Goal: Information Seeking & Learning: Learn about a topic

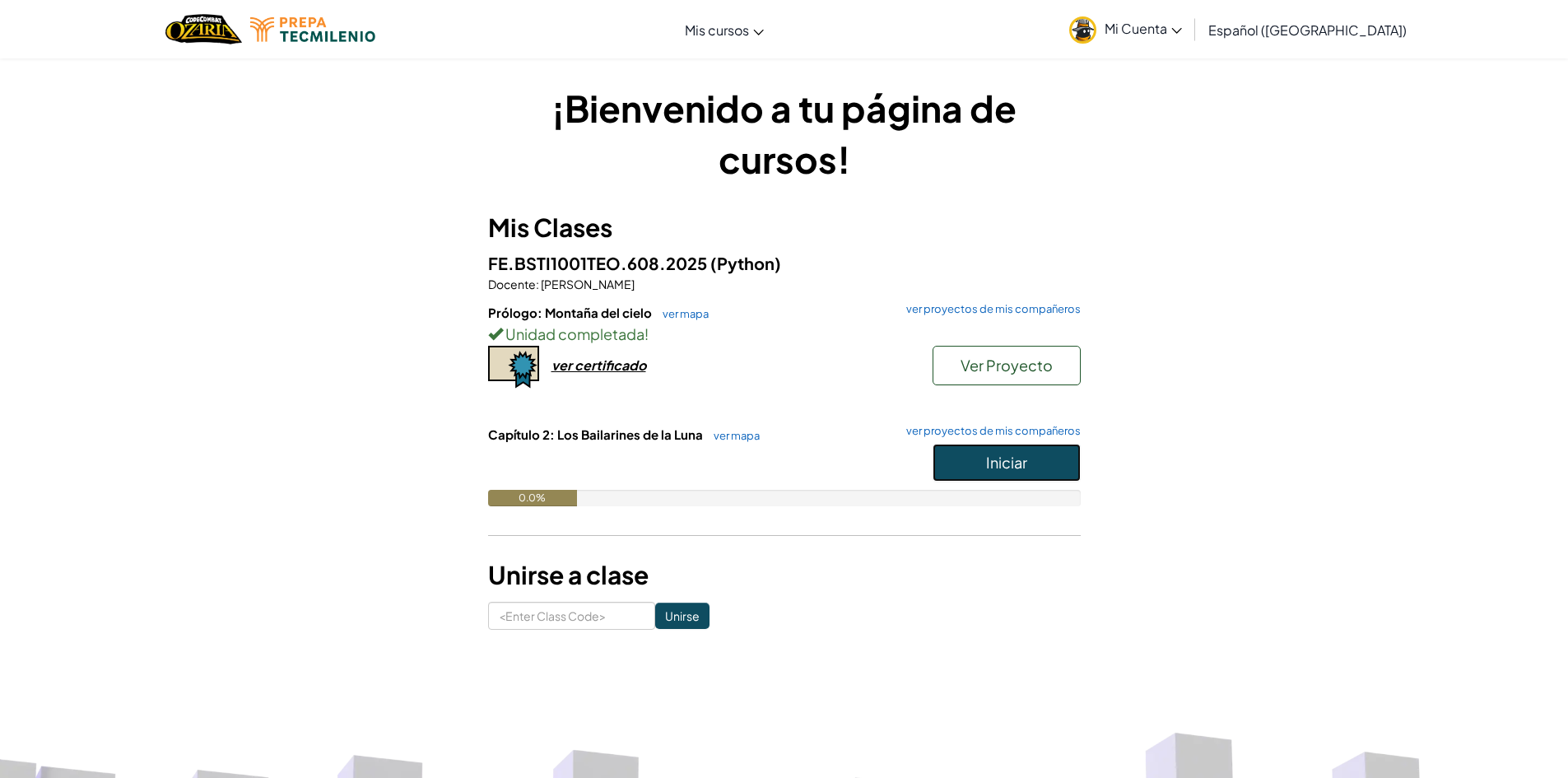
click at [960, 453] on button "Iniciar" at bounding box center [1006, 462] width 148 height 38
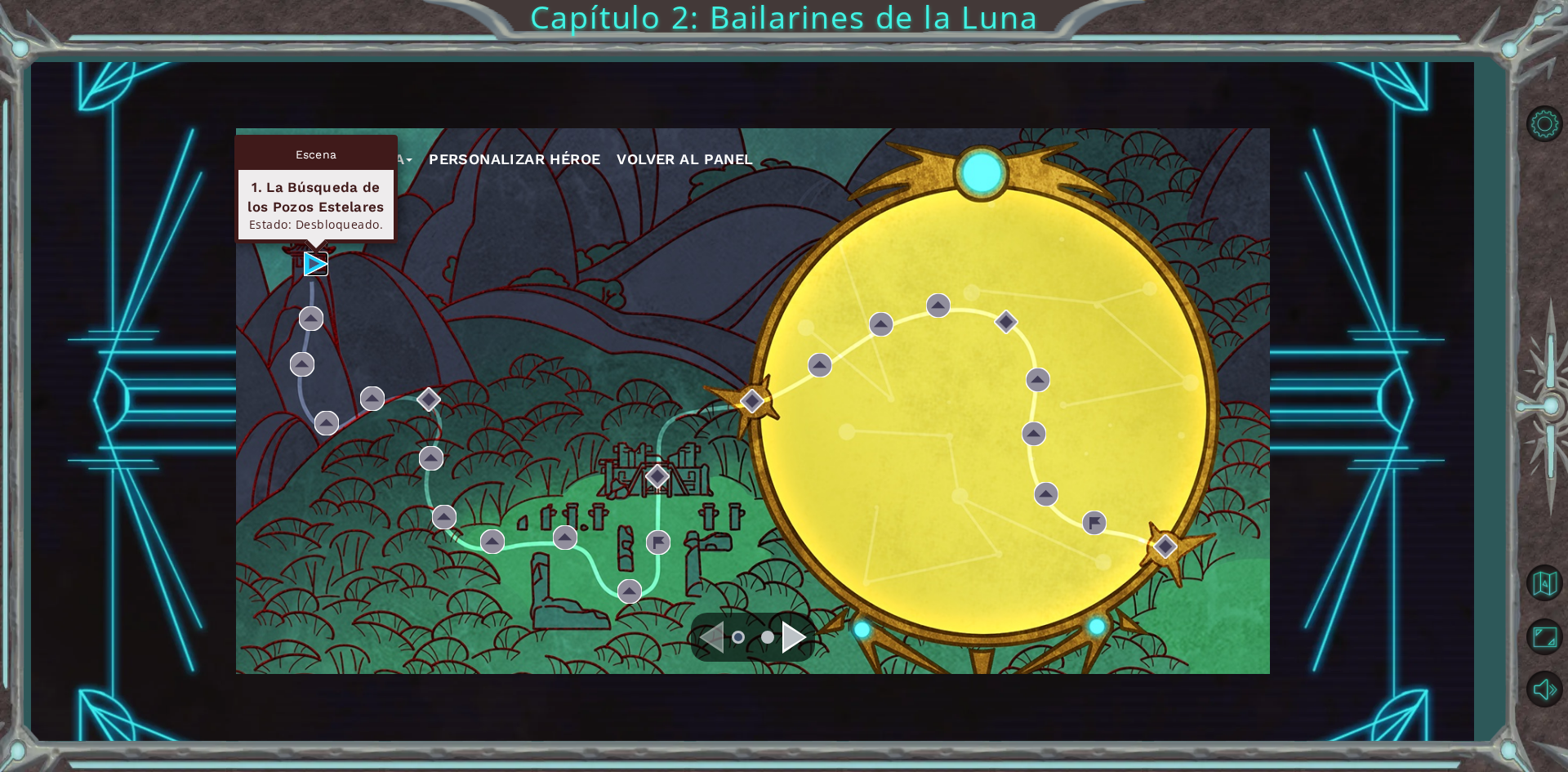
click at [305, 261] on img at bounding box center [316, 263] width 24 height 24
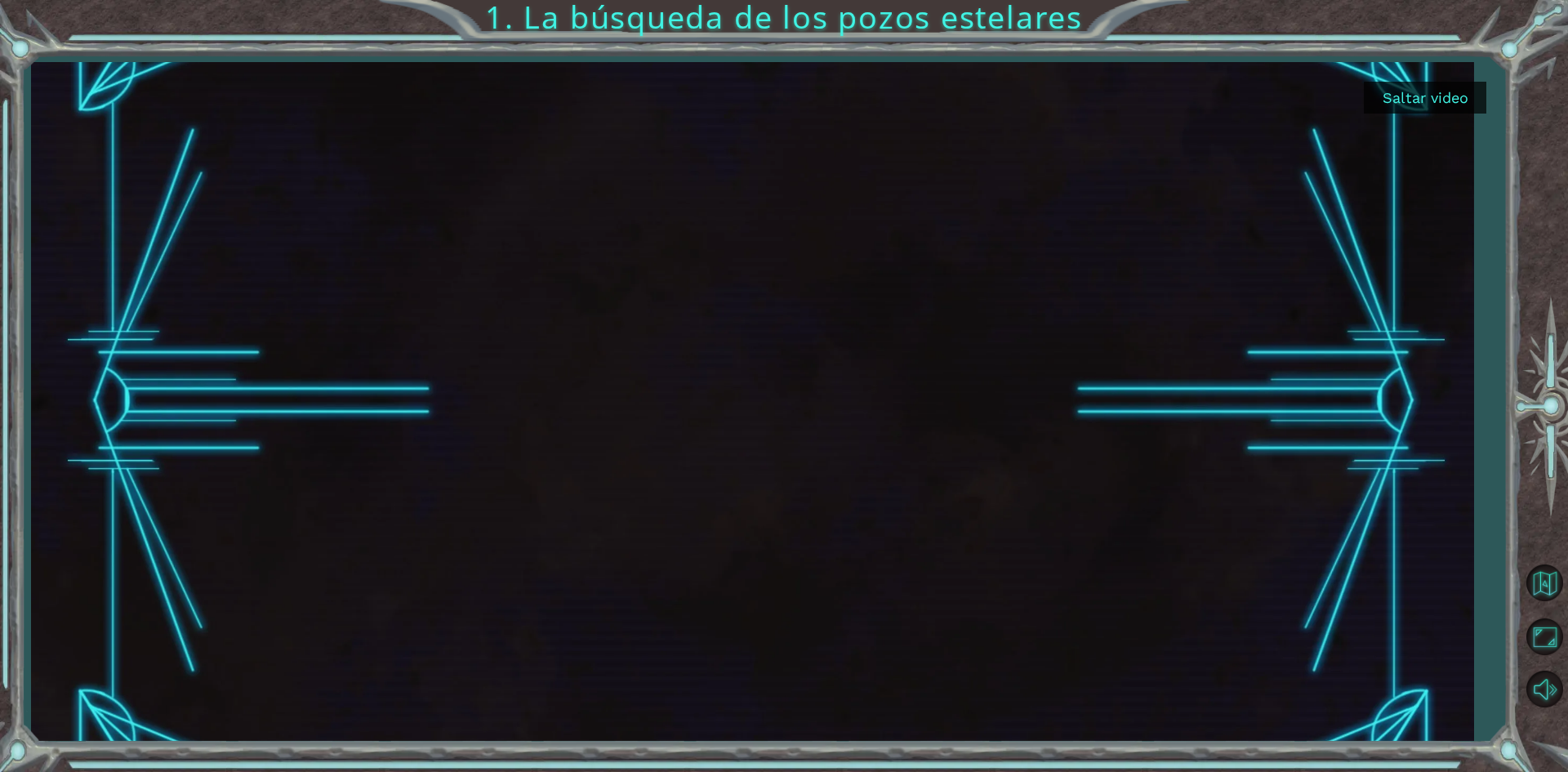
click at [1441, 99] on button "Saltar video" at bounding box center [1425, 97] width 122 height 32
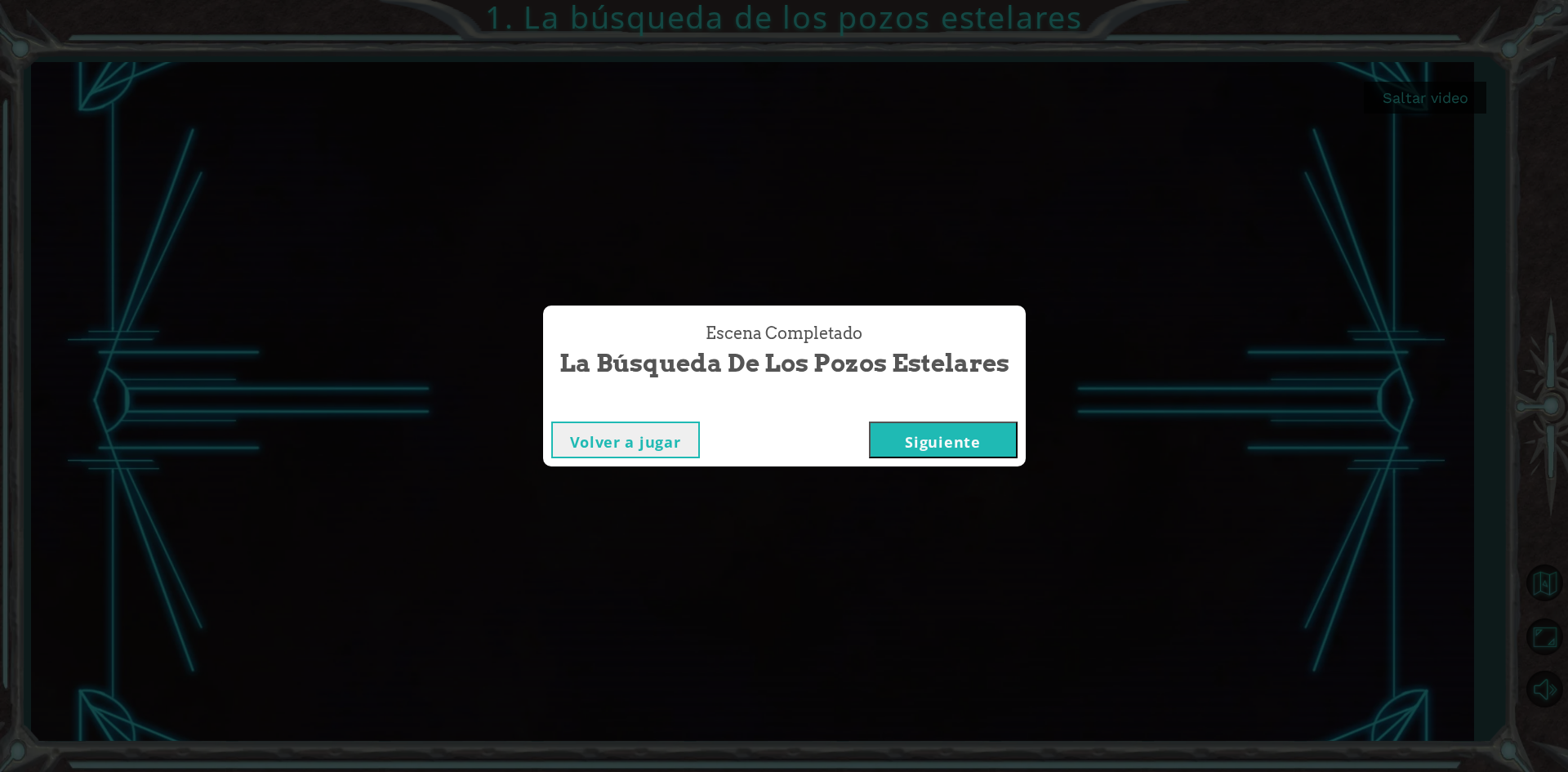
click at [934, 450] on button "Siguiente" at bounding box center [943, 440] width 148 height 37
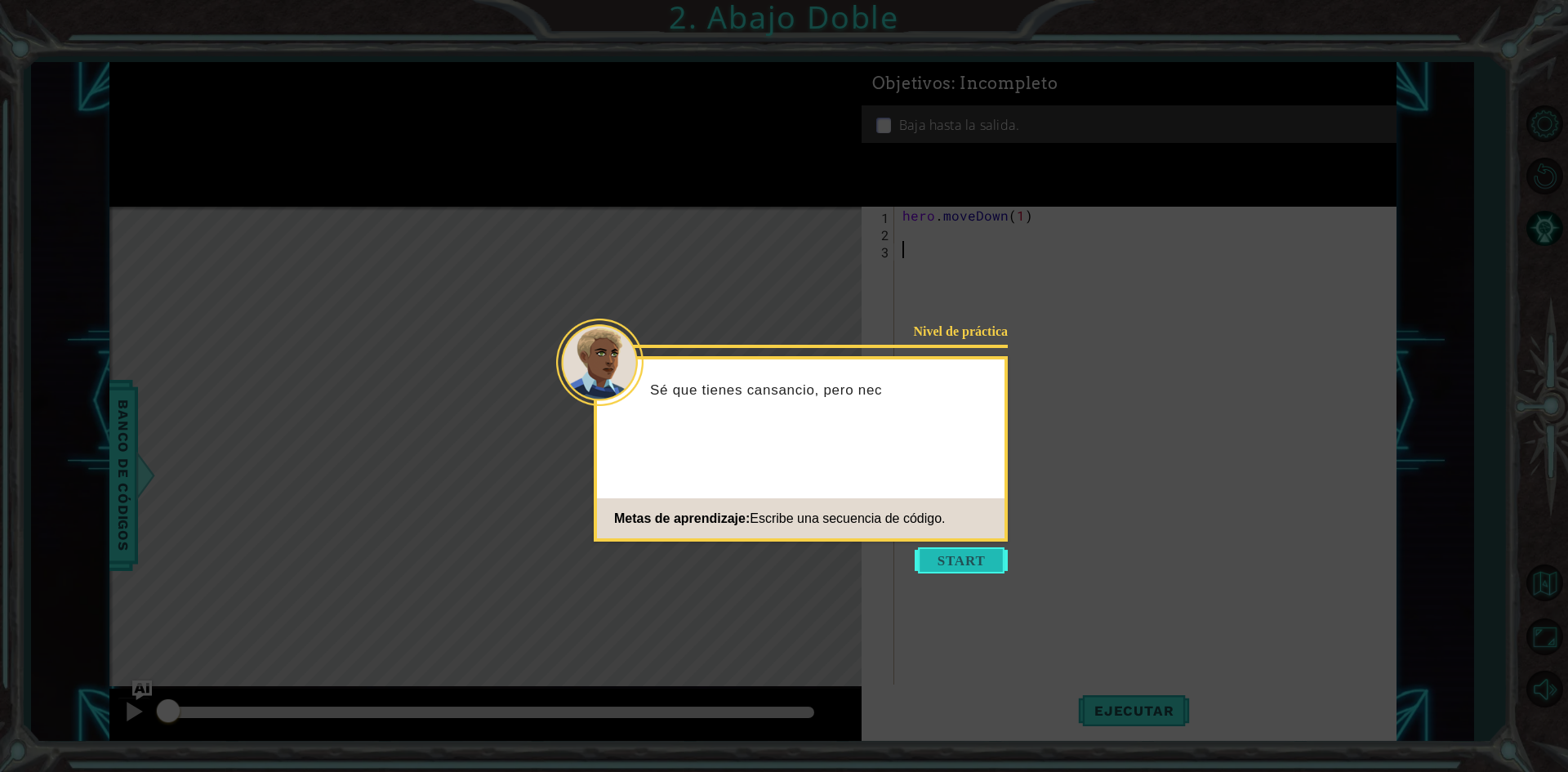
click at [951, 566] on button "Start" at bounding box center [960, 560] width 93 height 26
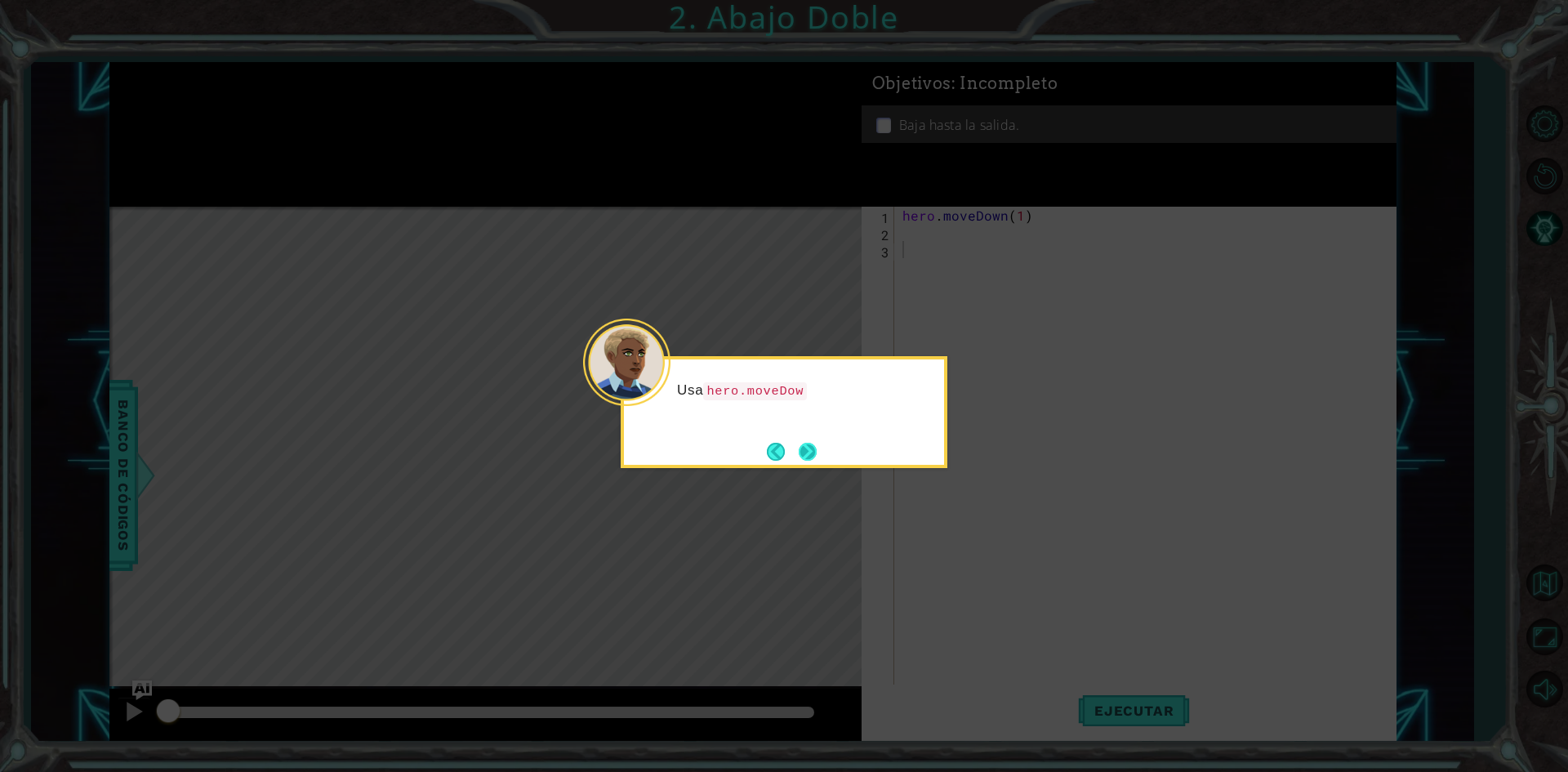
click at [800, 442] on button "Next" at bounding box center [808, 451] width 18 height 18
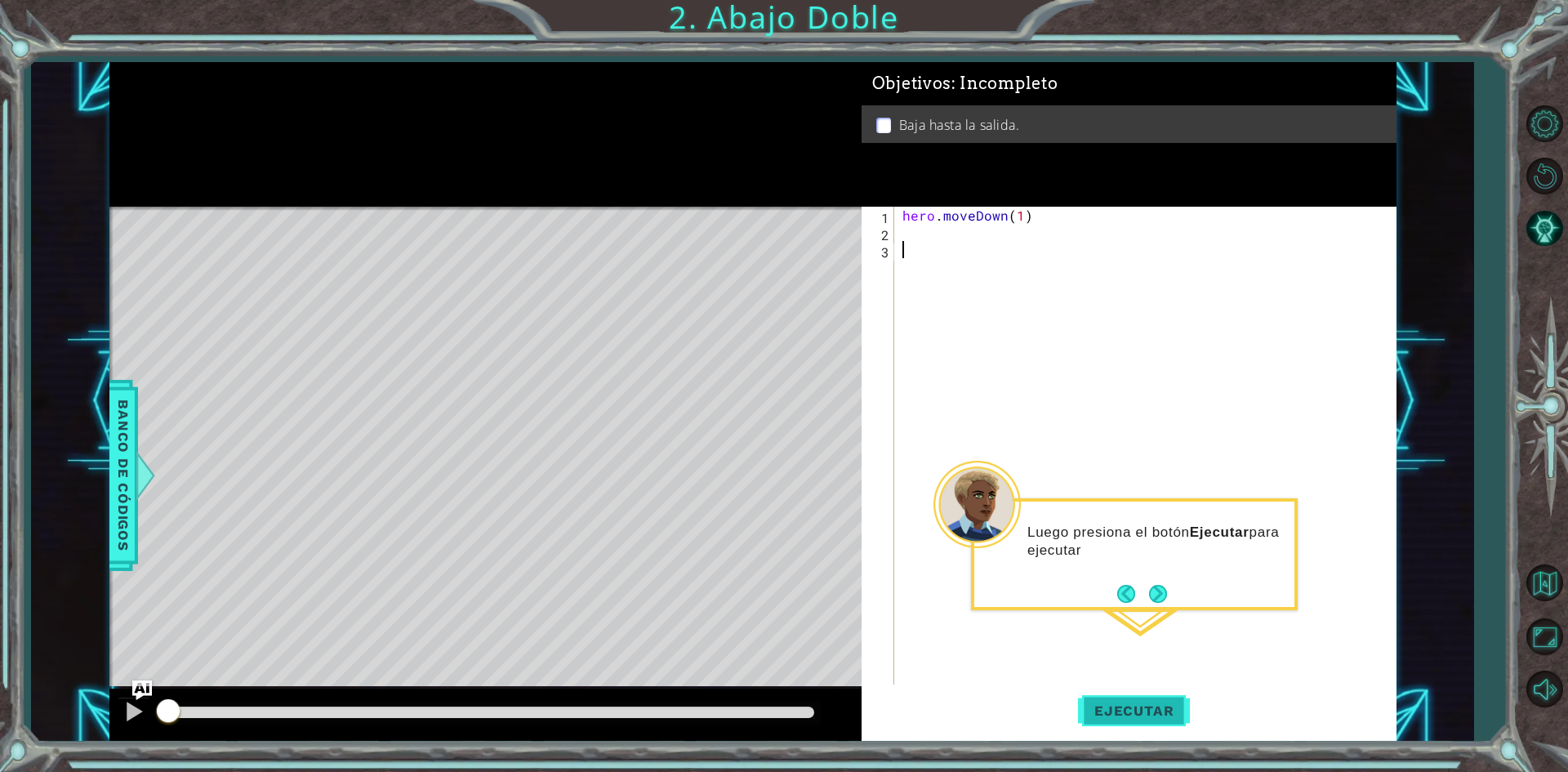
click at [1107, 708] on span "Ejecutar" at bounding box center [1134, 710] width 112 height 16
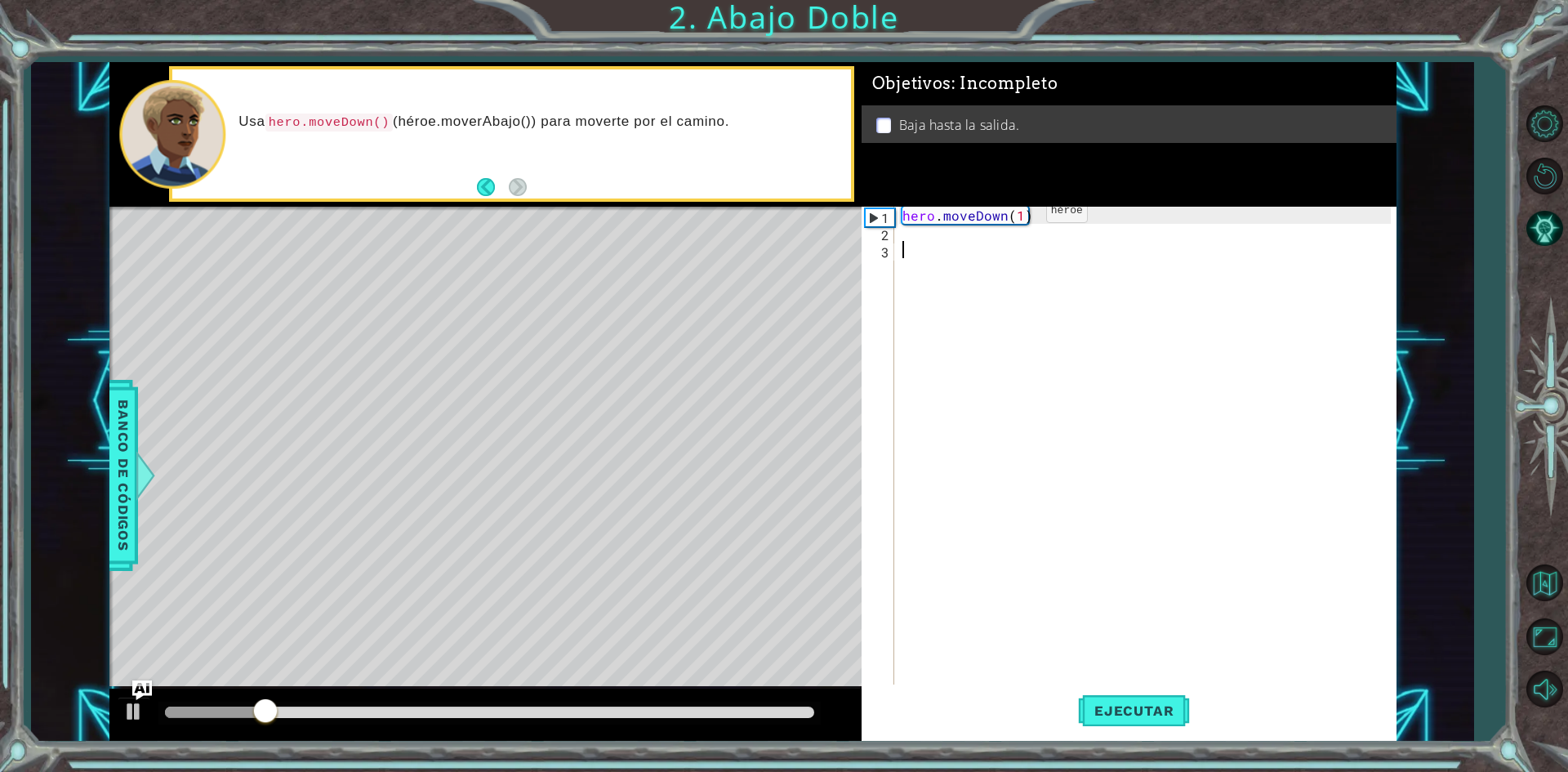
click at [1019, 216] on div "hero . moveDown ( 1 )" at bounding box center [1149, 464] width 499 height 515
type textarea "hero.moveDown(2)"
click at [1146, 717] on span "Ejecutar" at bounding box center [1134, 710] width 112 height 16
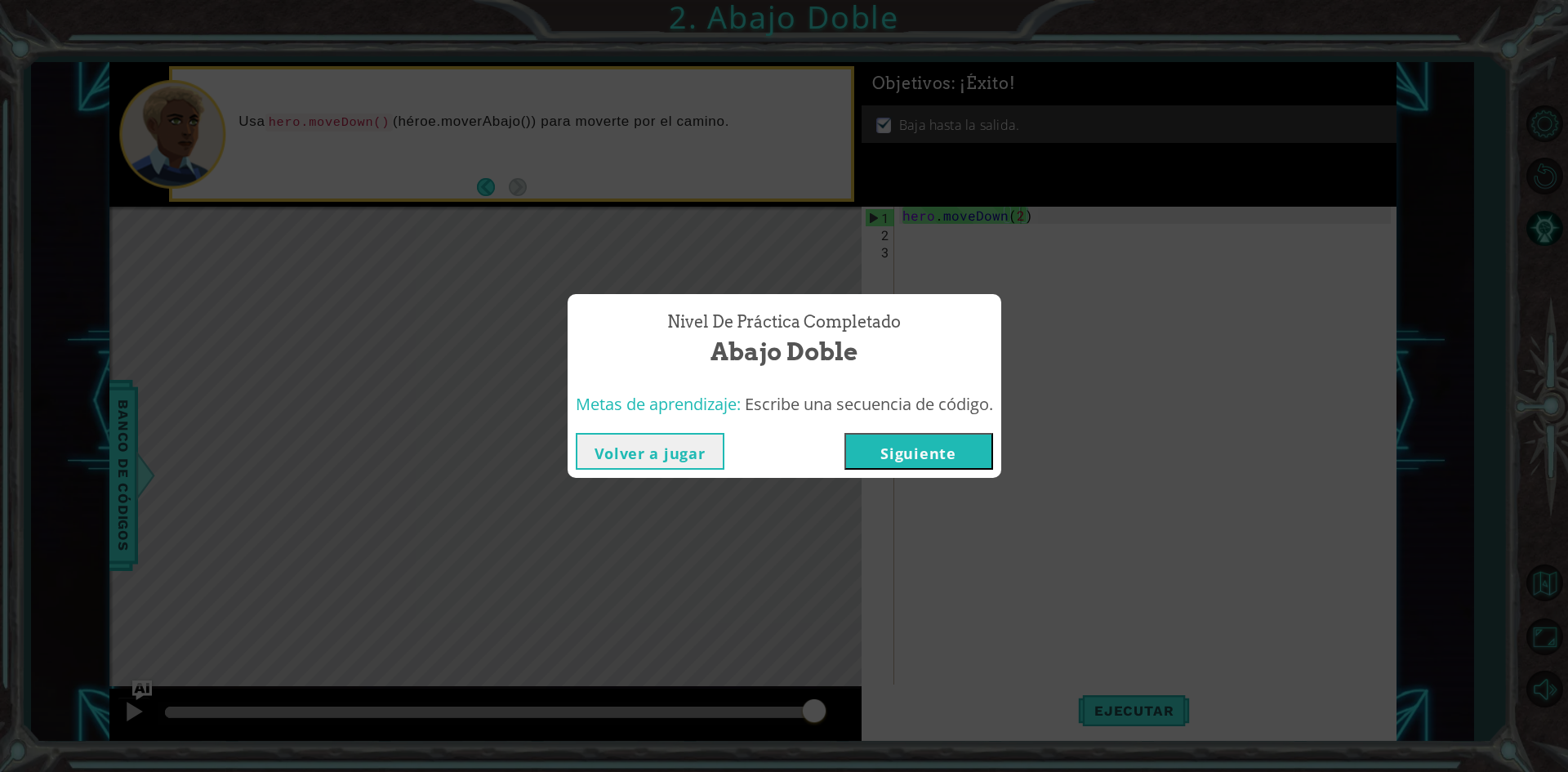
click at [931, 454] on button "Siguiente" at bounding box center [919, 451] width 148 height 37
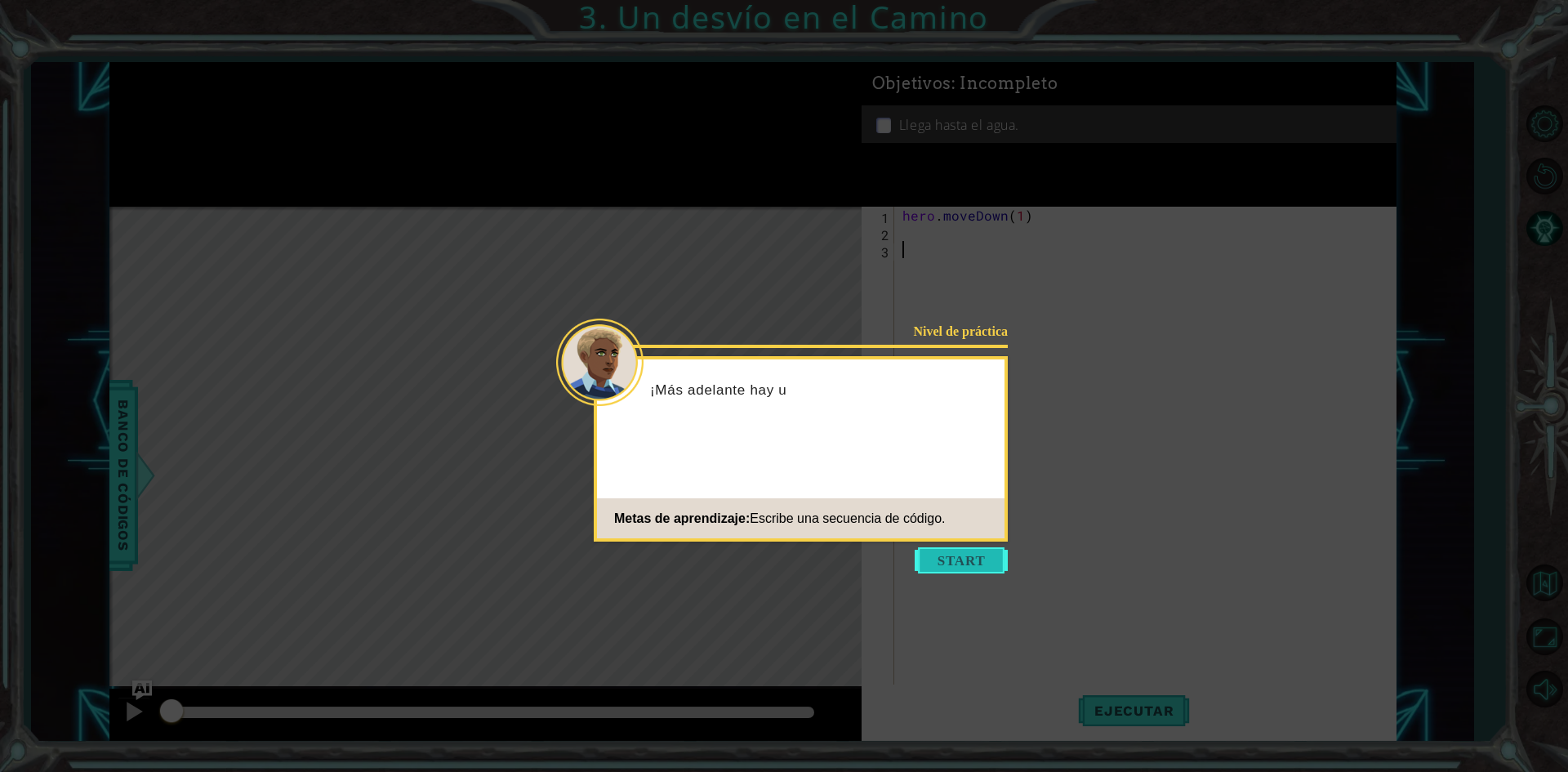
click at [965, 560] on button "Start" at bounding box center [960, 560] width 93 height 26
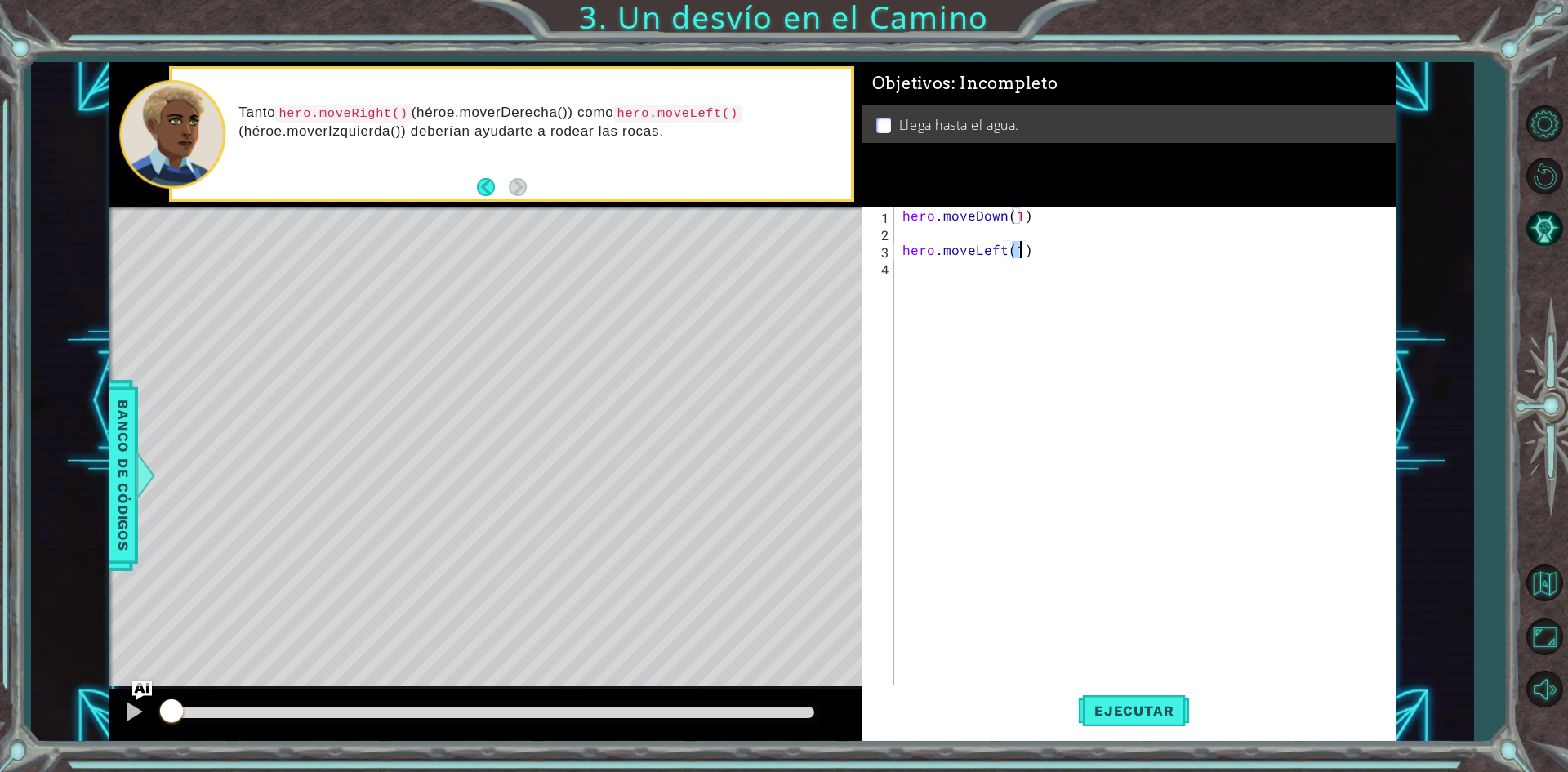
scroll to position [0, 7]
drag, startPoint x: 1147, startPoint y: 256, endPoint x: 882, endPoint y: 262, distance: 265.1
click at [882, 262] on div "hero.moveLeft(hero.moveDown(1)) 1 2 3 4 hero . moveDown ( 1 ) hero . moveLeft (…" at bounding box center [1126, 447] width 529 height 480
type textarea "hero.moveLeft(hero.moveDown(1))"
drag, startPoint x: 899, startPoint y: 244, endPoint x: 1362, endPoint y: 304, distance: 466.9
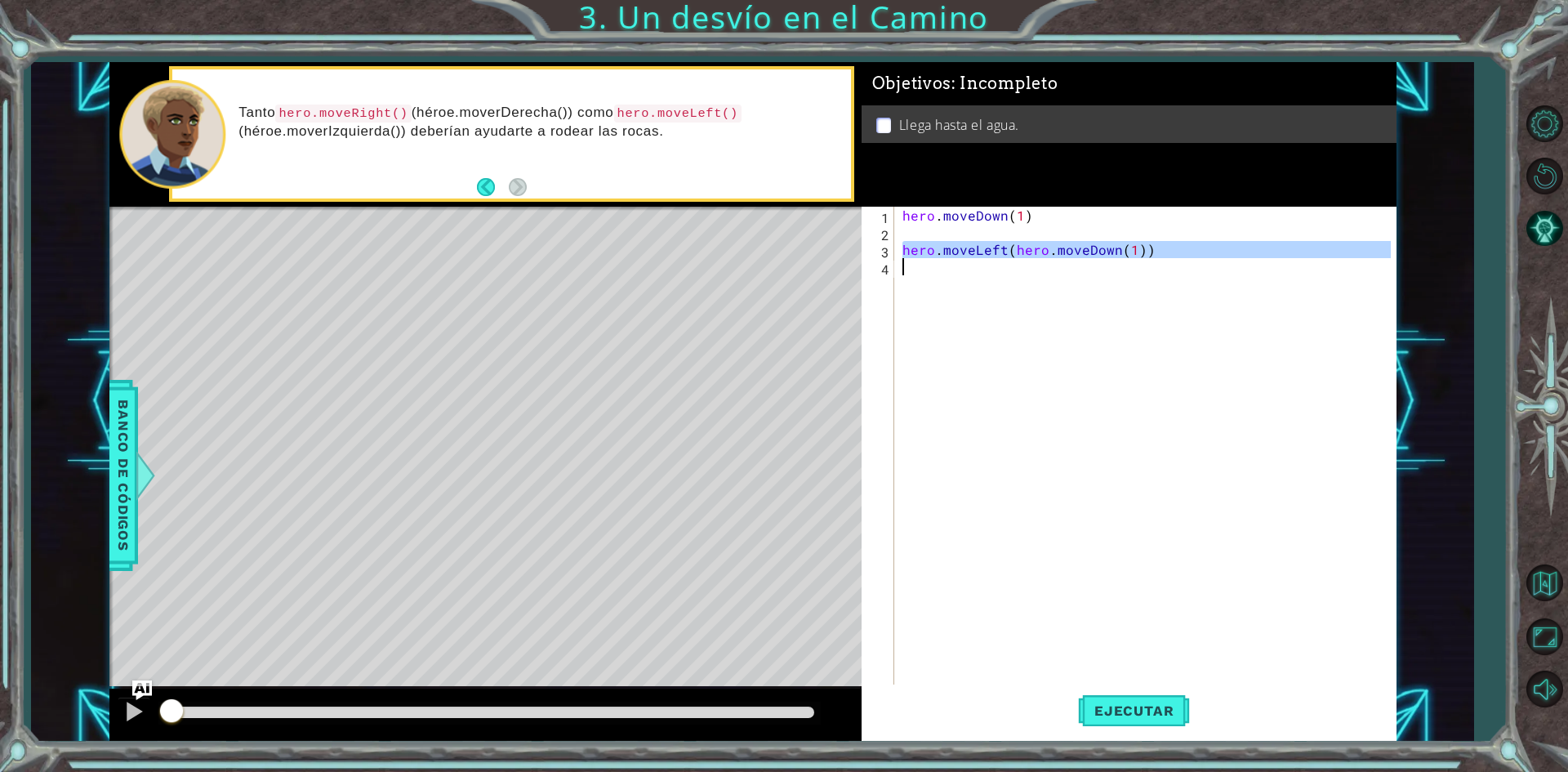
click at [1362, 304] on div "hero . moveDown ( 1 ) hero . moveLeft ( hero . moveDown ( 1 ))" at bounding box center [1149, 464] width 499 height 515
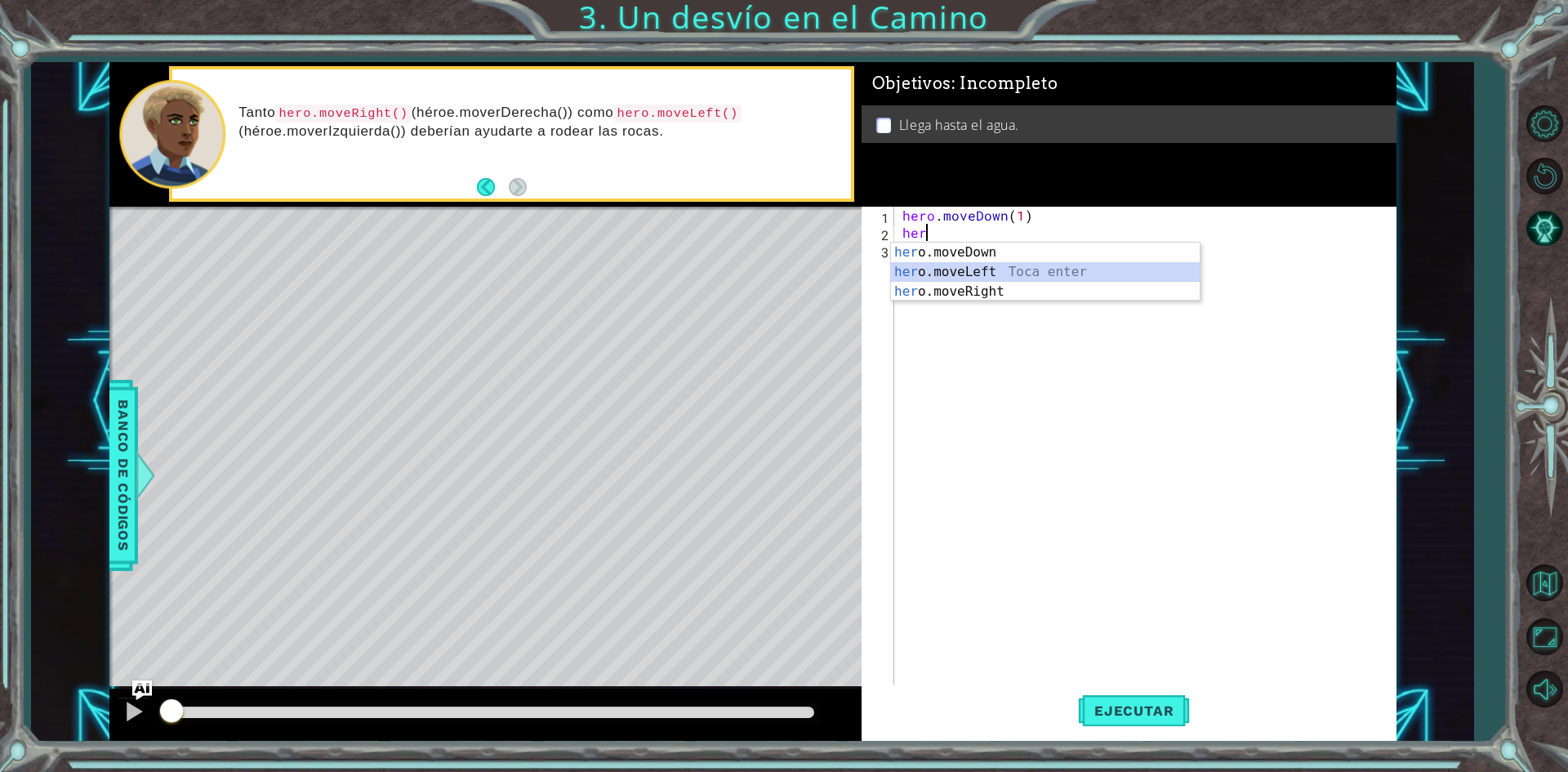
type textarea "hero.moveLeft(1)"
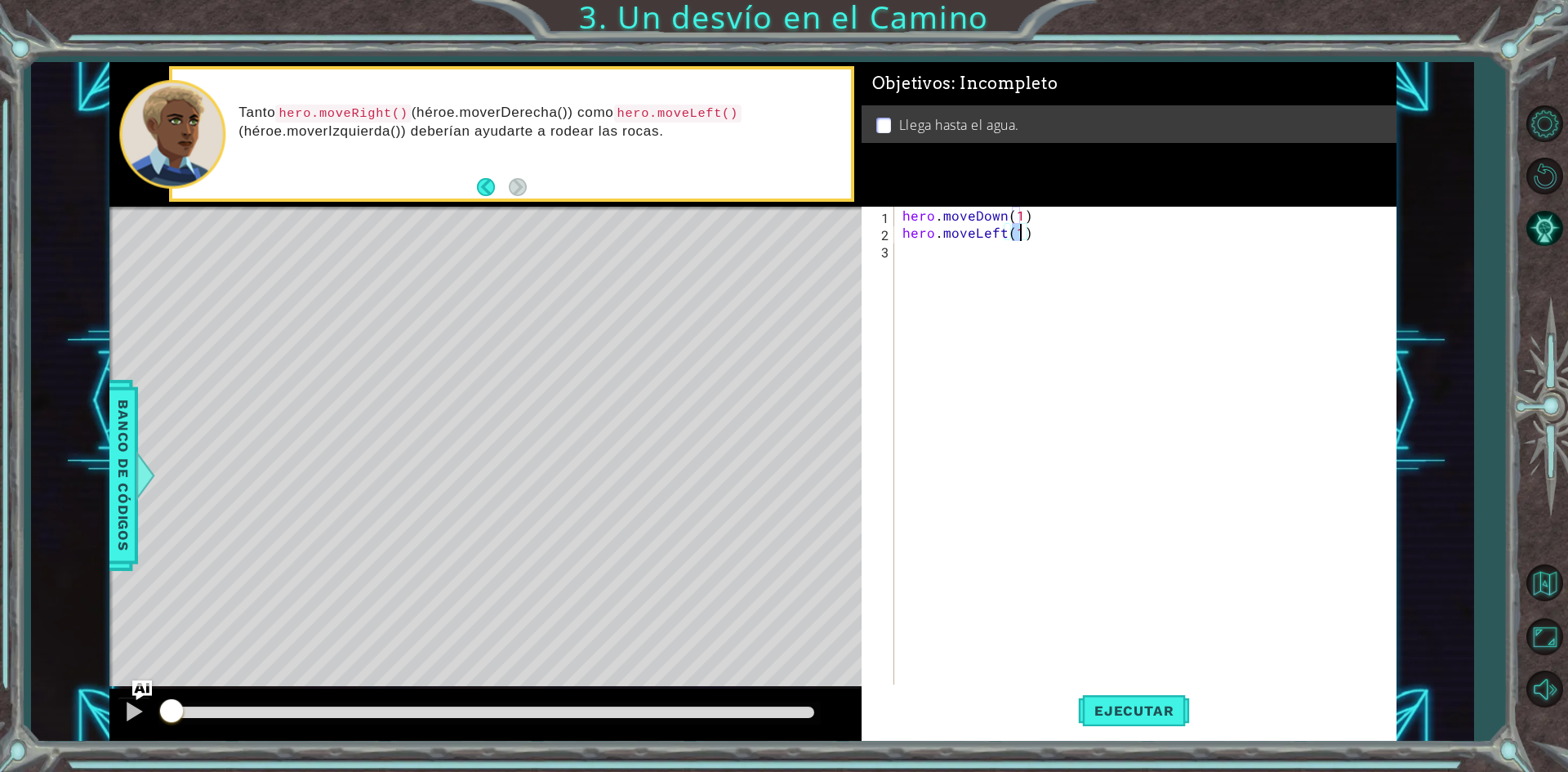
click at [972, 248] on div "hero . moveDown ( 1 ) hero . moveLeft ( 1 )" at bounding box center [1149, 464] width 499 height 515
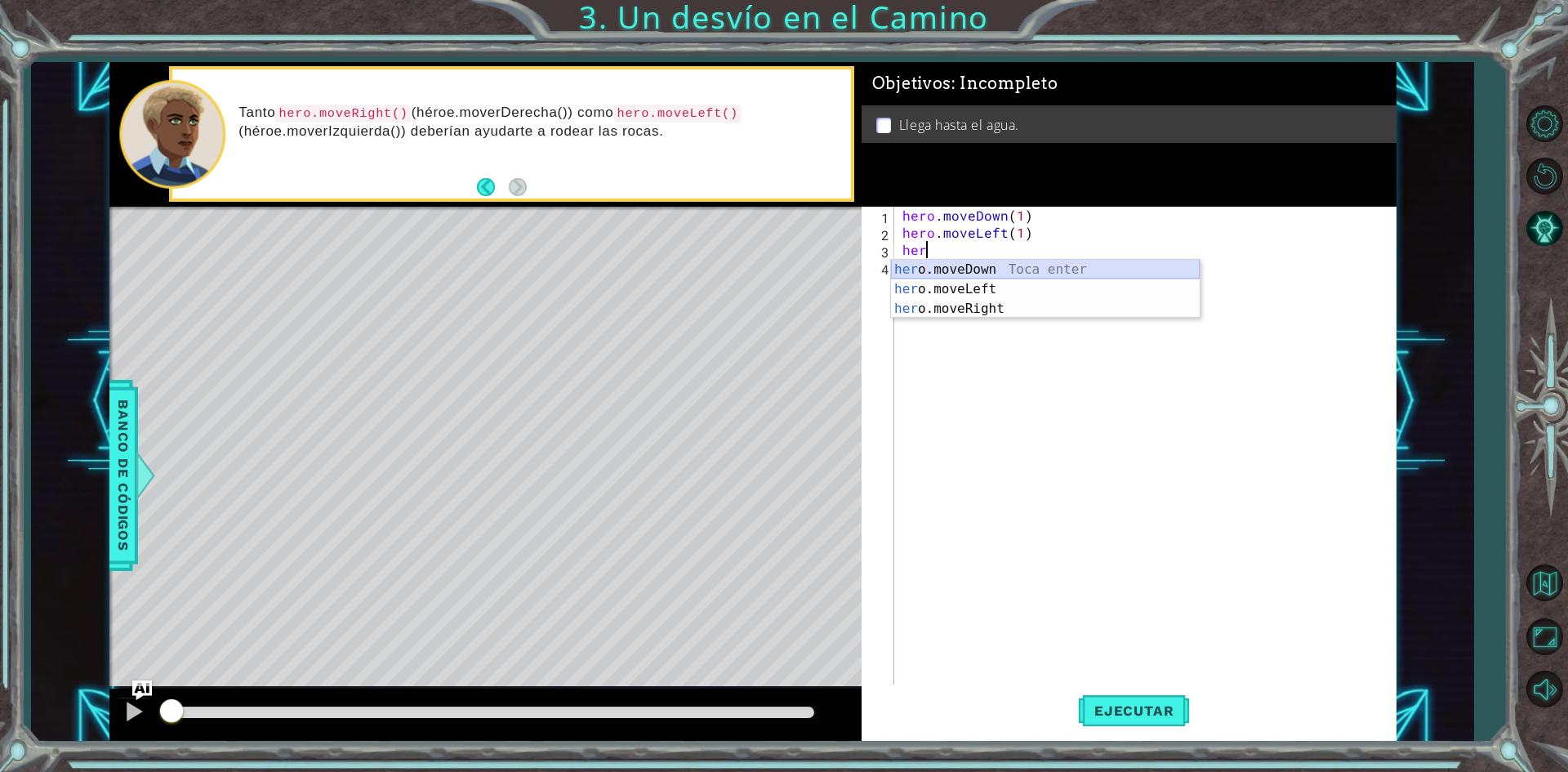
click at [975, 268] on div "her o.moveDown Toca enter her o.moveLeft [PERSON_NAME] enter her o.moveRight To…" at bounding box center [1045, 308] width 308 height 98
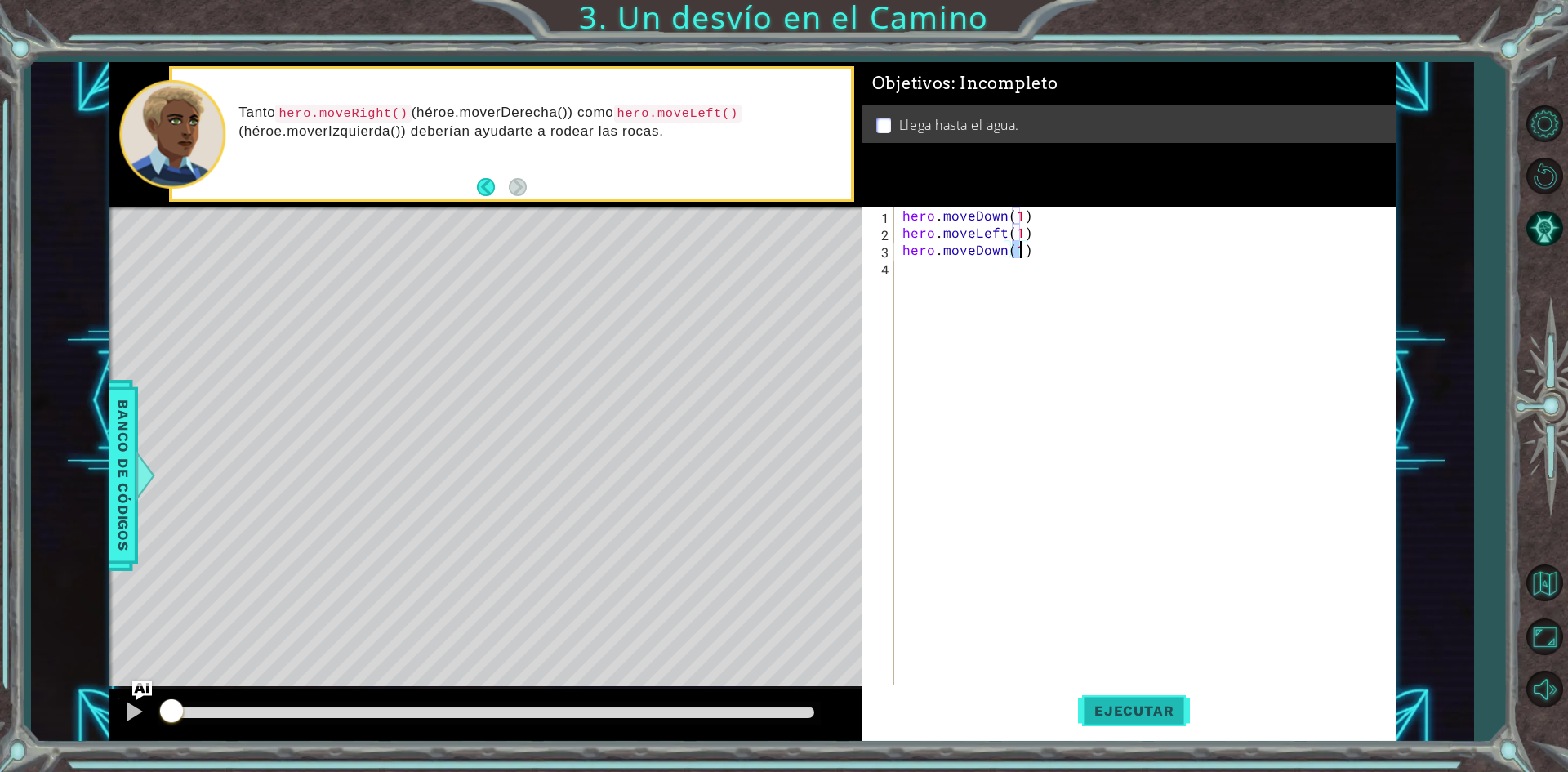
type textarea "hero.moveDown(1)"
click at [1149, 717] on span "Ejecutar" at bounding box center [1134, 710] width 112 height 16
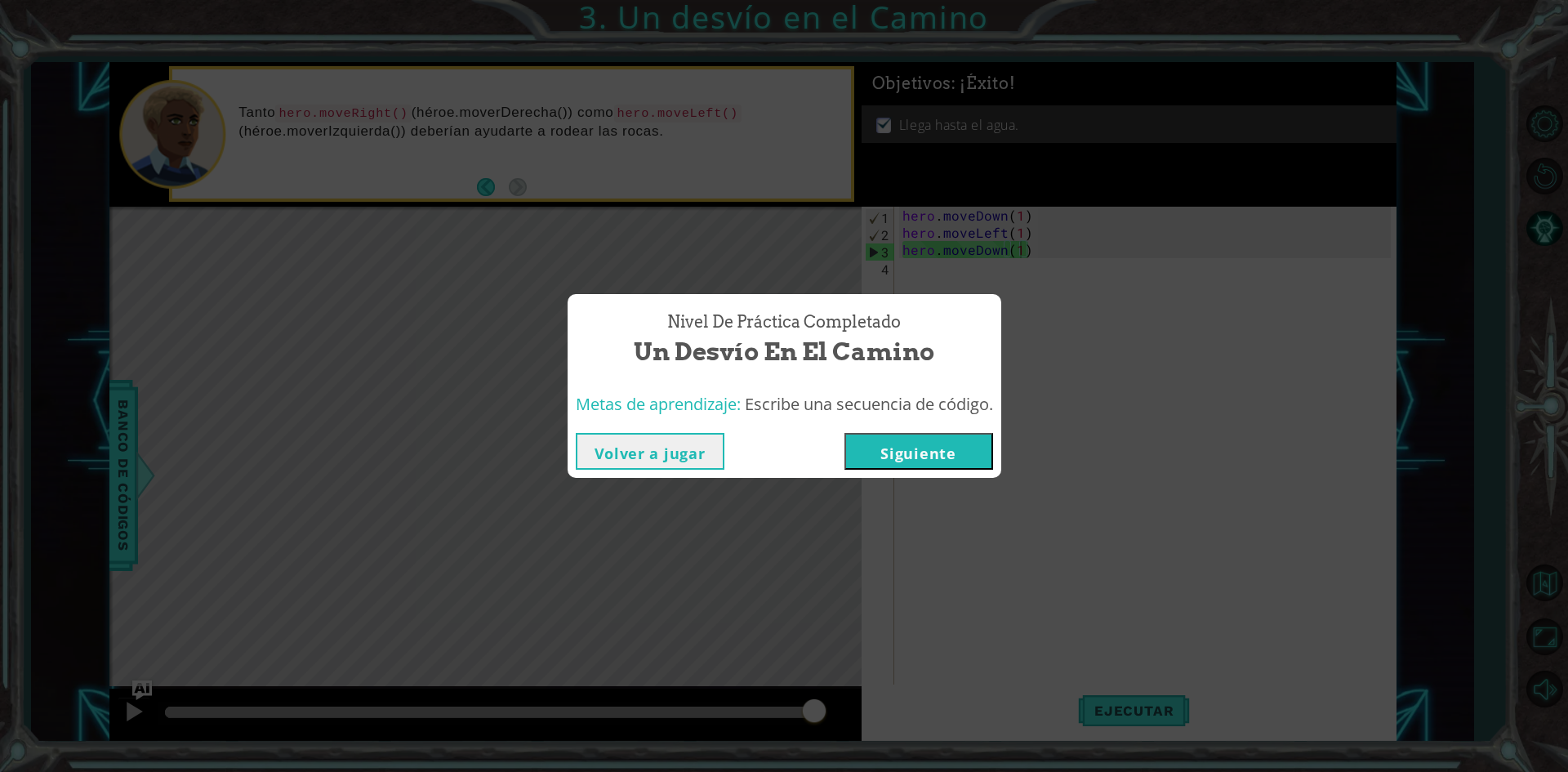
click at [991, 469] on div "Volver a jugar [GEOGRAPHIC_DATA]" at bounding box center [784, 451] width 433 height 53
click at [893, 450] on button "Siguiente" at bounding box center [919, 451] width 148 height 37
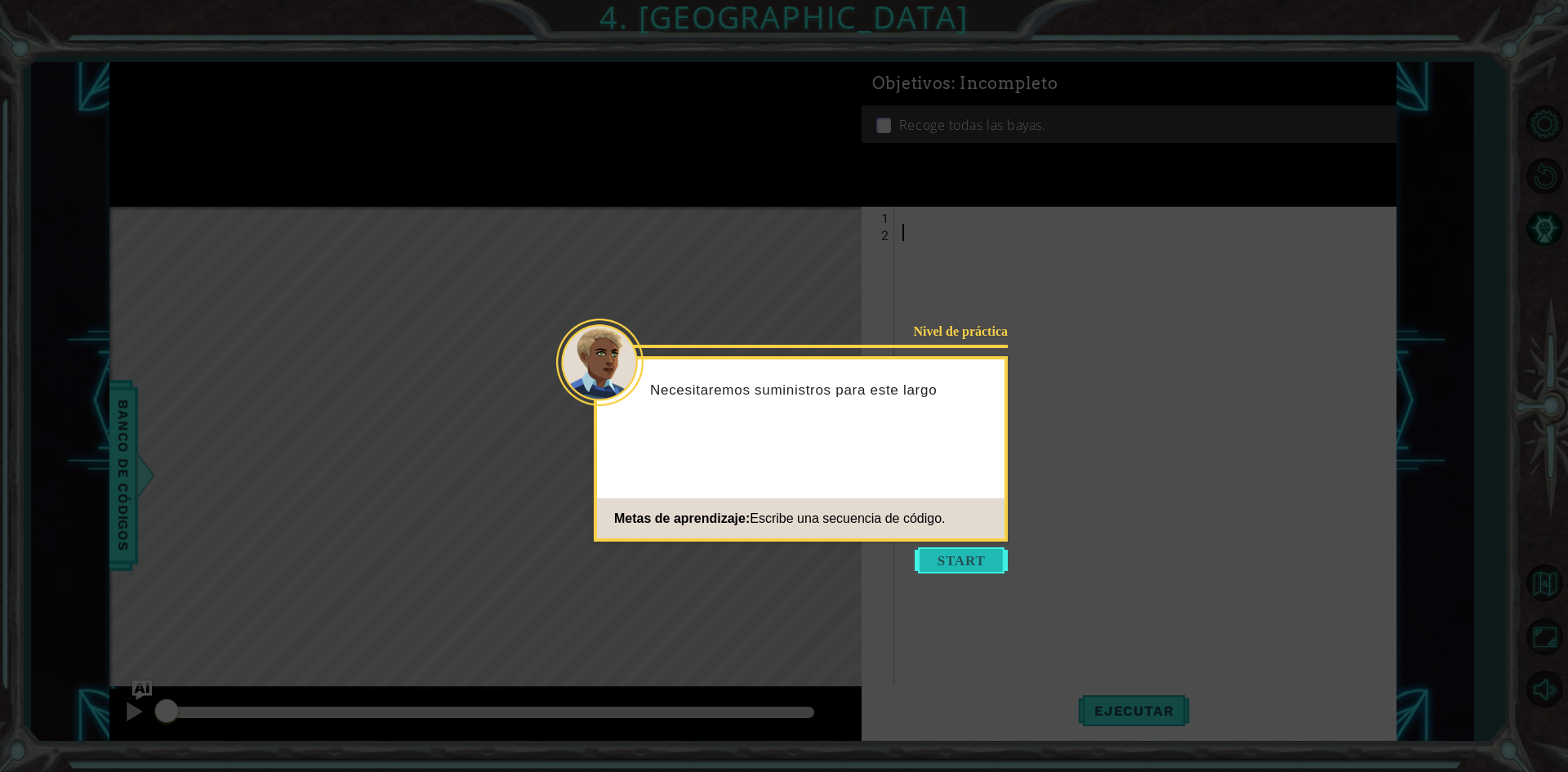
click at [975, 552] on button "Start" at bounding box center [960, 560] width 93 height 26
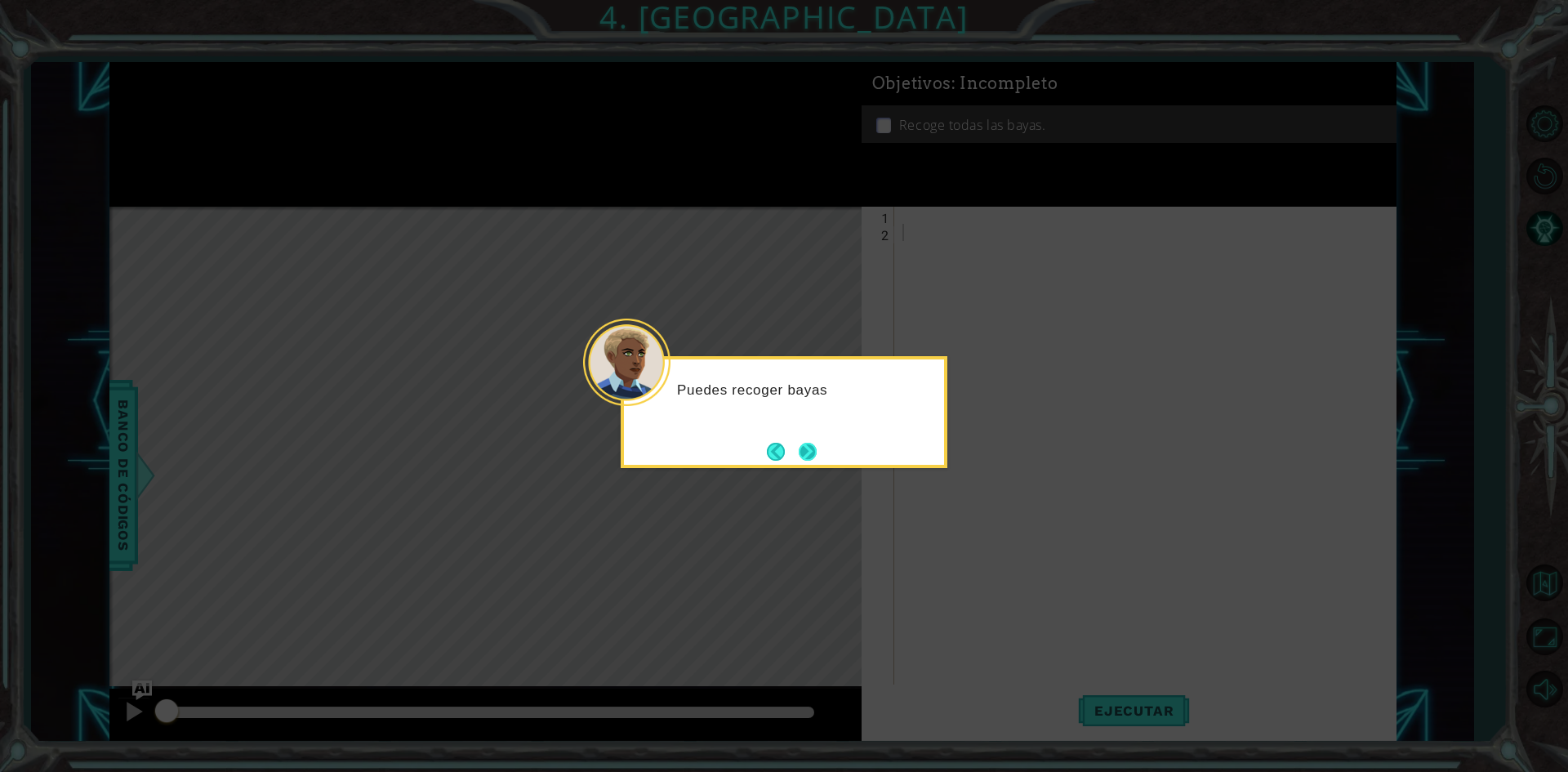
click at [794, 441] on button "Next" at bounding box center [807, 451] width 25 height 25
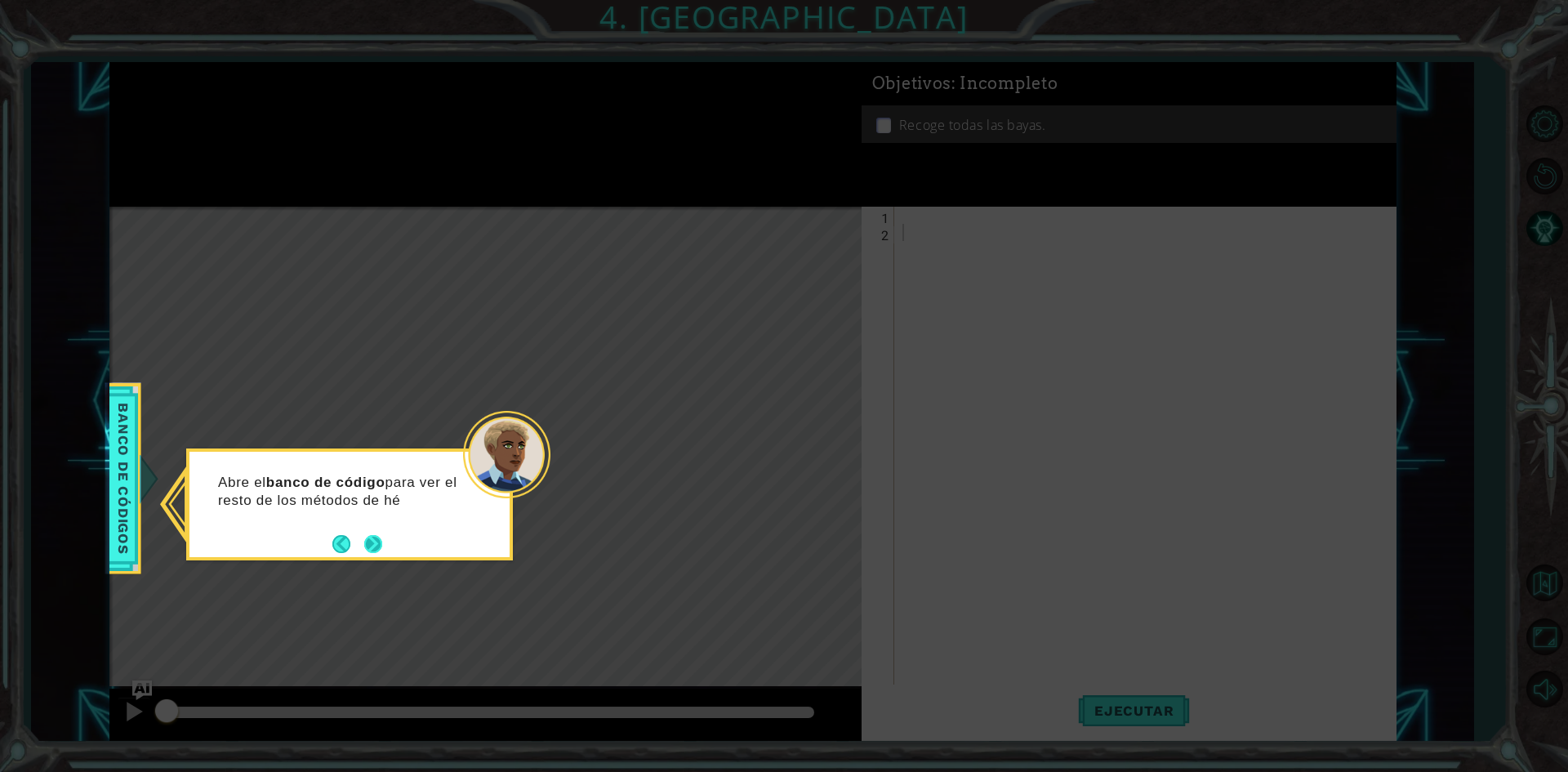
click at [381, 543] on button "Next" at bounding box center [373, 543] width 24 height 24
click at [381, 543] on button "Next" at bounding box center [373, 543] width 28 height 28
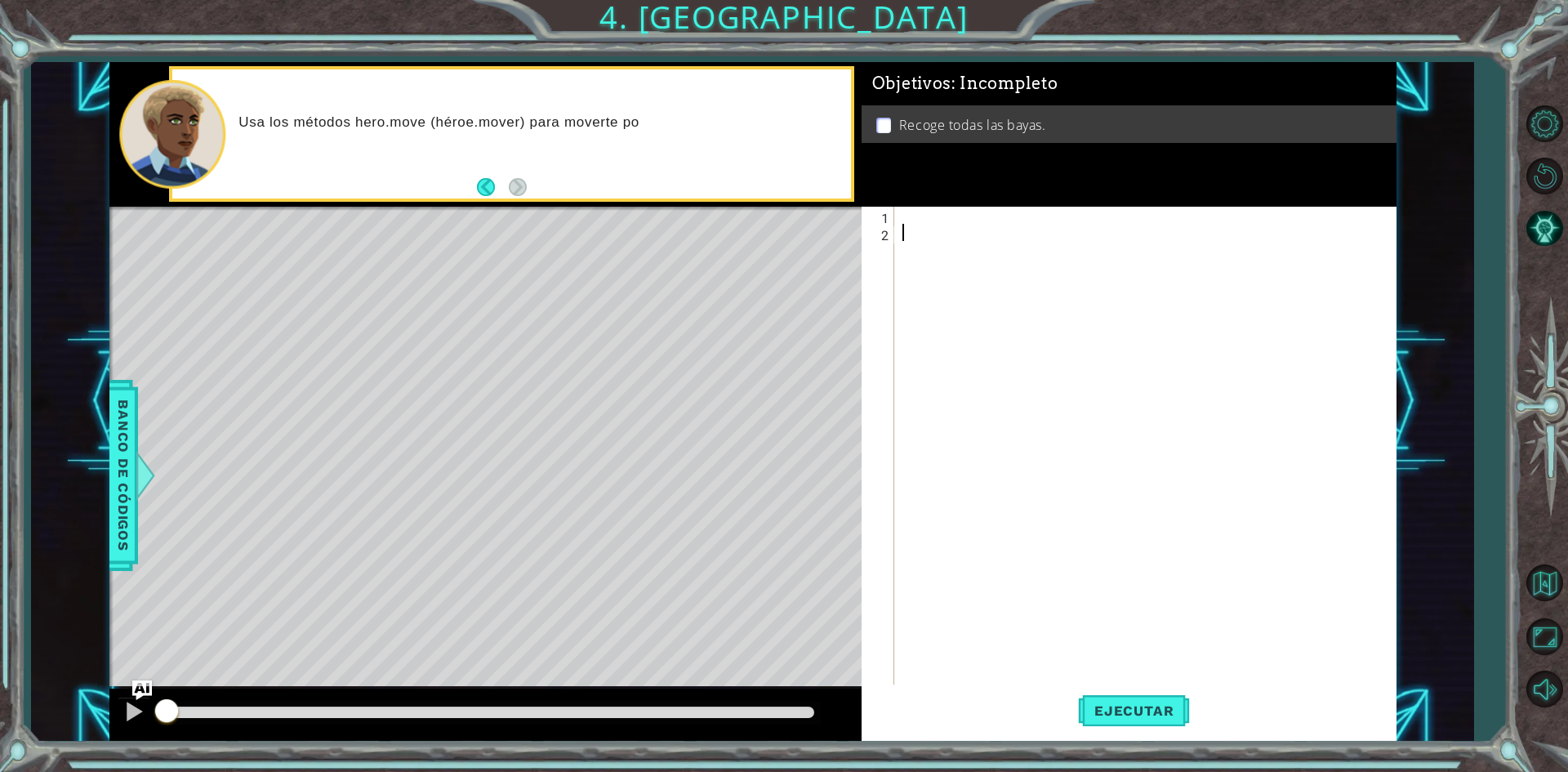
click at [902, 223] on div at bounding box center [1149, 464] width 499 height 515
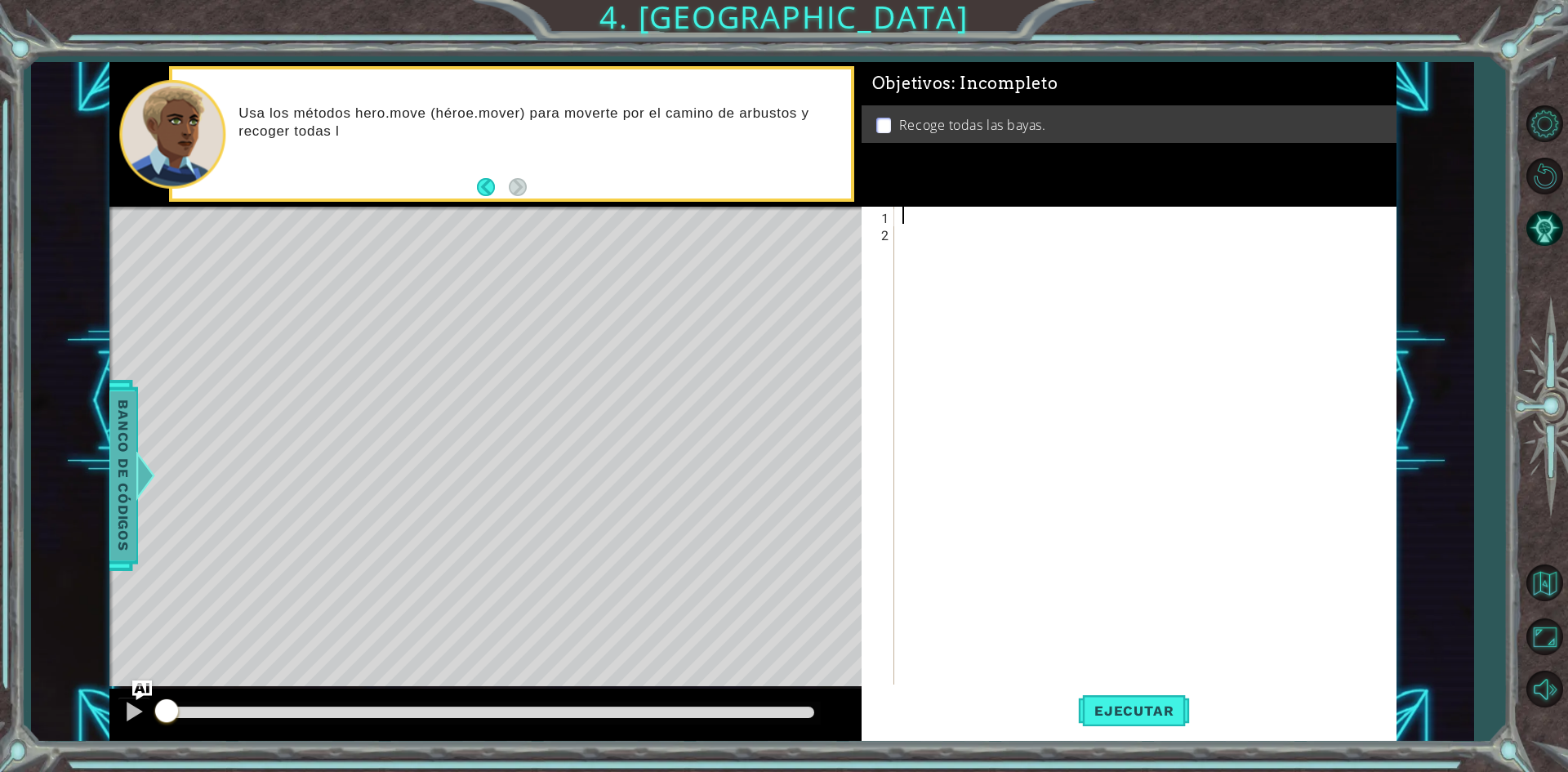
click at [130, 431] on span "Banco de códigos" at bounding box center [123, 475] width 26 height 169
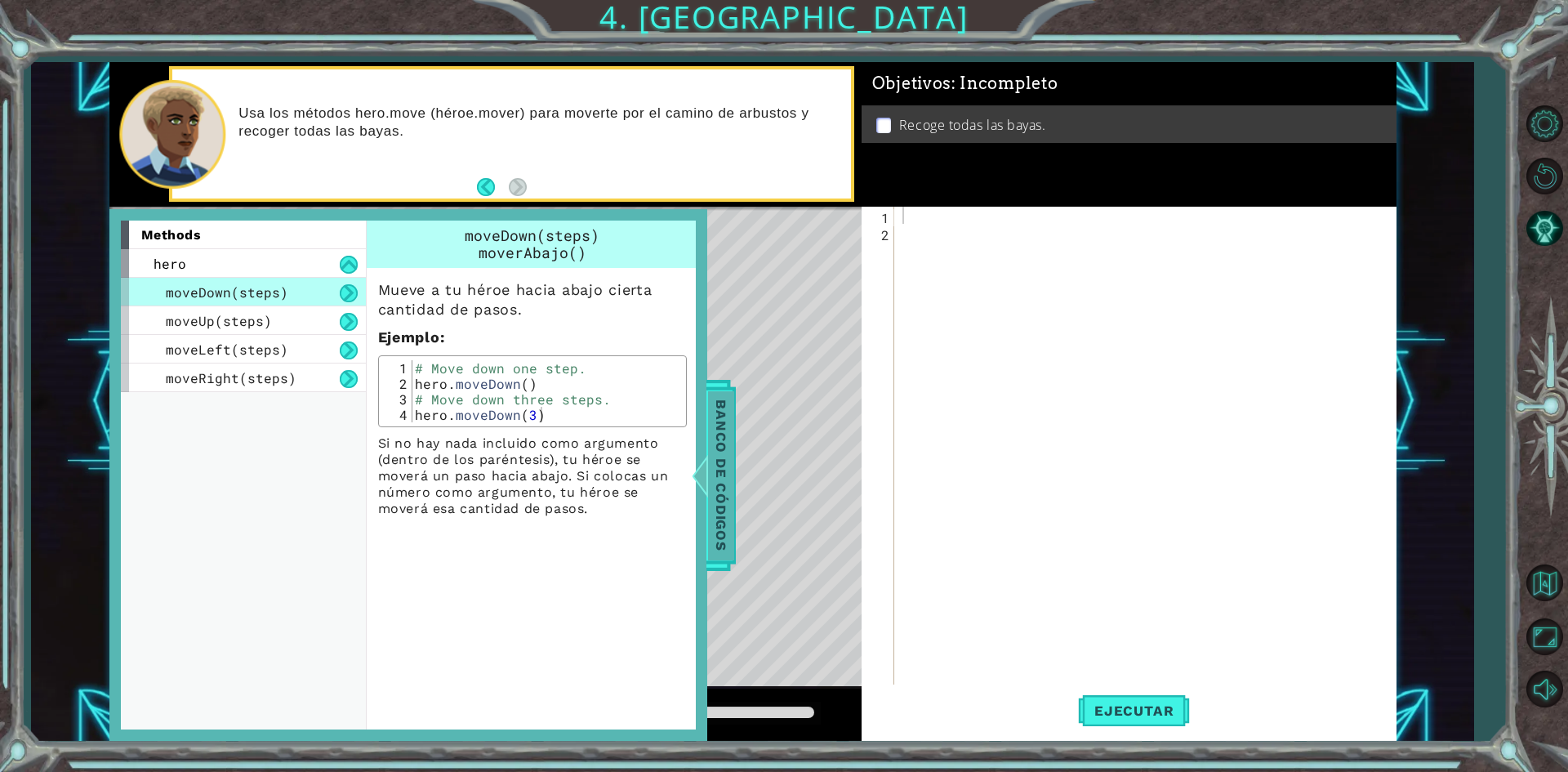
click at [712, 426] on span "Banco de códigos" at bounding box center [721, 475] width 26 height 169
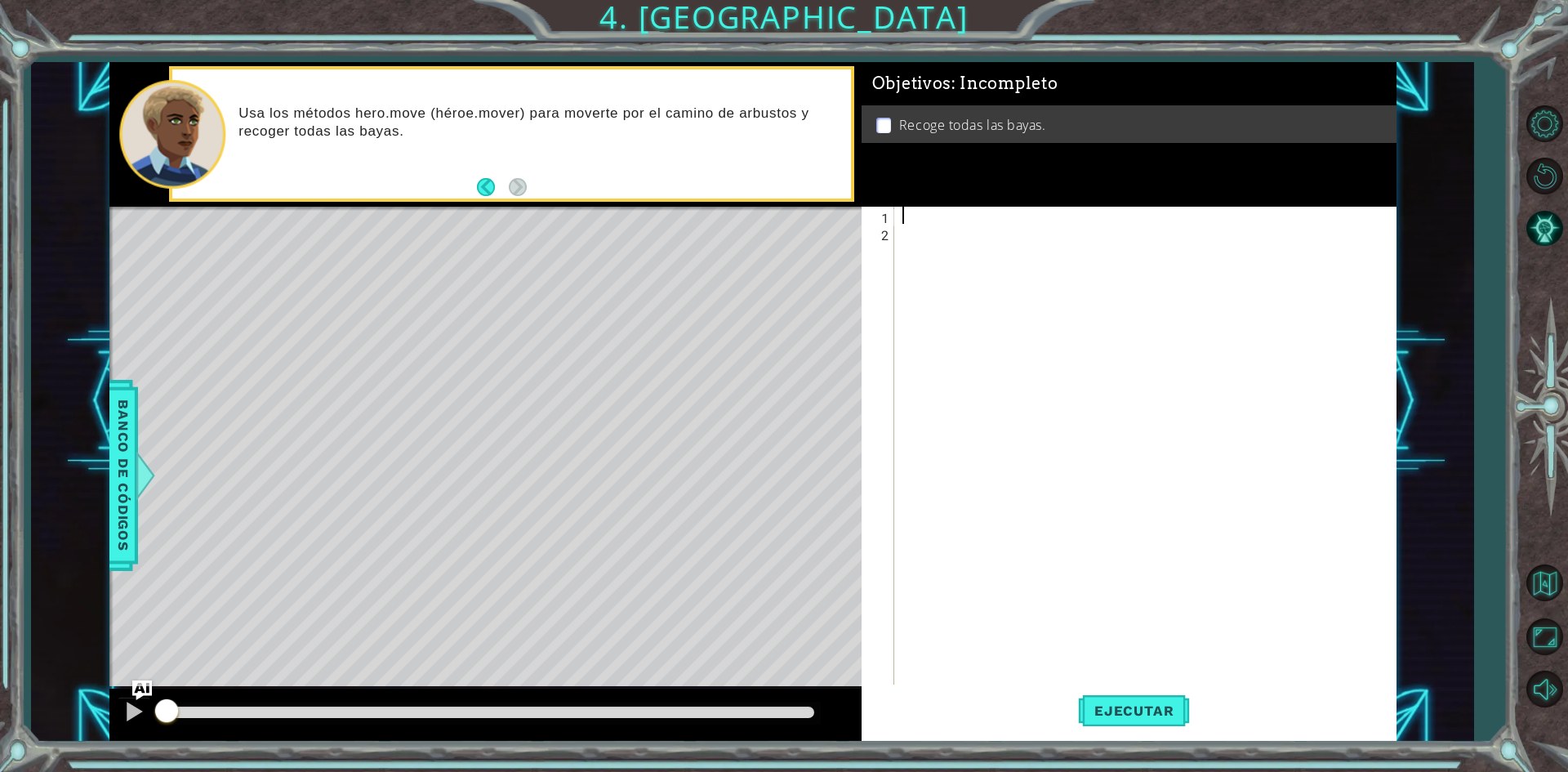
click at [943, 222] on div at bounding box center [1149, 464] width 499 height 515
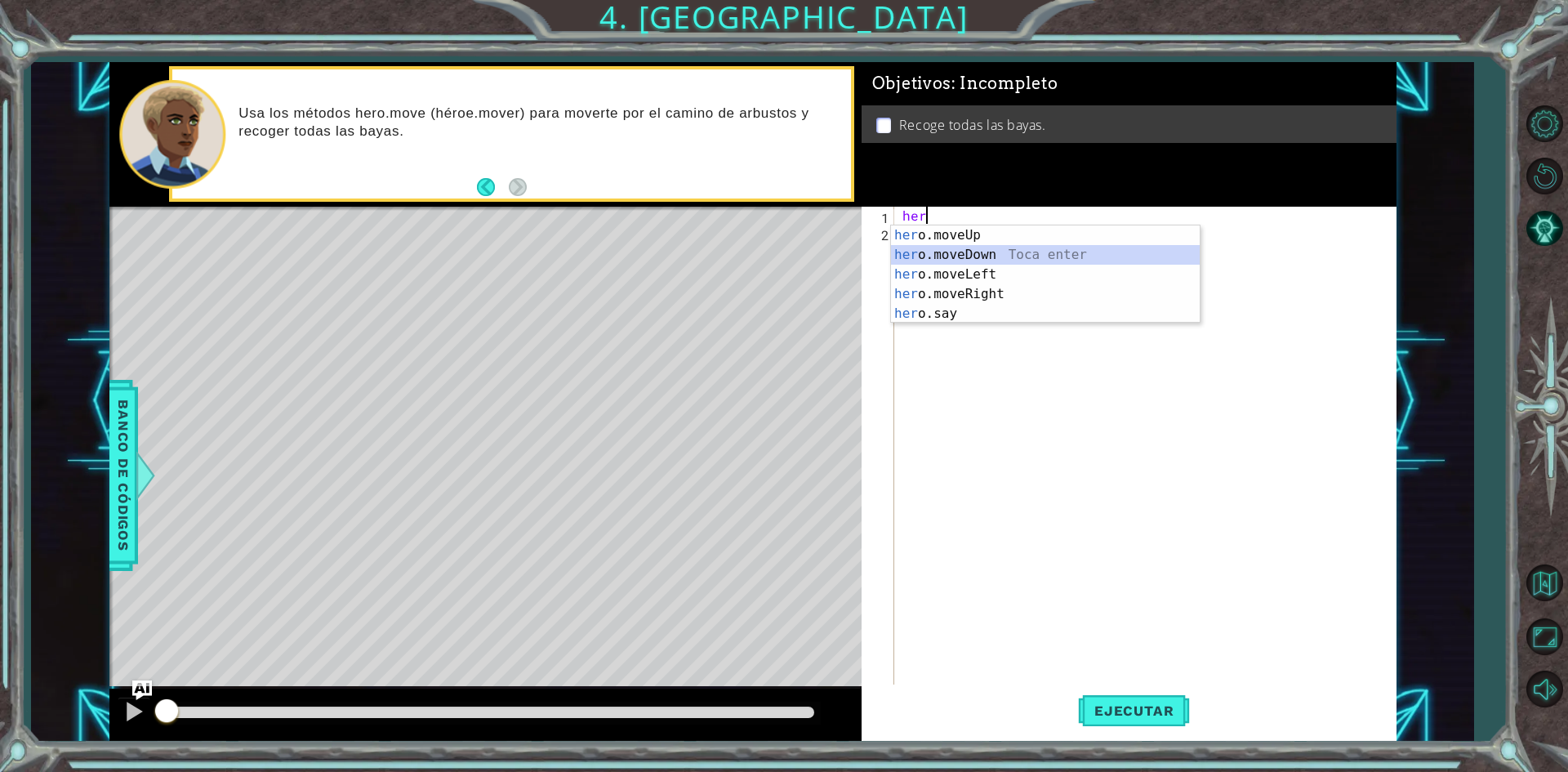
type textarea "hero.moveDown(1)"
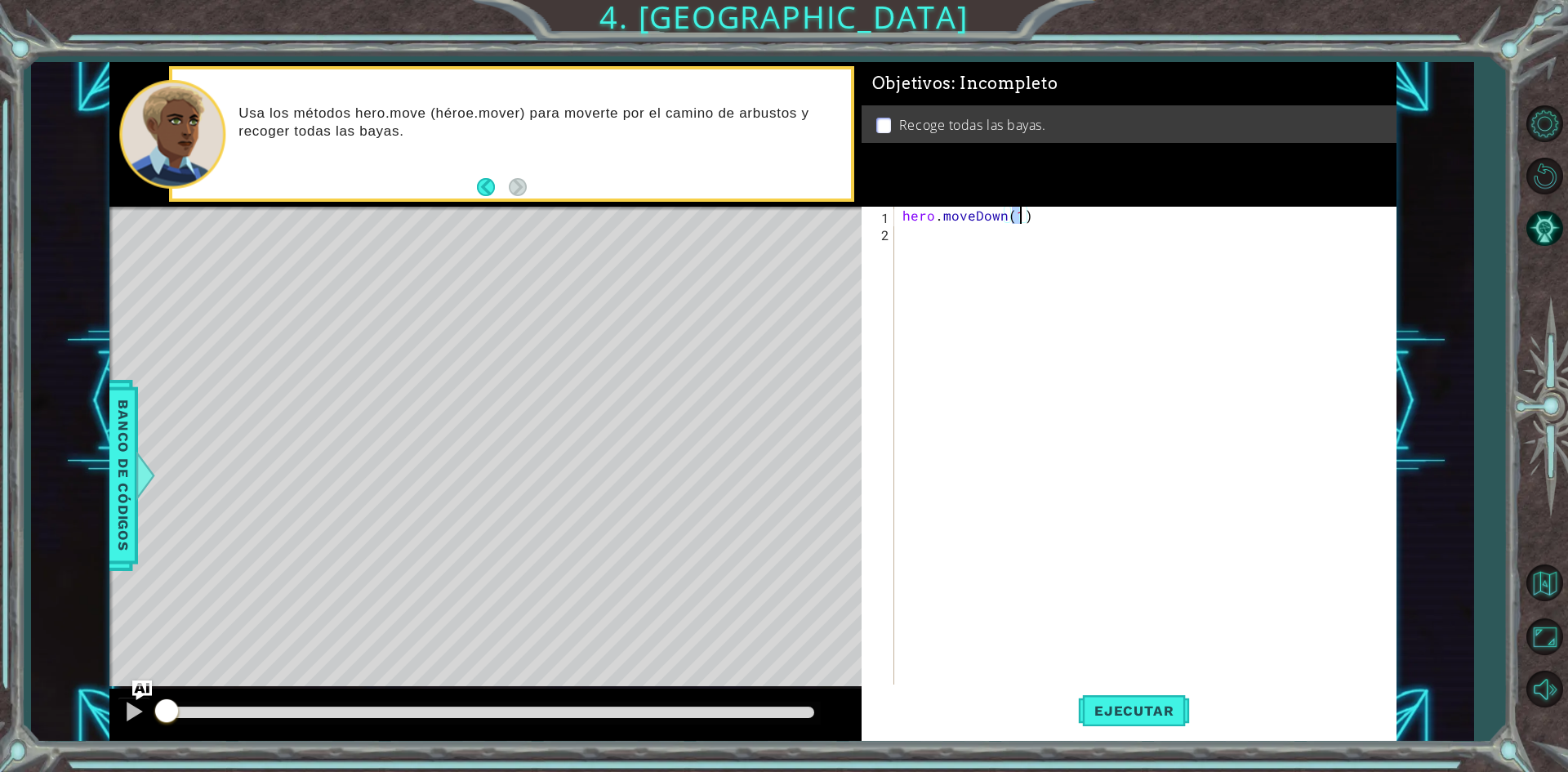
click at [934, 236] on div "hero . moveDown ( 1 )" at bounding box center [1149, 464] width 499 height 515
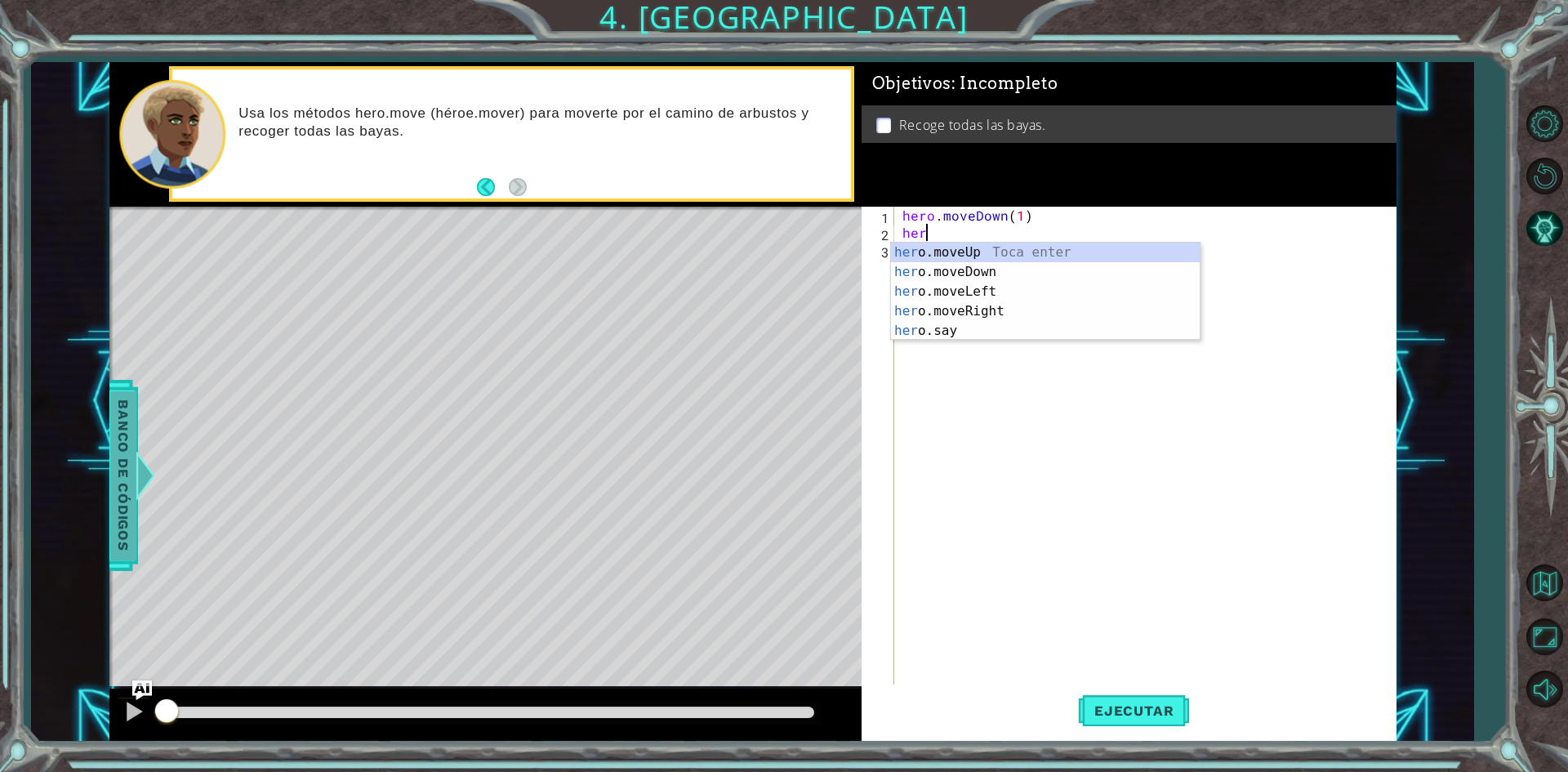
type textarea "her"
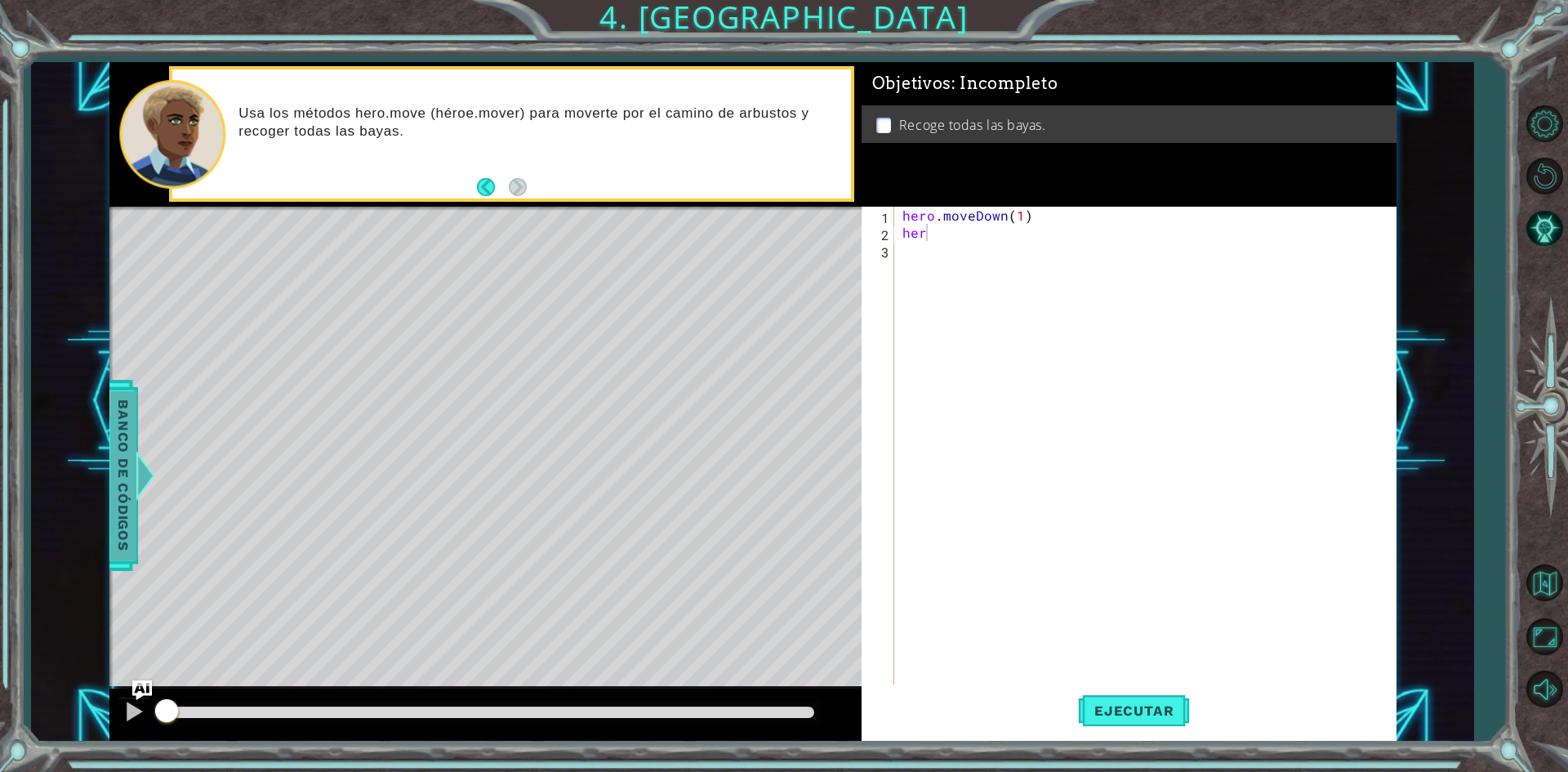
click at [130, 474] on span "Banco de códigos" at bounding box center [123, 475] width 26 height 169
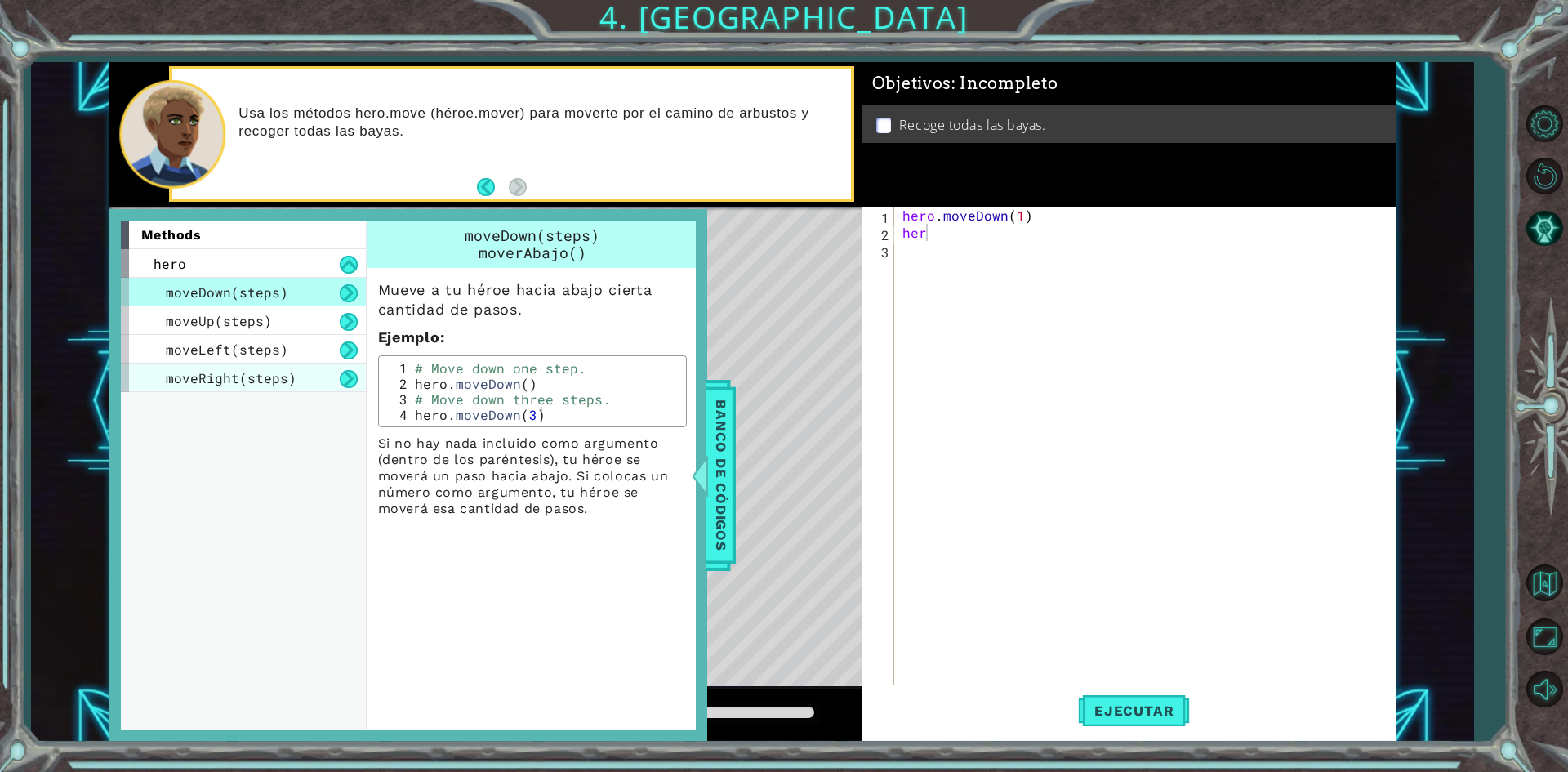
click at [199, 379] on span "moveRight(steps)" at bounding box center [231, 377] width 131 height 17
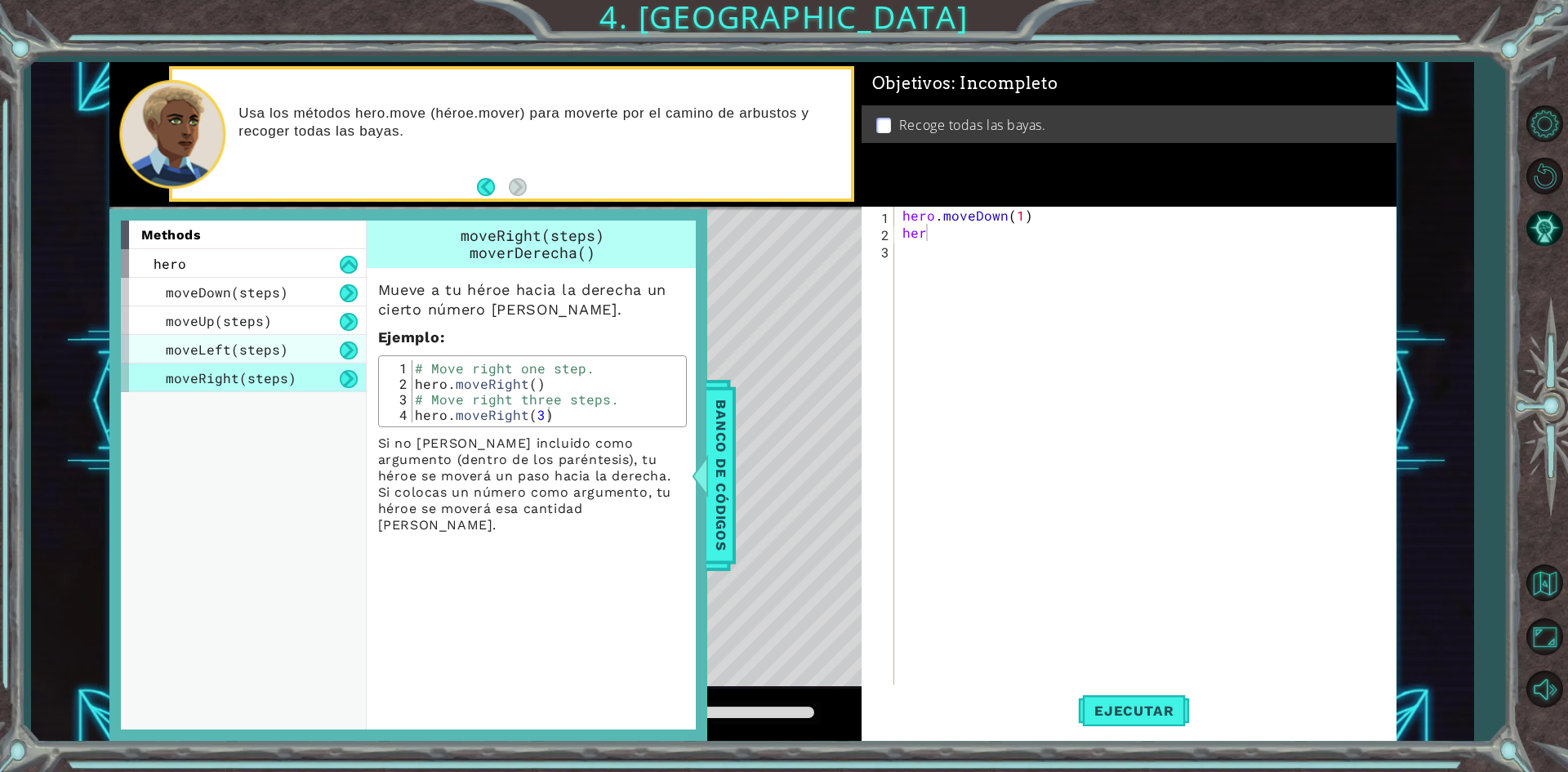
click at [212, 355] on span "moveLeft(steps)" at bounding box center [227, 349] width 122 height 17
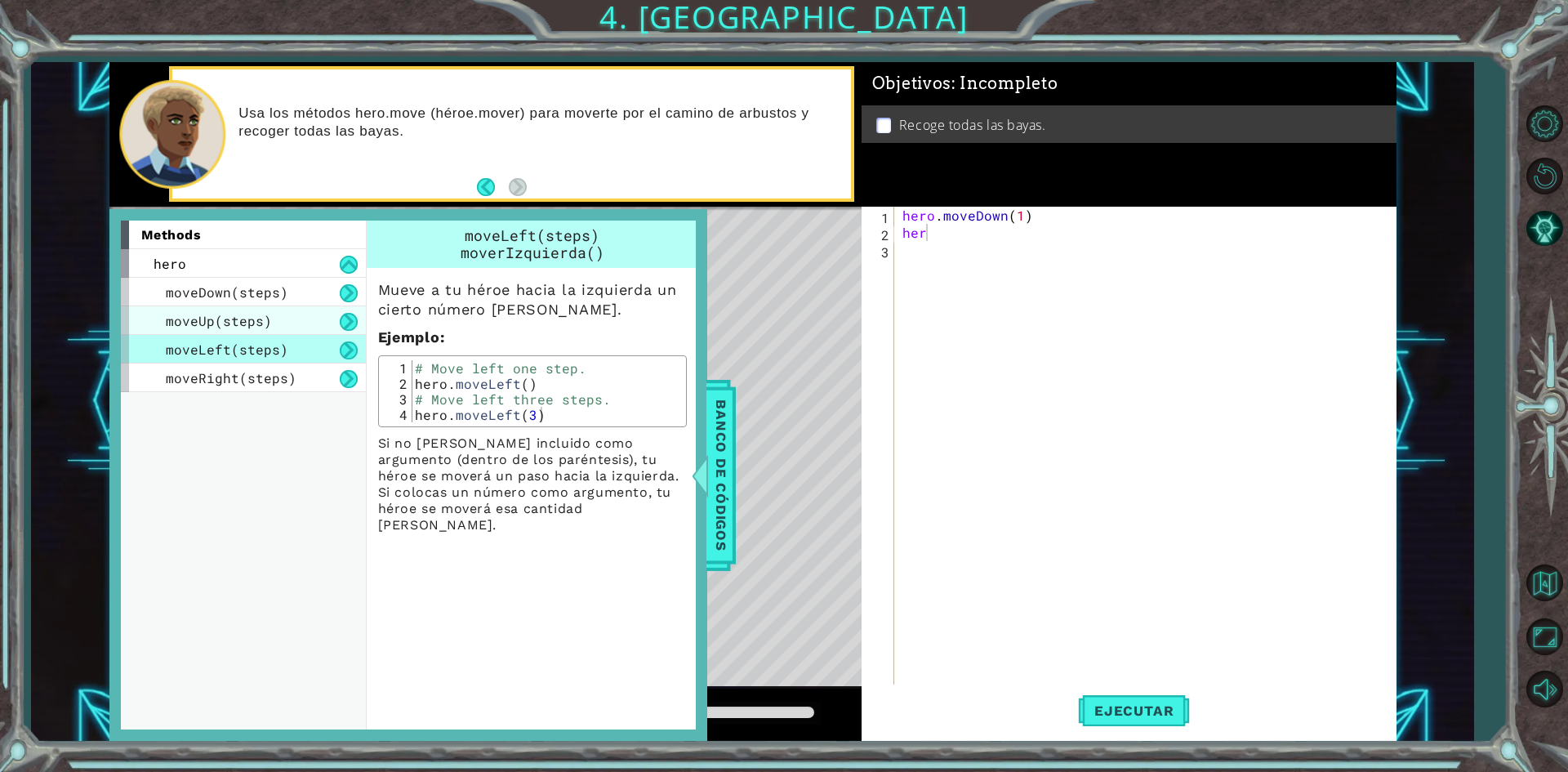
click at [230, 328] on span "moveUp(steps)" at bounding box center [219, 320] width 106 height 17
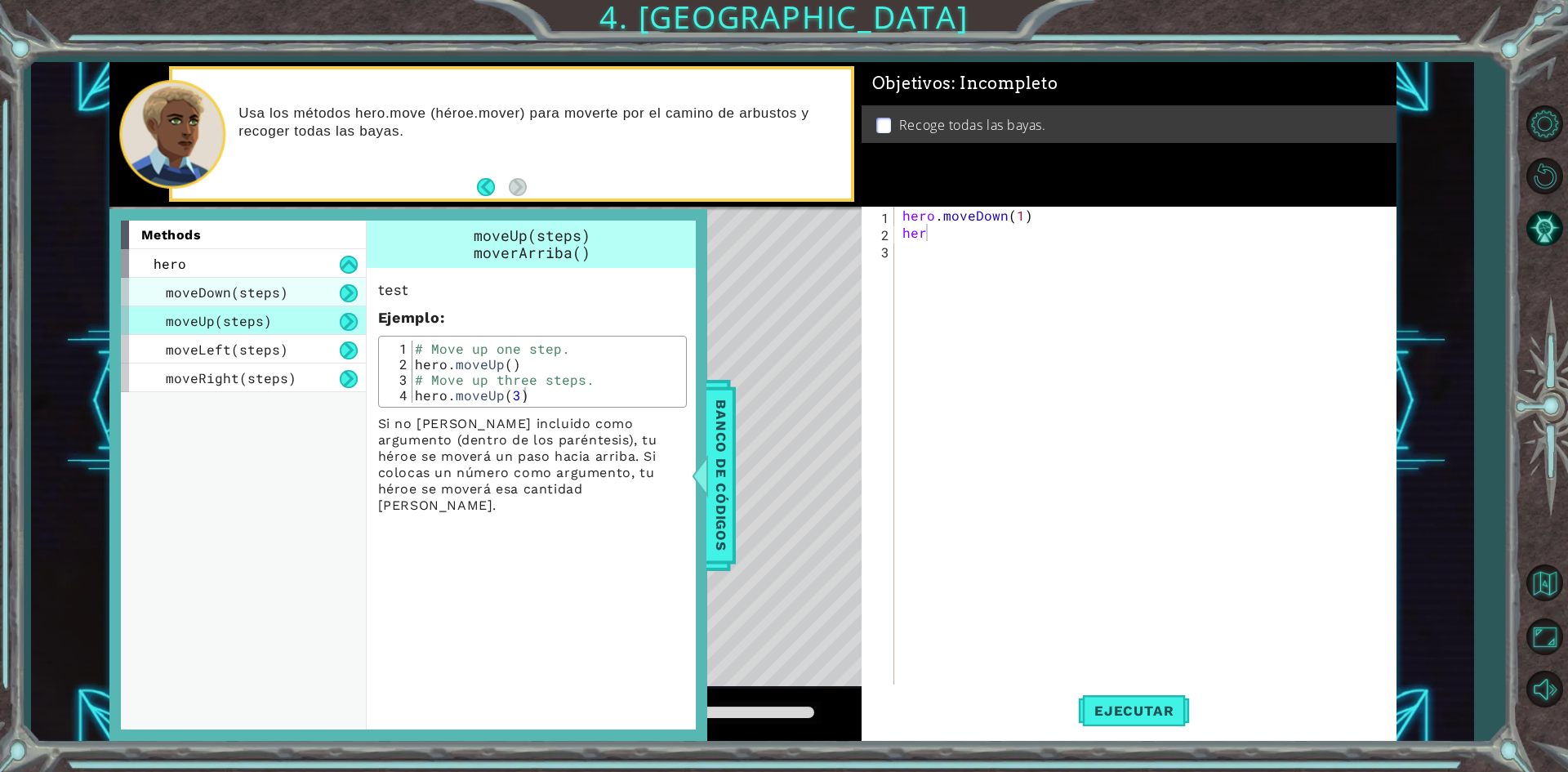
click at [241, 294] on span "moveDown(steps)" at bounding box center [227, 292] width 122 height 17
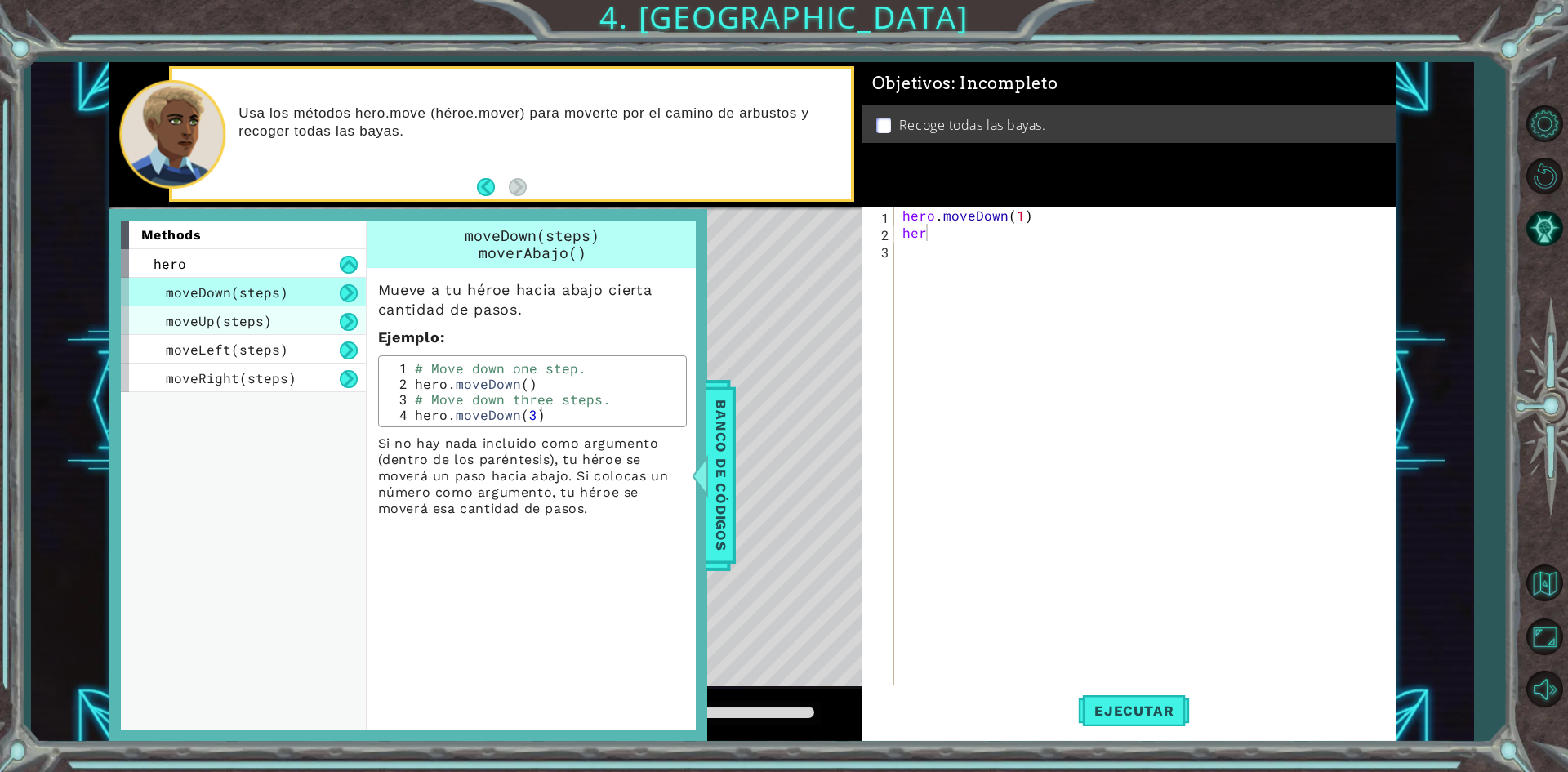
click at [240, 317] on span "moveUp(steps)" at bounding box center [219, 320] width 106 height 17
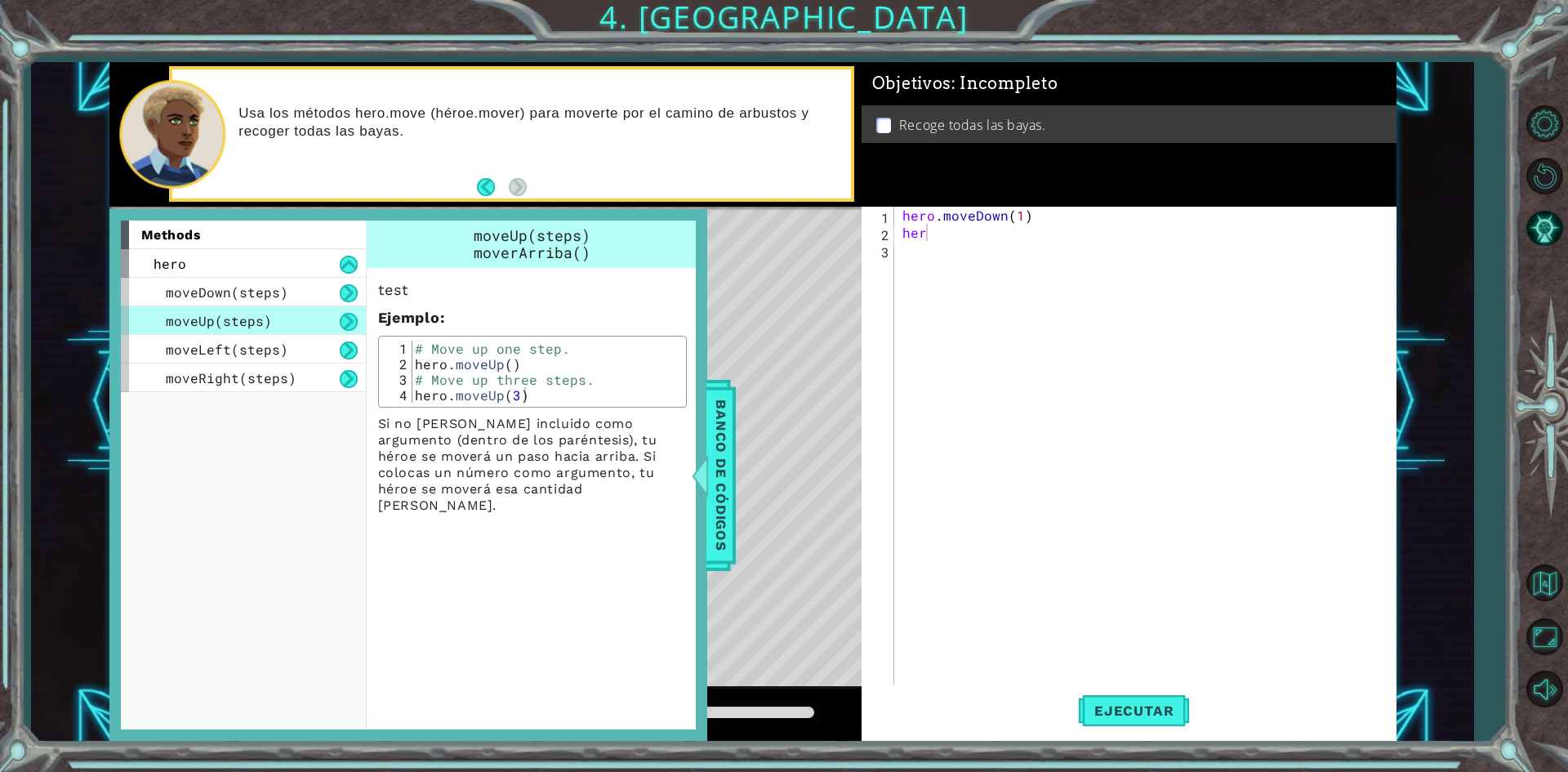
click at [944, 370] on div "hero . moveDown ( 1 ) her" at bounding box center [1149, 464] width 499 height 515
click at [920, 267] on div "hero . moveDown ( 1 ) her" at bounding box center [1149, 464] width 499 height 515
click at [934, 229] on div "hero . moveDown ( 1 ) her" at bounding box center [1149, 464] width 499 height 515
click at [724, 464] on span "Banco de códigos" at bounding box center [721, 475] width 26 height 169
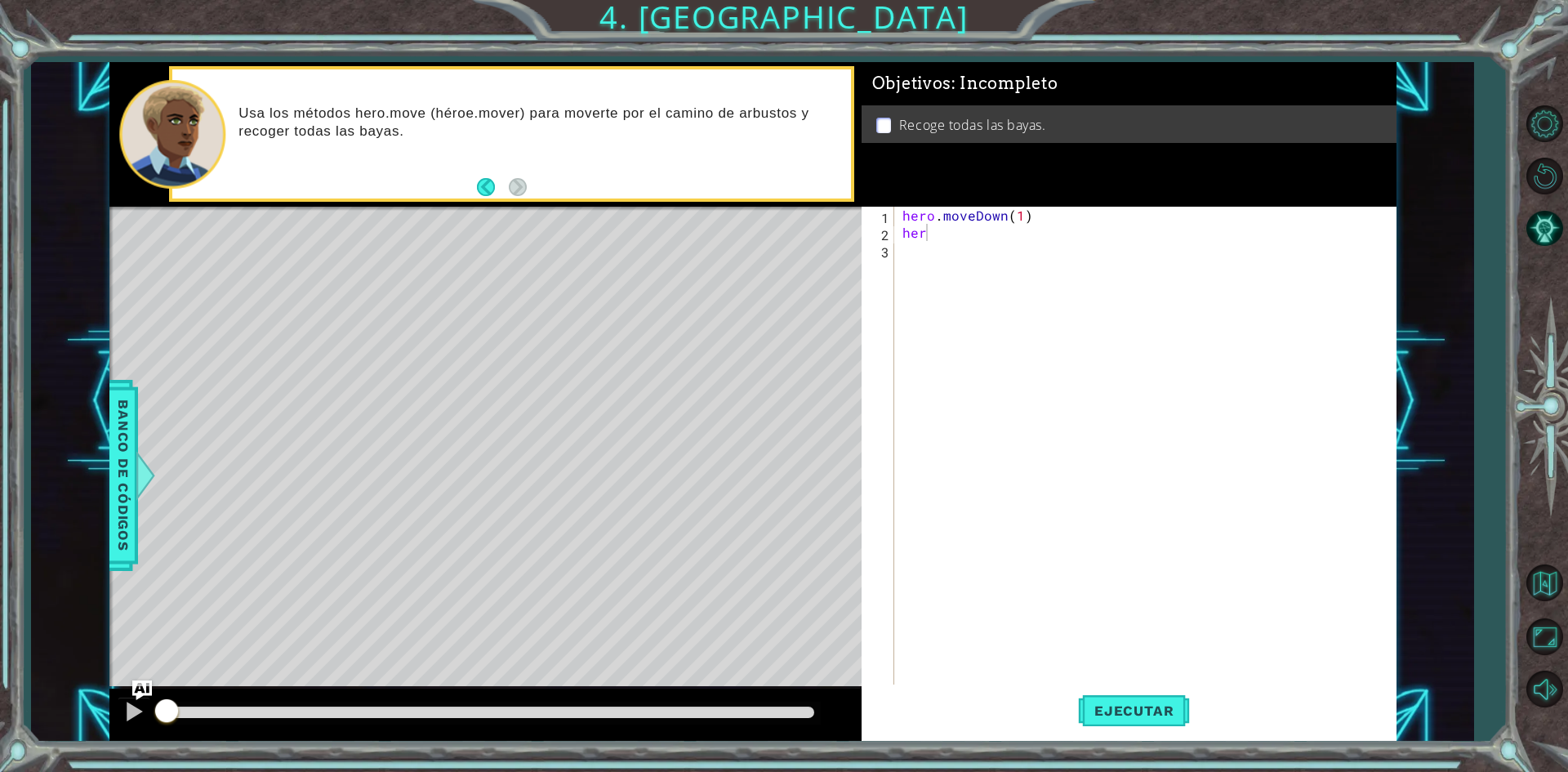
click at [941, 230] on div "hero . moveDown ( 1 ) her" at bounding box center [1149, 464] width 499 height 515
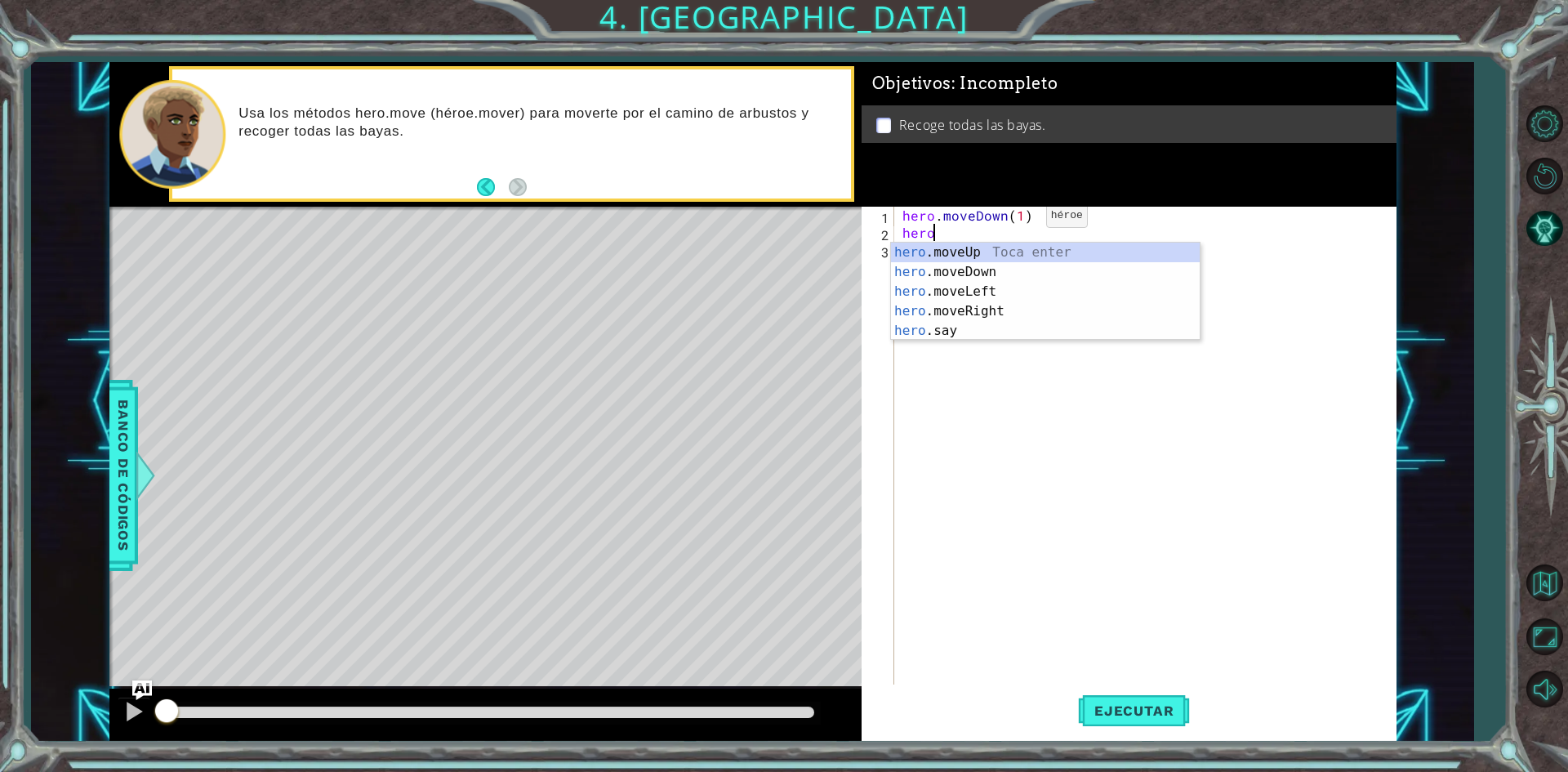
click at [1018, 220] on div "hero . moveDown ( 1 ) hero" at bounding box center [1149, 464] width 499 height 515
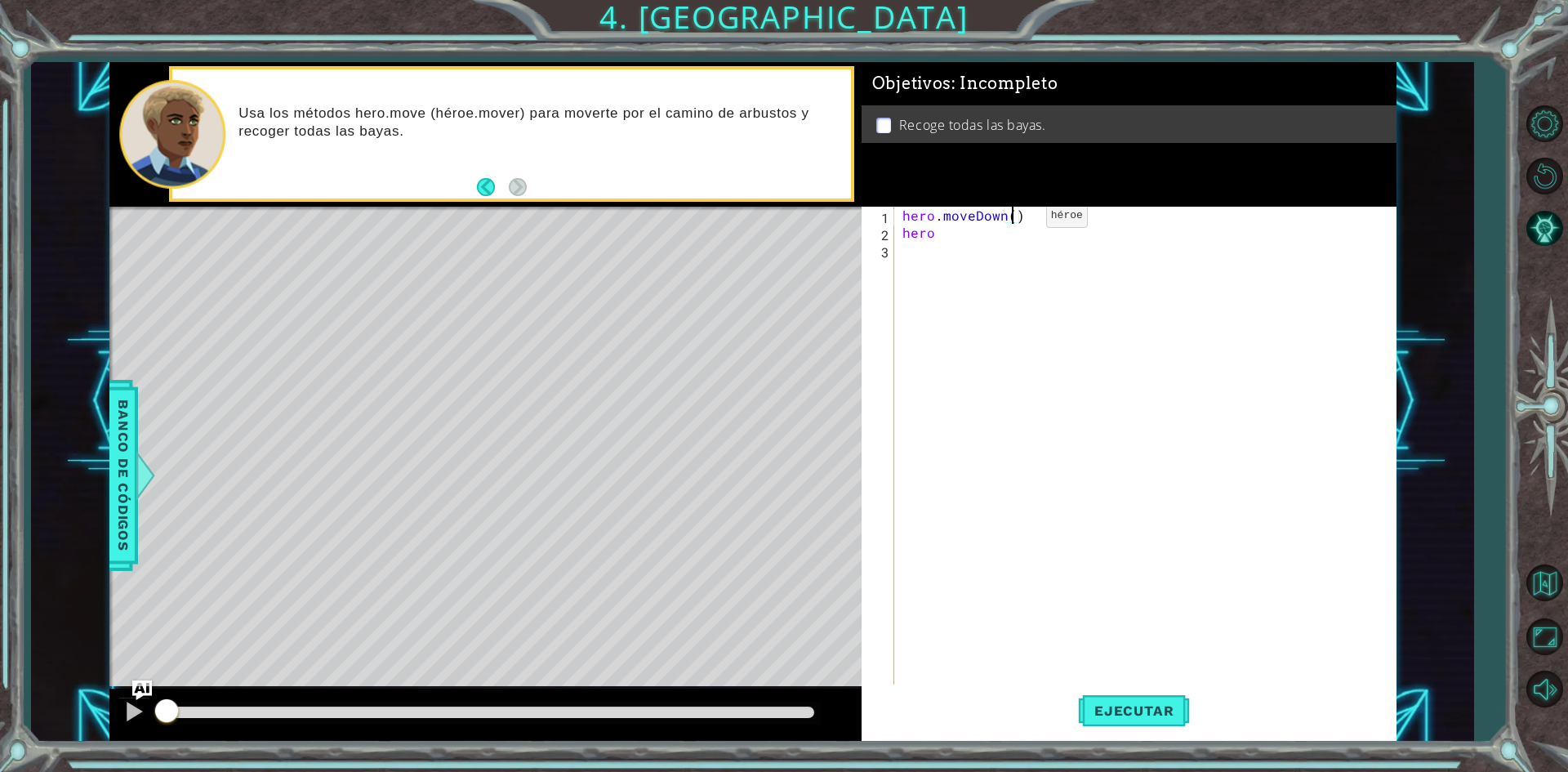
scroll to position [0, 7]
click at [980, 241] on div "hero . moveDown ( 2 ) hero" at bounding box center [1149, 464] width 499 height 515
type textarea "hero.moveRight(2)"
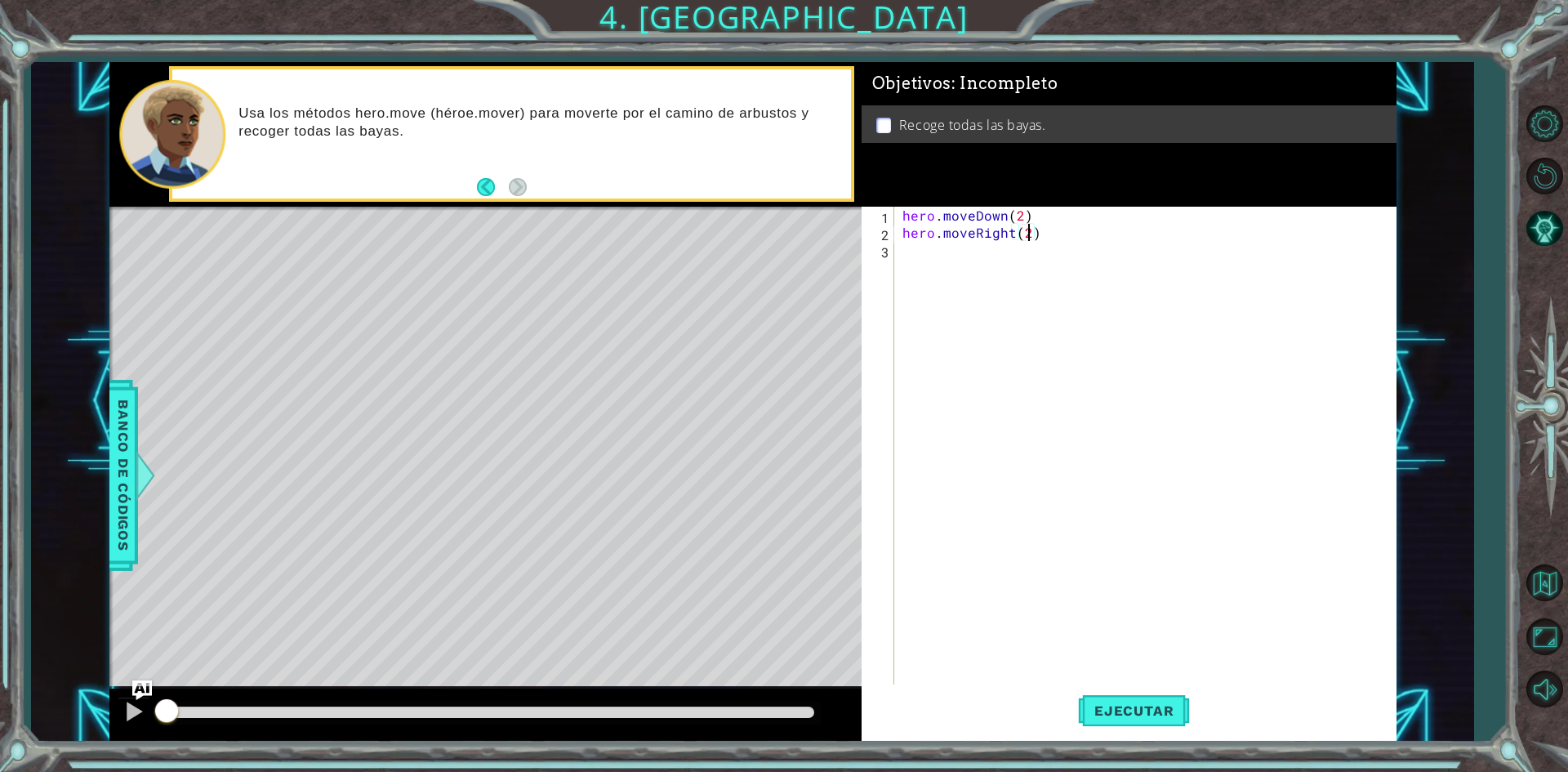
click at [955, 262] on div "hero . moveDown ( 2 ) hero . moveRight ( 2 )" at bounding box center [1149, 464] width 499 height 515
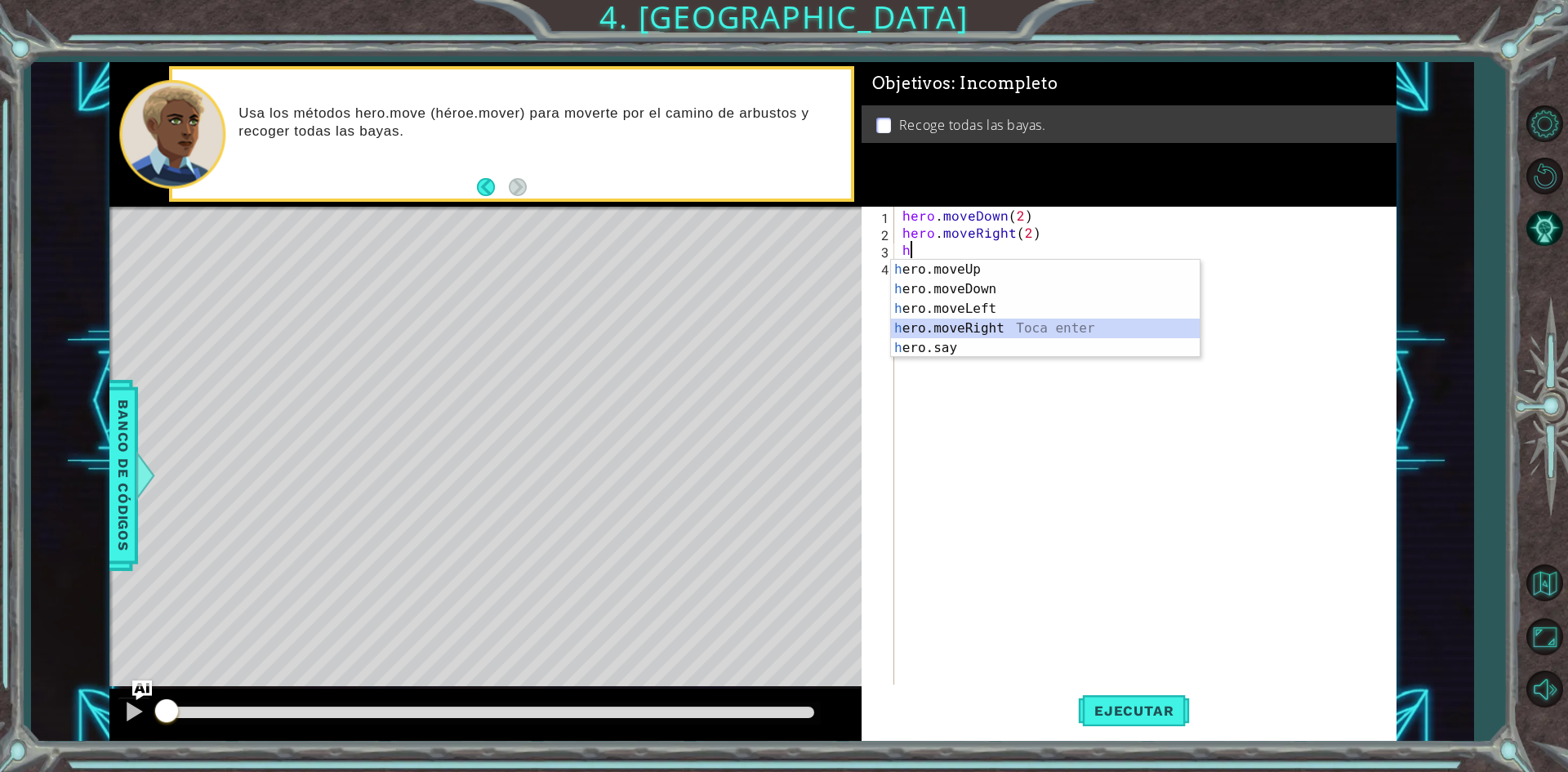
click at [975, 325] on div "h ero.moveUp Toca enter h ero.moveDown Toca enter h ero.moveLeft Toca enter h e…" at bounding box center [1045, 329] width 308 height 137
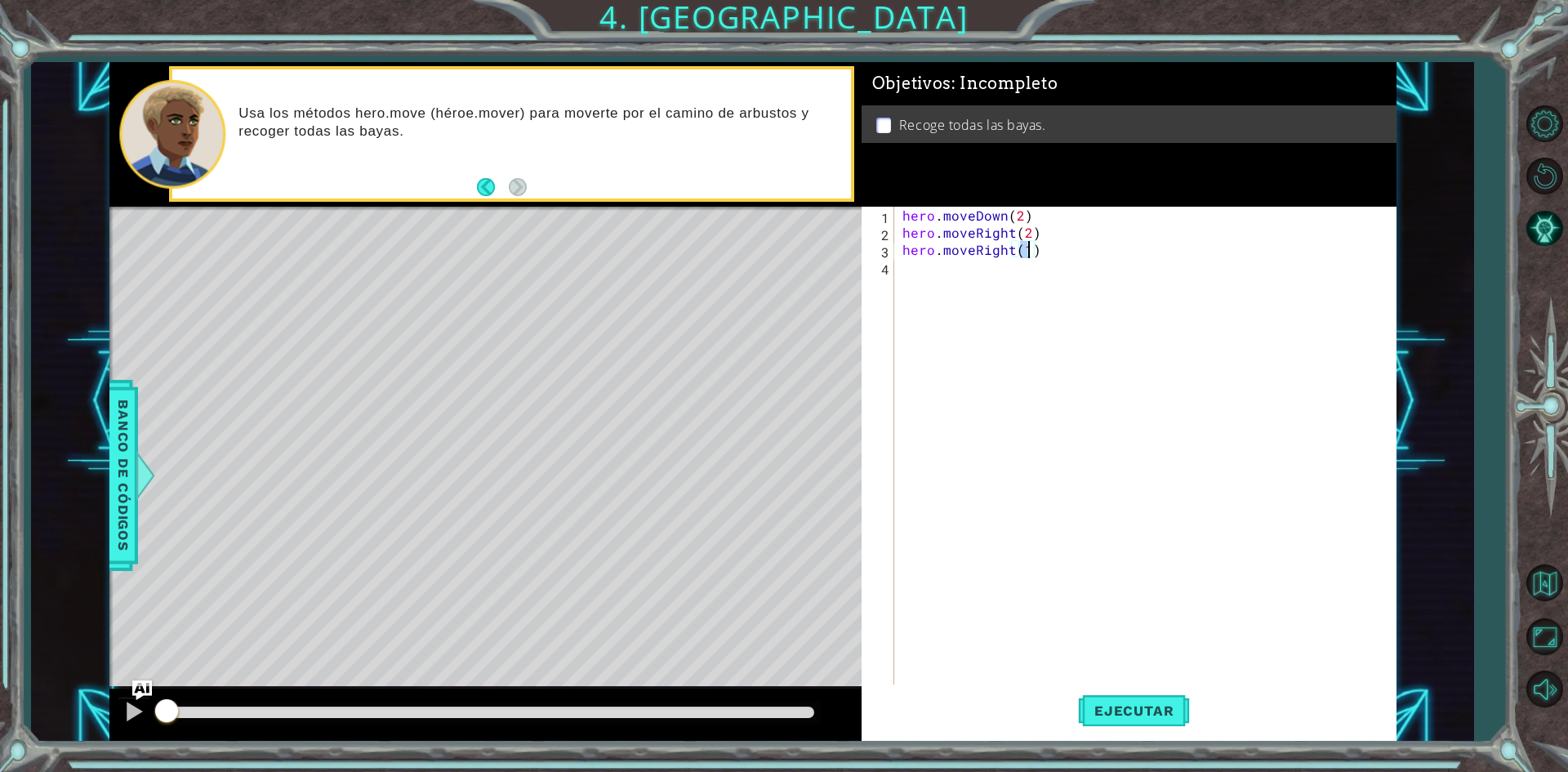
type textarea "hero.moveRight(2)"
click at [1013, 279] on div "hero . moveDown ( 2 ) hero . moveRight ( 2 ) hero . moveRight ( 2 )" at bounding box center [1149, 464] width 499 height 515
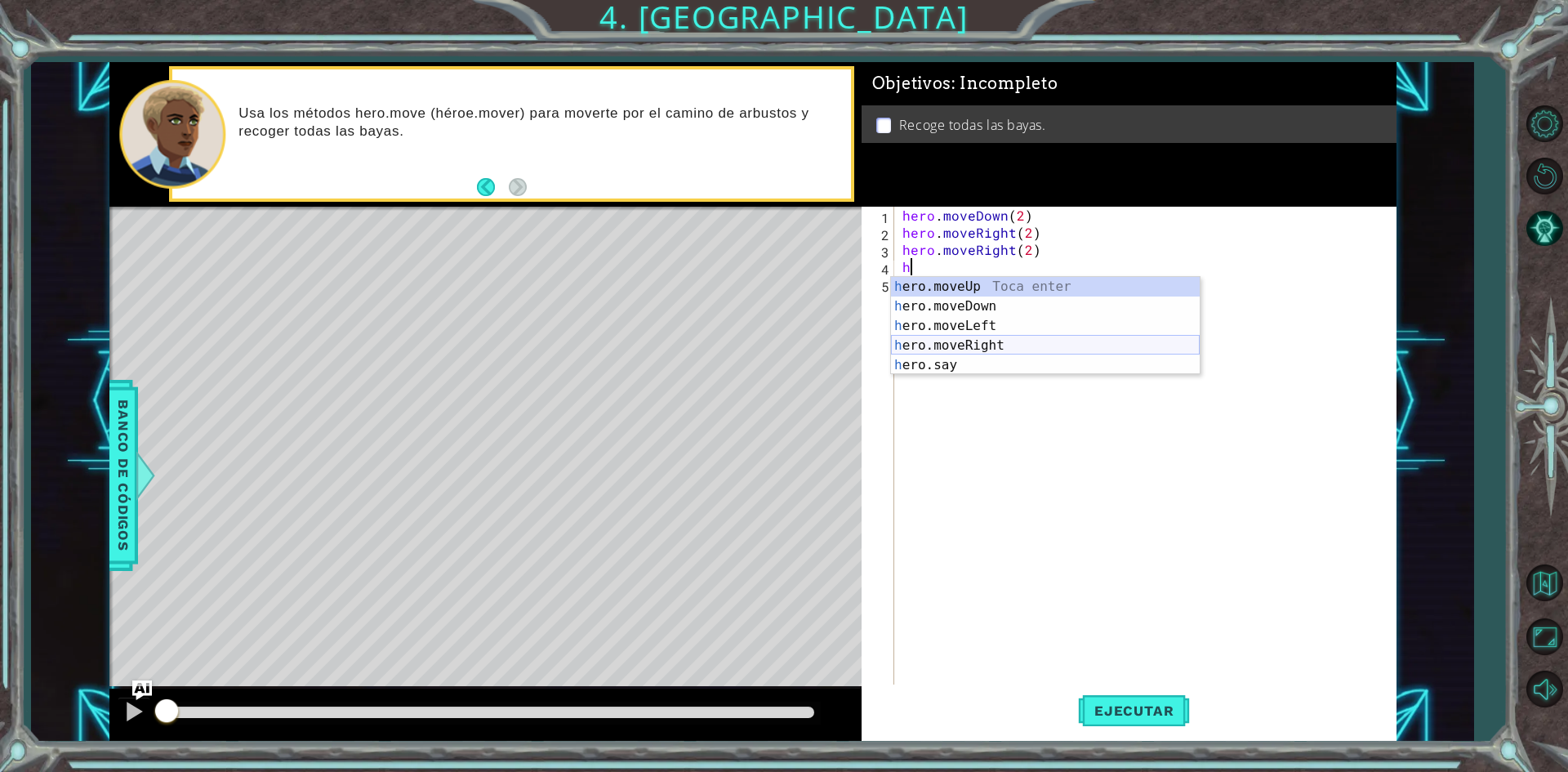
click at [980, 343] on div "h ero.moveUp Toca enter h ero.moveDown Toca enter h ero.moveLeft Toca enter h e…" at bounding box center [1045, 345] width 308 height 137
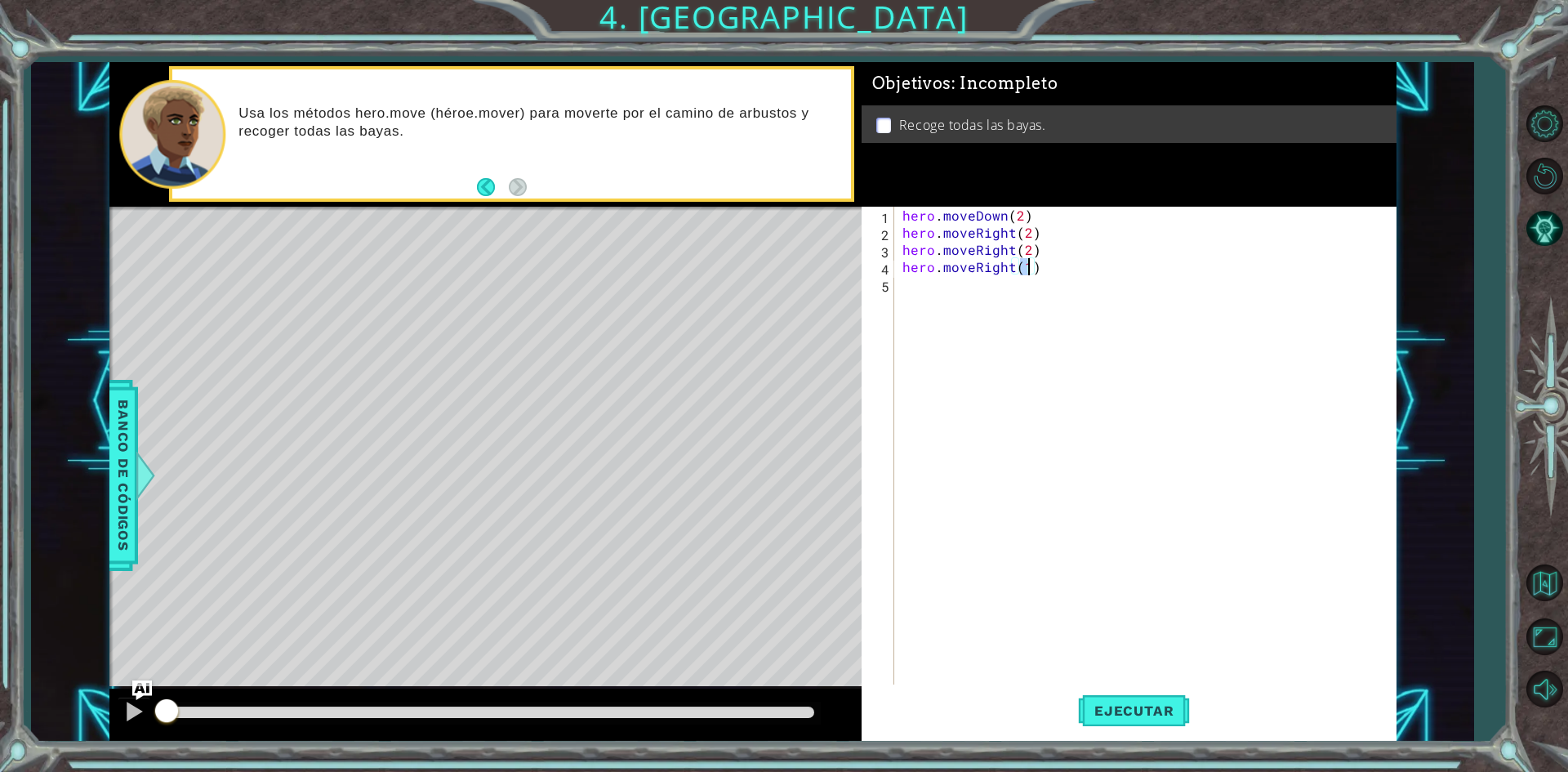
scroll to position [0, 8]
type textarea "hero.moveRight(2)"
click at [1143, 718] on span "Ejecutar" at bounding box center [1134, 710] width 112 height 16
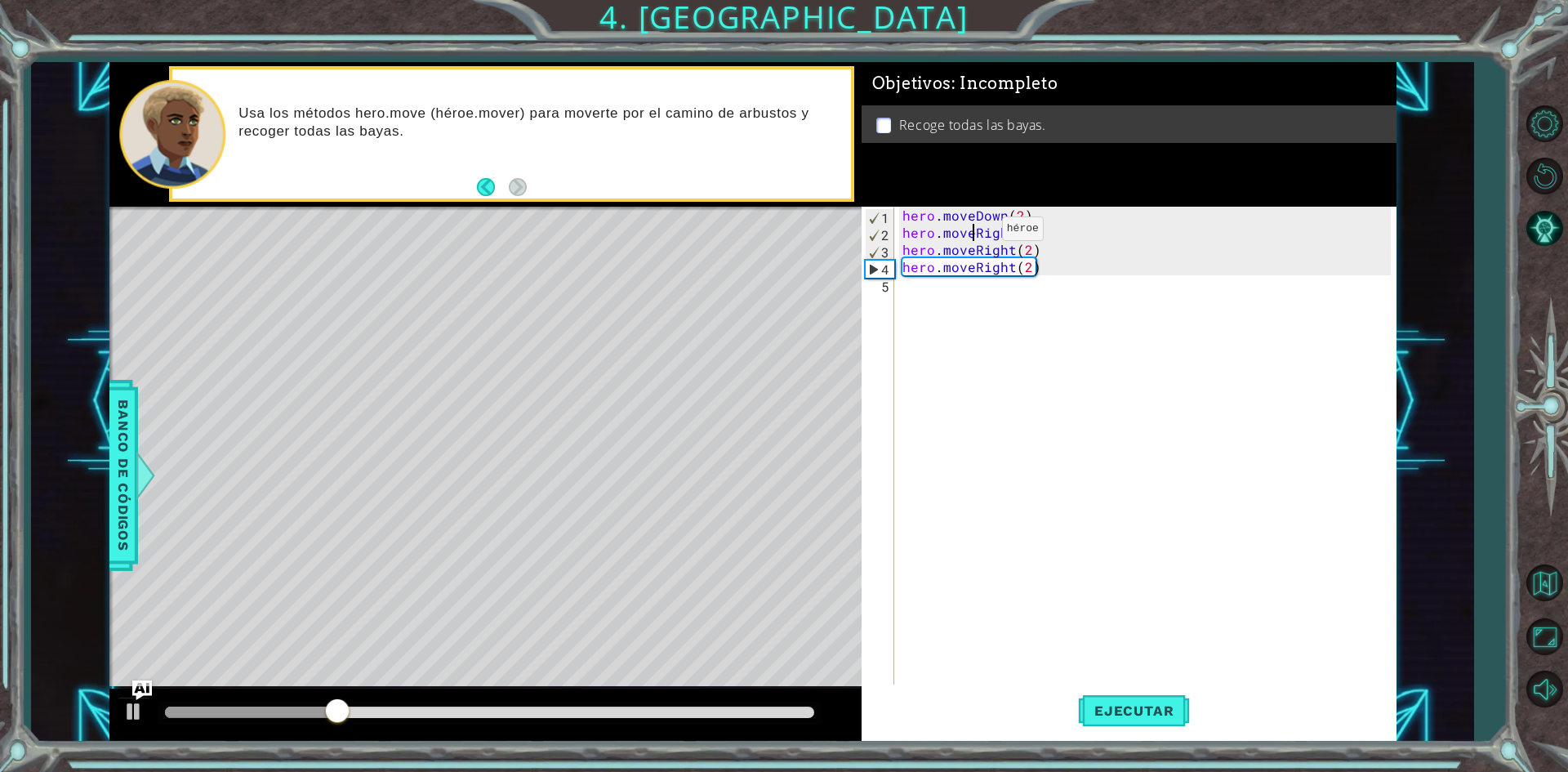
click at [975, 233] on div "hero . moveDown ( 2 ) hero . moveRight ( 2 ) hero . moveRight ( 2 ) hero . move…" at bounding box center [1149, 464] width 499 height 515
click at [1088, 698] on button "Ejecutar" at bounding box center [1134, 711] width 112 height 53
click at [941, 306] on div "hero . moveDown ( 2 ) hero . moveRight ( 2 ) hero . moveRight ( 2 ) hero . move…" at bounding box center [1149, 464] width 499 height 515
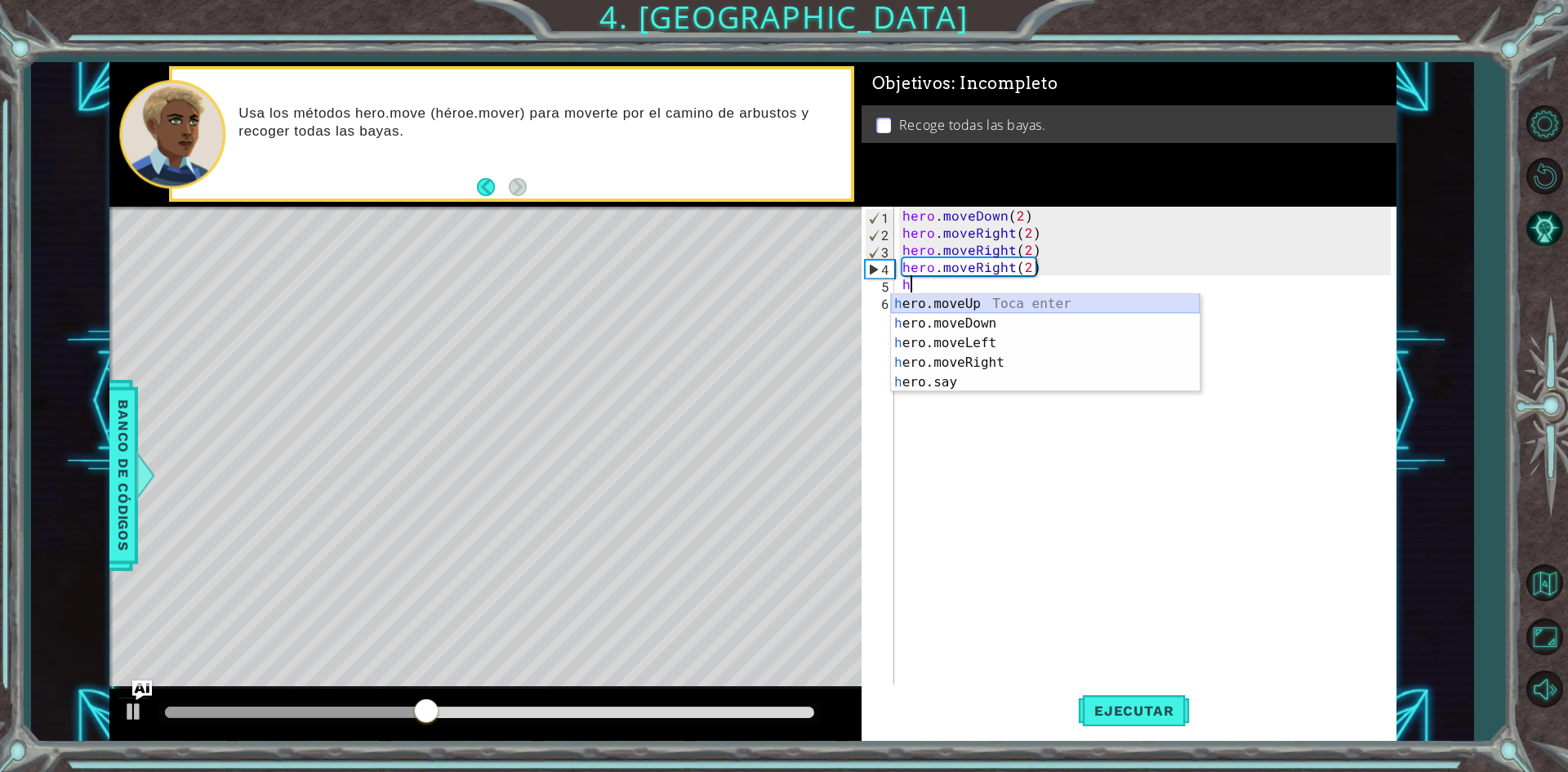
click at [981, 302] on div "h ero.moveUp Toca enter h ero.moveDown Toca enter h ero.moveLeft Toca enter h e…" at bounding box center [1045, 363] width 308 height 137
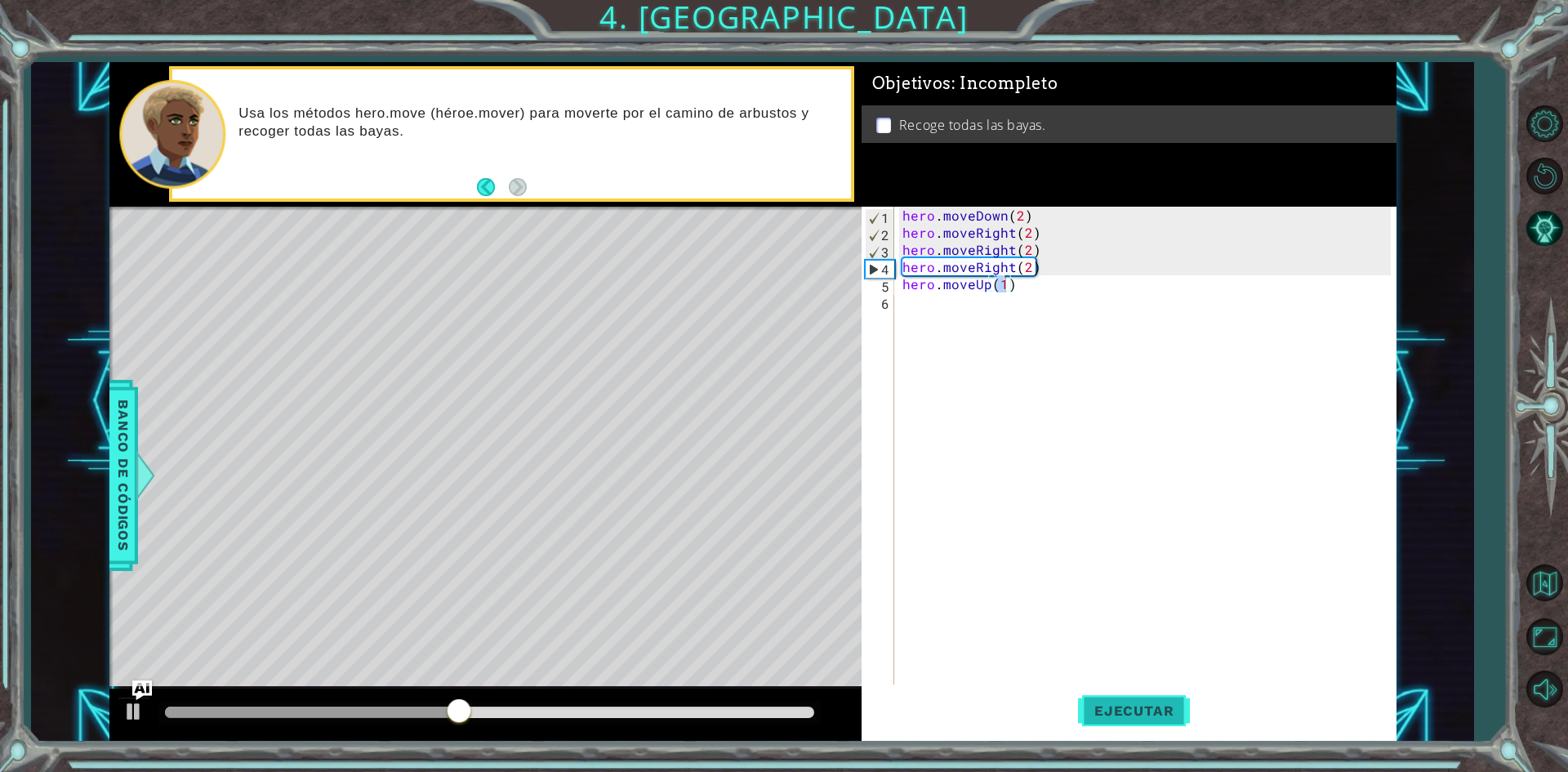
click at [1104, 705] on span "Ejecutar" at bounding box center [1134, 710] width 112 height 16
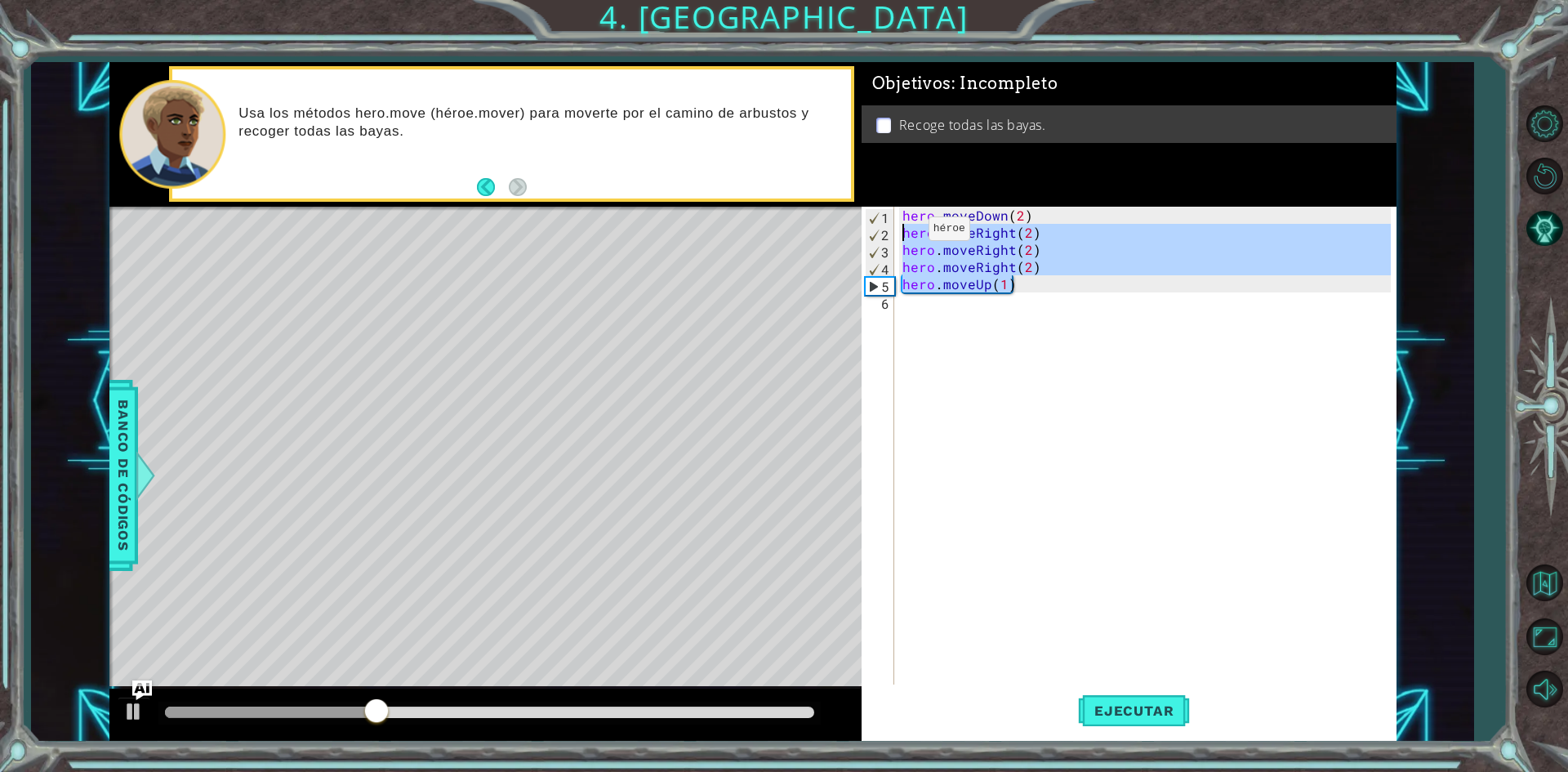
drag, startPoint x: 1041, startPoint y: 287, endPoint x: 901, endPoint y: 233, distance: 150.1
click at [901, 233] on div "hero . moveDown ( 2 ) hero . moveRight ( 2 ) hero . moveRight ( 2 ) hero . move…" at bounding box center [1149, 464] width 499 height 515
type textarea "hero.moveRight(2) hero.moveRight(2)"
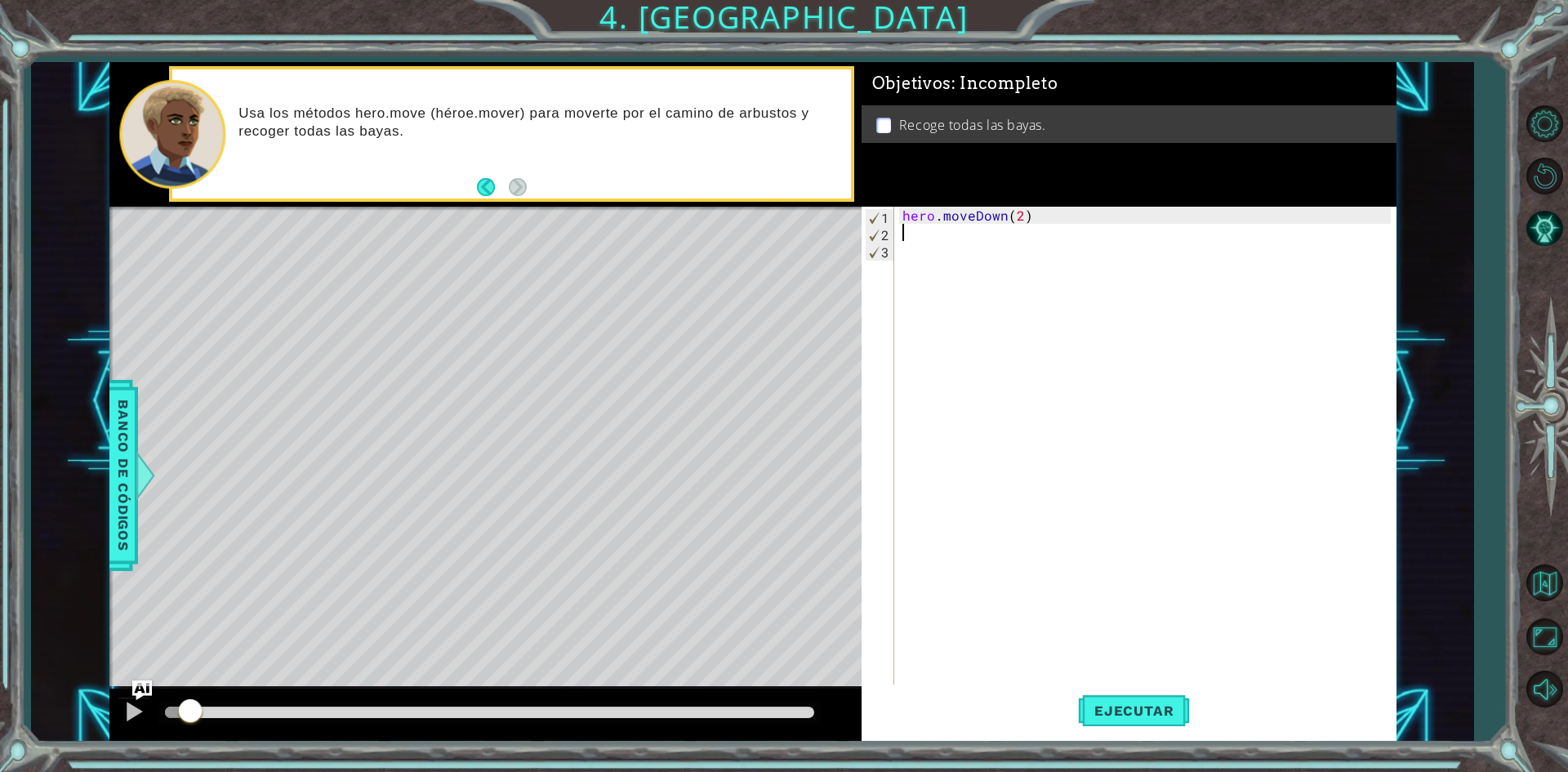
drag, startPoint x: 522, startPoint y: 718, endPoint x: 147, endPoint y: 657, distance: 379.9
click at [147, 657] on div "methods hero moveDown(steps) moveUp(steps) moveLeft(steps) moveRight(steps) mov…" at bounding box center [753, 402] width 1287 height 680
click at [138, 701] on img "Ask AI" at bounding box center [141, 690] width 21 height 21
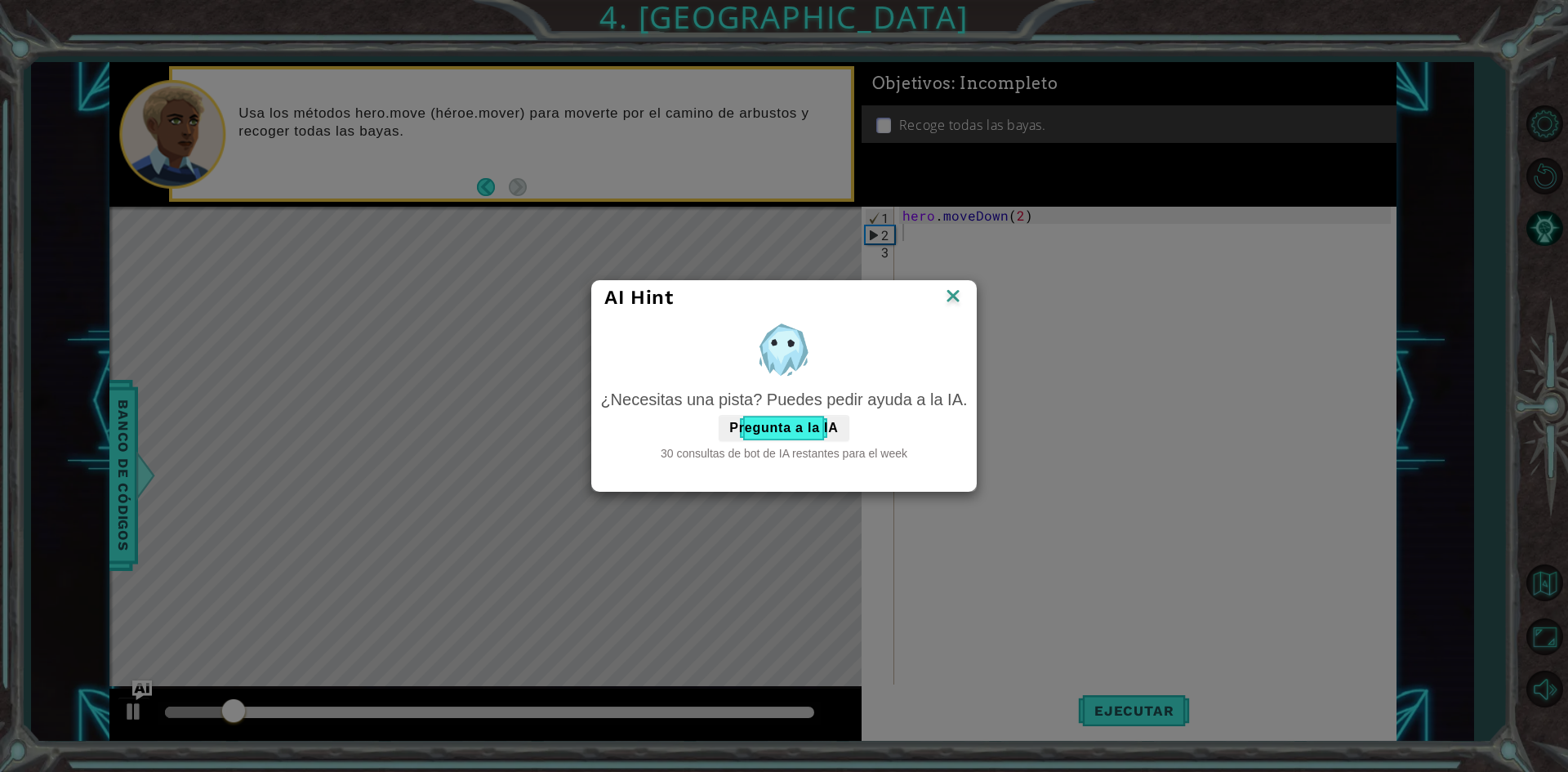
click at [953, 280] on div "AI Hint ¿Necesitas una pista? Puedes pedir ayuda a la IA. Pregunta a la IA 30 c…" at bounding box center [784, 386] width 385 height 212
click at [964, 290] on div "AI Hint" at bounding box center [784, 298] width 383 height 34
click at [949, 298] on img at bounding box center [953, 297] width 21 height 24
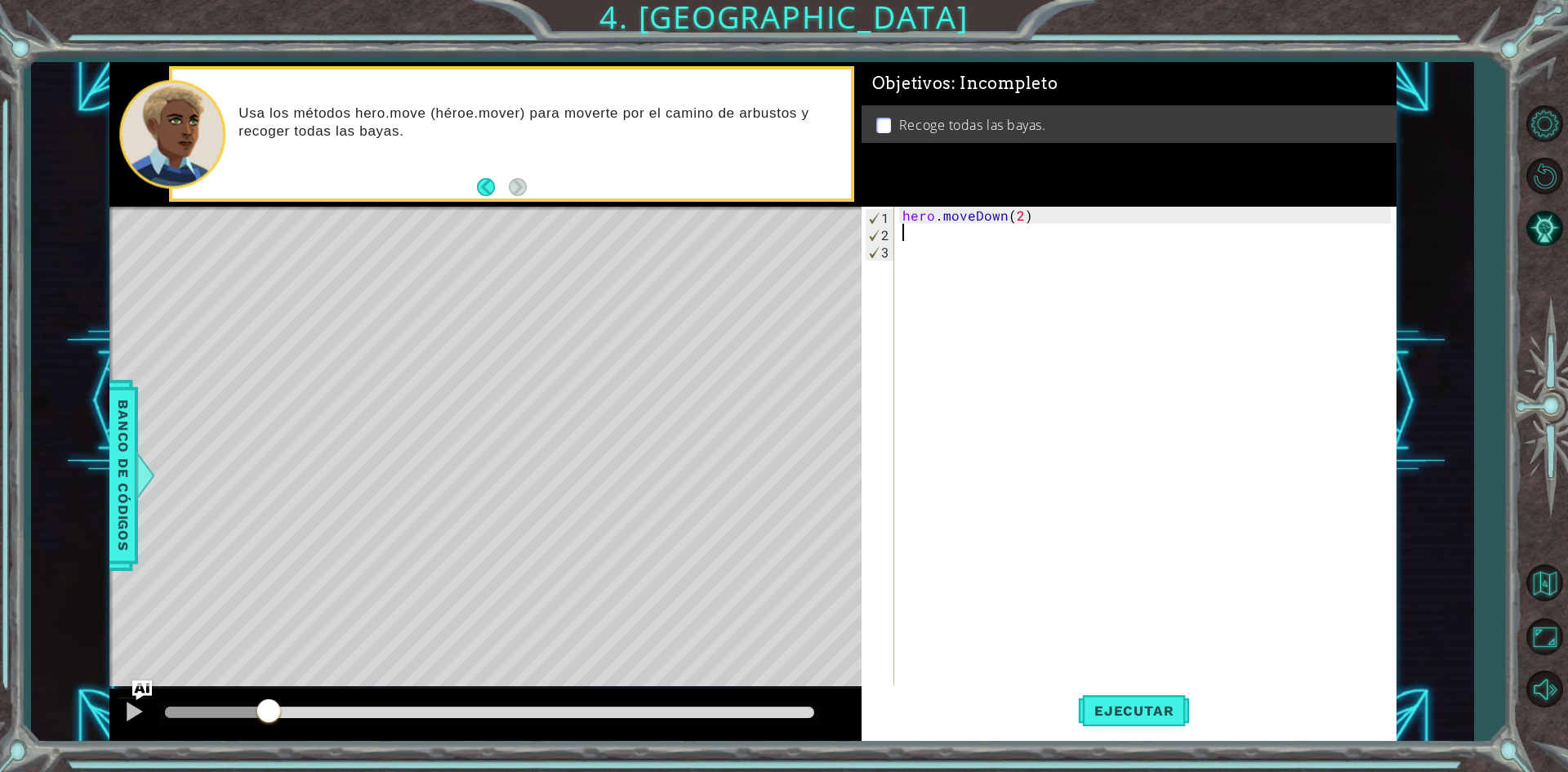
drag, startPoint x: 328, startPoint y: 711, endPoint x: 271, endPoint y: 720, distance: 57.7
click at [271, 720] on div at bounding box center [268, 712] width 29 height 29
drag, startPoint x: 316, startPoint y: 714, endPoint x: 0, endPoint y: 708, distance: 316.1
click at [12, 728] on div "1 ההההההההההההההההההההההההההההההההההההההההההההההההההההההההההההההההההההההההההההה…" at bounding box center [784, 386] width 1568 height 772
type textarea "hero.moveLeft(2)"
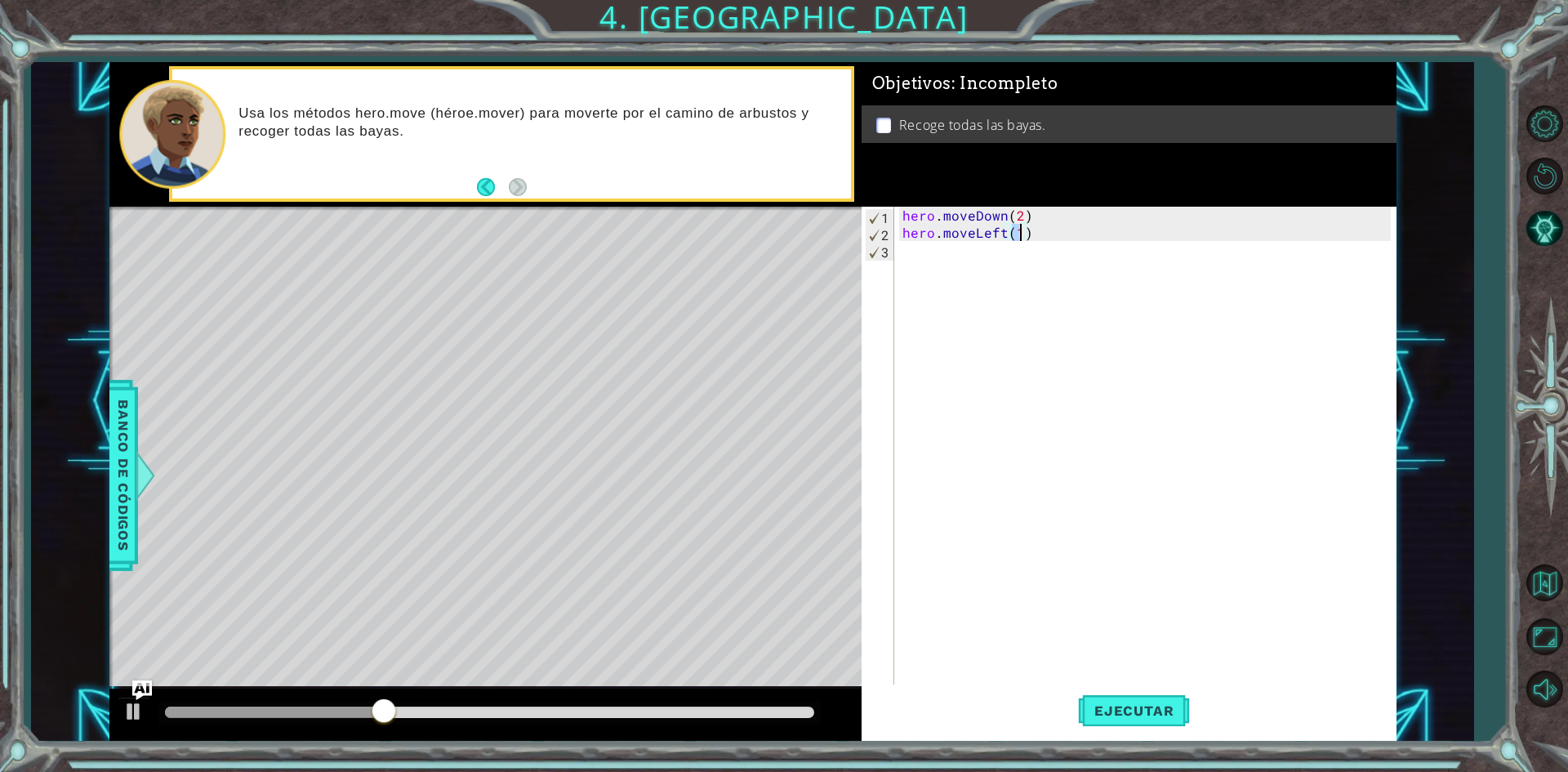
scroll to position [0, 7]
click at [921, 250] on div "hero . moveDown ( 2 ) hero . moveLeft ( 2 )" at bounding box center [1149, 464] width 499 height 515
type textarea "hero.moveLeft(2)"
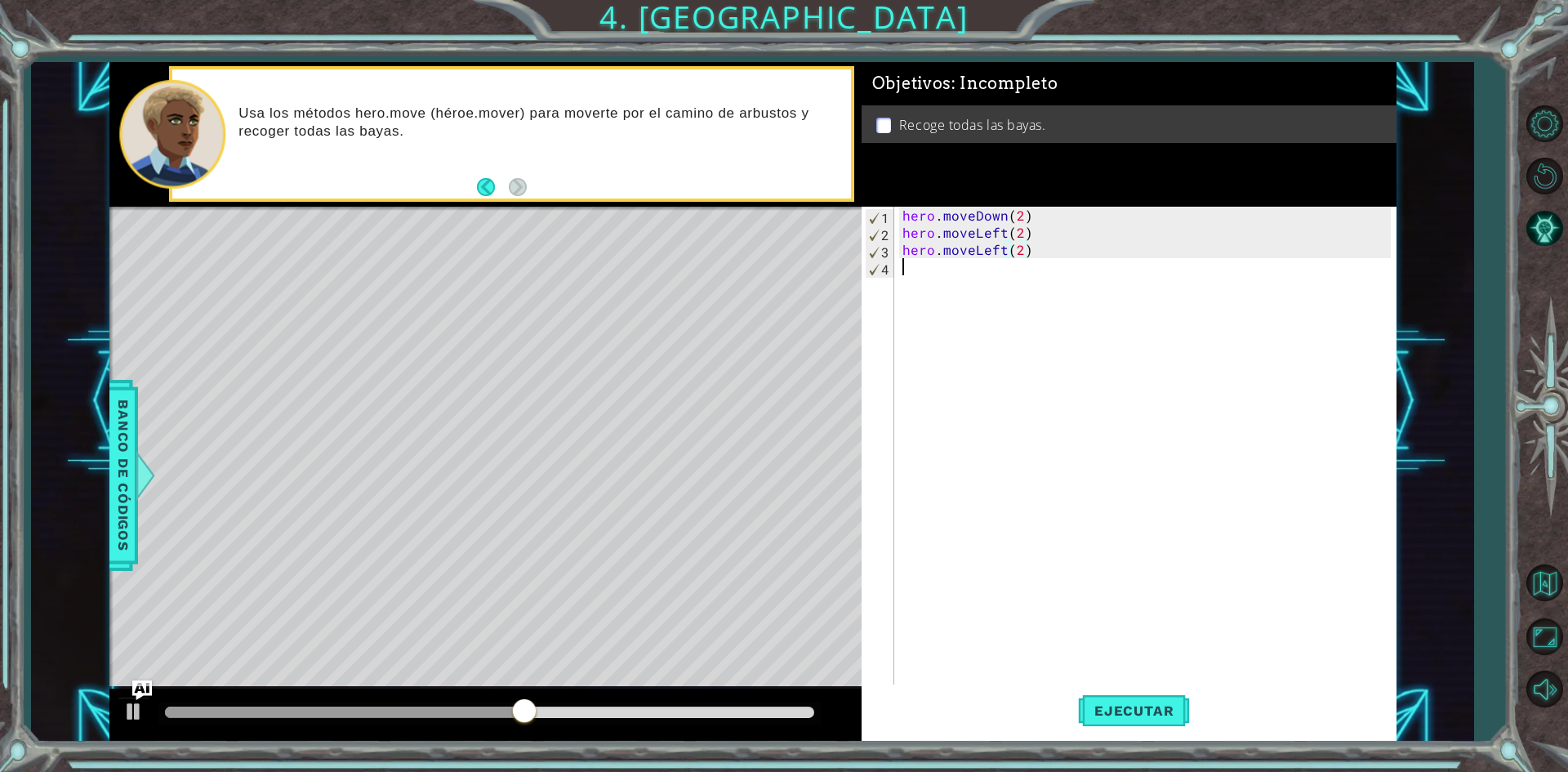
click at [916, 264] on div "hero . moveDown ( 2 ) hero . moveLeft ( 2 ) hero . moveLeft ( 2 )" at bounding box center [1149, 464] width 499 height 515
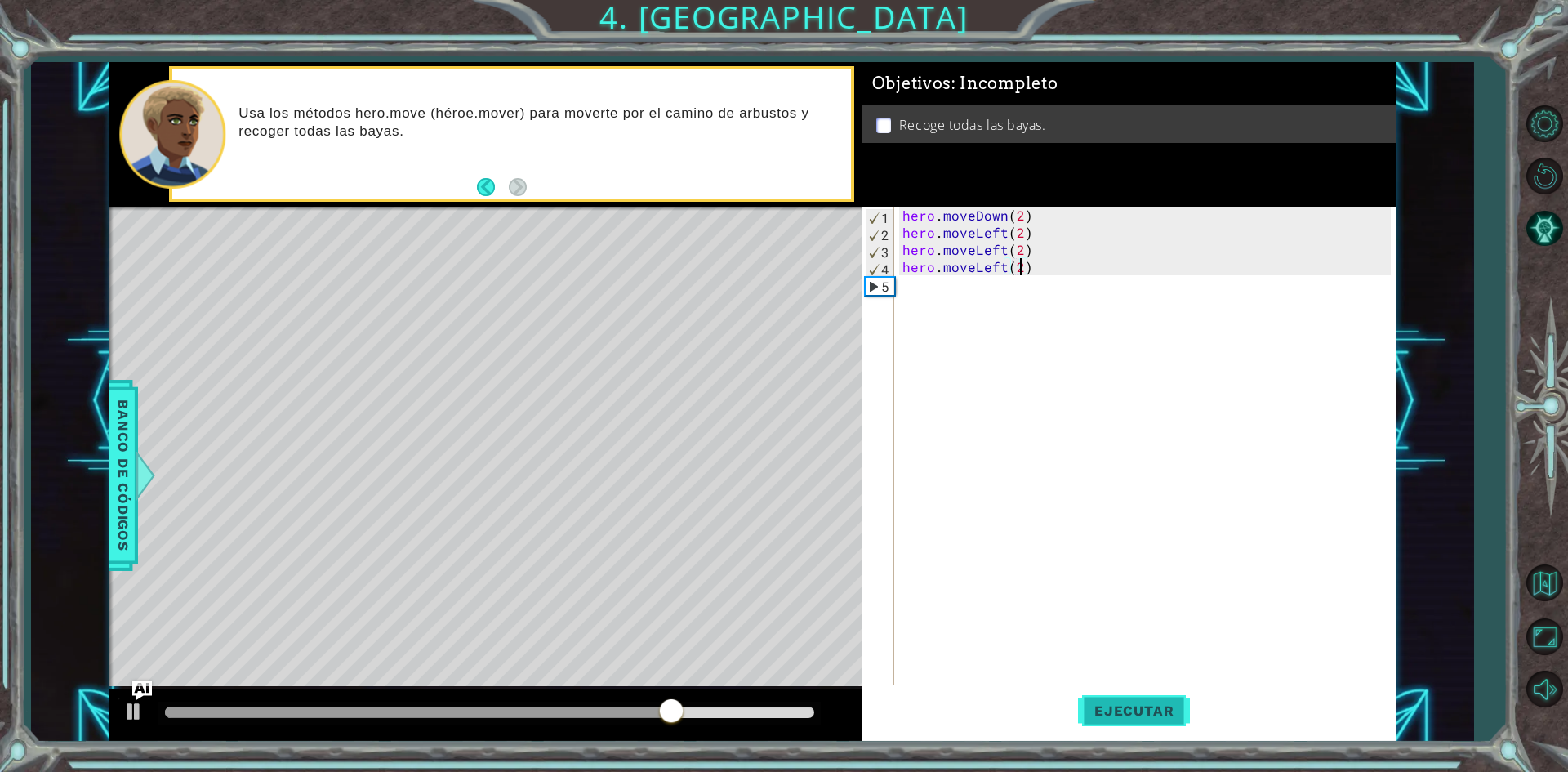
type textarea "hero.moveLeft(2)"
click at [1110, 718] on span "Ejecutar" at bounding box center [1134, 710] width 112 height 16
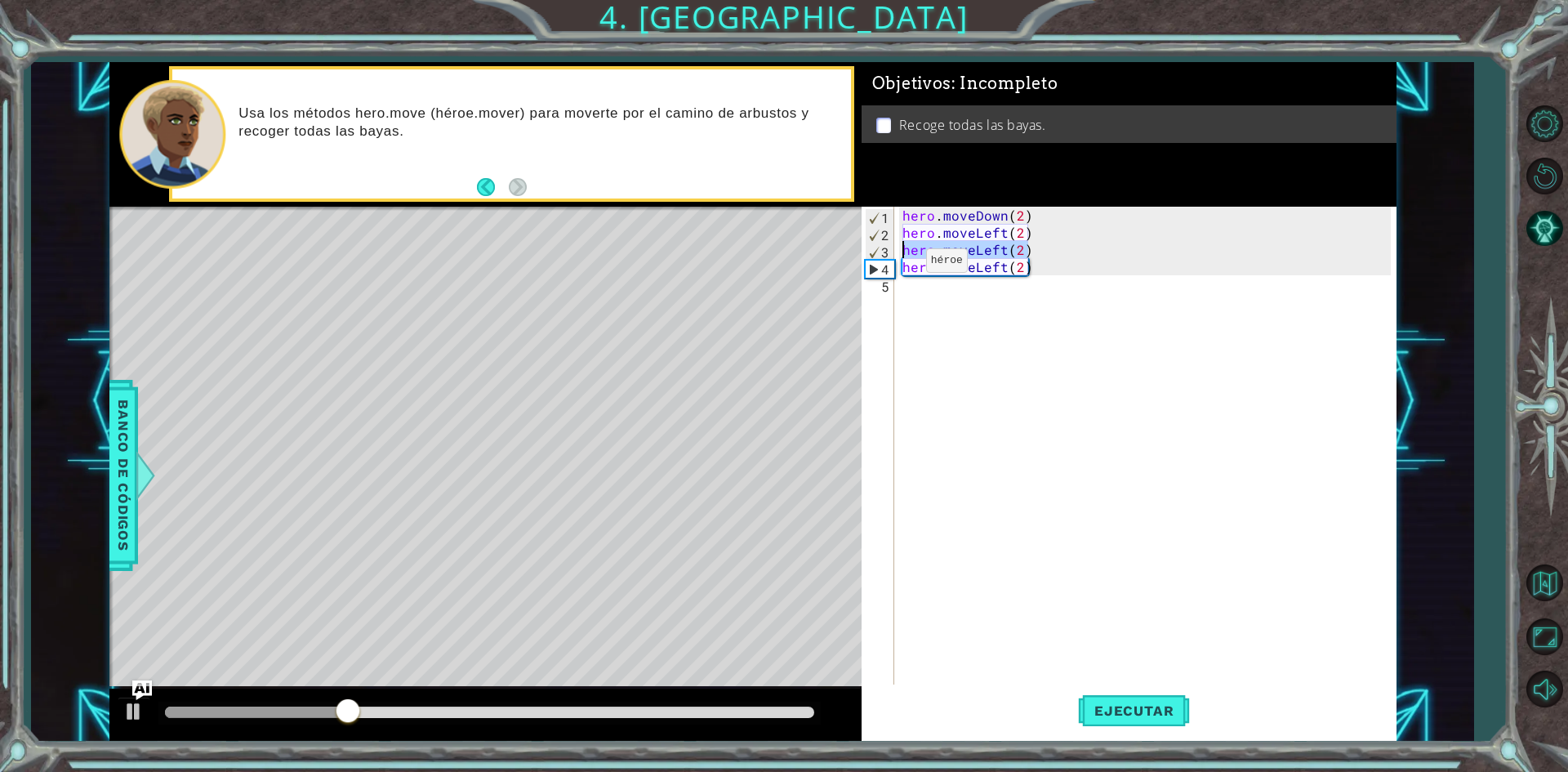
drag, startPoint x: 1051, startPoint y: 251, endPoint x: 889, endPoint y: 254, distance: 162.0
click at [889, 254] on div "hero.moveLeft(2) 1 2 3 4 5 hero . moveDown ( 2 ) hero . moveLeft ( 2 ) hero . m…" at bounding box center [1126, 447] width 529 height 480
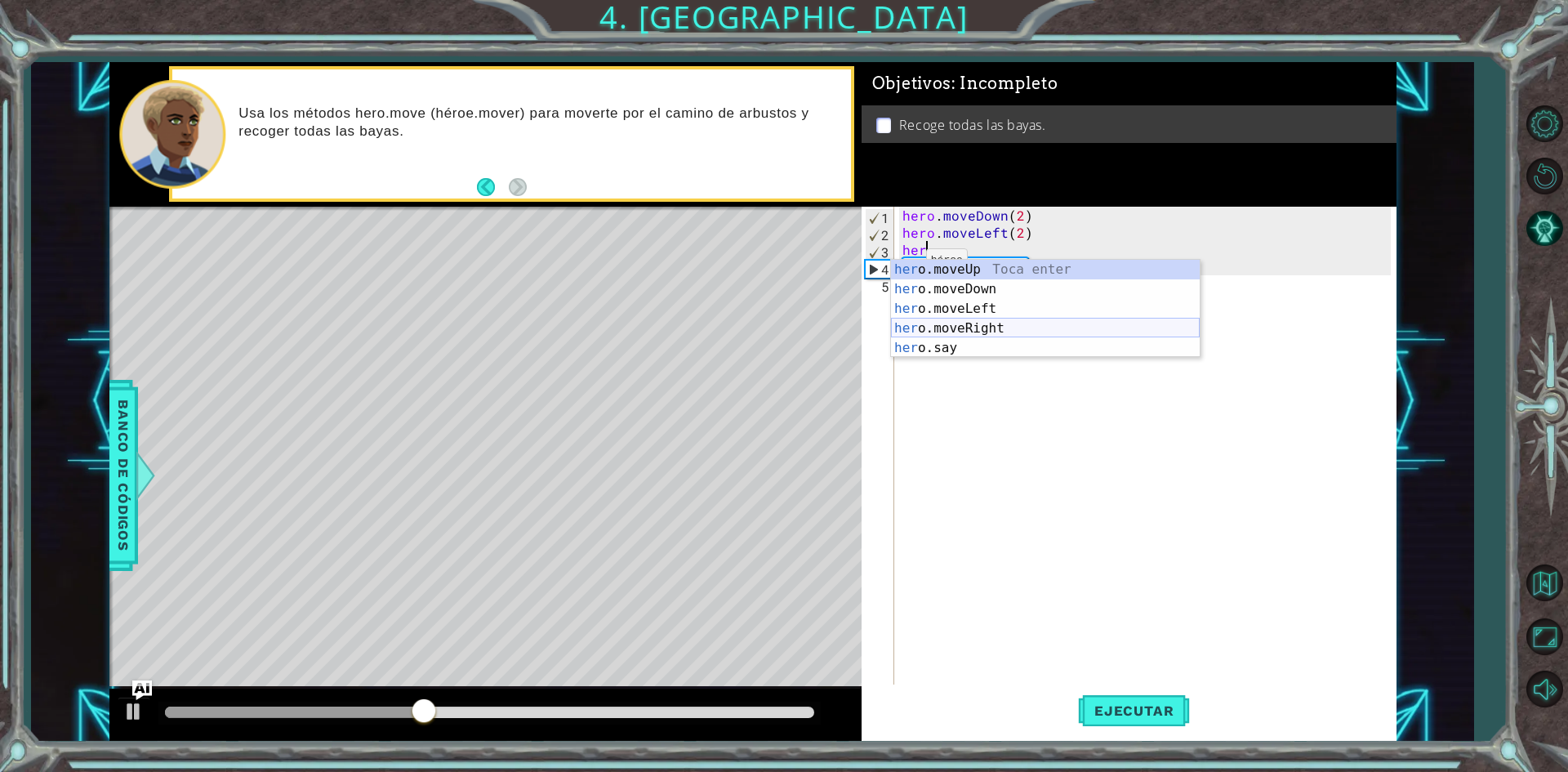
click at [1010, 320] on div "her o.moveUp Toca enter her o.moveDown Toca enter her o.moveLeft [PERSON_NAME] …" at bounding box center [1045, 329] width 308 height 137
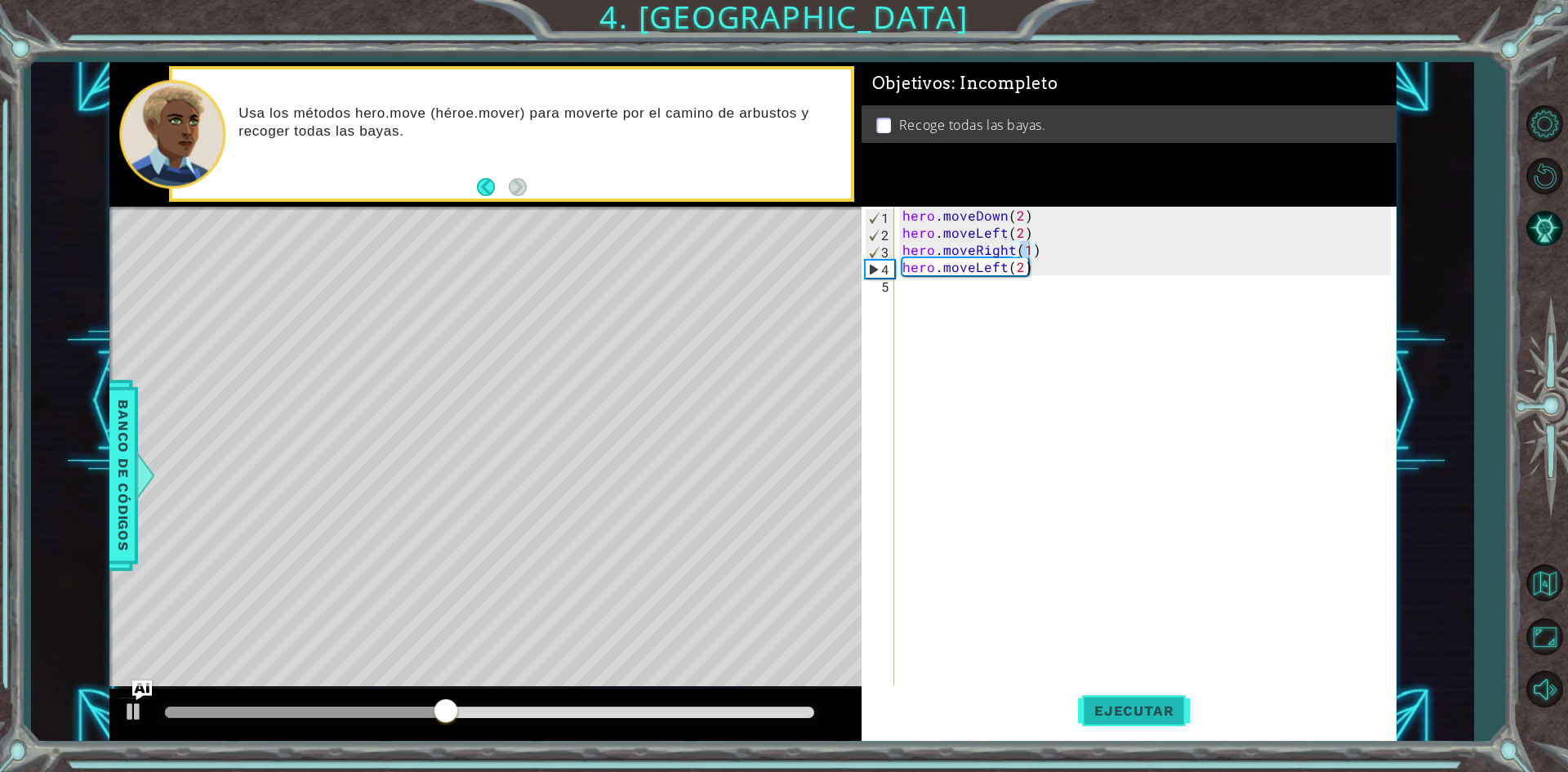
click at [1139, 723] on button "Ejecutar" at bounding box center [1134, 711] width 112 height 53
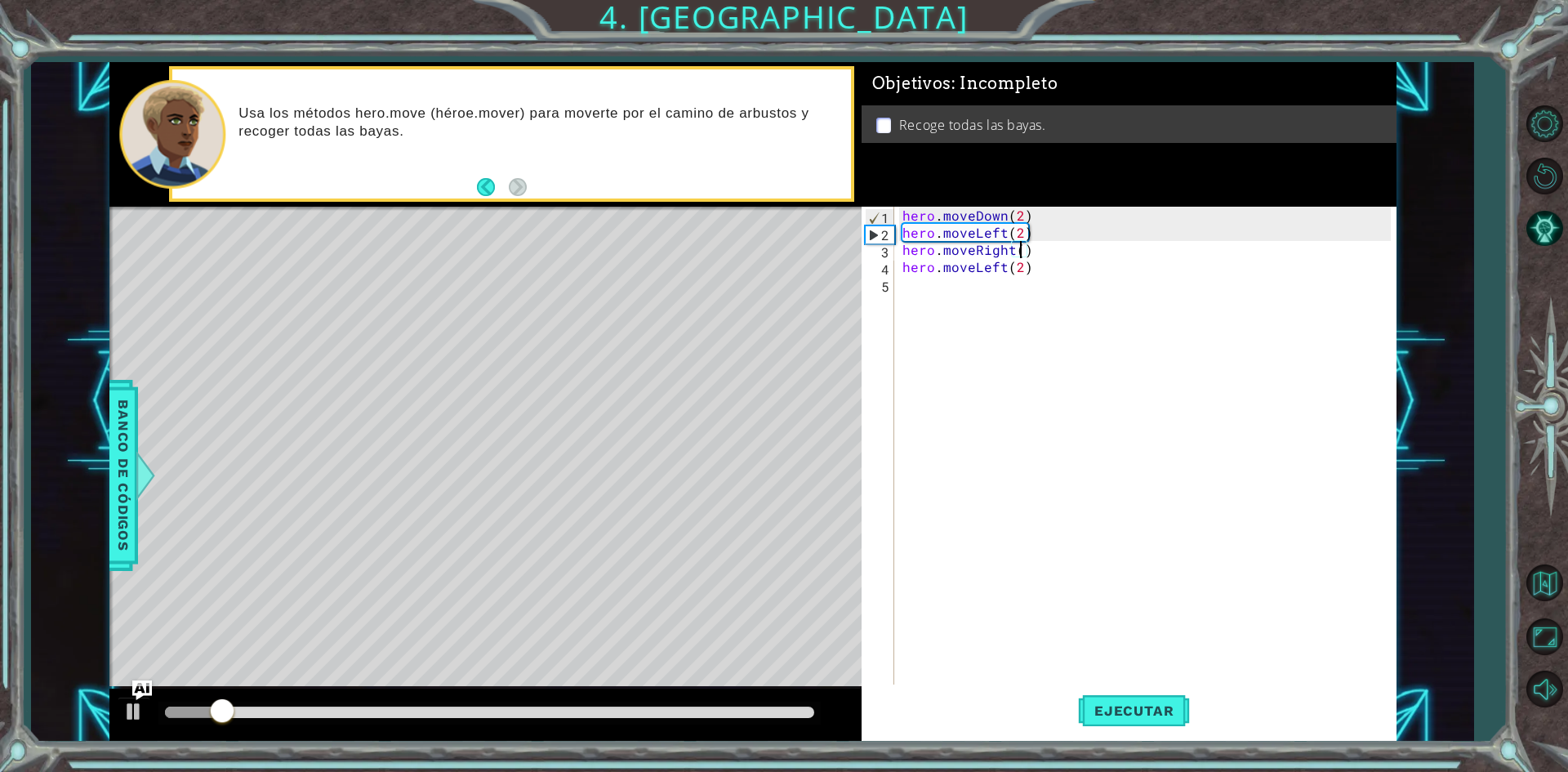
type textarea "hero.moveRight(2)"
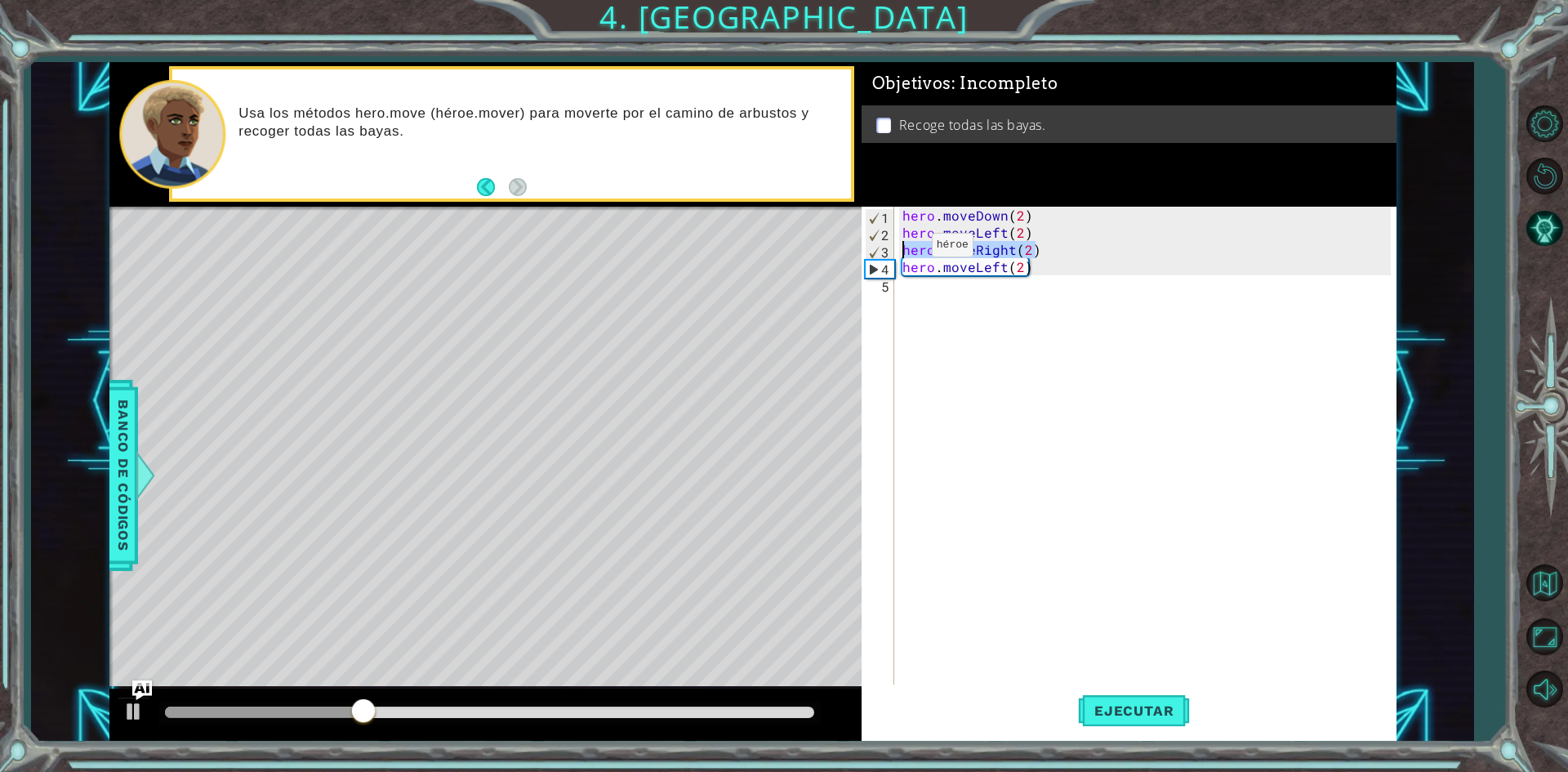
drag, startPoint x: 1053, startPoint y: 252, endPoint x: 904, endPoint y: 249, distance: 149.0
click at [904, 249] on div "hero . moveDown ( 2 ) hero . moveLeft ( 2 ) hero . moveRight ( 2 ) hero . moveL…" at bounding box center [1149, 464] width 499 height 515
drag, startPoint x: 1053, startPoint y: 270, endPoint x: 900, endPoint y: 272, distance: 153.0
click at [900, 272] on div "hero . moveDown ( 2 ) hero . moveLeft ( 2 ) hero . moveUp ( 2 ) hero . moveLeft…" at bounding box center [1149, 464] width 499 height 515
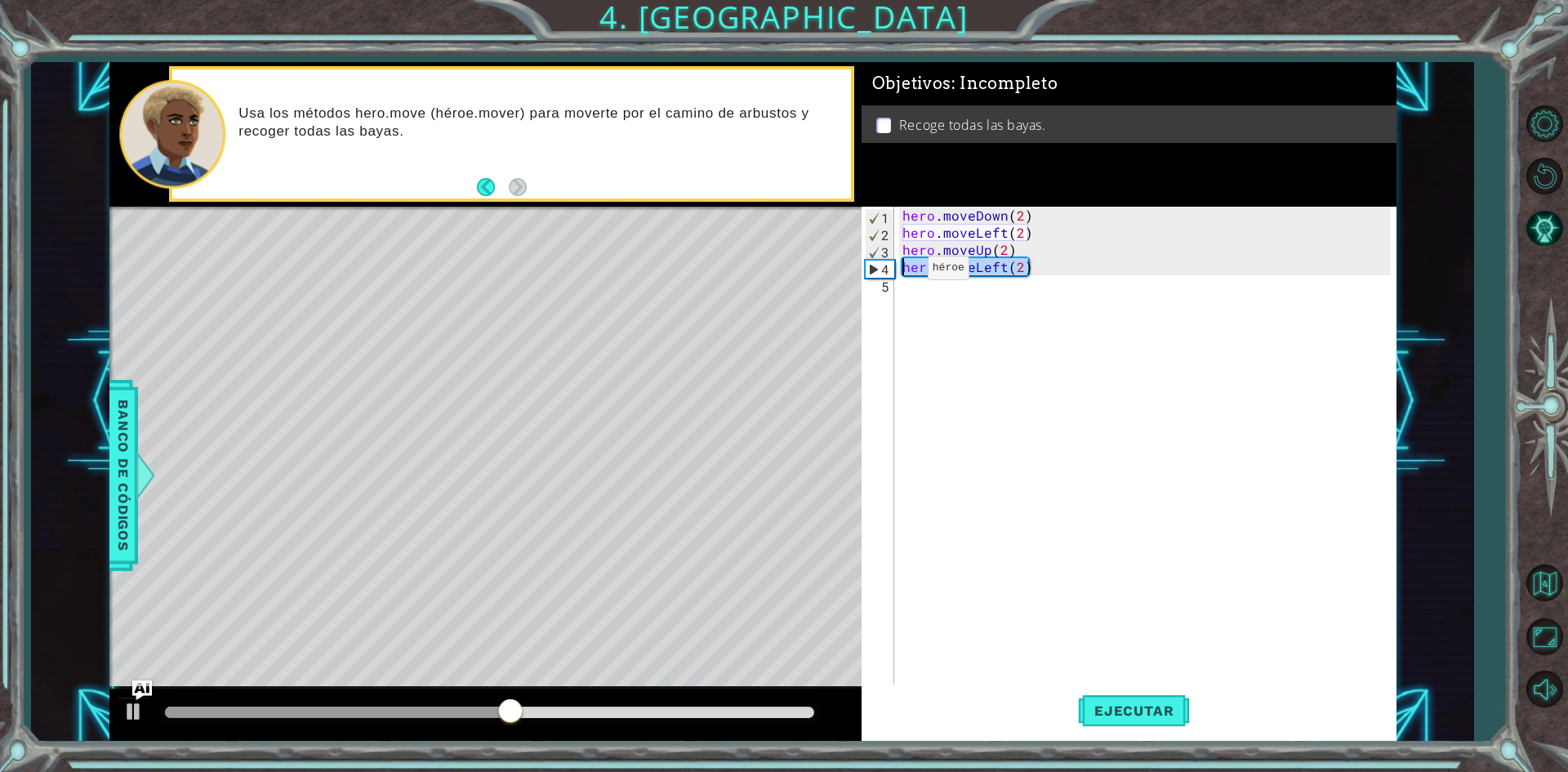
type textarea "hero.moveLeft(2)"
type textarea "hero.moveRight(2)"
click at [1098, 718] on span "Ejecutar" at bounding box center [1134, 710] width 112 height 16
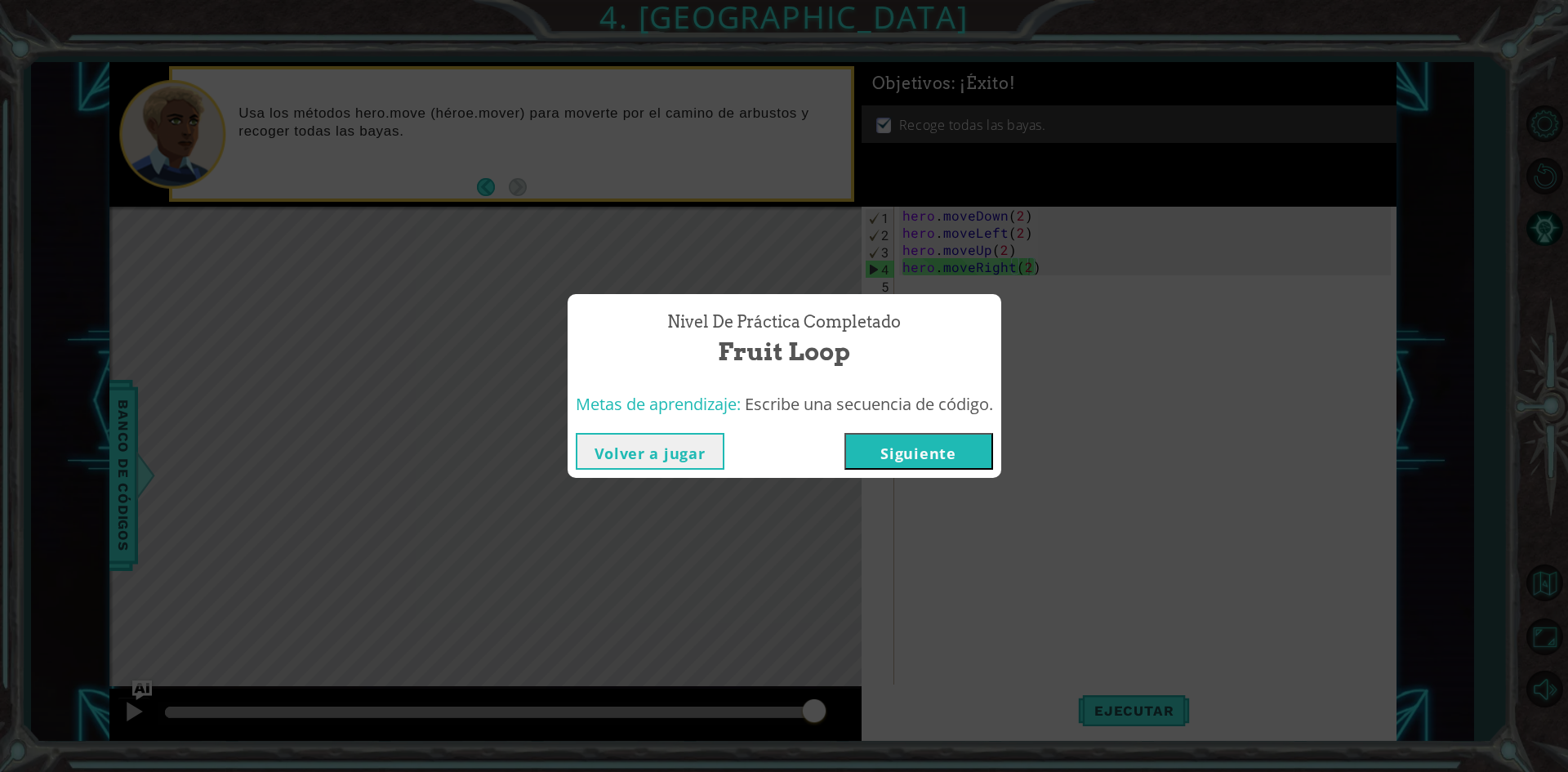
click at [924, 465] on button "Siguiente" at bounding box center [919, 451] width 148 height 37
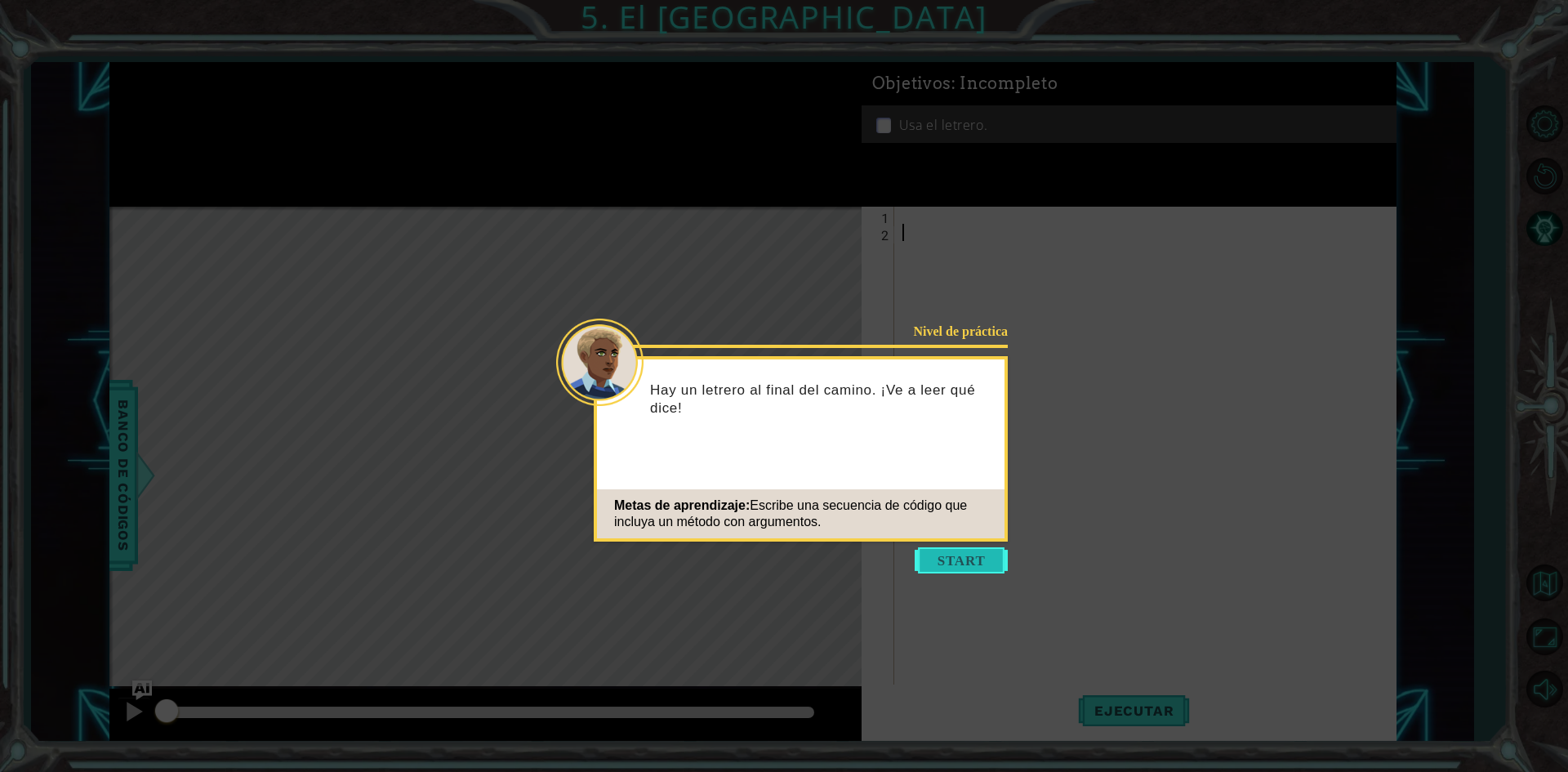
click at [978, 557] on button "Start" at bounding box center [960, 560] width 93 height 26
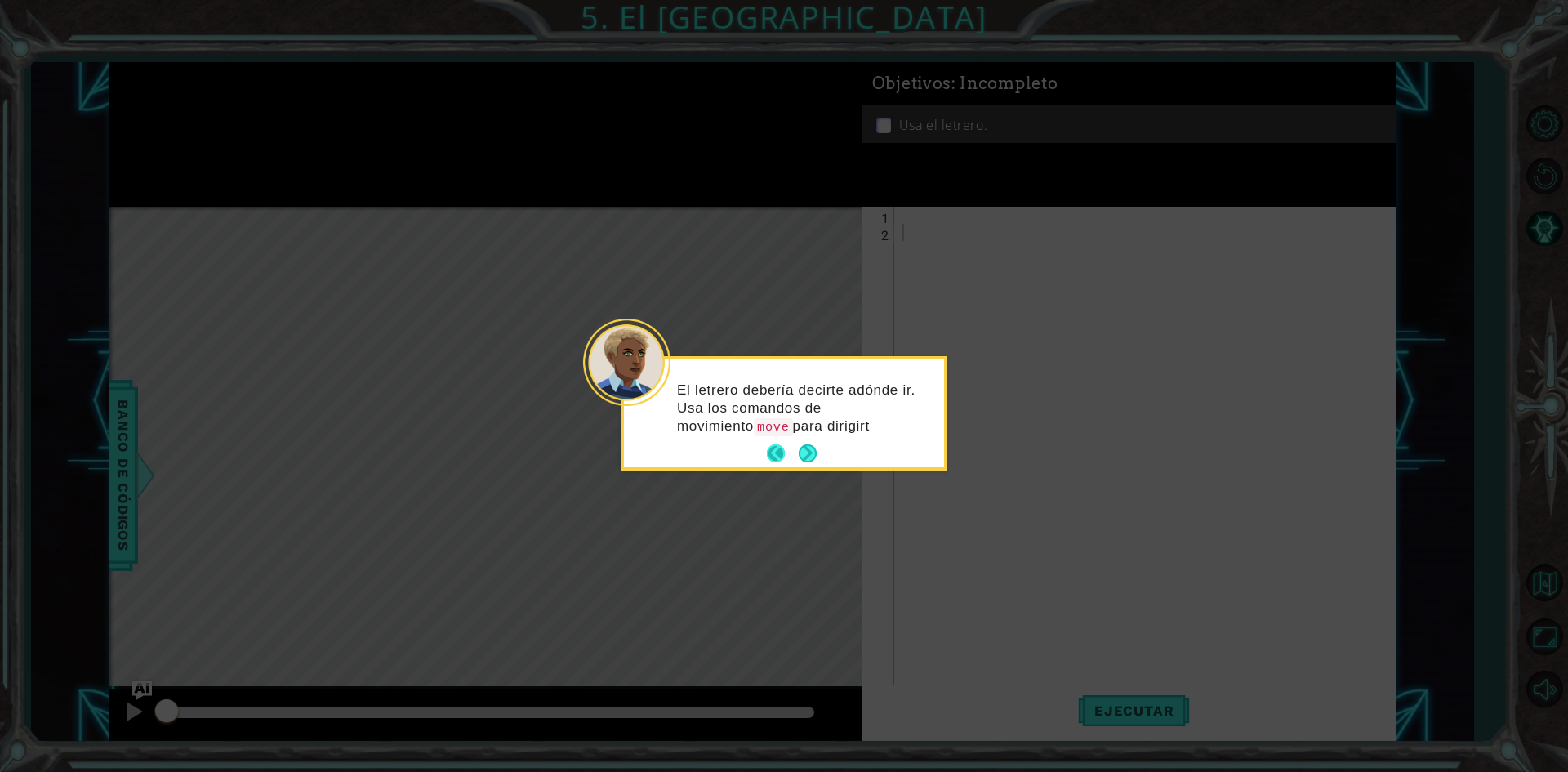
click at [796, 450] on footer at bounding box center [791, 453] width 49 height 24
click at [804, 463] on button "Next" at bounding box center [807, 471] width 18 height 18
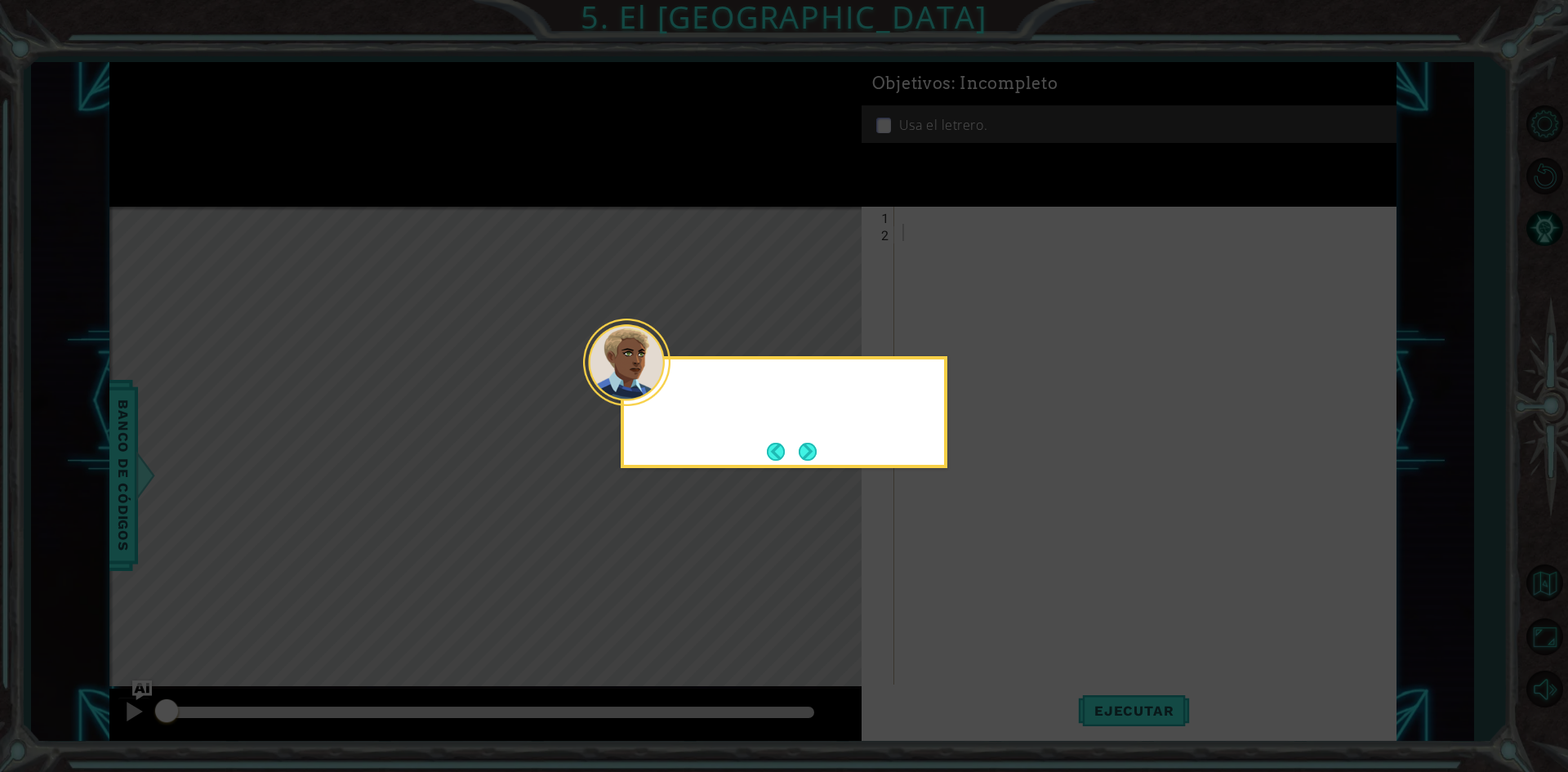
click at [804, 451] on button "Next" at bounding box center [807, 451] width 18 height 18
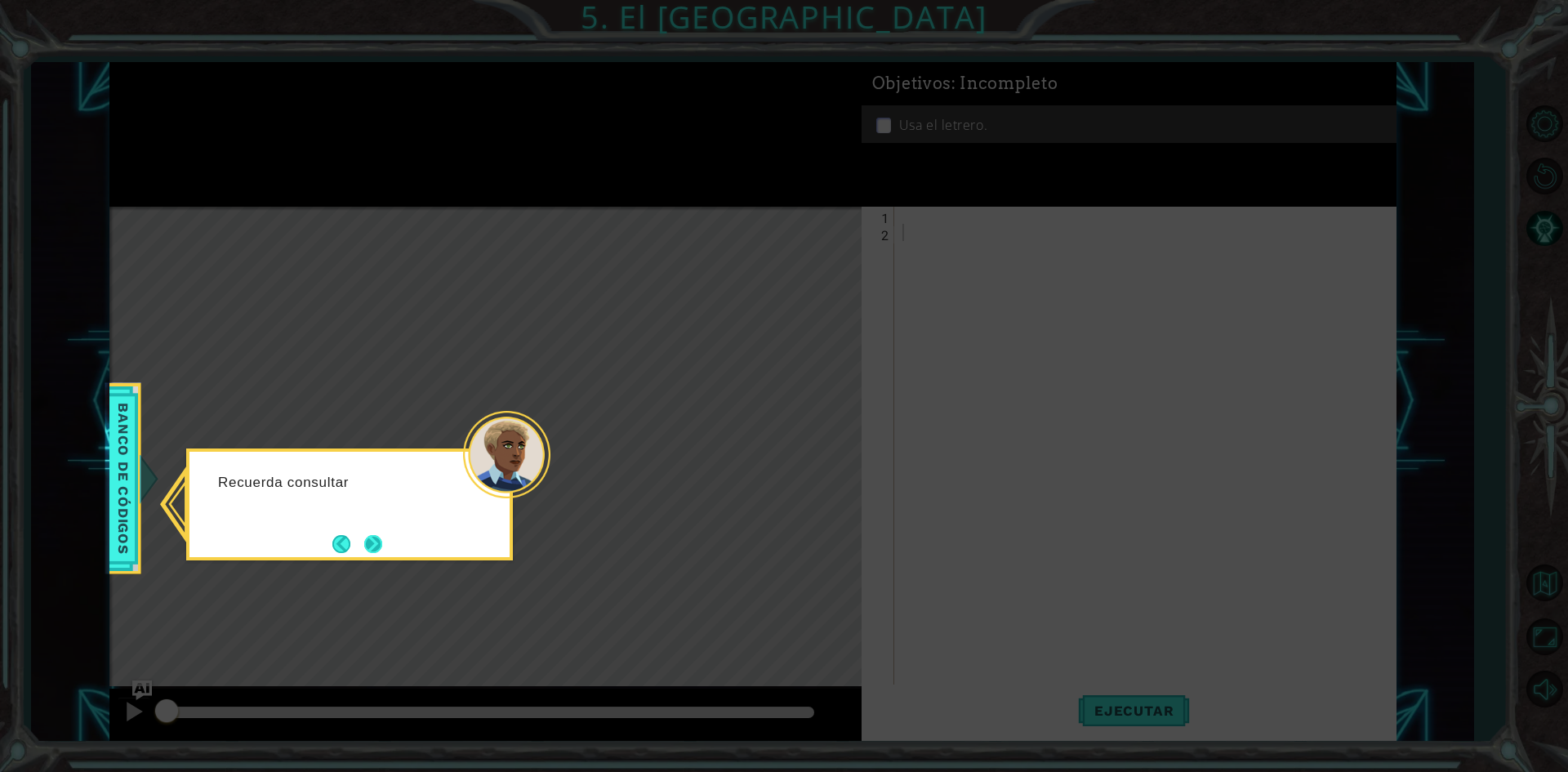
click at [375, 539] on button "Next" at bounding box center [373, 543] width 19 height 19
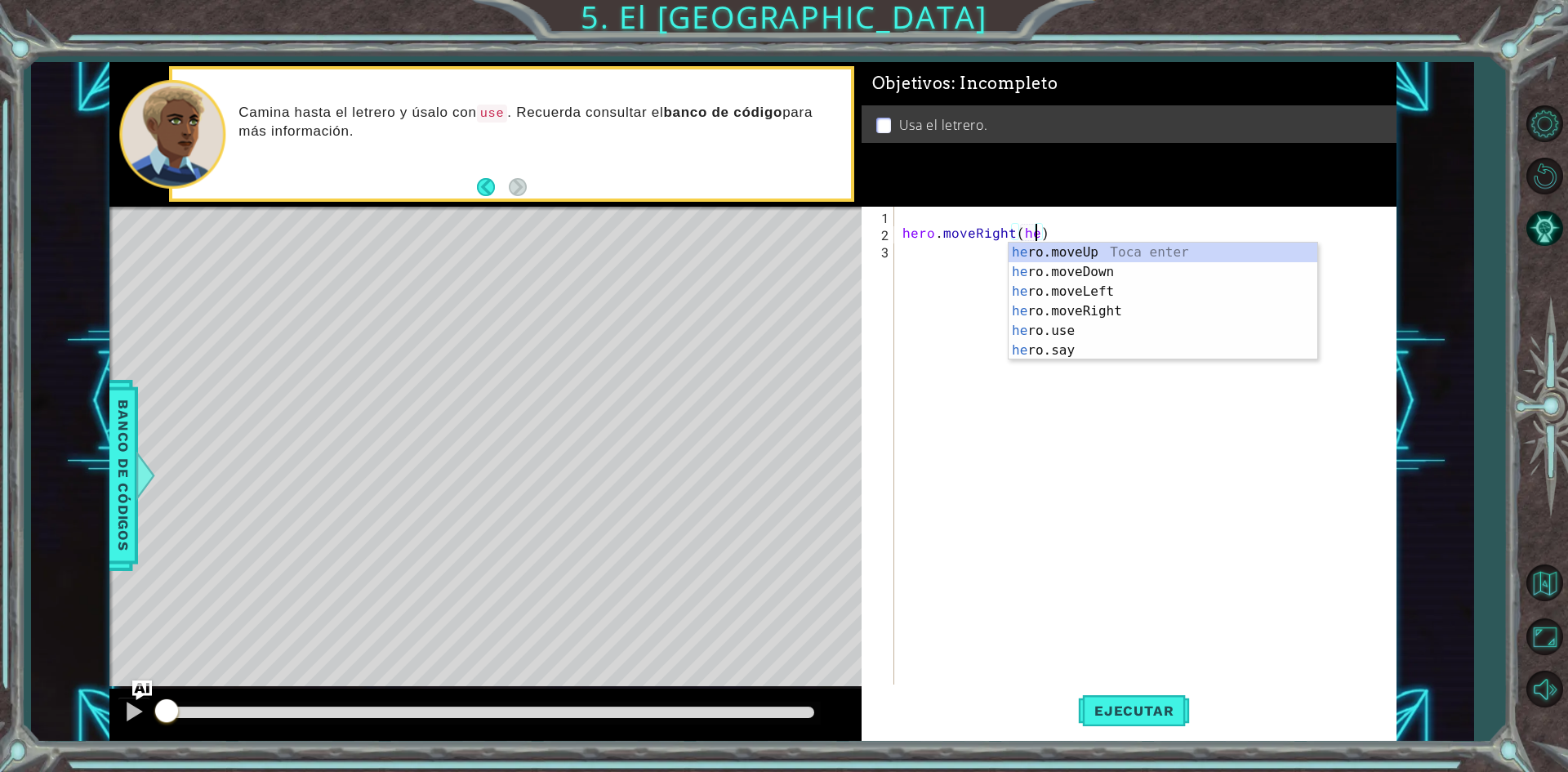
type textarea "hero.moveRight(hero)"
click at [930, 252] on div "hero . moveRight ( hero )" at bounding box center [1149, 464] width 499 height 515
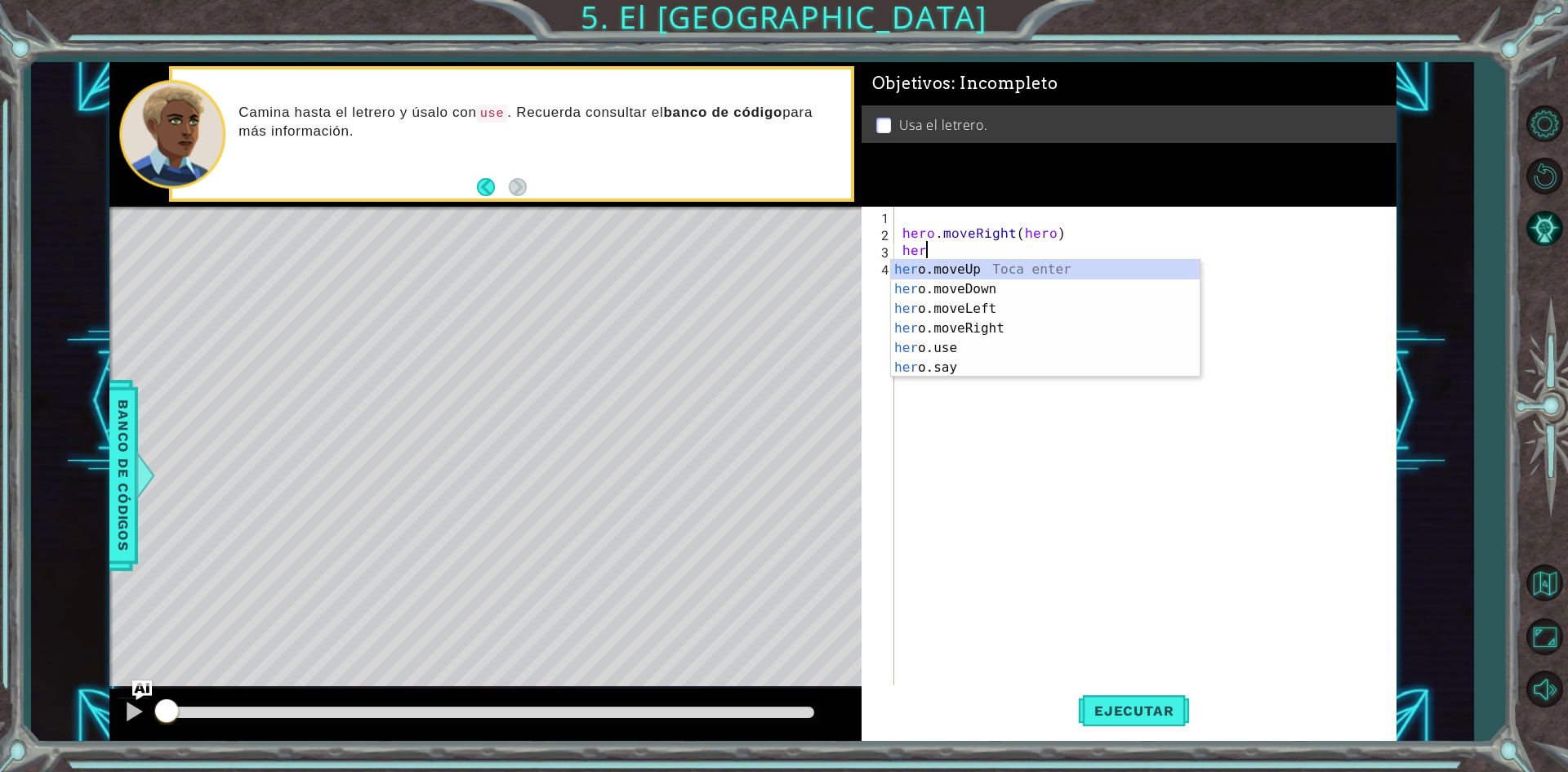
type textarea "hero.moveUp(1)"
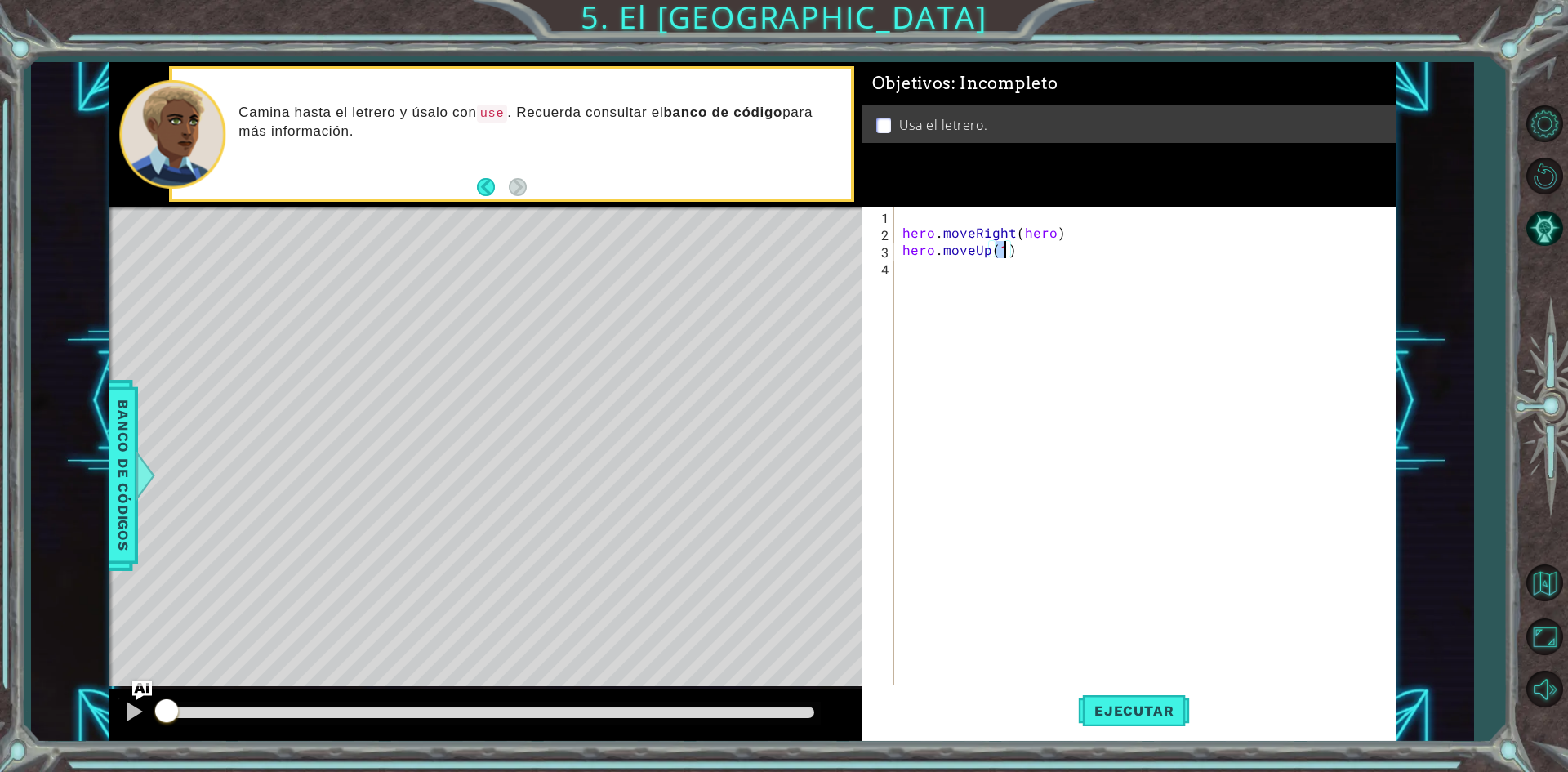
click at [926, 282] on div "hero . moveRight ( hero ) hero . moveUp ( 1 )" at bounding box center [1149, 464] width 499 height 515
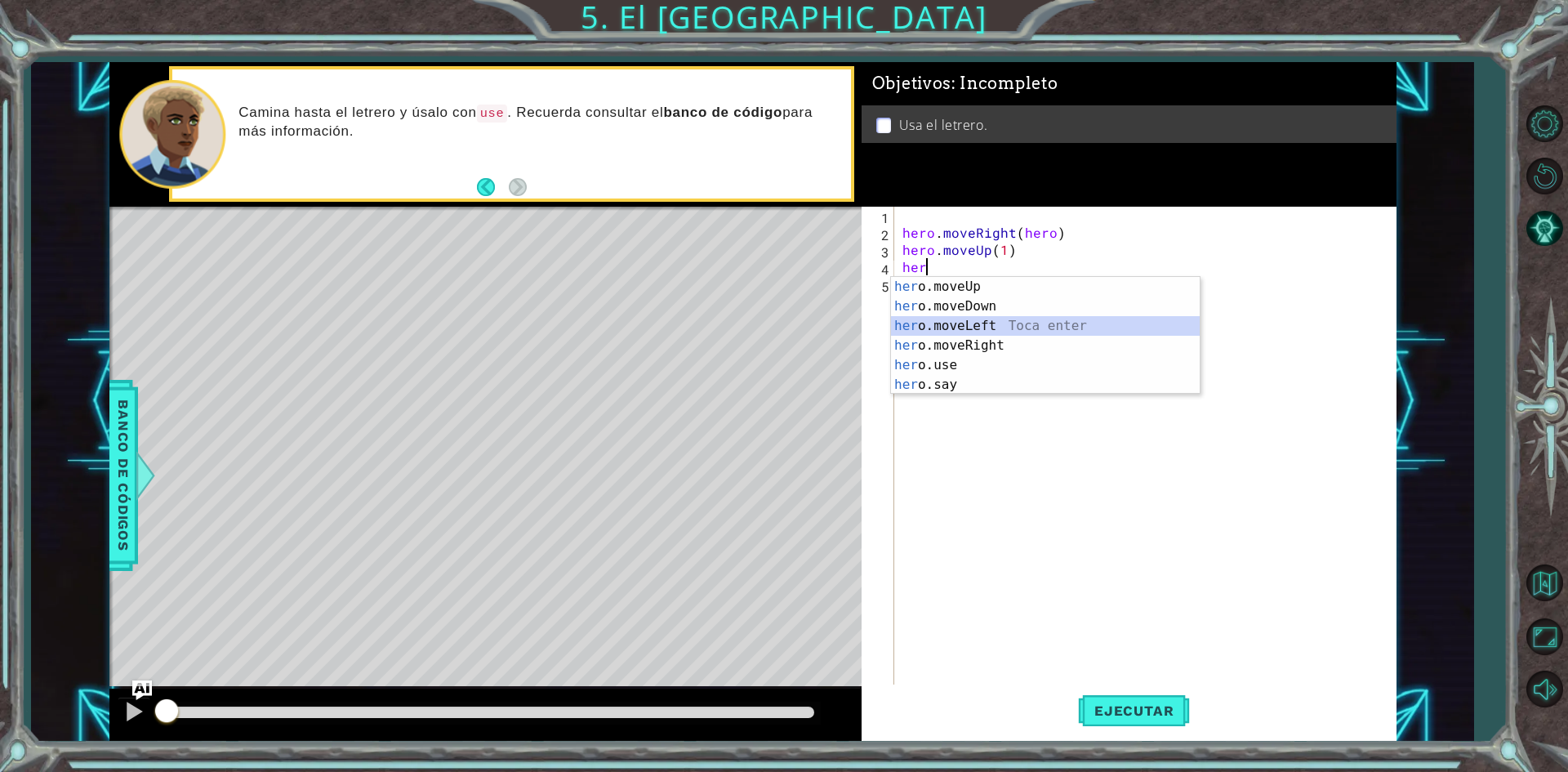
type textarea "hero.moveLeft(1)"
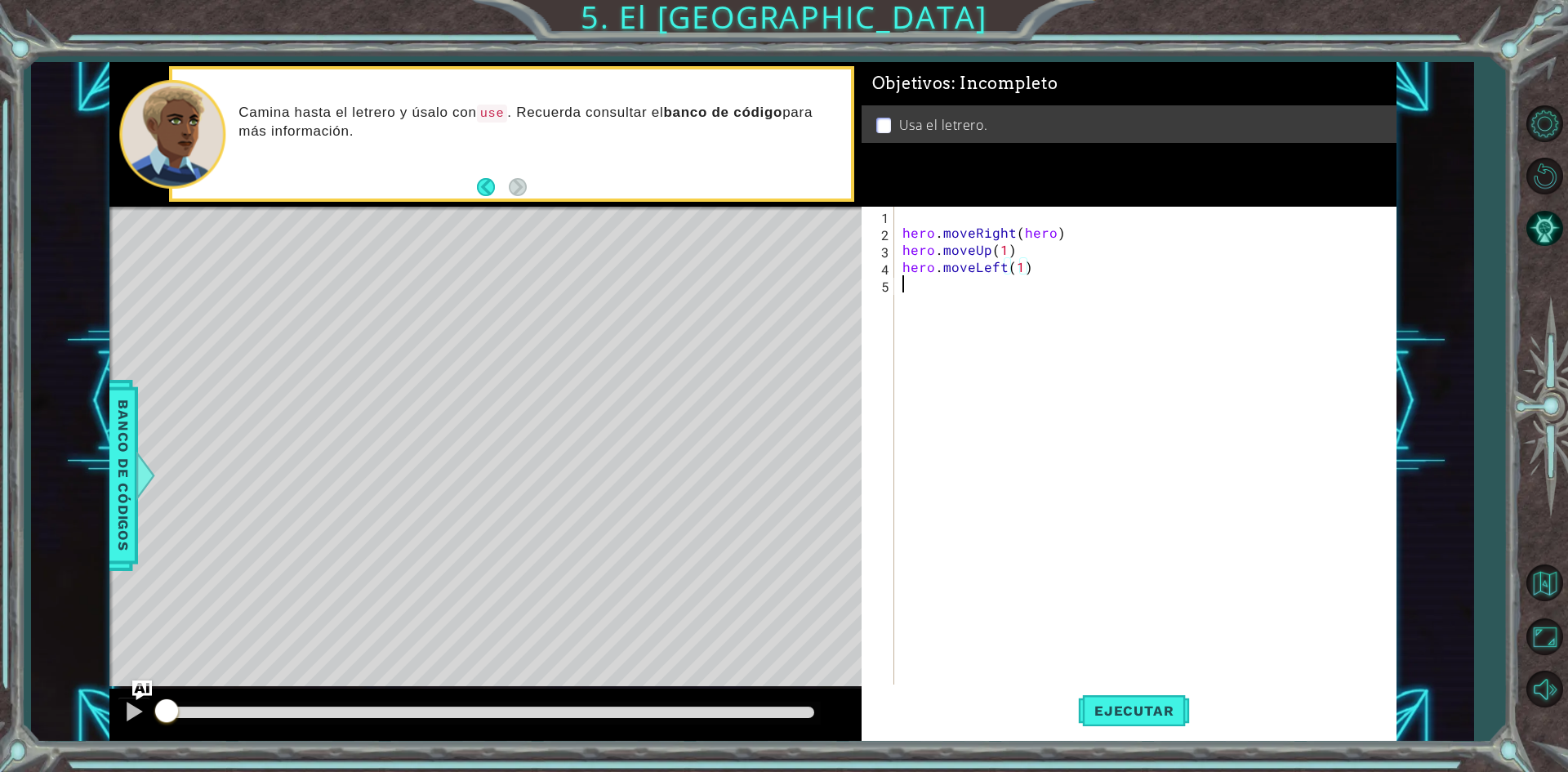
click at [926, 282] on div "hero . moveRight ( hero ) hero . moveUp ( 1 ) hero . moveLeft ( 1 )" at bounding box center [1149, 464] width 499 height 515
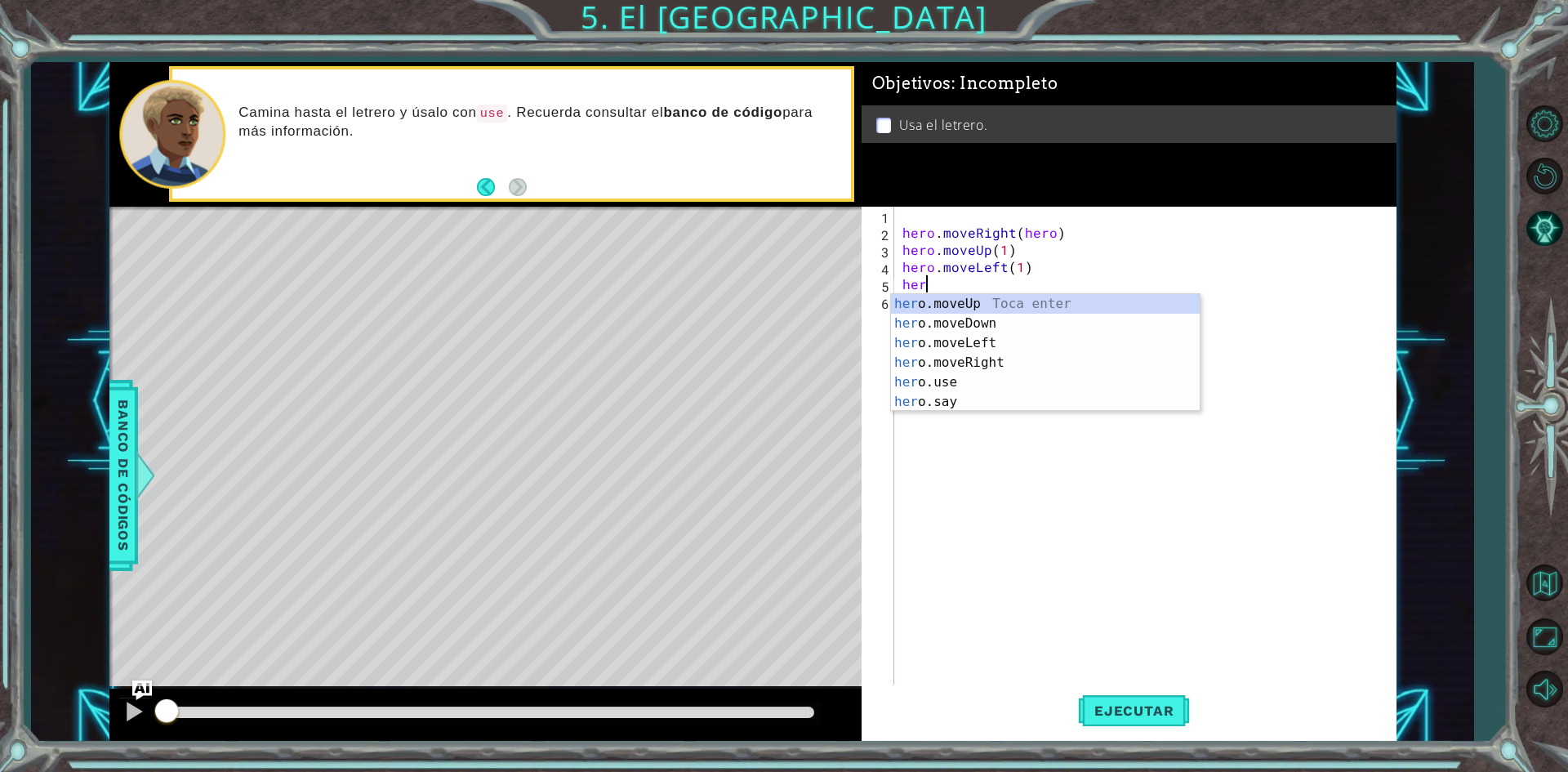
type textarea "hero.moveUp(1)"
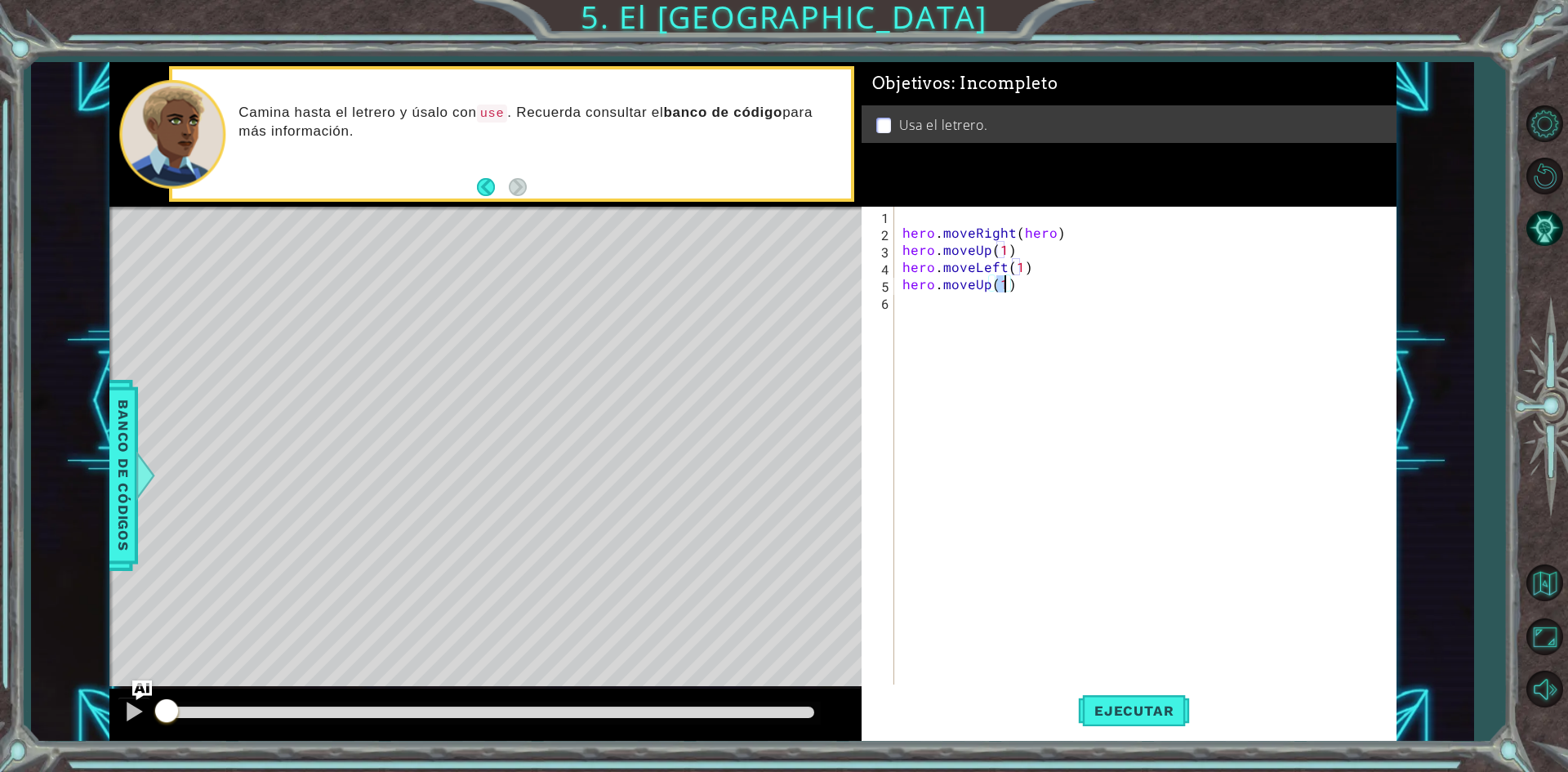
click at [915, 308] on div "hero . moveRight ( hero ) hero . moveUp ( 1 ) hero . moveLeft ( 1 ) hero . move…" at bounding box center [1149, 464] width 499 height 515
type textarea "hero.moveRight(2)"
click at [913, 320] on div "hero . moveRight ( hero ) hero . moveUp ( 1 ) hero . moveLeft ( 1 ) hero . move…" at bounding box center [1149, 464] width 499 height 515
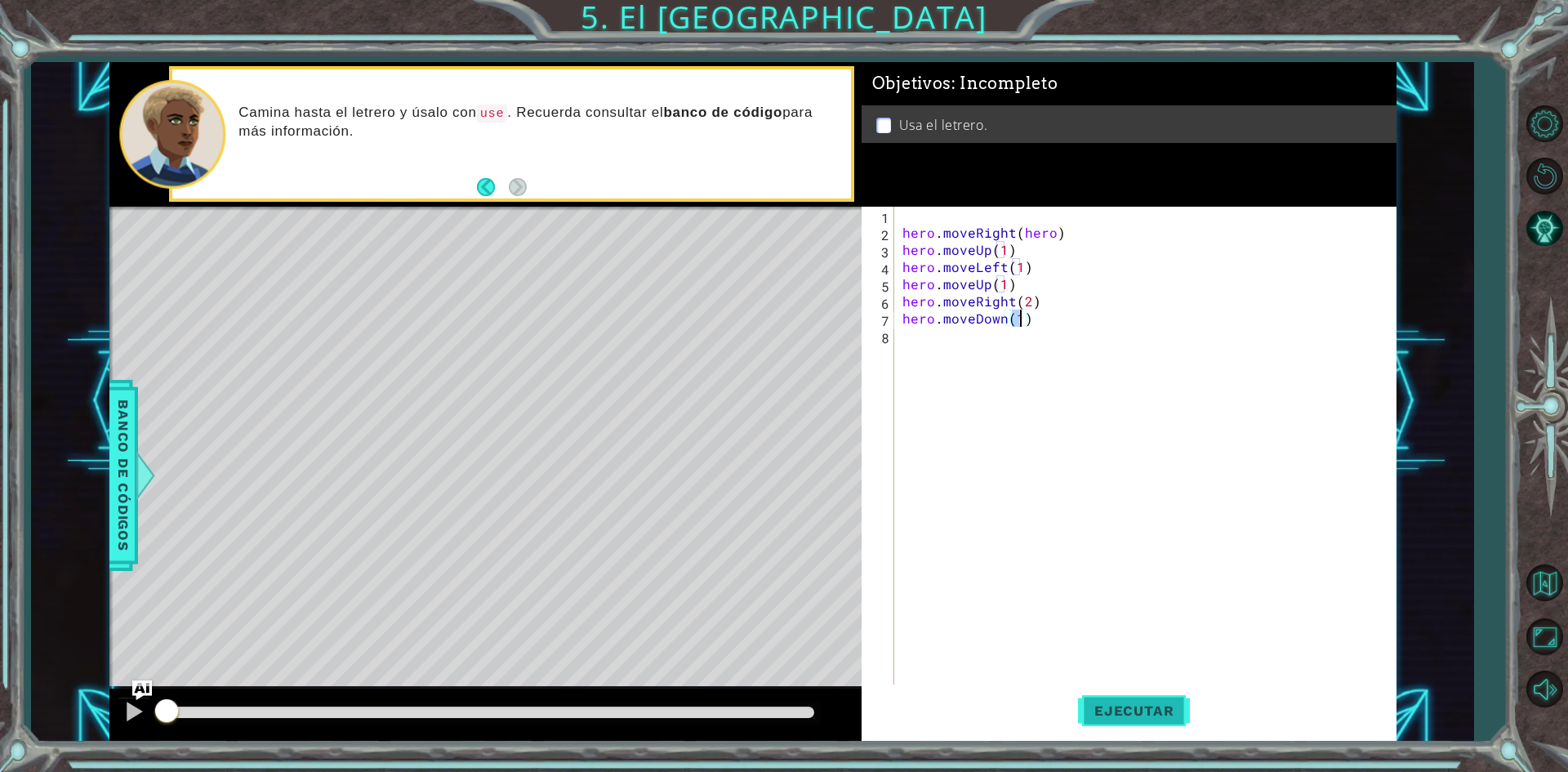
click at [1133, 717] on span "Ejecutar" at bounding box center [1134, 710] width 112 height 16
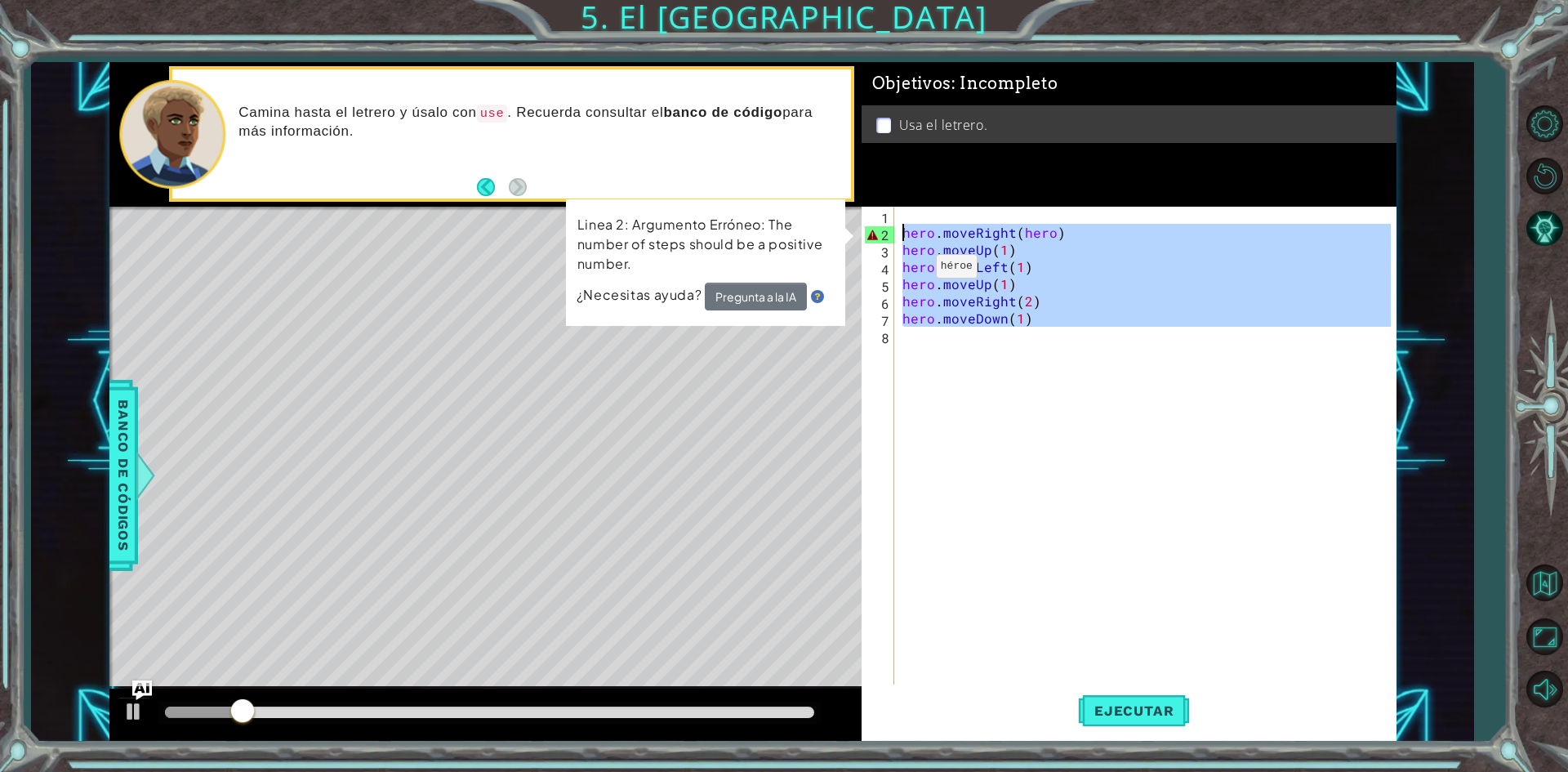
drag, startPoint x: 1058, startPoint y: 332, endPoint x: 878, endPoint y: 228, distance: 207.9
click at [878, 228] on div "hero.moveDown(1) 1 2 3 4 5 6 7 8 hero . moveRight ( hero ) hero . moveUp ( 1 ) …" at bounding box center [1126, 447] width 529 height 480
type textarea "hero.moveRight(hero) hero.moveUp(1)"
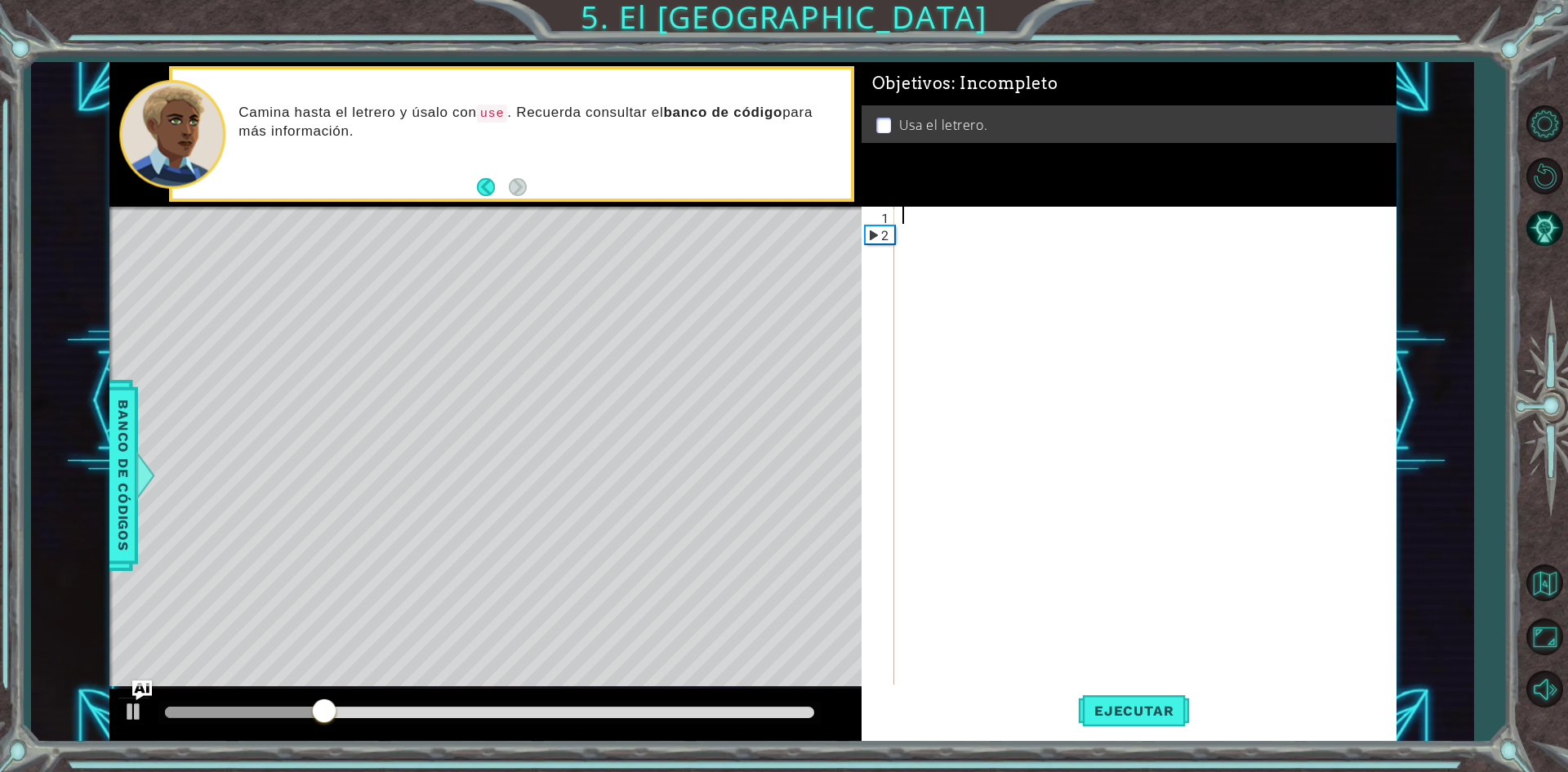
click at [926, 219] on div at bounding box center [1149, 464] width 499 height 515
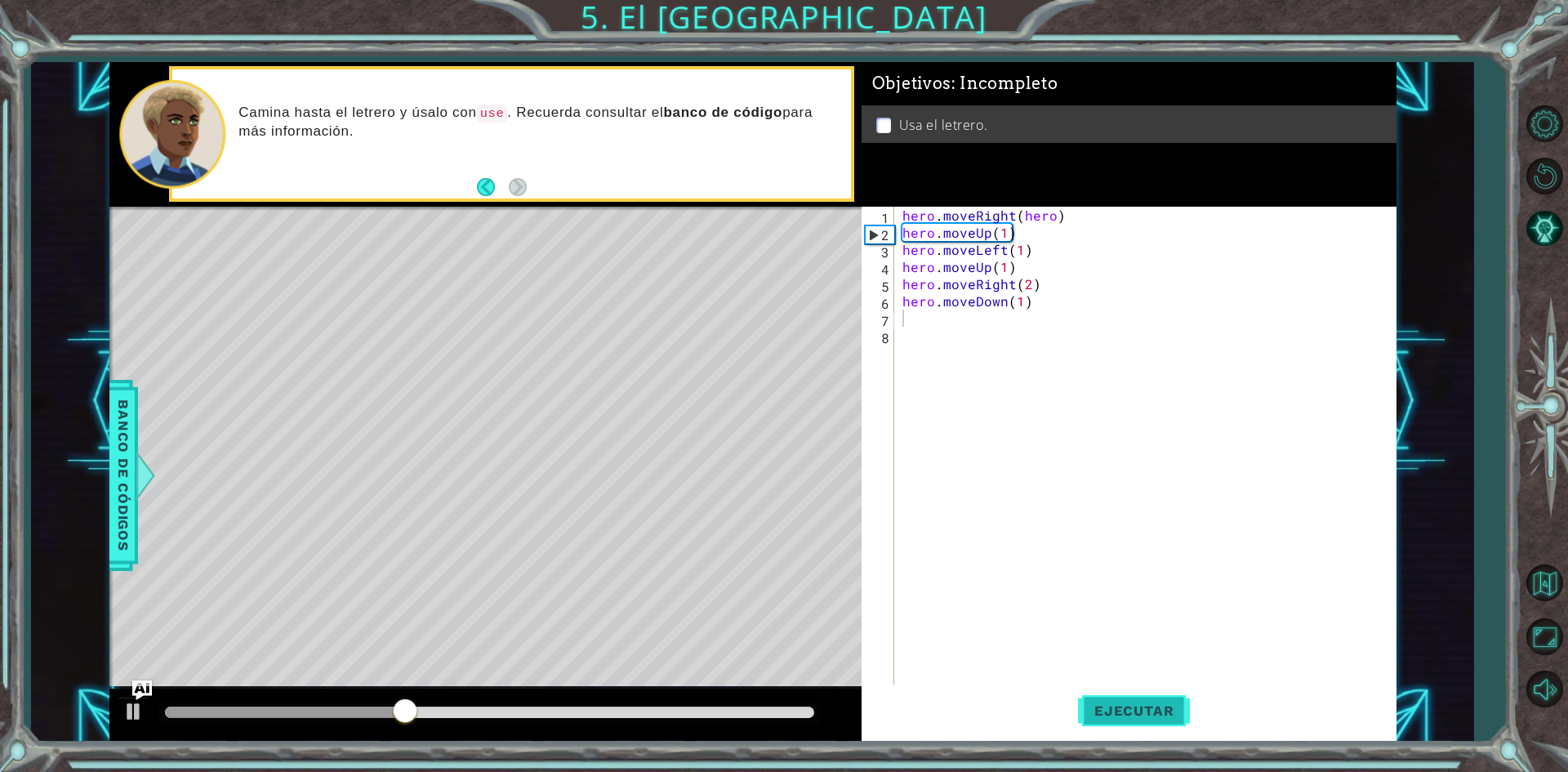
click at [1150, 721] on button "Ejecutar" at bounding box center [1134, 711] width 112 height 53
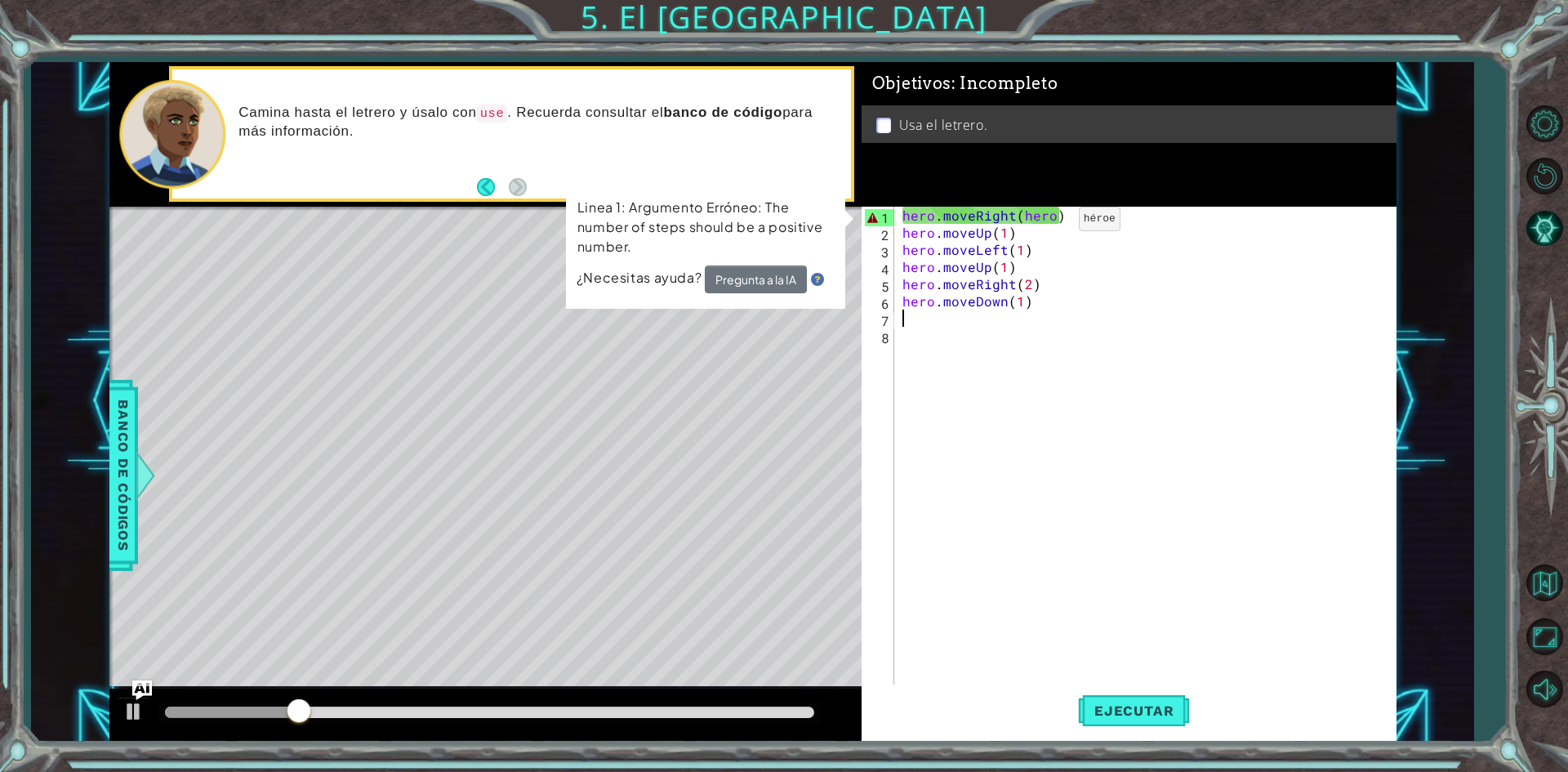
click at [1053, 220] on div "hero . moveRight ( hero ) hero . moveUp ( 1 ) hero . moveLeft ( 1 ) hero . move…" at bounding box center [1149, 464] width 499 height 515
click at [1072, 219] on div "hero . moveRight ( hero ) hero . moveUp ( 1 ) hero . moveLeft ( 1 ) hero . move…" at bounding box center [1149, 464] width 499 height 515
drag, startPoint x: 1048, startPoint y: 215, endPoint x: 1021, endPoint y: 216, distance: 27.0
click at [1021, 216] on div "hero . moveRight ( hero ) hero . moveUp ( 1 ) hero . moveLeft ( 1 ) hero . move…" at bounding box center [1149, 464] width 499 height 515
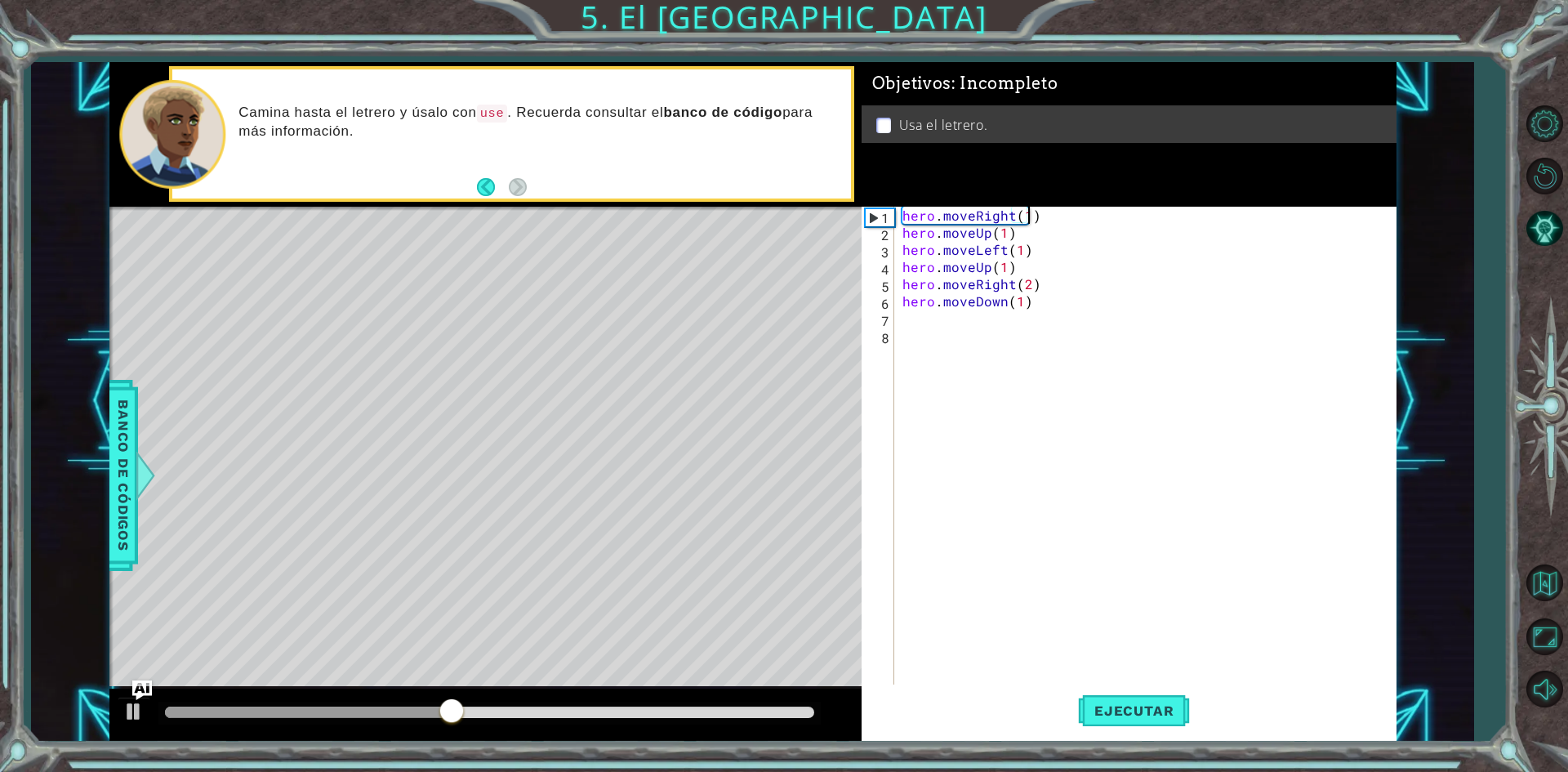
scroll to position [0, 8]
type textarea "hero.moveRight(1)"
click at [1163, 707] on span "Ejecutar" at bounding box center [1134, 710] width 112 height 16
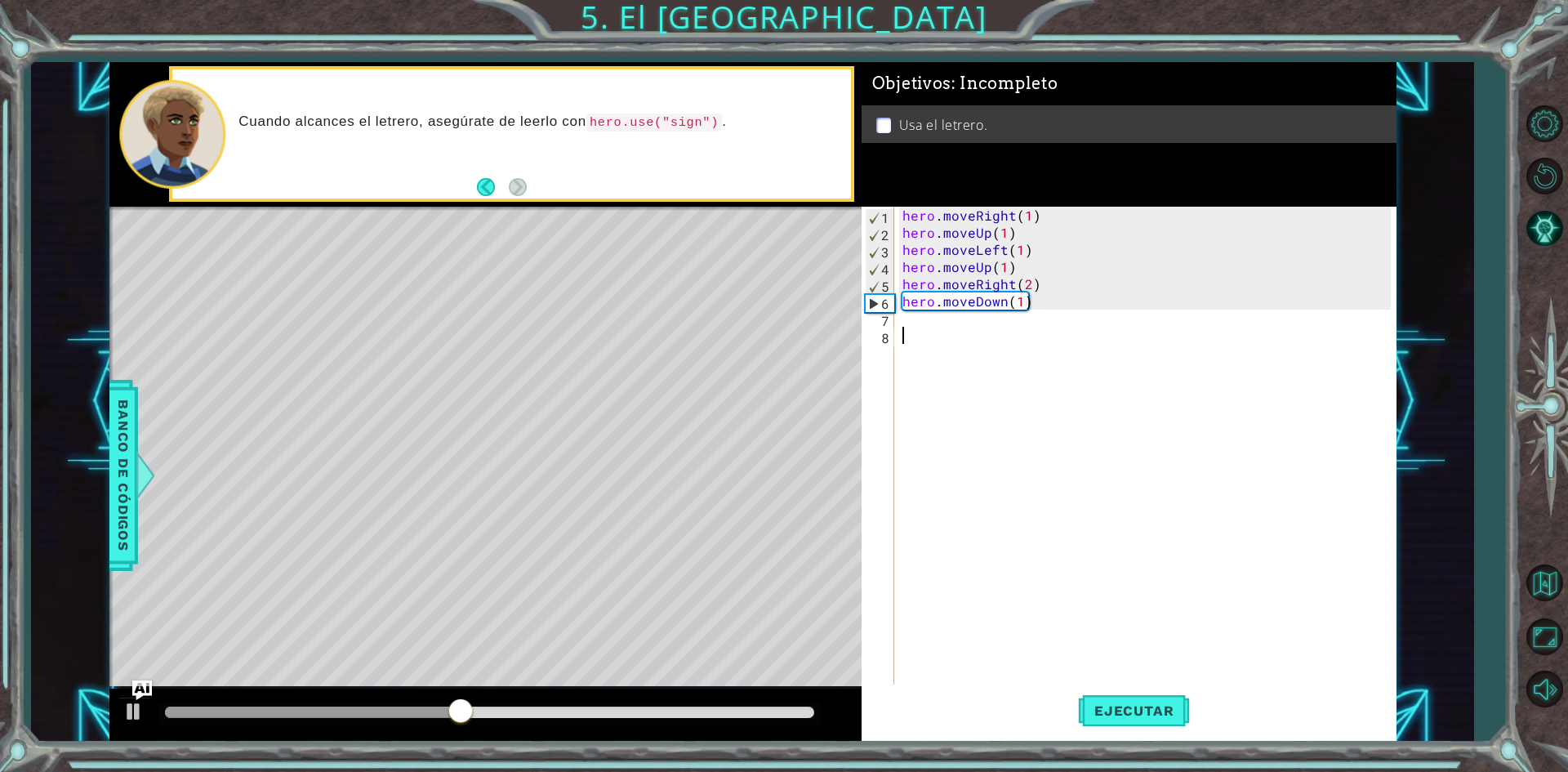
click at [945, 329] on div "hero . moveRight ( 1 ) hero . moveUp ( 1 ) hero . moveLeft ( 1 ) hero . moveUp …" at bounding box center [1149, 464] width 499 height 515
type textarea "hero.use("sign")"
click at [1139, 693] on button "Ejecutar" at bounding box center [1134, 711] width 112 height 53
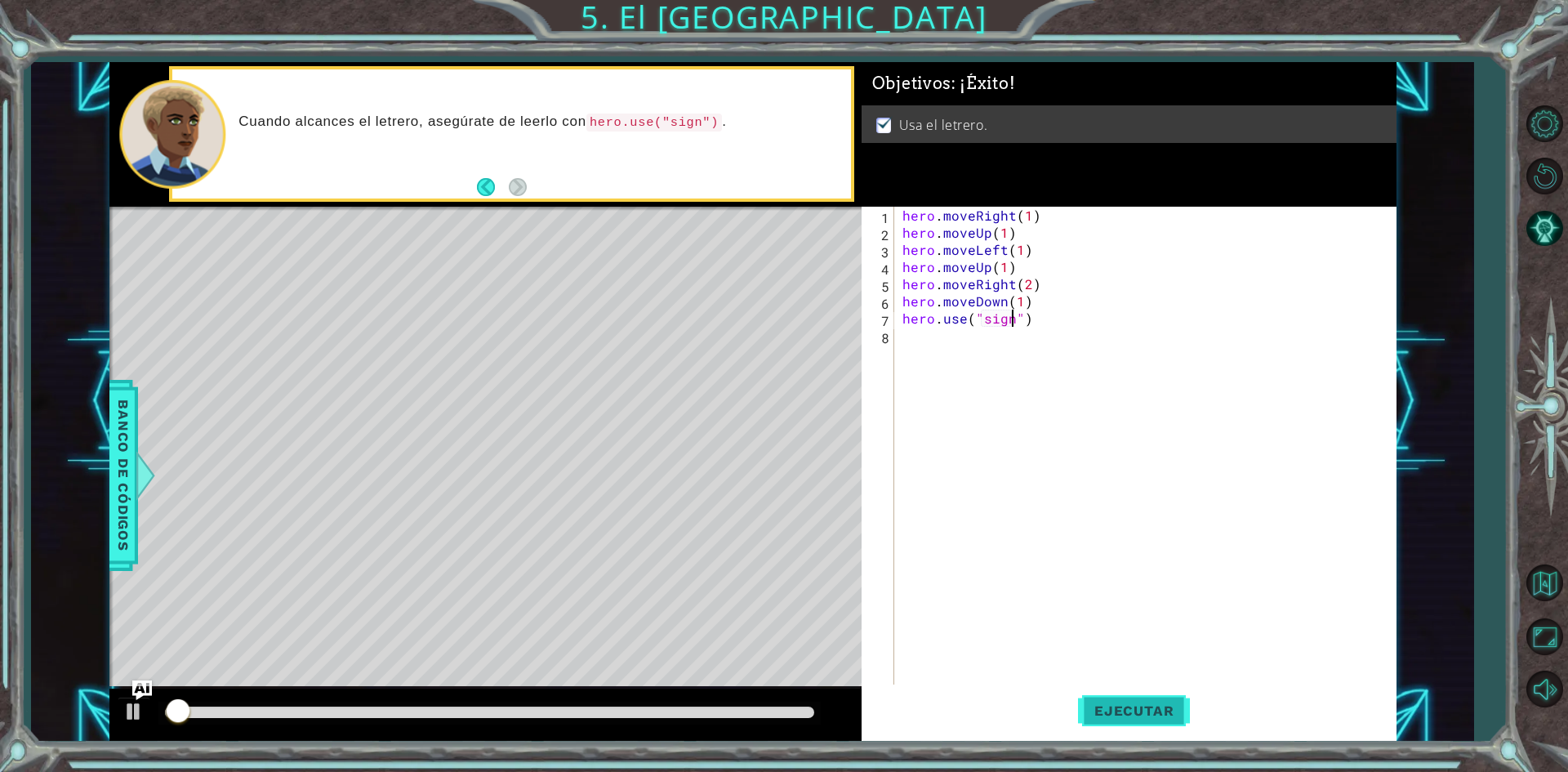
click at [1139, 693] on button "Ejecutar" at bounding box center [1134, 711] width 112 height 53
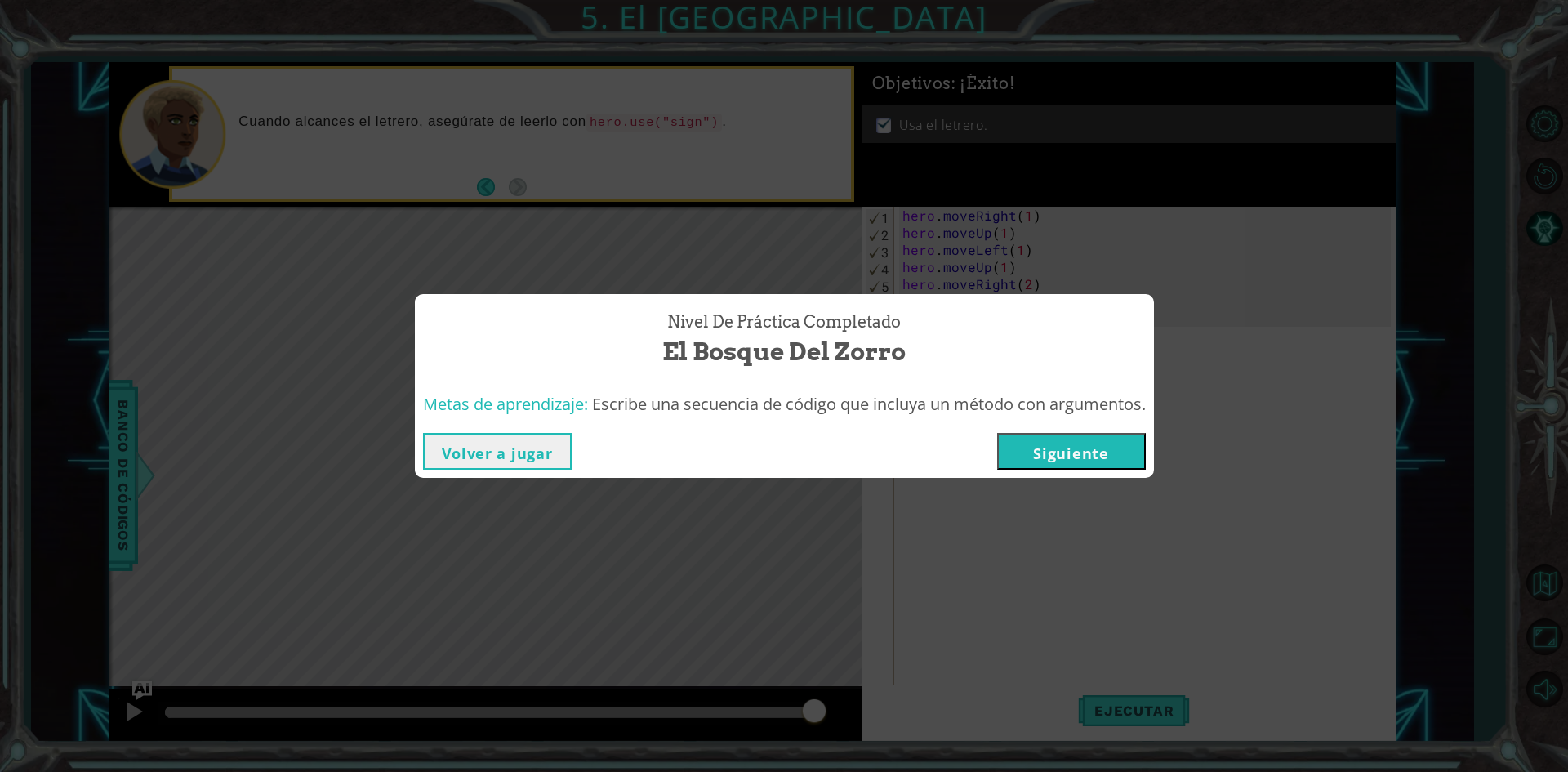
click at [1057, 449] on button "Siguiente" at bounding box center [1071, 451] width 148 height 37
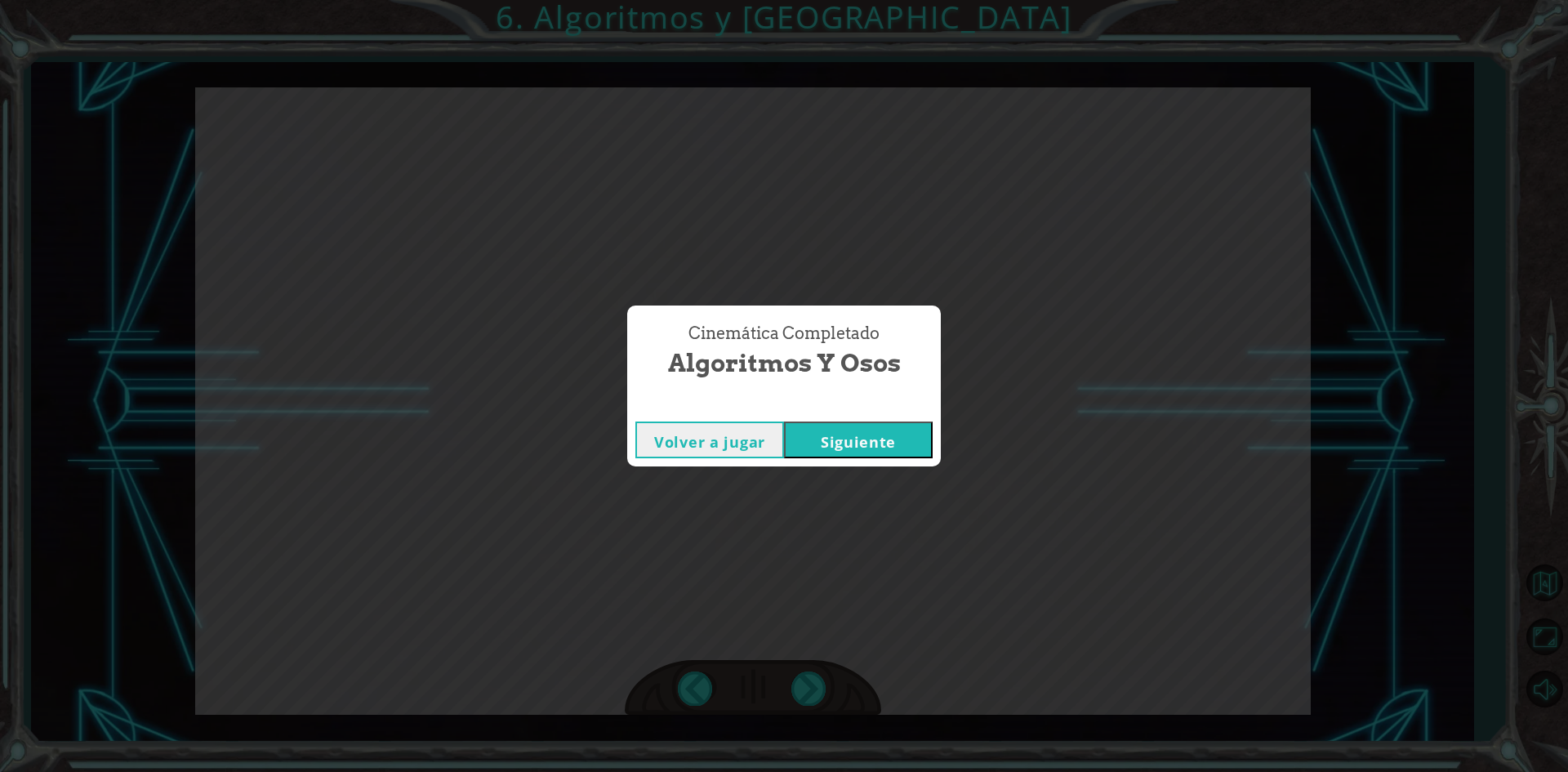
click at [845, 458] on button "Siguiente" at bounding box center [858, 440] width 148 height 37
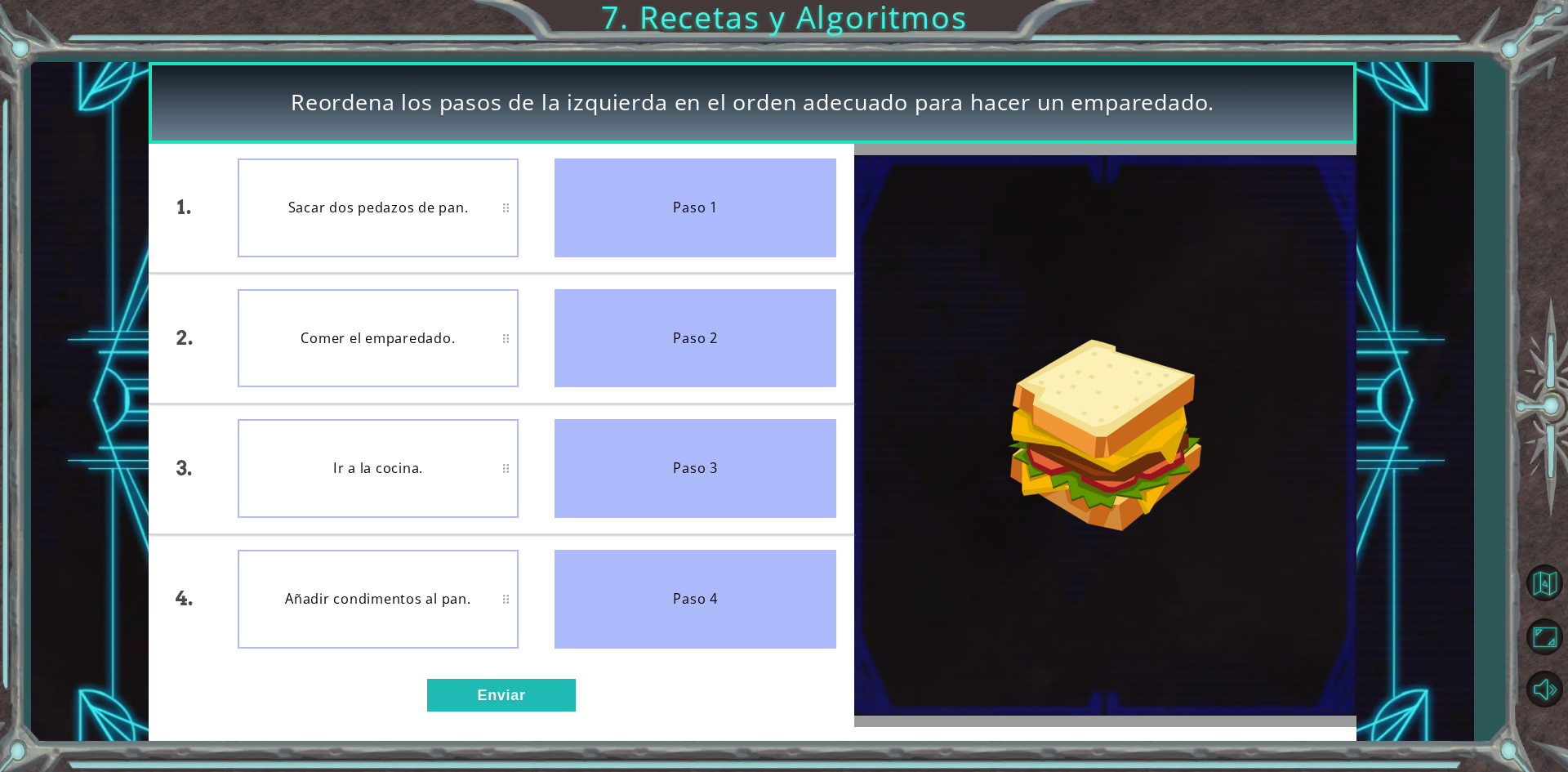
click at [467, 229] on div "Sacar dos pedazos de pan." at bounding box center [379, 208] width 282 height 99
click at [616, 201] on div "Paso 1" at bounding box center [696, 208] width 282 height 99
click at [515, 702] on button "Enviar" at bounding box center [501, 695] width 148 height 33
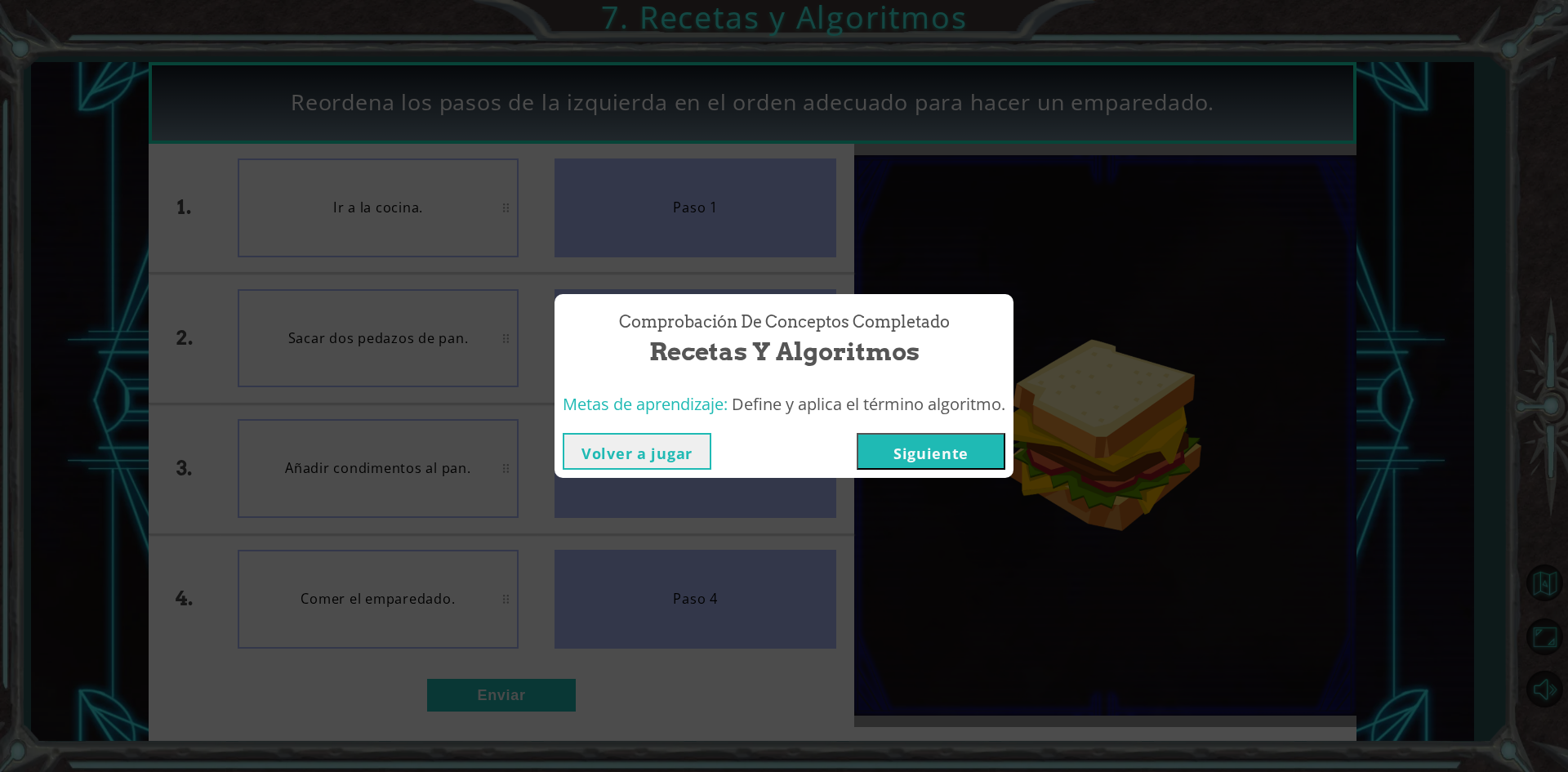
click at [933, 459] on button "Siguiente" at bounding box center [930, 451] width 148 height 37
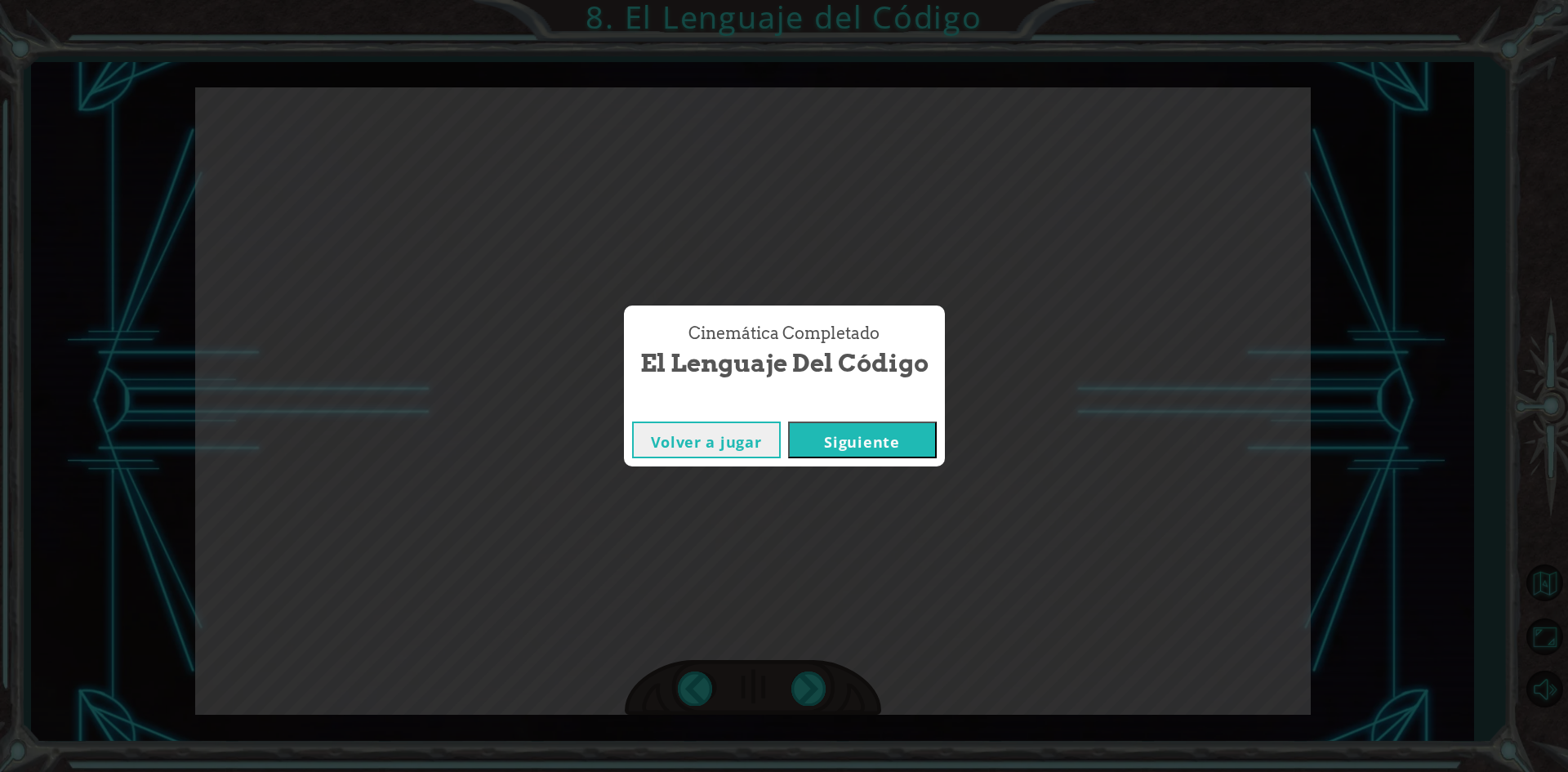
click at [865, 448] on button "Siguiente" at bounding box center [862, 440] width 148 height 37
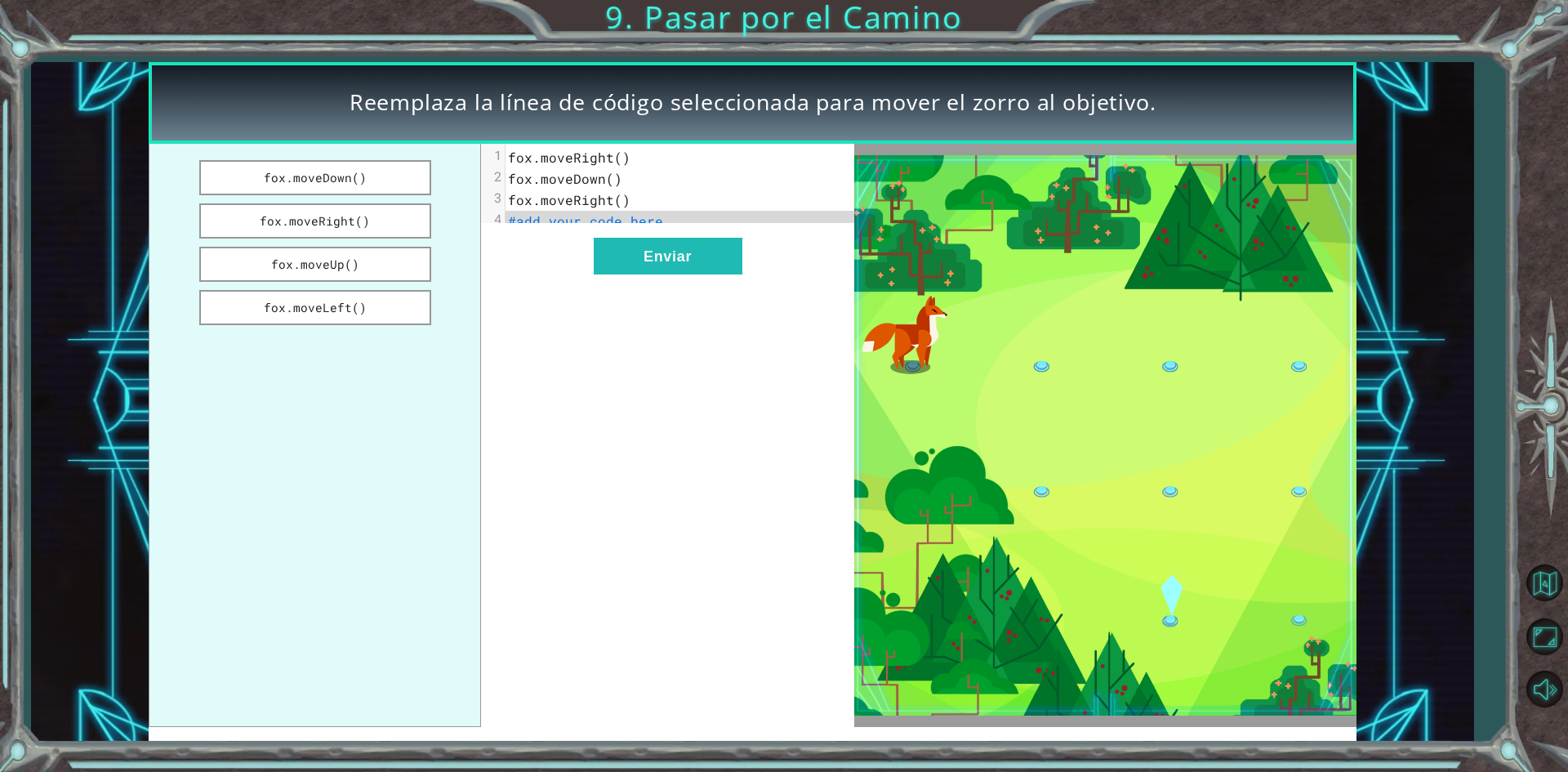
click at [615, 156] on span "fox.moveRight()" at bounding box center [569, 157] width 122 height 17
click at [623, 164] on span "fox.moveRight()" at bounding box center [569, 157] width 122 height 17
drag, startPoint x: 568, startPoint y: 194, endPoint x: 576, endPoint y: 174, distance: 21.5
click at [576, 174] on div "1 fox.moveRight() 2 fox.moveDown() 3 fox.moveRight() 4 #add your code here" at bounding box center [686, 189] width 360 height 85
drag, startPoint x: 349, startPoint y: 262, endPoint x: 332, endPoint y: 160, distance: 103.4
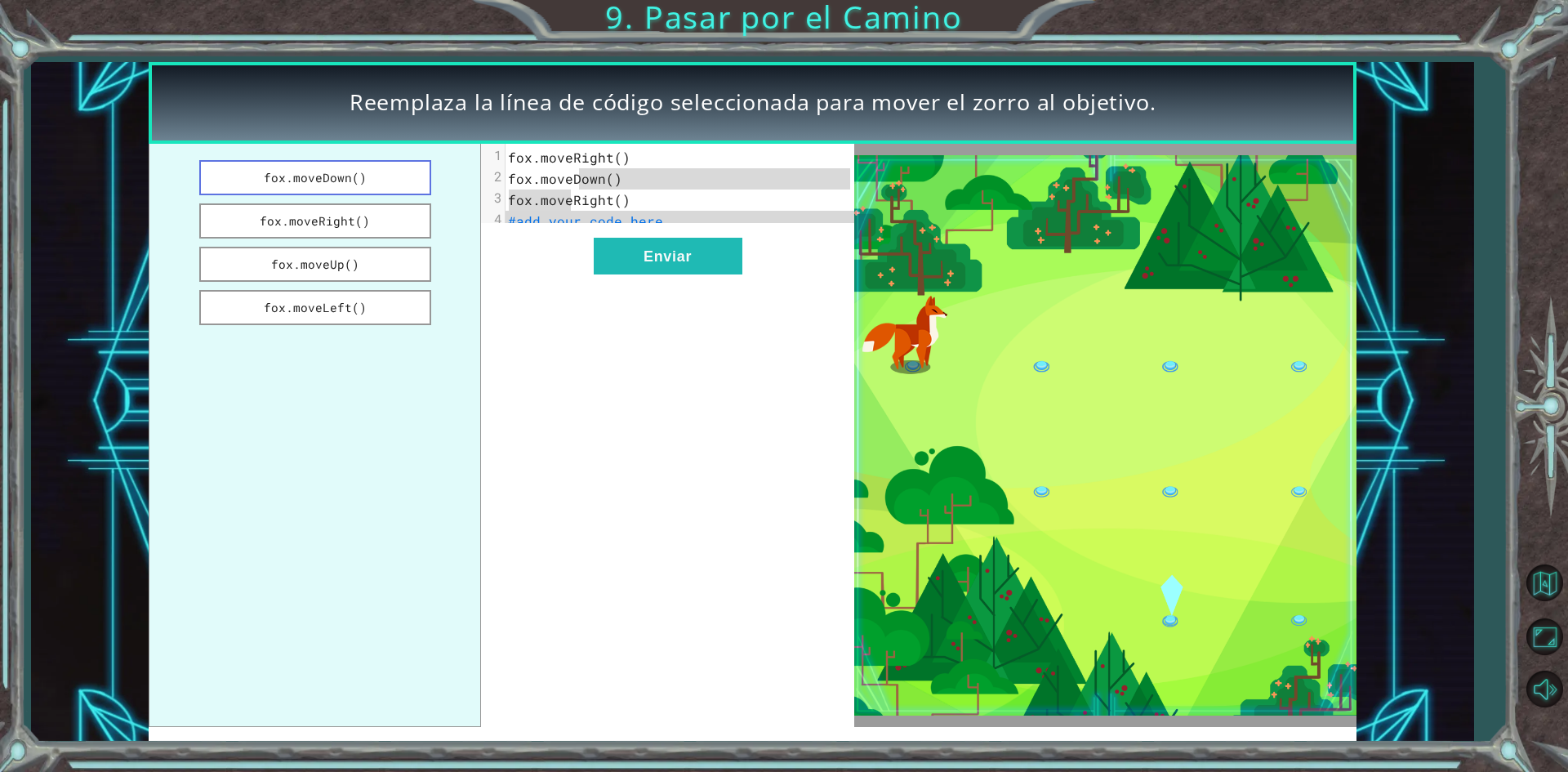
click at [575, 152] on div "fox.moveDown() fox.moveRight() fox.moveUp() fox.moveLeft() x 1 fox.moveRight() …" at bounding box center [500, 436] width 705 height 583
drag, startPoint x: 272, startPoint y: 183, endPoint x: 435, endPoint y: 231, distance: 169.9
click at [435, 231] on ul "fox.moveDown() fox.moveRight() fox.moveUp() fox.moveLeft()" at bounding box center [314, 436] width 333 height 583
click at [372, 195] on ul "fox.moveDown() fox.moveRight() fox.moveUp() fox.moveLeft()" at bounding box center [314, 436] width 333 height 583
click at [372, 189] on button "fox.moveDown()" at bounding box center [315, 178] width 232 height 35
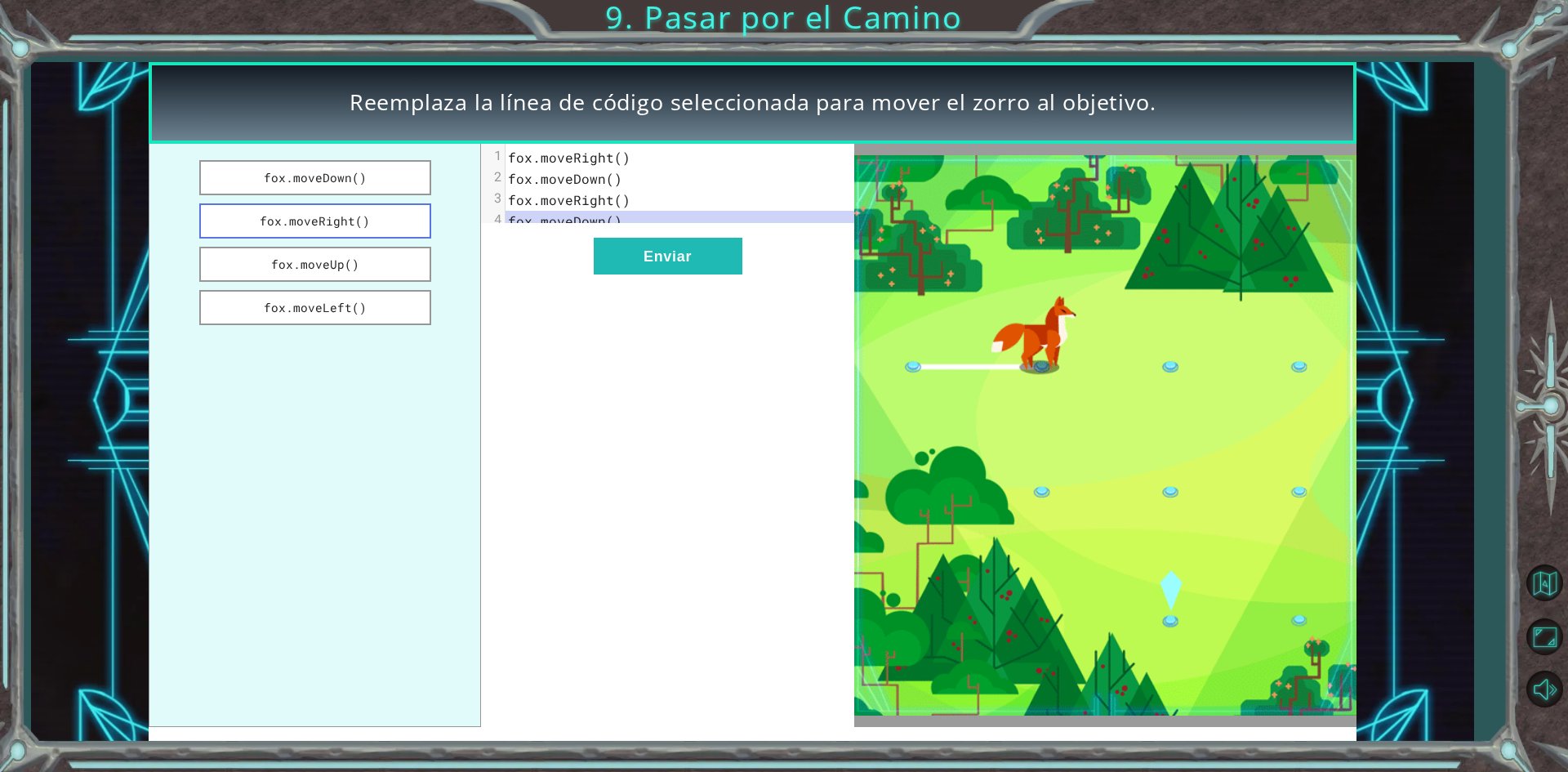
click at [386, 212] on button "fox.moveRight()" at bounding box center [315, 221] width 232 height 35
click at [354, 189] on button "fox.moveDown()" at bounding box center [315, 178] width 232 height 35
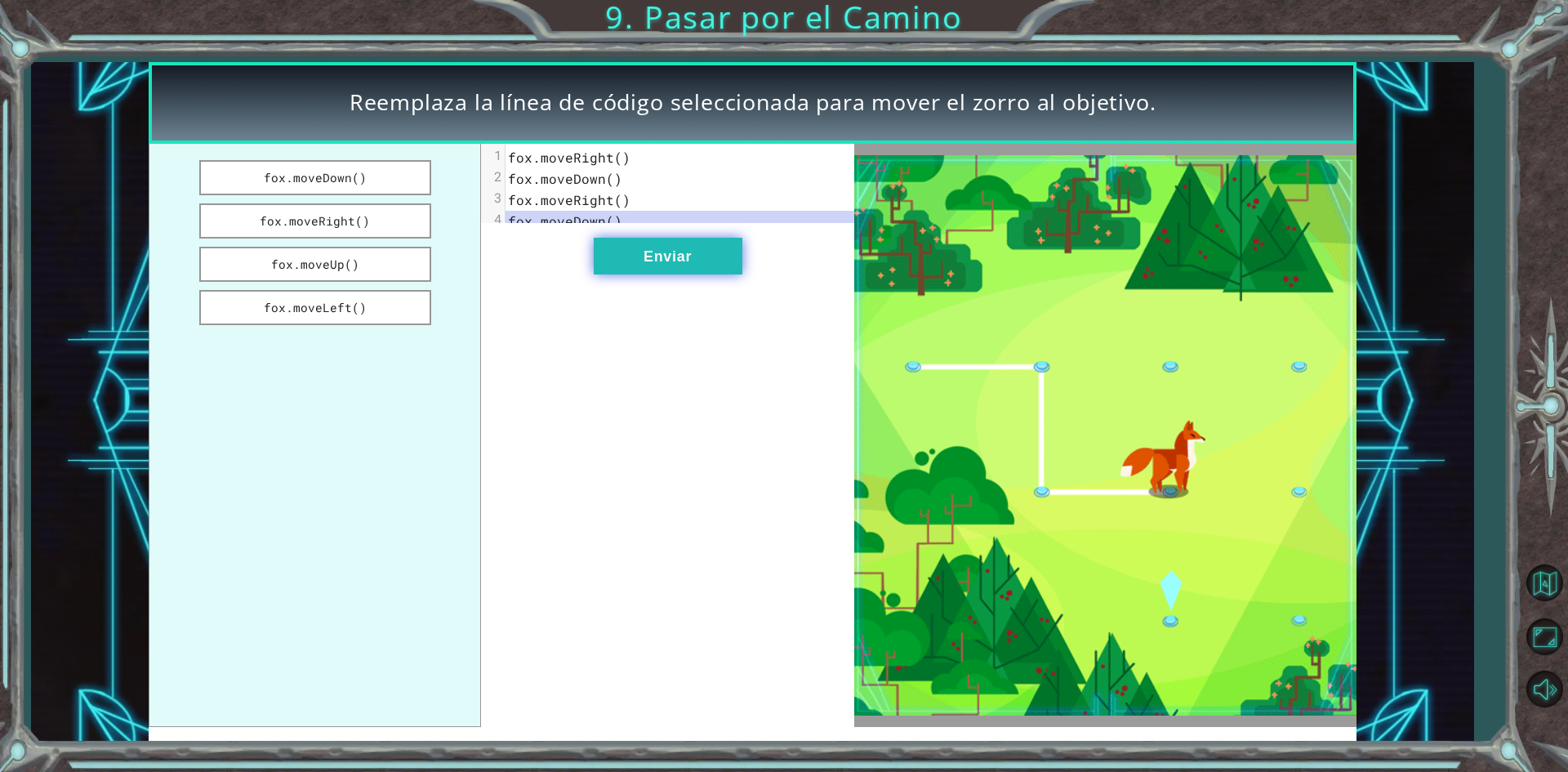
click at [627, 259] on button "Enviar" at bounding box center [667, 256] width 148 height 37
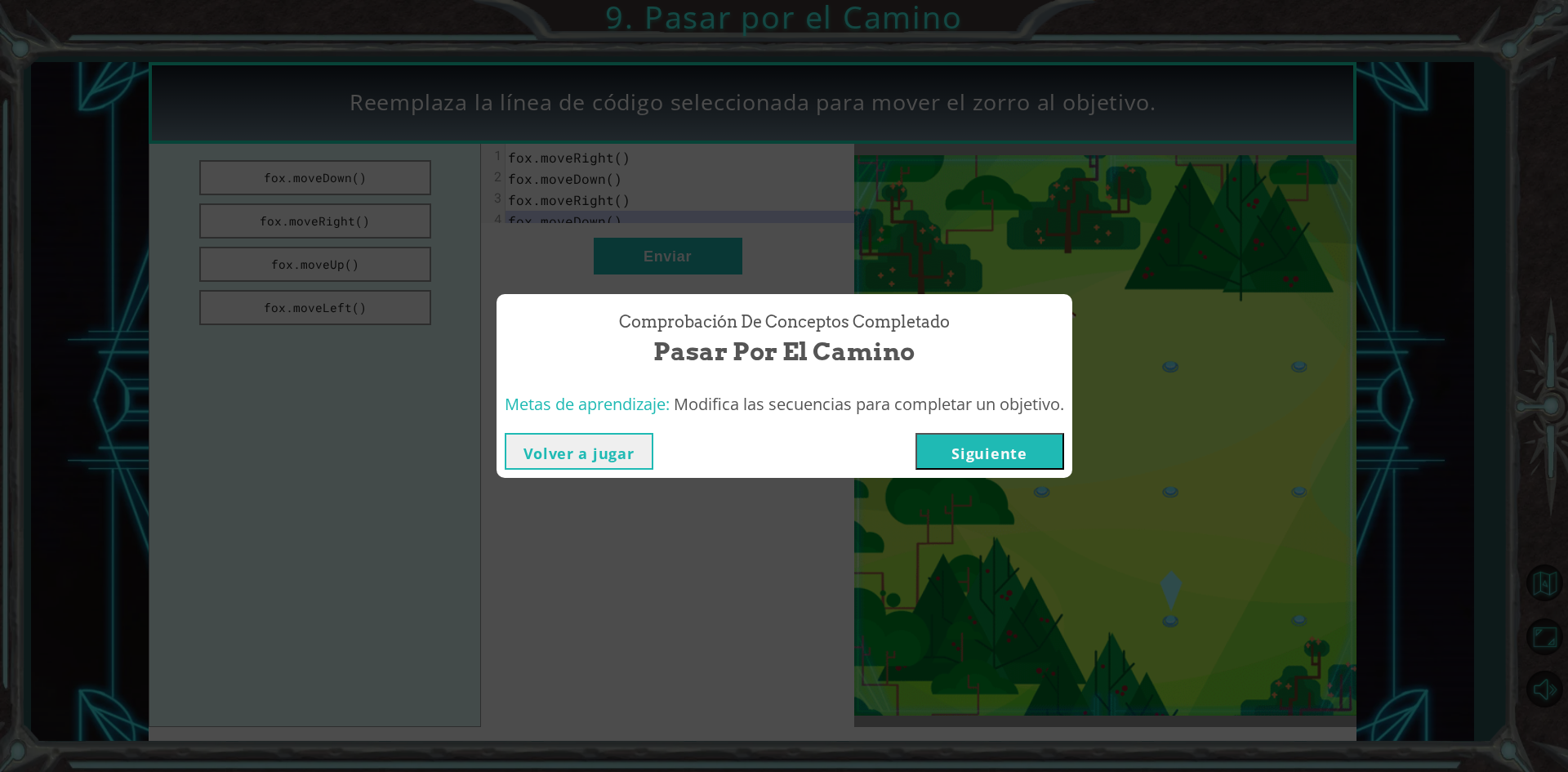
click at [1030, 463] on button "Siguiente" at bounding box center [989, 451] width 148 height 37
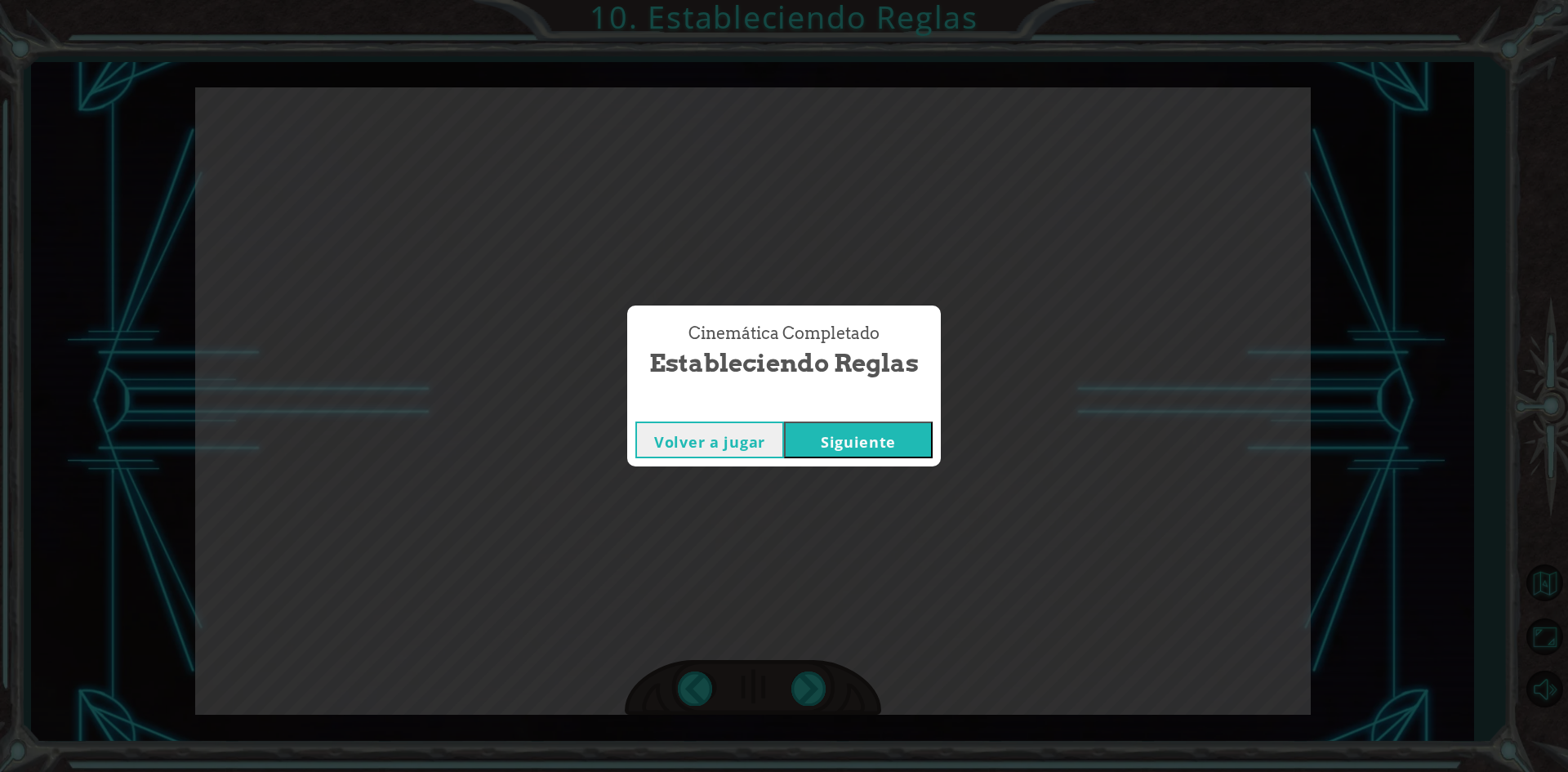
click at [900, 444] on button "Siguiente" at bounding box center [858, 440] width 148 height 37
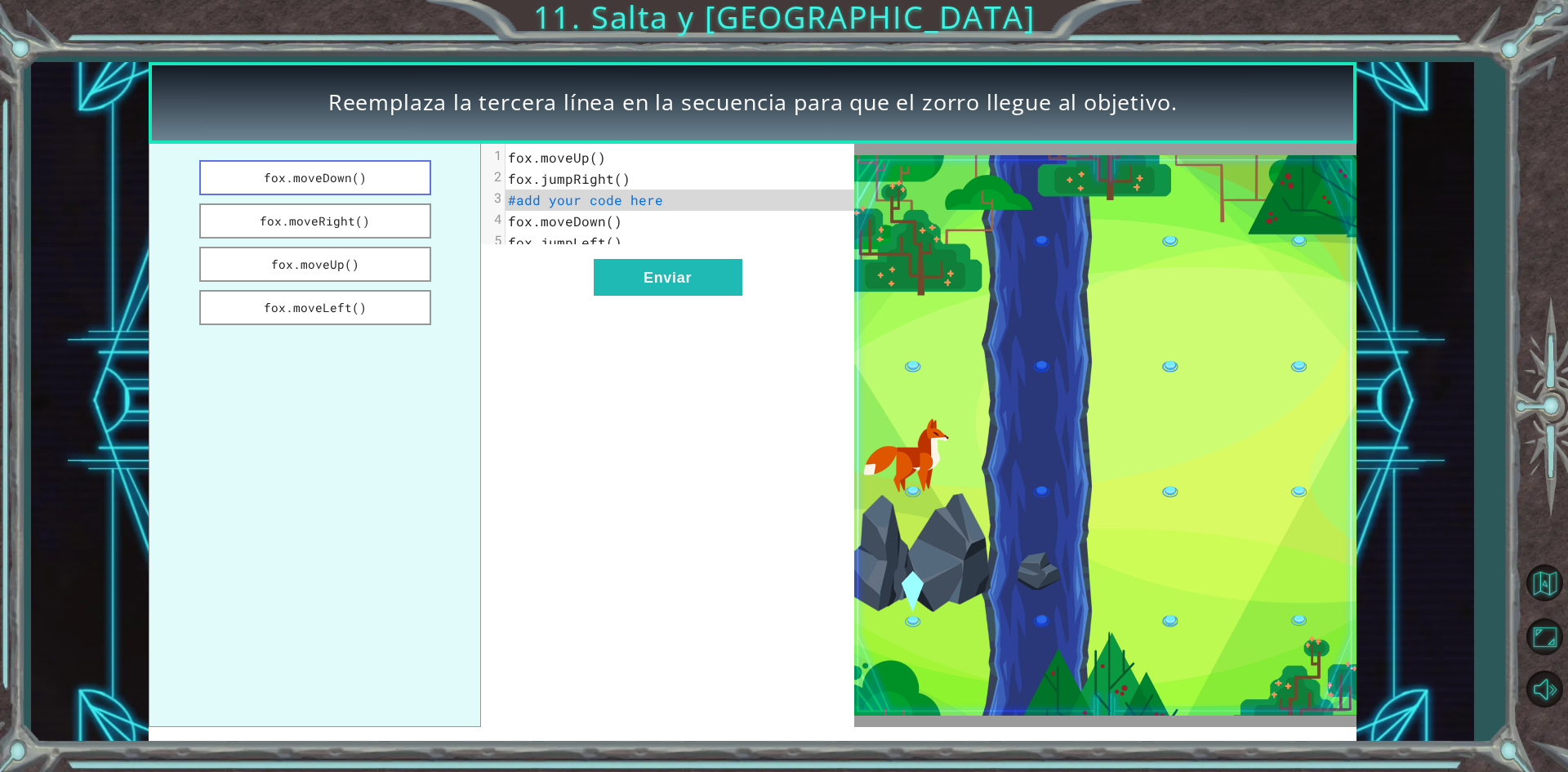
click at [357, 187] on button "fox.moveDown()" at bounding box center [315, 178] width 232 height 35
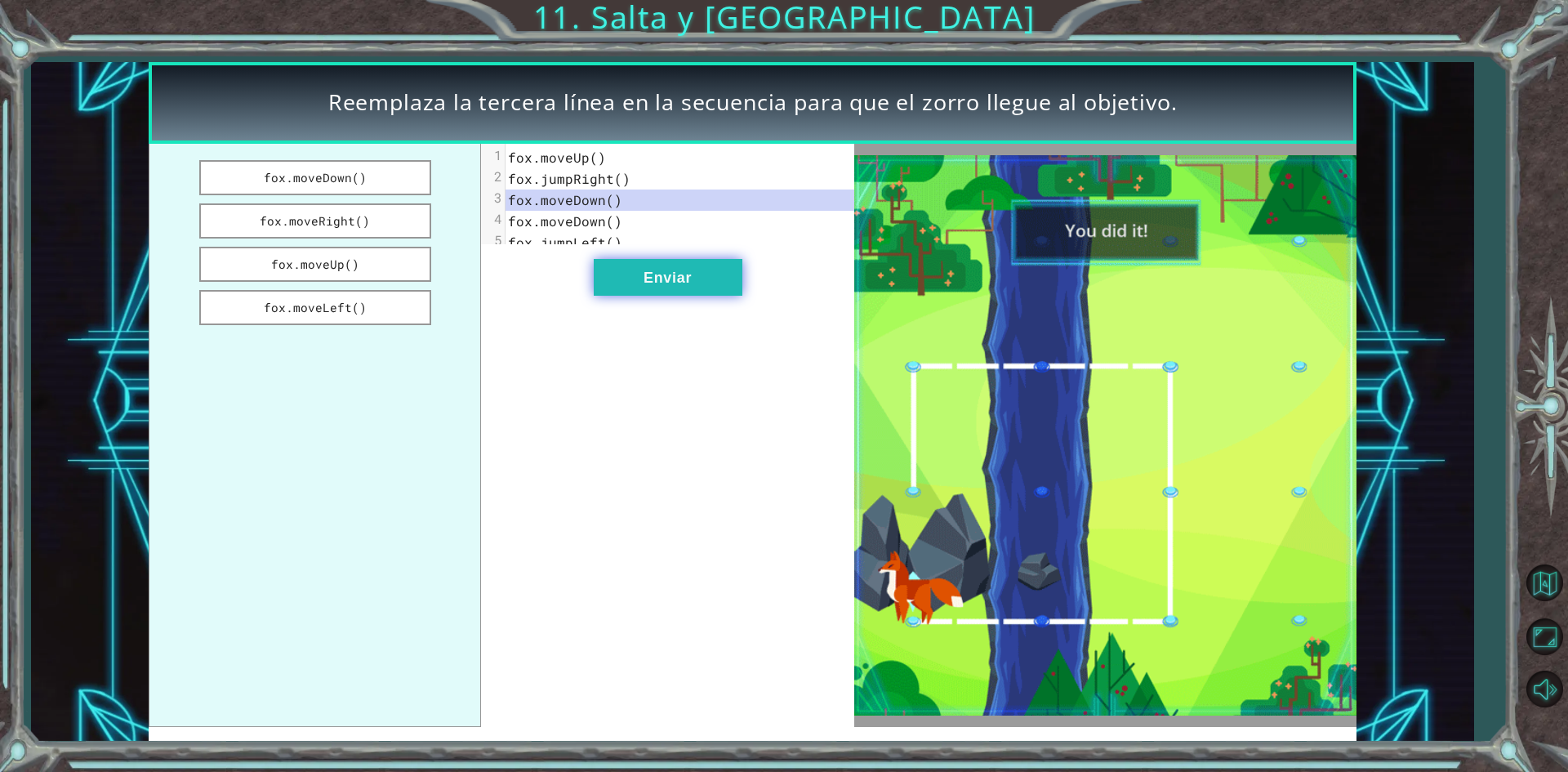
click at [613, 283] on button "Enviar" at bounding box center [667, 277] width 148 height 37
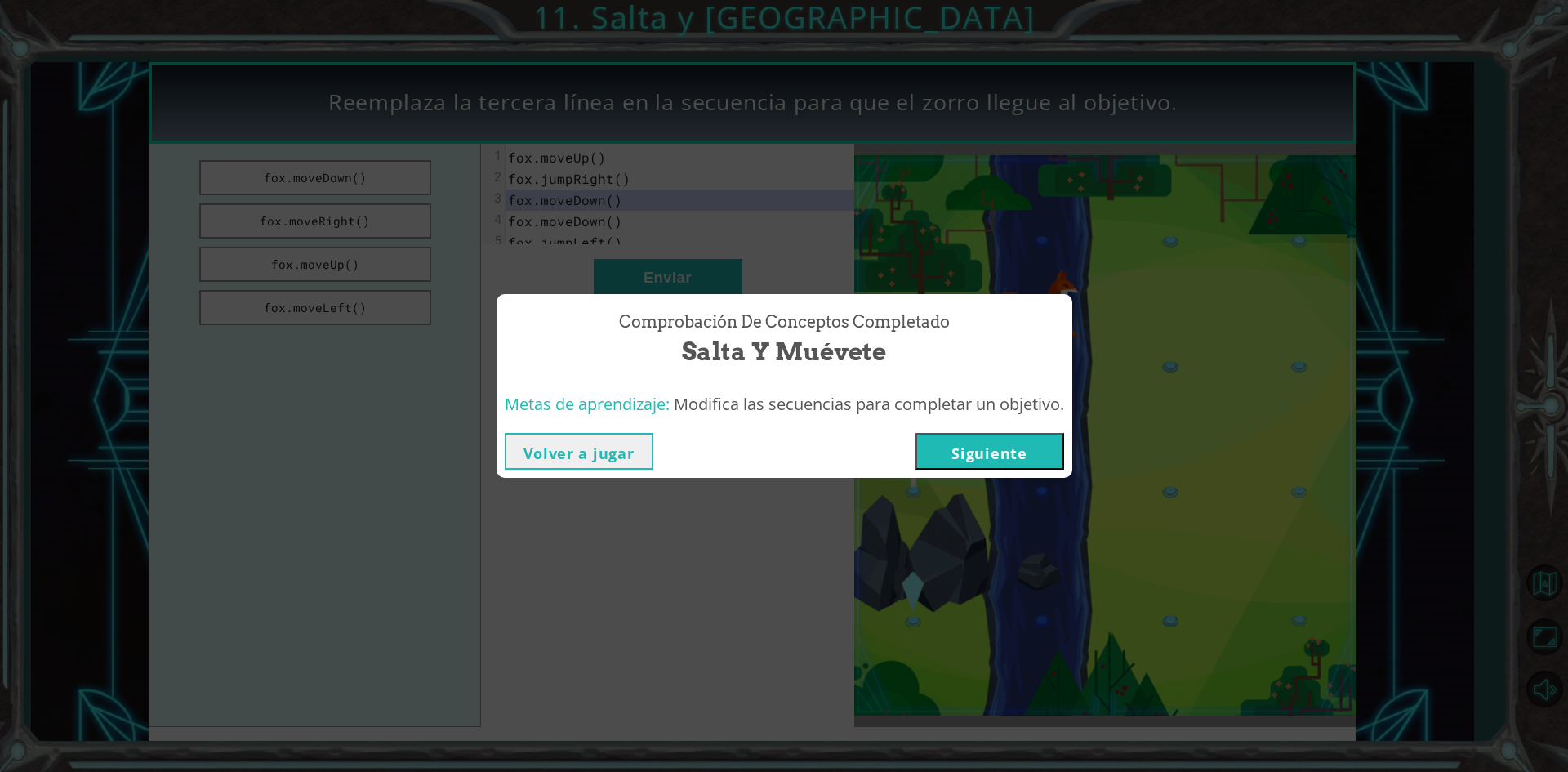
click at [996, 449] on button "Siguiente" at bounding box center [989, 451] width 148 height 37
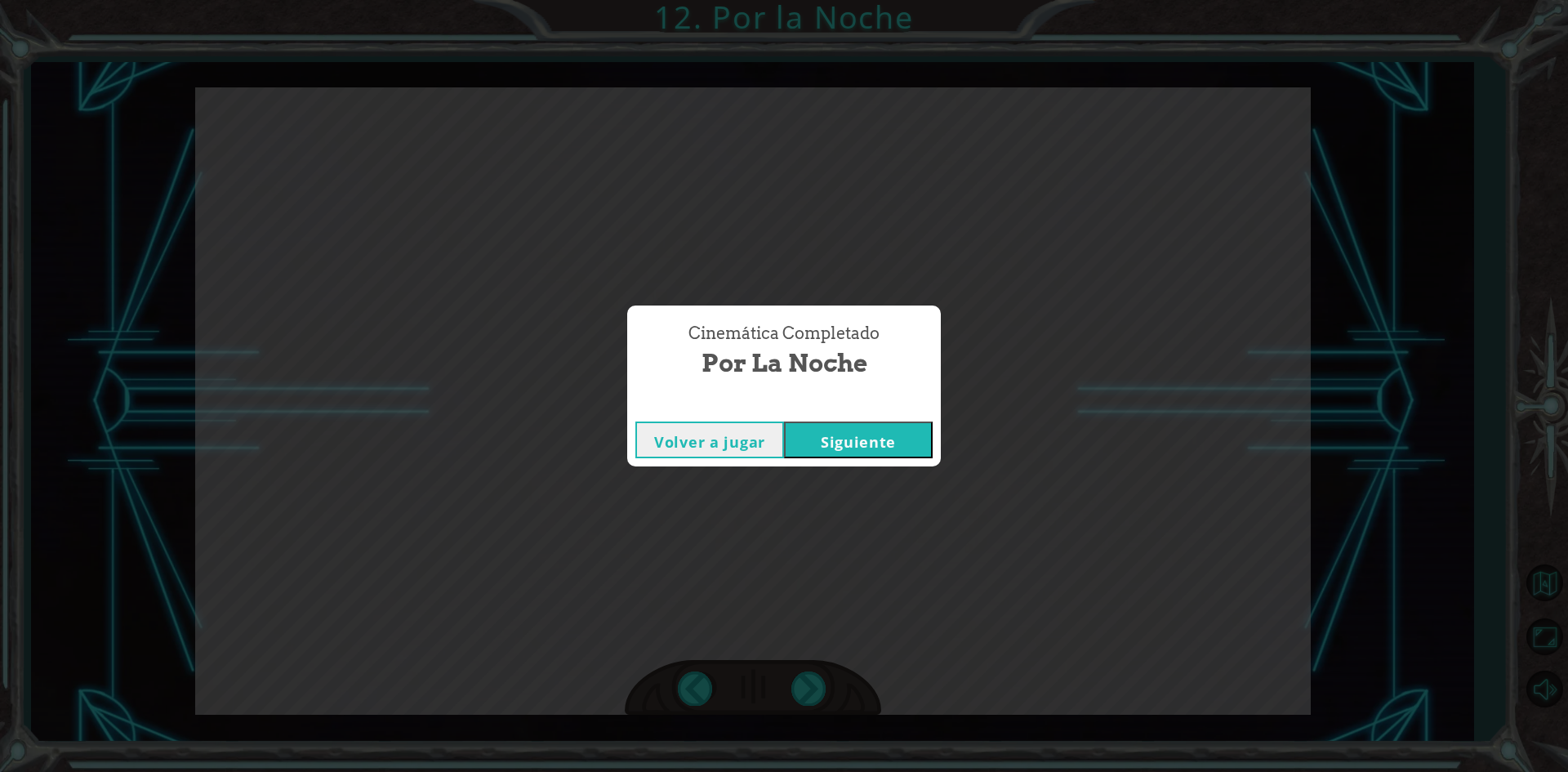
click at [865, 443] on button "Siguiente" at bounding box center [858, 440] width 148 height 37
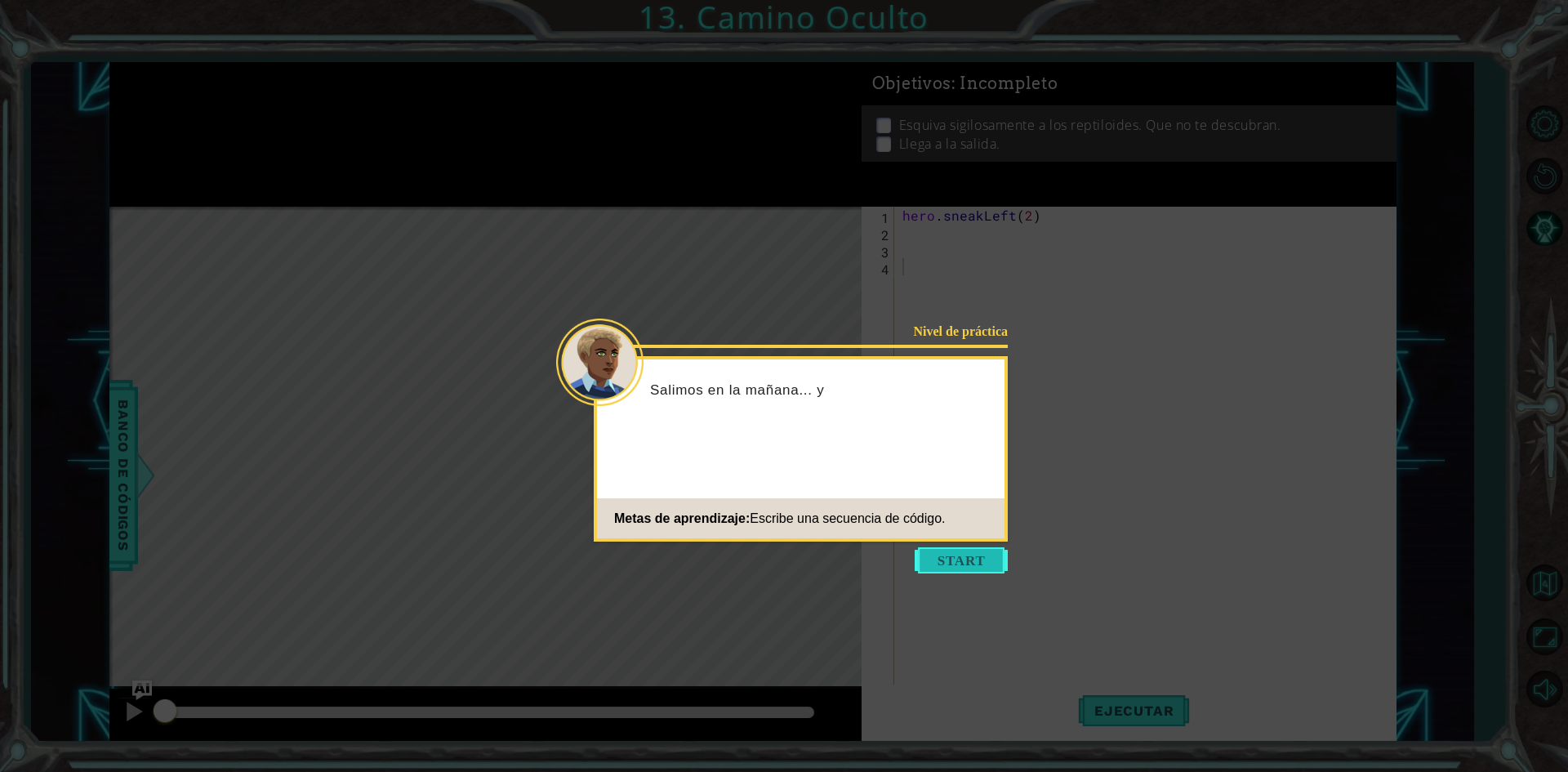
click at [973, 562] on button "Start" at bounding box center [960, 560] width 93 height 26
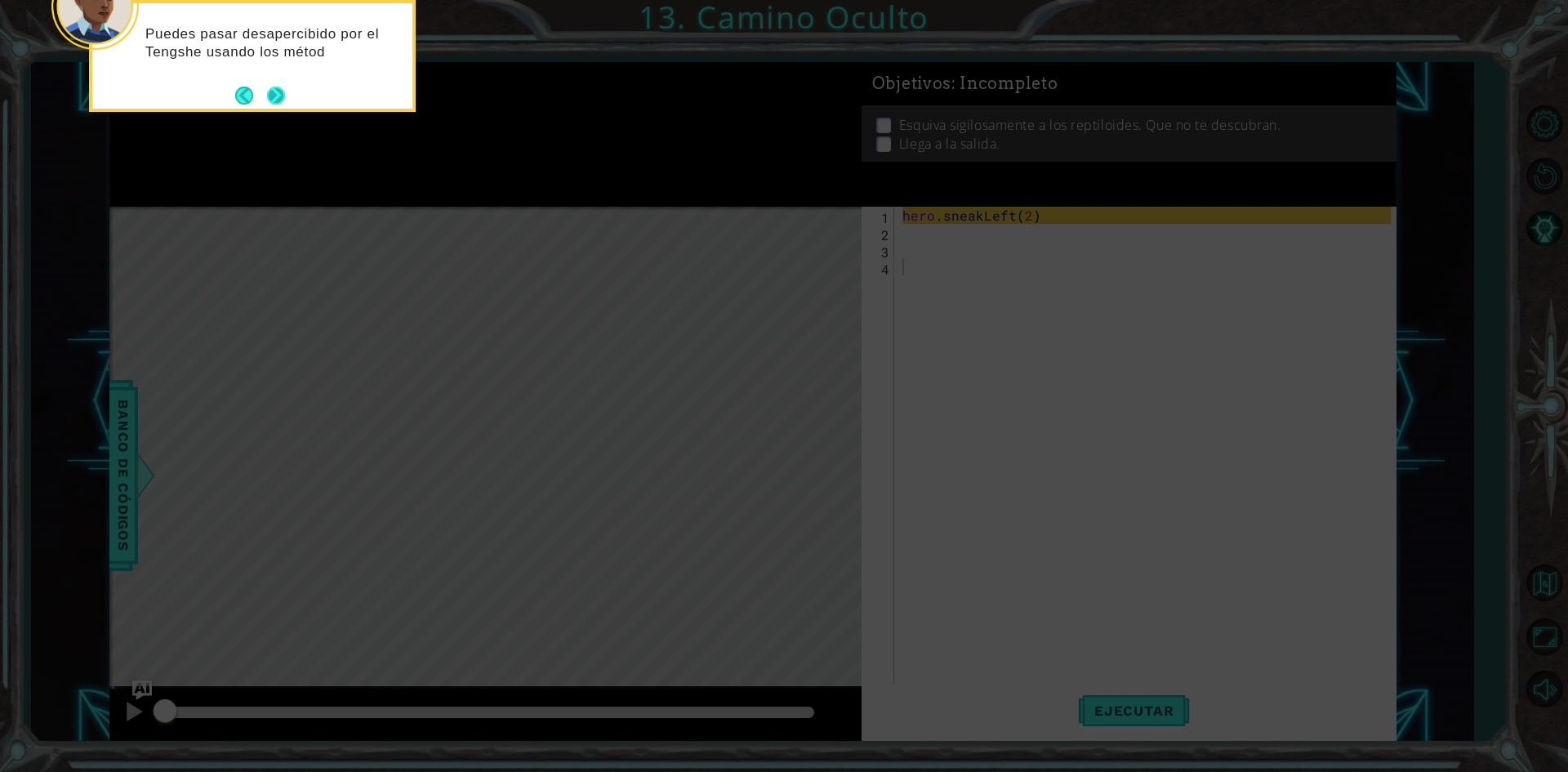
click at [285, 84] on div "Puedes pasar desapercibido por el Tengshe usando los métod" at bounding box center [252, 51] width 320 height 82
click at [273, 92] on button "Next" at bounding box center [276, 96] width 19 height 19
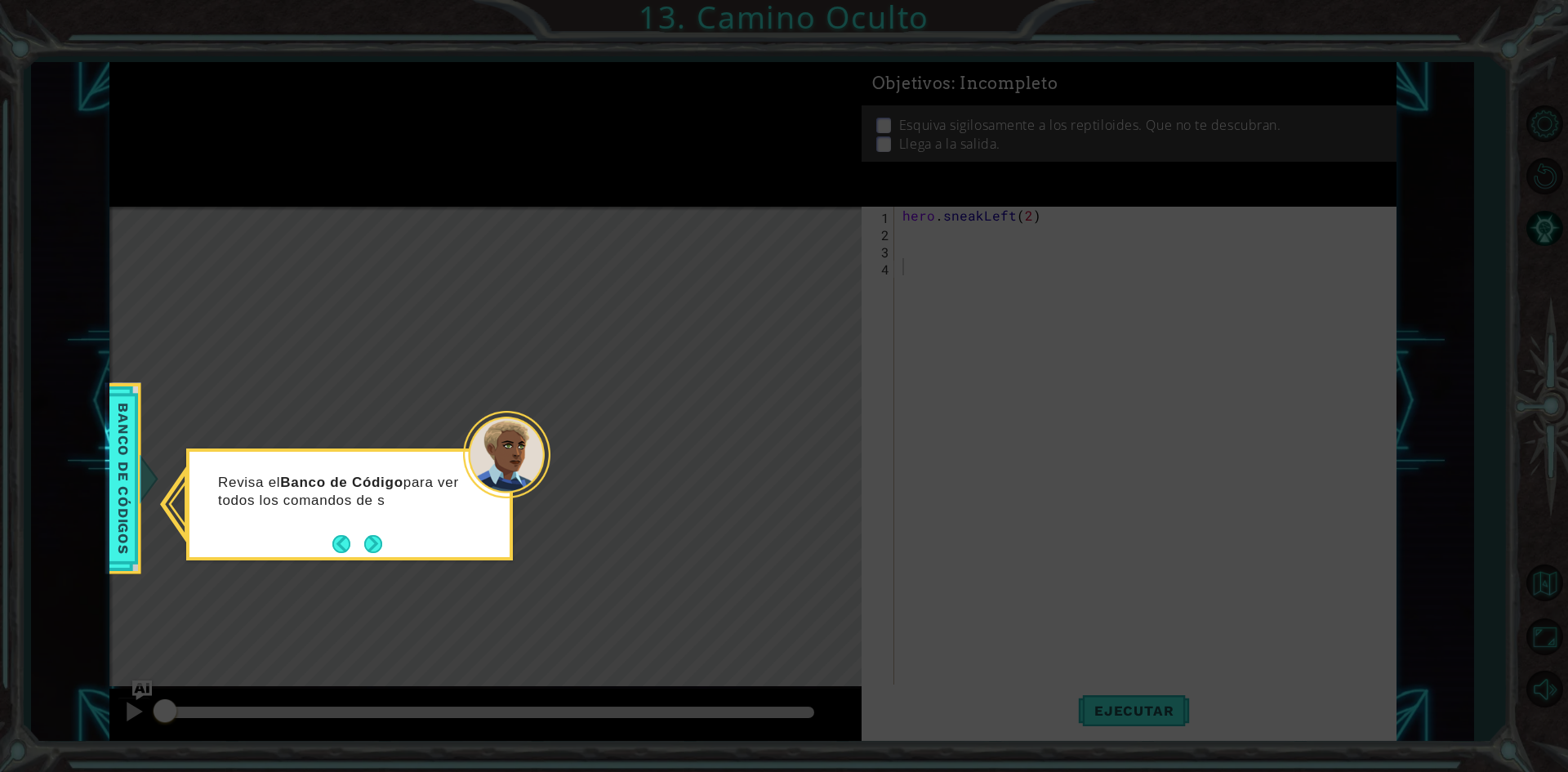
click at [383, 547] on button "Next" at bounding box center [373, 543] width 28 height 28
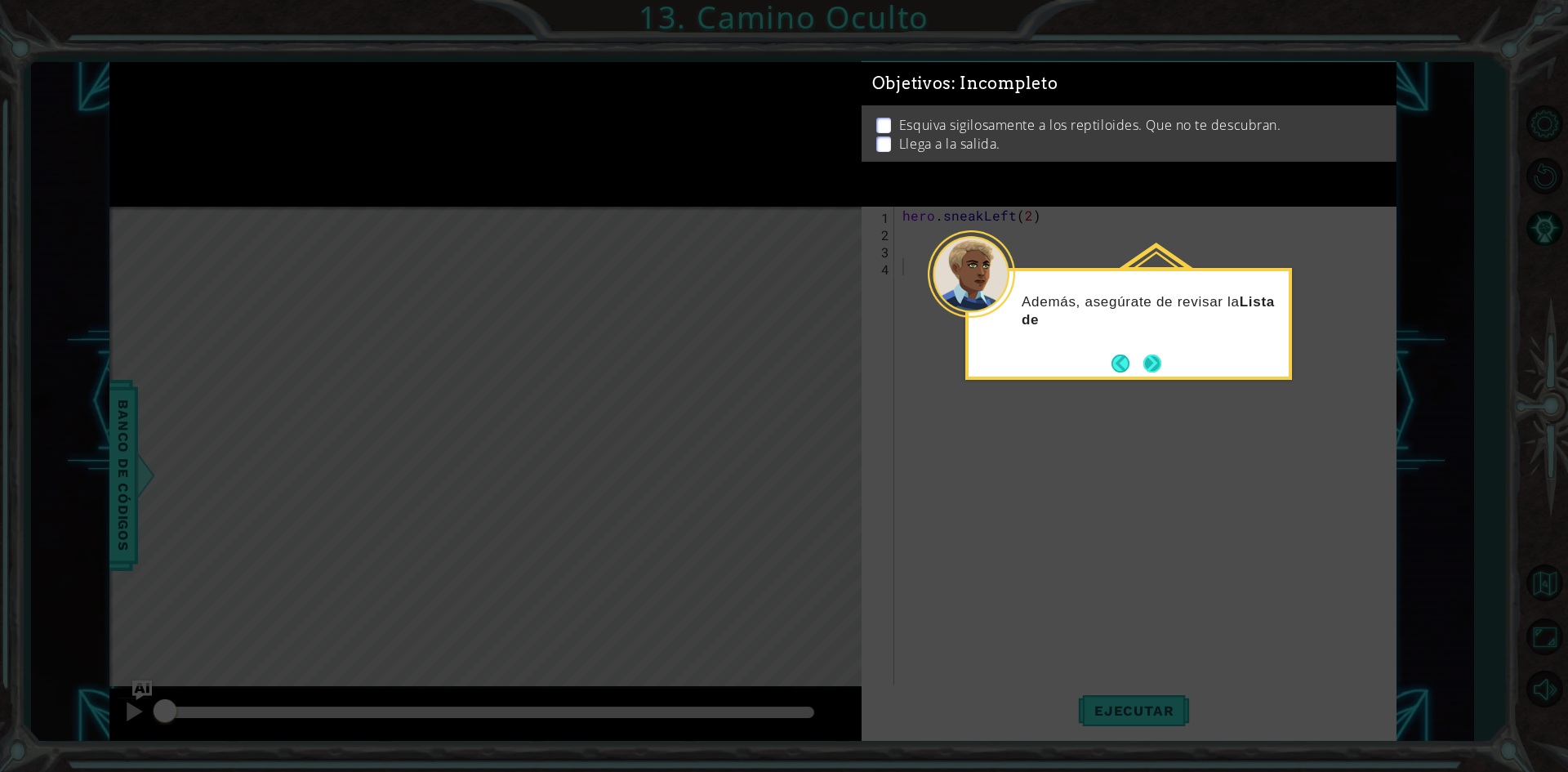
click at [1157, 367] on button "Next" at bounding box center [1151, 363] width 19 height 19
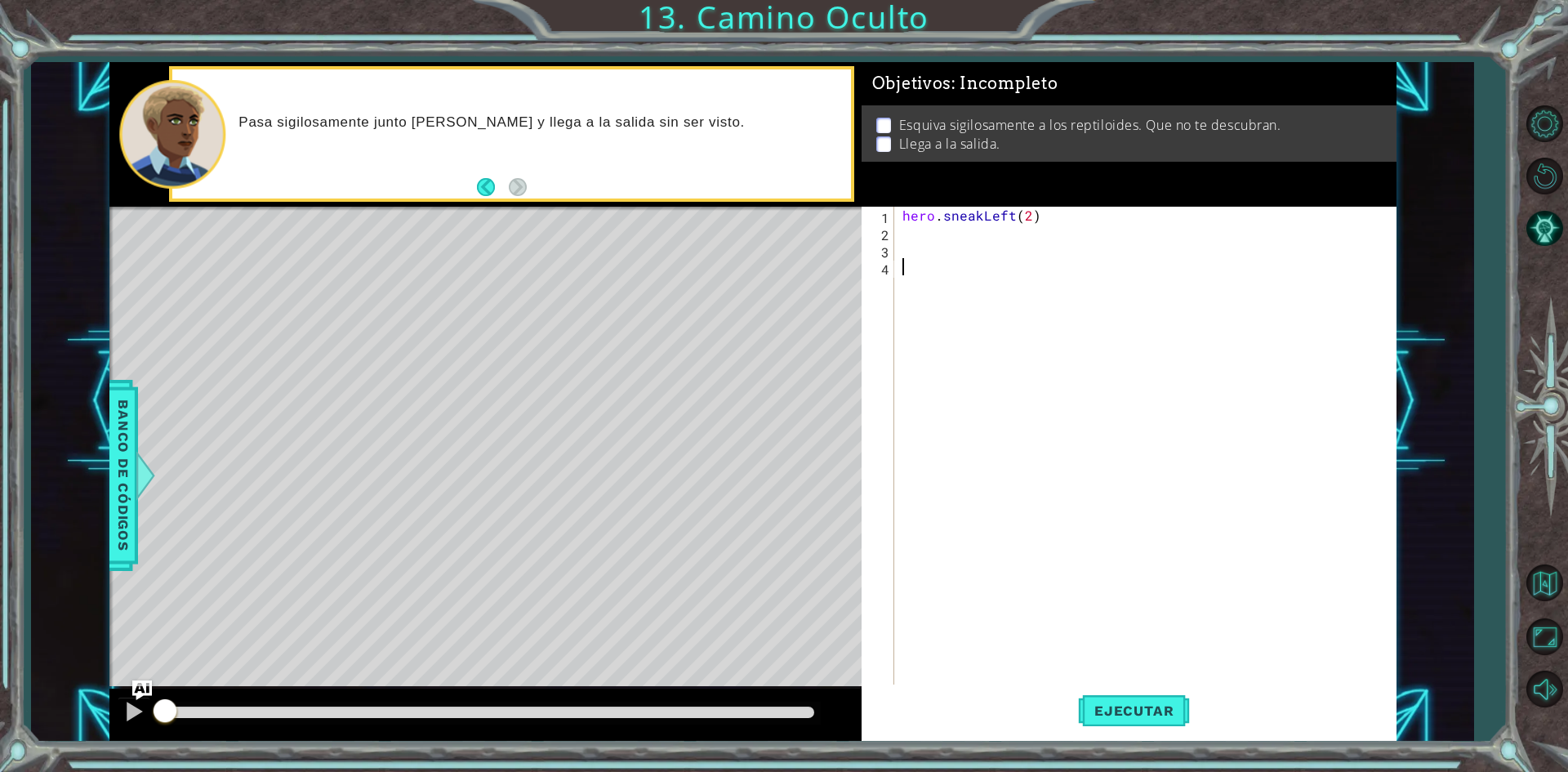
click at [917, 230] on div "hero . sneakLeft ( 2 )" at bounding box center [1149, 464] width 499 height 515
click at [1100, 714] on span "Ejecutar" at bounding box center [1134, 710] width 112 height 16
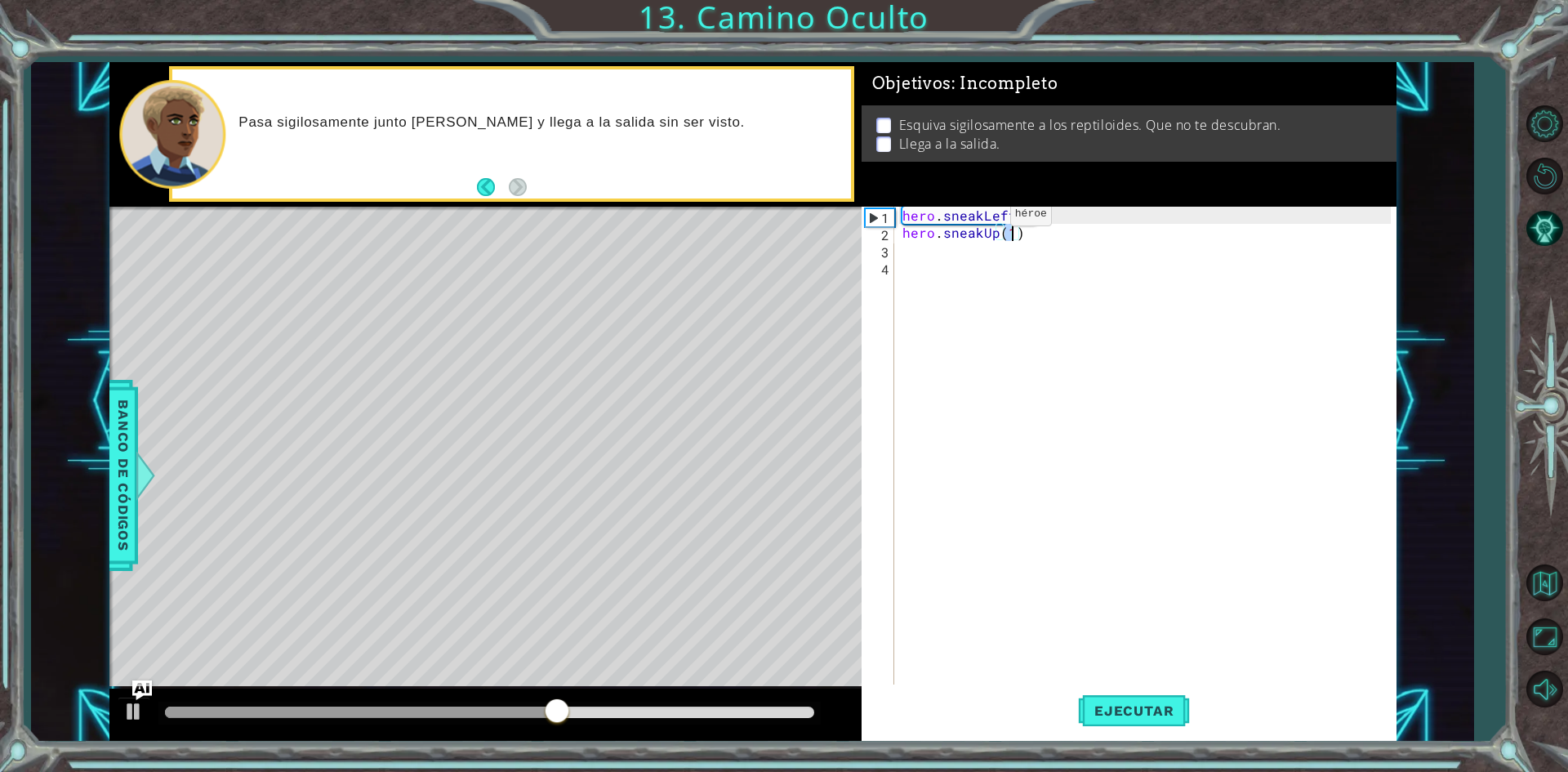
type textarea "hero.sneakUp(2)"
click at [915, 258] on div "hero . sneakLeft ( 2 ) hero . sneakUp ( 2 )" at bounding box center [1149, 464] width 499 height 515
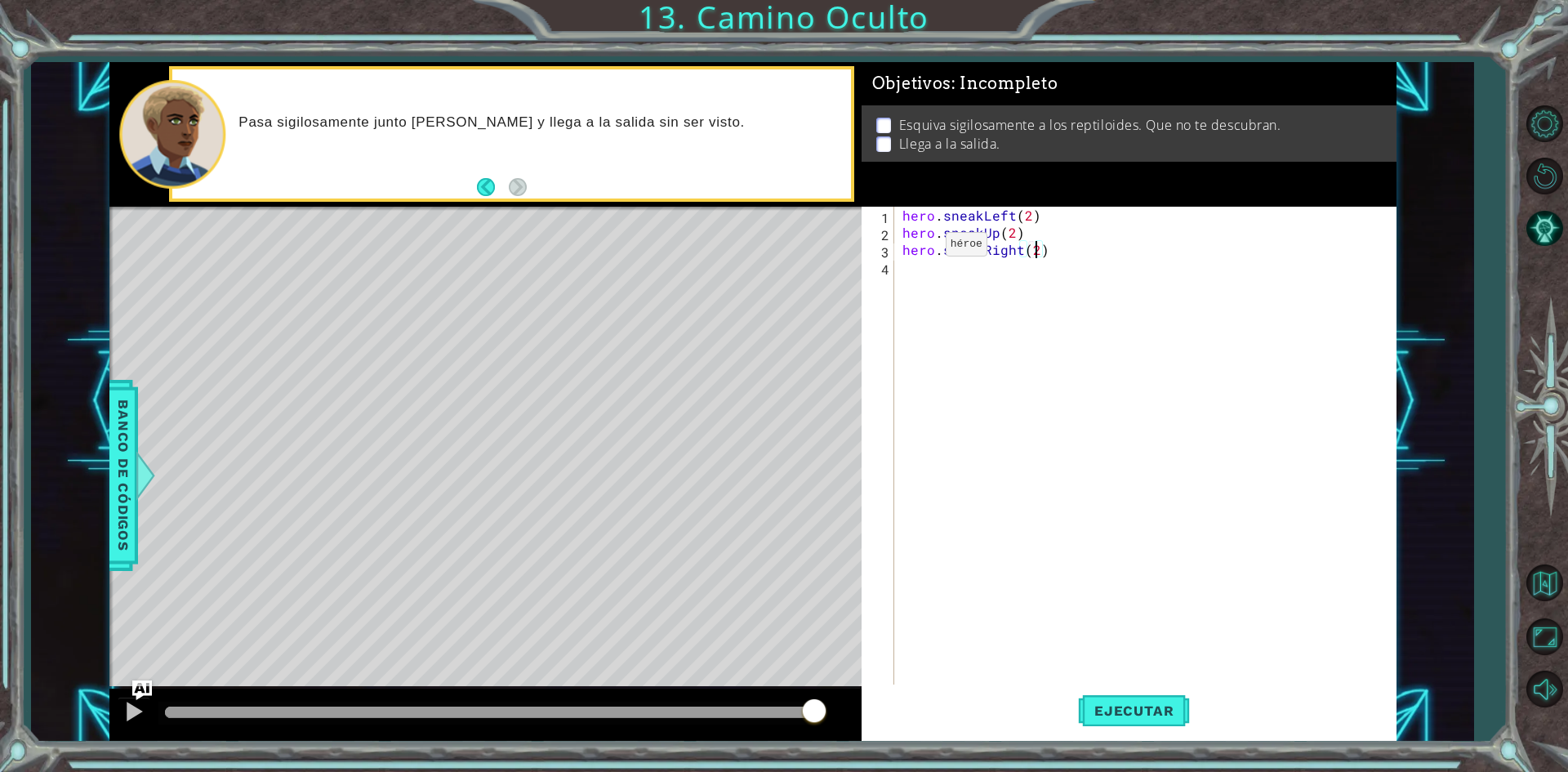
scroll to position [0, 8]
type textarea "hero.sneakRight(2)"
click at [1151, 709] on span "Ejecutar" at bounding box center [1134, 710] width 112 height 16
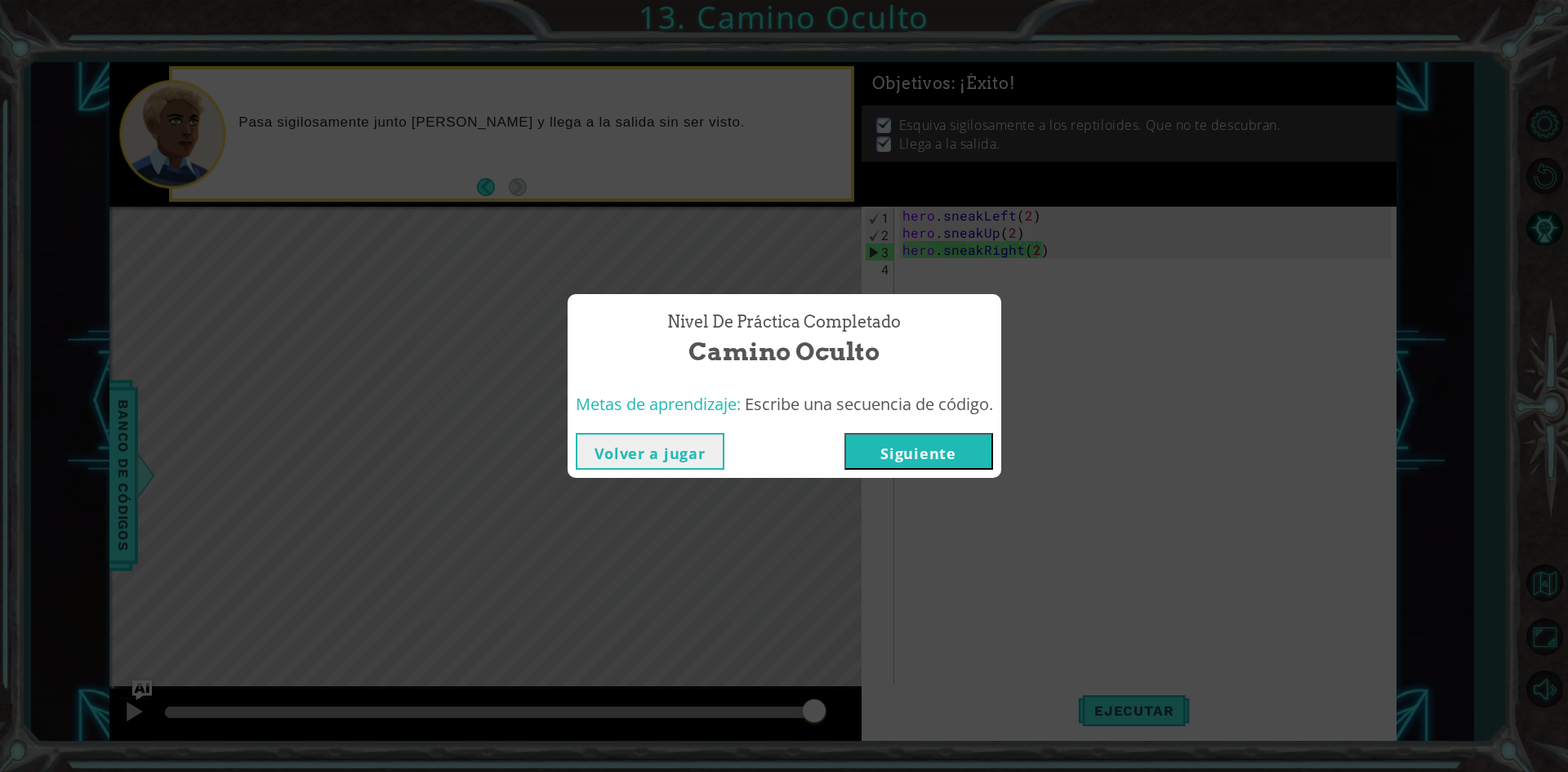
click at [898, 443] on button "Siguiente" at bounding box center [919, 451] width 148 height 37
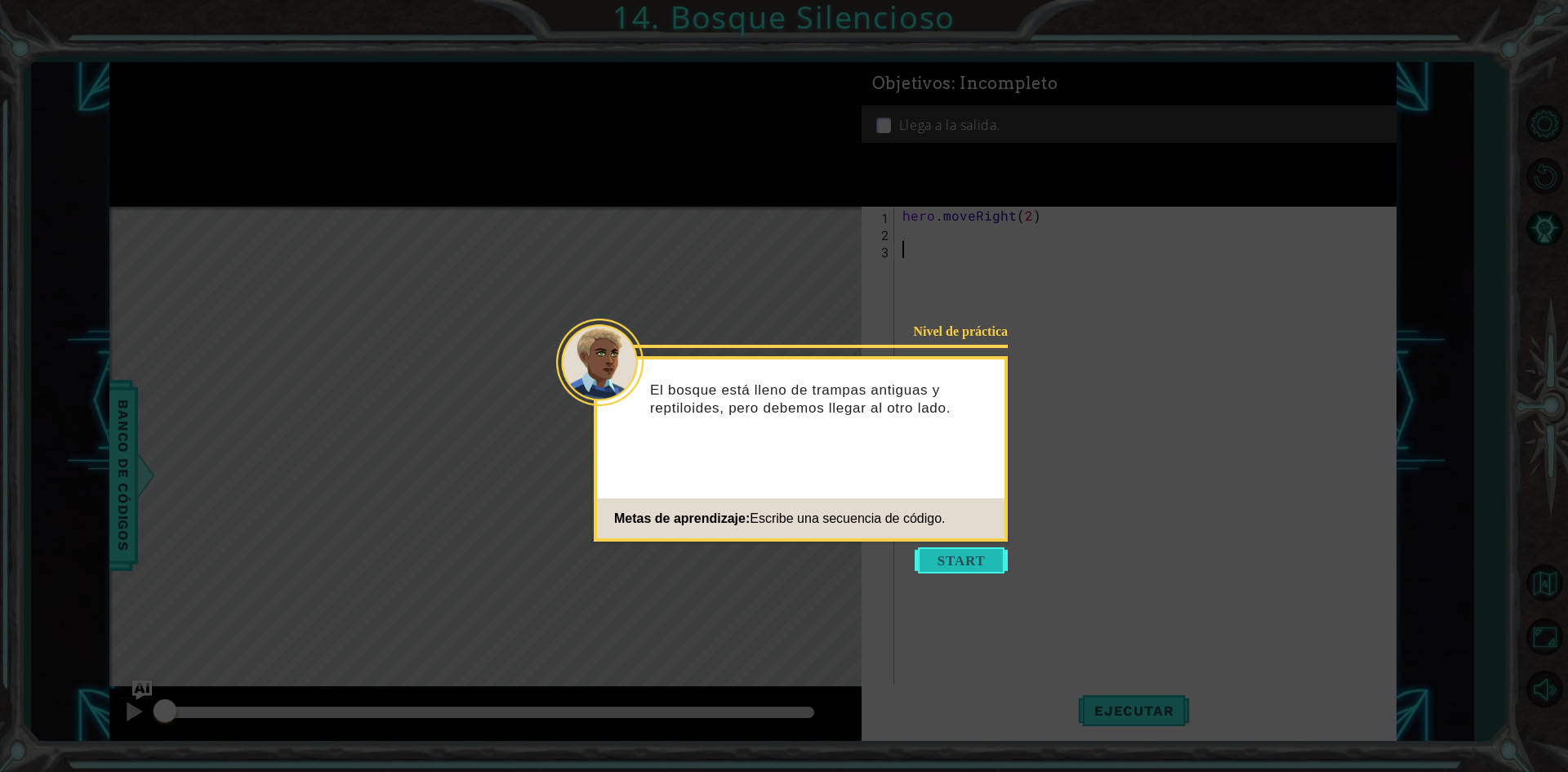
click at [973, 559] on button "Start" at bounding box center [960, 560] width 93 height 26
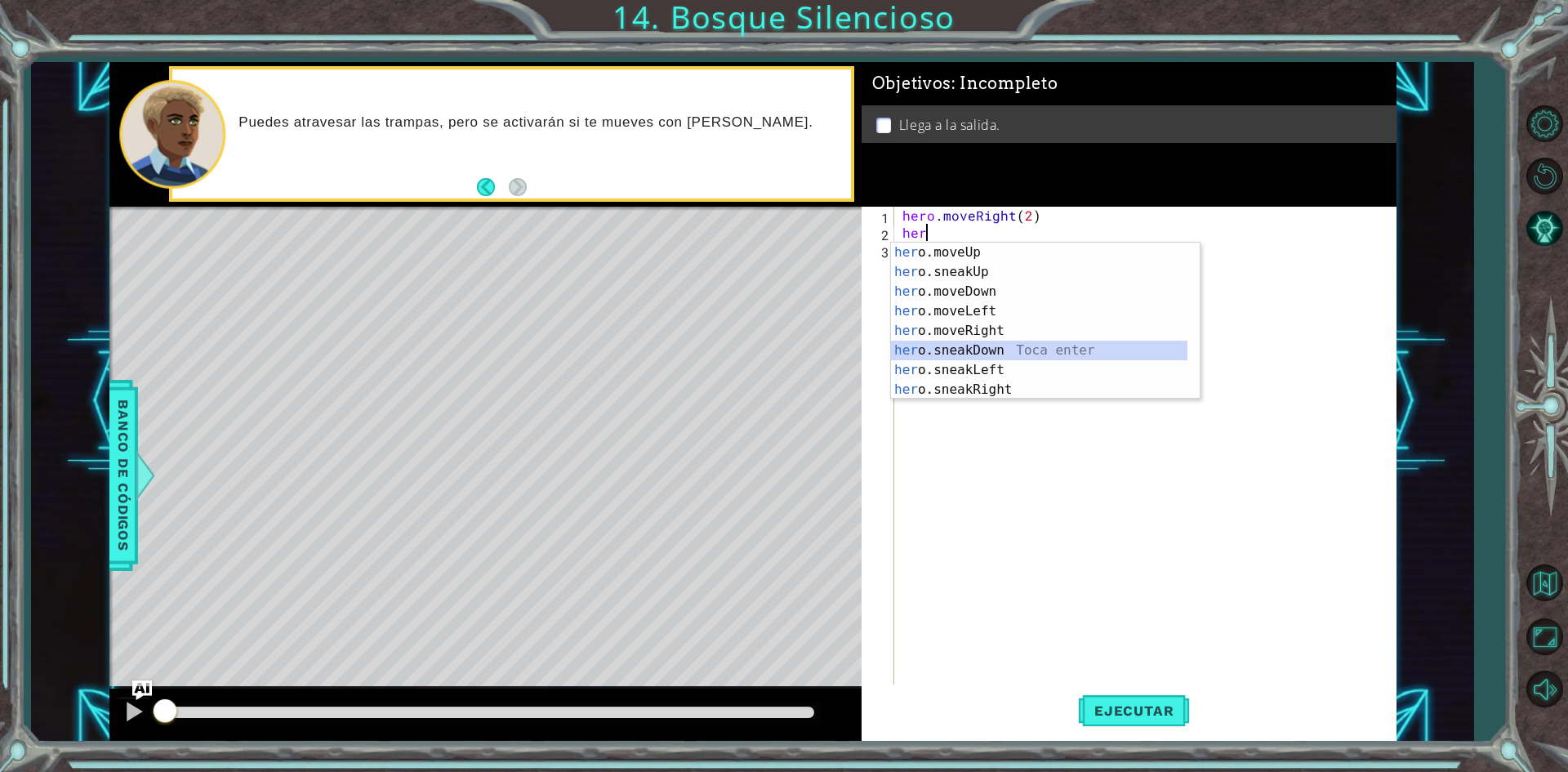
type textarea "hero.sneakDown(1)"
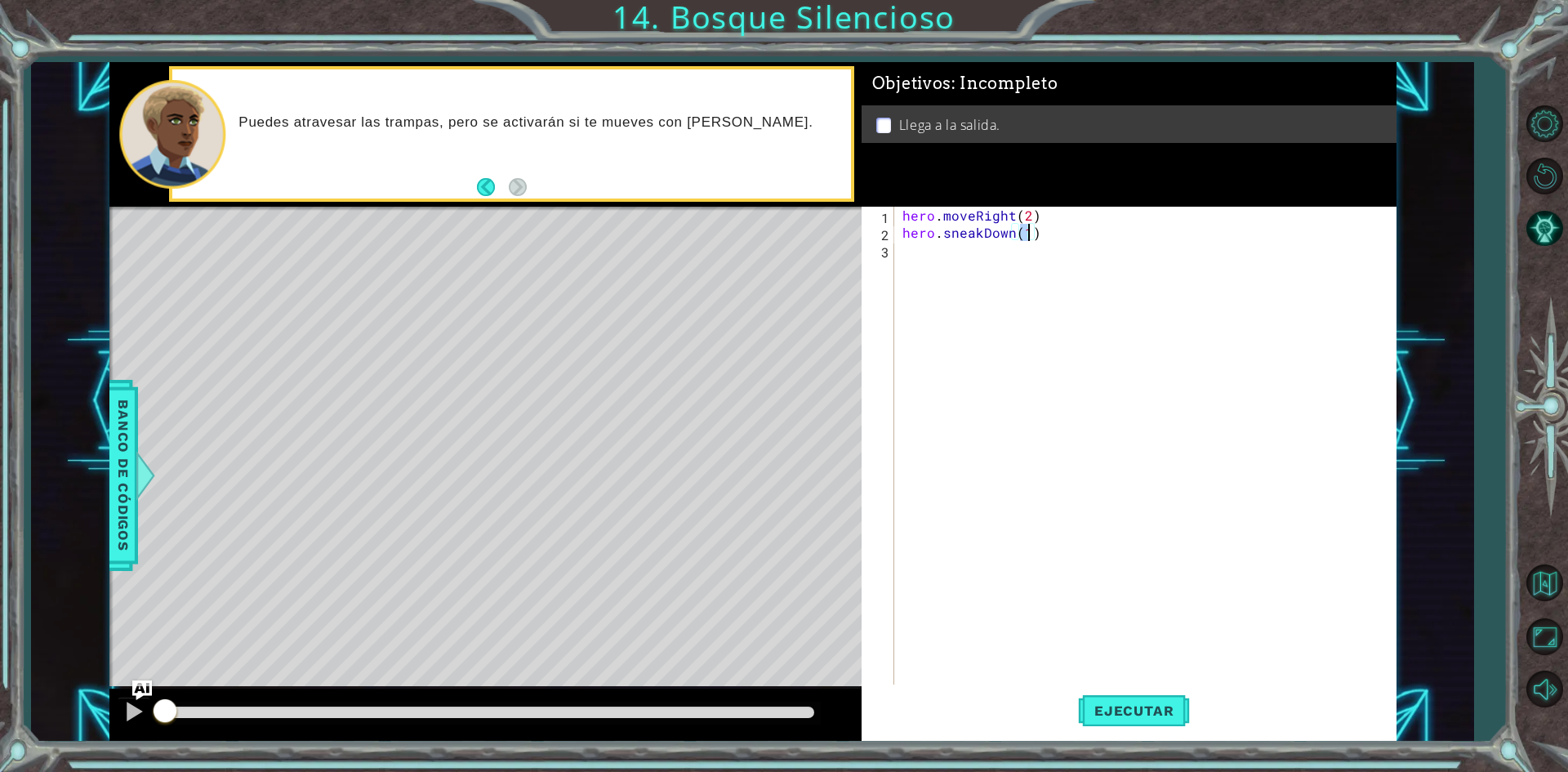
click at [924, 256] on div "hero . moveRight ( 2 ) hero . sneakDown ( 1 )" at bounding box center [1149, 464] width 499 height 515
type textarea "hero.sneakRight(2)"
click at [936, 271] on div "hero . moveRight ( 2 ) hero . sneakDown ( 1 ) hero . sneakRight ( 2 )" at bounding box center [1149, 464] width 499 height 515
type textarea "hero.sneakUp(1)"
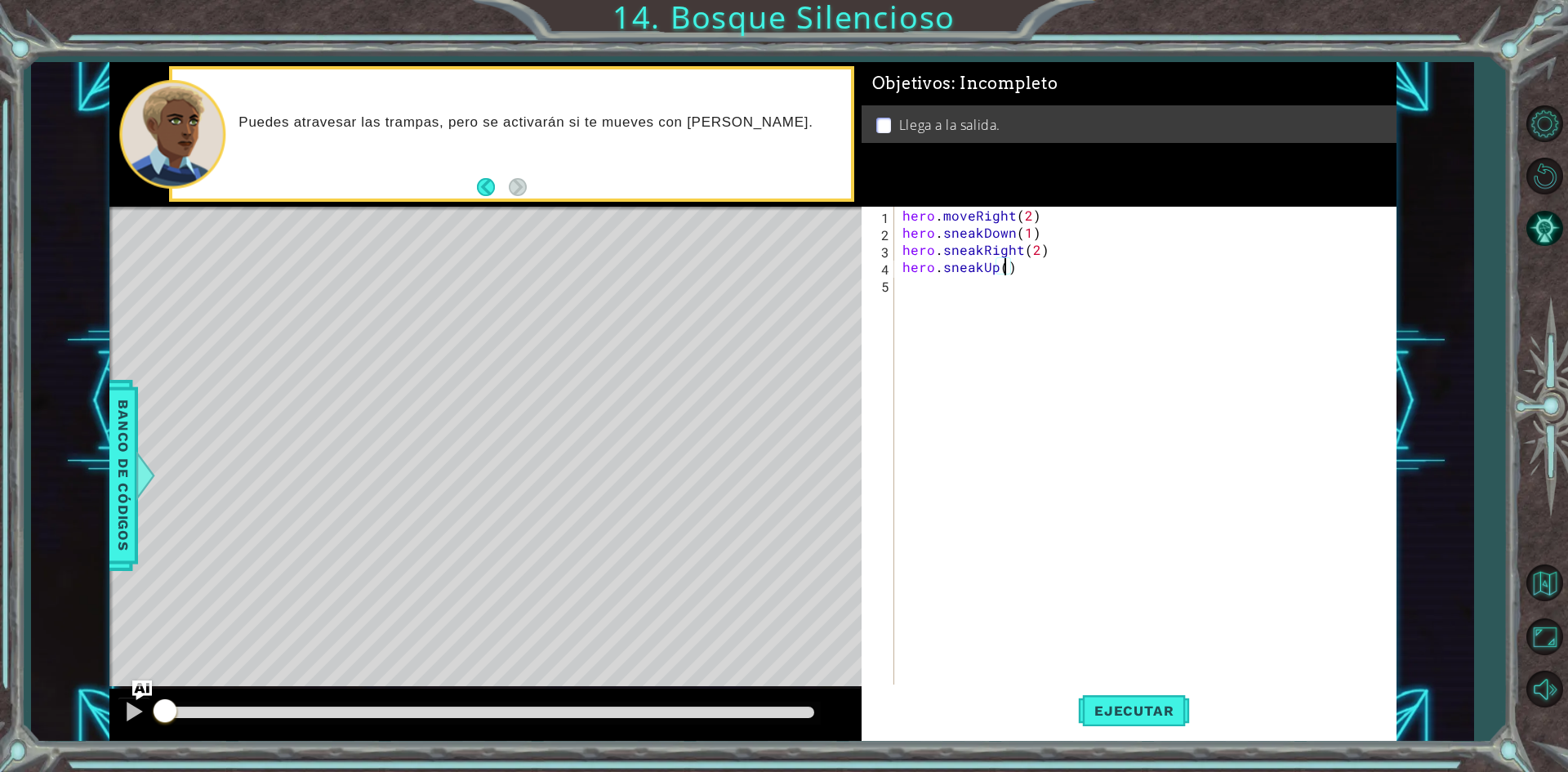
scroll to position [0, 7]
click at [914, 293] on div "hero . moveRight ( 2 ) hero . sneakDown ( 1 ) hero . sneakRight ( 2 ) hero . sn…" at bounding box center [1149, 464] width 499 height 515
type textarea "hero.sneakRight(1)"
click at [1137, 707] on span "Ejecutar" at bounding box center [1134, 710] width 112 height 16
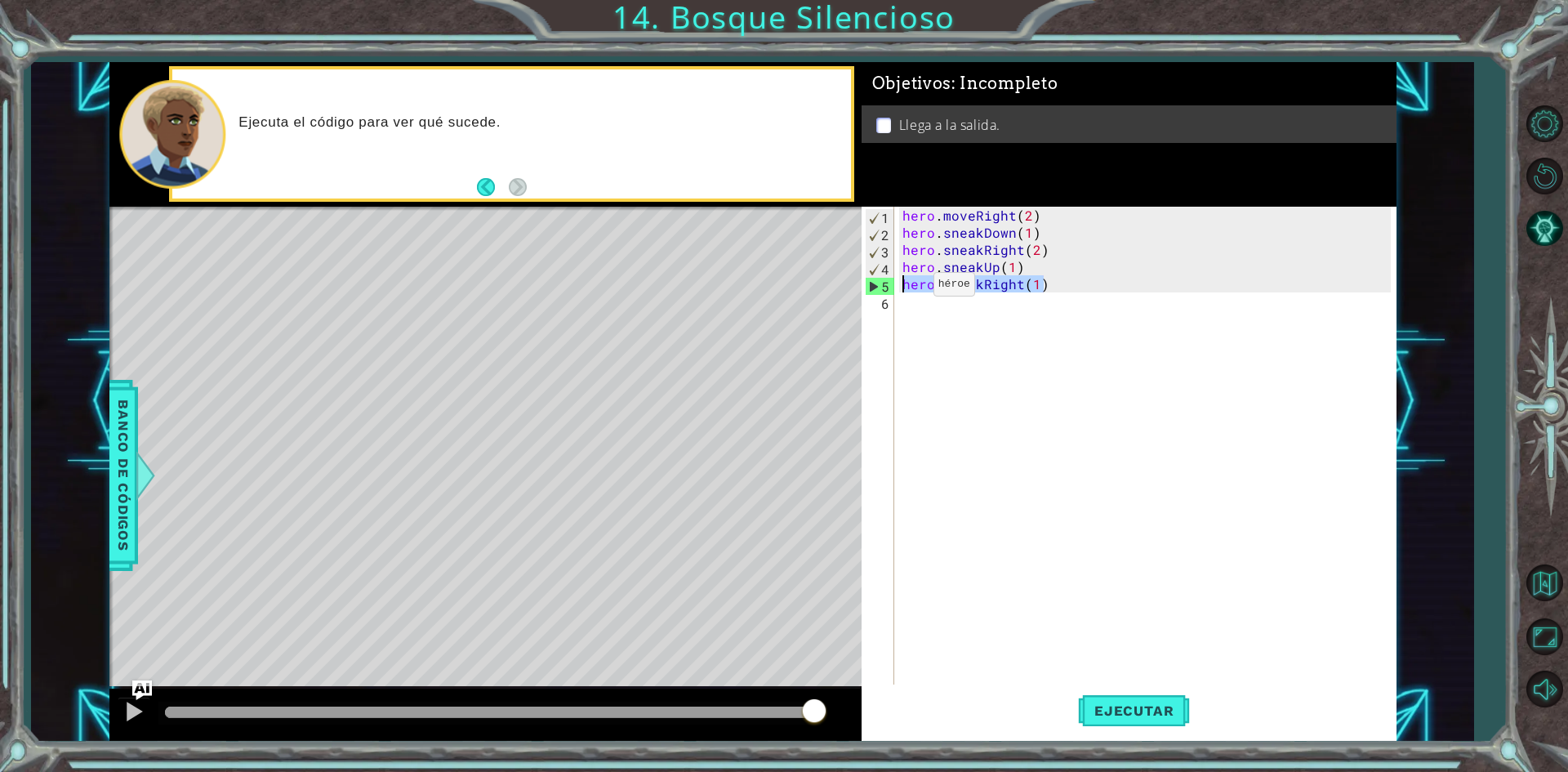
drag, startPoint x: 1063, startPoint y: 281, endPoint x: 906, endPoint y: 288, distance: 157.2
click at [906, 288] on div "hero . moveRight ( 2 ) hero . sneakDown ( 1 ) hero . sneakRight ( 2 ) hero . sn…" at bounding box center [1149, 464] width 499 height 515
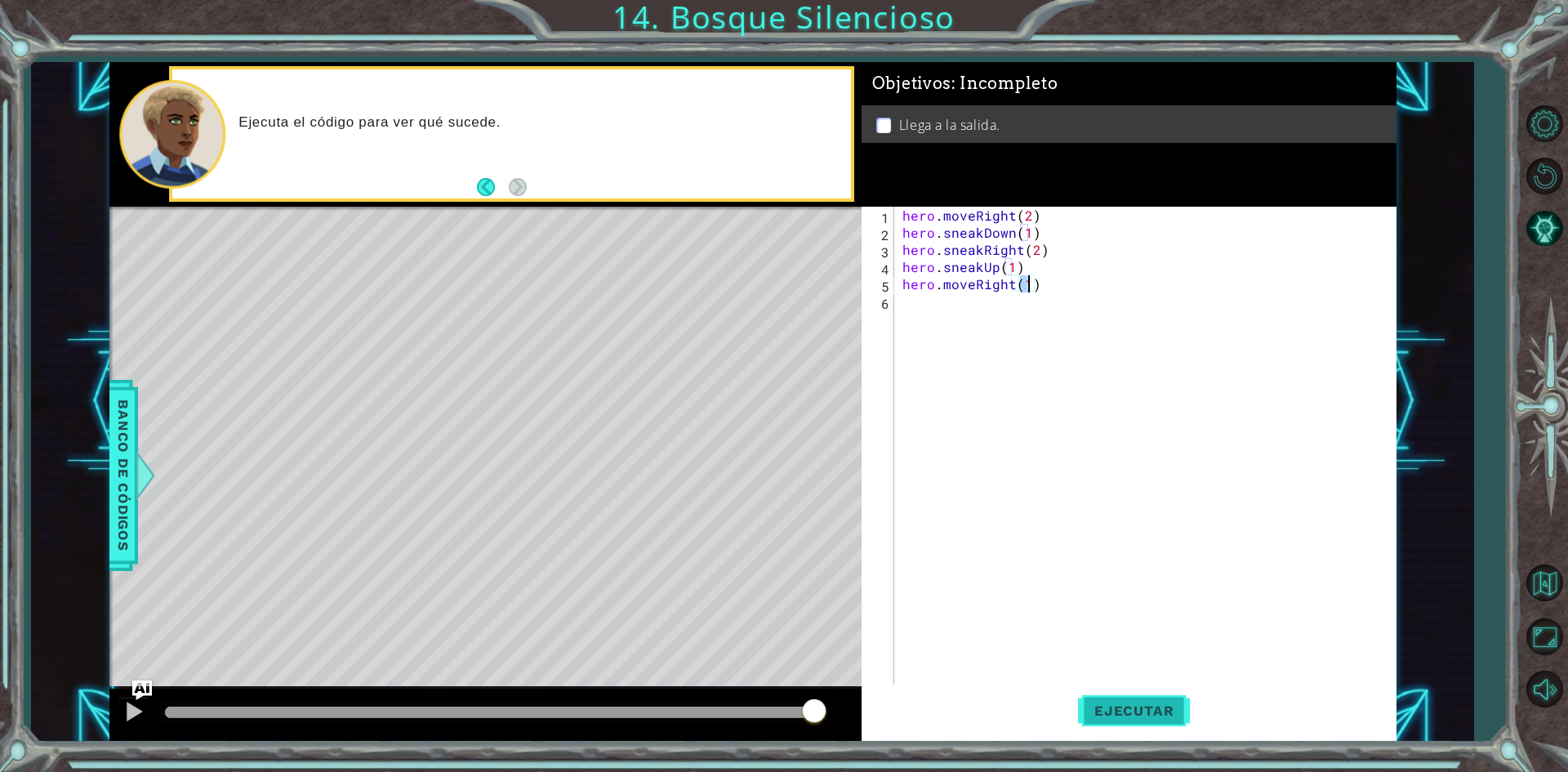
type textarea "hero.moveRight(1)"
click at [1118, 694] on button "Ejecutar" at bounding box center [1134, 711] width 112 height 53
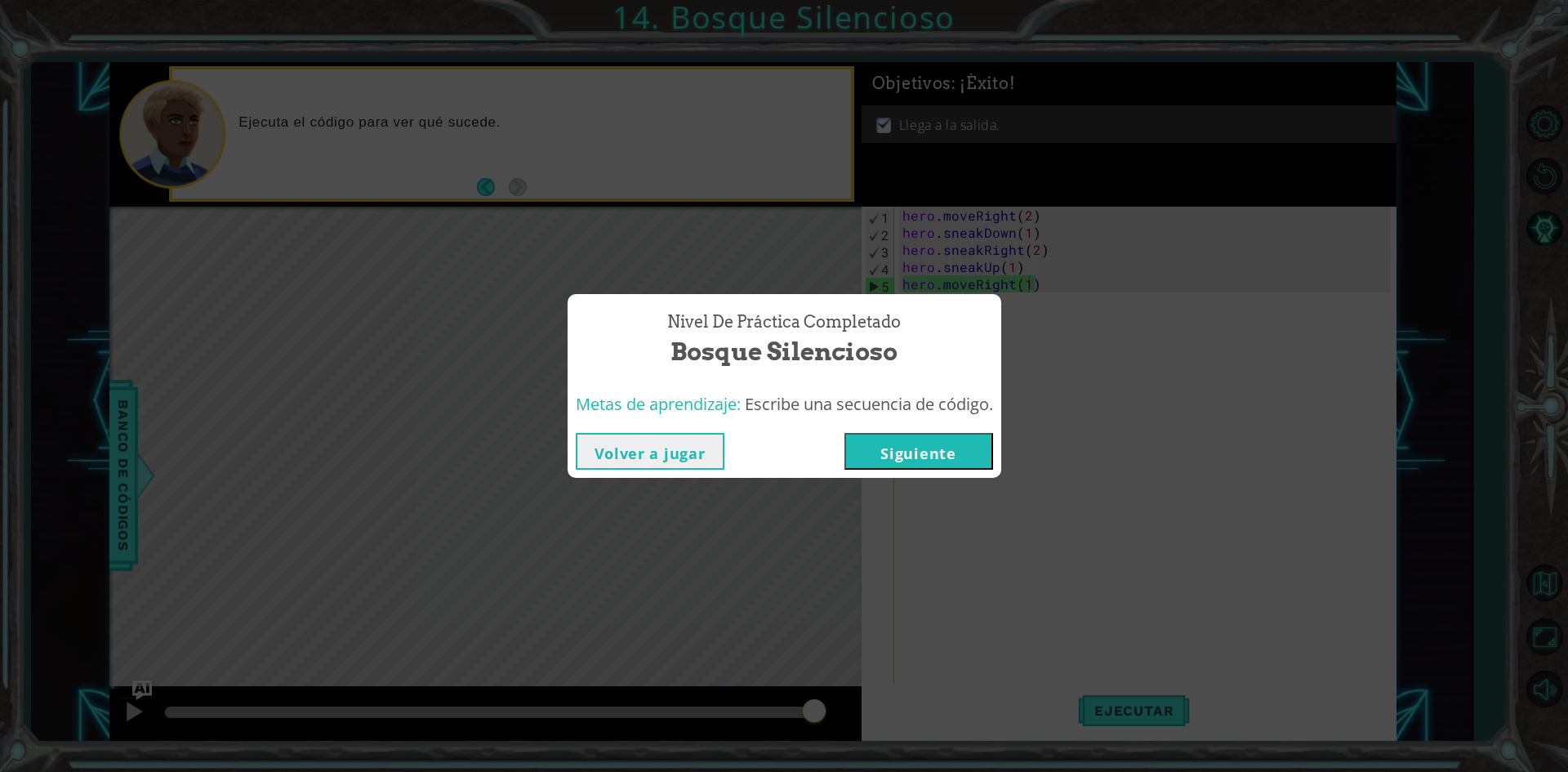
click at [950, 459] on button "Siguiente" at bounding box center [919, 451] width 148 height 37
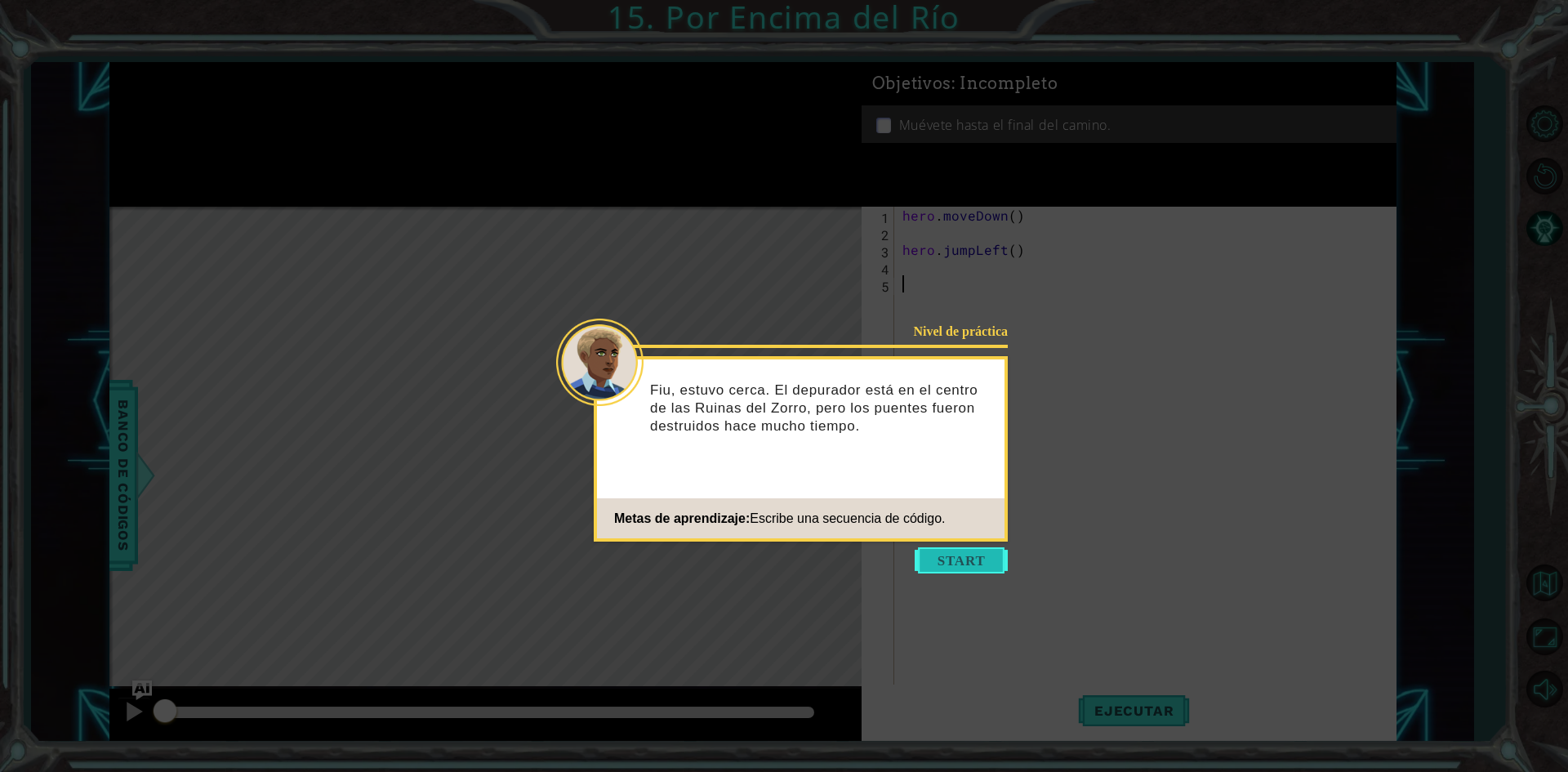
click at [950, 552] on button "Start" at bounding box center [960, 560] width 93 height 26
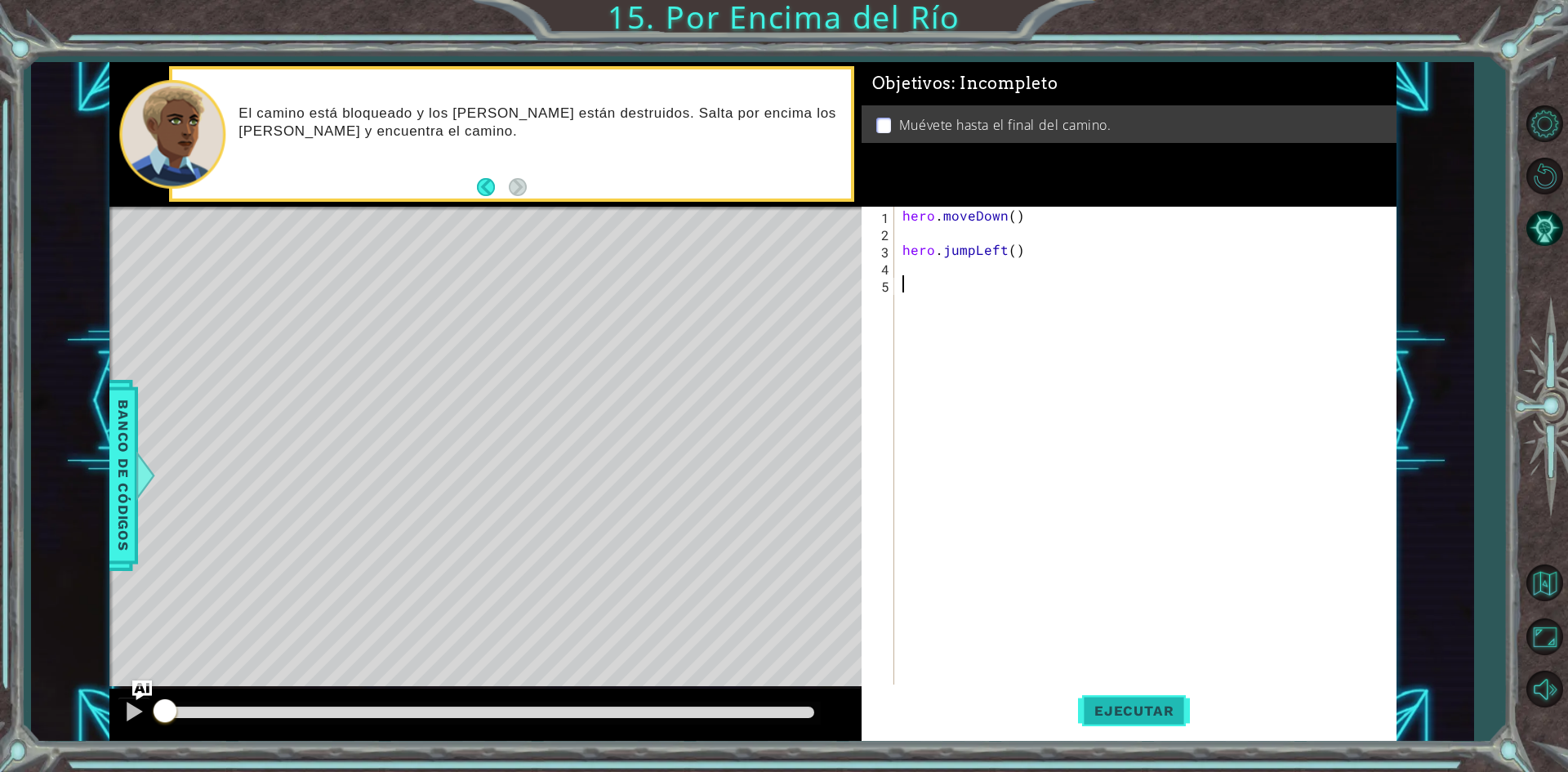
click at [1114, 718] on span "Ejecutar" at bounding box center [1134, 710] width 112 height 16
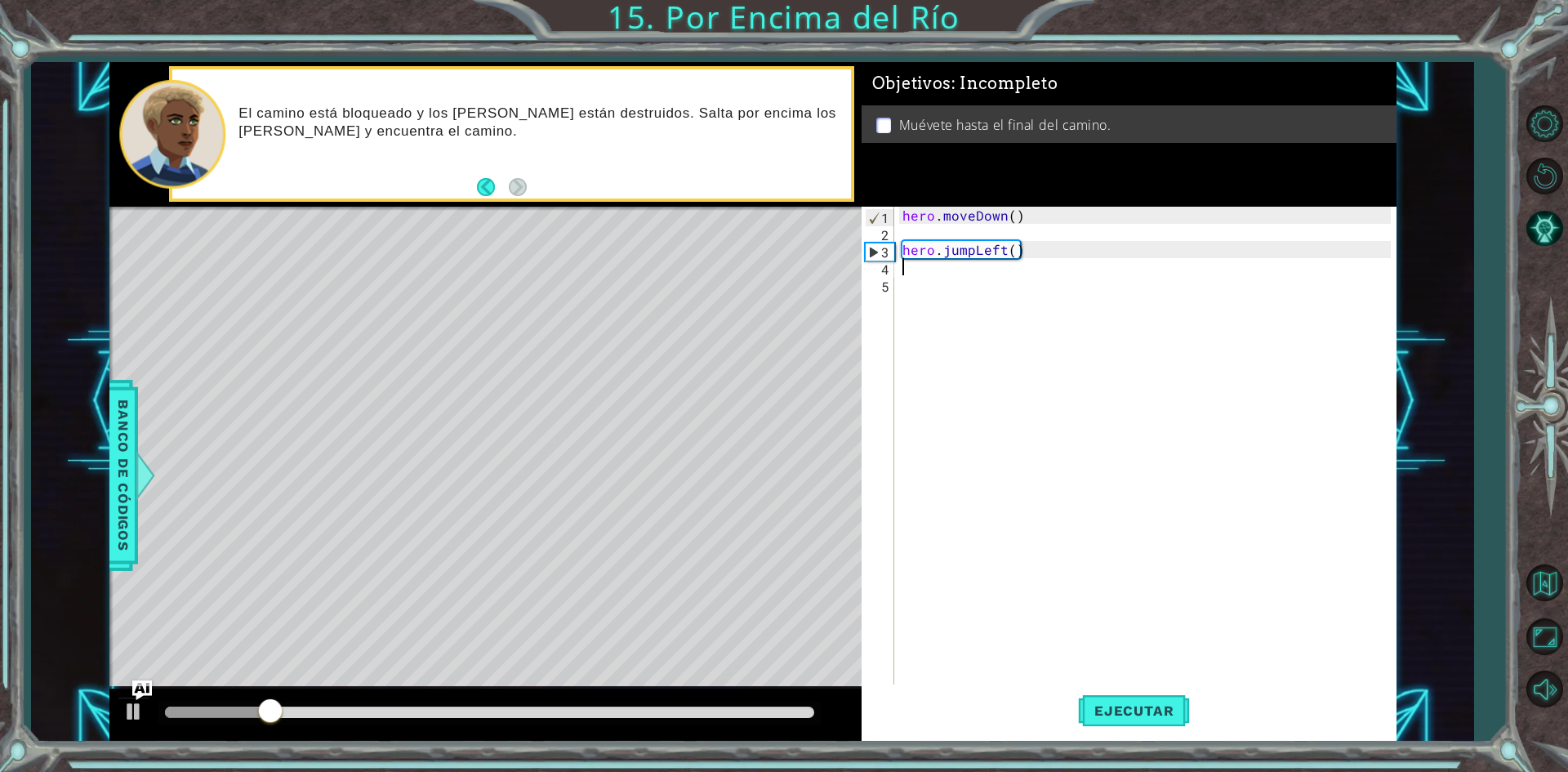
click at [959, 273] on div "hero . moveDown ( ) hero . jumpLeft ( )" at bounding box center [1149, 464] width 499 height 515
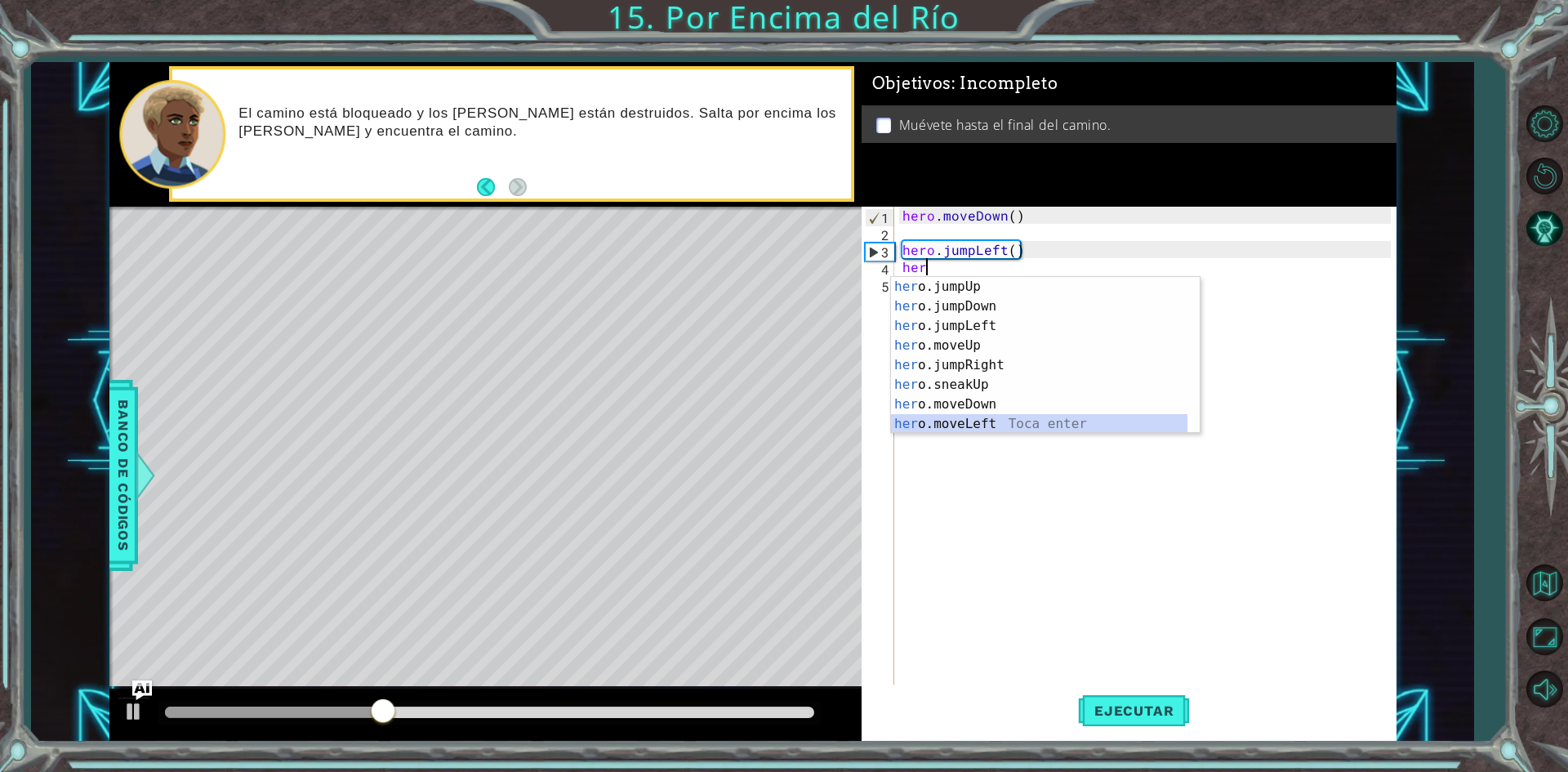
scroll to position [19, 0]
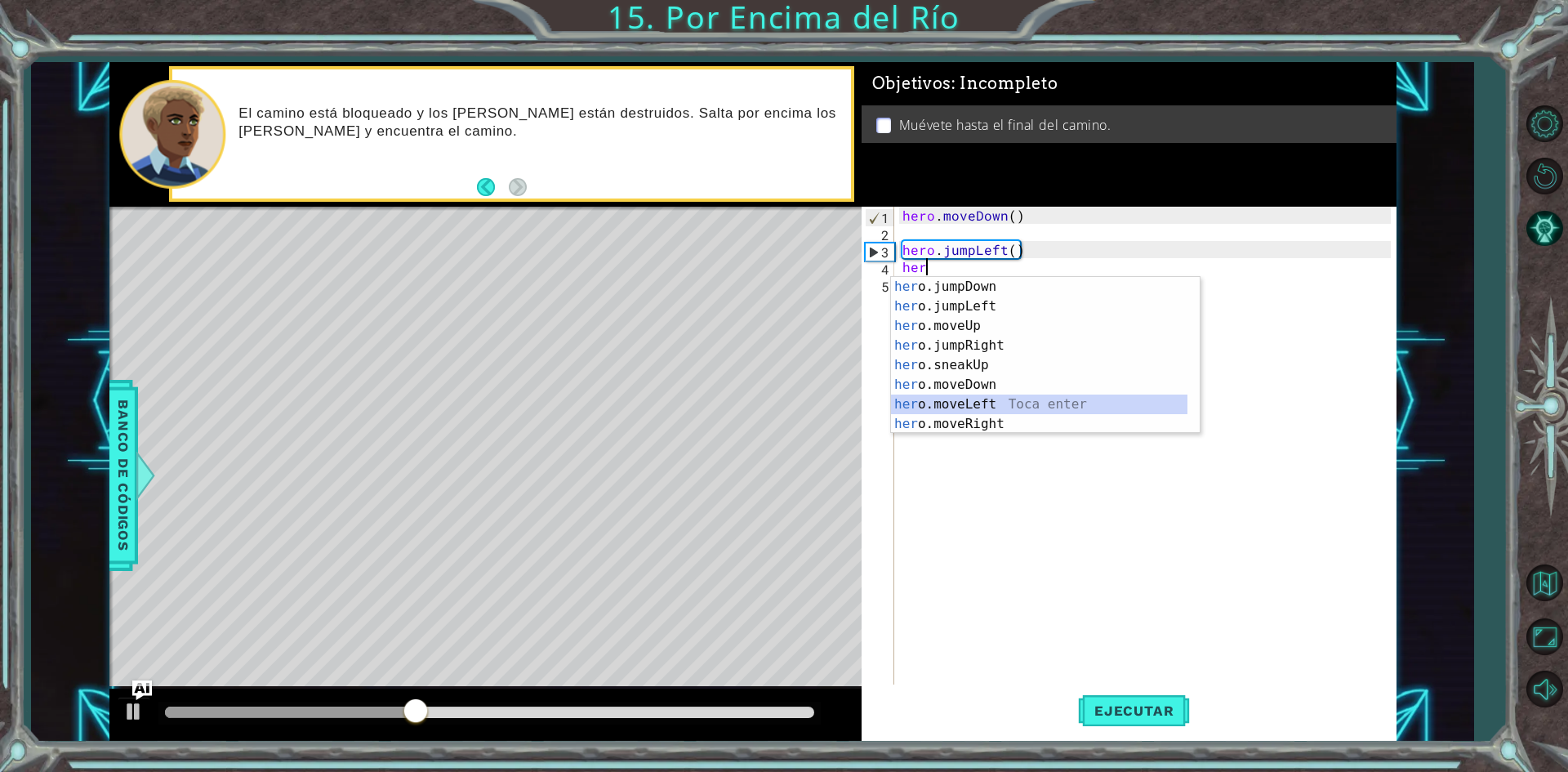
type textarea "her}"
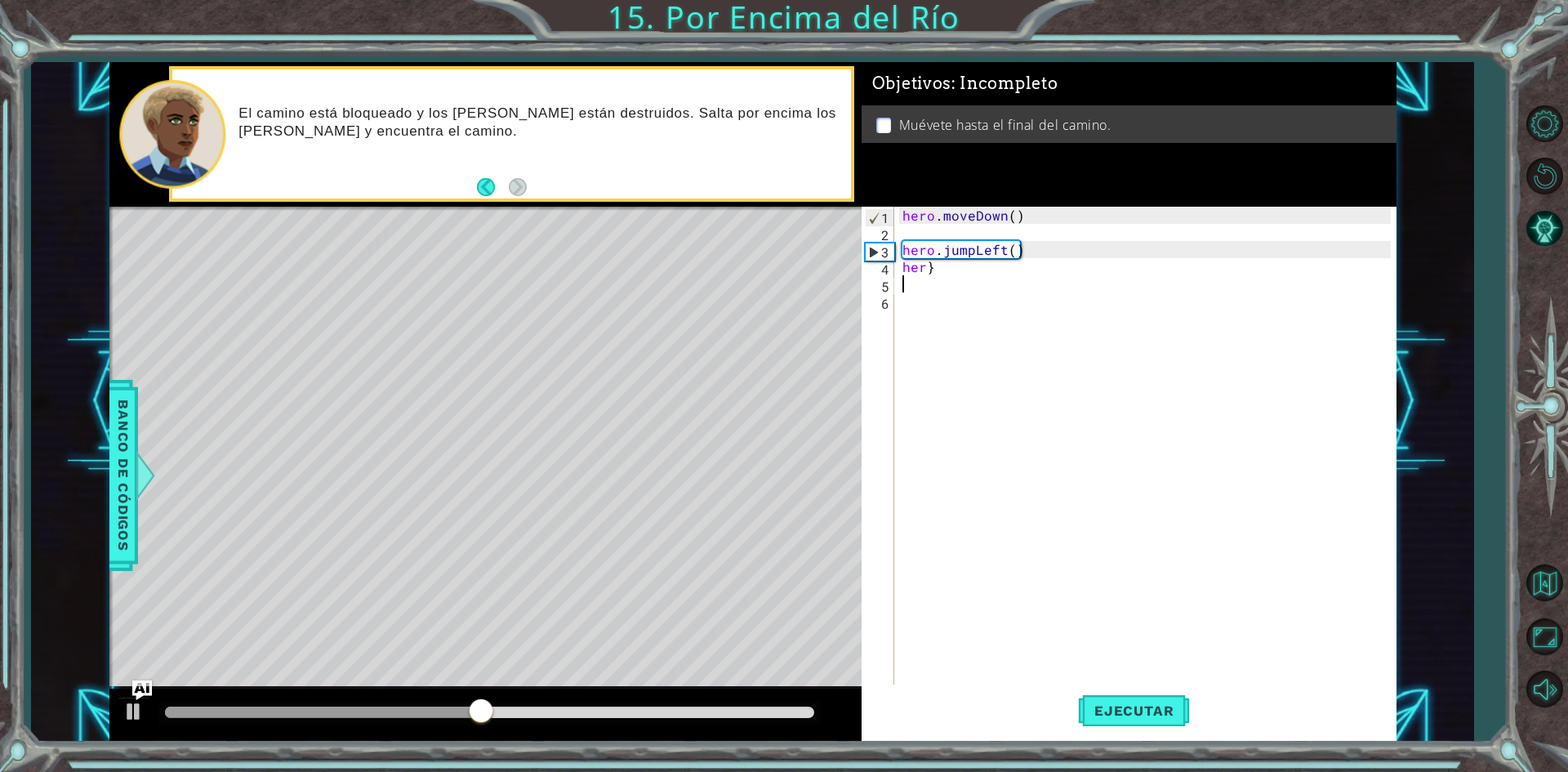
click at [976, 278] on div "hero . moveDown ( ) hero . jumpLeft ( ) her }" at bounding box center [1149, 464] width 499 height 515
click at [976, 271] on div "hero . moveDown ( ) hero . jumpLeft ( ) her }" at bounding box center [1149, 464] width 499 height 515
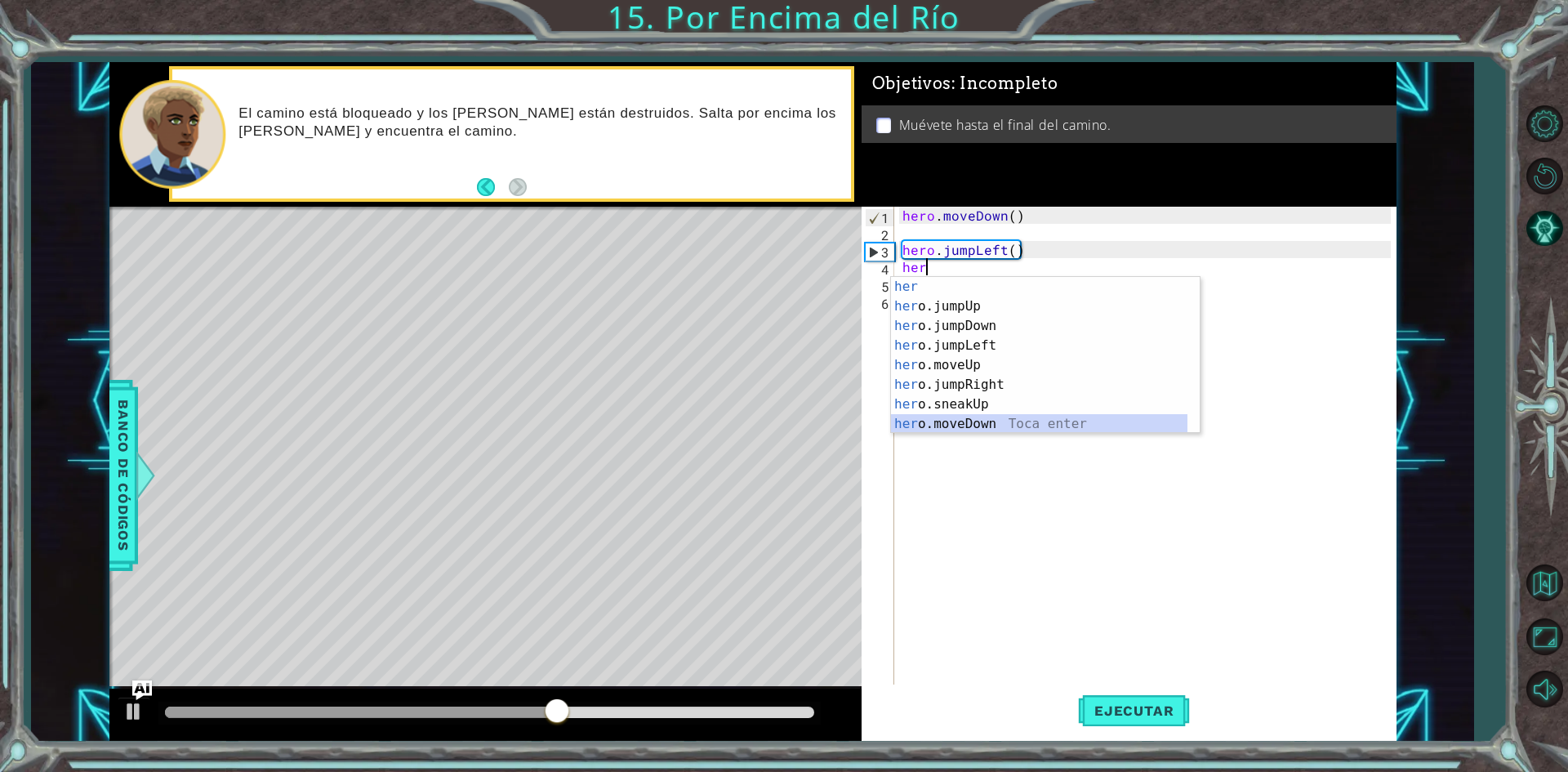
scroll to position [19, 0]
type textarea "hero.moveLeft(1)"
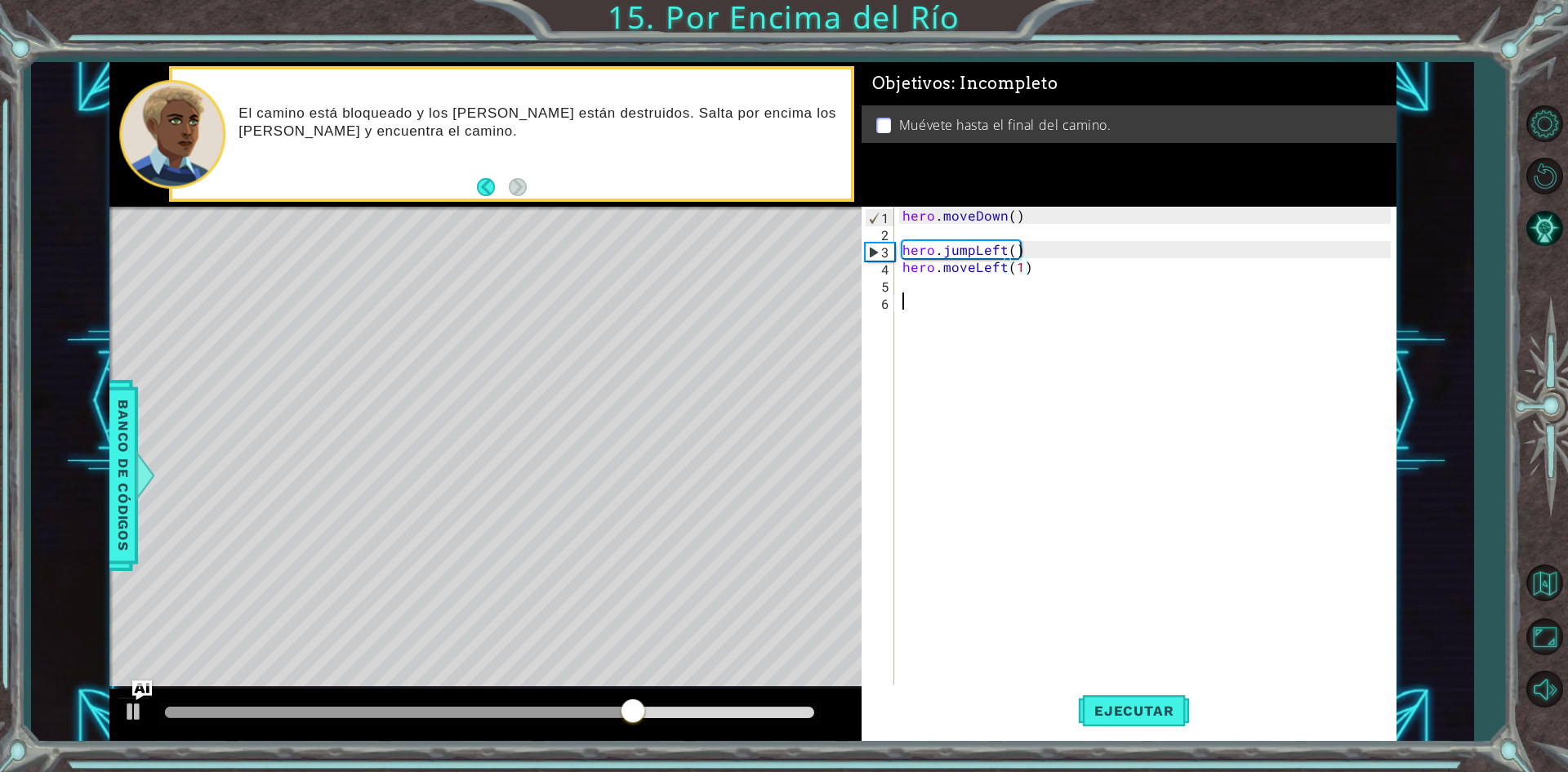
click at [931, 295] on div "hero . moveDown ( ) hero . jumpLeft ( ) hero . moveLeft ( 1 )" at bounding box center [1149, 464] width 499 height 515
click at [930, 288] on div "hero . moveDown ( ) hero . jumpLeft ( ) hero . moveLeft ( 1 )" at bounding box center [1149, 464] width 499 height 515
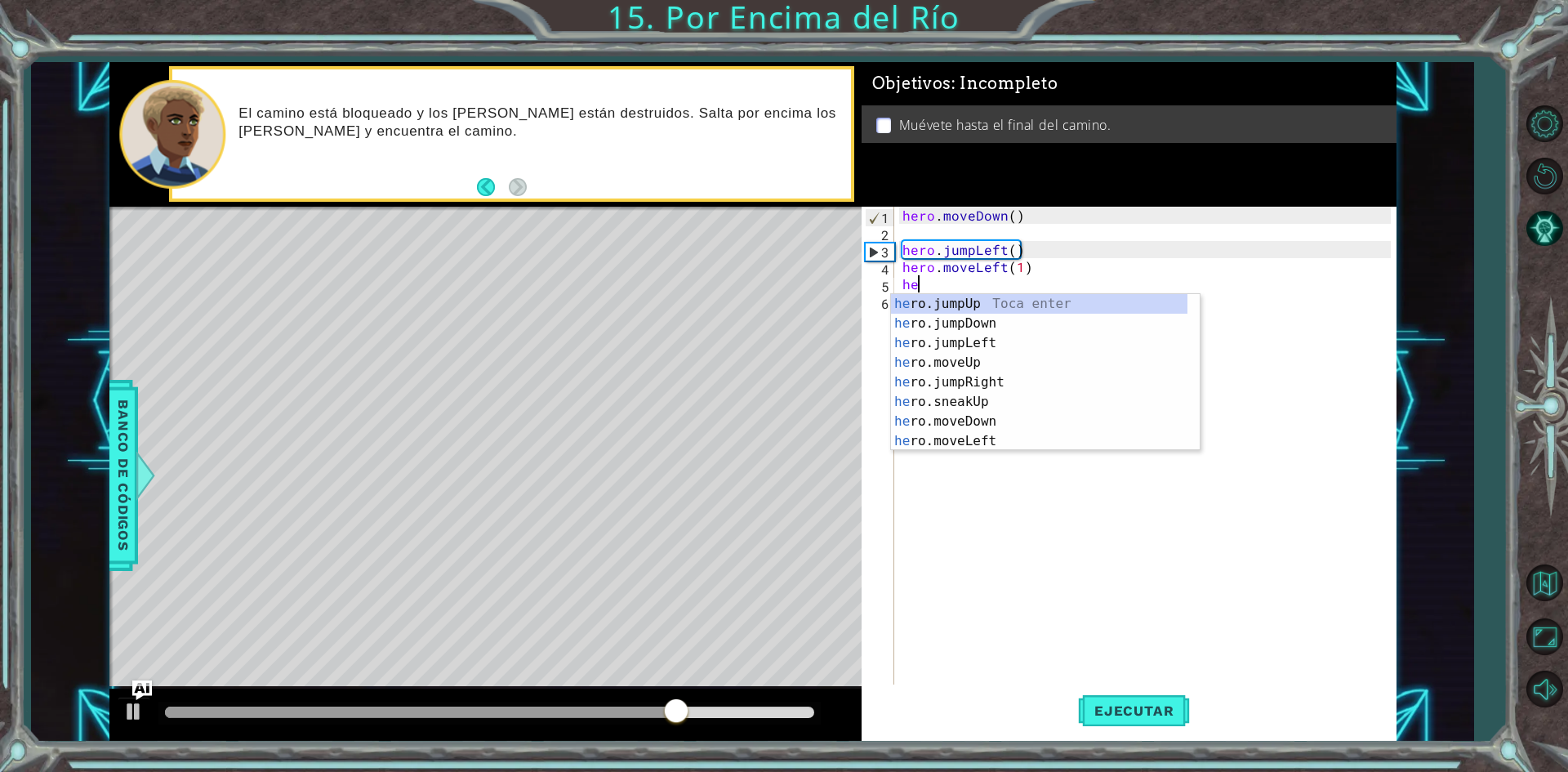
type textarea "her"
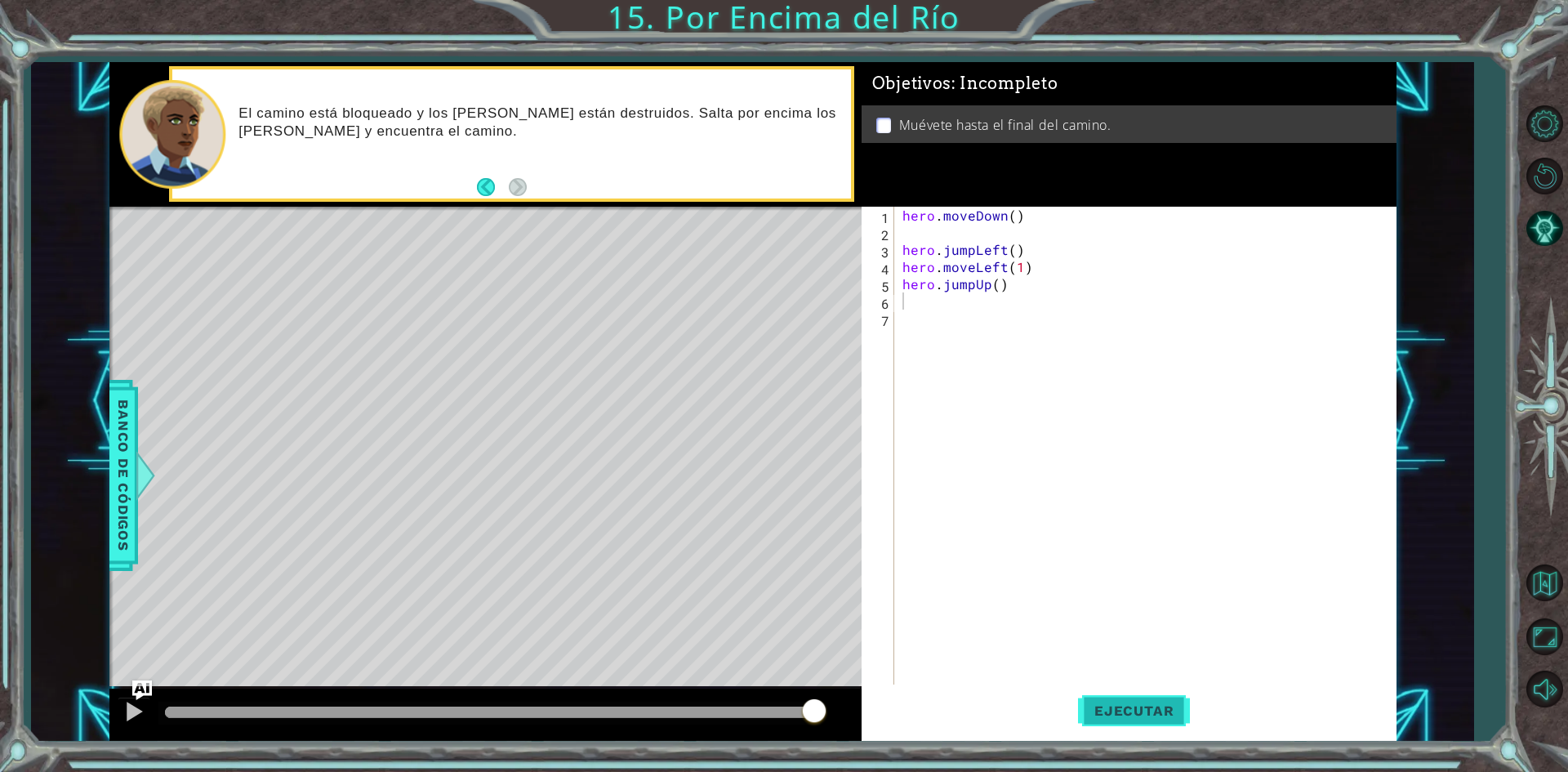
click at [1113, 705] on span "Ejecutar" at bounding box center [1134, 710] width 112 height 16
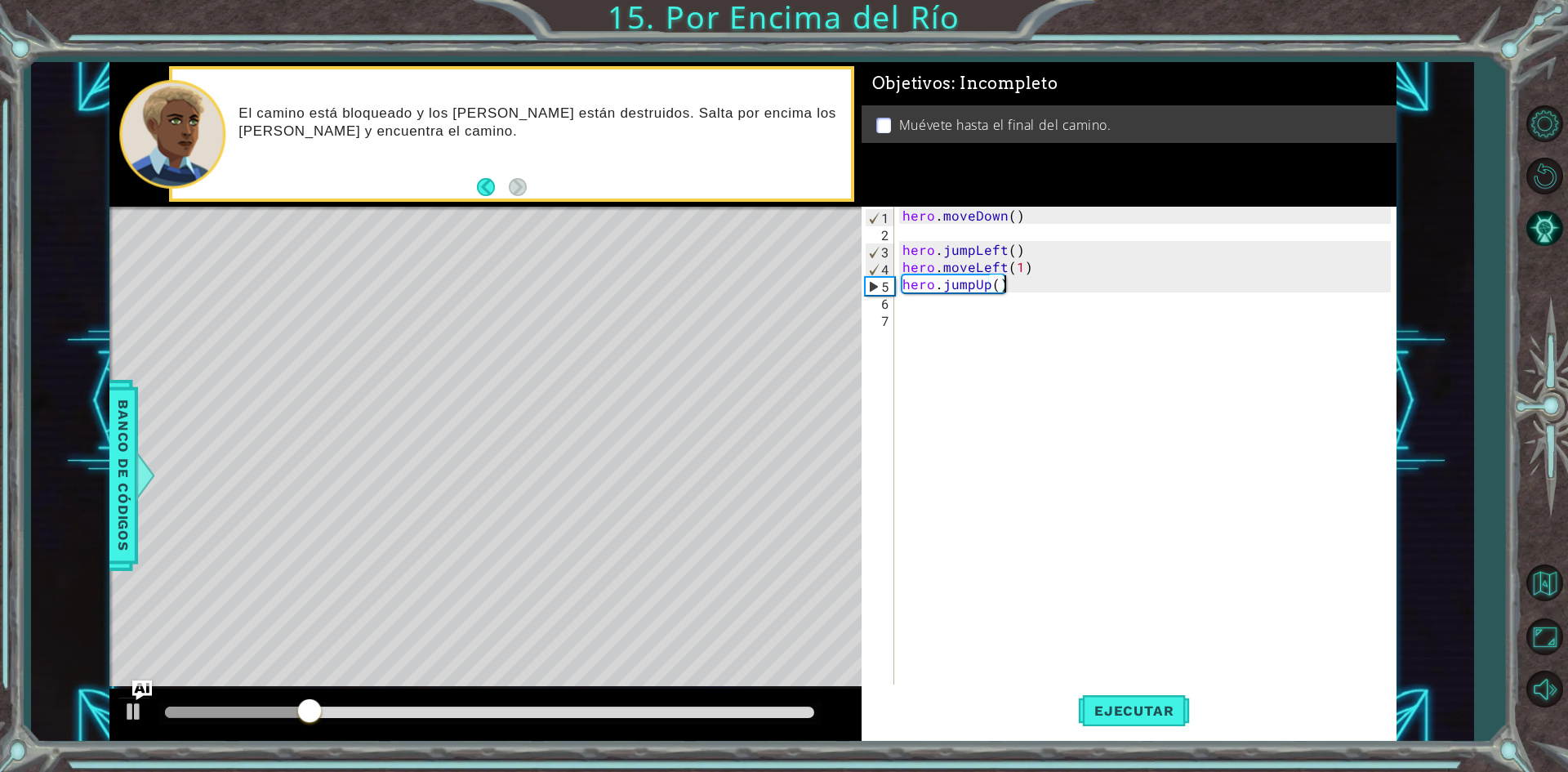
click at [1023, 281] on div "hero . moveDown ( ) hero . jumpLeft ( ) hero . moveLeft ( 1 ) hero . jumpUp ( )" at bounding box center [1149, 464] width 499 height 515
drag, startPoint x: 1012, startPoint y: 282, endPoint x: 941, endPoint y: 277, distance: 71.2
click at [941, 277] on div "hero . moveDown ( ) hero . jumpLeft ( ) hero . moveLeft ( 1 ) hero . jumpUp ( )" at bounding box center [1149, 464] width 499 height 515
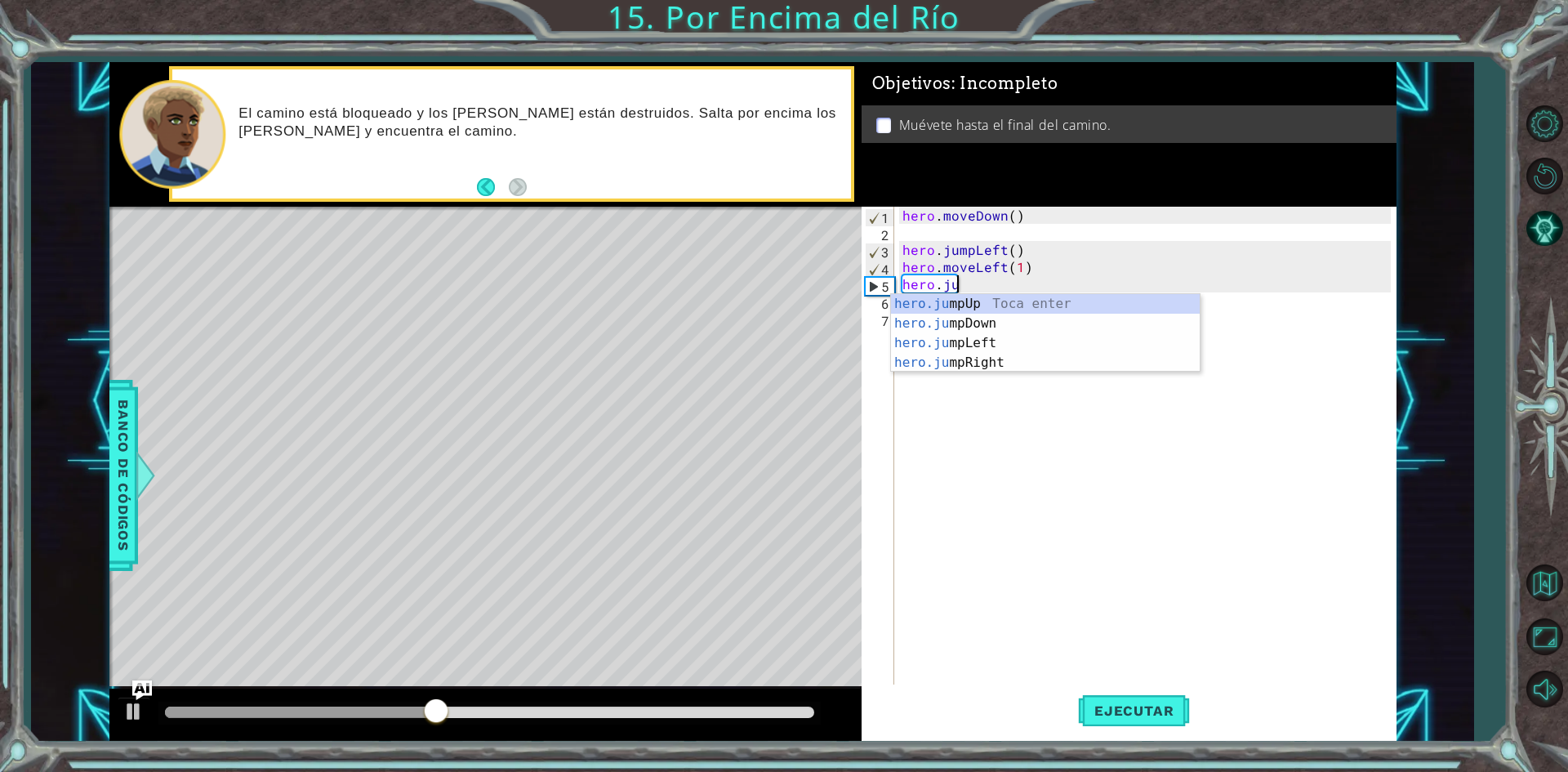
type textarea "hero.j"
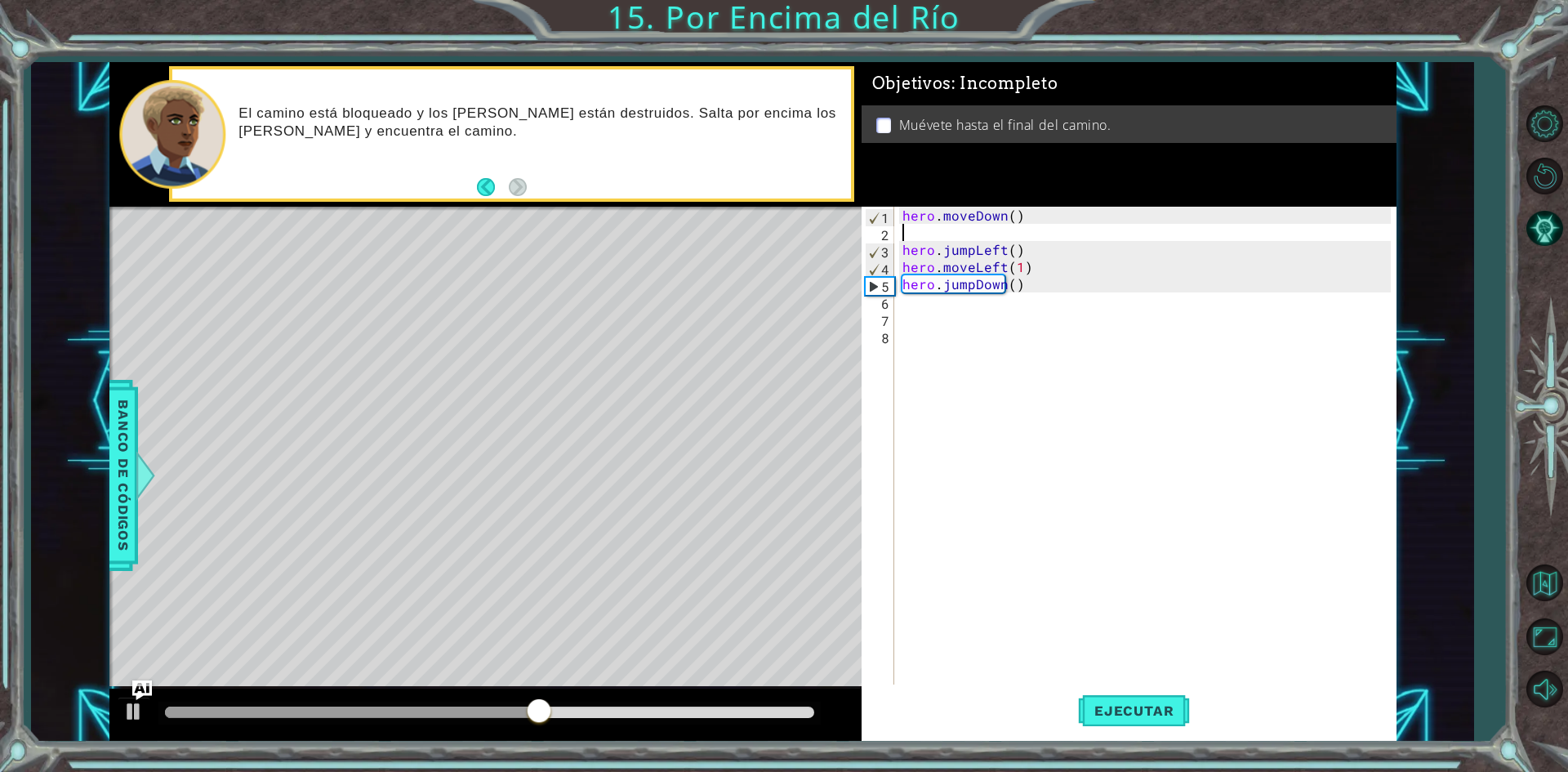
click at [996, 231] on div "hero . moveDown ( ) hero . jumpLeft ( ) hero . moveLeft ( 1 ) hero . jumpDown (…" at bounding box center [1149, 464] width 499 height 515
type textarea "hero.moveDown()"
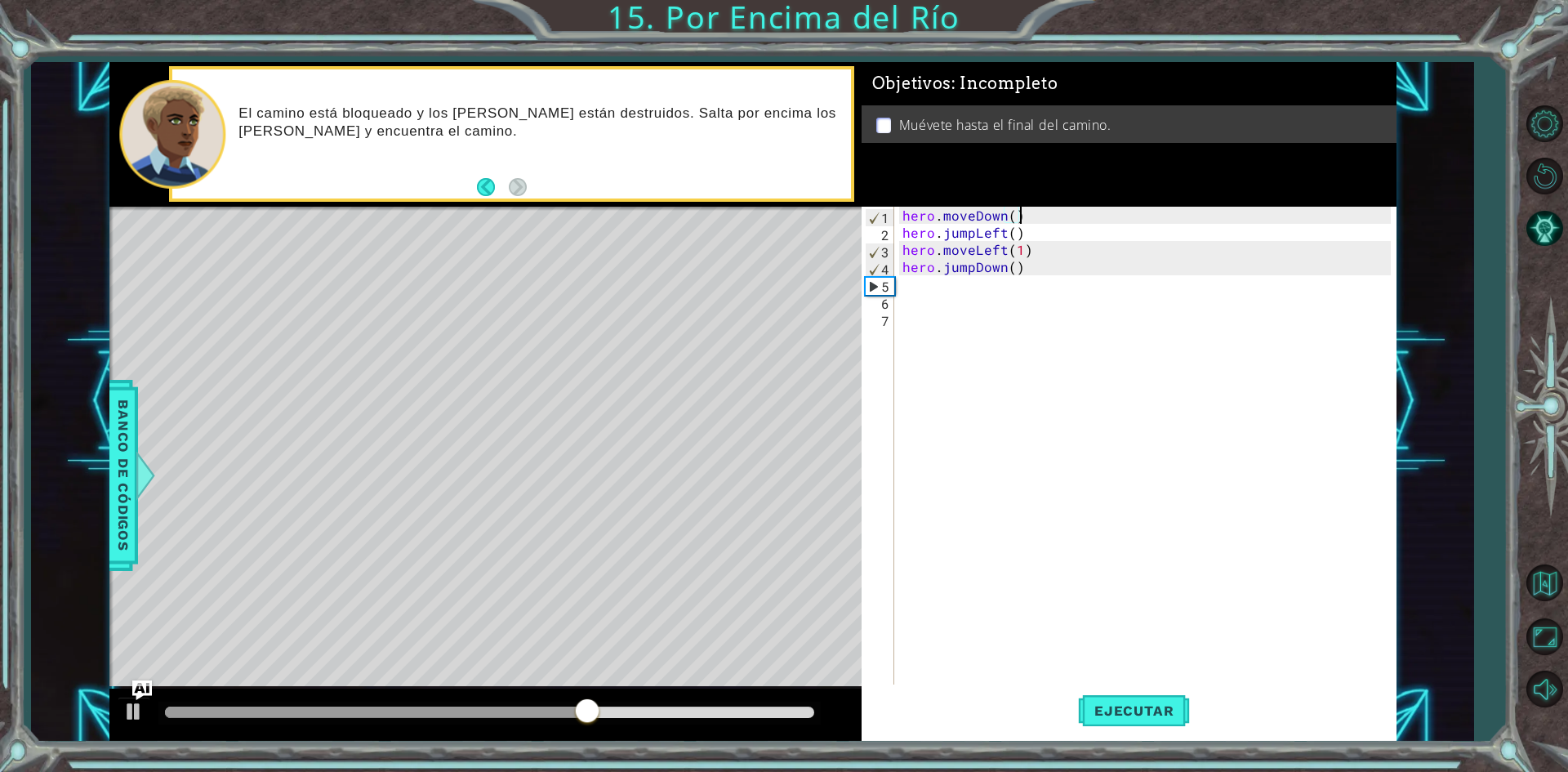
click at [940, 284] on div "hero . moveDown ( ) hero . jumpLeft ( ) hero . moveLeft ( 1 ) hero . jumpDown (…" at bounding box center [1149, 464] width 499 height 515
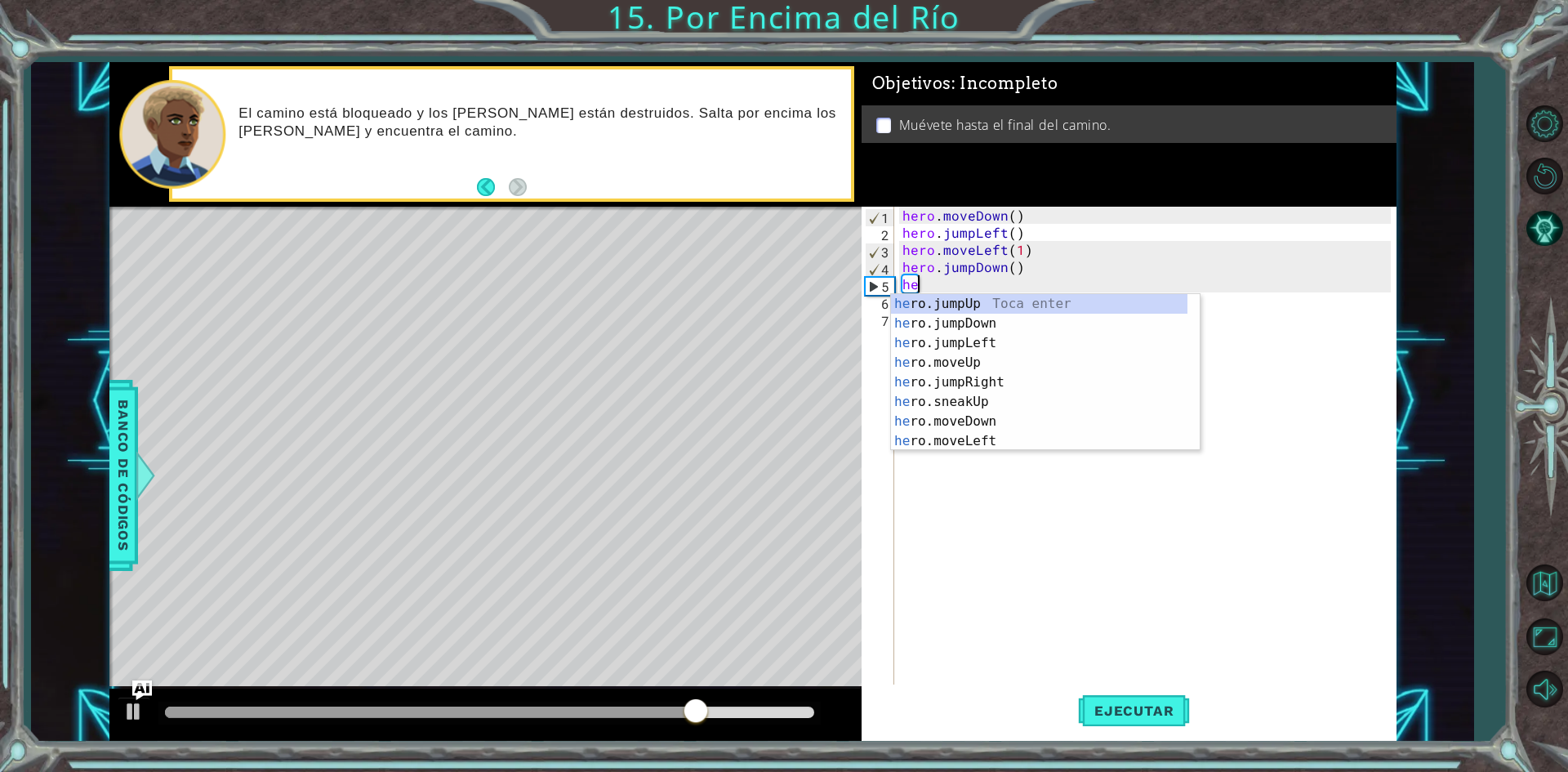
type textarea "her"
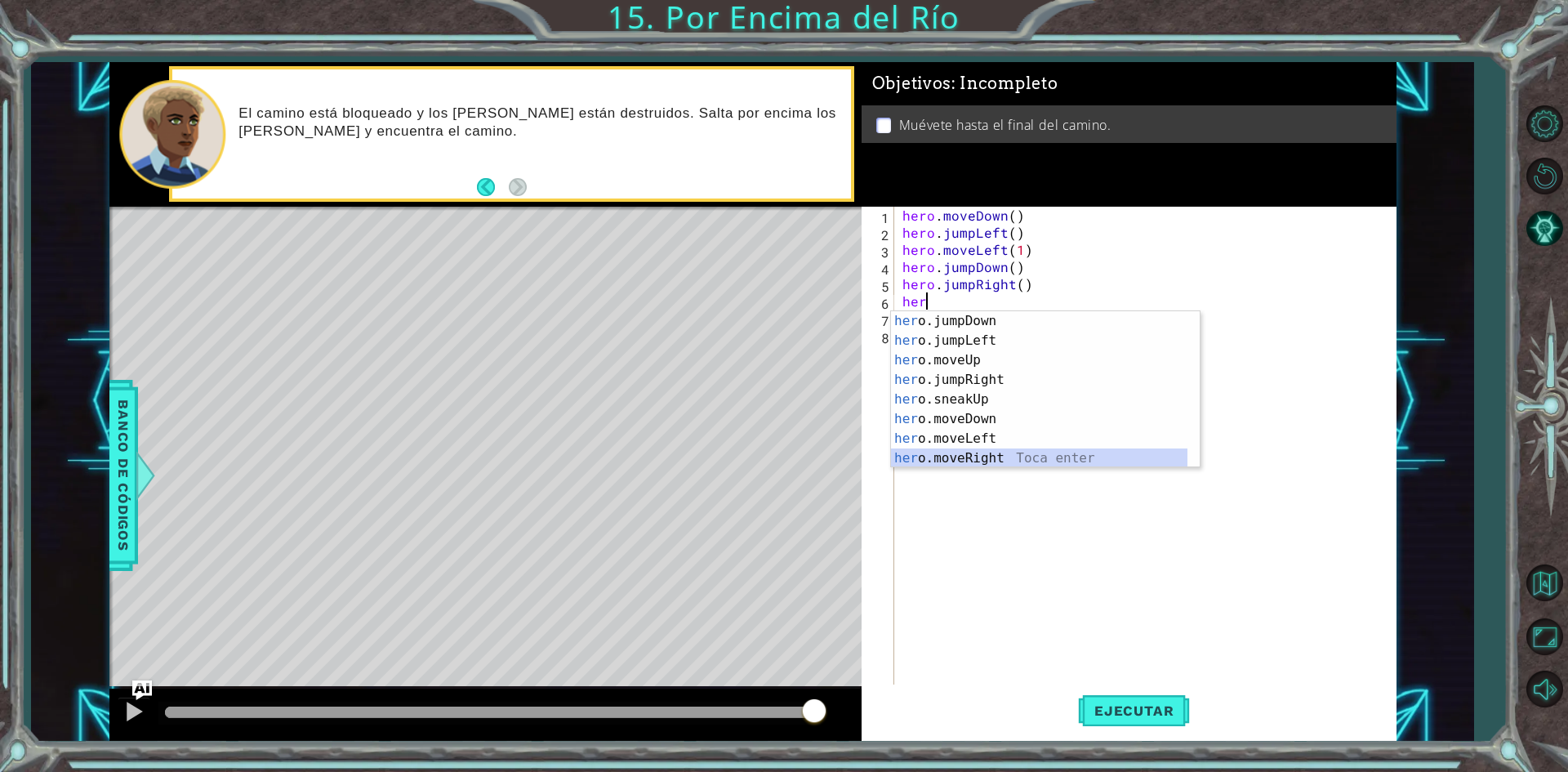
scroll to position [39, 0]
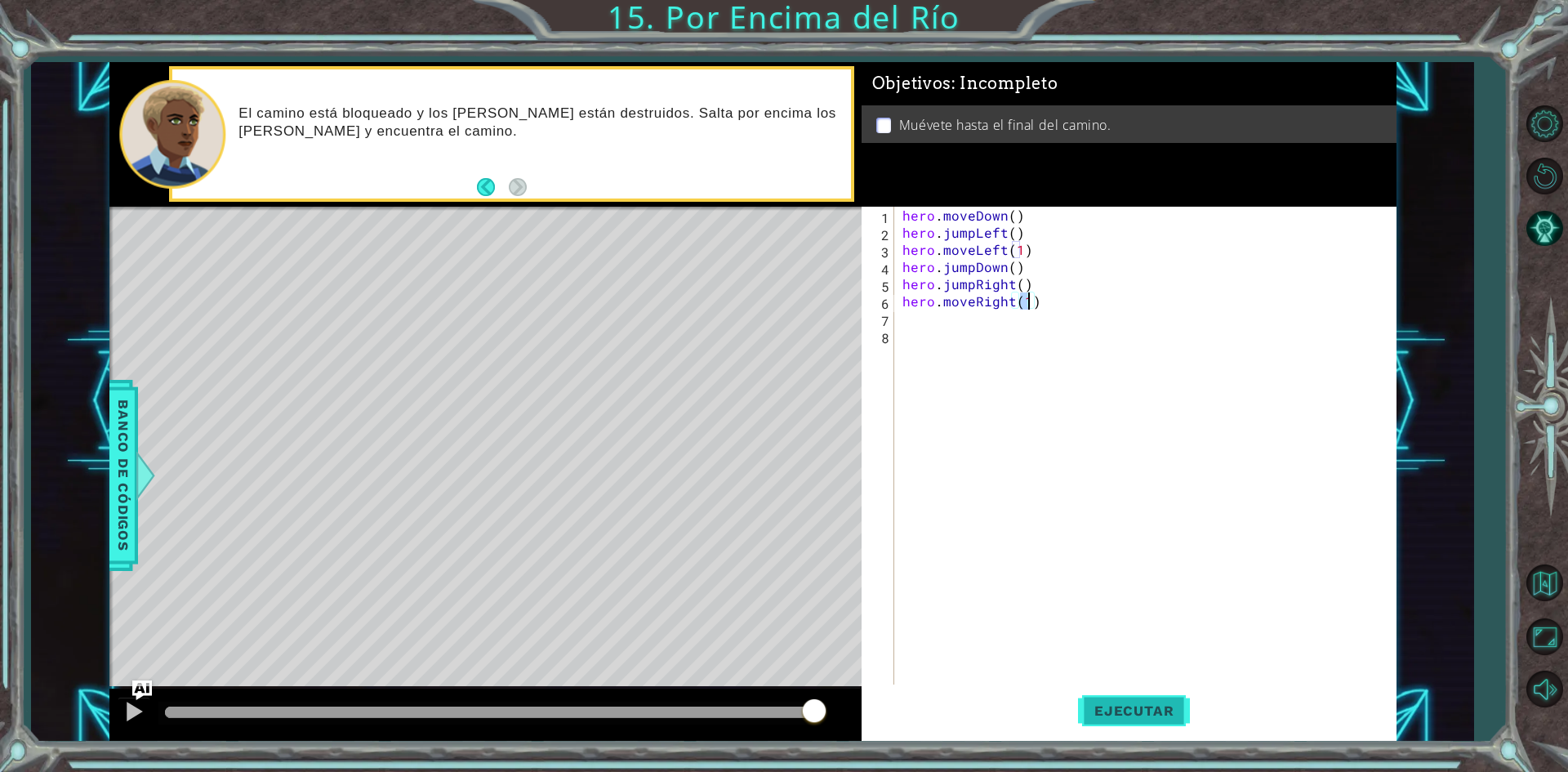
type textarea "hero.moveRight(1)"
click at [1140, 699] on button "Ejecutar" at bounding box center [1134, 711] width 112 height 53
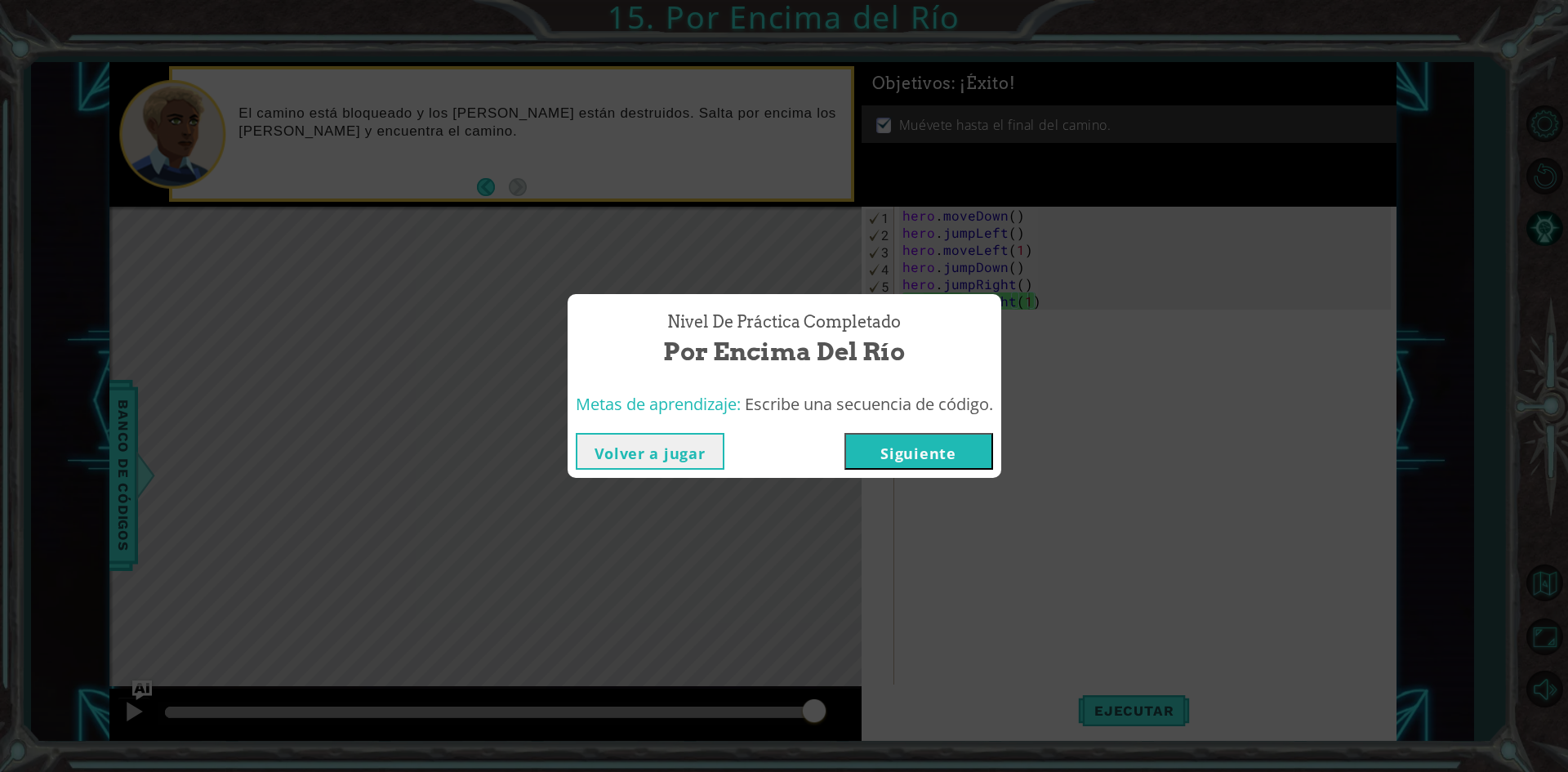
click at [921, 475] on div "Volver a jugar [GEOGRAPHIC_DATA]" at bounding box center [784, 451] width 433 height 53
click at [927, 448] on button "Siguiente" at bounding box center [919, 451] width 148 height 37
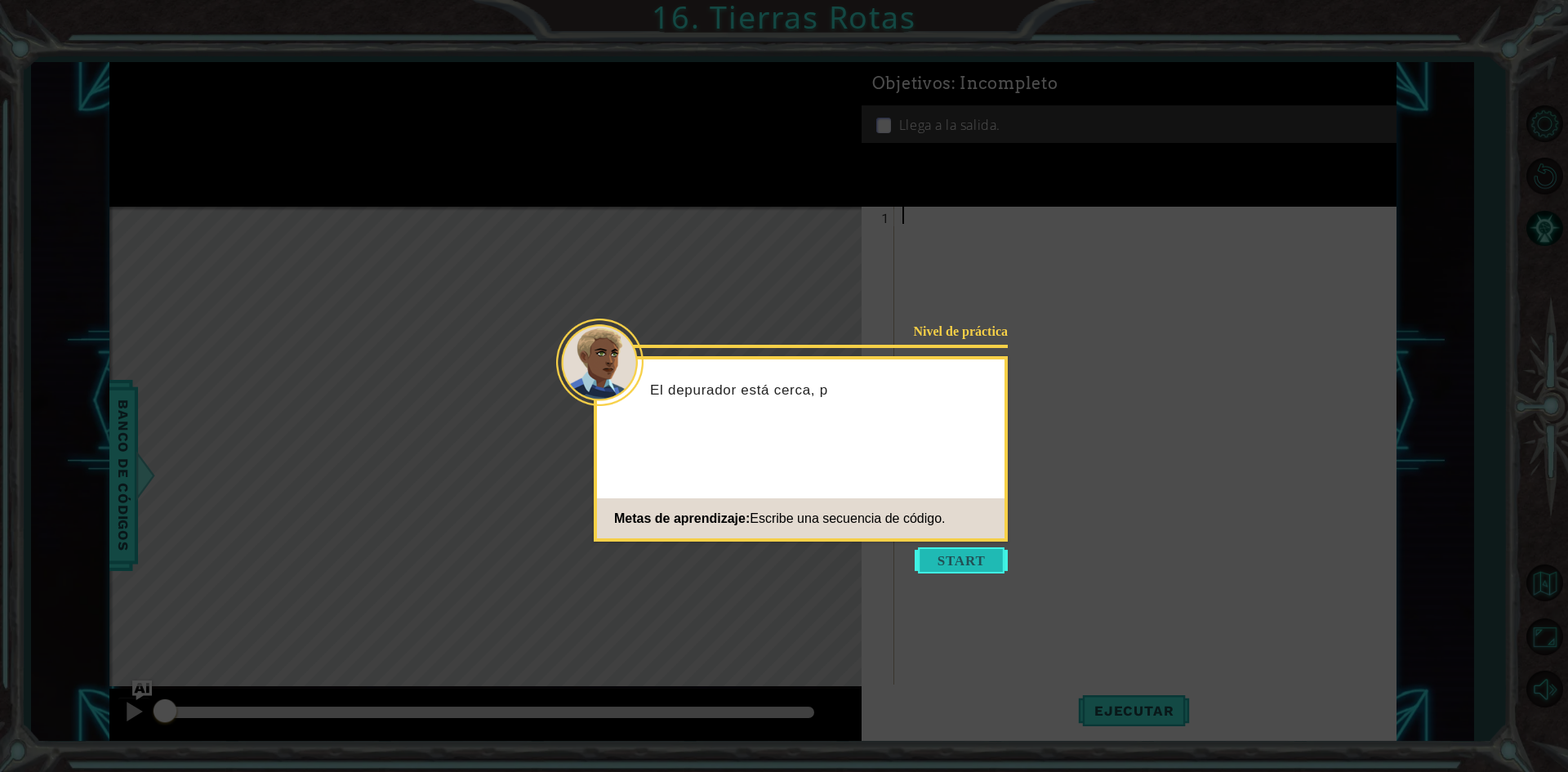
click at [975, 566] on button "Start" at bounding box center [960, 560] width 93 height 26
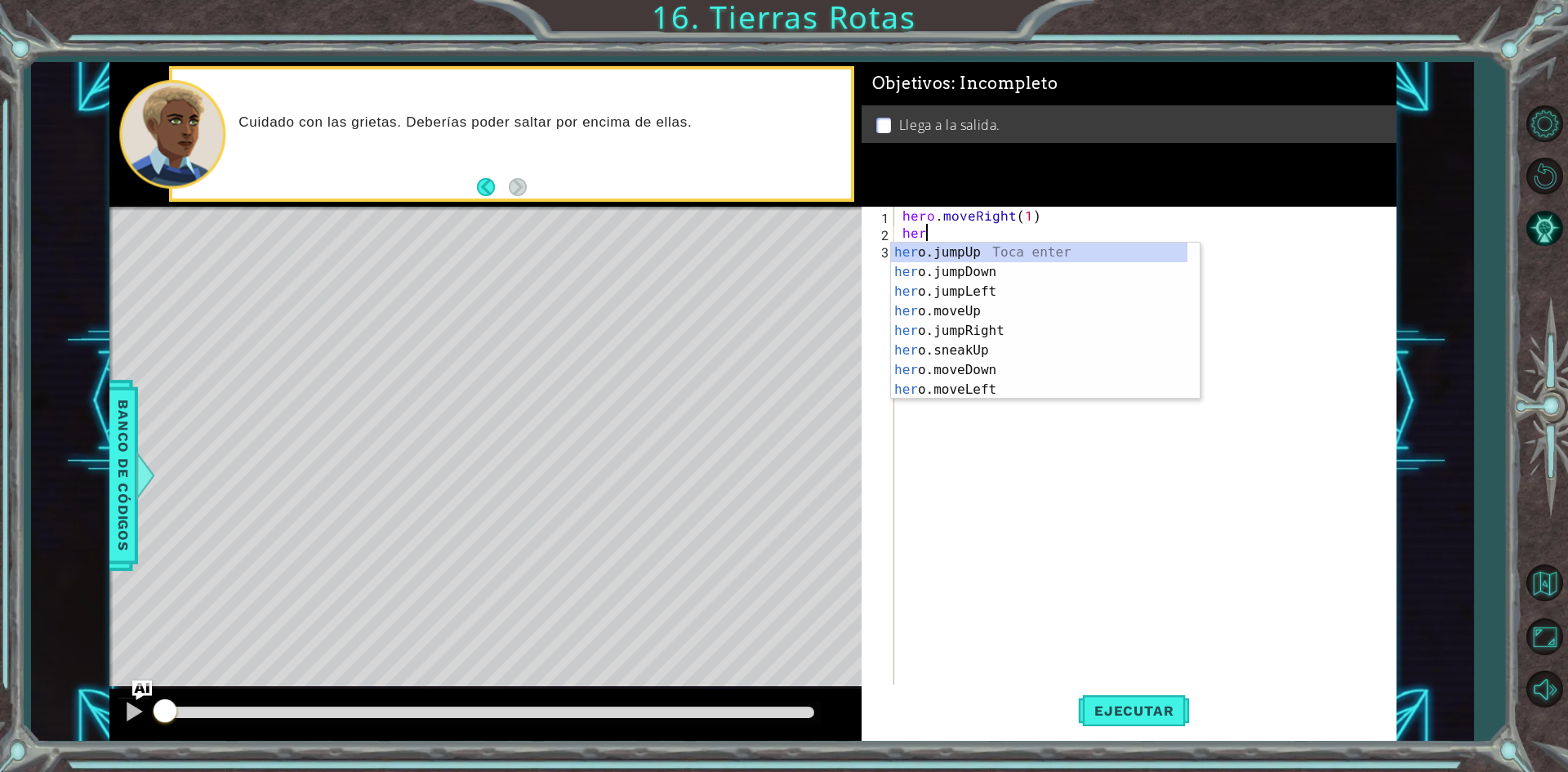
scroll to position [0, 9]
type textarea "her"
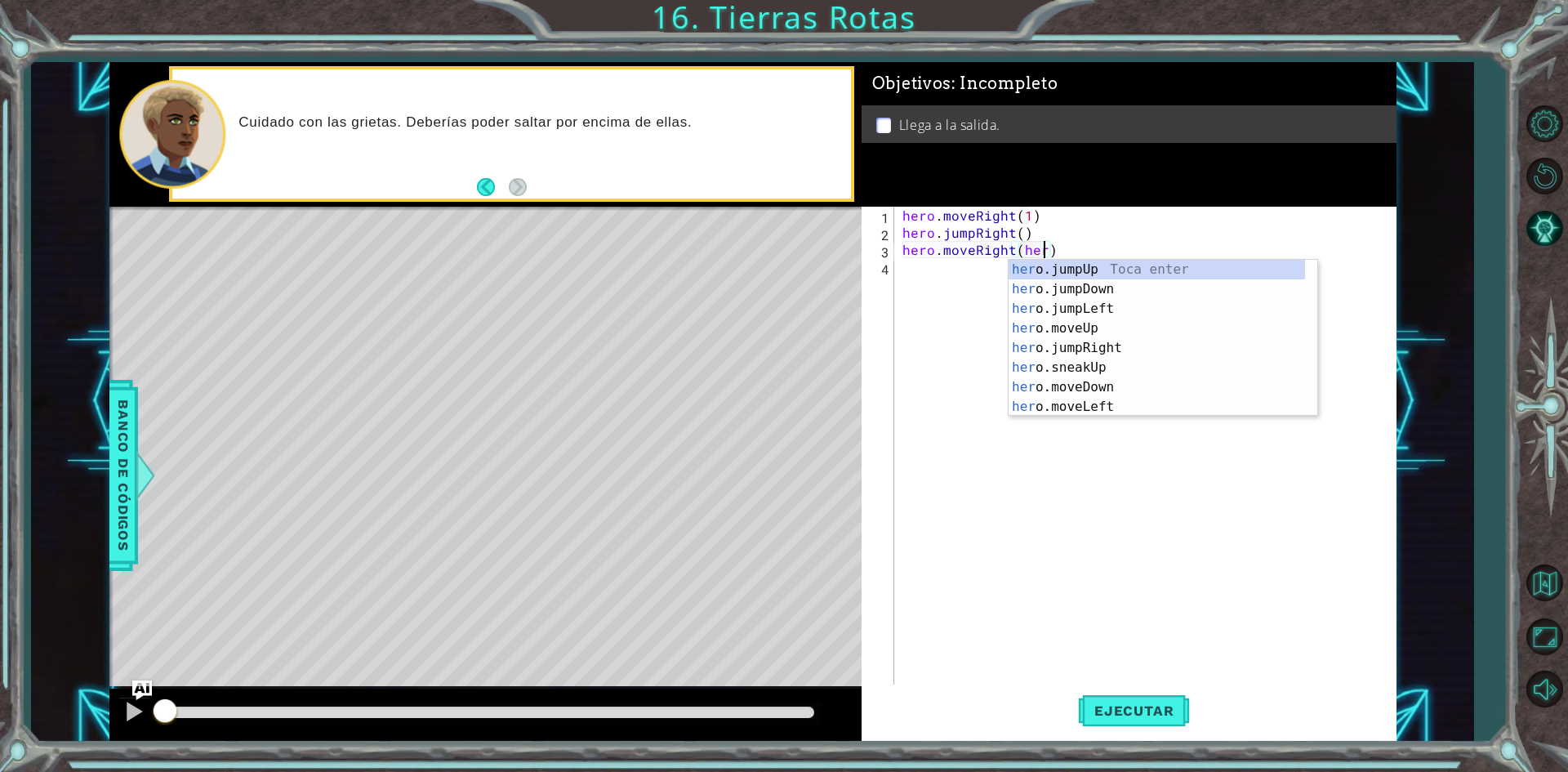
scroll to position [0, 8]
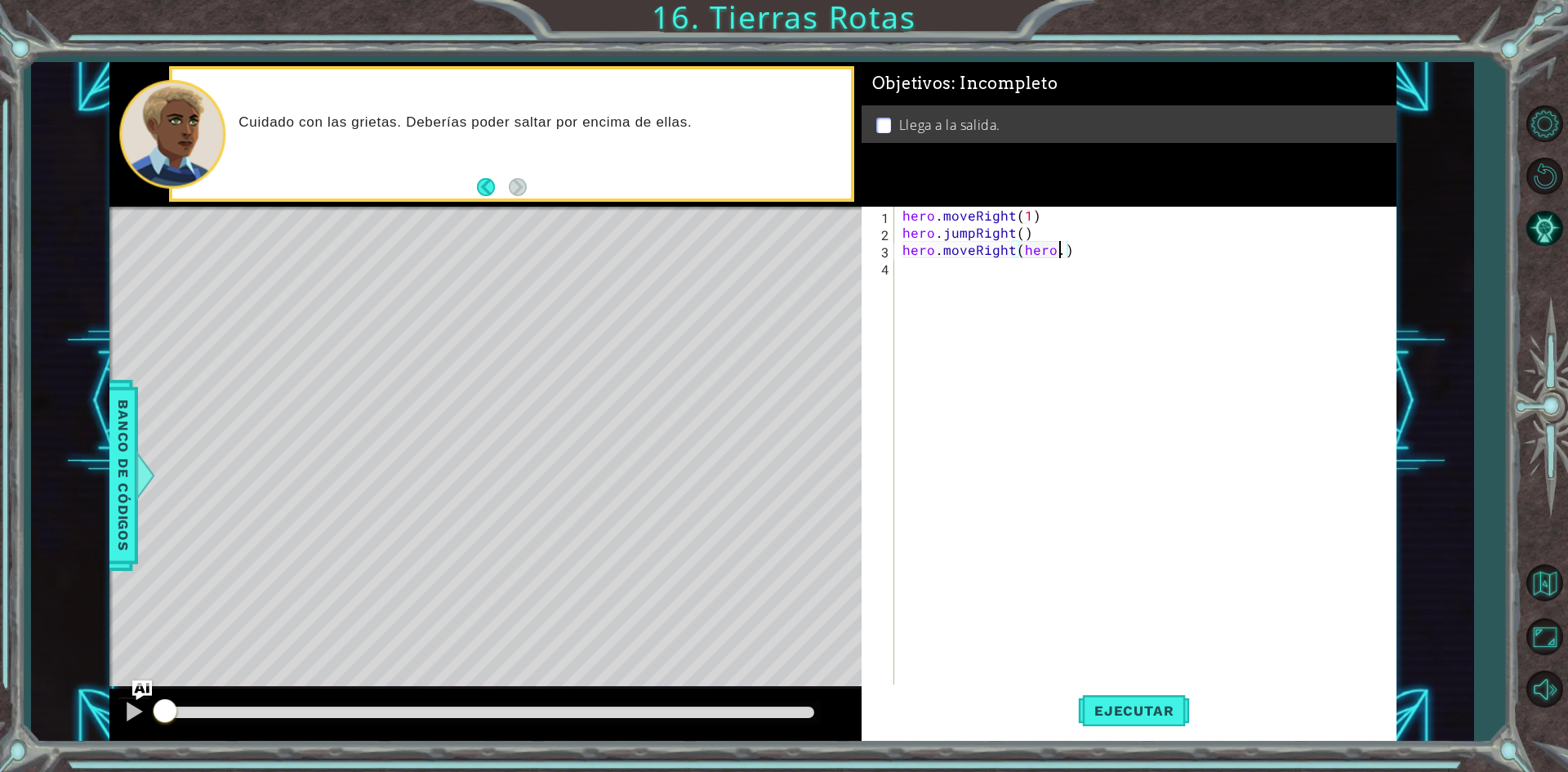
type textarea "hero.moveRight()"
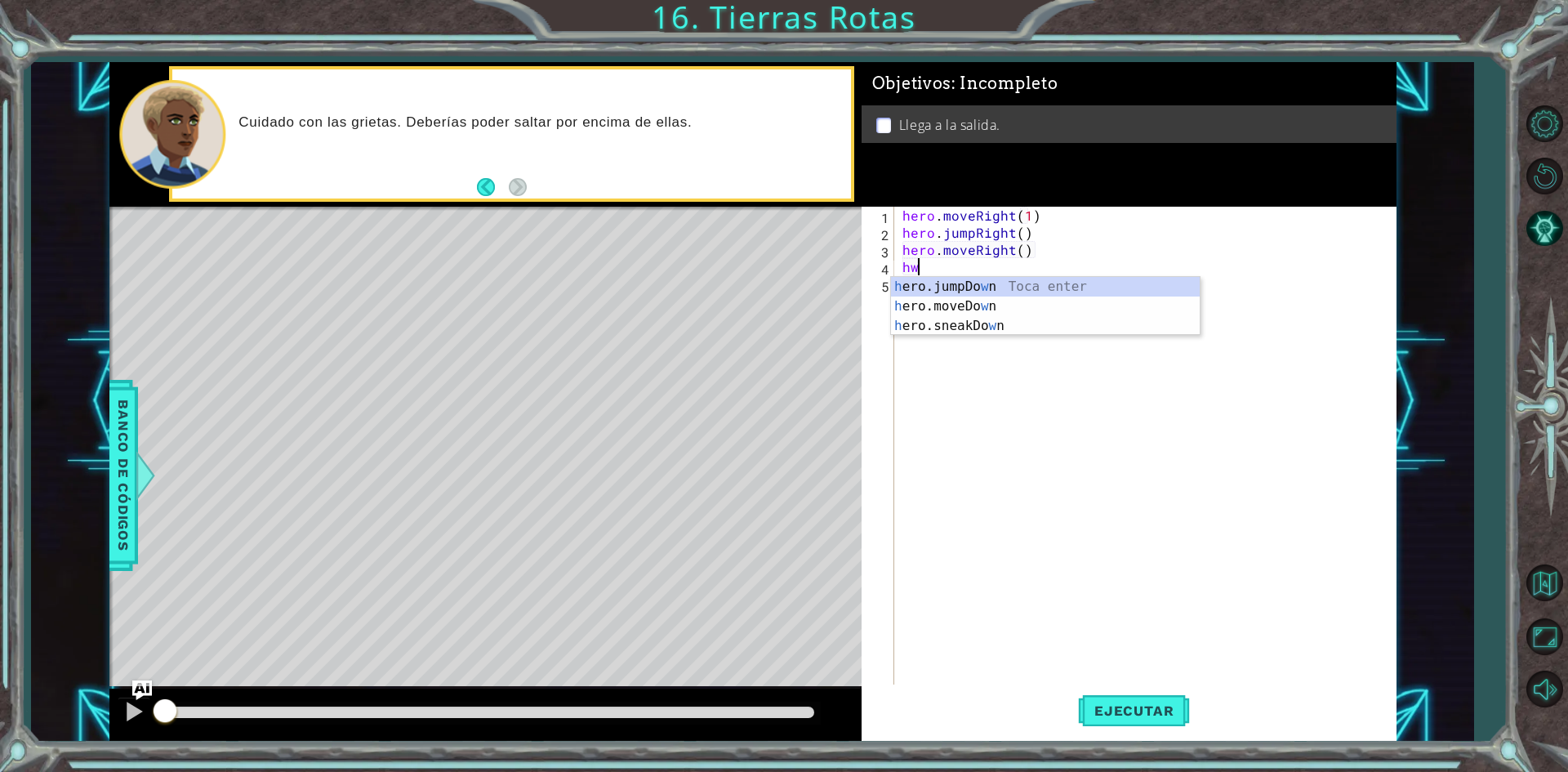
type textarea "he"
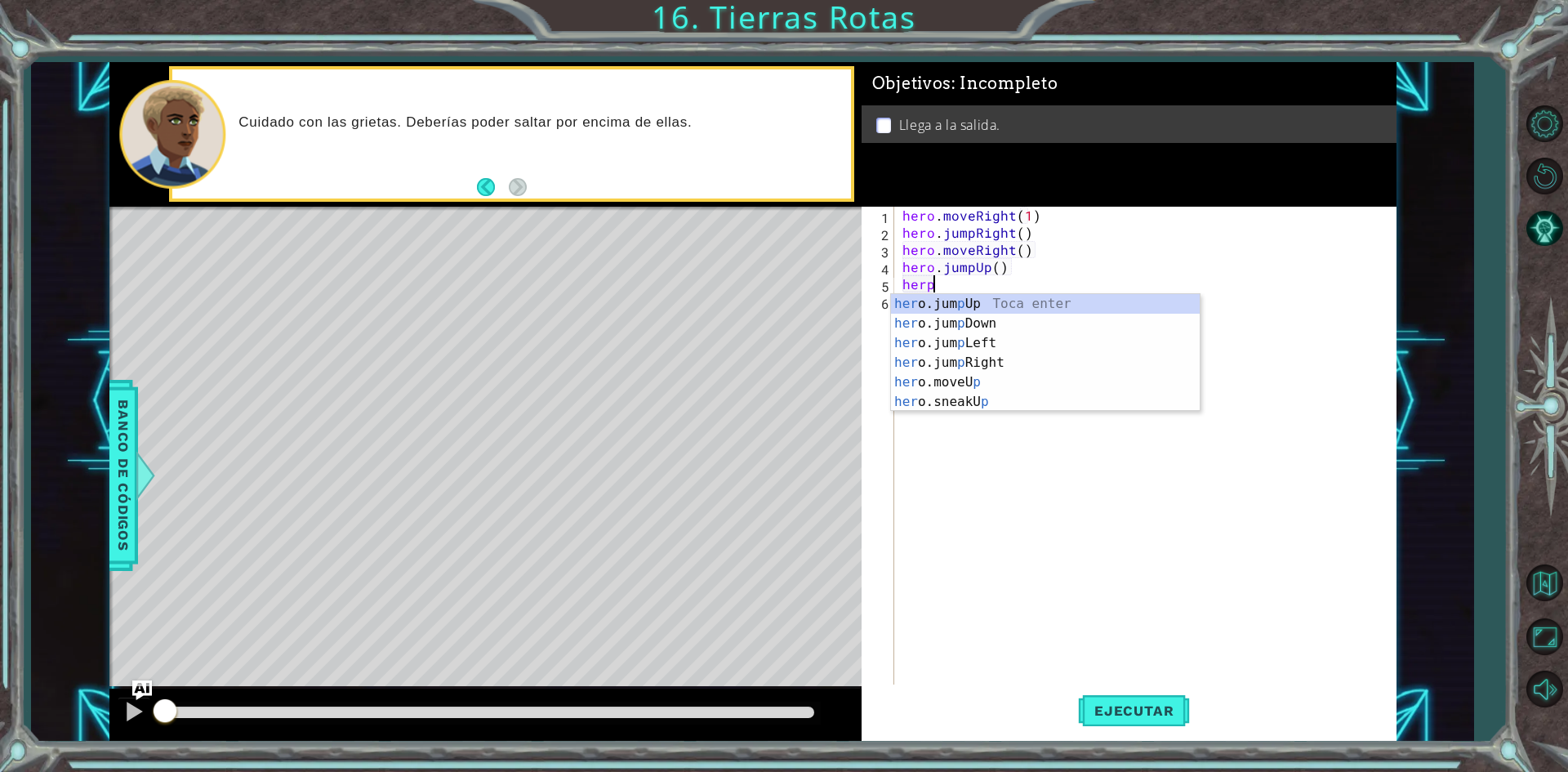
scroll to position [0, 1]
type textarea "hero"
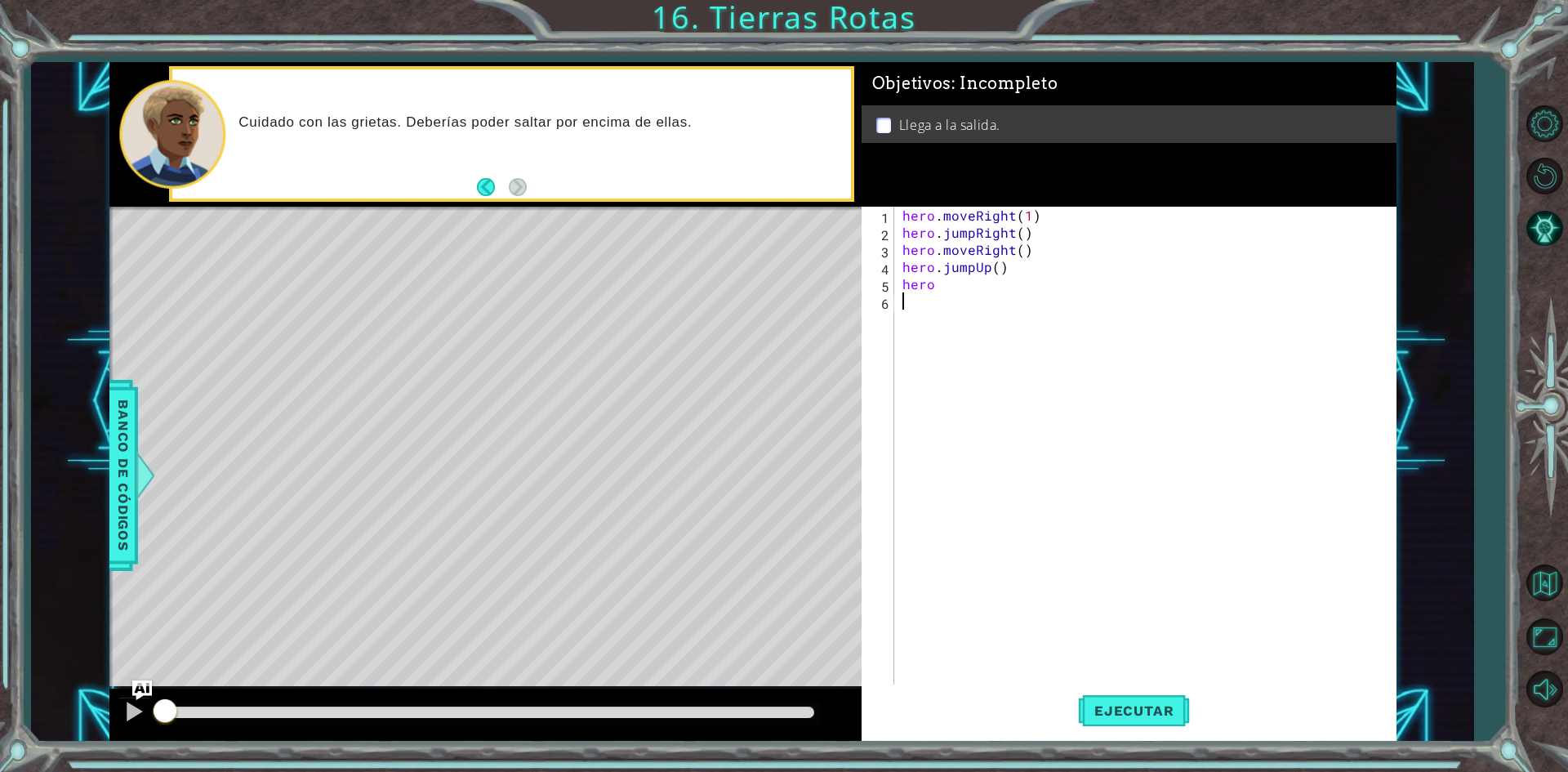
scroll to position [0, 0]
type textarea "hero.moveUp(1)"
click at [1132, 688] on button "Ejecutar" at bounding box center [1134, 711] width 112 height 53
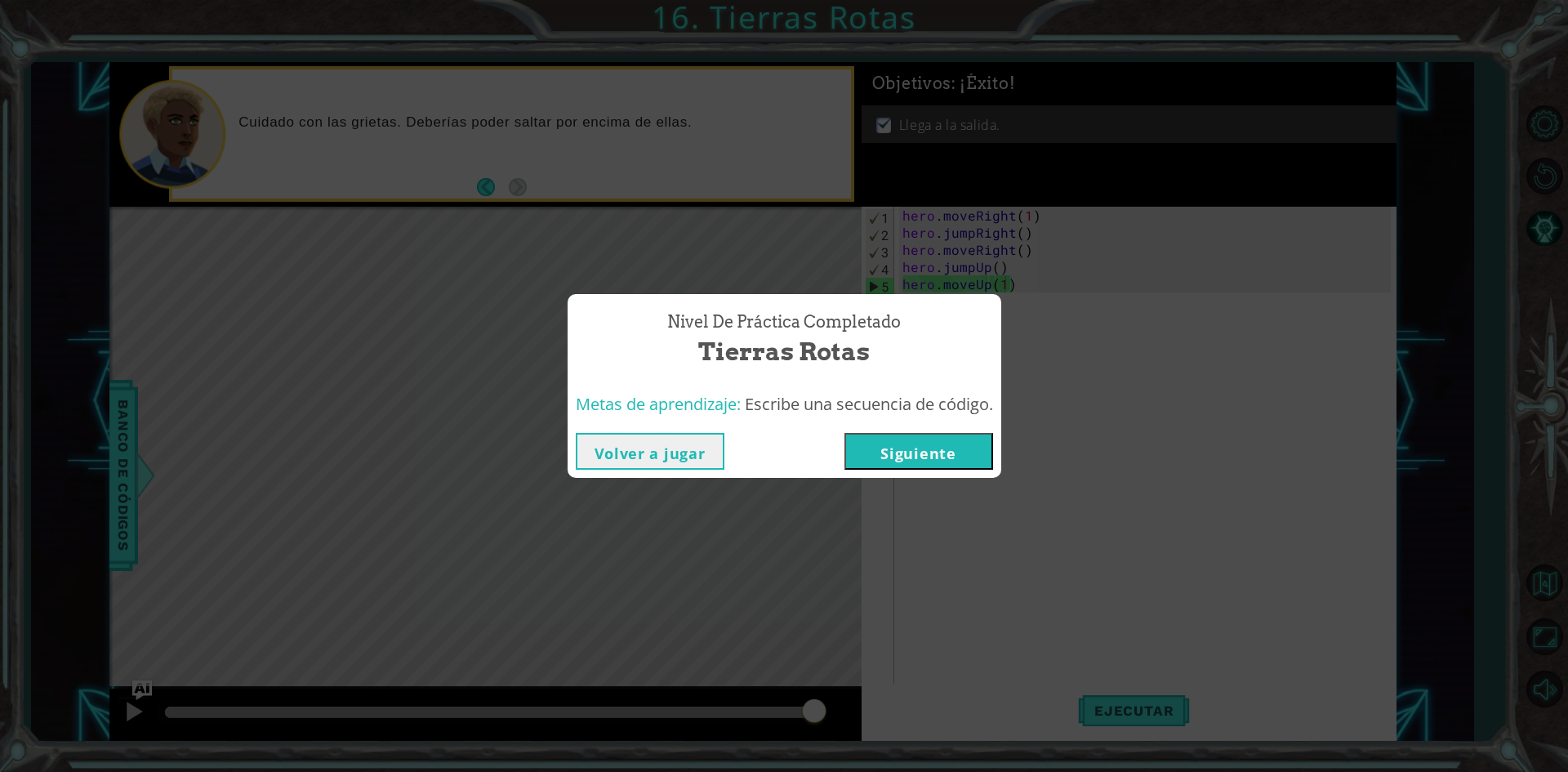
click at [873, 464] on button "Siguiente" at bounding box center [919, 451] width 148 height 37
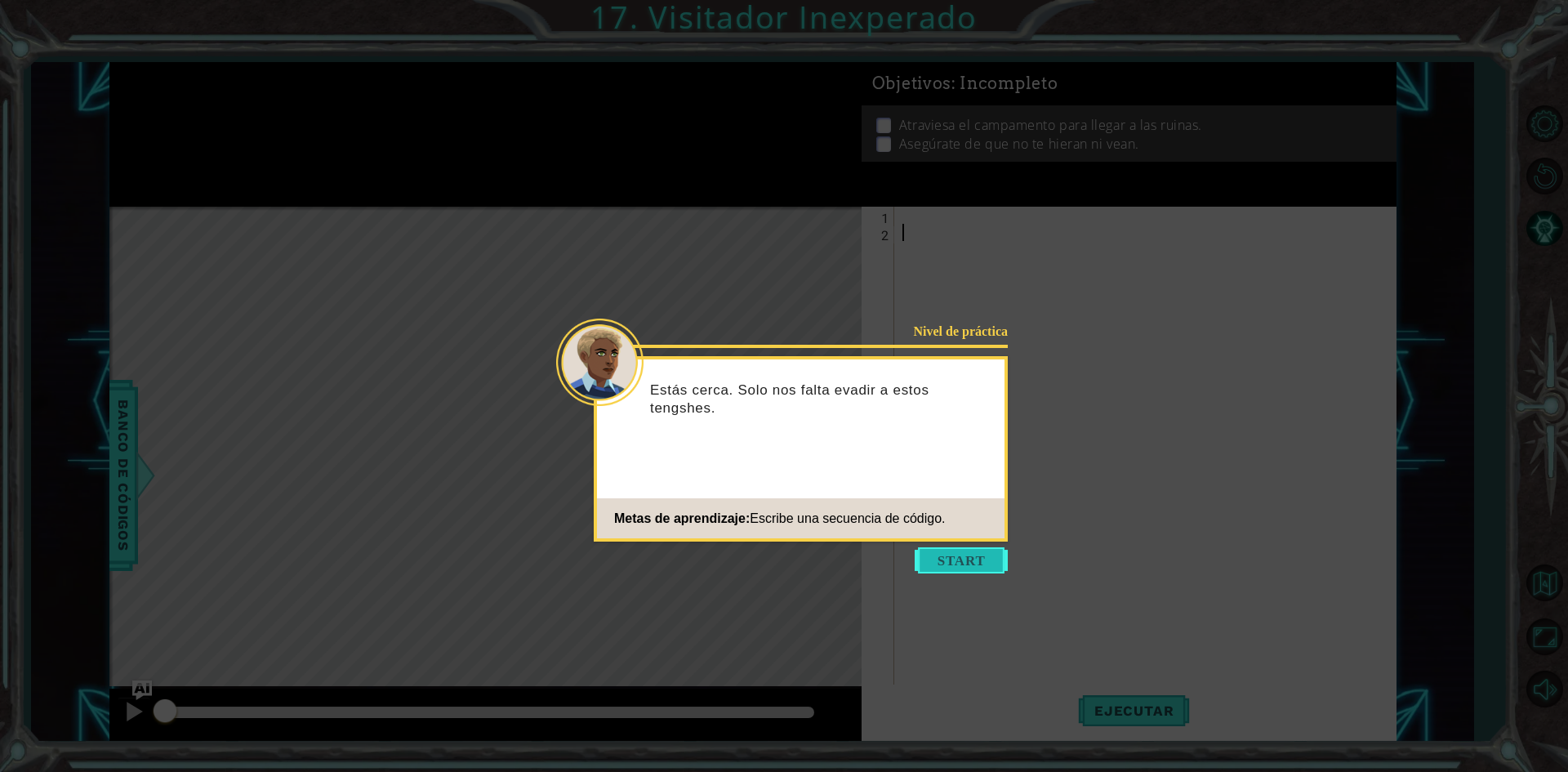
click at [943, 558] on button "Start" at bounding box center [960, 560] width 93 height 26
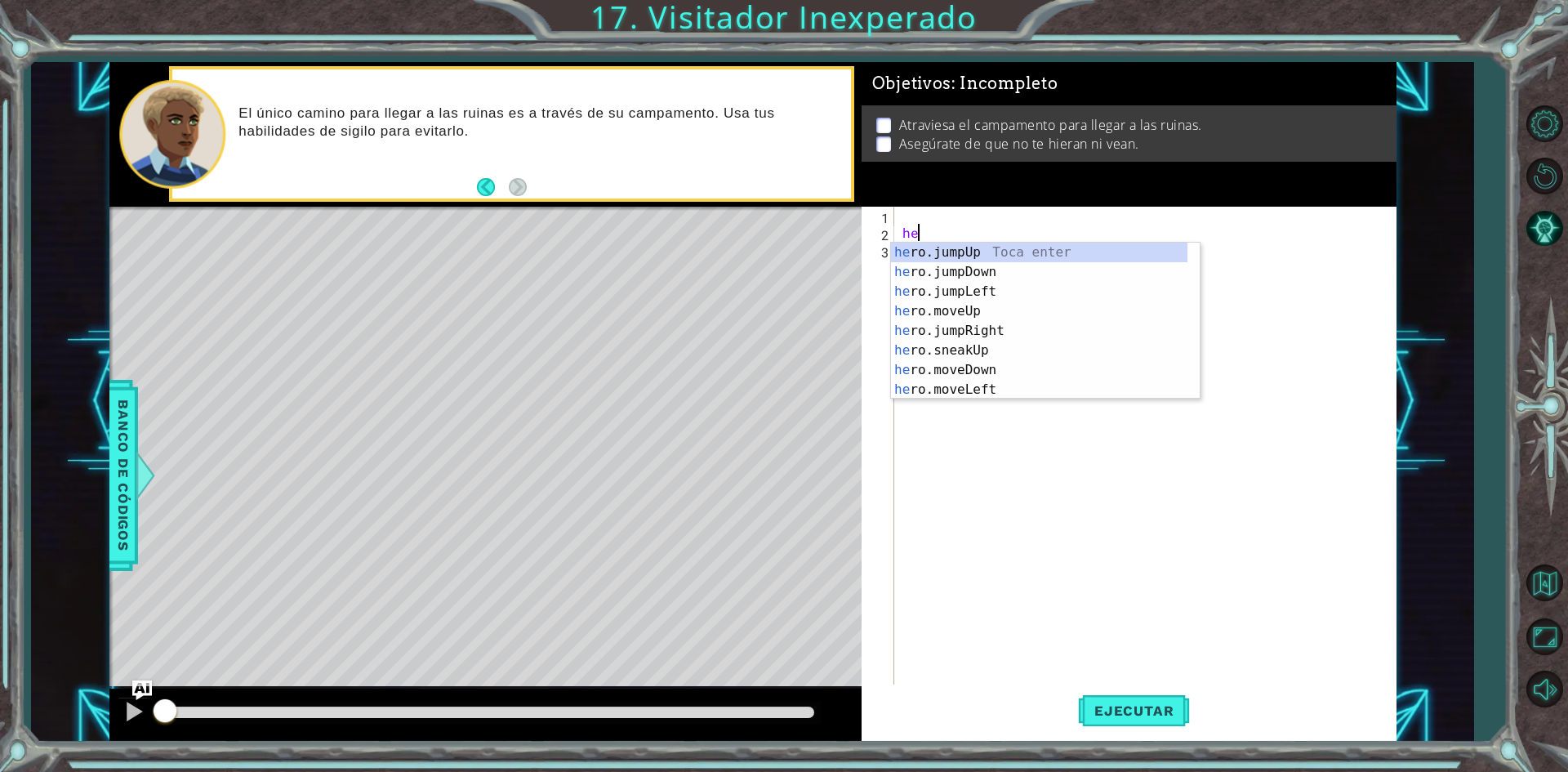
type textarea "her"
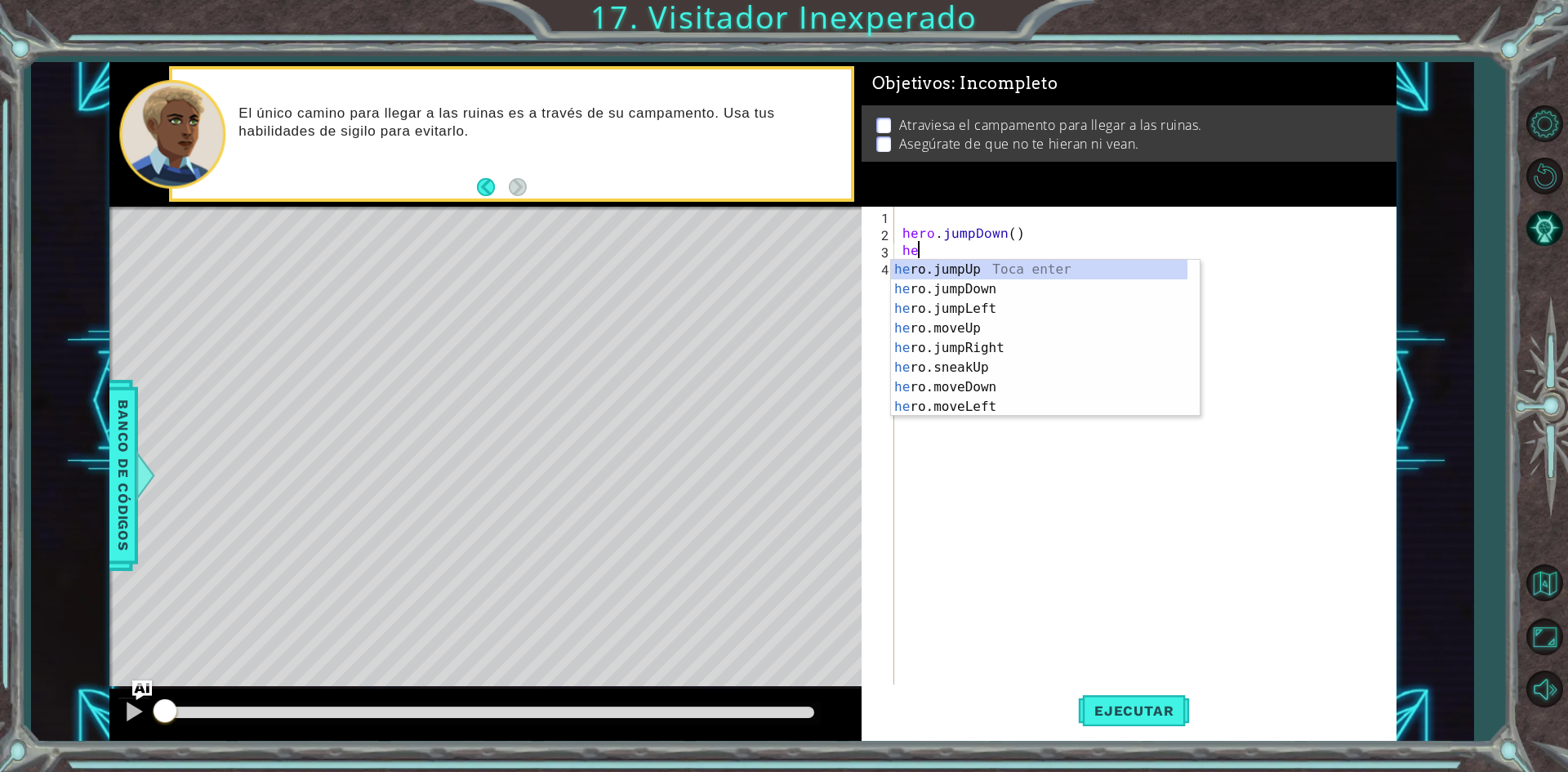
type textarea "her"
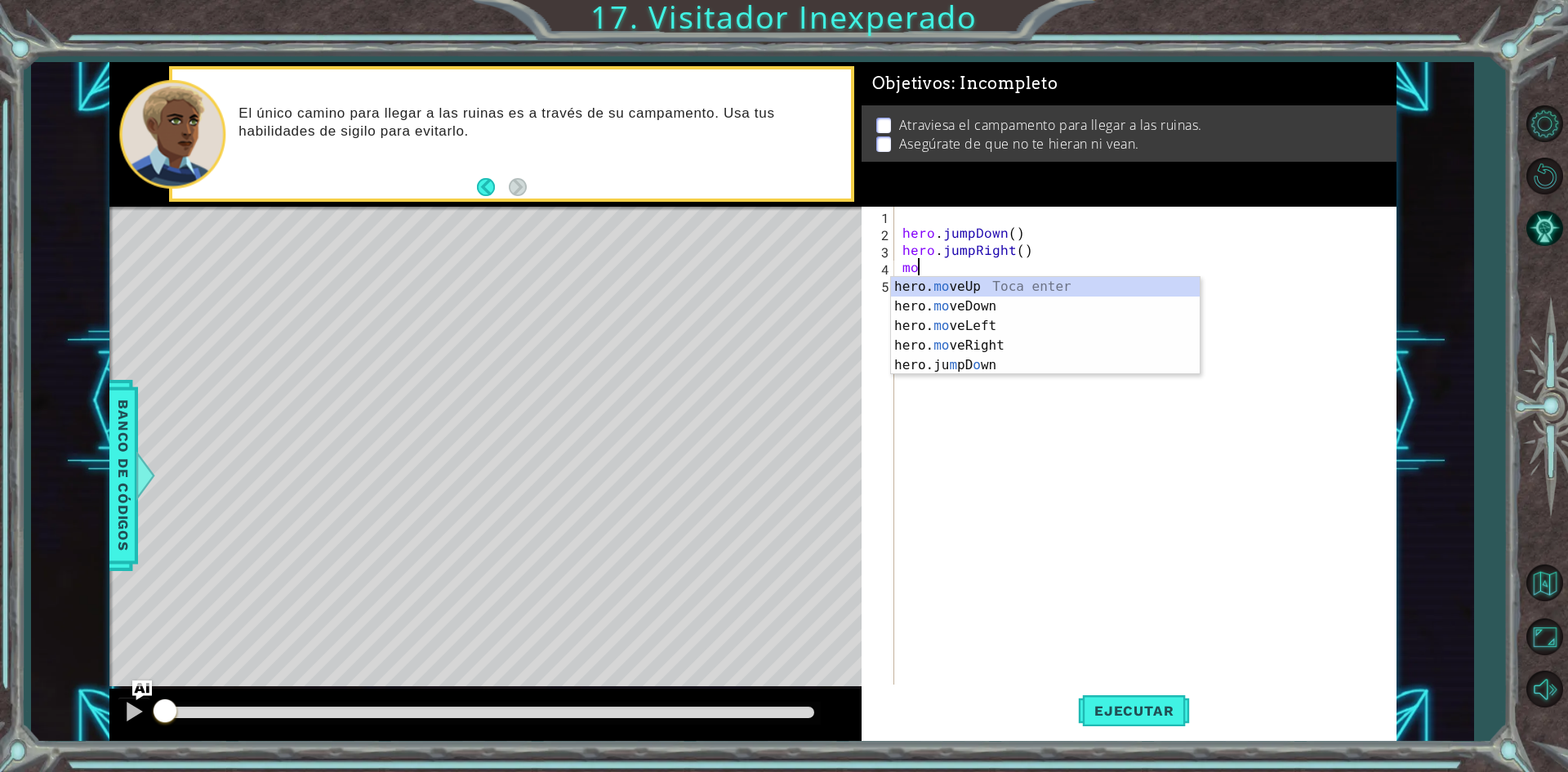
type textarea "m"
type textarea "hero.sneakUp(1)"
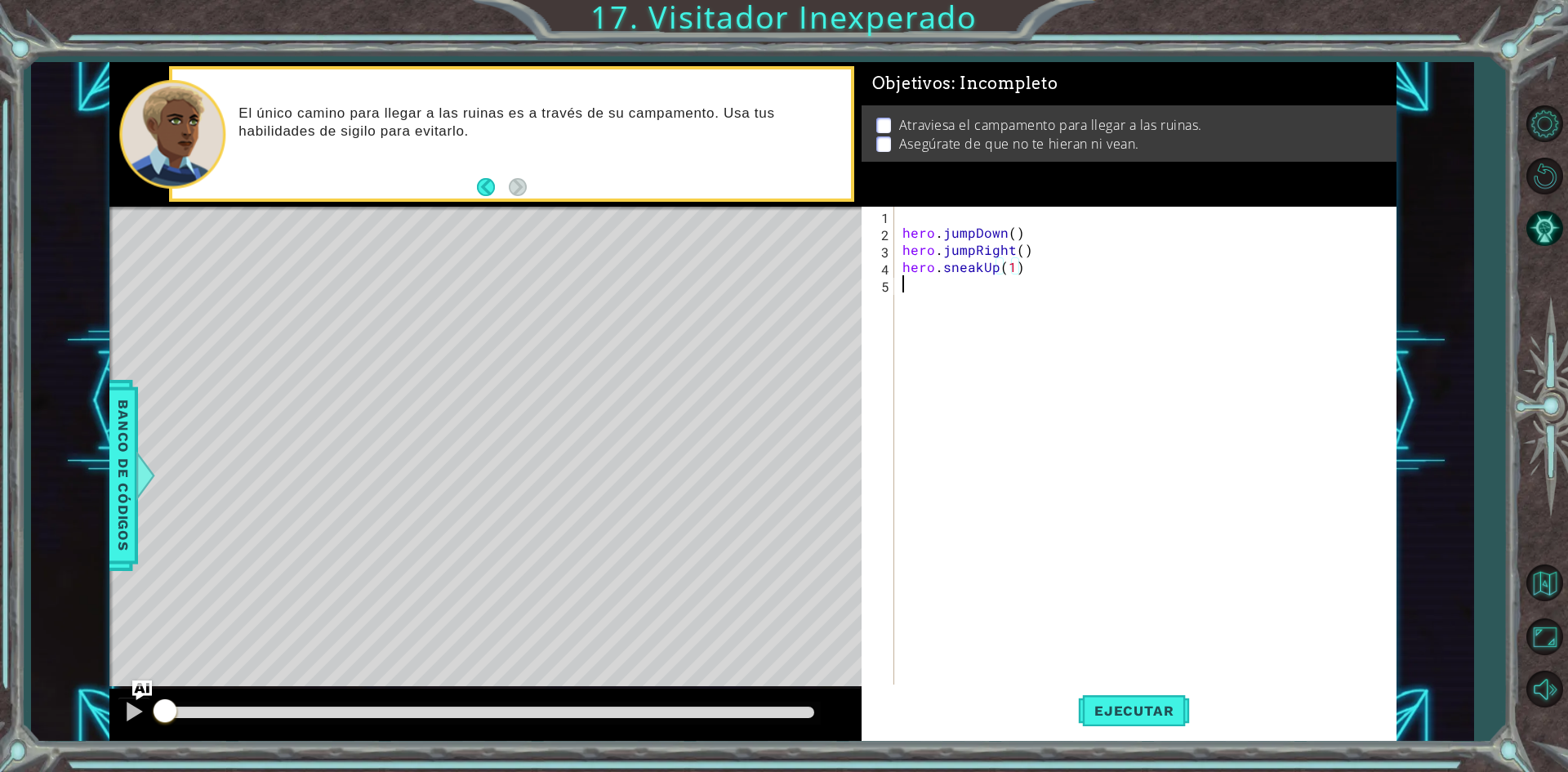
click at [943, 285] on div "hero . jumpDown ( ) hero . jumpRight ( ) hero . sneakUp ( 1 )" at bounding box center [1149, 464] width 499 height 515
type textarea "hero.sneakRight(2)"
click at [1168, 707] on span "Ejecutar" at bounding box center [1134, 710] width 112 height 16
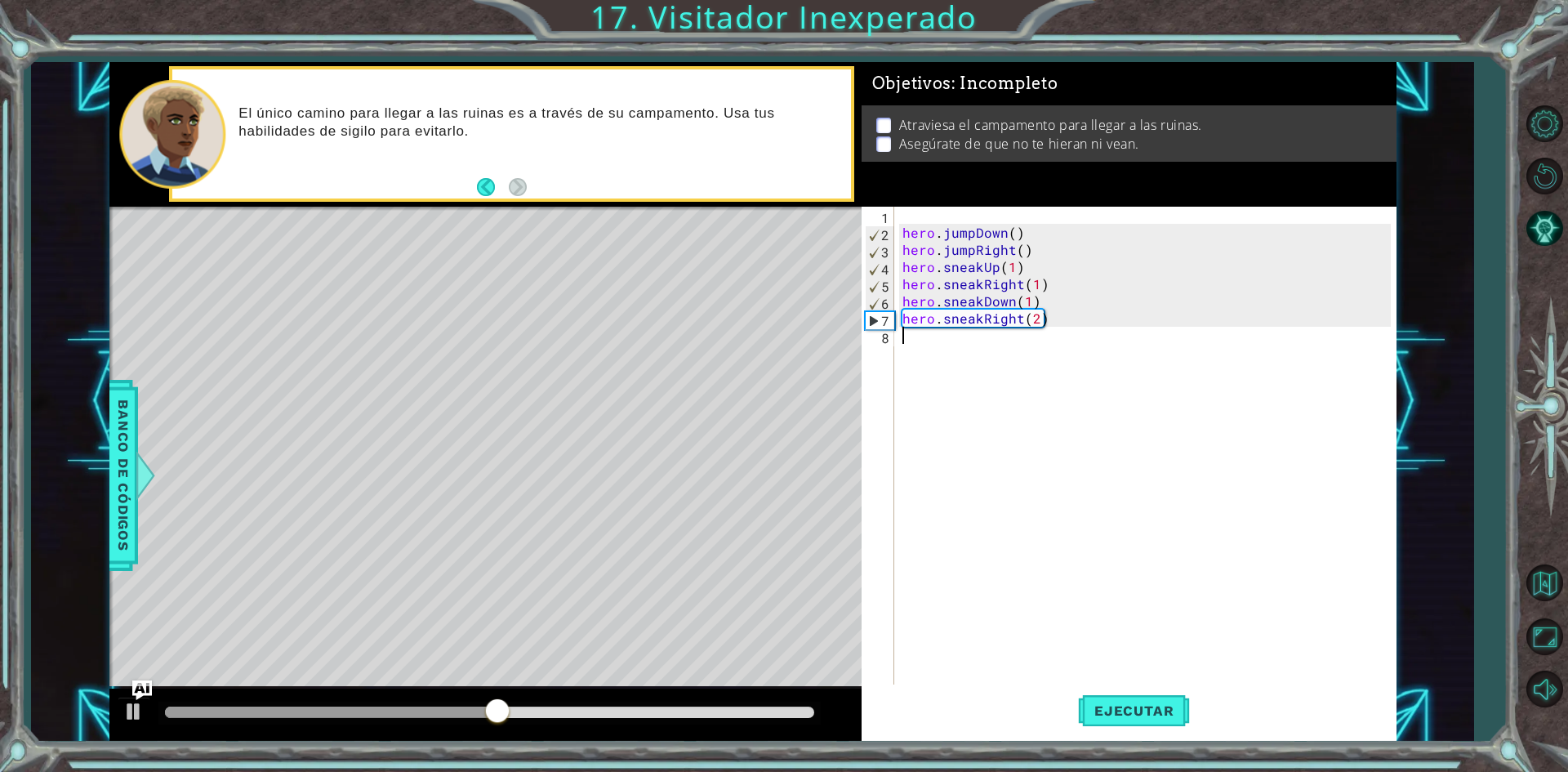
click at [995, 360] on div "hero . jumpDown ( ) hero . jumpRight ( ) hero . sneakUp ( 1 ) hero . sneakRight…" at bounding box center [1149, 464] width 499 height 515
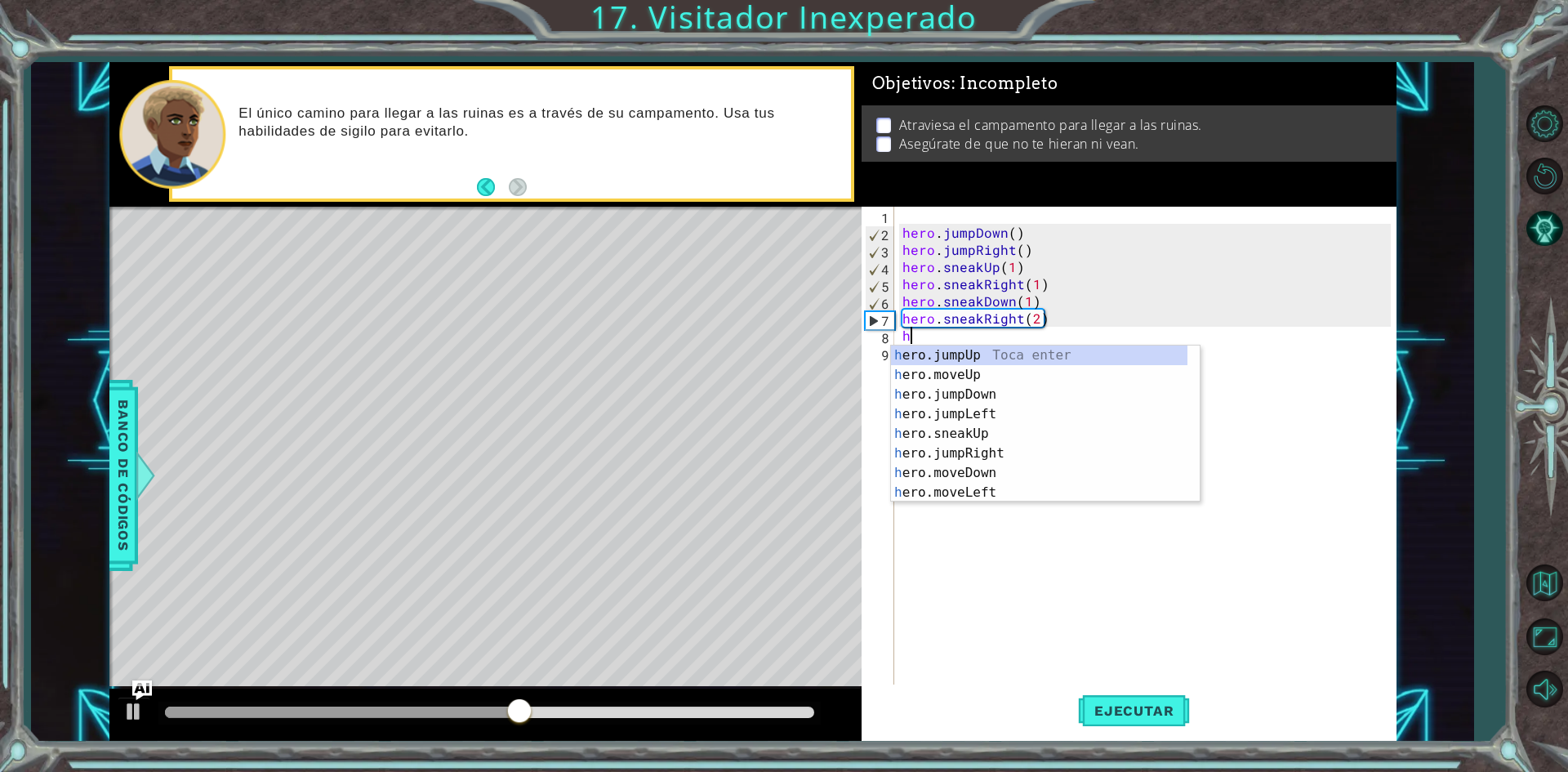
scroll to position [0, 0]
type textarea "her"
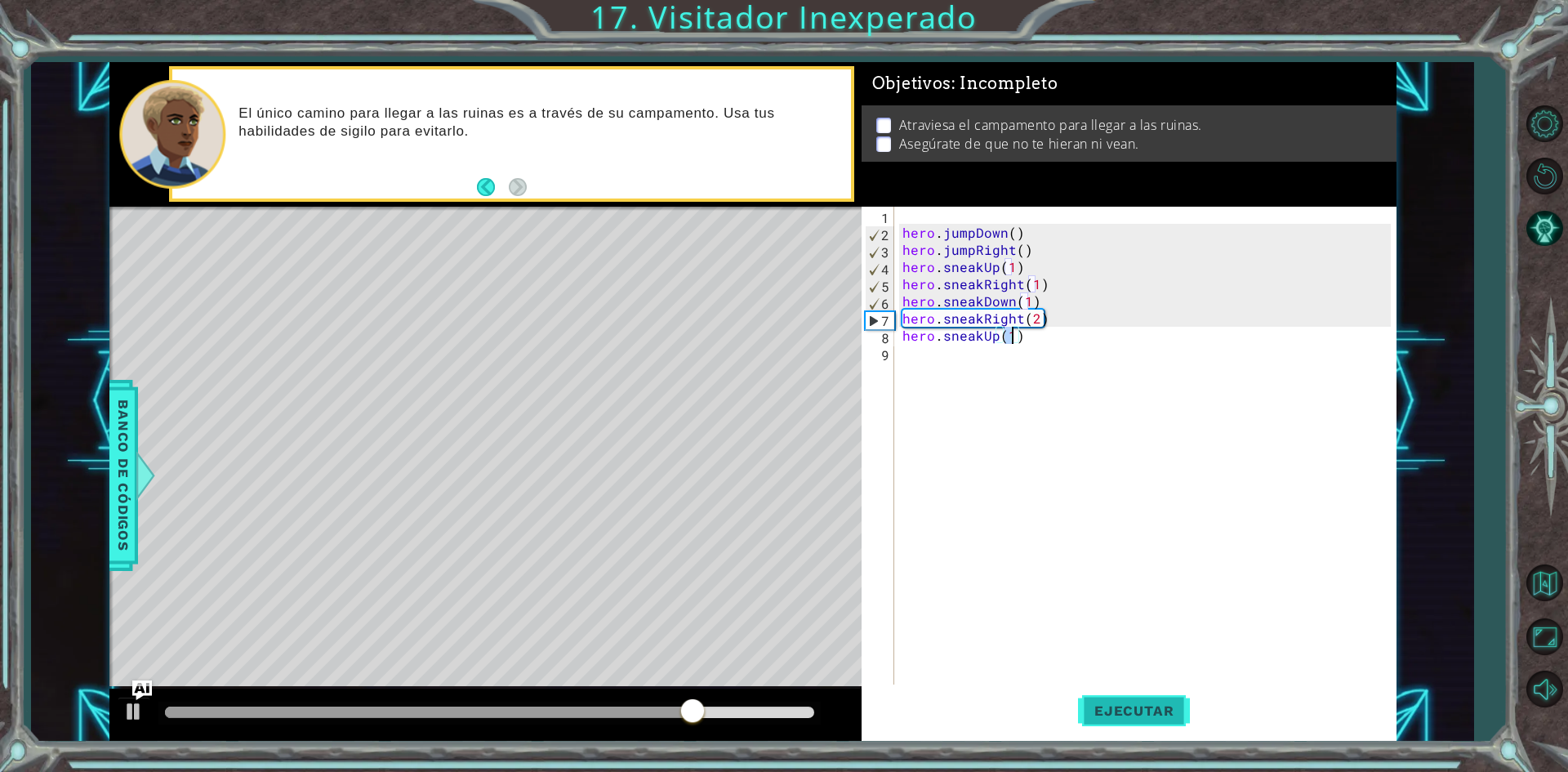
type textarea "hero.sneakUp(1)"
click at [1147, 707] on span "Ejecutar" at bounding box center [1134, 710] width 112 height 16
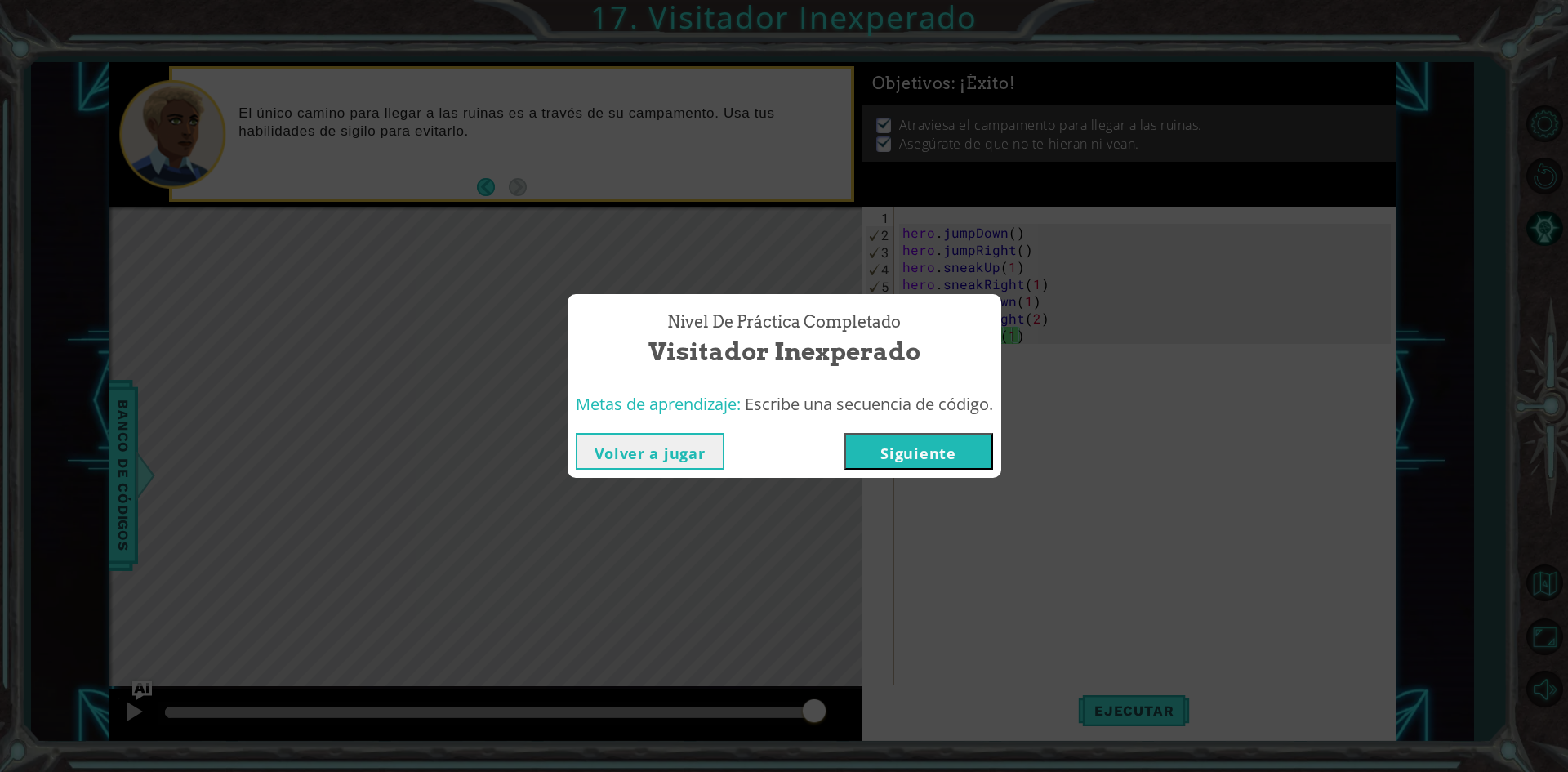
click at [896, 466] on button "Siguiente" at bounding box center [919, 451] width 148 height 37
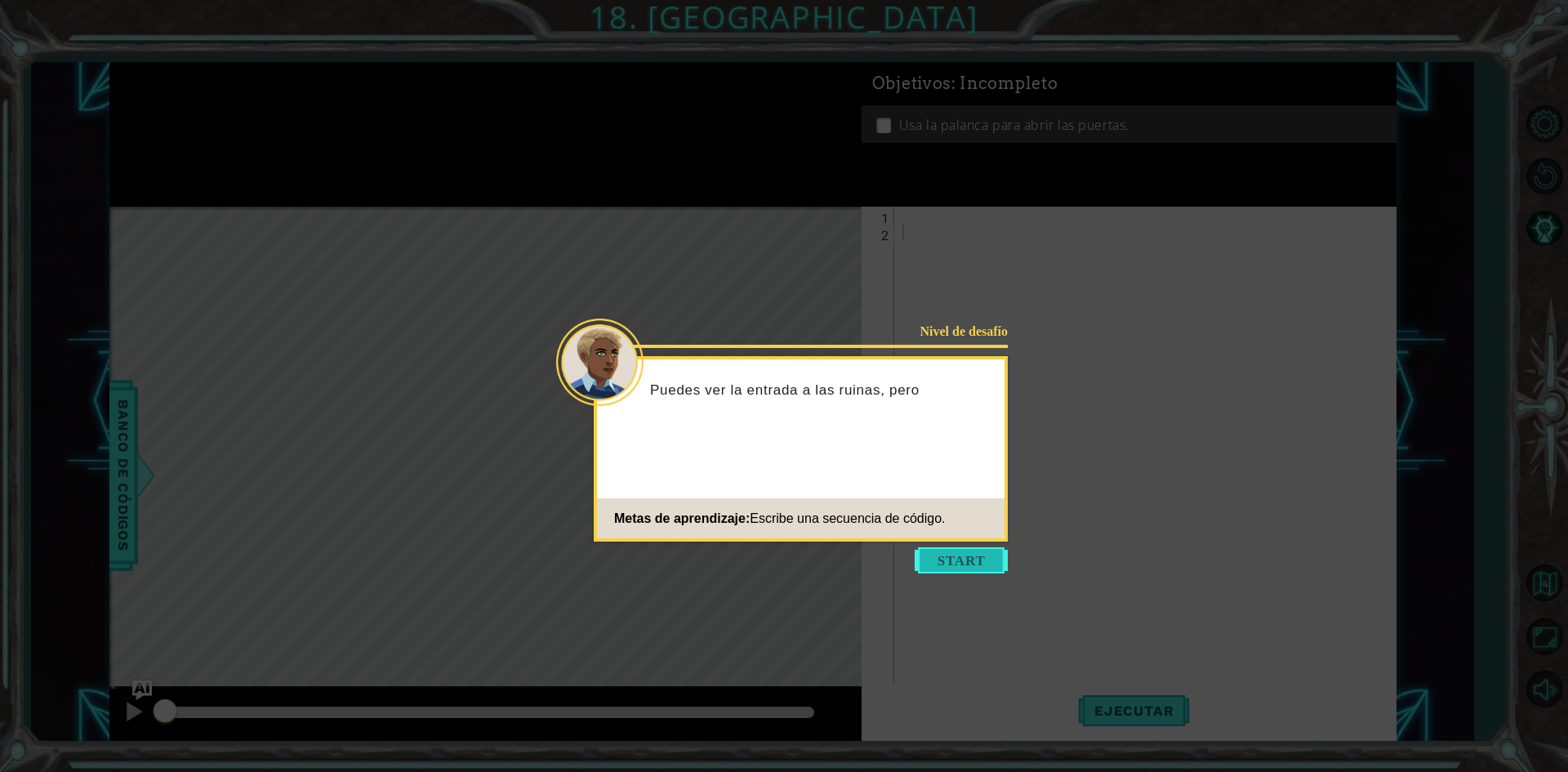
click at [955, 557] on button "Start" at bounding box center [960, 560] width 93 height 26
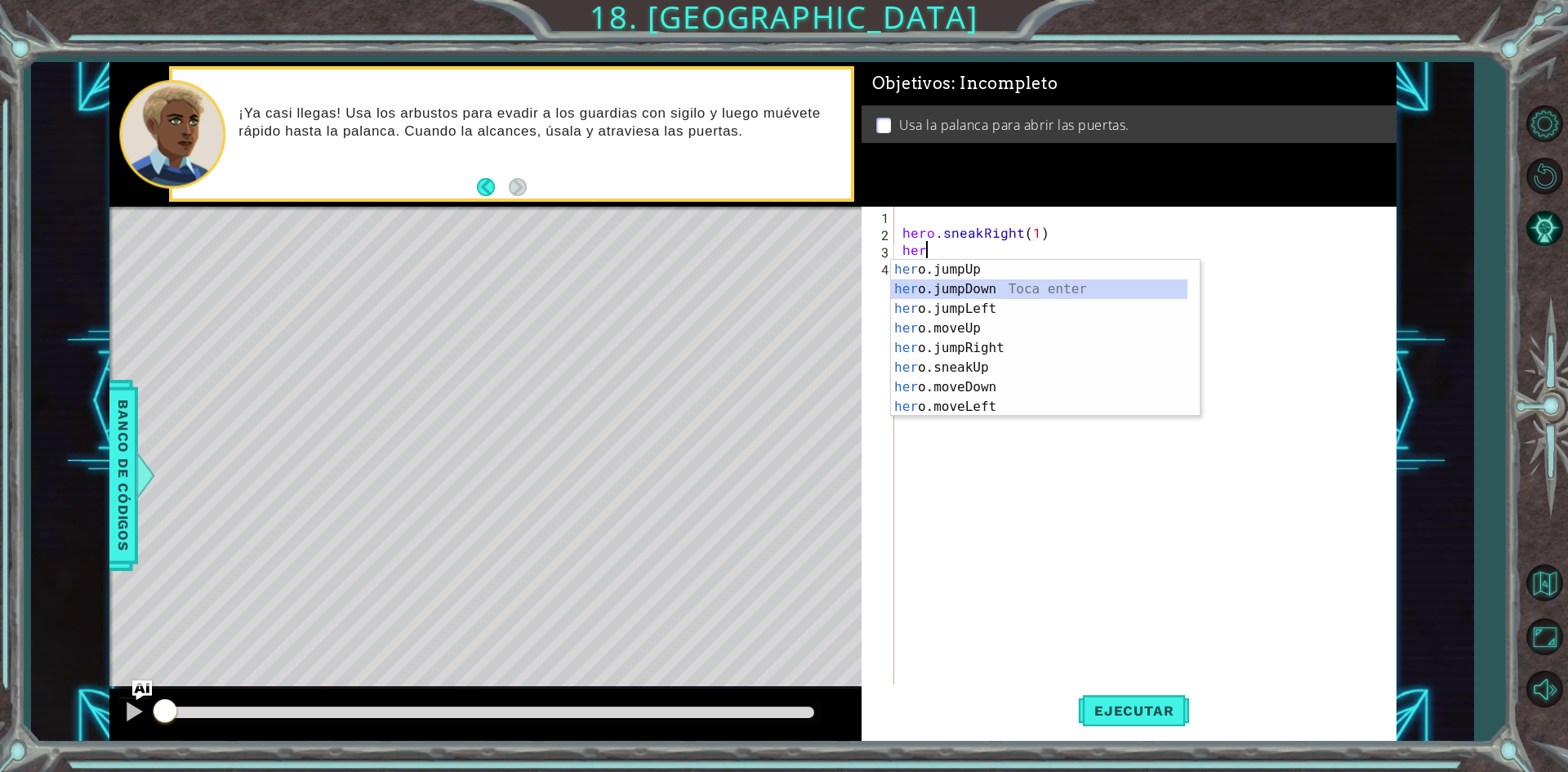
scroll to position [0, 1]
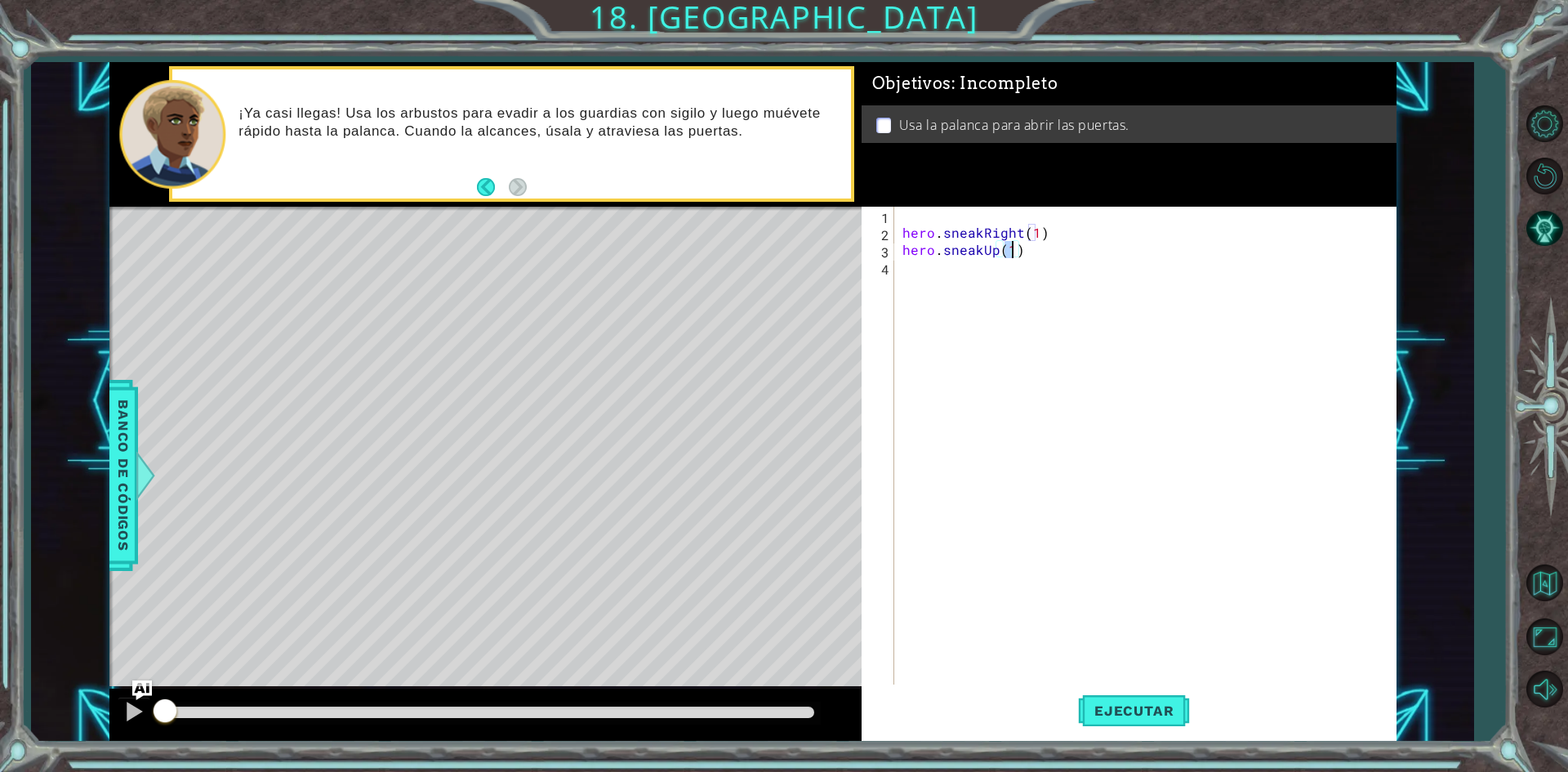
type textarea "hero.sneakUp(2)"
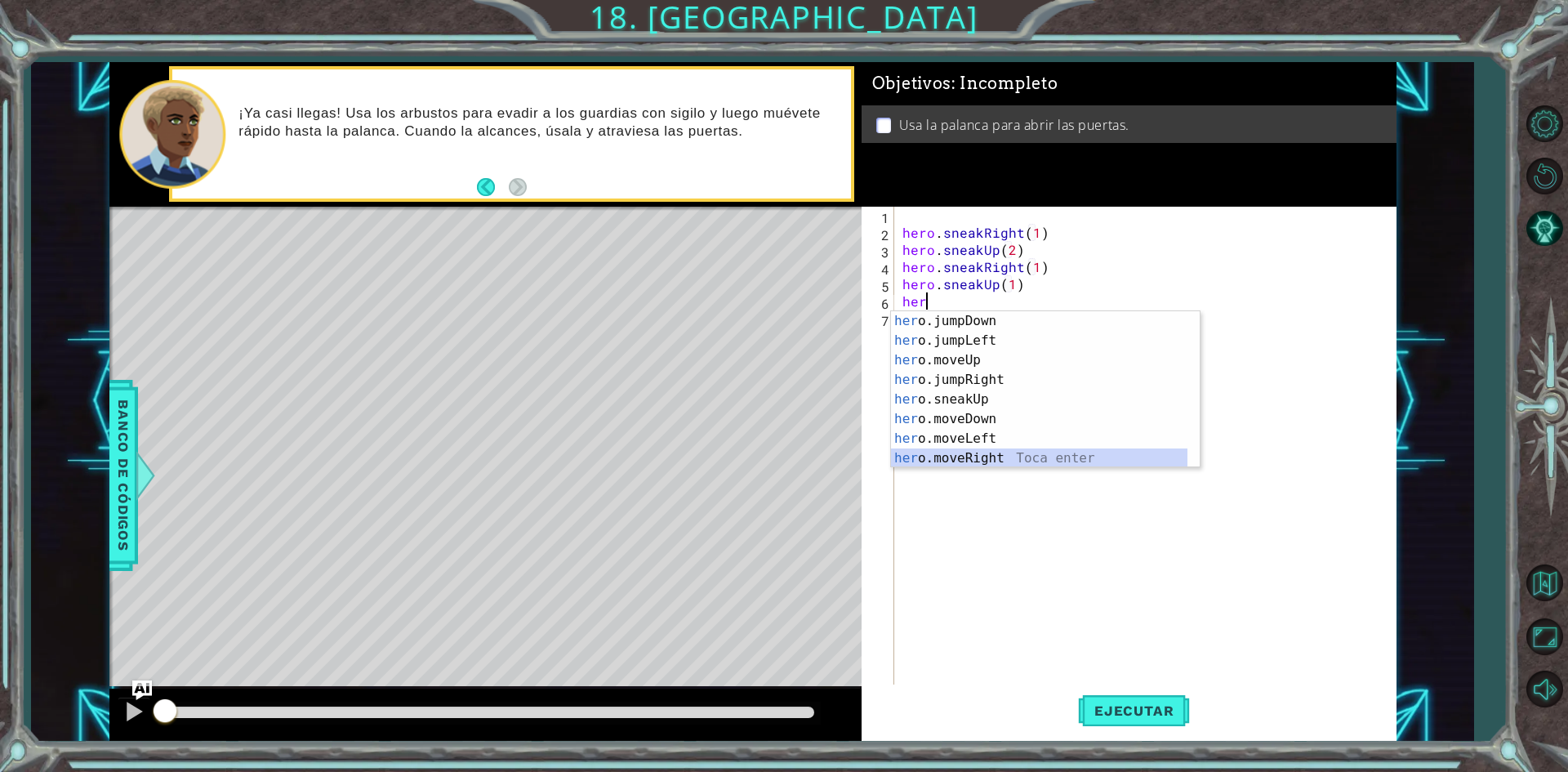
scroll to position [39, 0]
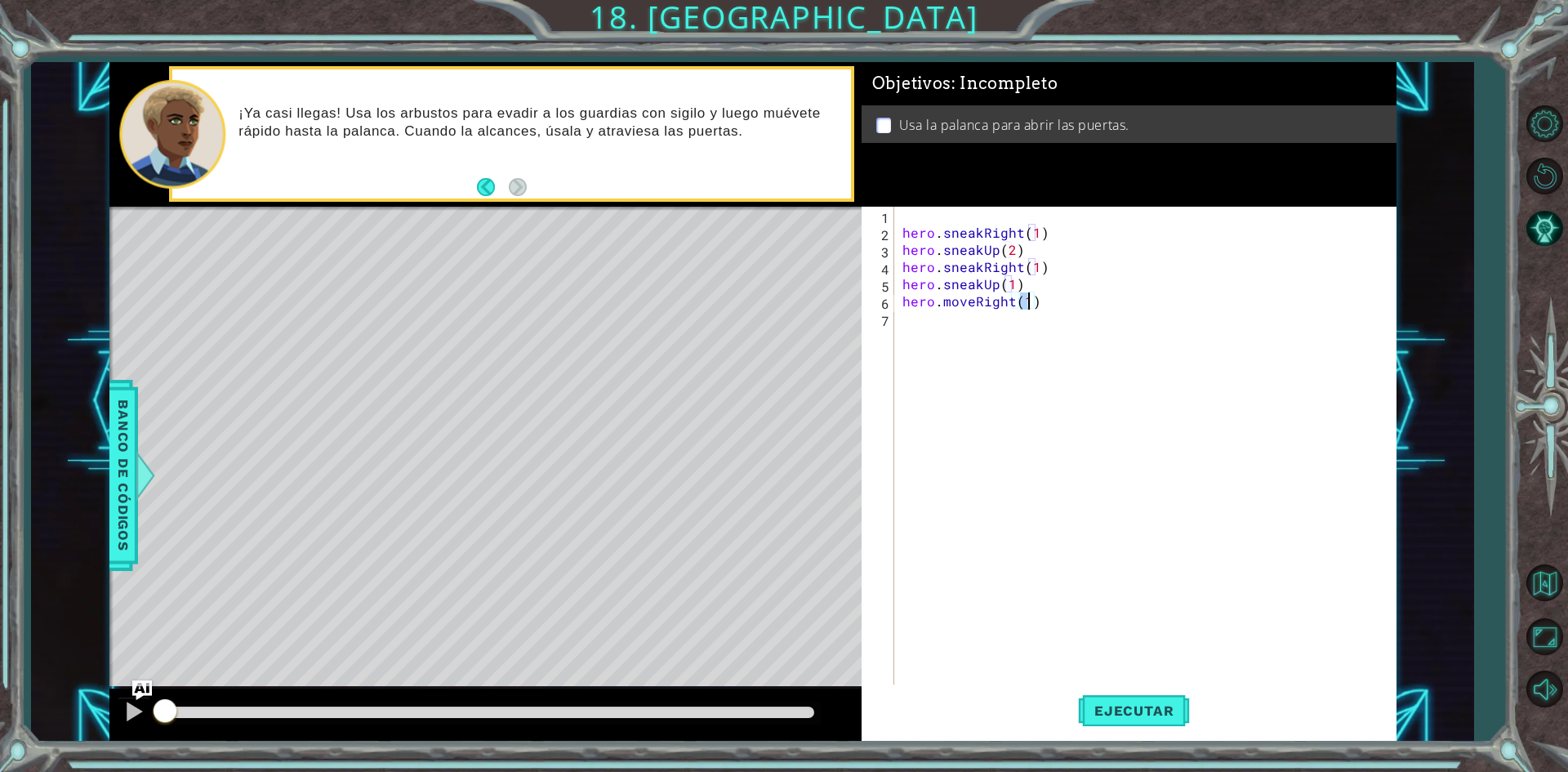
type textarea "hero.moveRight(2)"
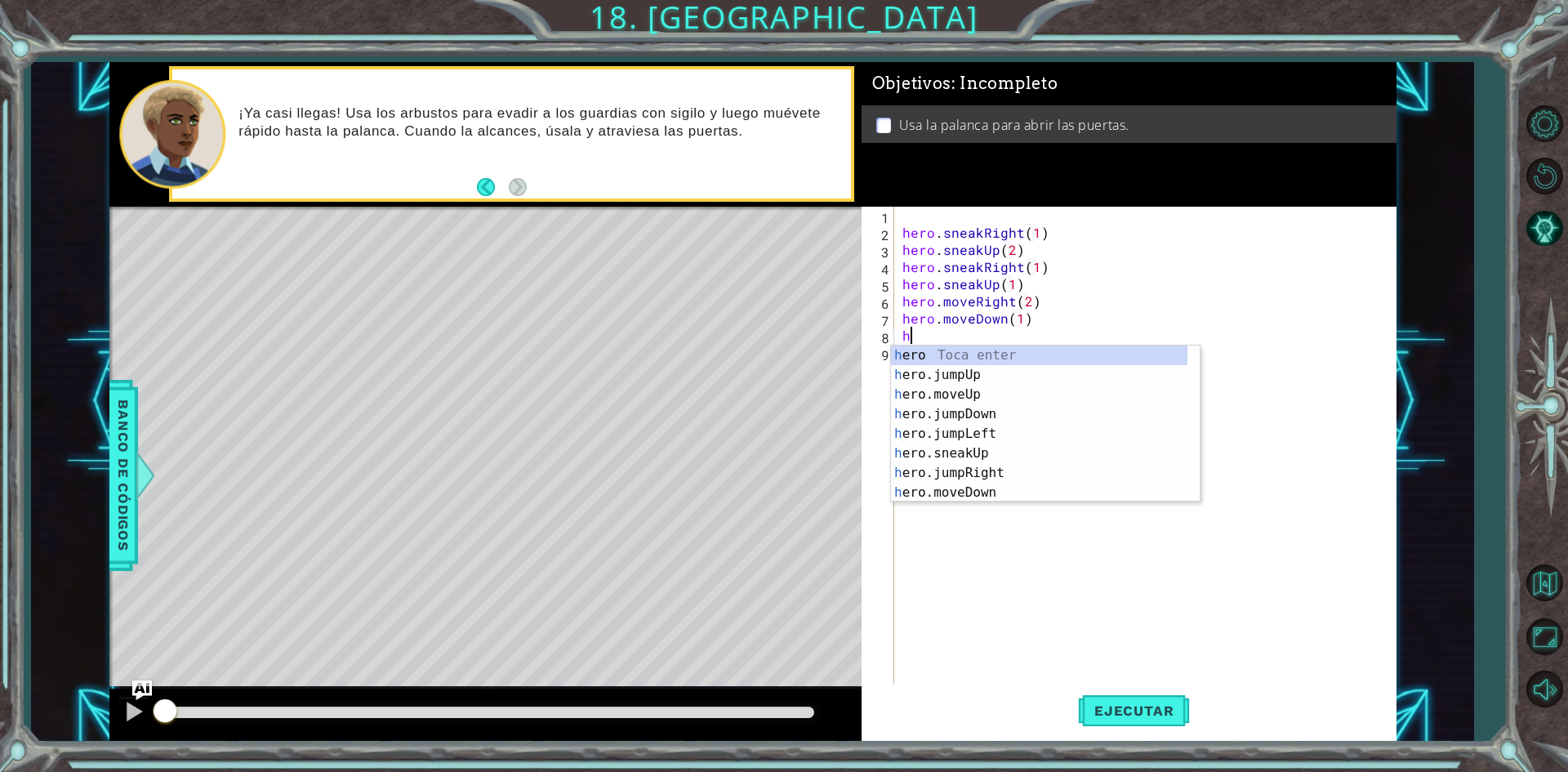
scroll to position [0, 0]
type textarea "her"
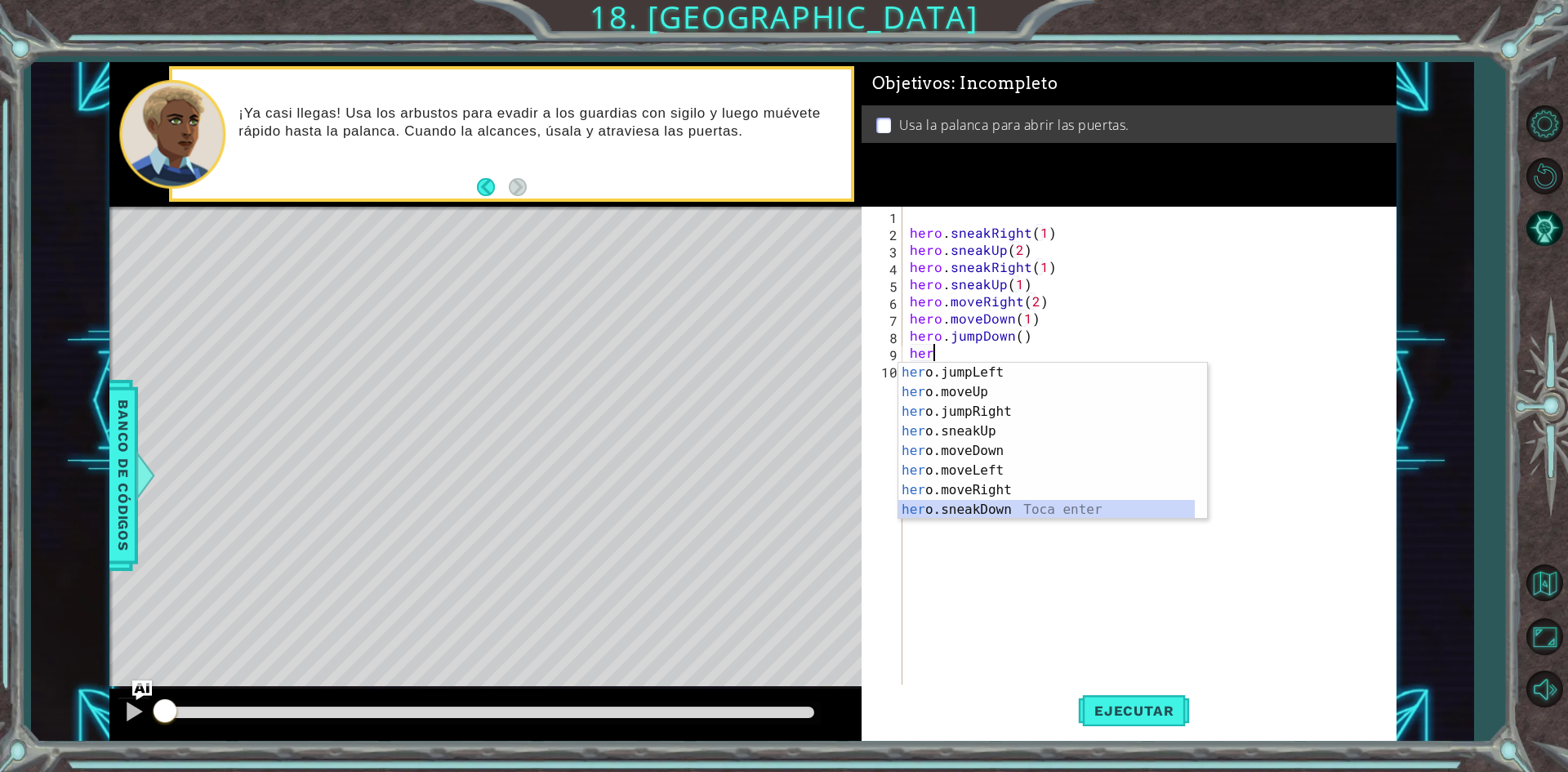
scroll to position [59, 0]
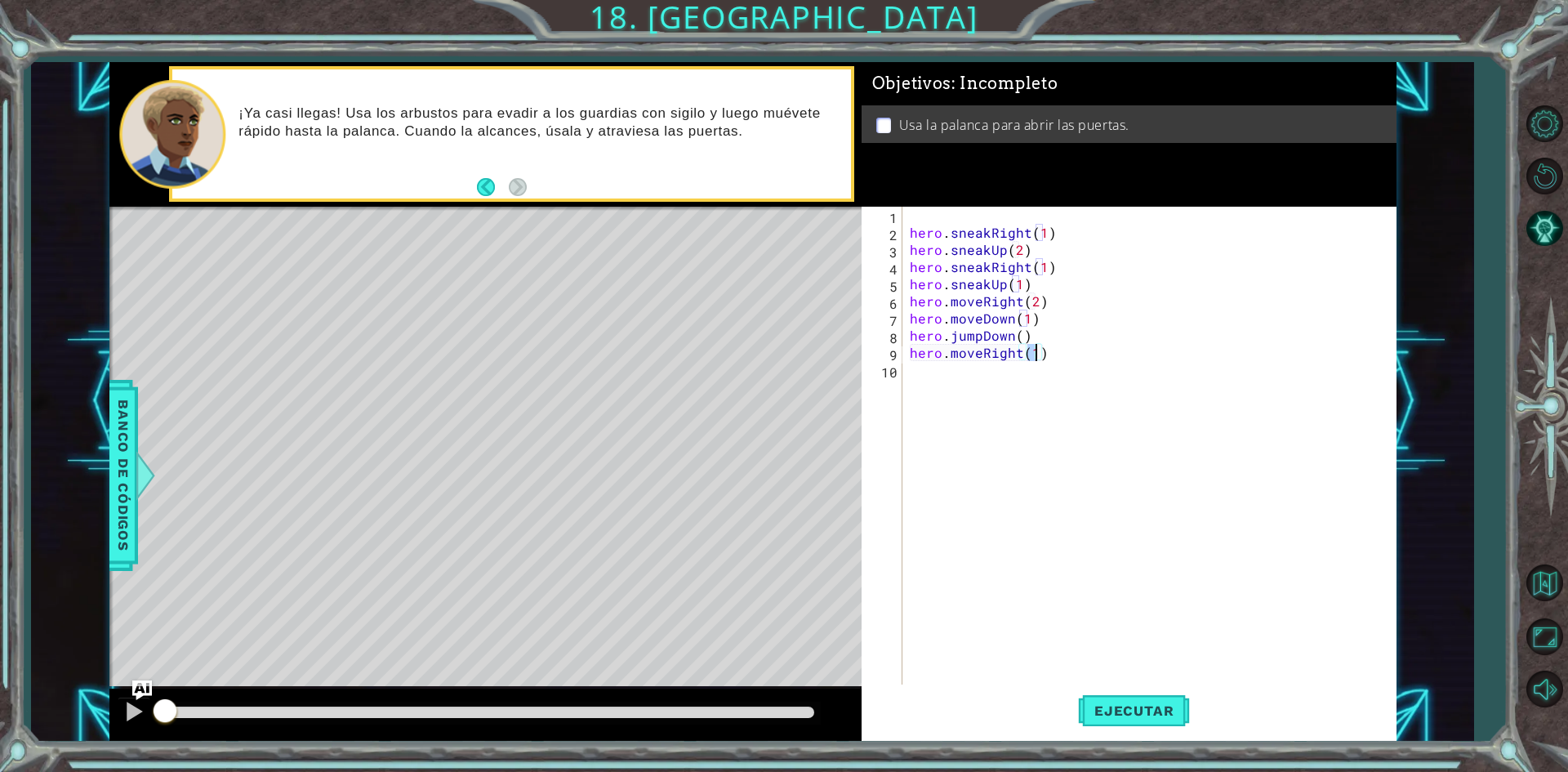
type textarea "hero.moveRight(2)"
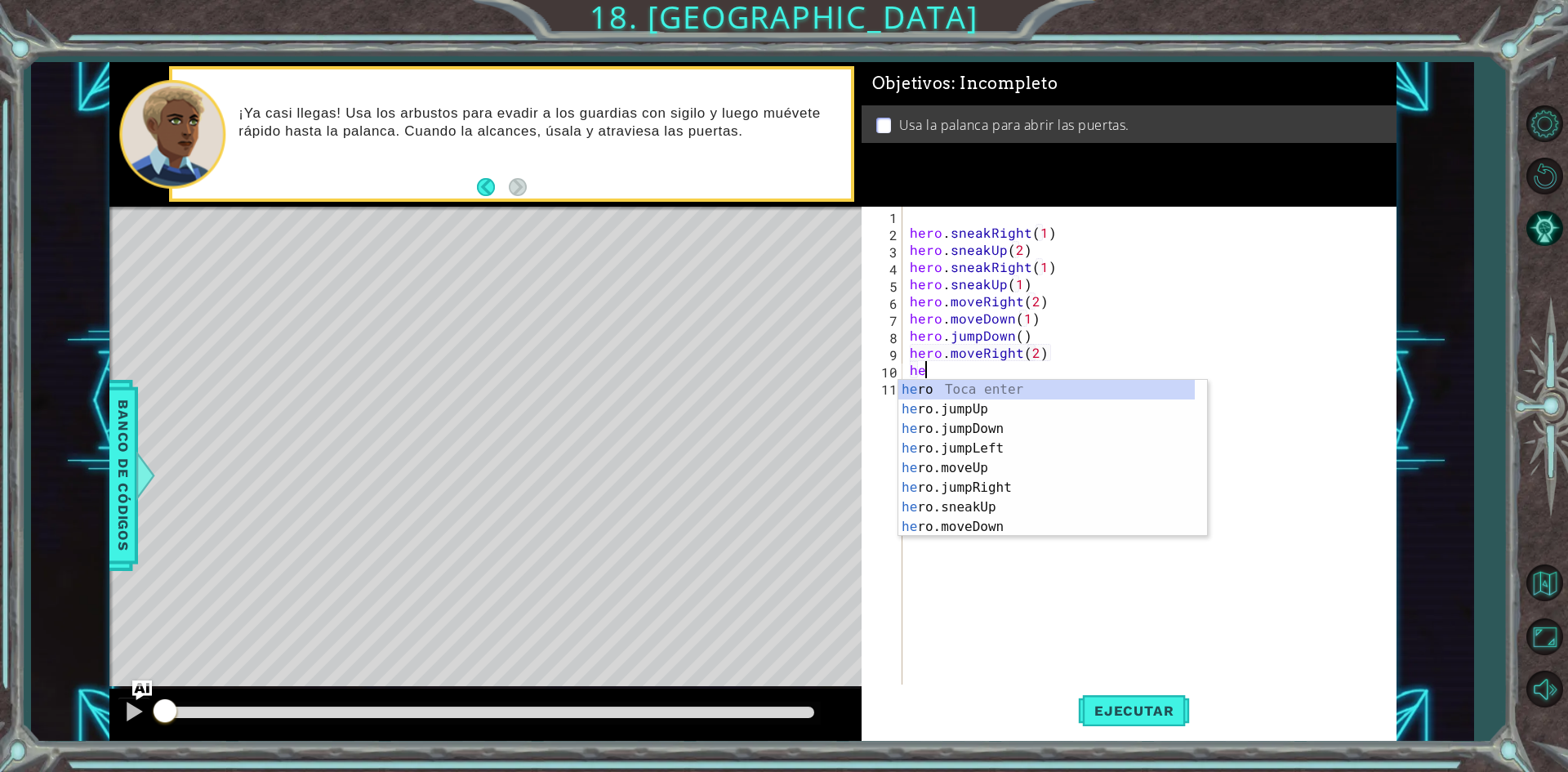
type textarea "her"
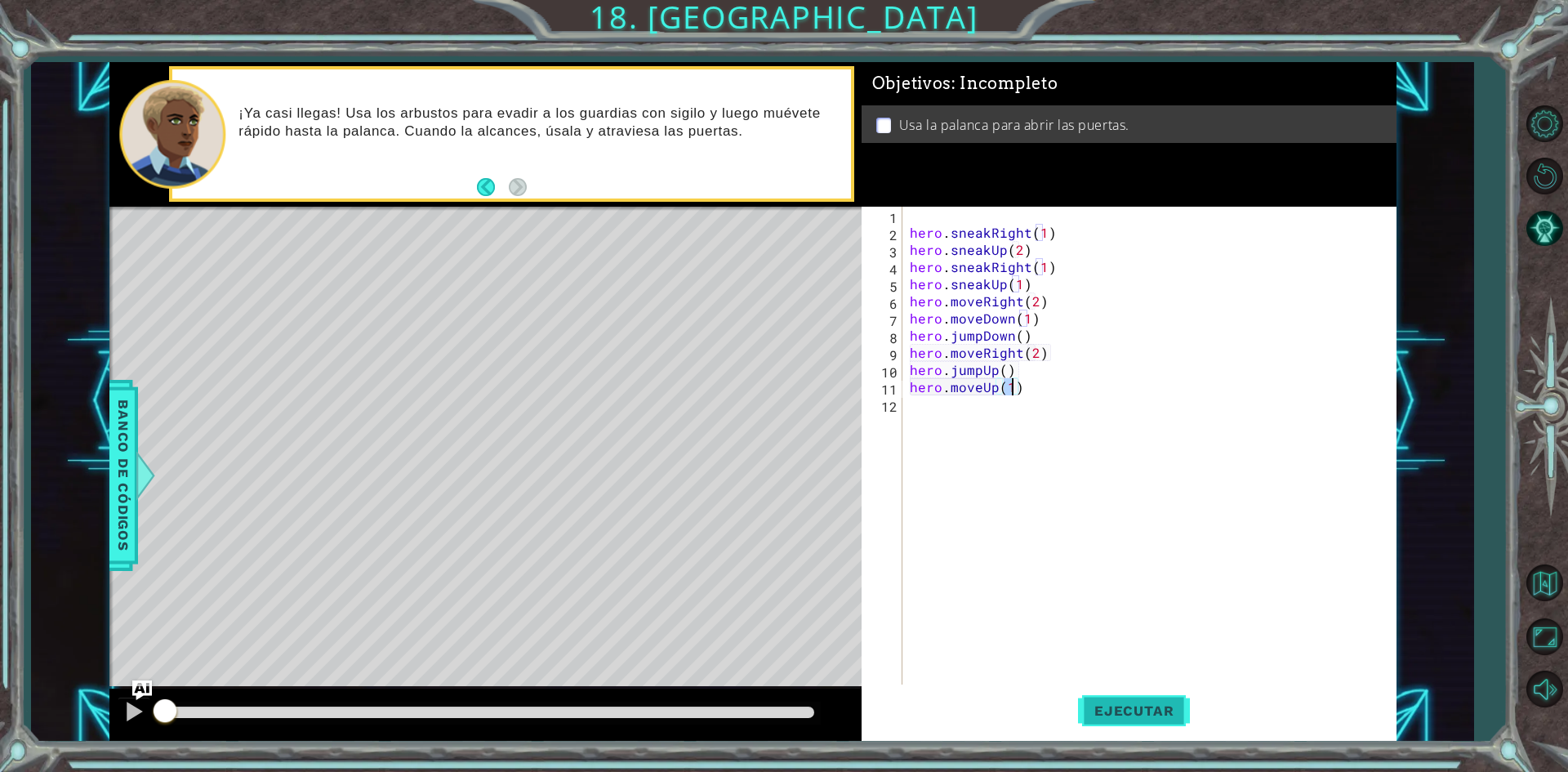
type textarea "hero.moveUp(1)"
click at [1134, 710] on span "Ejecutar" at bounding box center [1134, 710] width 112 height 16
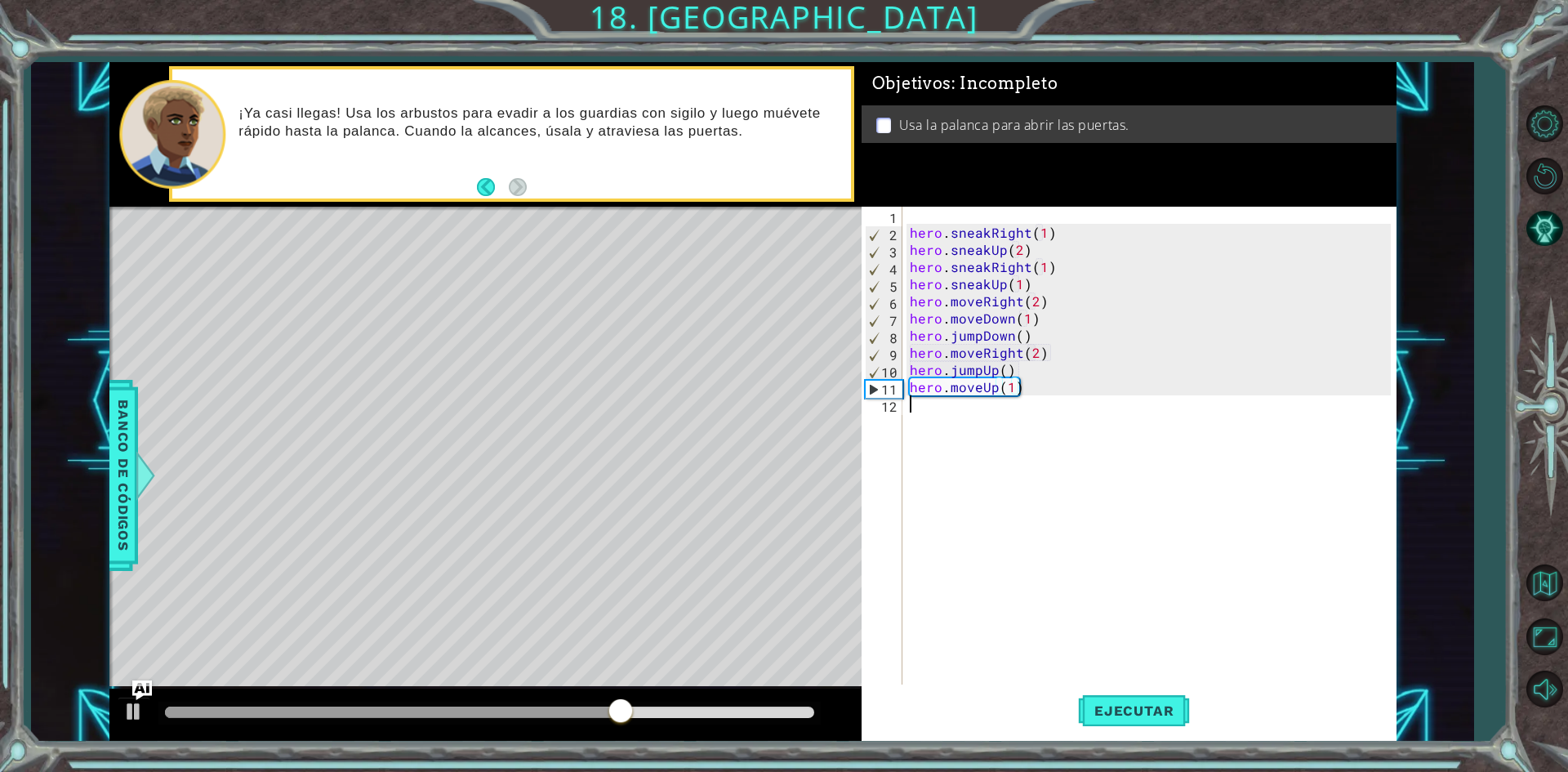
click at [937, 422] on div "hero . sneakRight ( 1 ) hero . sneakUp ( 2 ) hero . sneakRight ( 1 ) hero . sne…" at bounding box center [1153, 464] width 493 height 515
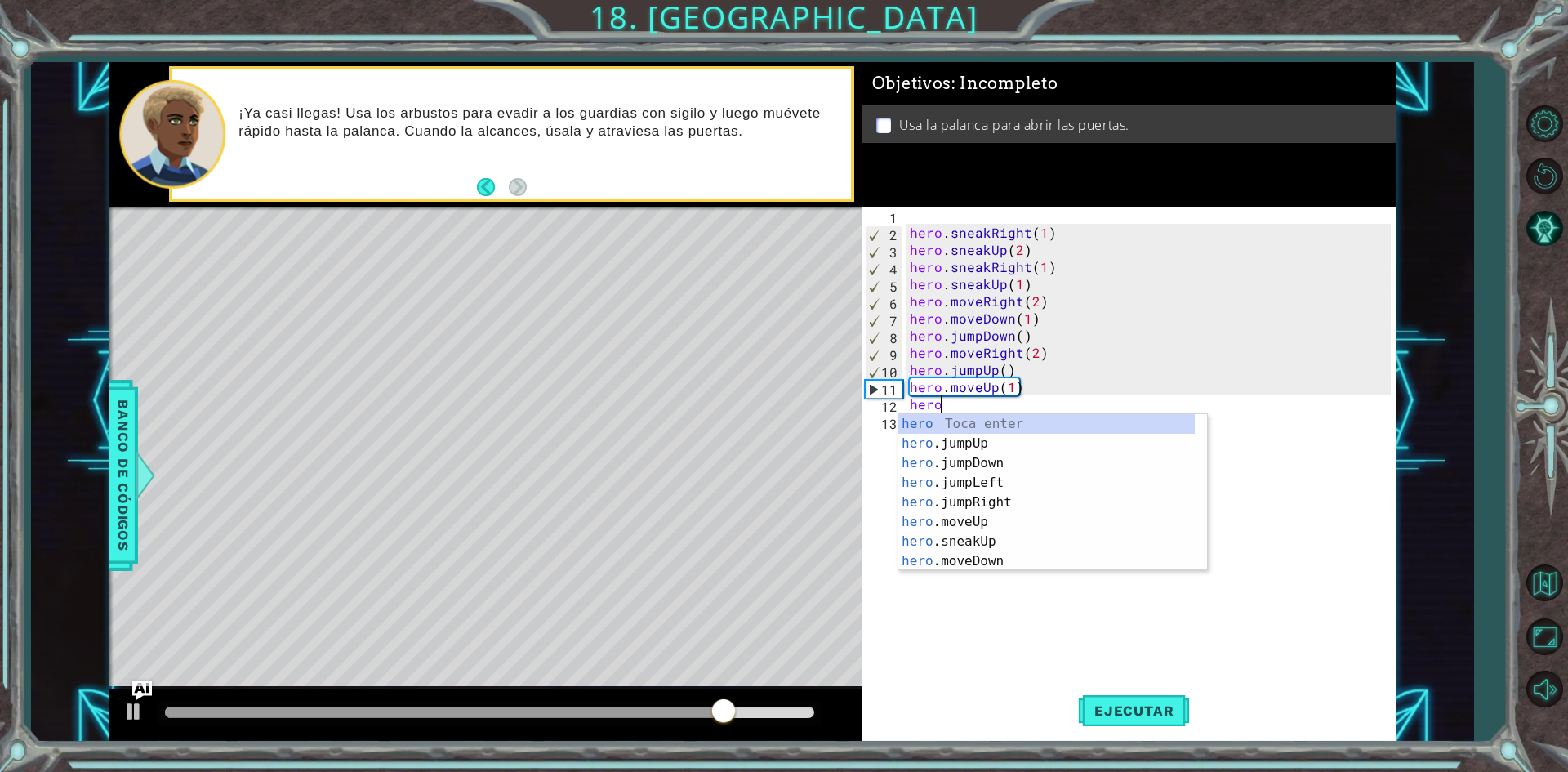
scroll to position [0, 2]
click at [937, 422] on div "hero.u se Toca enter hero. j u mpUp Toca enter hero. j u mpDown Toca enter hero…" at bounding box center [1053, 502] width 308 height 176
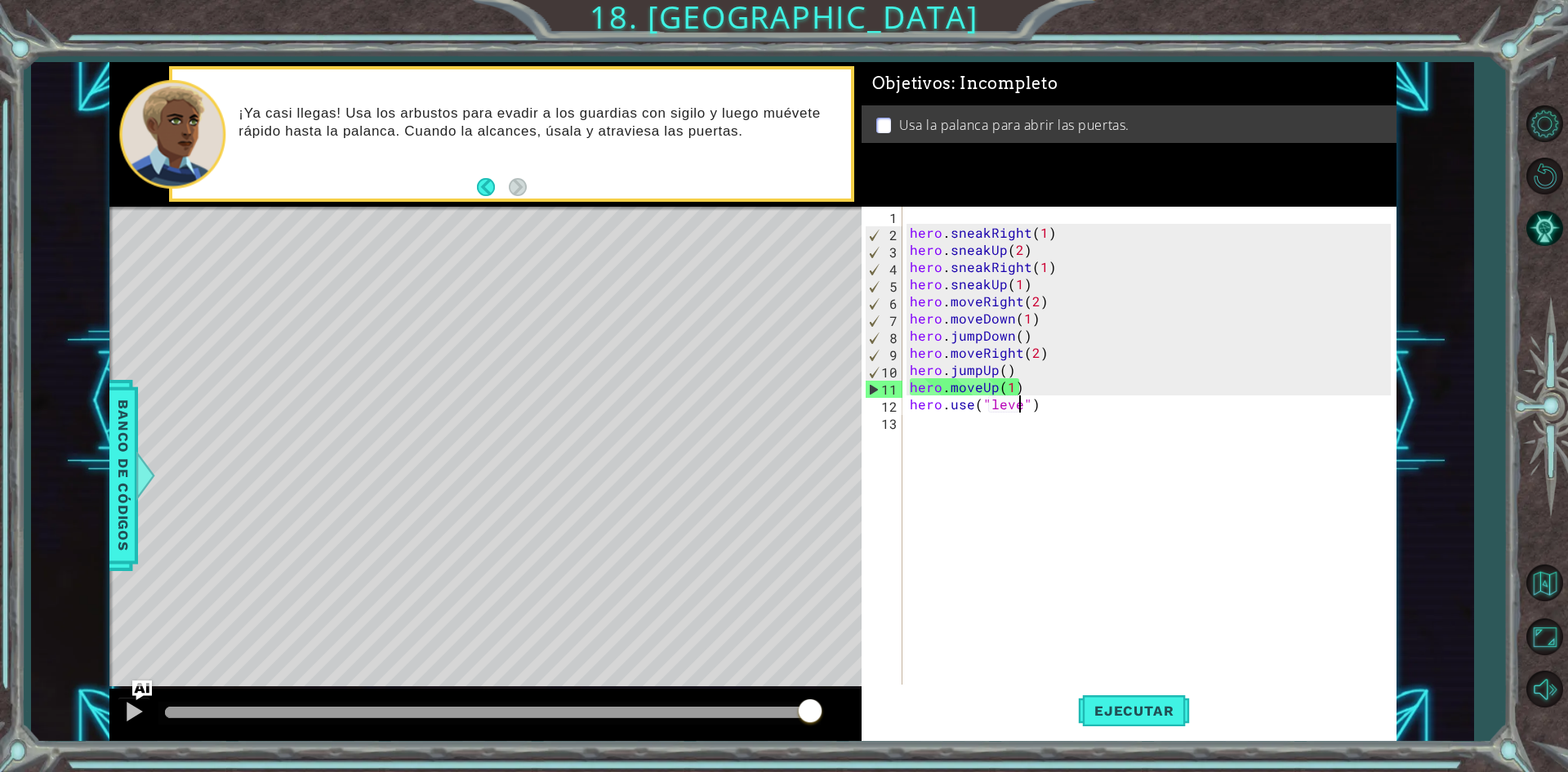
scroll to position [0, 8]
type textarea "hero.use("lever")"
click at [1166, 704] on span "Ejecutar" at bounding box center [1134, 710] width 112 height 16
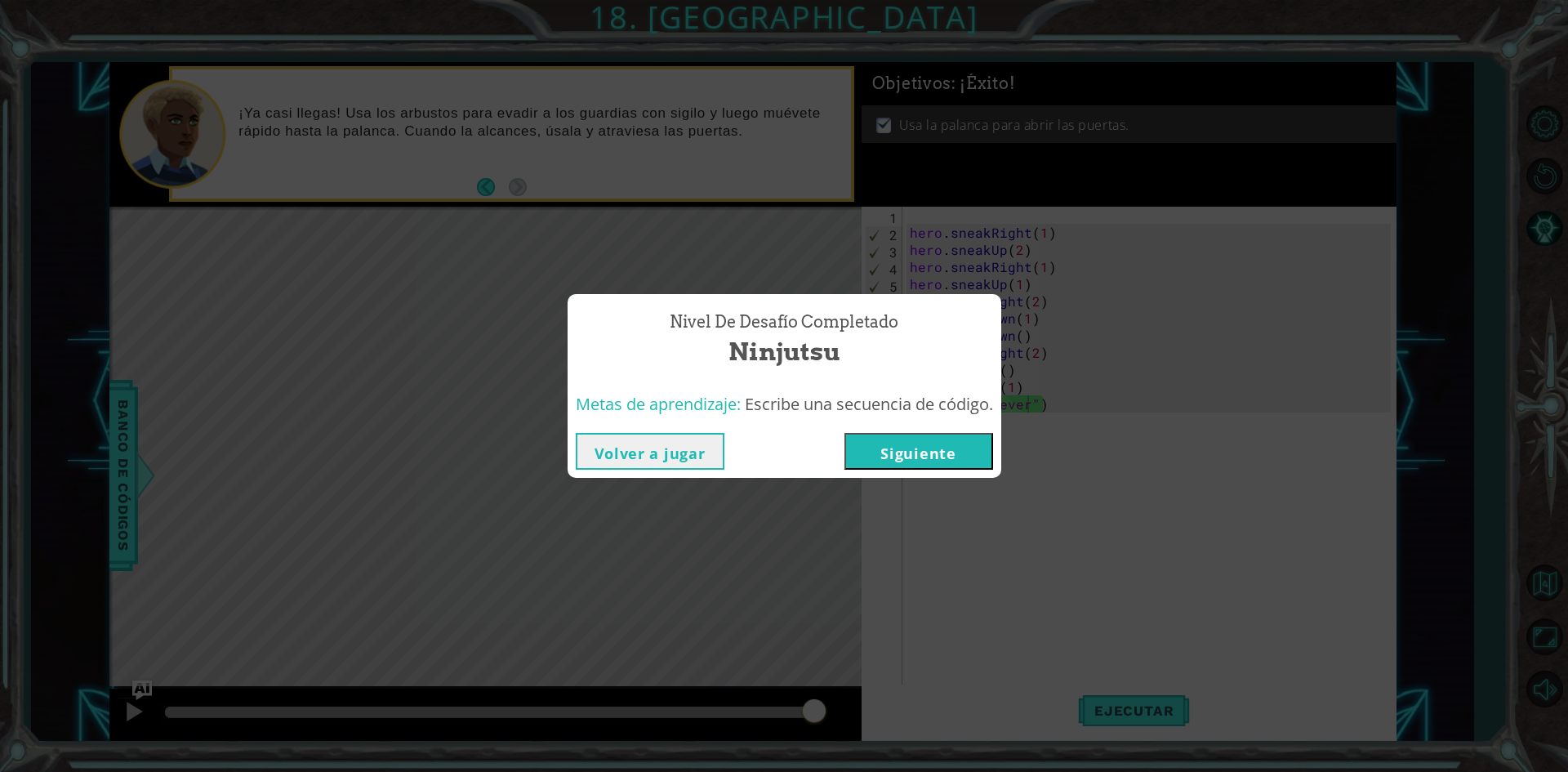
click at [964, 440] on button "Siguiente" at bounding box center [919, 451] width 148 height 37
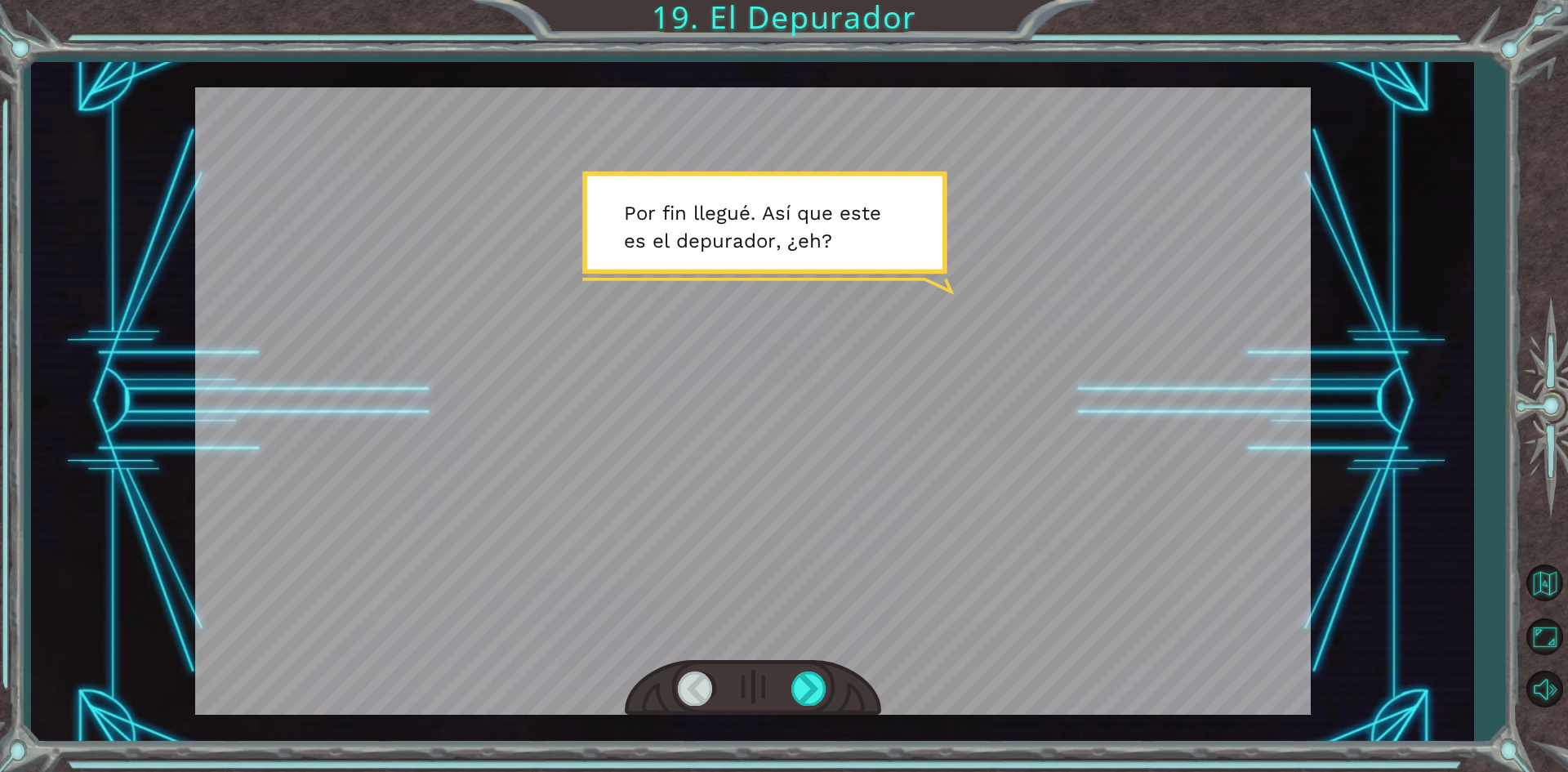
click at [789, 412] on div at bounding box center [753, 401] width 1115 height 627
click at [811, 690] on div at bounding box center [810, 688] width 37 height 34
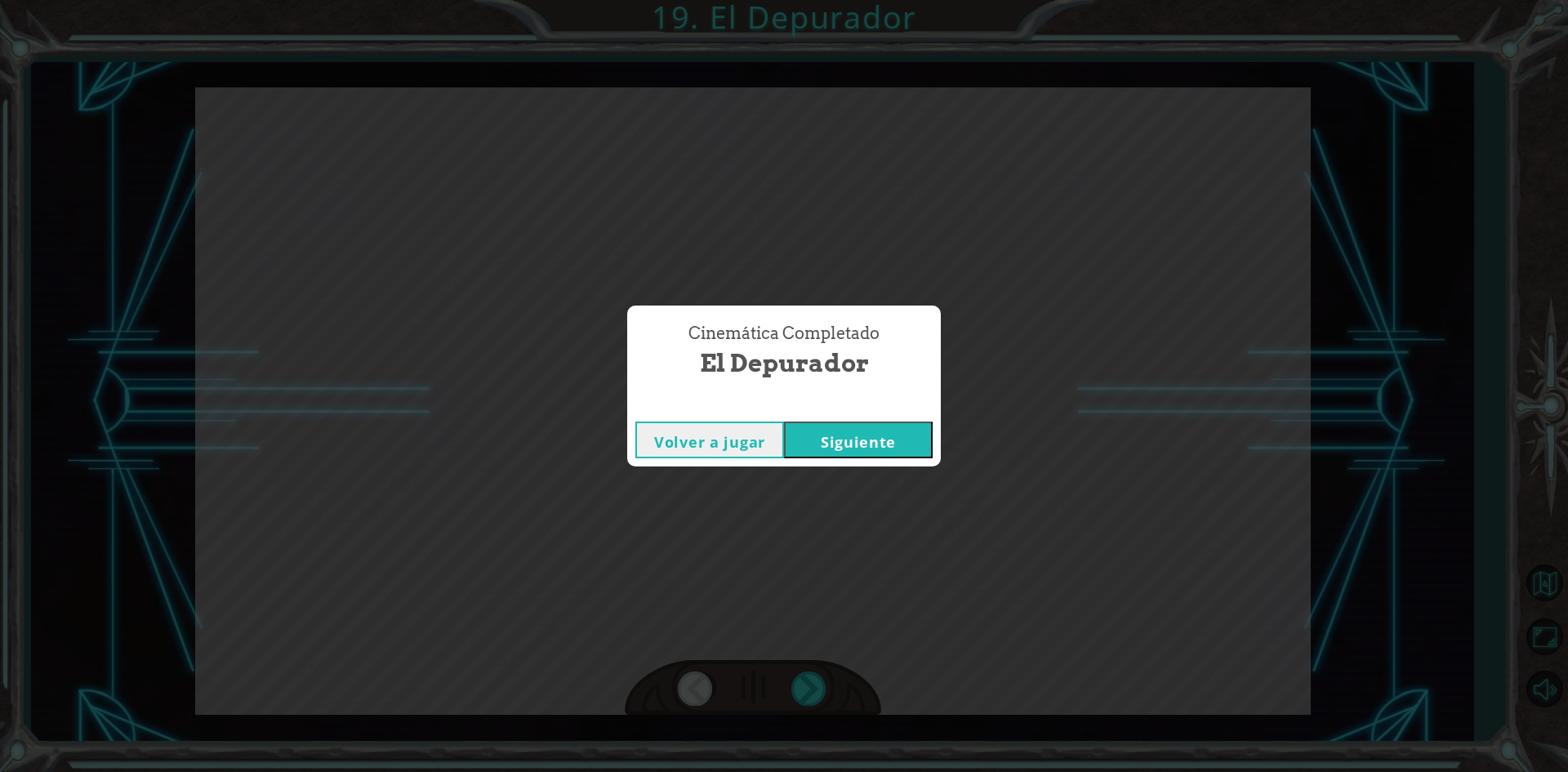
click at [898, 442] on button "Siguiente" at bounding box center [858, 440] width 148 height 37
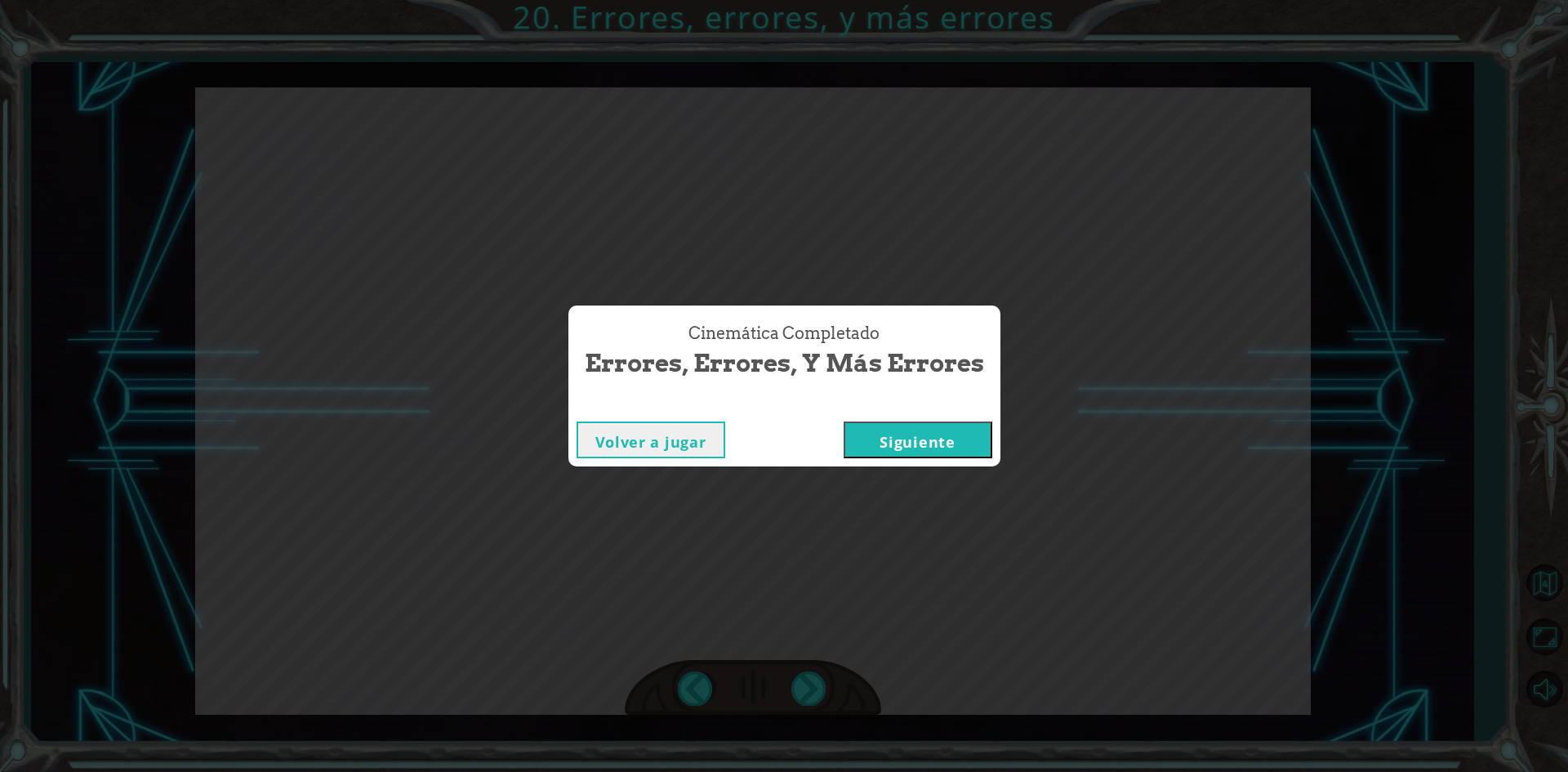
click at [898, 442] on button "Siguiente" at bounding box center [918, 440] width 148 height 37
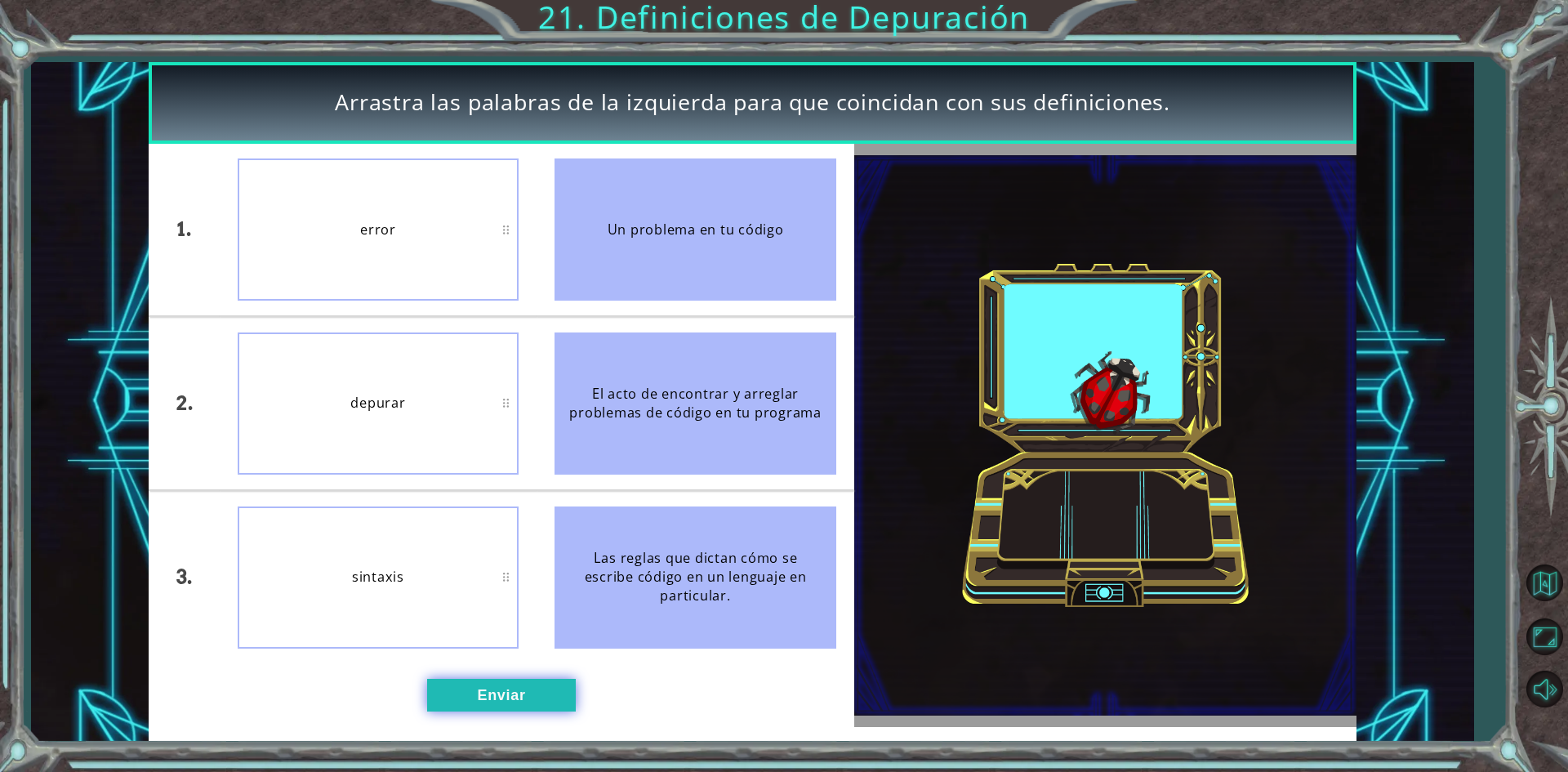
click at [501, 706] on button "Enviar" at bounding box center [501, 695] width 148 height 33
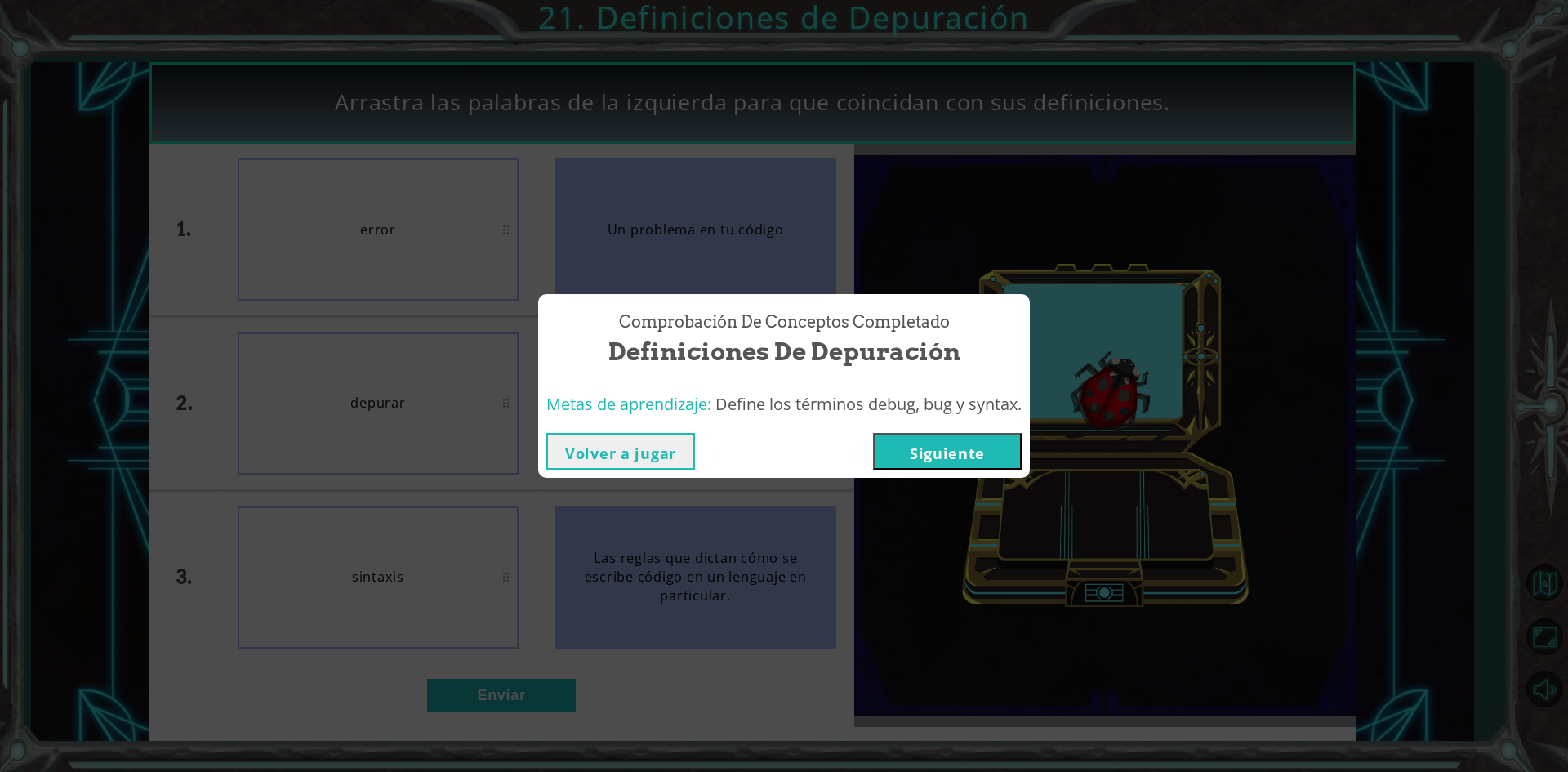
click at [928, 438] on button "Siguiente" at bounding box center [947, 451] width 148 height 37
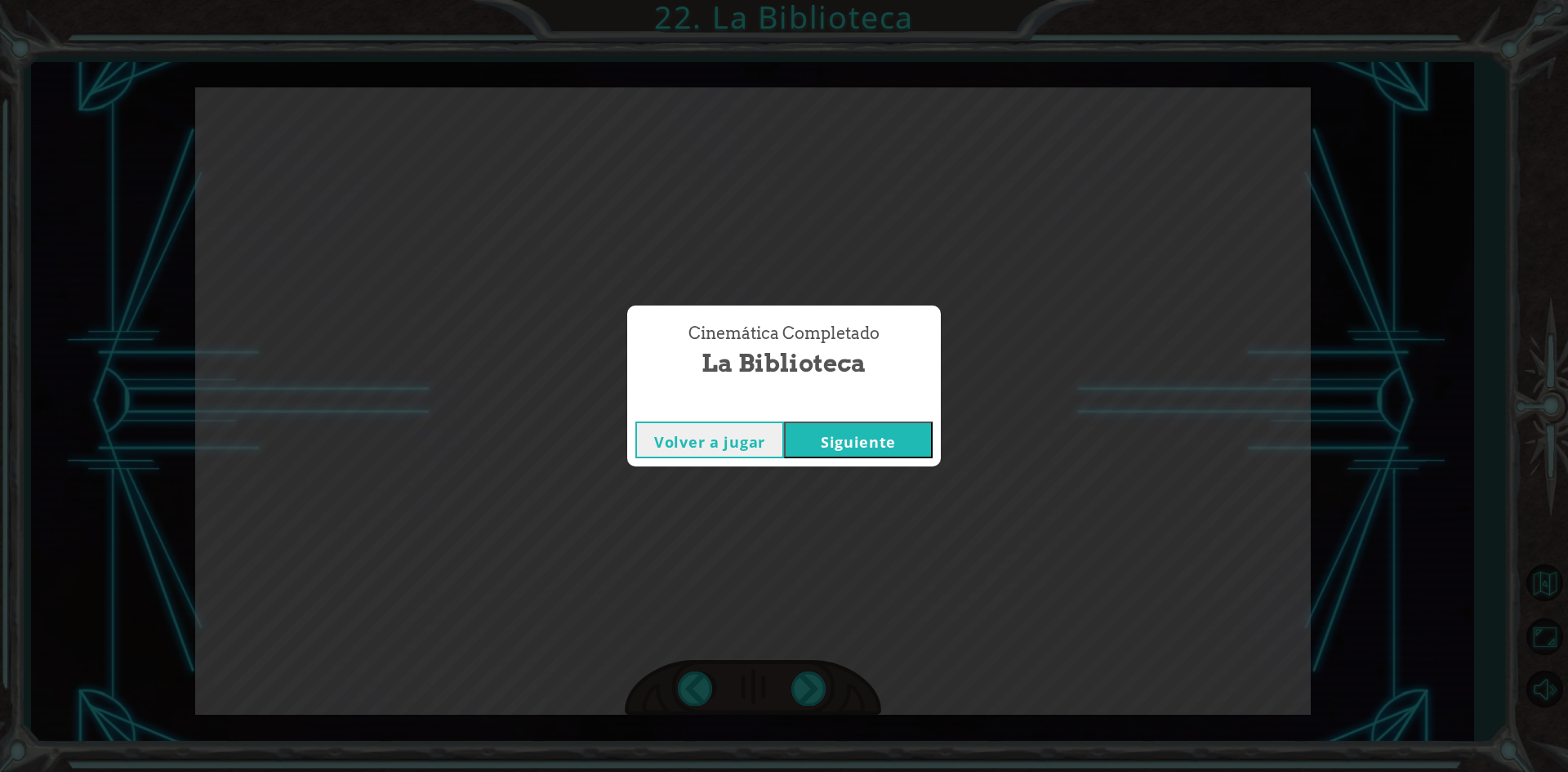
click at [898, 412] on div "Cinemática Completado" at bounding box center [784, 405] width 313 height 16
click at [896, 427] on button "Siguiente" at bounding box center [858, 440] width 148 height 37
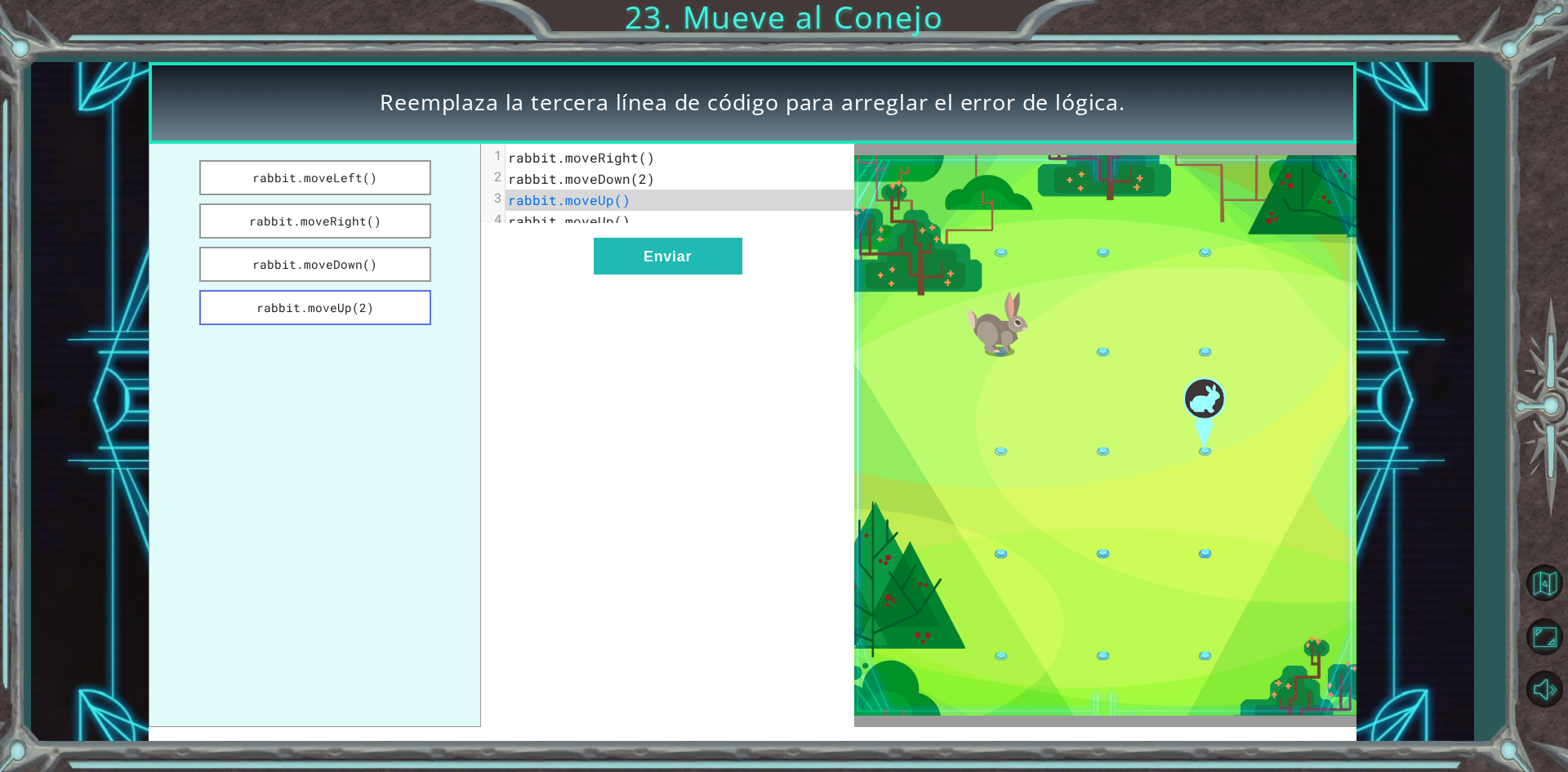
click at [330, 303] on button "rabbit.moveUp(2)" at bounding box center [315, 308] width 232 height 35
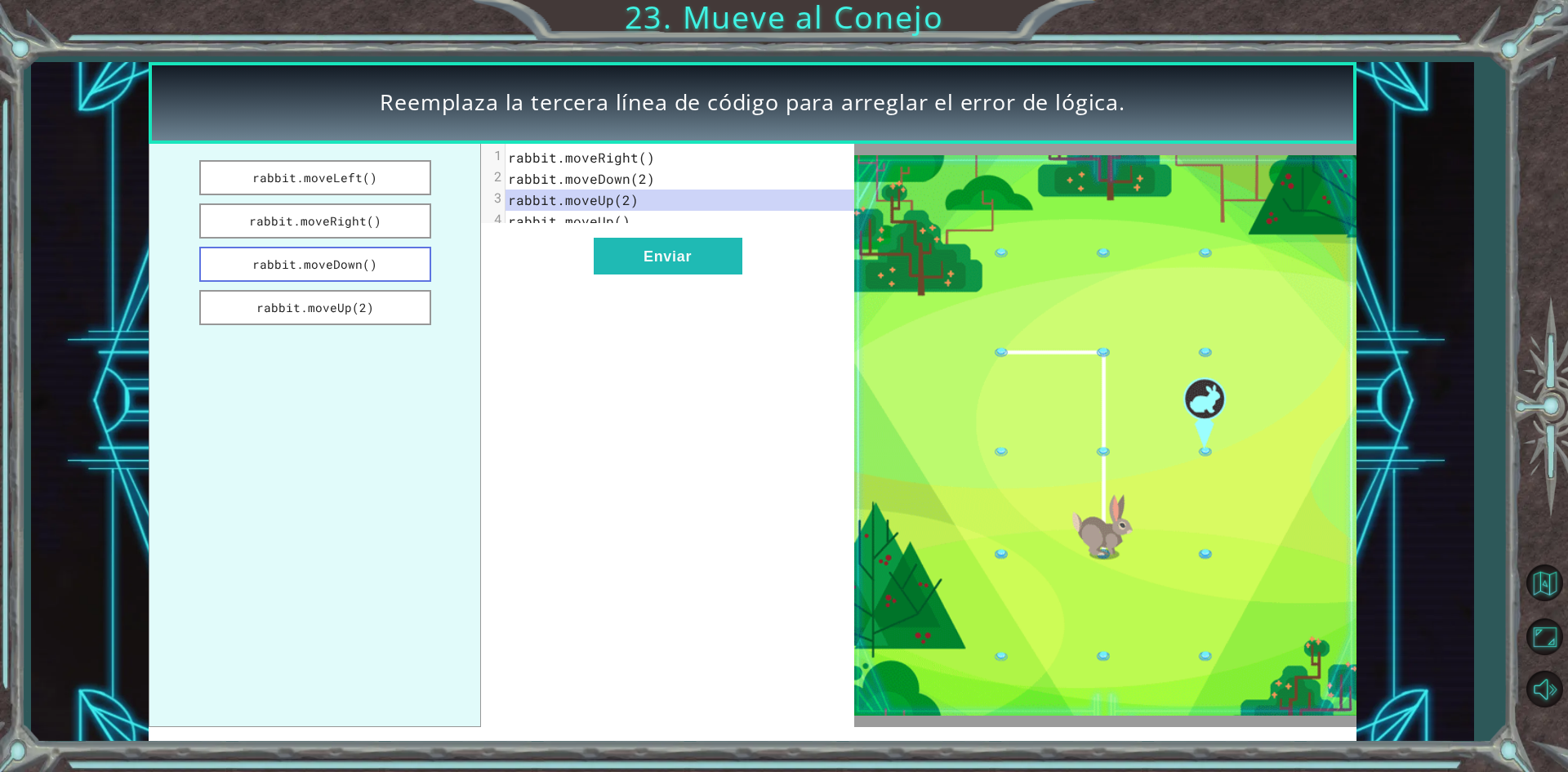
click at [347, 272] on button "rabbit.moveDown()" at bounding box center [315, 264] width 232 height 35
click at [349, 311] on button "rabbit.moveUp(2)" at bounding box center [315, 308] width 232 height 35
click at [340, 272] on button "rabbit.moveDown()" at bounding box center [315, 264] width 232 height 35
click at [349, 235] on button "rabbit.moveRight()" at bounding box center [315, 221] width 232 height 35
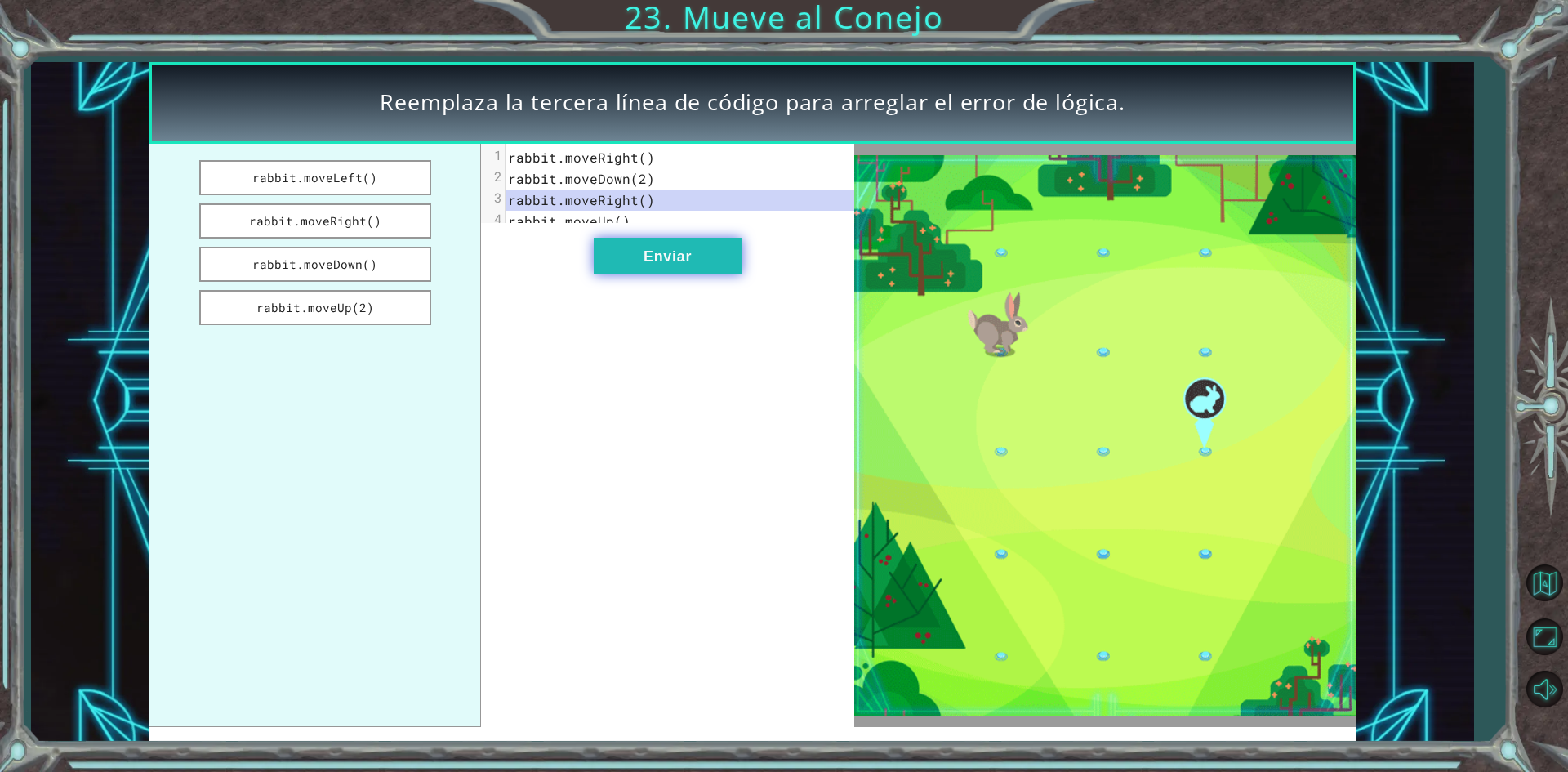
click at [661, 274] on button "Enviar" at bounding box center [667, 256] width 148 height 37
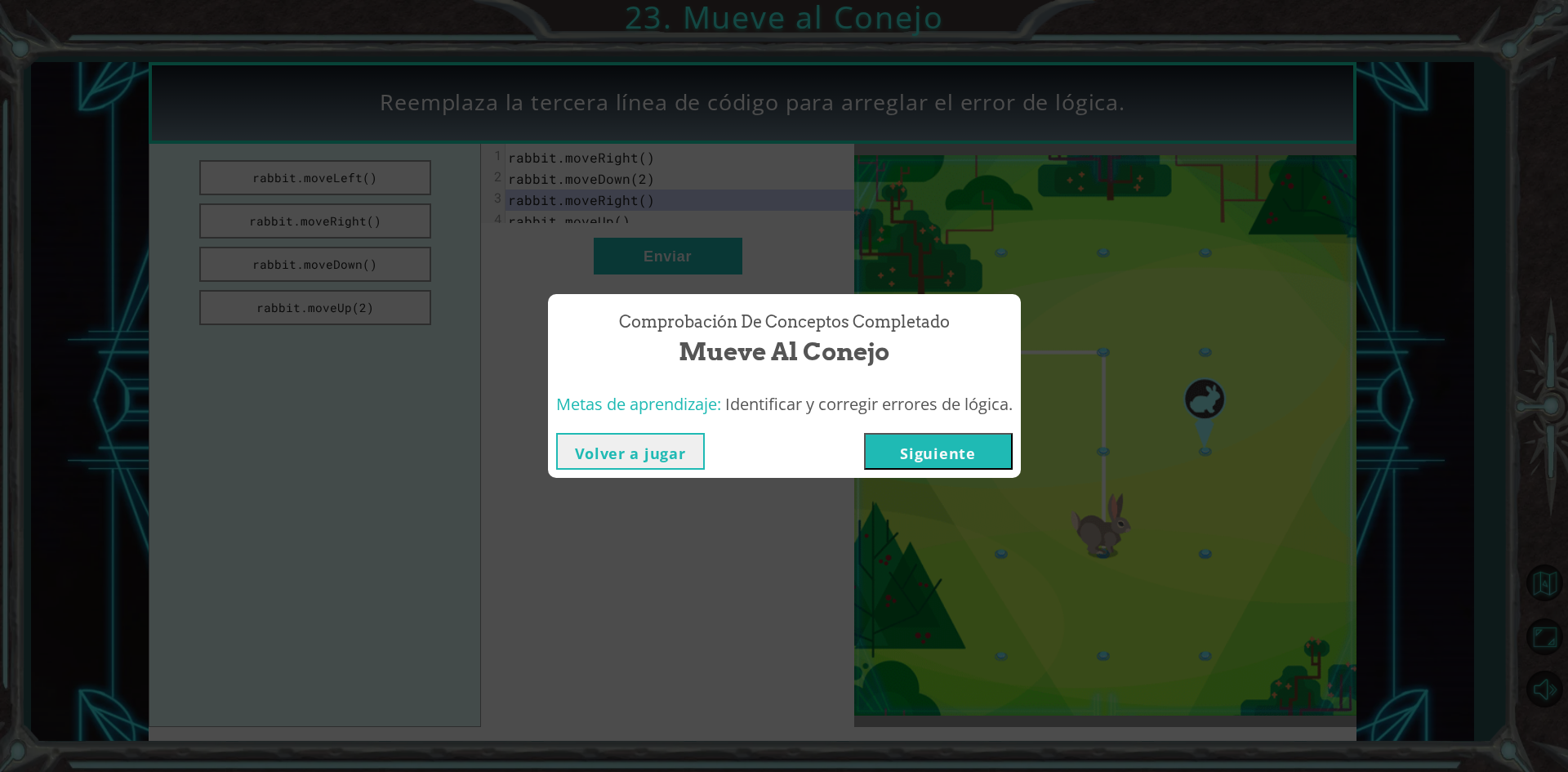
click at [929, 453] on button "Siguiente" at bounding box center [938, 451] width 148 height 37
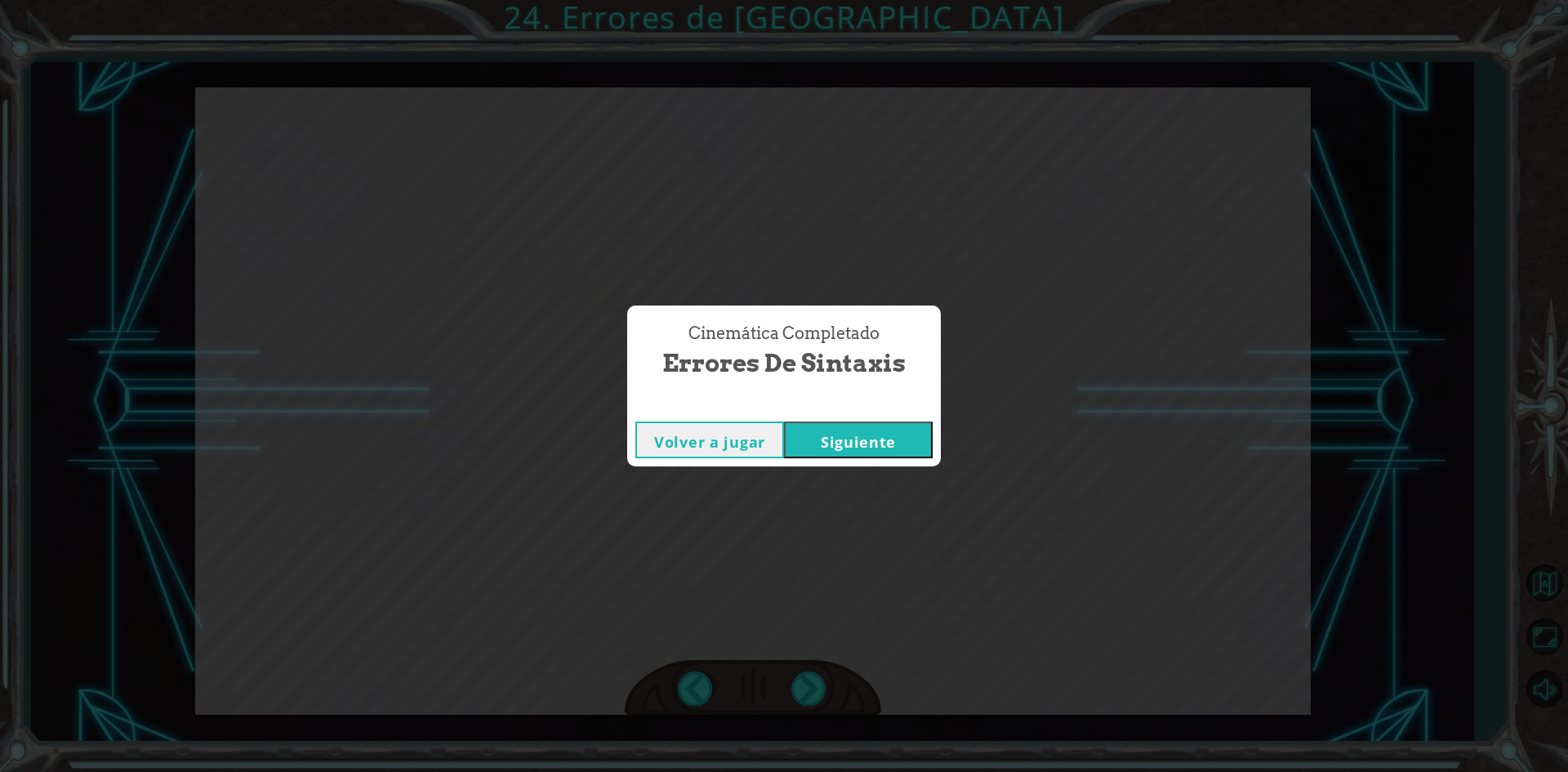
click at [862, 452] on button "Siguiente" at bounding box center [858, 440] width 148 height 37
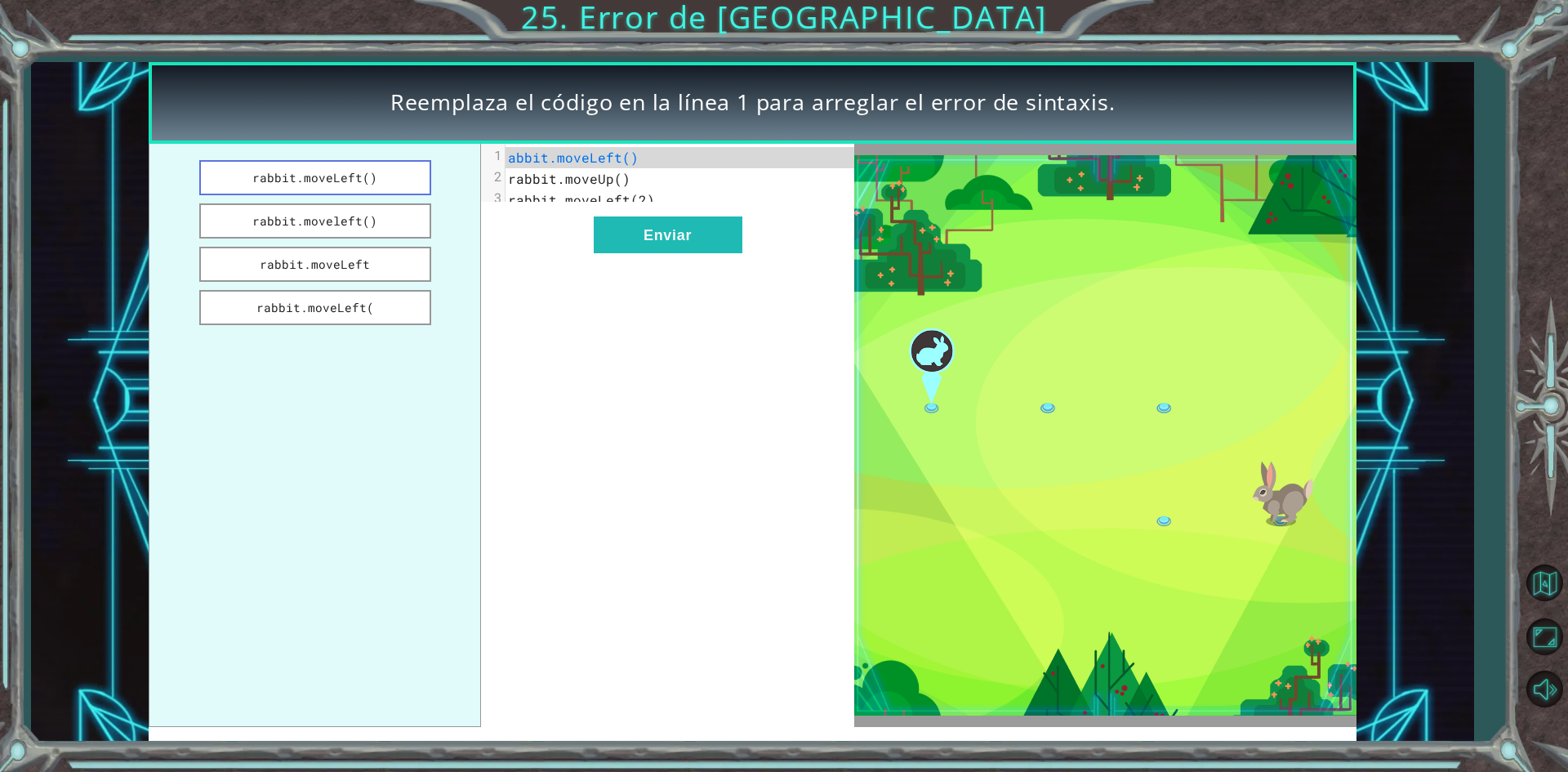
click at [381, 181] on button "rabbit.moveLeft()" at bounding box center [315, 178] width 232 height 35
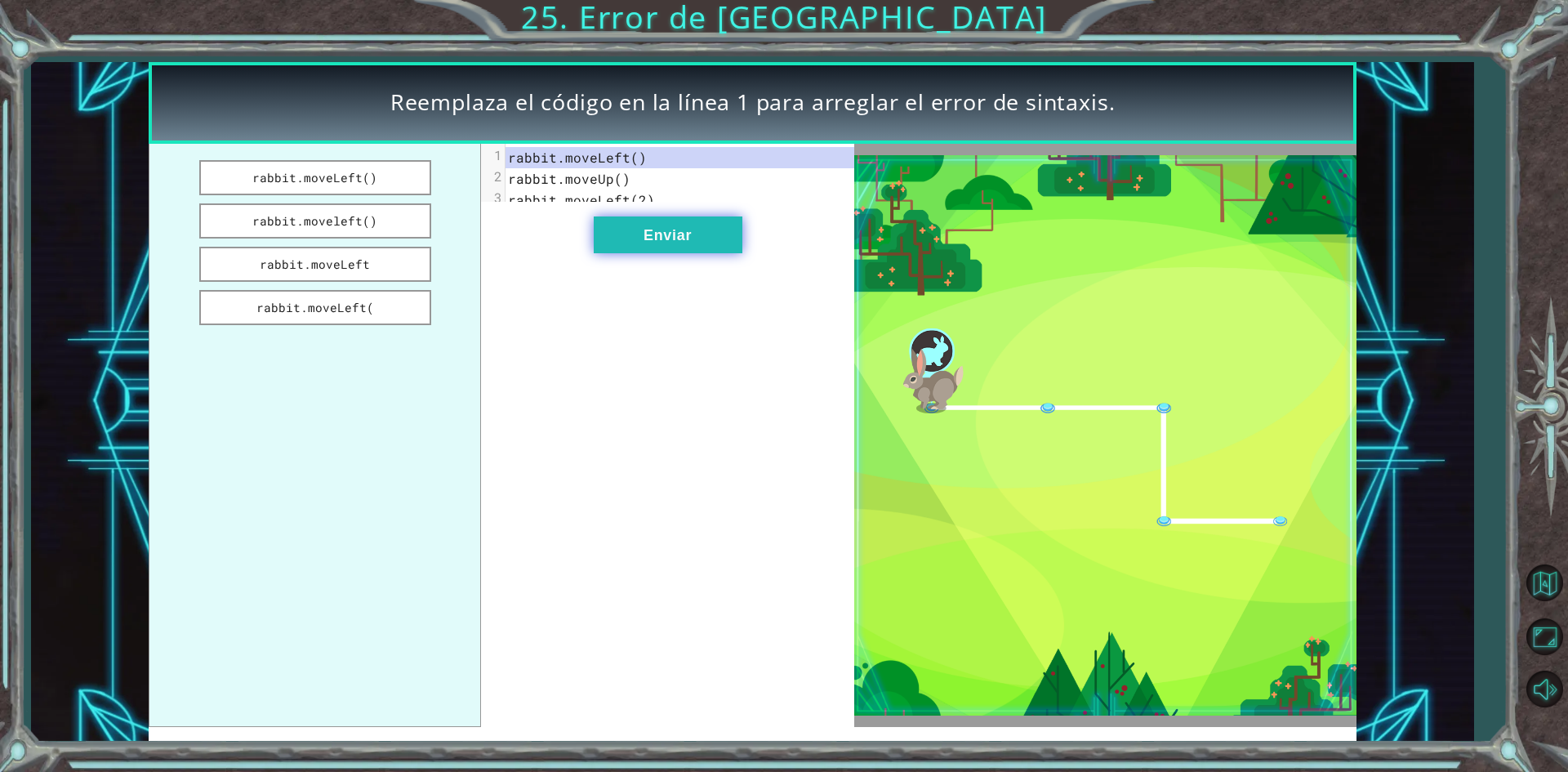
click at [619, 245] on button "Enviar" at bounding box center [667, 235] width 148 height 37
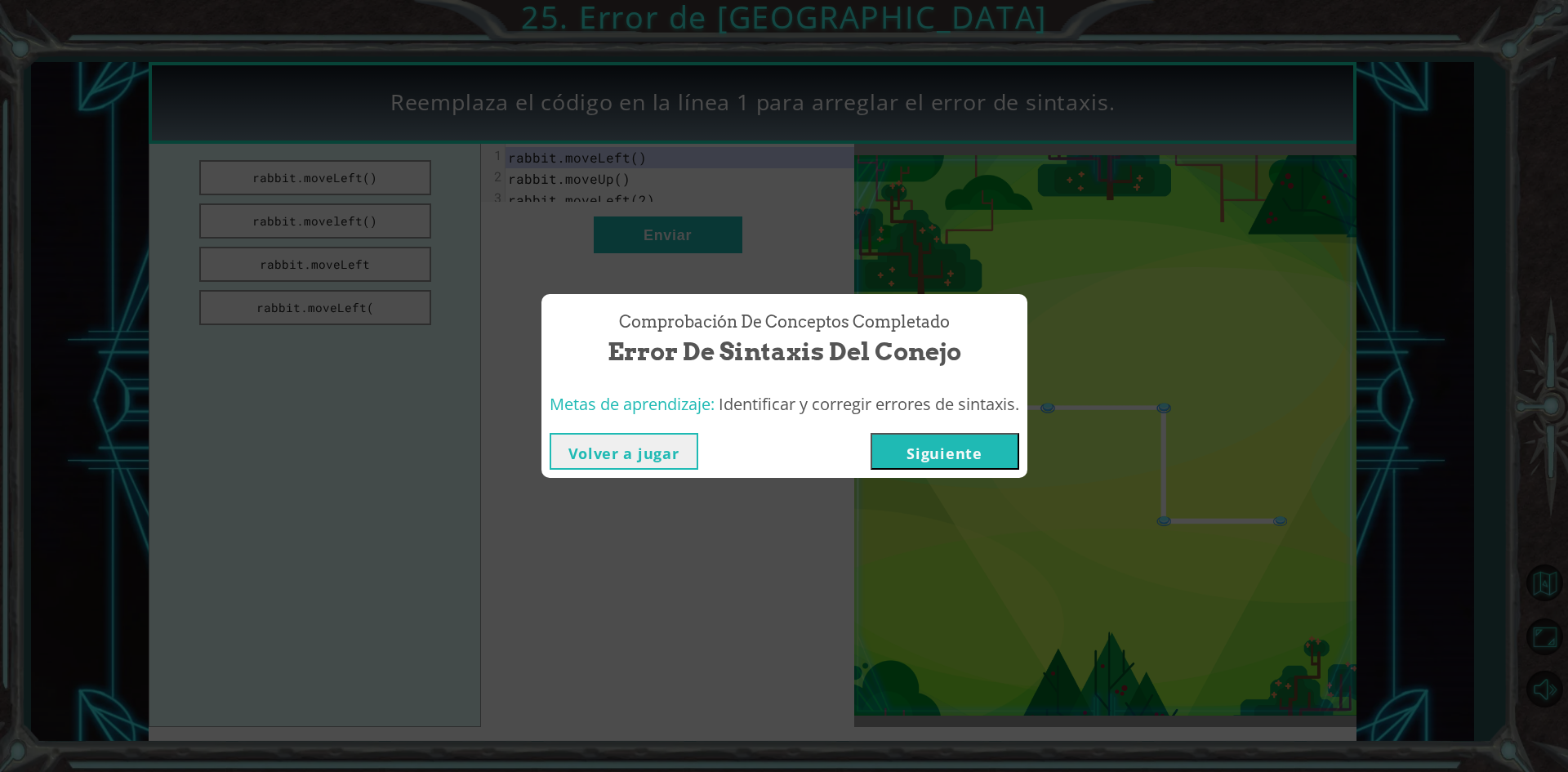
click at [933, 462] on button "Siguiente" at bounding box center [944, 451] width 148 height 37
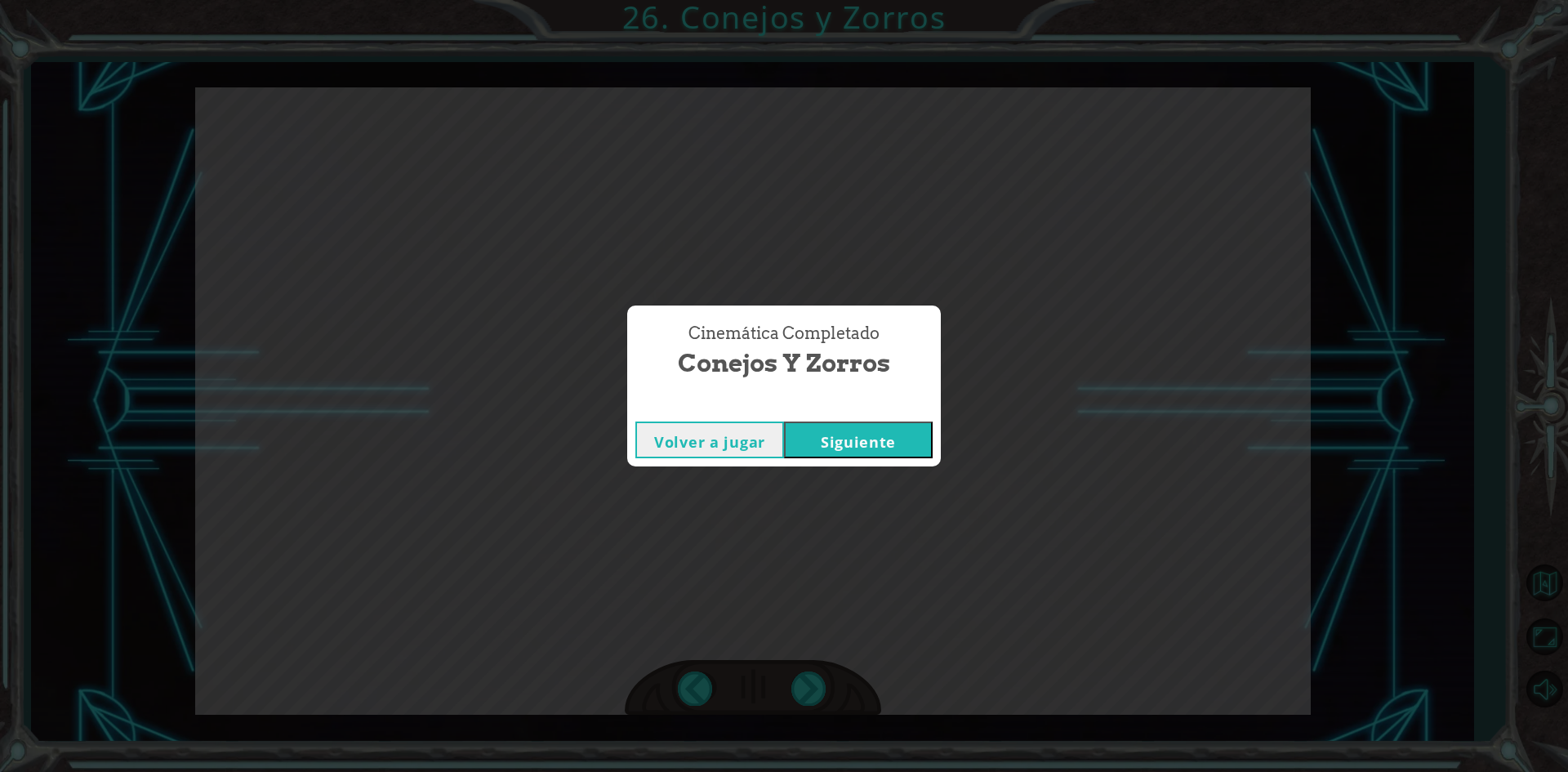
click at [913, 447] on button "Siguiente" at bounding box center [858, 440] width 148 height 37
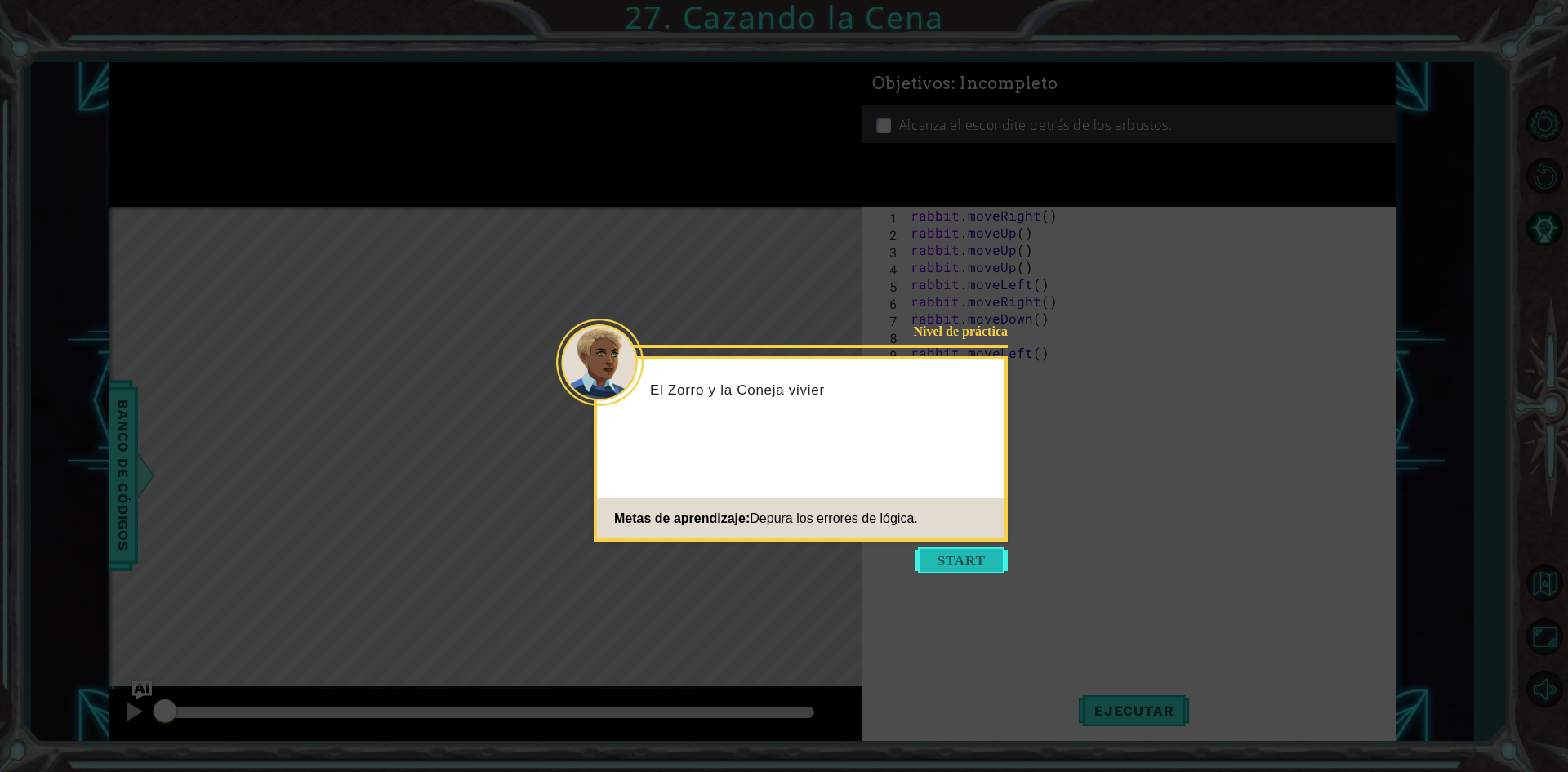
click at [958, 564] on button "Start" at bounding box center [960, 560] width 93 height 26
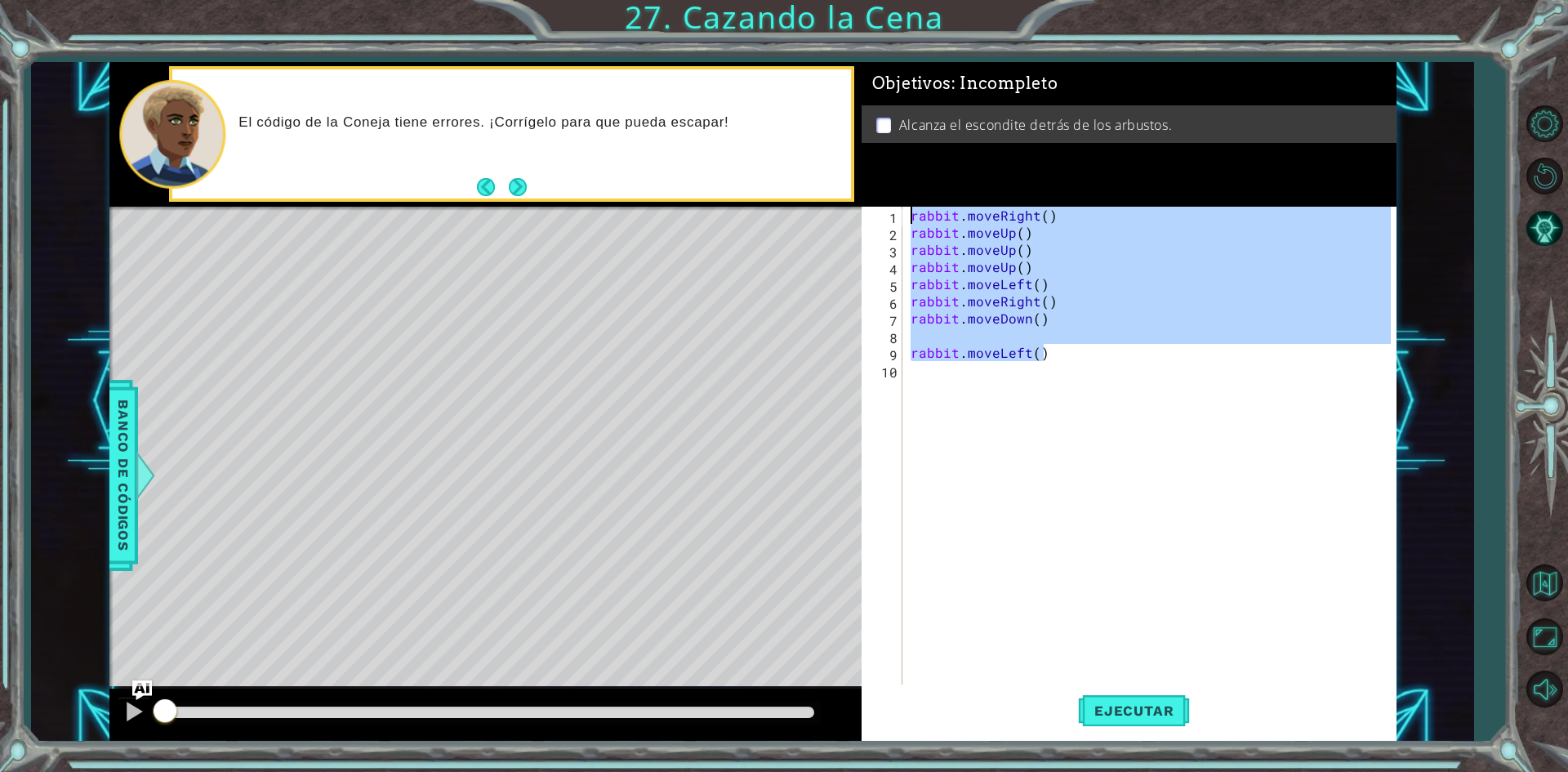
drag, startPoint x: 1087, startPoint y: 360, endPoint x: 894, endPoint y: 174, distance: 268.0
click at [894, 174] on div "Objetivos : Incompleto Alcanza el escondite detrás de los arbustos. 1 2 3 4 5 6…" at bounding box center [1129, 402] width 535 height 680
type textarea "rabbit.moveRight() rabbit.moveUp()"
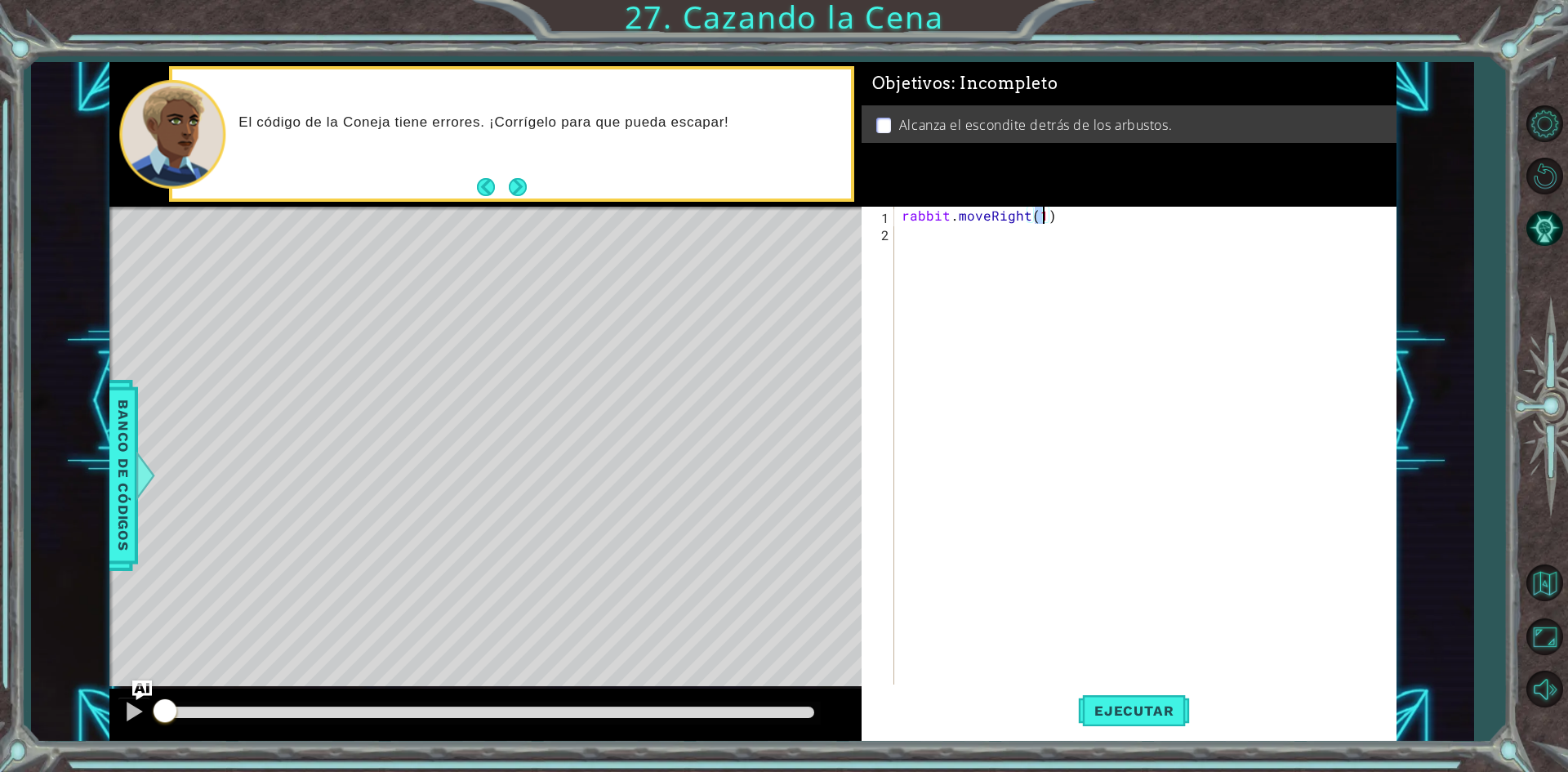
type textarea "rabbit.moveRight(2)"
type textarea "rabbit.moveUp(2)"
type textarea "rabbit.moveLeft(2)"
click at [943, 272] on div "rabbit . moveRight ( 2 ) rabbit . moveUp ( 2 ) rabbit . moveLeft ( 2 )" at bounding box center [1148, 464] width 499 height 515
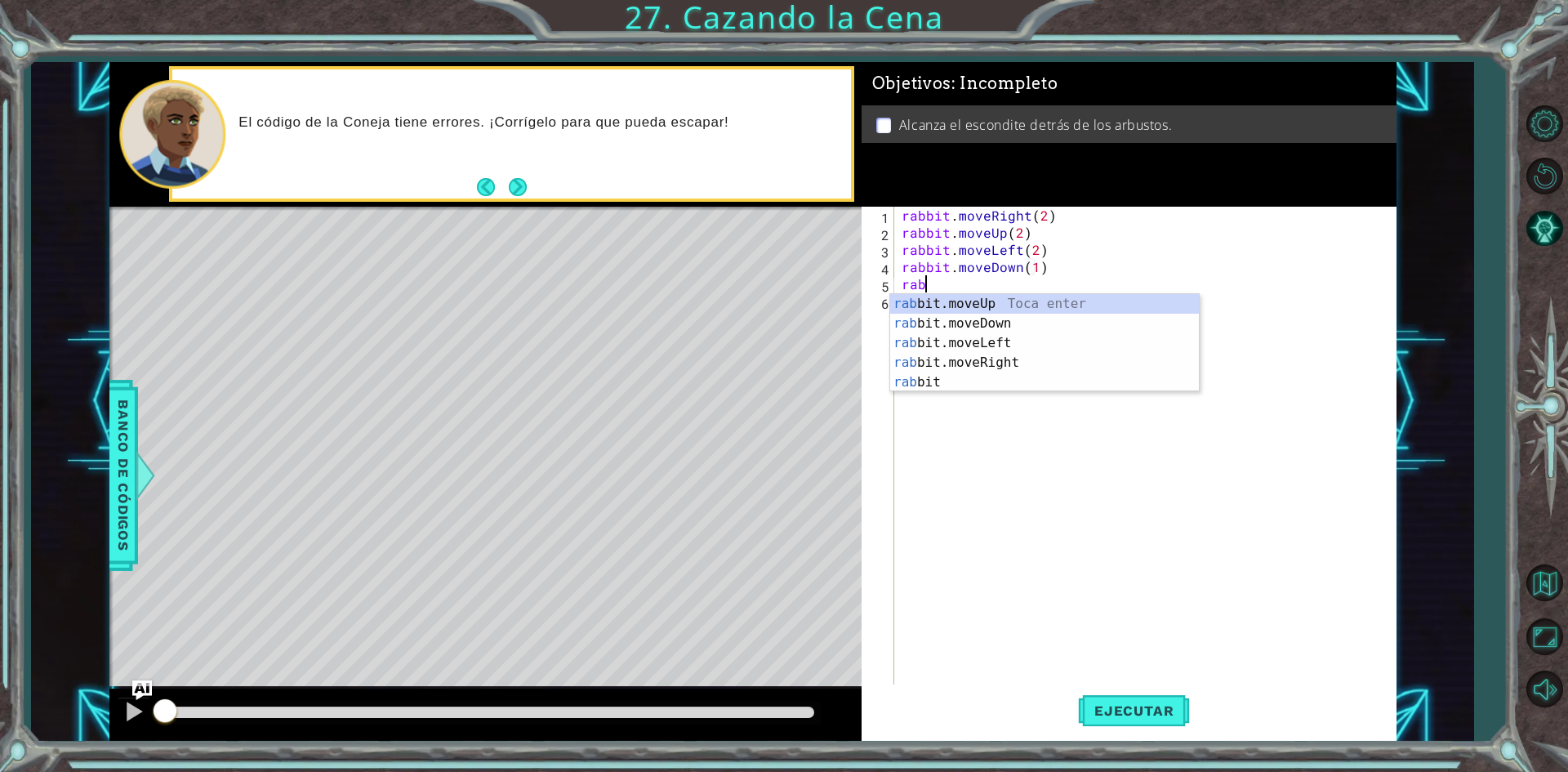
scroll to position [0, 1]
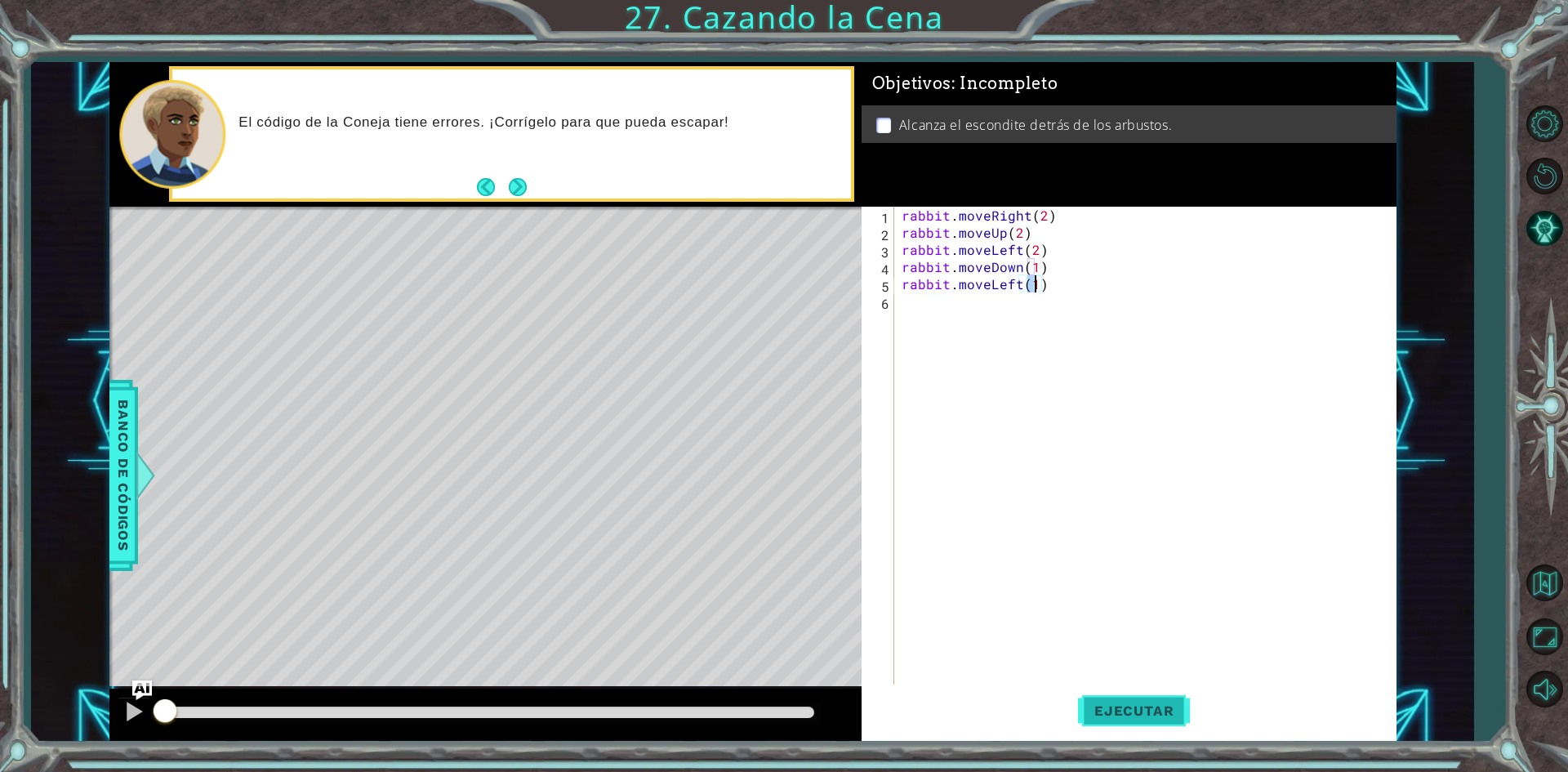
type textarea "rabbit.moveLeft(1)"
click at [1143, 717] on span "Ejecutar" at bounding box center [1134, 710] width 112 height 16
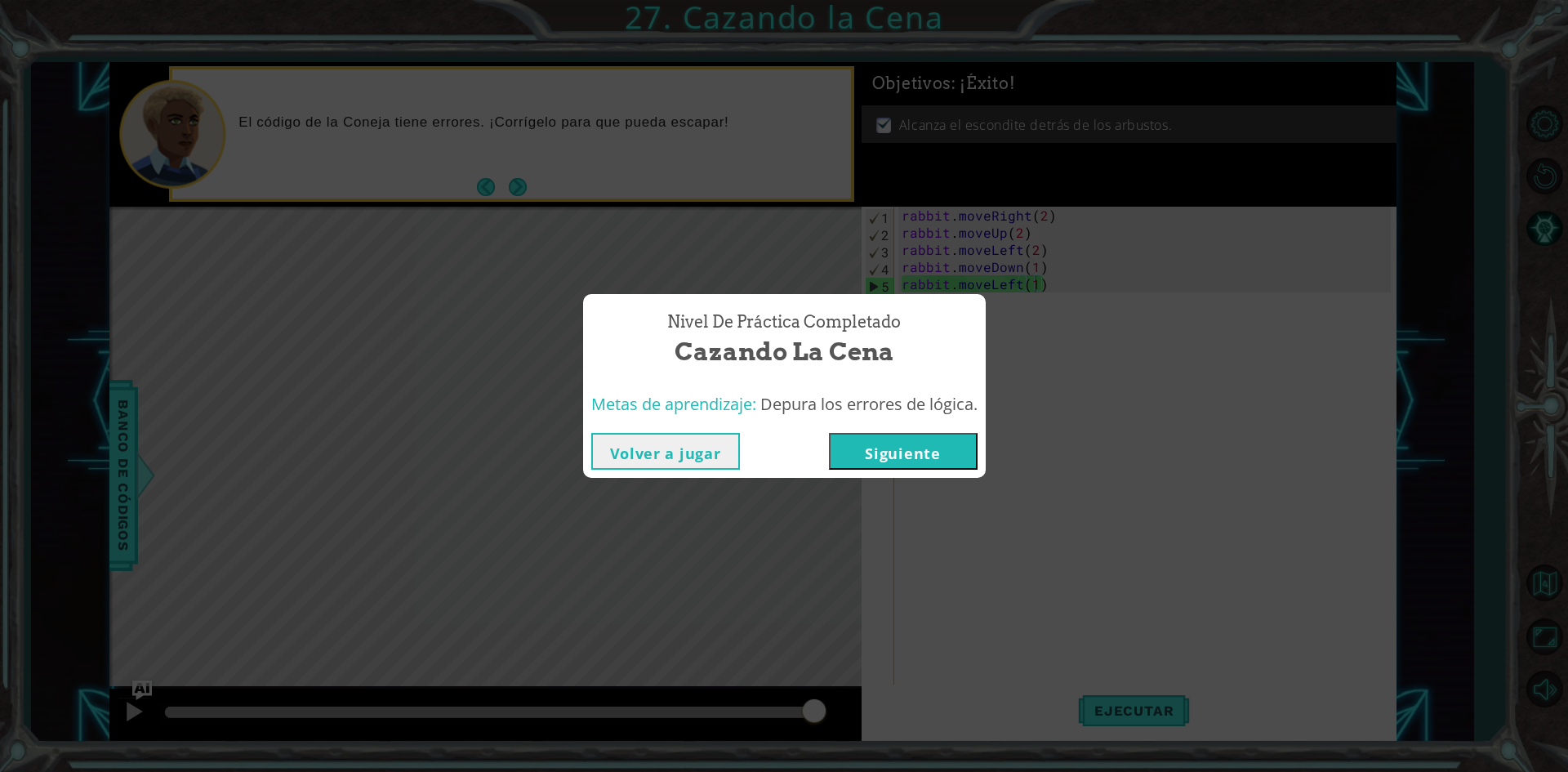
click at [964, 433] on button "Siguiente" at bounding box center [903, 451] width 148 height 37
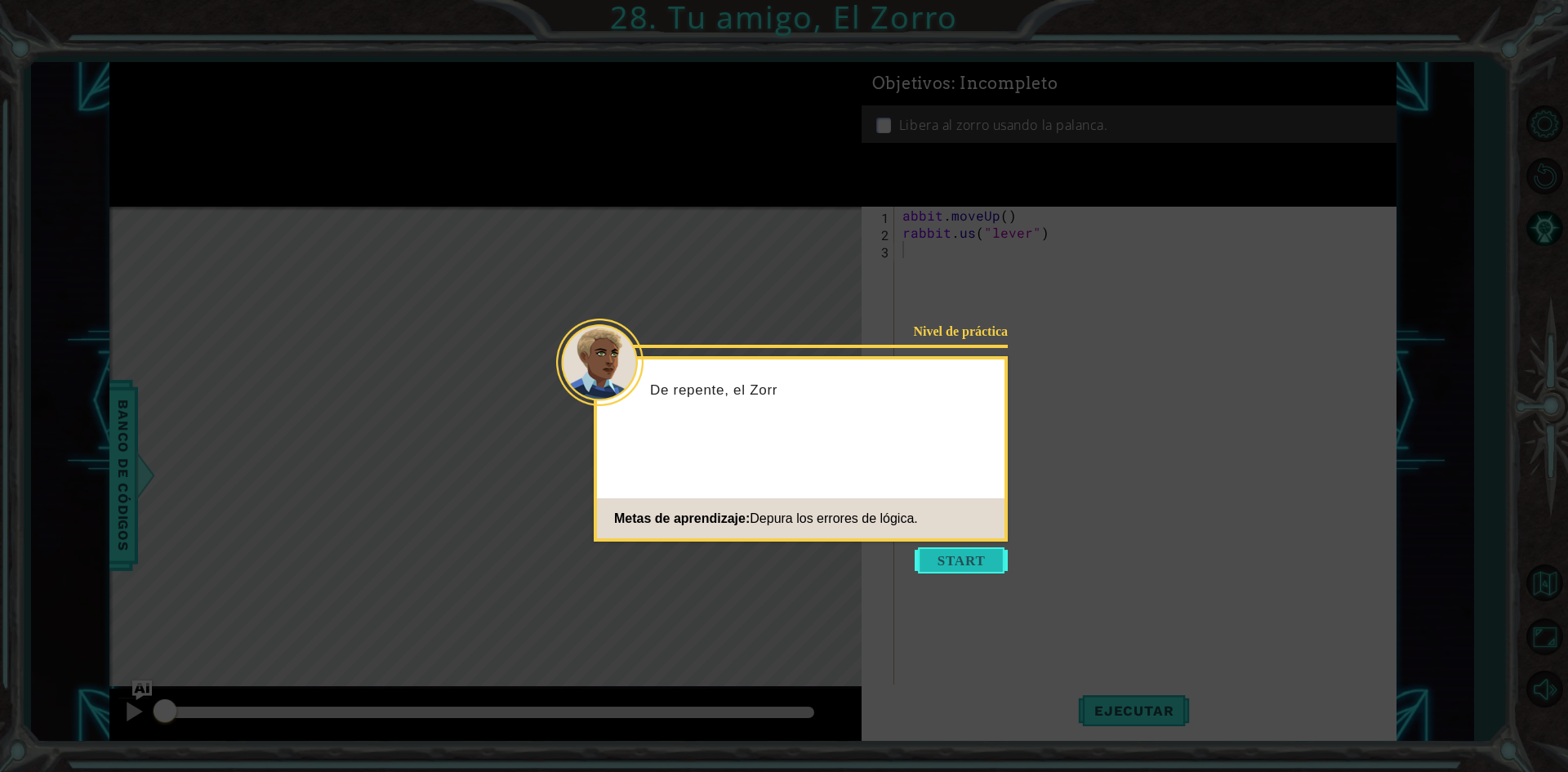
click at [949, 557] on button "Start" at bounding box center [960, 560] width 93 height 26
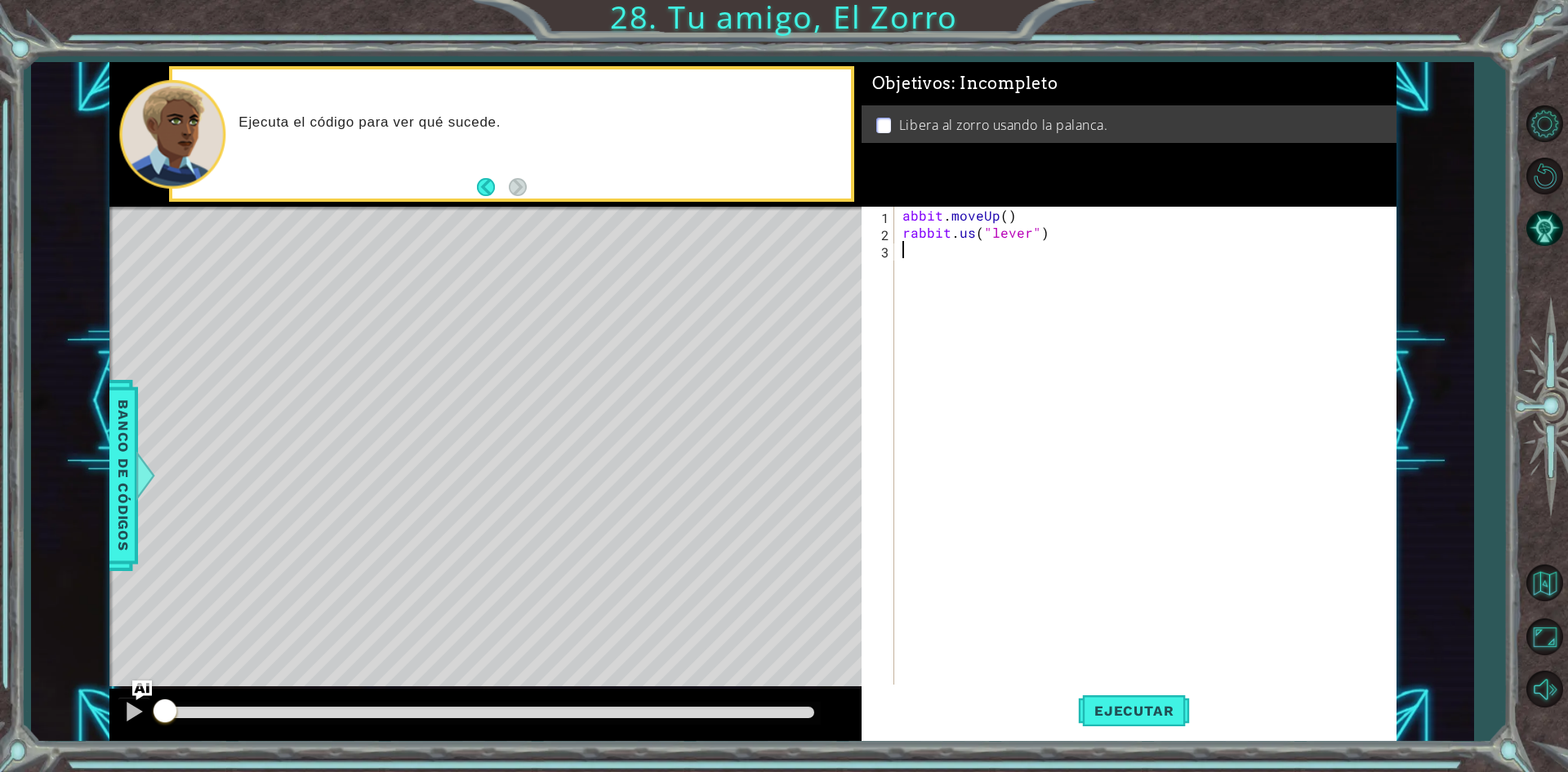
click at [1071, 242] on div "abbit . moveUp ( ) rabbit . us ( "lever" )" at bounding box center [1149, 464] width 499 height 515
click at [1105, 697] on button "Ejecutar" at bounding box center [1134, 711] width 112 height 53
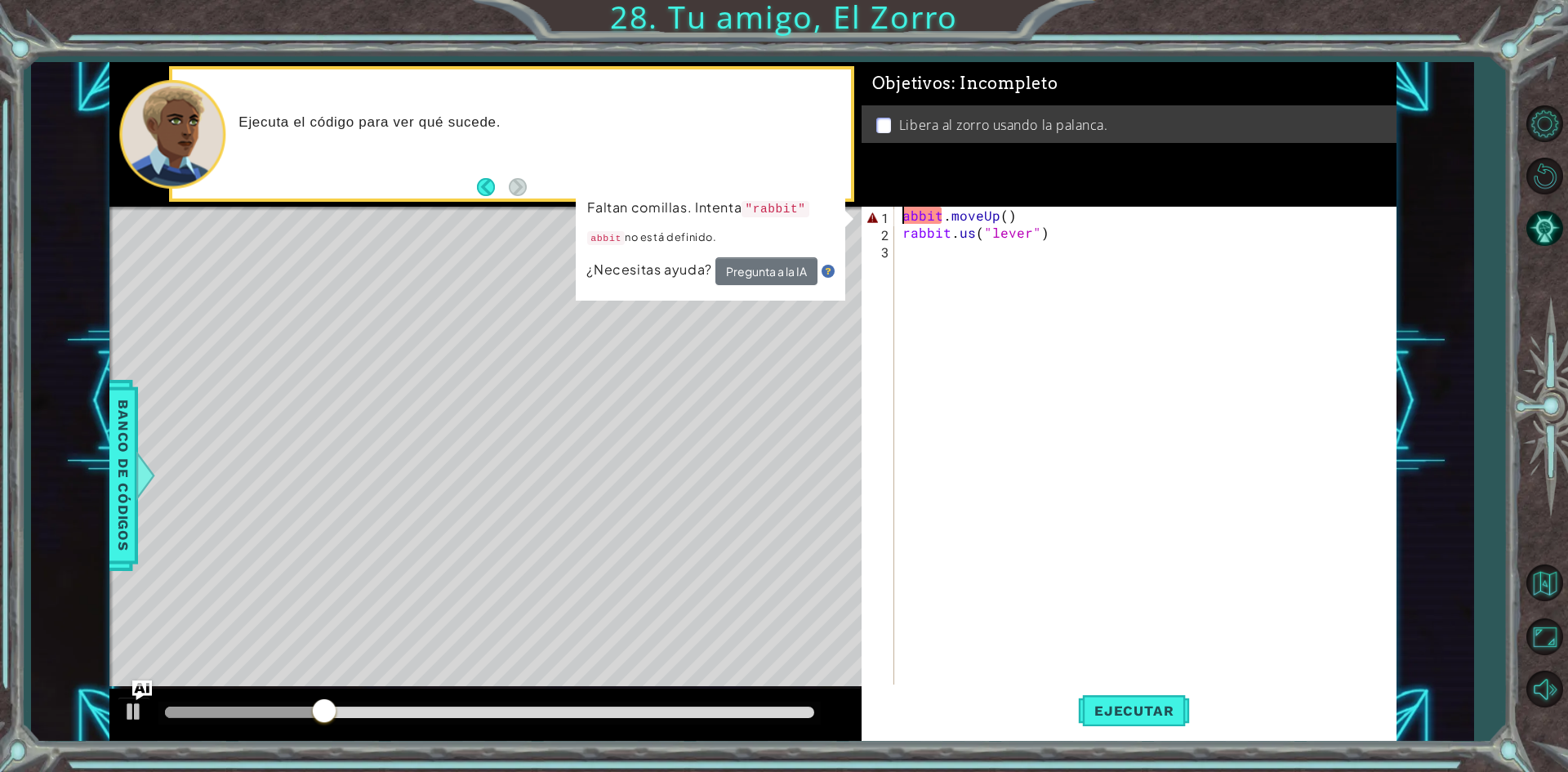
click at [905, 220] on div "abbit . moveUp ( ) rabbit . us ( "lever" )" at bounding box center [1149, 464] width 499 height 515
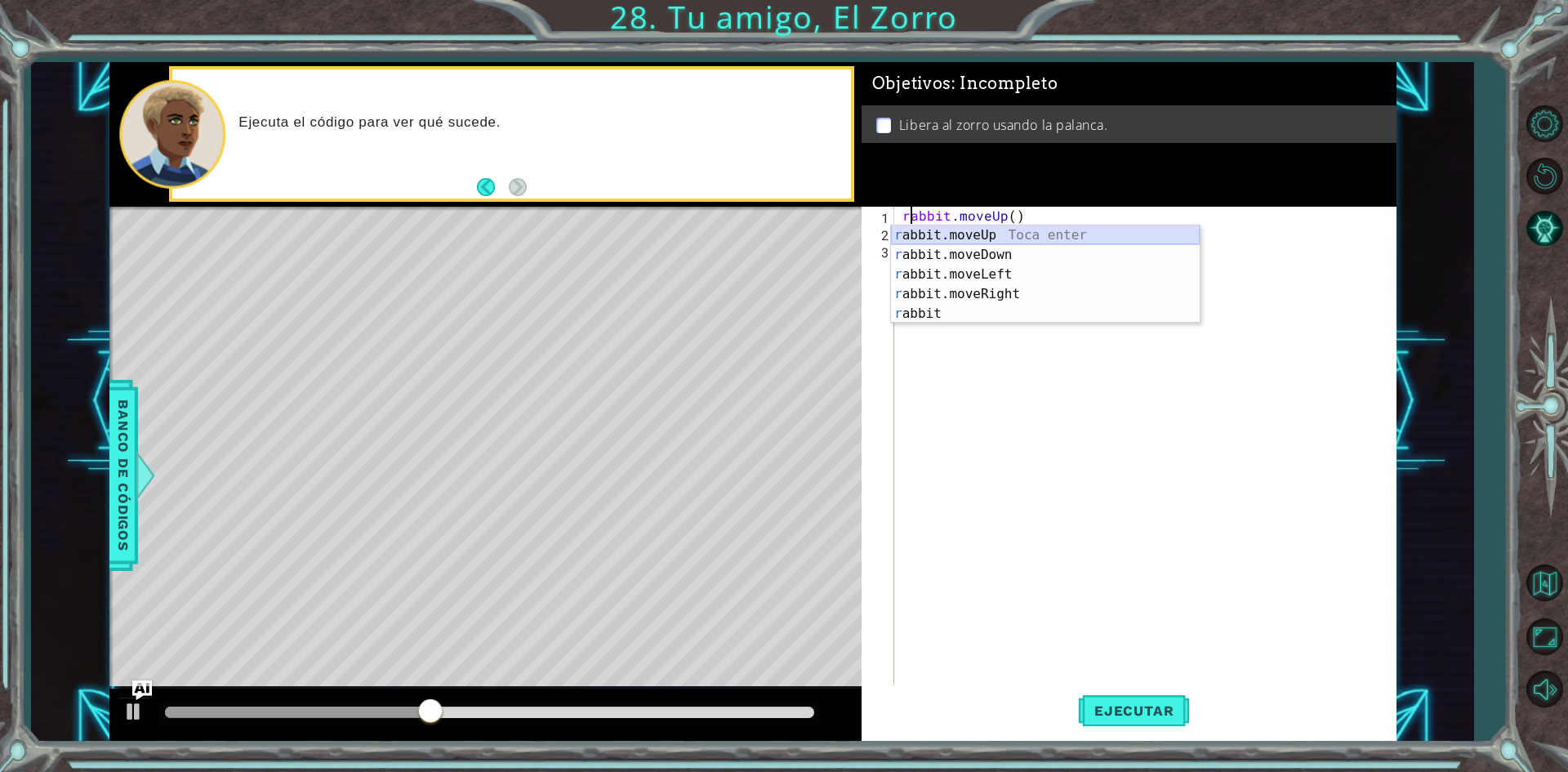
click at [948, 236] on div "r abbit.moveUp Toca enter r abbit.moveDown Toca enter r abbit.moveLeft Toca ent…" at bounding box center [1045, 294] width 308 height 137
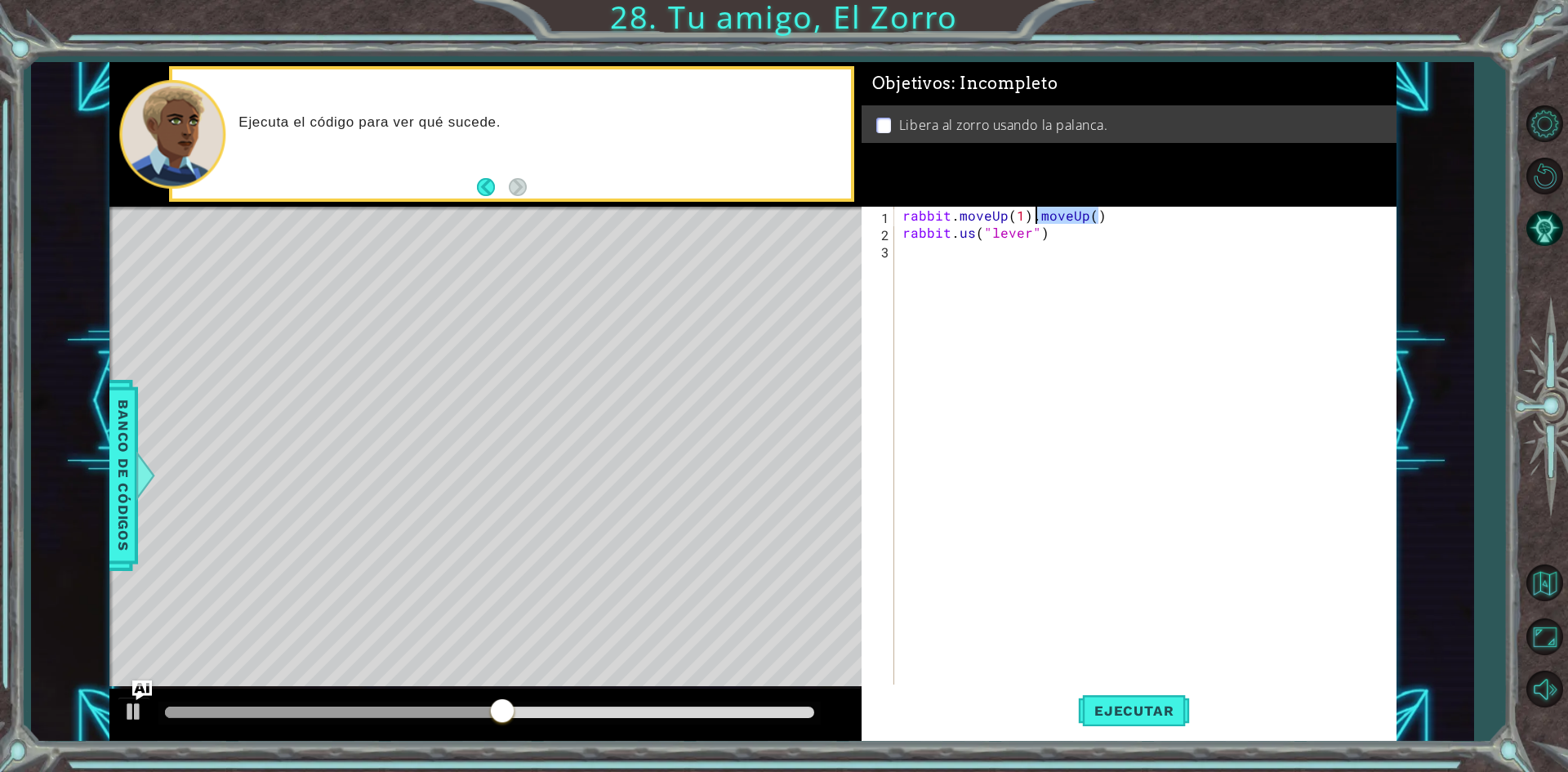
drag, startPoint x: 1106, startPoint y: 217, endPoint x: 1036, endPoint y: 211, distance: 70.3
click at [1036, 211] on div "rabbit . moveUp ( 1 ) . moveUp ( ) rabbit . us ( "lever" )" at bounding box center [1149, 464] width 499 height 515
type textarea "rabbit.moveUp(1)."
click at [1133, 704] on span "Ejecutar" at bounding box center [1134, 710] width 112 height 16
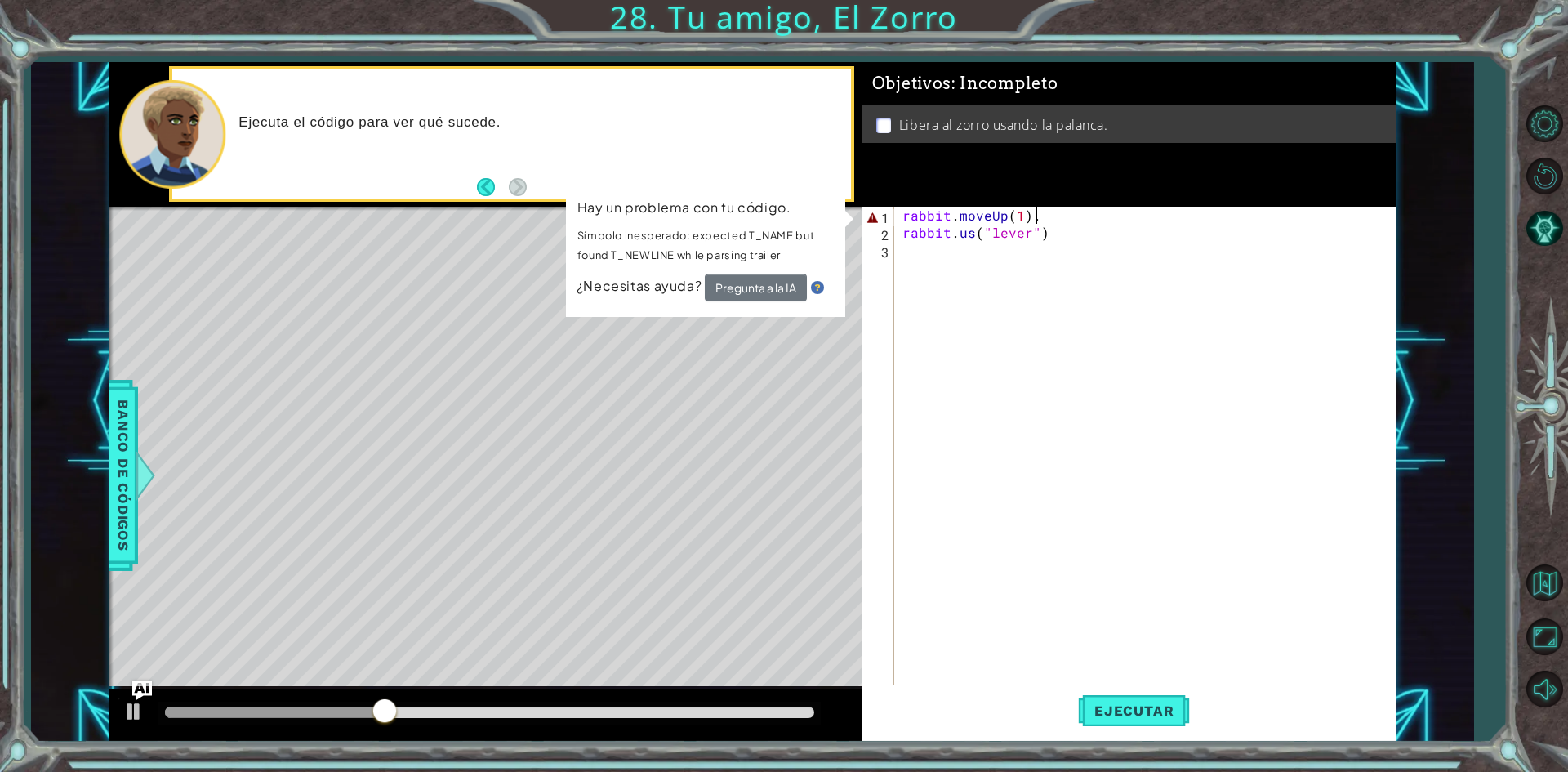
click at [1105, 267] on div "rabbit . moveUp ( 1 ) . rabbit . us ( "lever" )" at bounding box center [1149, 464] width 499 height 515
click at [1161, 715] on span "Ejecutar" at bounding box center [1134, 710] width 112 height 16
click at [1039, 210] on div "rabbit . moveUp ( 1 ) . rabbit . us ( "lever" )" at bounding box center [1149, 464] width 499 height 515
type textarea "rabbit.moveUp(1)"
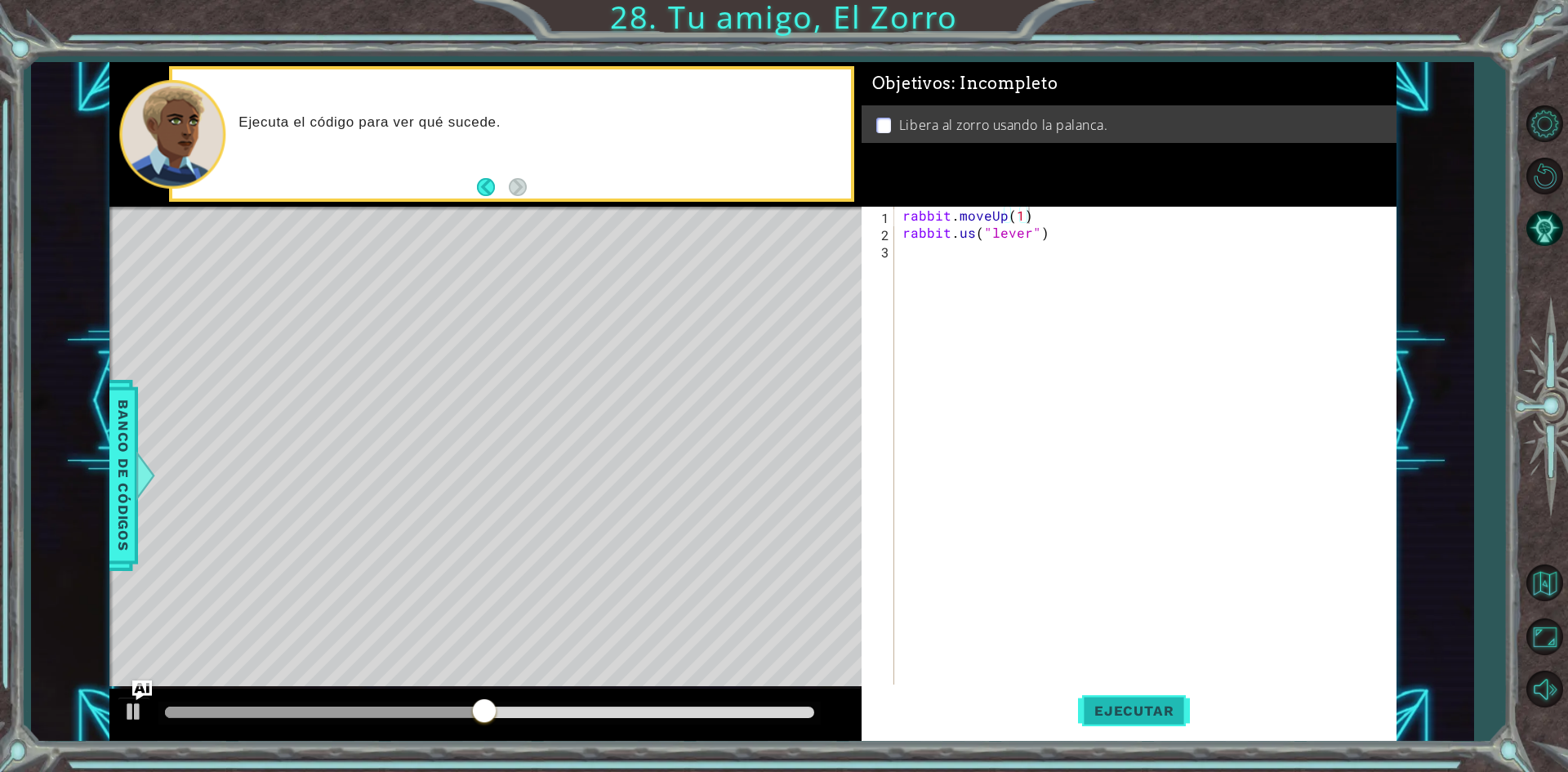
click at [1145, 709] on span "Ejecutar" at bounding box center [1134, 710] width 112 height 16
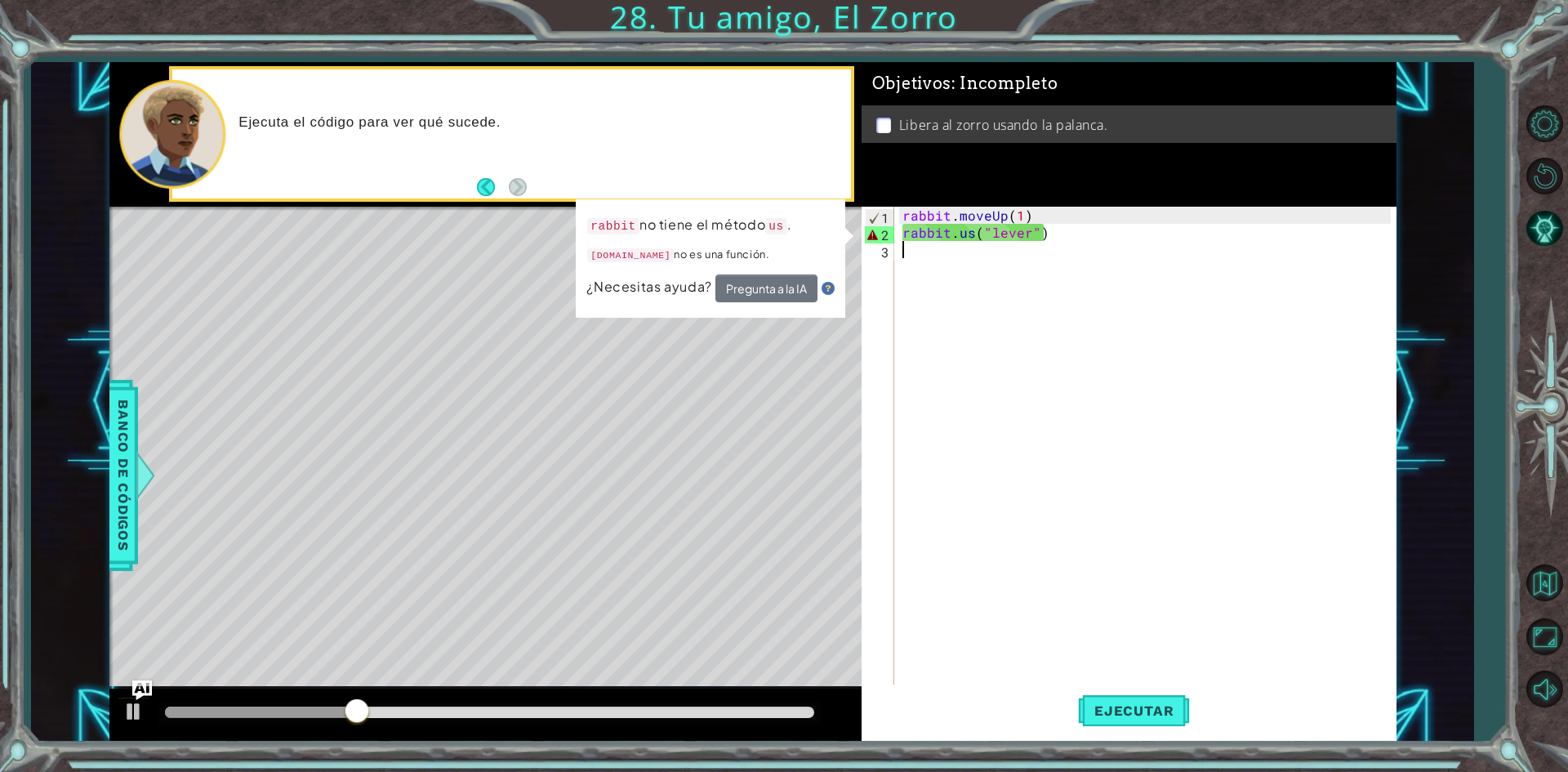
click at [971, 243] on div "rabbit . moveUp ( 1 ) rabbit . us ( "lever" )" at bounding box center [1149, 464] width 499 height 515
drag, startPoint x: 971, startPoint y: 239, endPoint x: 956, endPoint y: 235, distance: 15.5
click at [956, 235] on div "rabbit . moveUp ( 1 ) rabbit . us ( "lever" )" at bounding box center [1149, 464] width 499 height 515
click at [976, 233] on div "rabbit . moveUp ( 1 ) rabbit . us ( "lever" )" at bounding box center [1145, 447] width 492 height 480
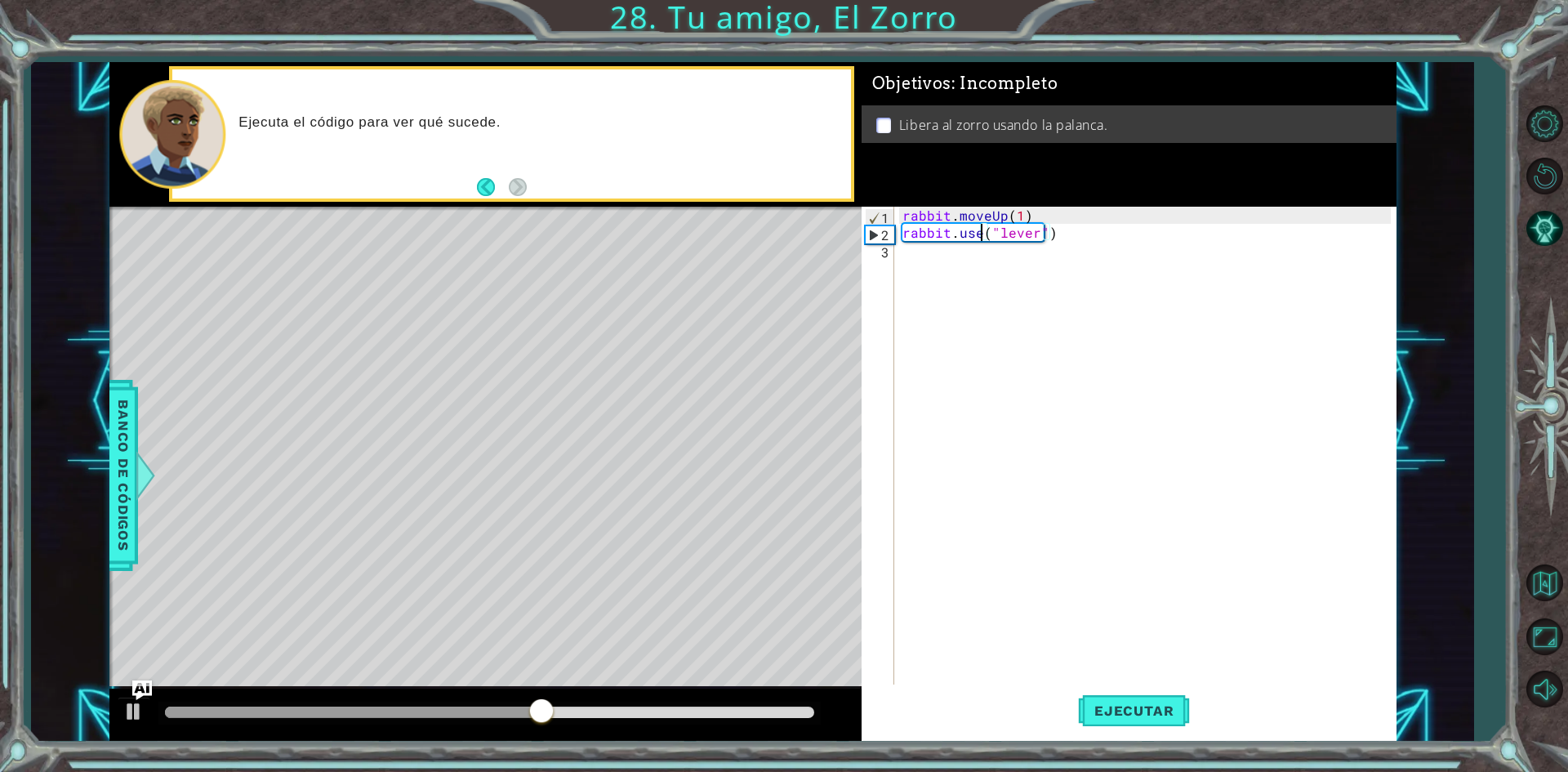
scroll to position [0, 5]
type textarea "rabbit.use("lever")"
click at [1131, 702] on span "Ejecutar" at bounding box center [1134, 710] width 112 height 16
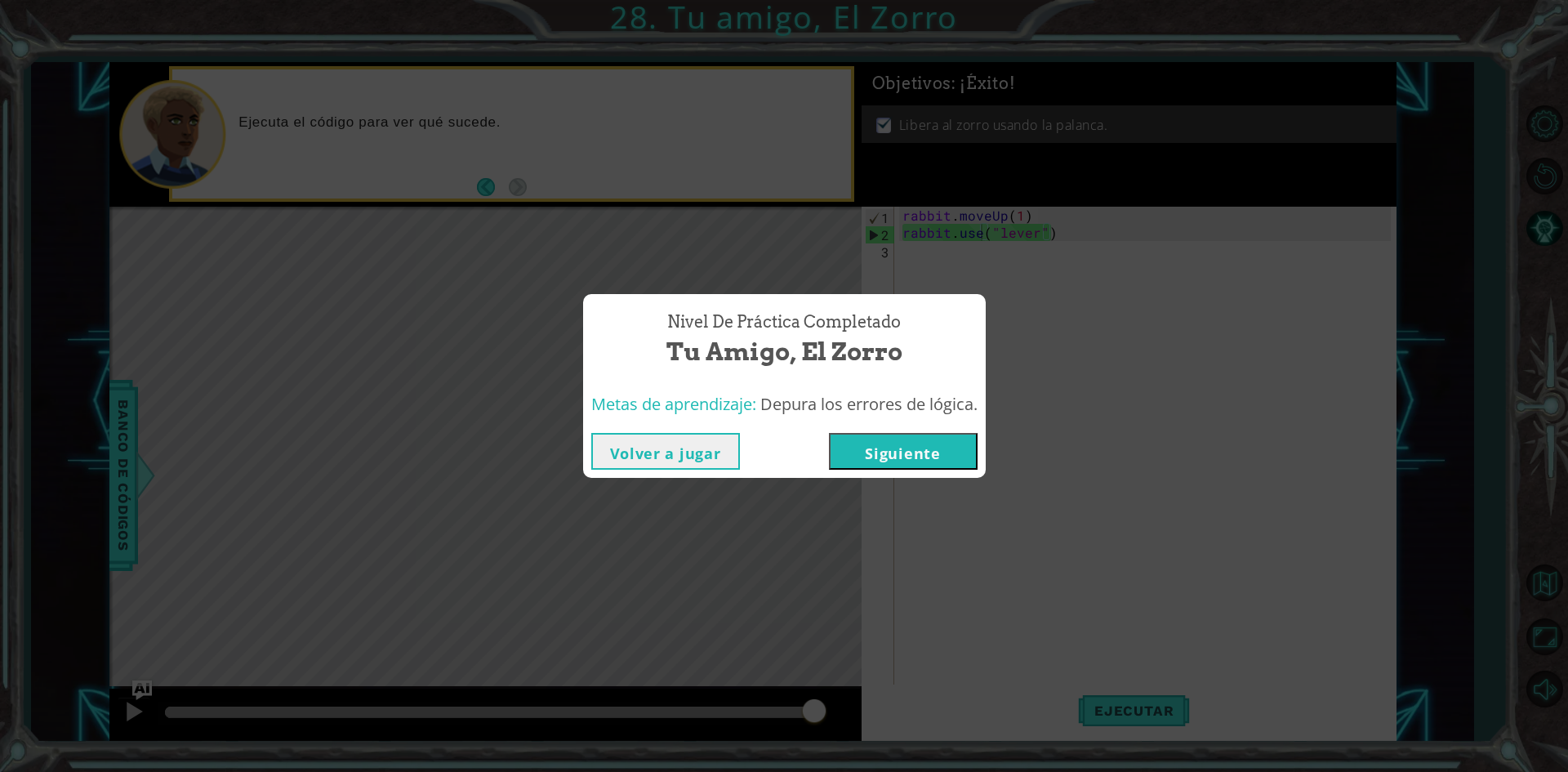
click at [965, 453] on button "Siguiente" at bounding box center [903, 451] width 148 height 37
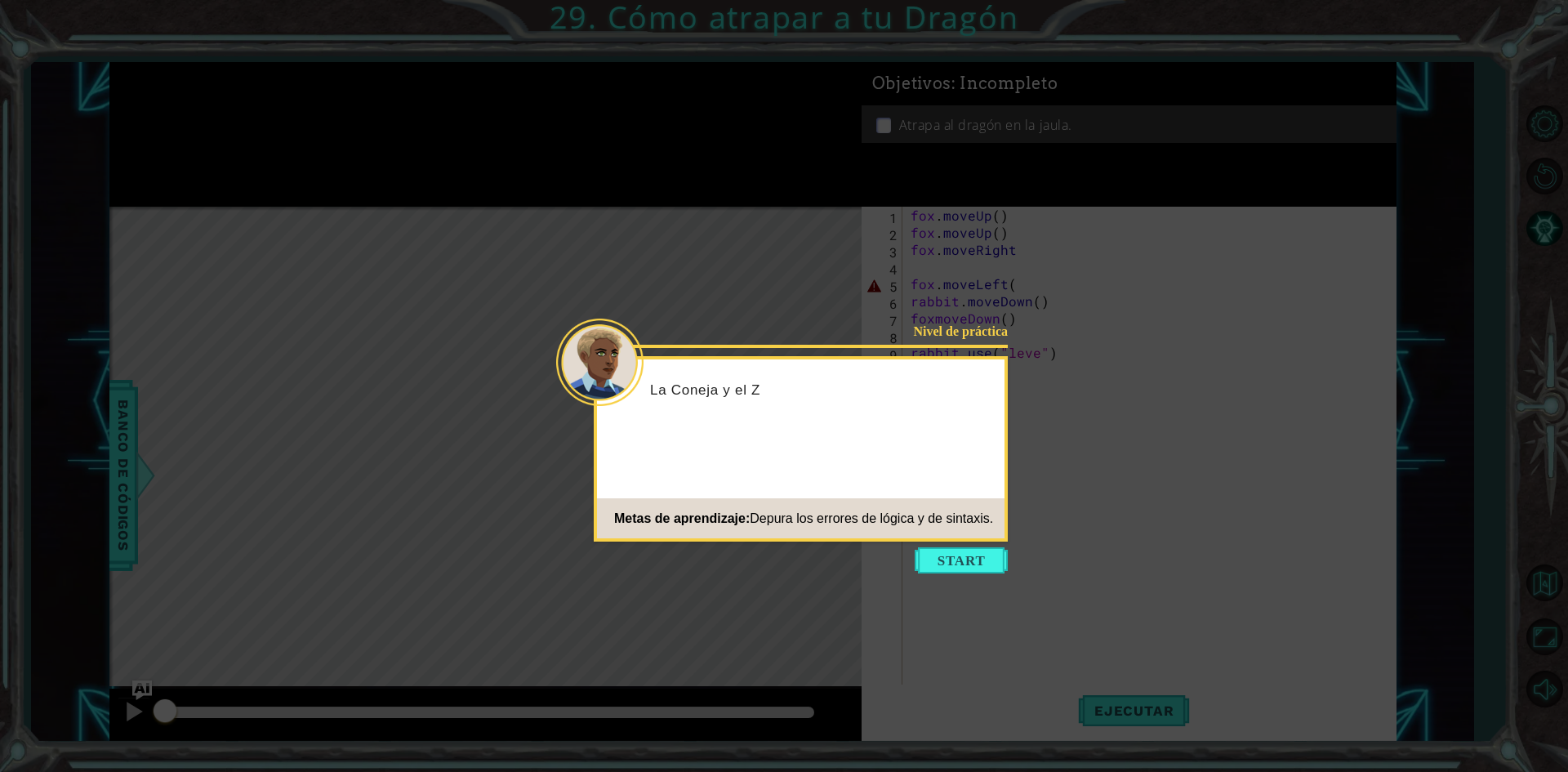
click at [964, 578] on icon at bounding box center [784, 386] width 1568 height 772
click at [968, 564] on button "Start" at bounding box center [960, 560] width 93 height 26
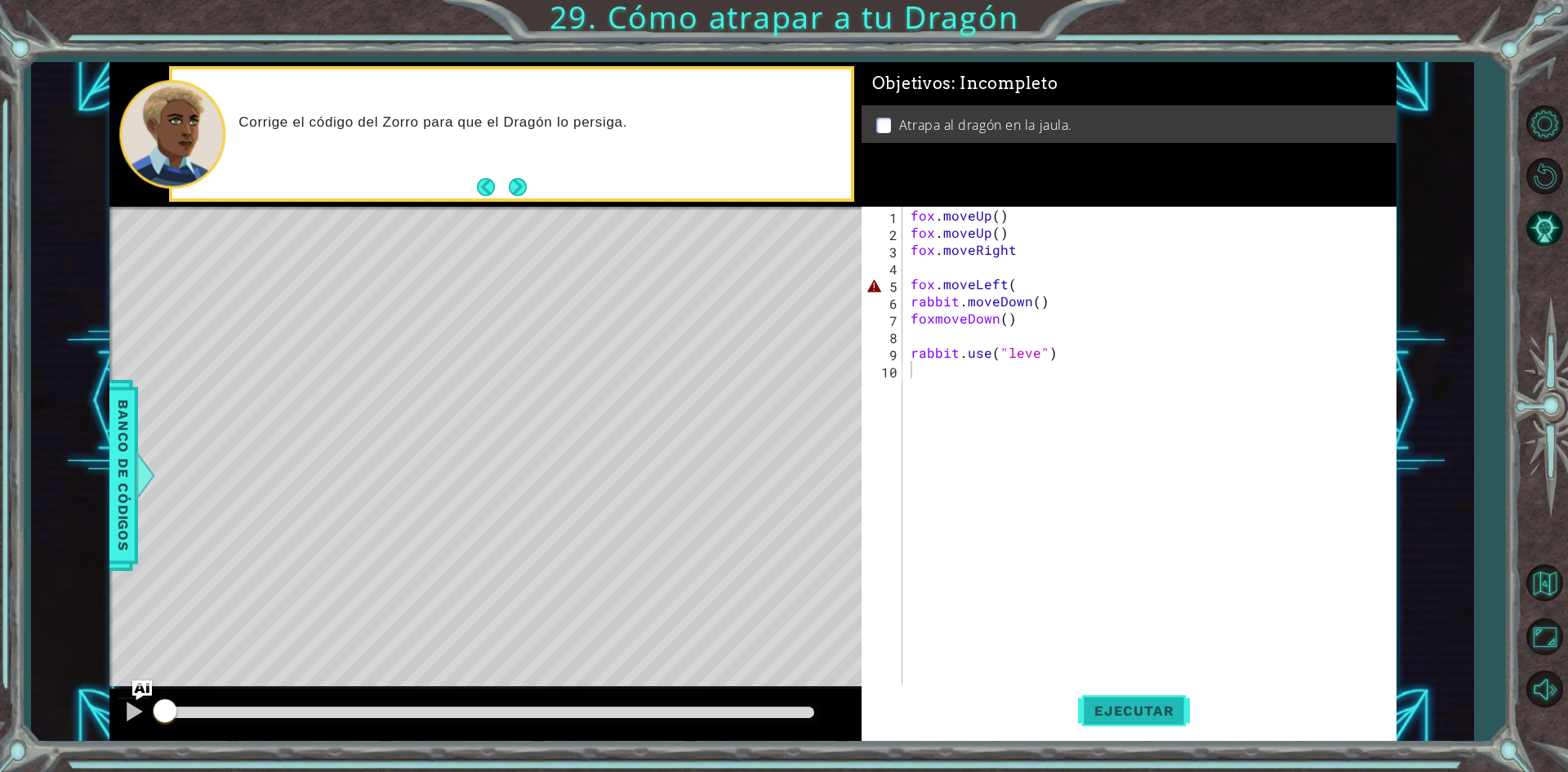
click at [1115, 701] on button "Ejecutar" at bounding box center [1134, 711] width 112 height 53
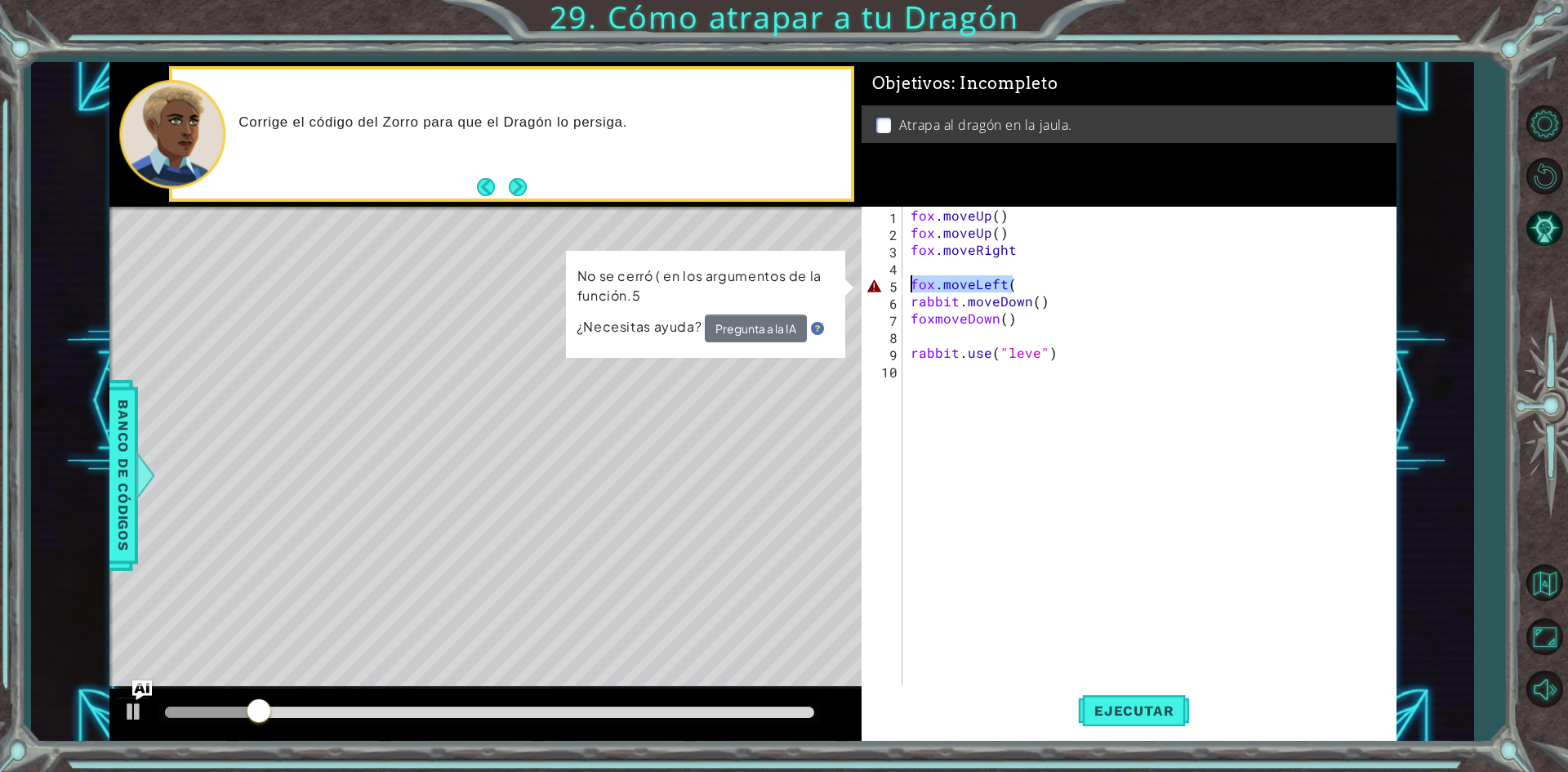
drag, startPoint x: 1069, startPoint y: 281, endPoint x: 909, endPoint y: 281, distance: 160.0
click at [909, 281] on div "fox . moveUp ( ) fox . moveUp ( ) fox . moveRight fox . moveLeft ( rabbit . mov…" at bounding box center [1153, 464] width 492 height 515
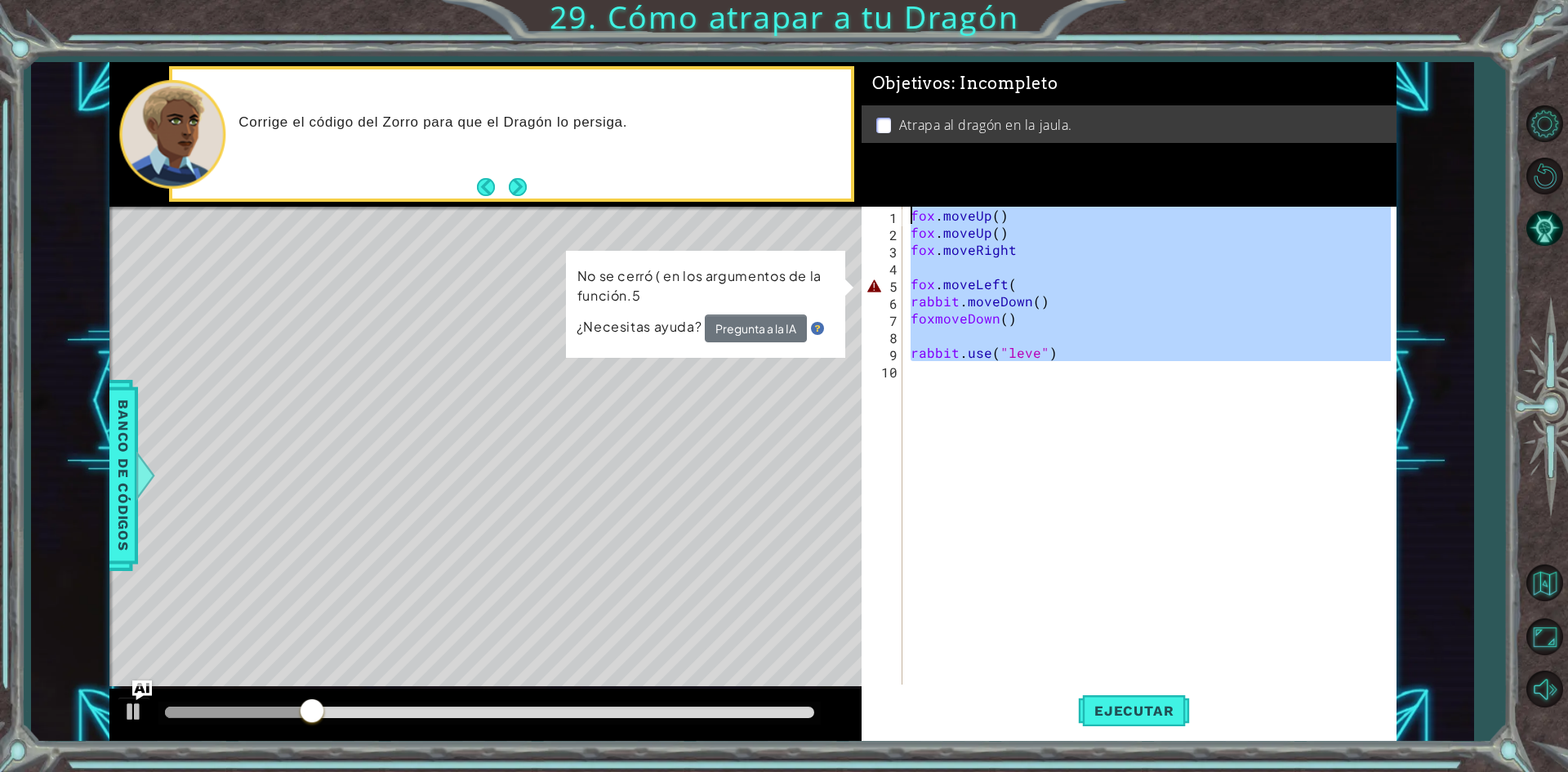
drag, startPoint x: 1071, startPoint y: 368, endPoint x: 914, endPoint y: 207, distance: 224.9
click at [914, 207] on div "fox . moveUp ( ) fox . moveUp ( ) fox . moveRight fox . moveLeft ( rabbit . mov…" at bounding box center [1153, 464] width 492 height 515
type textarea "f"
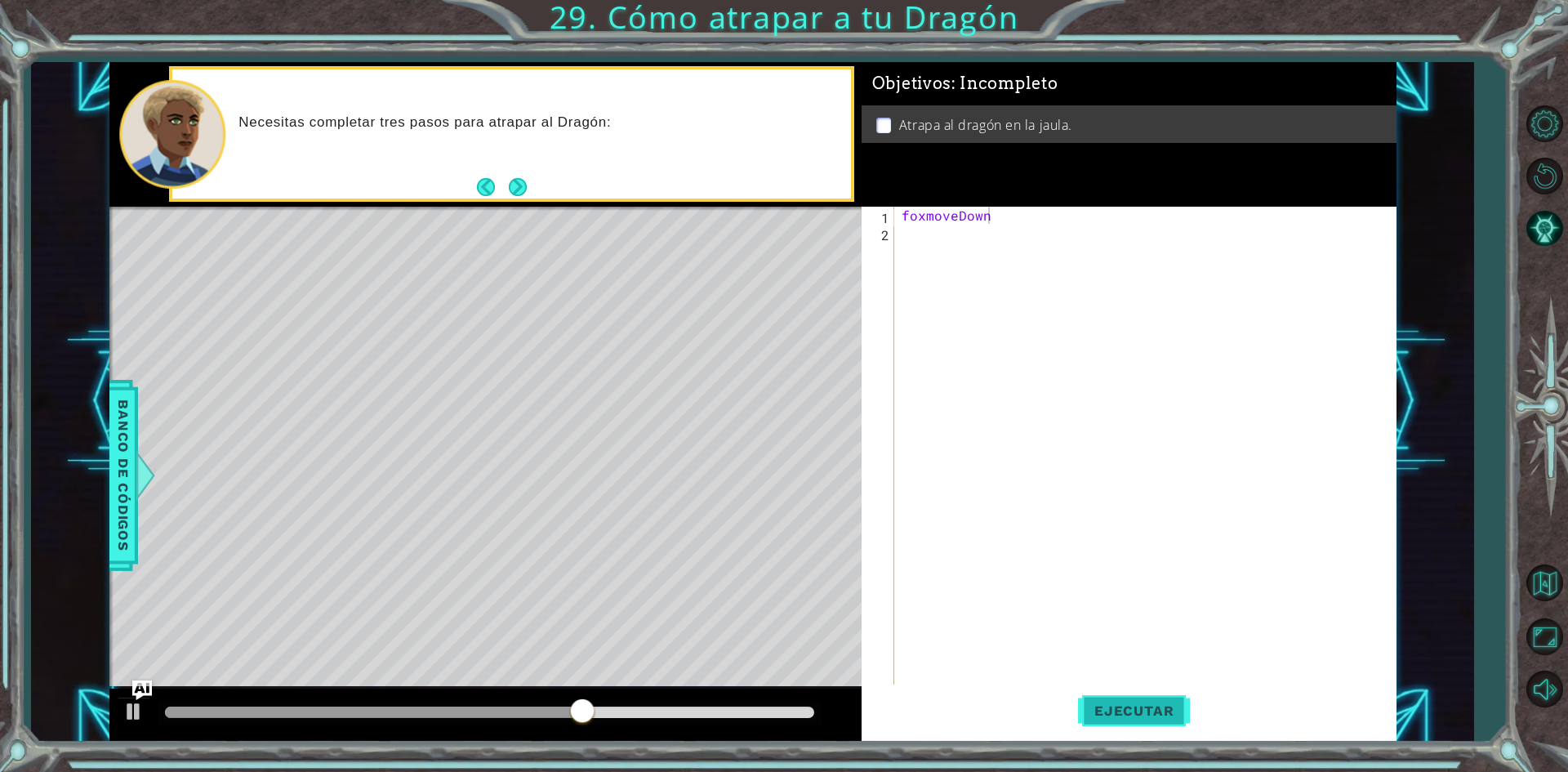
click at [1136, 687] on button "Ejecutar" at bounding box center [1134, 711] width 112 height 53
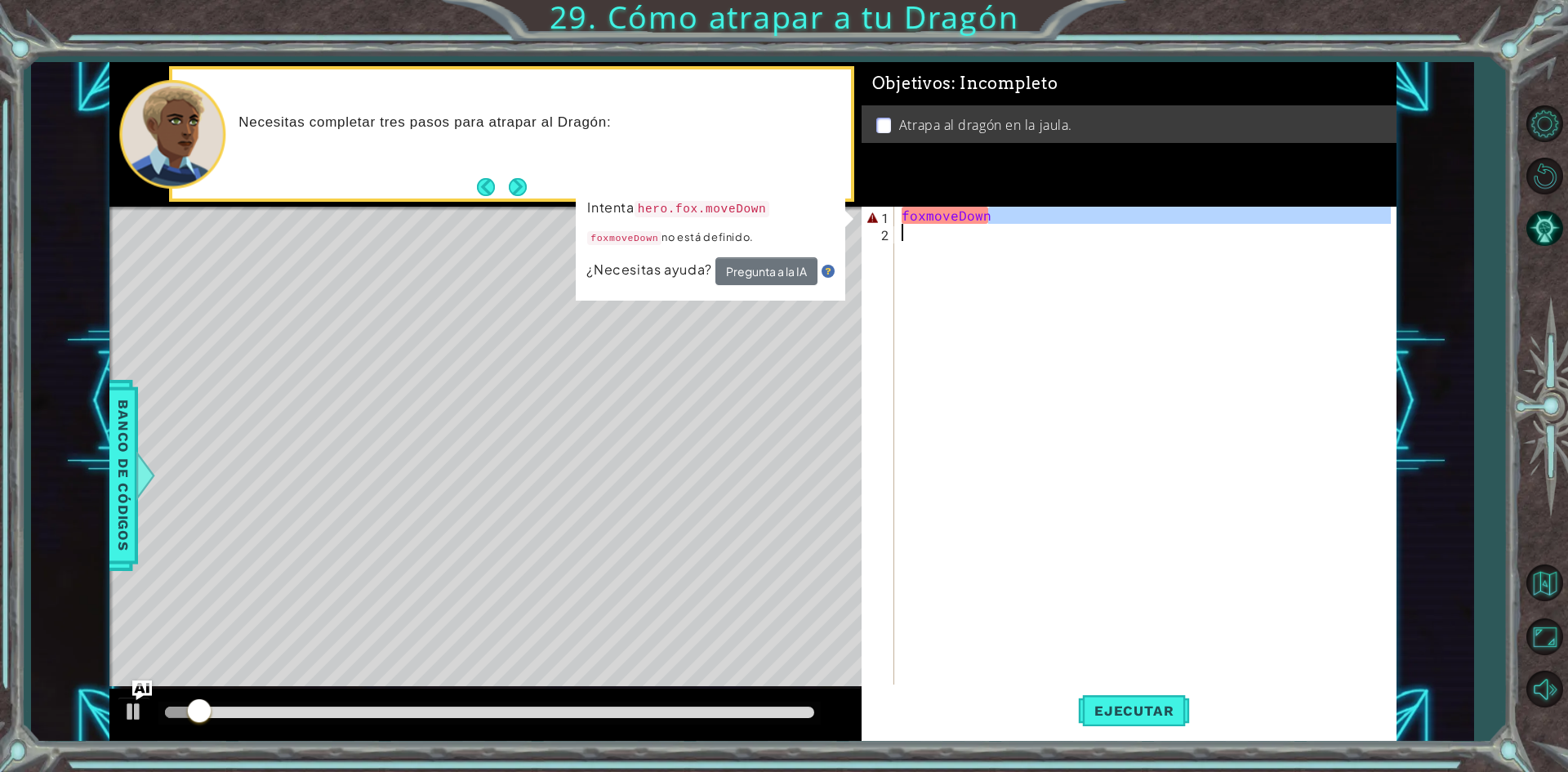
drag, startPoint x: 1006, startPoint y: 210, endPoint x: 885, endPoint y: 225, distance: 121.9
click at [885, 225] on div "foxmoveDown 1 2 foxmoveDown ההההההההההההההההההההההההההההההההההההההההההההההההההה…" at bounding box center [1126, 447] width 529 height 480
type textarea "foxmoveDown"
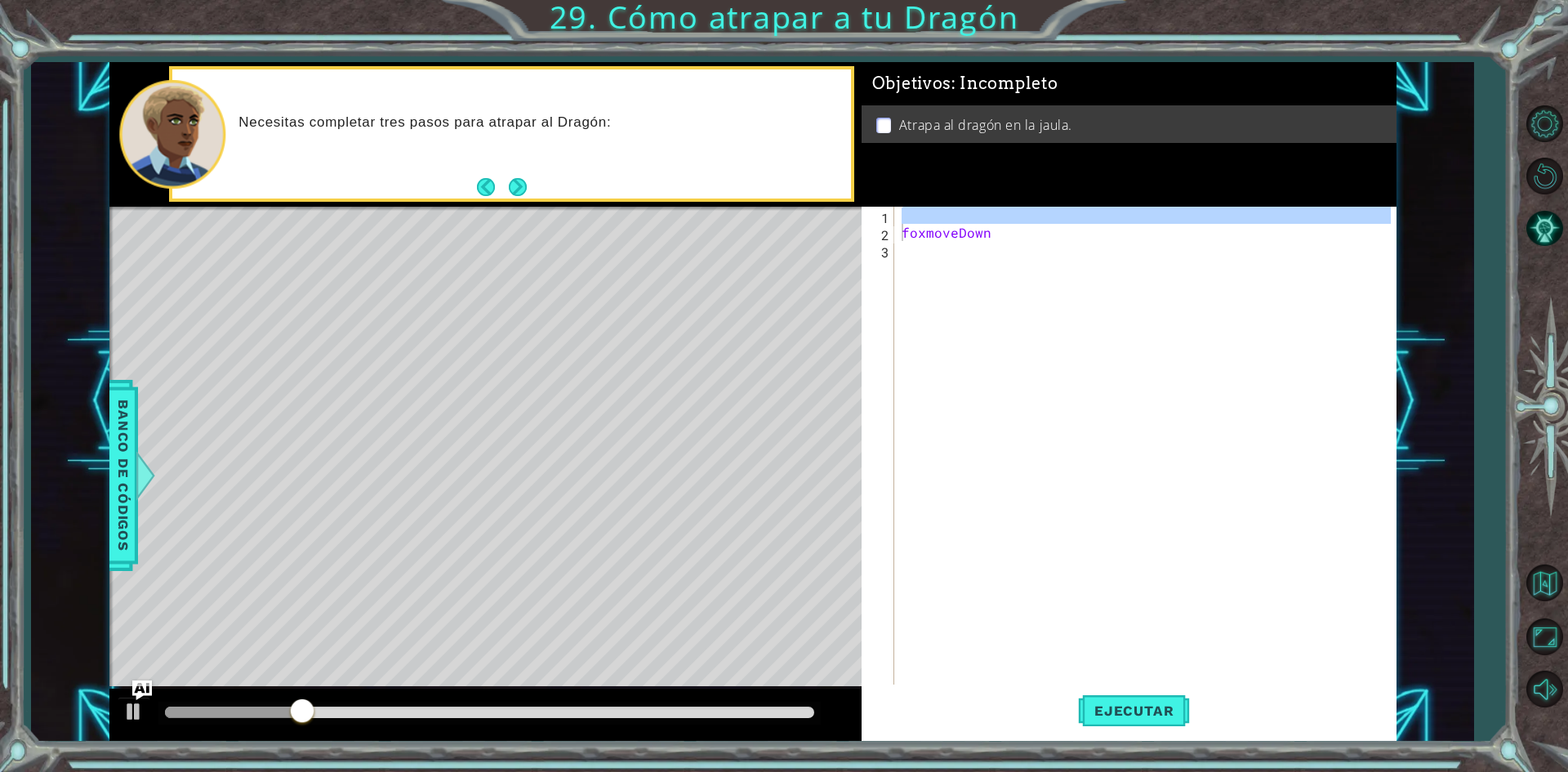
click at [1022, 220] on div "foxmoveDown" at bounding box center [1145, 447] width 493 height 480
drag, startPoint x: 1007, startPoint y: 232, endPoint x: 904, endPoint y: 211, distance: 105.1
click at [904, 211] on div "foxmoveDown" at bounding box center [1148, 464] width 499 height 515
type textarea "foxmoveDown"
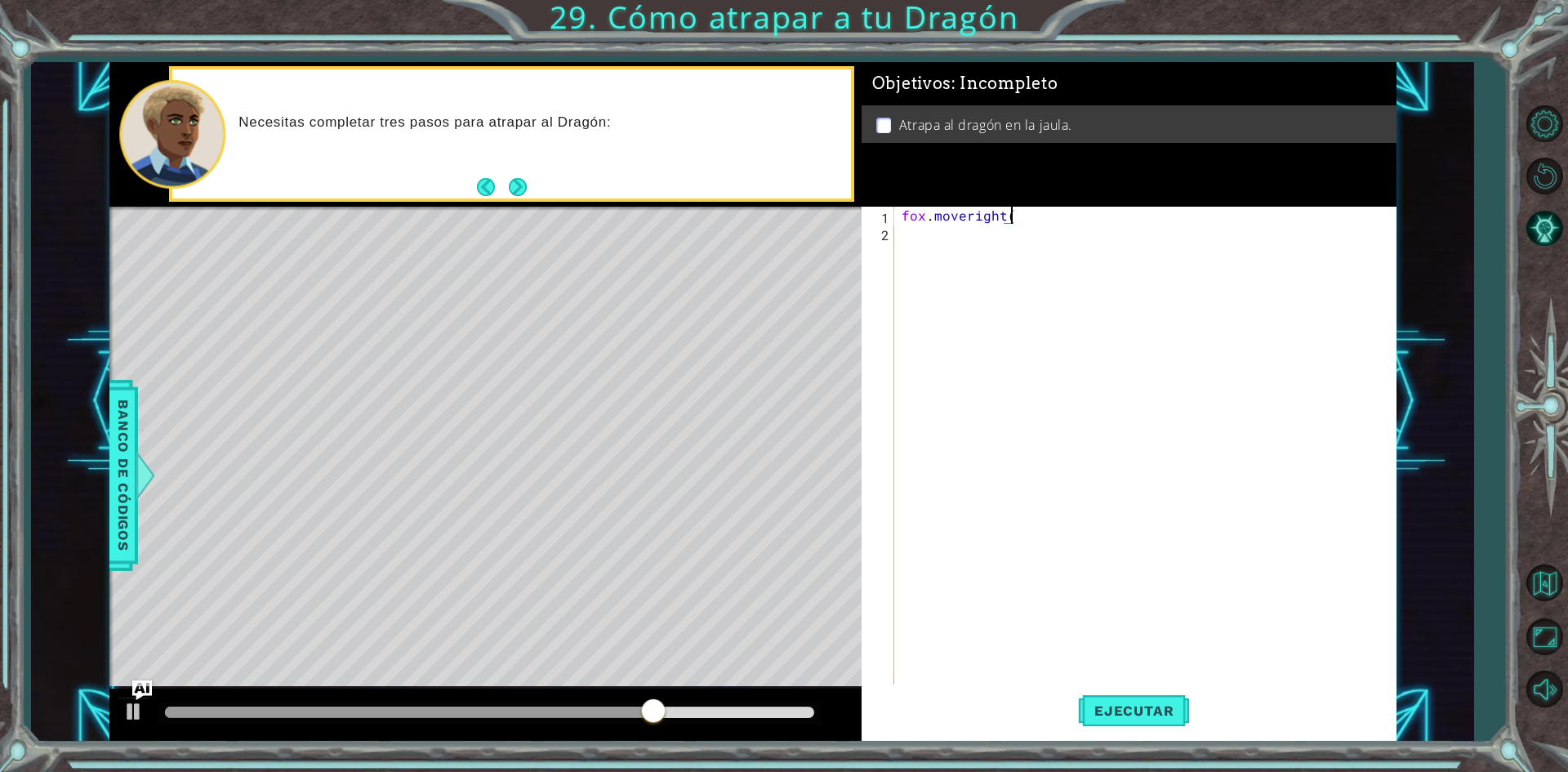
scroll to position [0, 7]
type textarea "fox.moveright(1)"
click at [1162, 702] on button "Ejecutar" at bounding box center [1134, 711] width 112 height 53
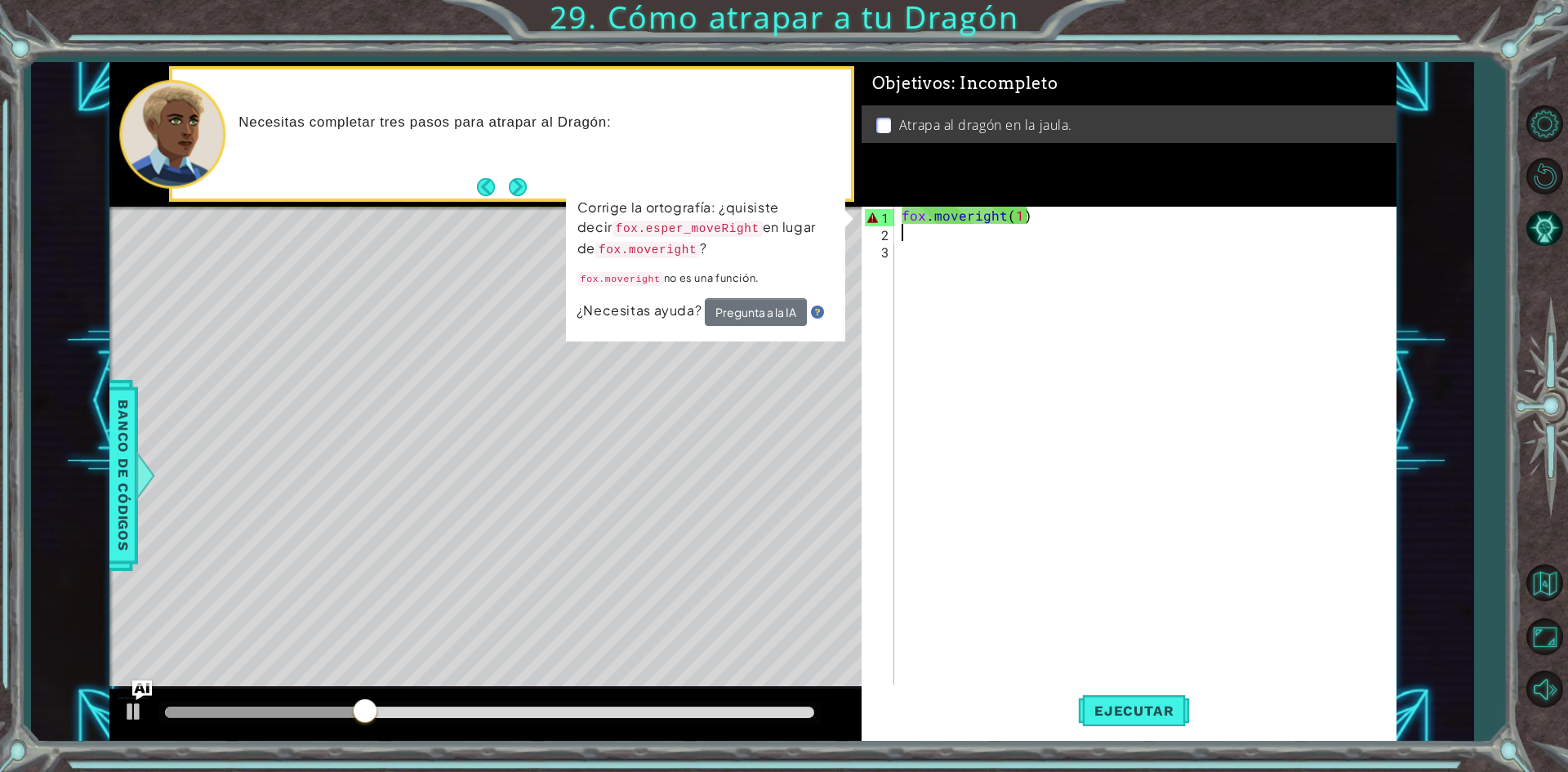
click at [935, 218] on div "fox . moveright ( 1 )" at bounding box center [1148, 464] width 499 height 515
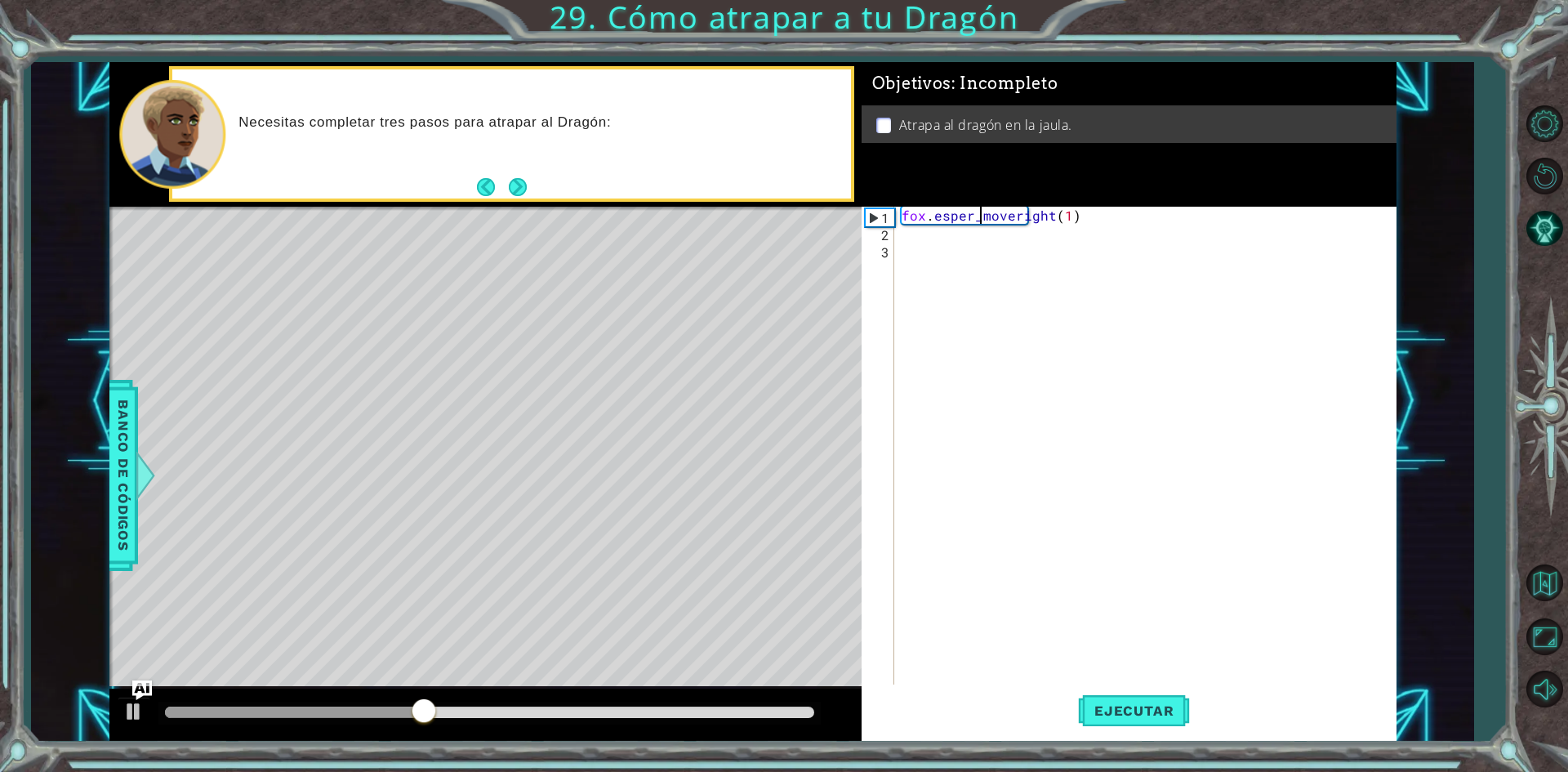
scroll to position [0, 5]
click at [1118, 725] on button "Ejecutar" at bounding box center [1134, 711] width 112 height 53
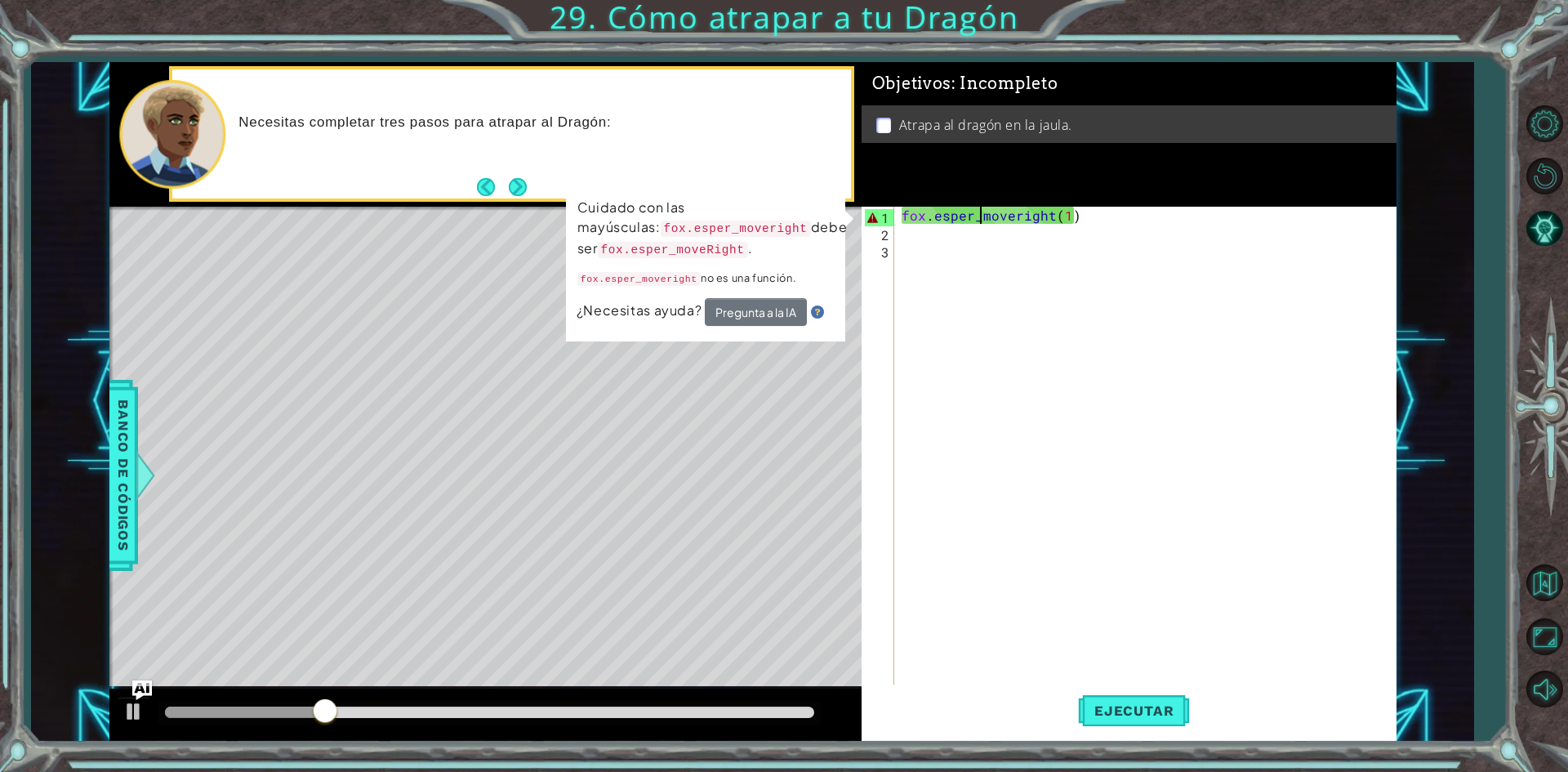
click at [1014, 210] on div "fox . esper_moveright ( 1 )" at bounding box center [1148, 464] width 499 height 515
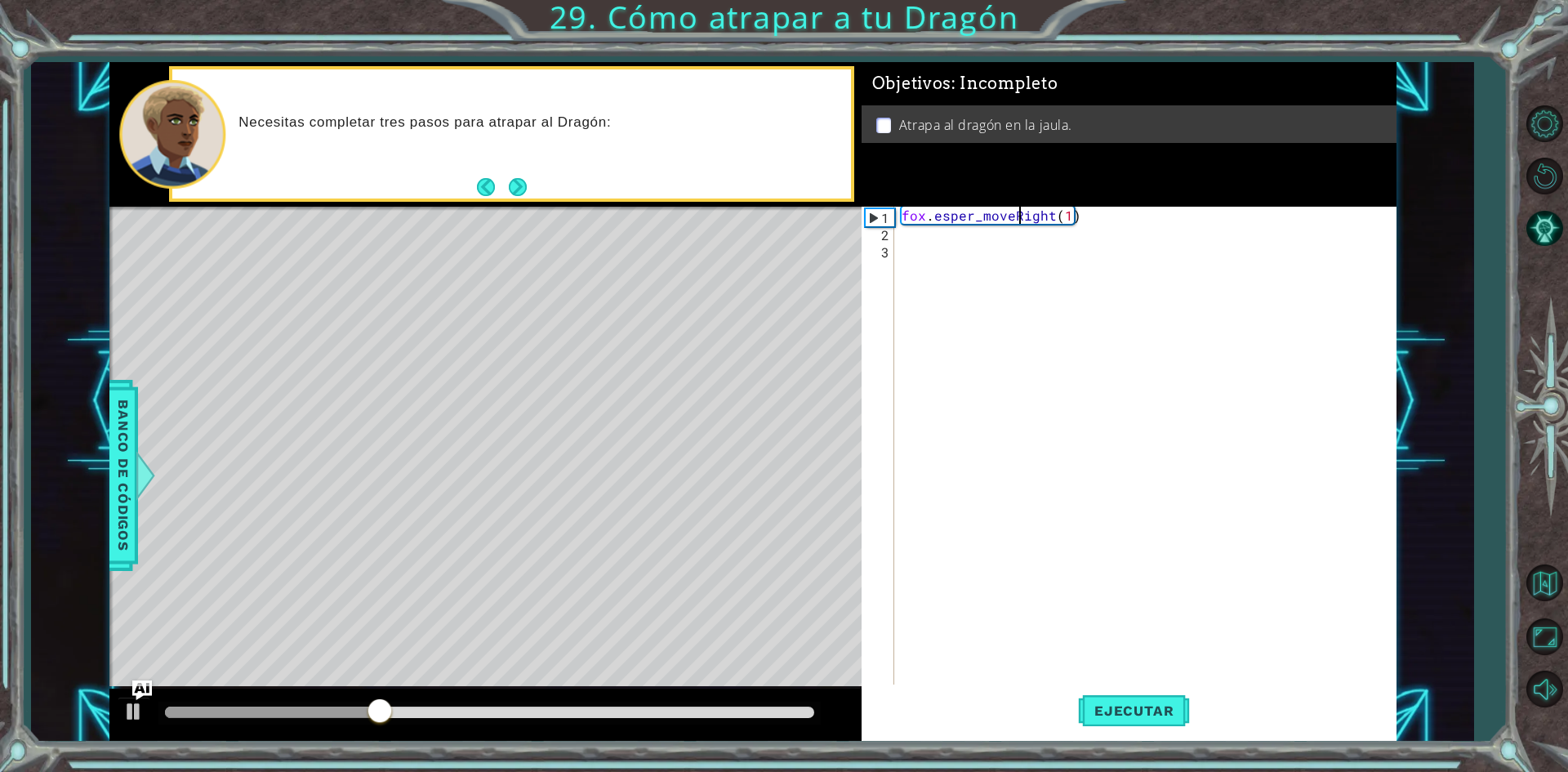
scroll to position [0, 8]
click at [1074, 707] on div "Ejecutar" at bounding box center [1134, 711] width 535 height 53
click at [1100, 709] on span "Ejecutar" at bounding box center [1134, 710] width 112 height 16
drag, startPoint x: 1104, startPoint y: 210, endPoint x: 887, endPoint y: 221, distance: 217.3
click at [887, 221] on div "fox.esper_moveRight(1) 1 2 3 fox . esper_moveRight ( 1 ) הההההההההההההההההההההה…" at bounding box center [1126, 447] width 529 height 480
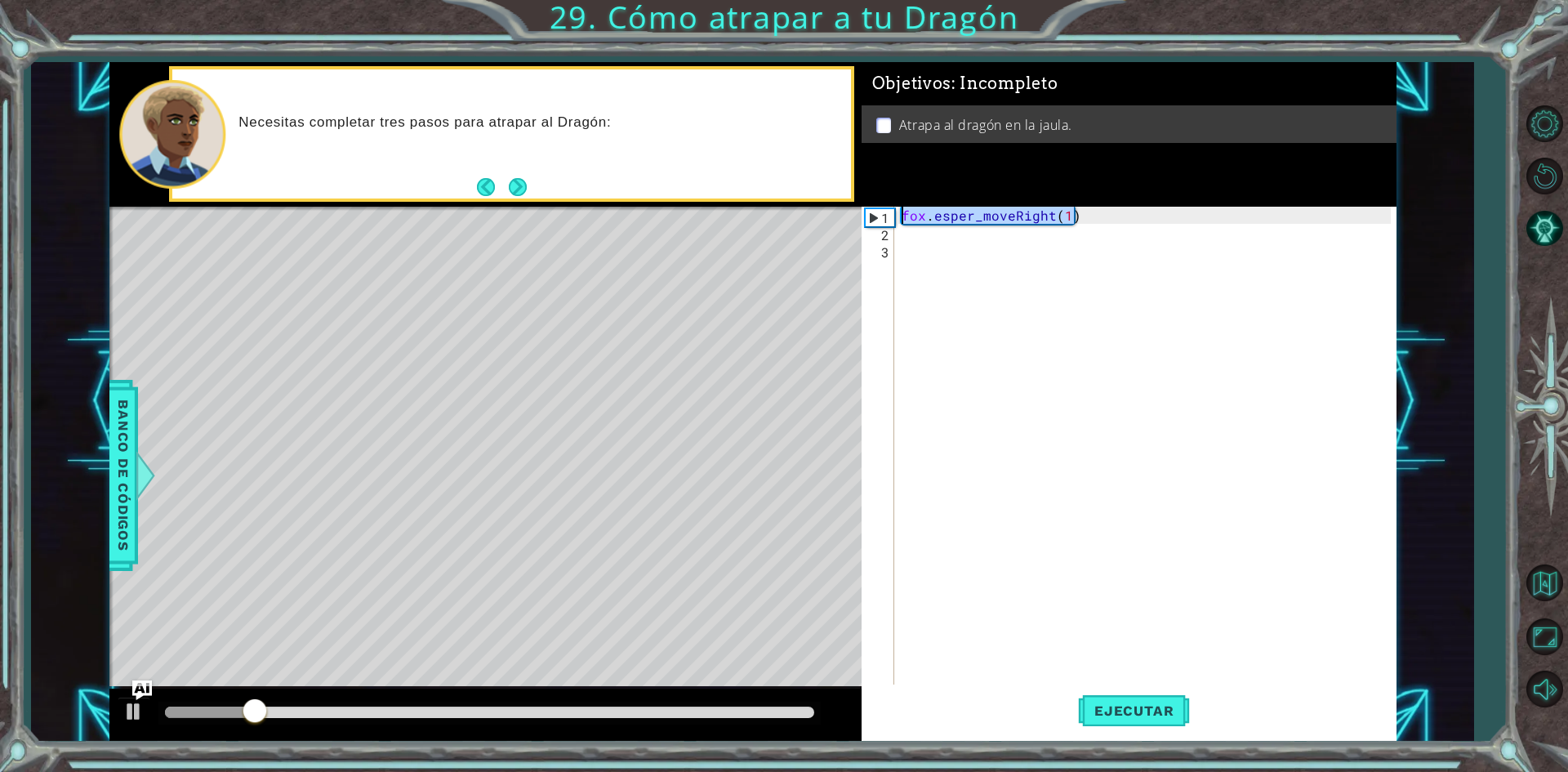
click at [1051, 215] on div "fox . esper_moveRight ( 1 )" at bounding box center [1145, 447] width 493 height 480
click at [1069, 208] on div "fox . esper_moveRight ( 1 )" at bounding box center [1148, 464] width 499 height 515
type textarea "fox.esper_moveRight(2)"
click at [1169, 711] on span "Ejecutar" at bounding box center [1134, 710] width 112 height 16
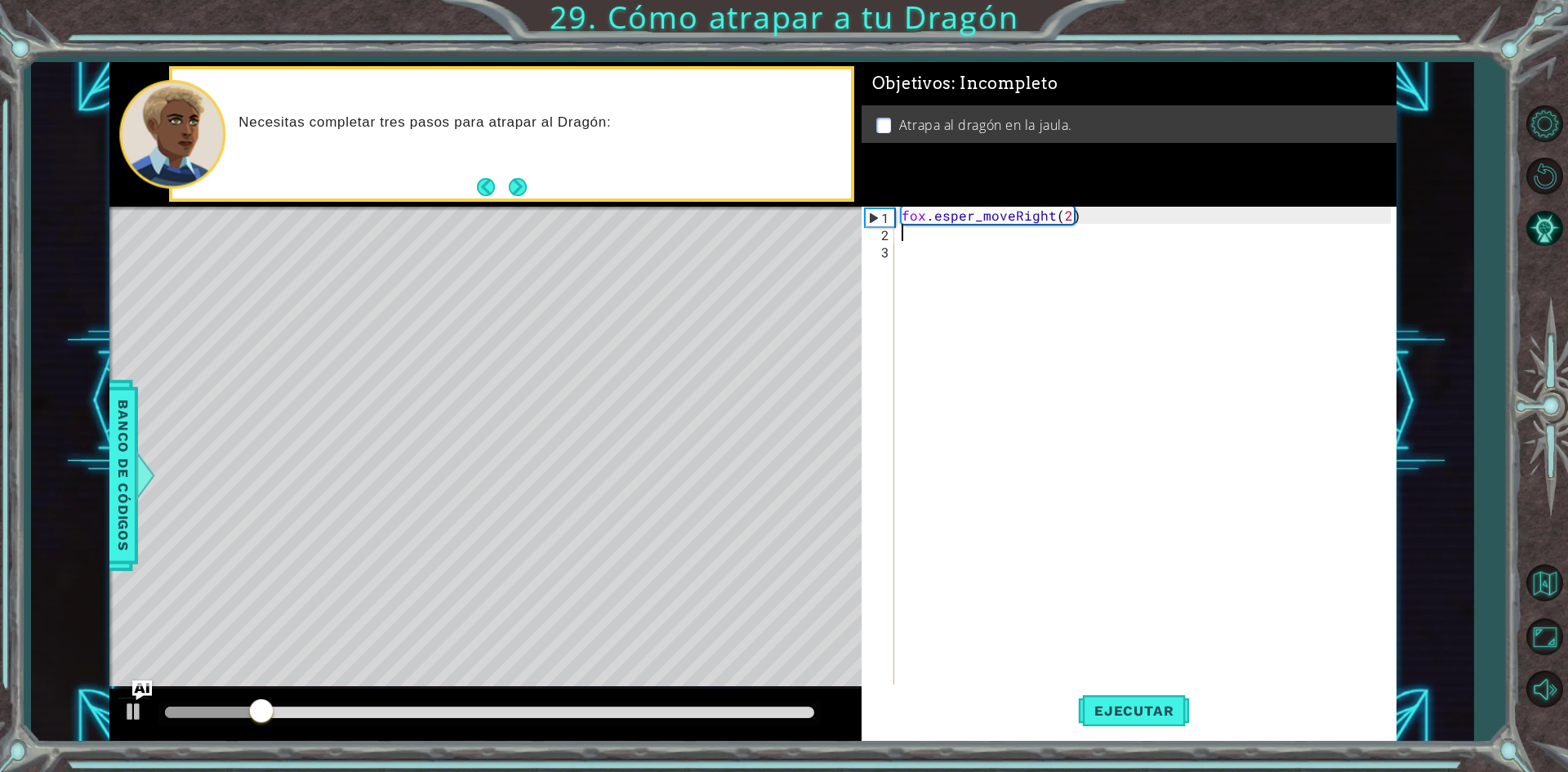
click at [960, 241] on div "fox . esper_moveRight ( 2 )" at bounding box center [1148, 464] width 499 height 515
type textarea "fox.esper_moveUp(1)"
click at [1138, 723] on button "Ejecutar" at bounding box center [1134, 711] width 112 height 53
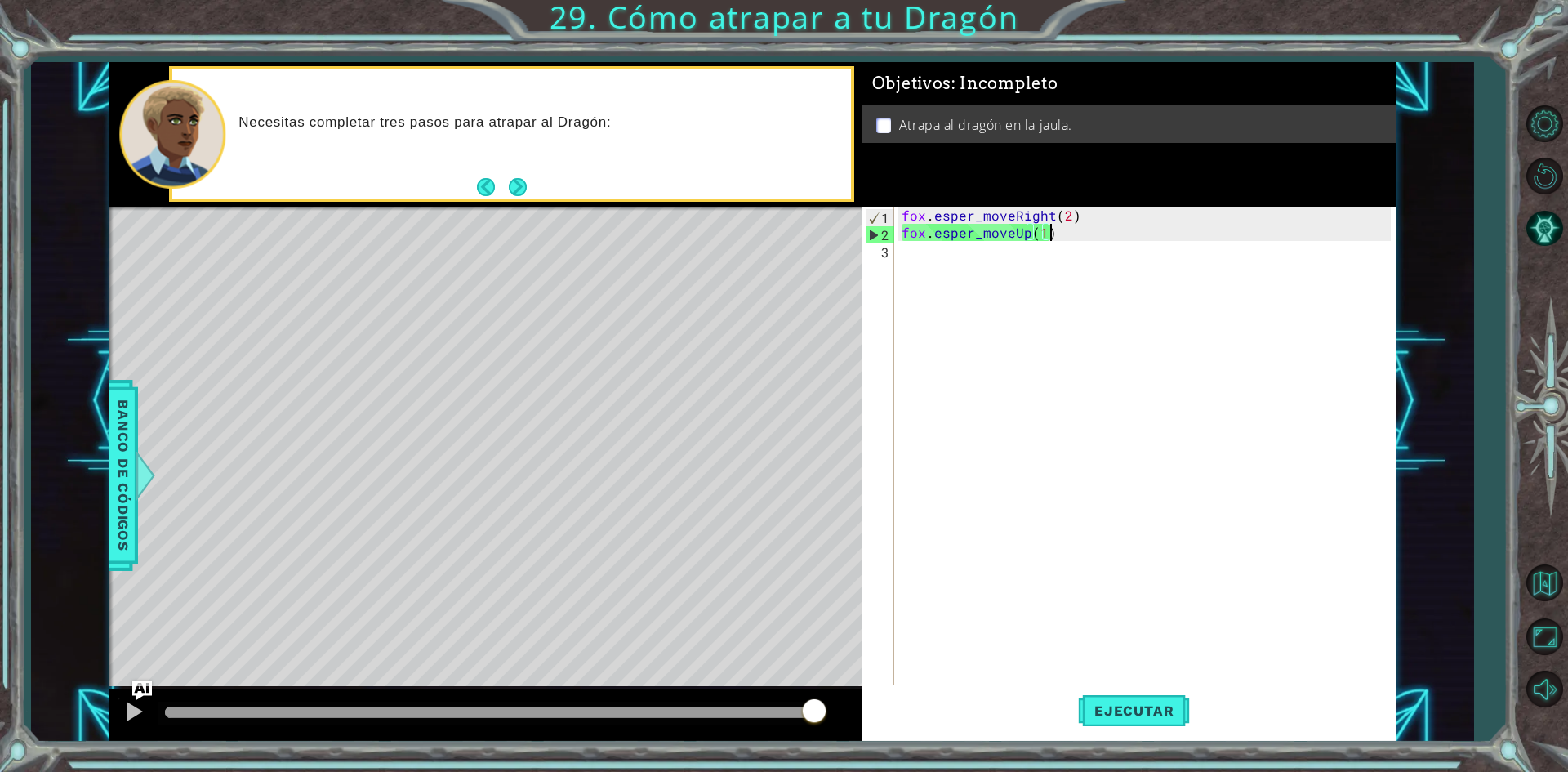
click at [943, 256] on div "fox . esper_moveRight ( 2 ) fox . esper_moveUp ( 1 )" at bounding box center [1148, 464] width 499 height 515
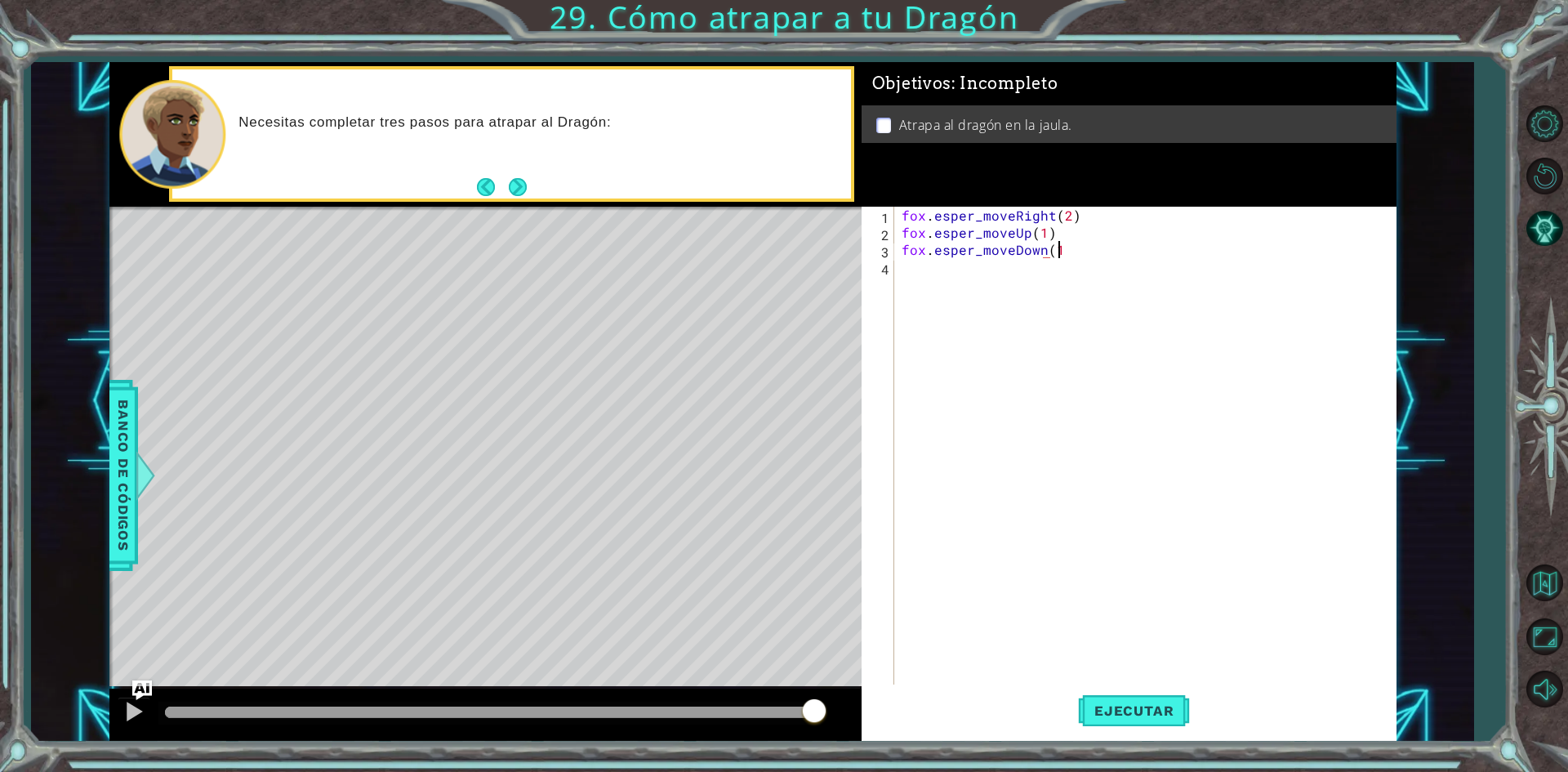
scroll to position [0, 9]
type textarea "fox.esper_moveDown(1)"
click at [940, 269] on div "fox . esper_moveRight ( 2 ) fox . esper_moveUp ( 1 ) fox . esper_moveDown ( 1 )" at bounding box center [1148, 464] width 499 height 515
type textarea "fox.esper_moveLeft(2)"
click at [913, 293] on div "fox . esper_moveRight ( 2 ) fox . esper_moveUp ( 1 ) fox . esper_moveDown ( 1 )…" at bounding box center [1148, 464] width 499 height 515
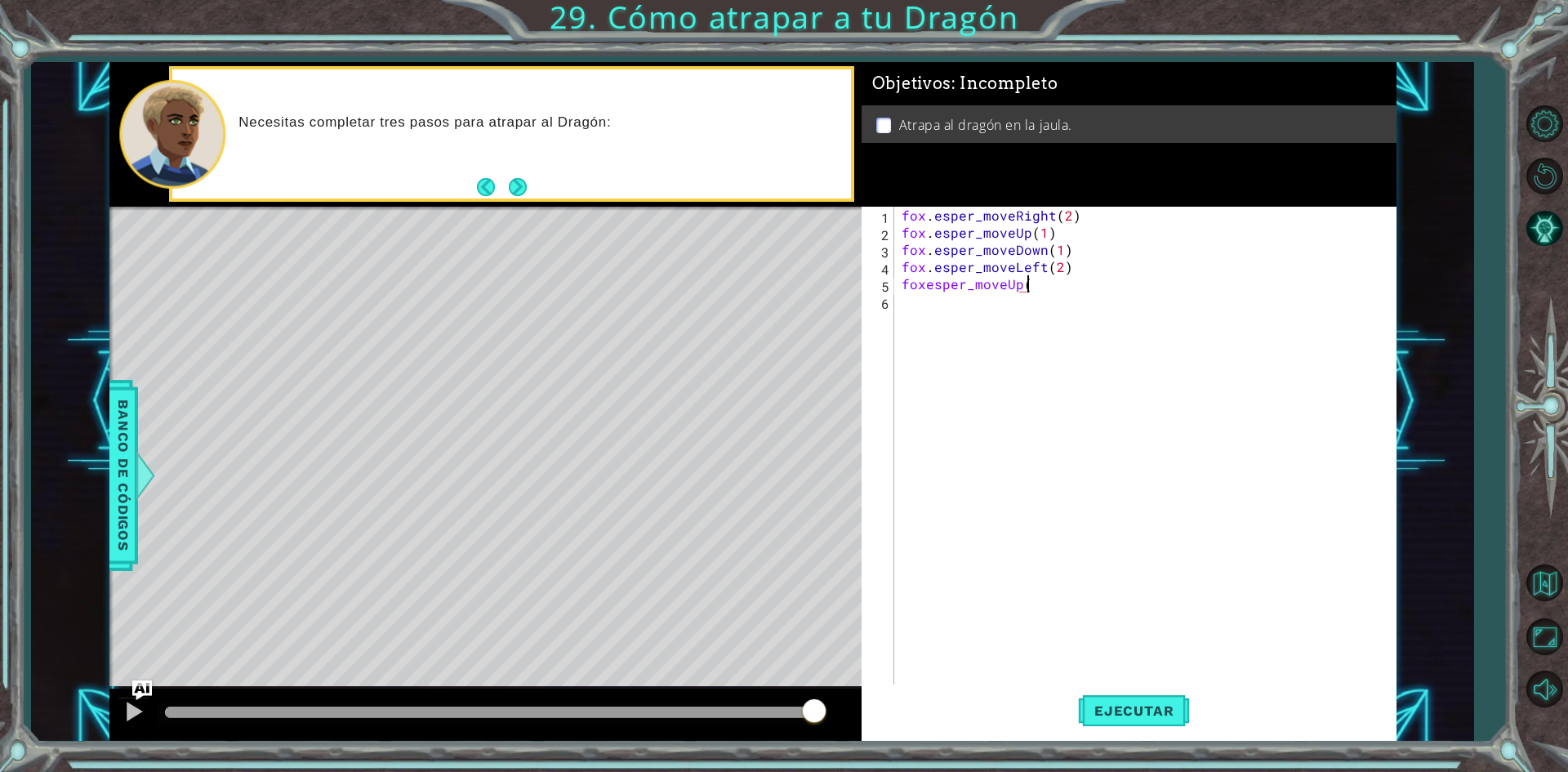
scroll to position [0, 8]
type textarea "foxesper_moveUp(1)"
click at [904, 299] on div "fox . esper_moveRight ( 2 ) fox . esper_moveUp ( 1 ) fox . esper_moveDown ( 1 )…" at bounding box center [1148, 464] width 499 height 515
click at [1038, 303] on div "fox . esper_moveRight ( 2 ) fox . esper_moveUp ( 1 ) fox . esper_moveDown ( 1 )…" at bounding box center [1148, 464] width 499 height 515
click at [1092, 702] on span "Ejecutar" at bounding box center [1134, 710] width 112 height 16
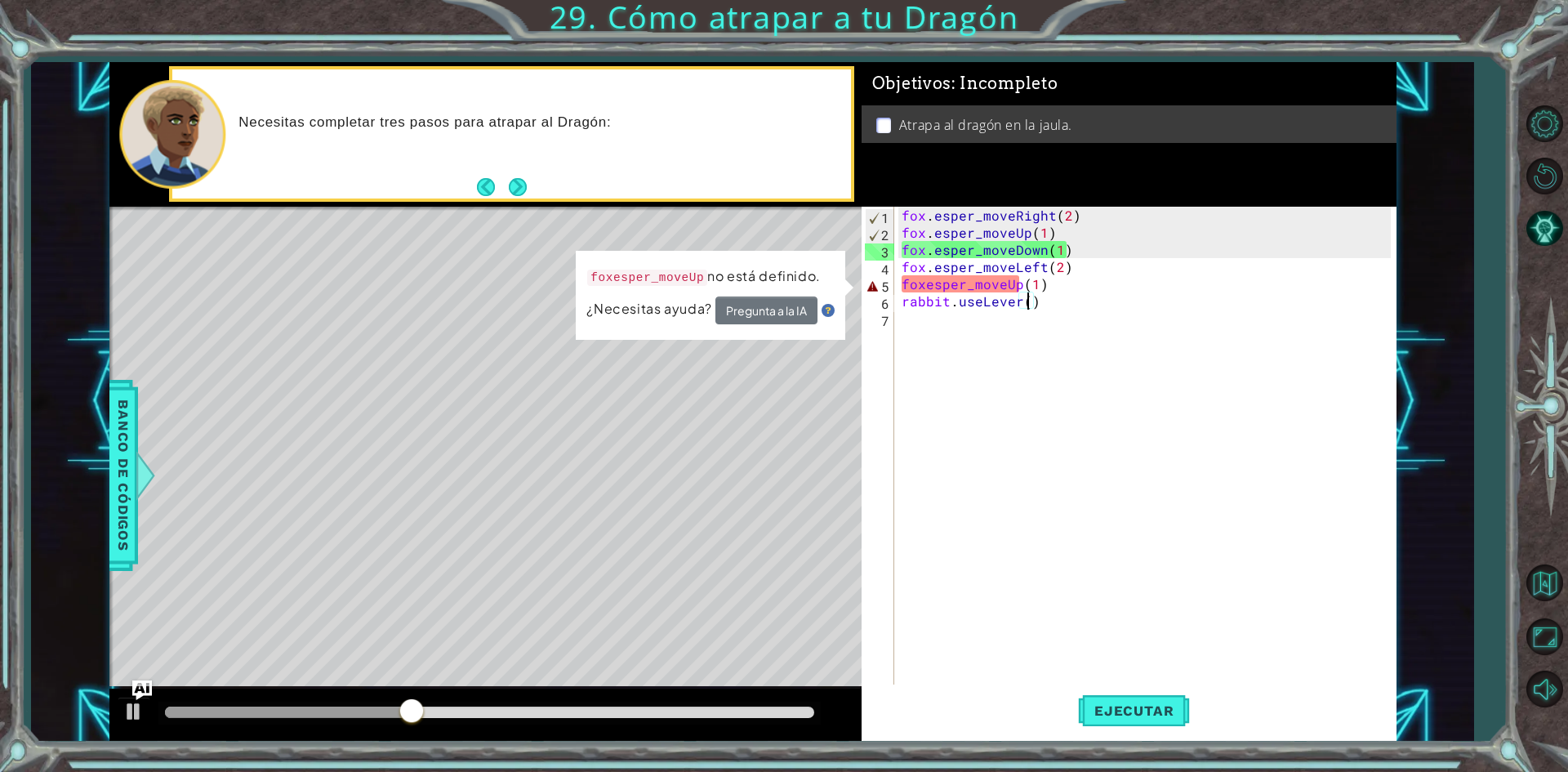
click at [928, 288] on div "fox . esper_moveRight ( 2 ) fox . esper_moveUp ( 1 ) fox . esper_moveDown ( 1 )…" at bounding box center [1148, 464] width 499 height 515
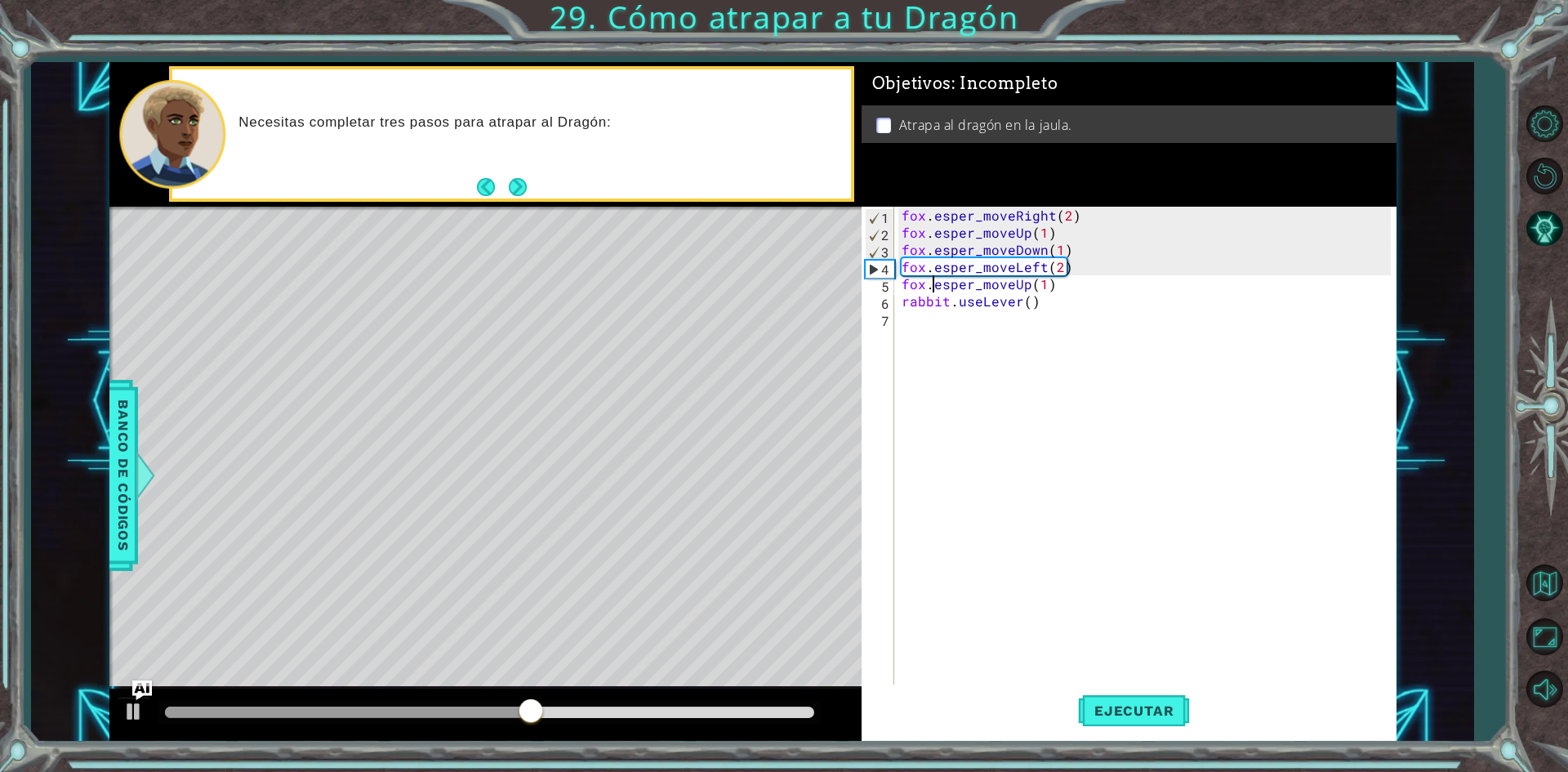
scroll to position [0, 2]
click at [1104, 712] on span "Ejecutar" at bounding box center [1134, 710] width 112 height 16
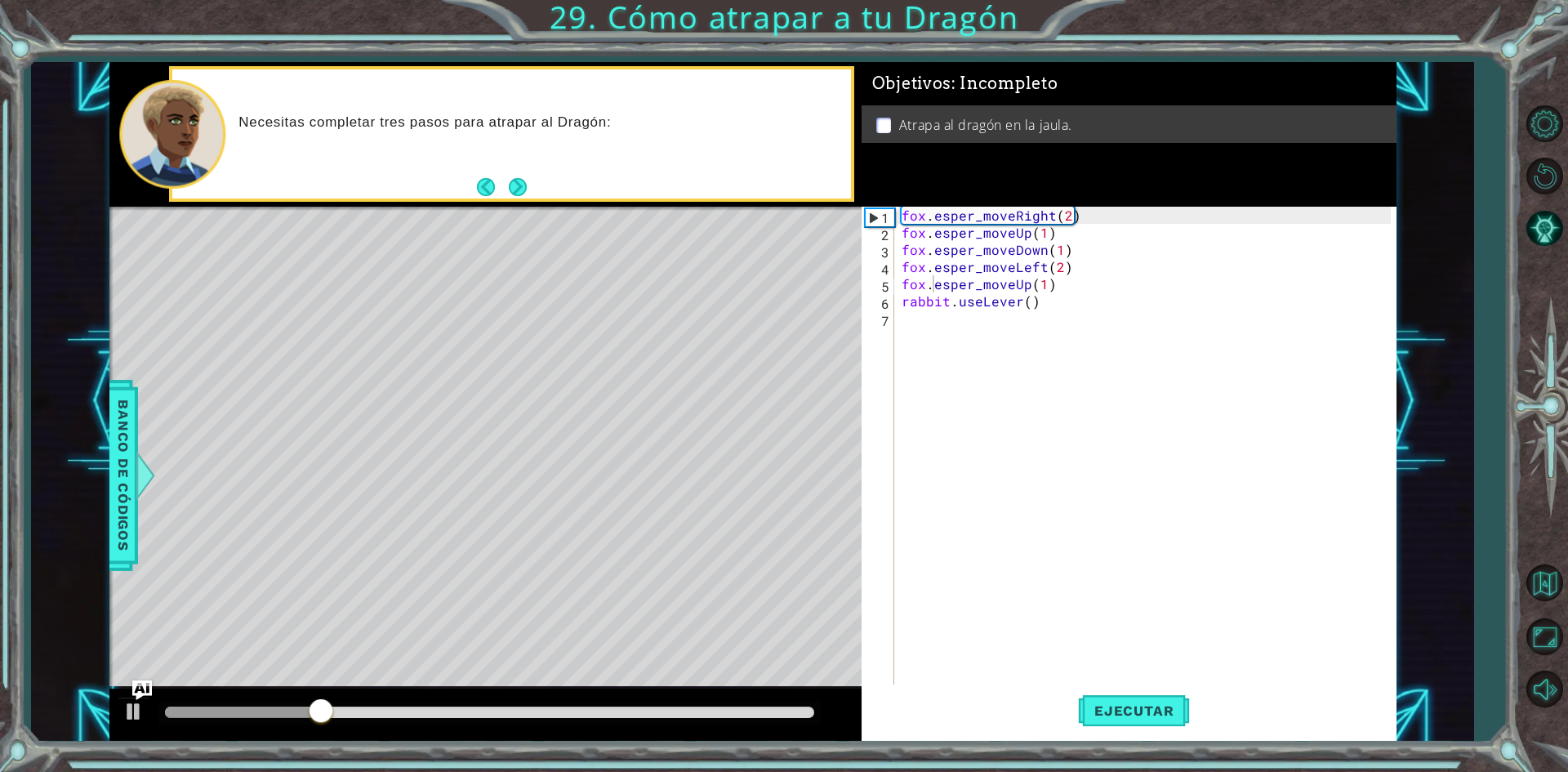
click at [253, 351] on div "Level Map" at bounding box center [487, 448] width 754 height 481
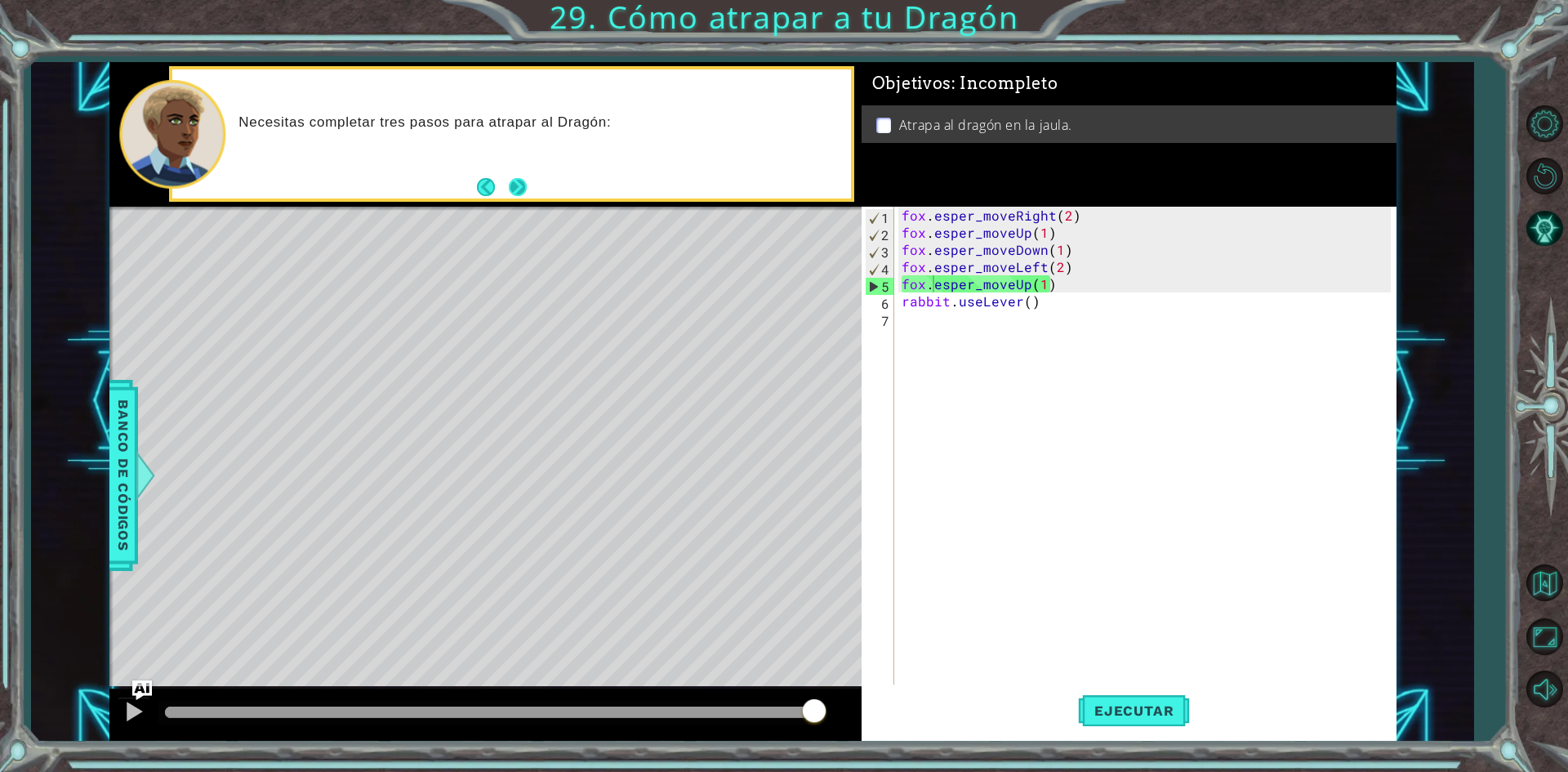
click at [520, 186] on button "Next" at bounding box center [517, 186] width 18 height 18
click at [531, 183] on div "El Zorro debe acercarse al Dragón. 2. El Zorro debe atraer al Dragón hacia la t…" at bounding box center [511, 134] width 678 height 129
click at [1035, 308] on div "fox . esper_moveRight ( 2 ) fox . esper_moveUp ( 1 ) fox . esper_moveDown ( 1 )…" at bounding box center [1148, 464] width 499 height 515
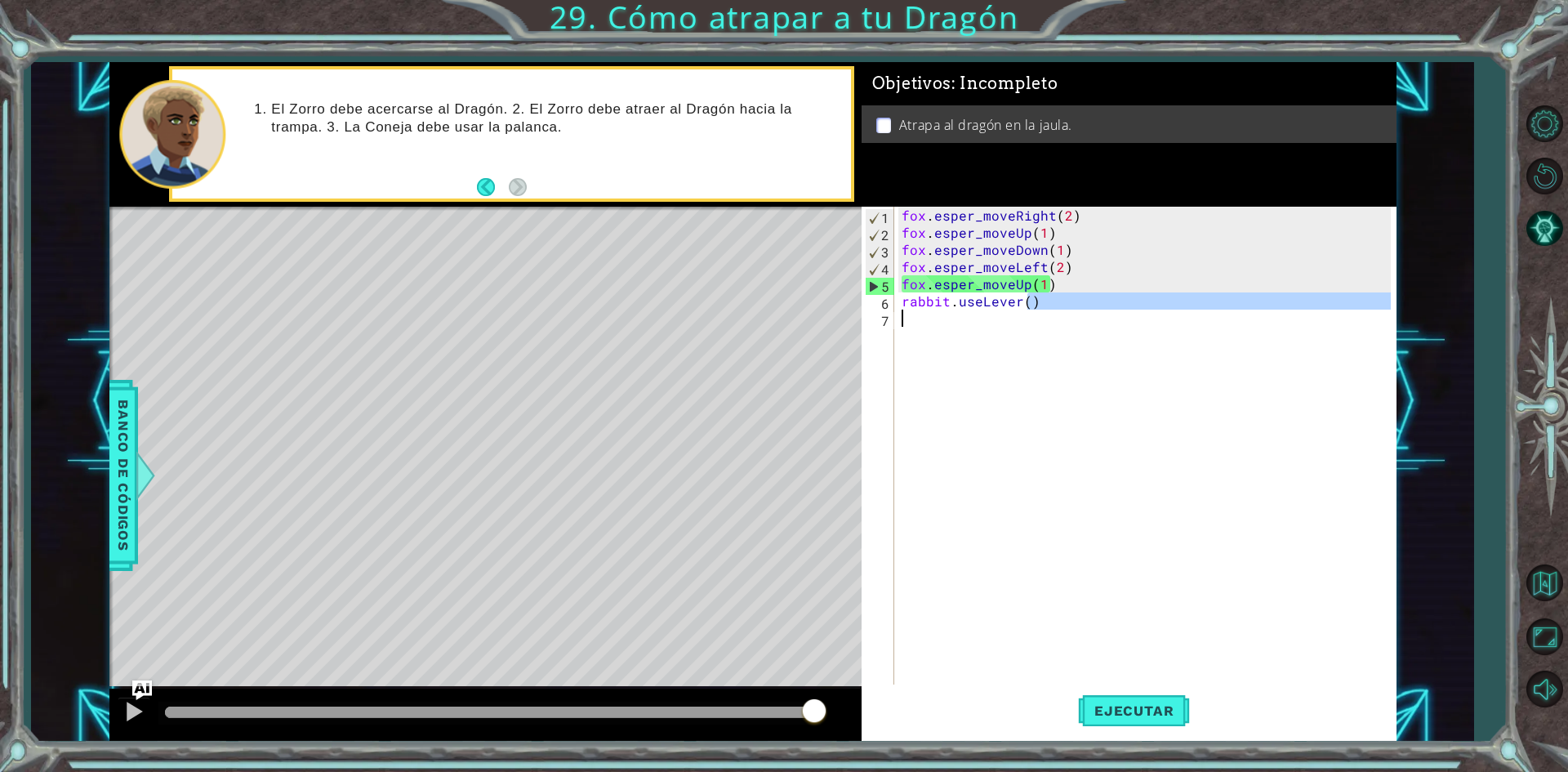
drag, startPoint x: 1029, startPoint y: 305, endPoint x: 985, endPoint y: 312, distance: 44.6
click at [985, 312] on div "fox . esper_moveRight ( 2 ) fox . esper_moveUp ( 1 ) fox . esper_moveDown ( 1 )…" at bounding box center [1148, 464] width 499 height 515
click at [1032, 303] on div "fox . esper_moveRight ( 2 ) fox . esper_moveUp ( 1 ) fox . esper_moveDown ( 1 )…" at bounding box center [1145, 447] width 493 height 480
type textarea "rabbit.useLever()"
drag, startPoint x: 1045, startPoint y: 303, endPoint x: 903, endPoint y: 305, distance: 142.0
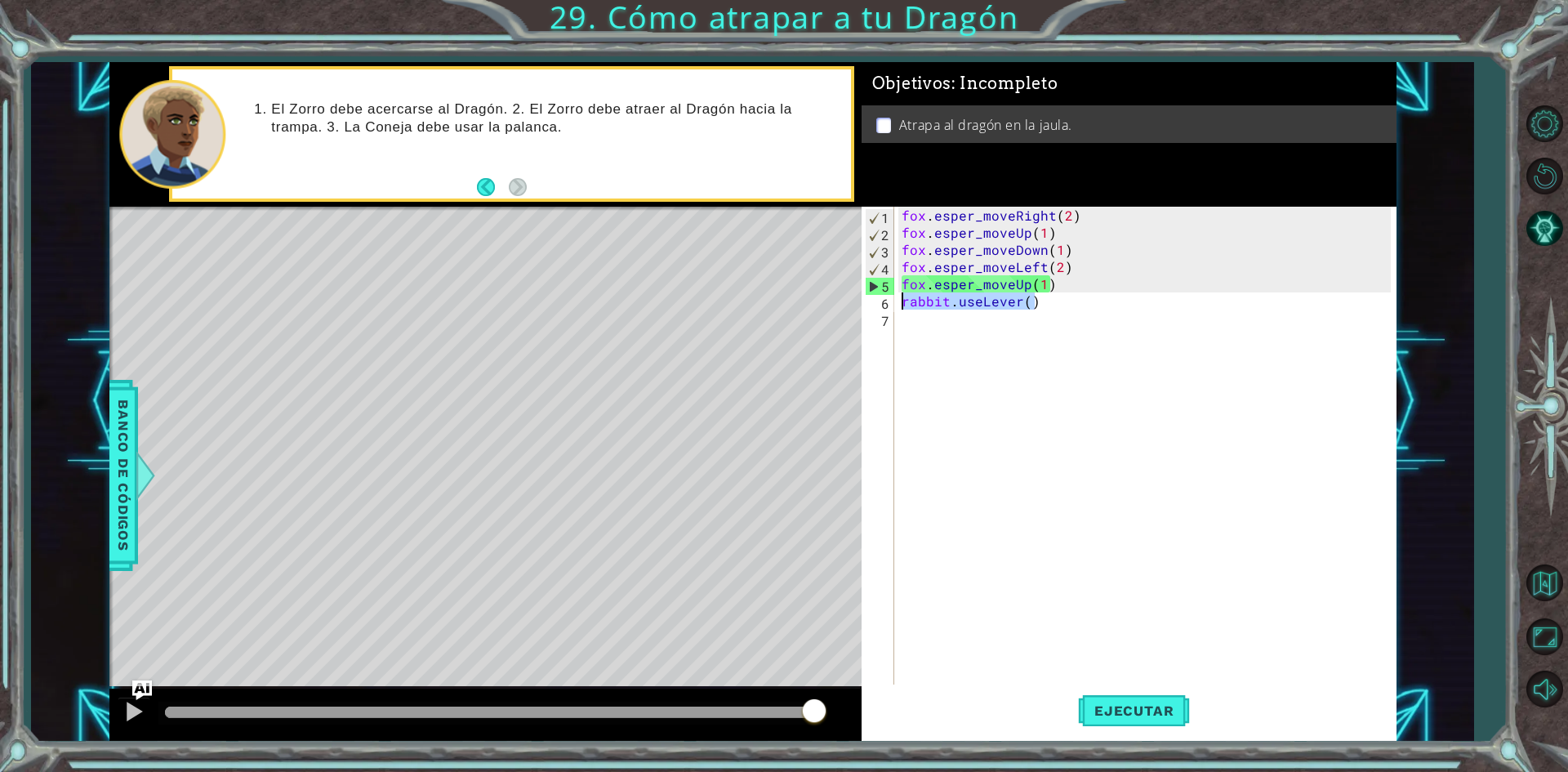
click at [903, 305] on div "fox . esper_moveRight ( 2 ) fox . esper_moveUp ( 1 ) fox . esper_moveDown ( 1 )…" at bounding box center [1148, 464] width 499 height 515
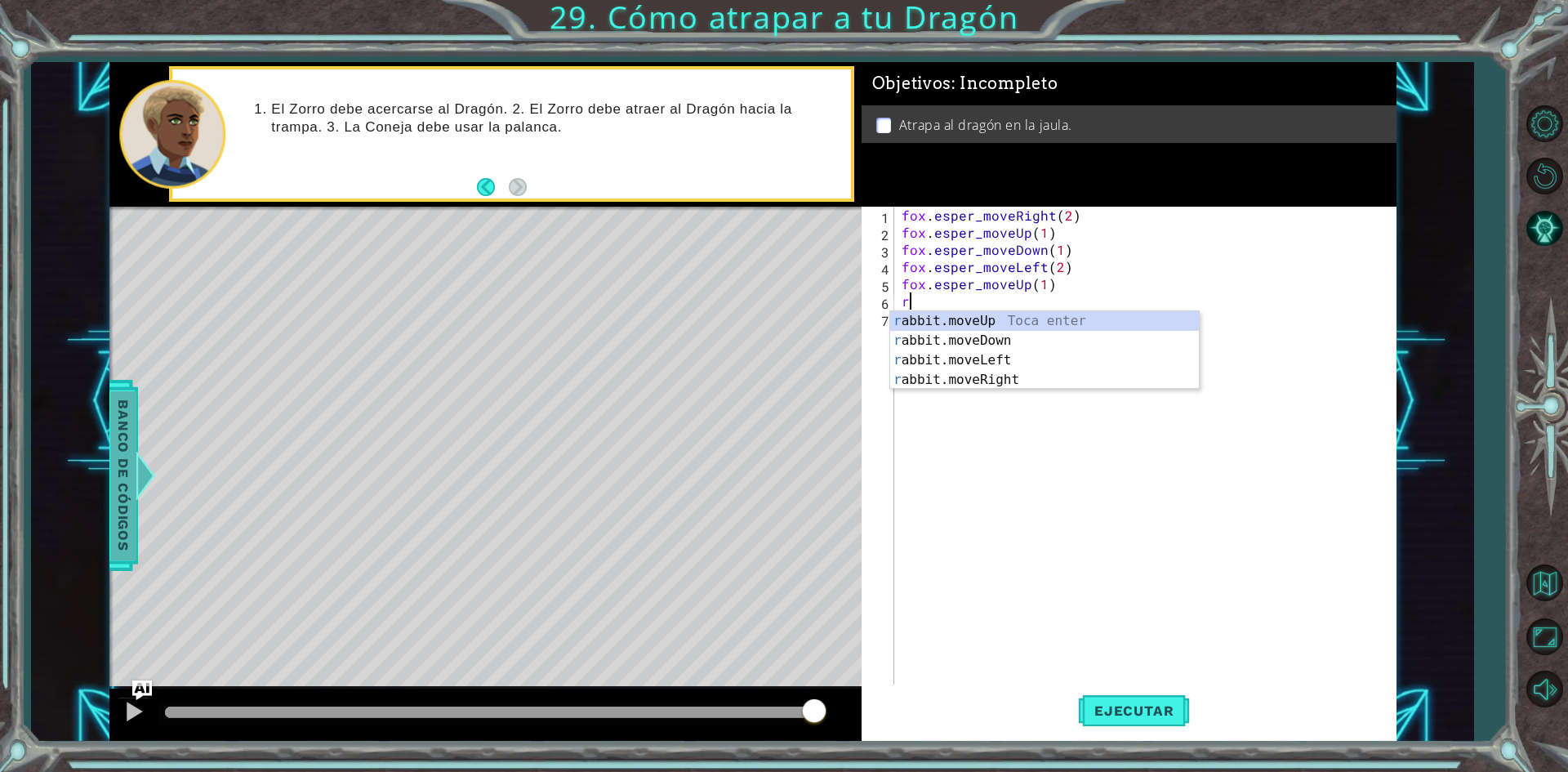
click at [119, 433] on span "Banco de códigos" at bounding box center [123, 475] width 26 height 169
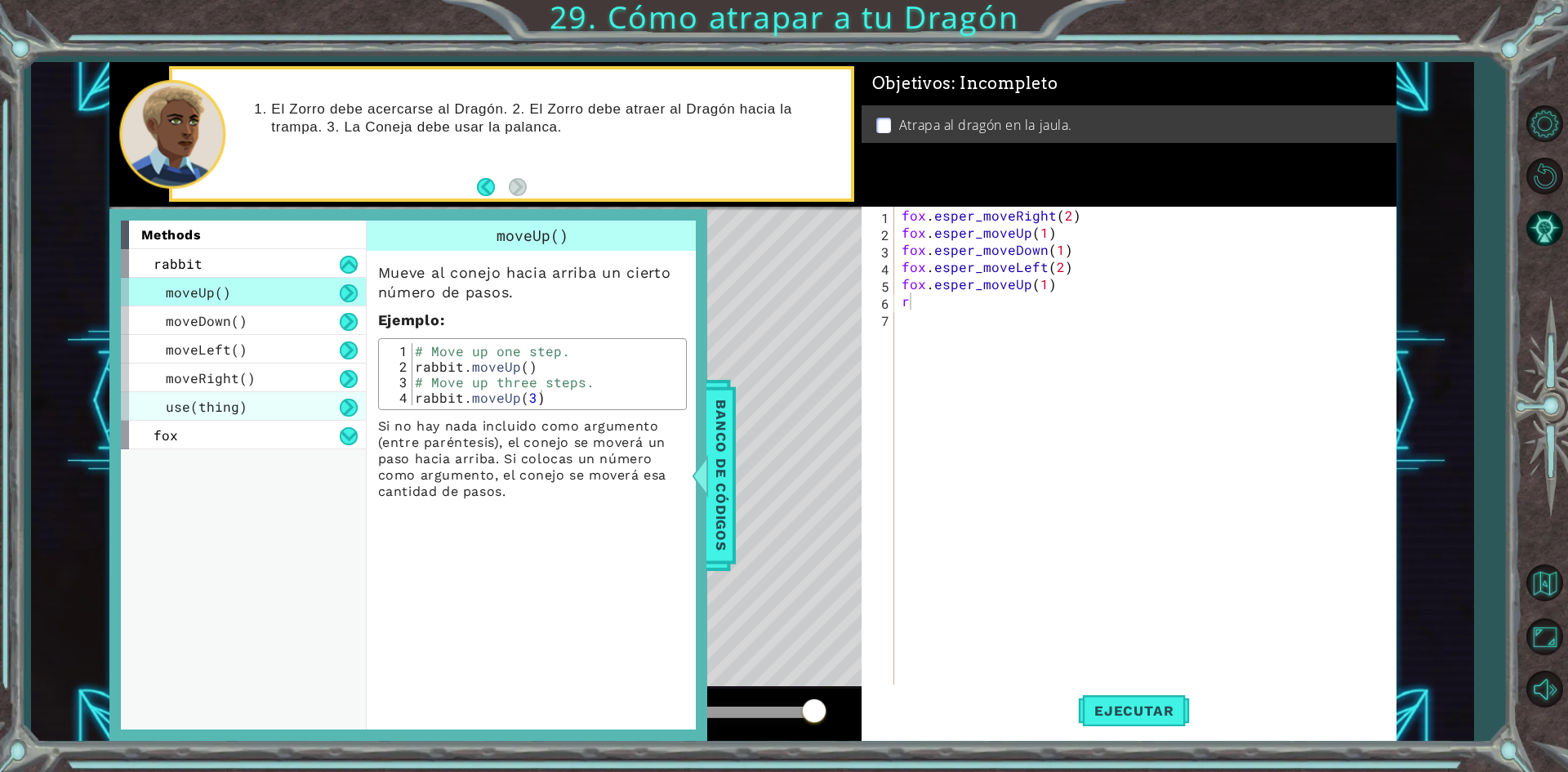
click at [274, 410] on div "use(thing)" at bounding box center [243, 407] width 245 height 28
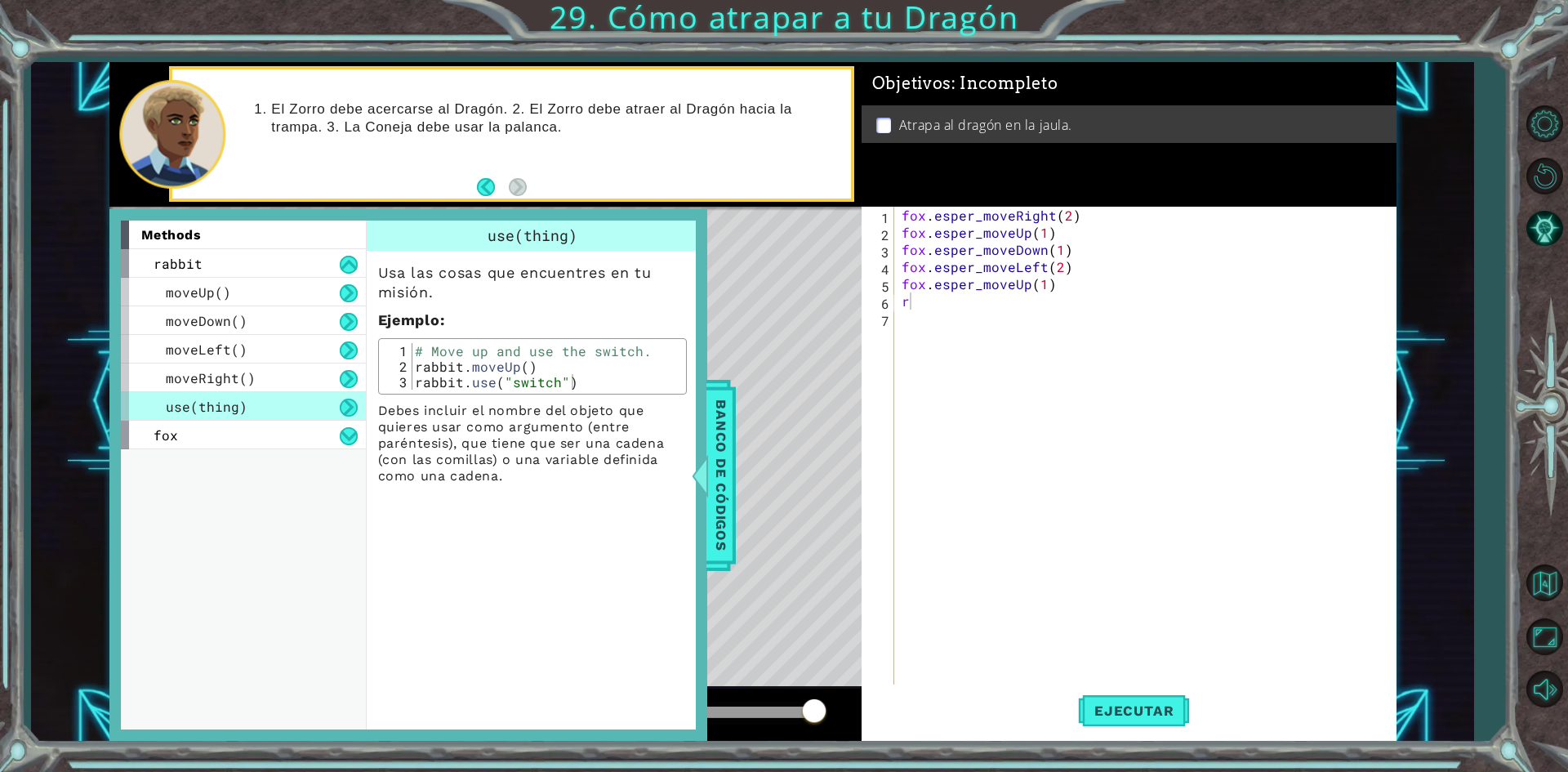
click at [924, 292] on div "fox . esper_moveRight ( 2 ) fox . esper_moveUp ( 1 ) fox . esper_moveDown ( 1 )…" at bounding box center [1148, 464] width 499 height 515
click at [919, 304] on div "fox . esper_moveRight ( 2 ) fox . esper_moveUp ( 1 ) fox . esper_moveDown ( 1 )…" at bounding box center [1148, 464] width 499 height 515
type textarea "rabbit.use(lever)"
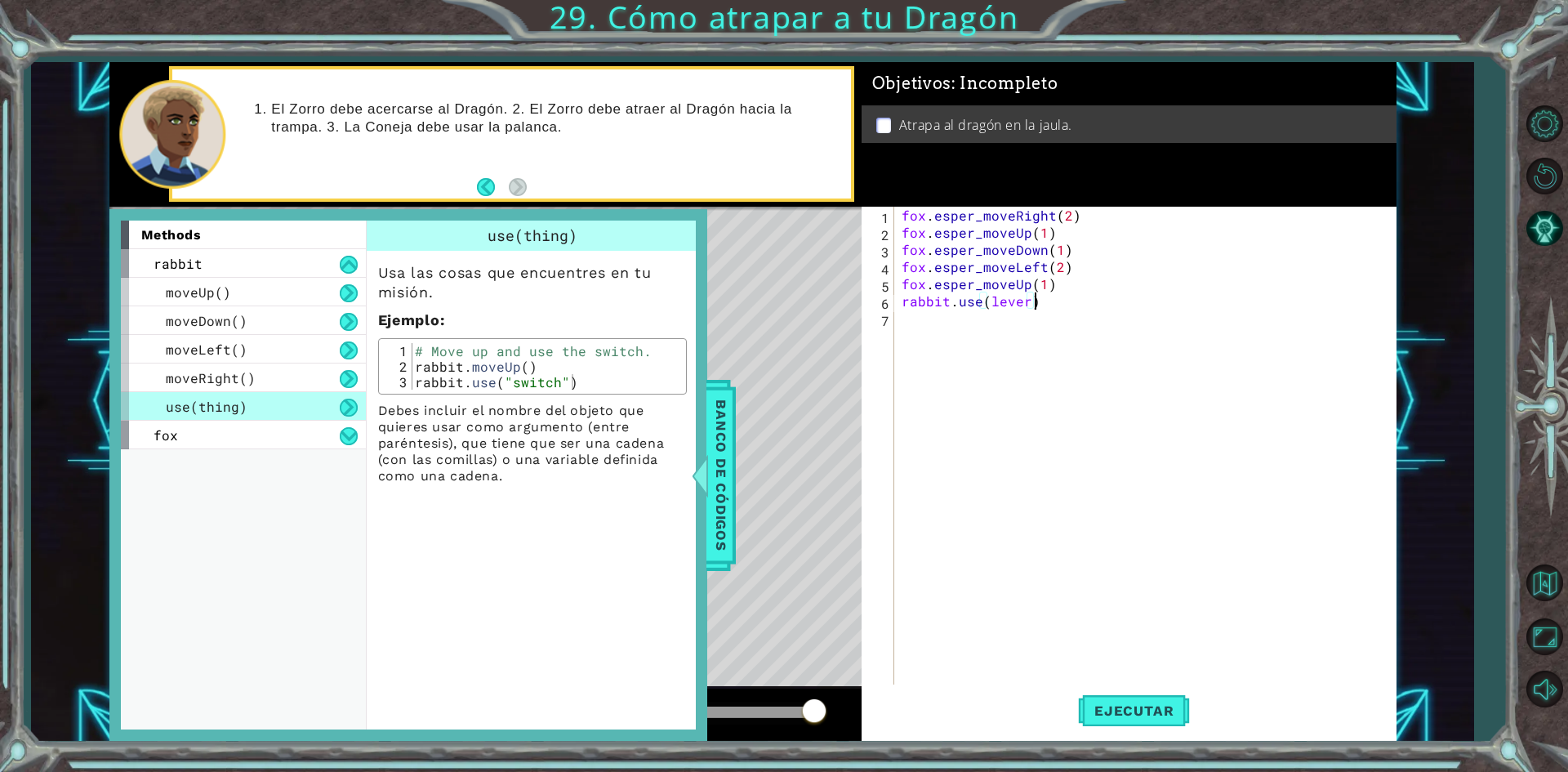
click at [1027, 448] on div "fox . esper_moveRight ( 2 ) fox . esper_moveUp ( 1 ) fox . esper_moveDown ( 1 )…" at bounding box center [1148, 464] width 499 height 515
click at [702, 436] on div "methods rabbit moveUp() moveDown() moveLeft() moveRight() use(thing) fox moveUp…" at bounding box center [408, 474] width 598 height 531
click at [713, 436] on span "Banco de códigos" at bounding box center [721, 475] width 26 height 169
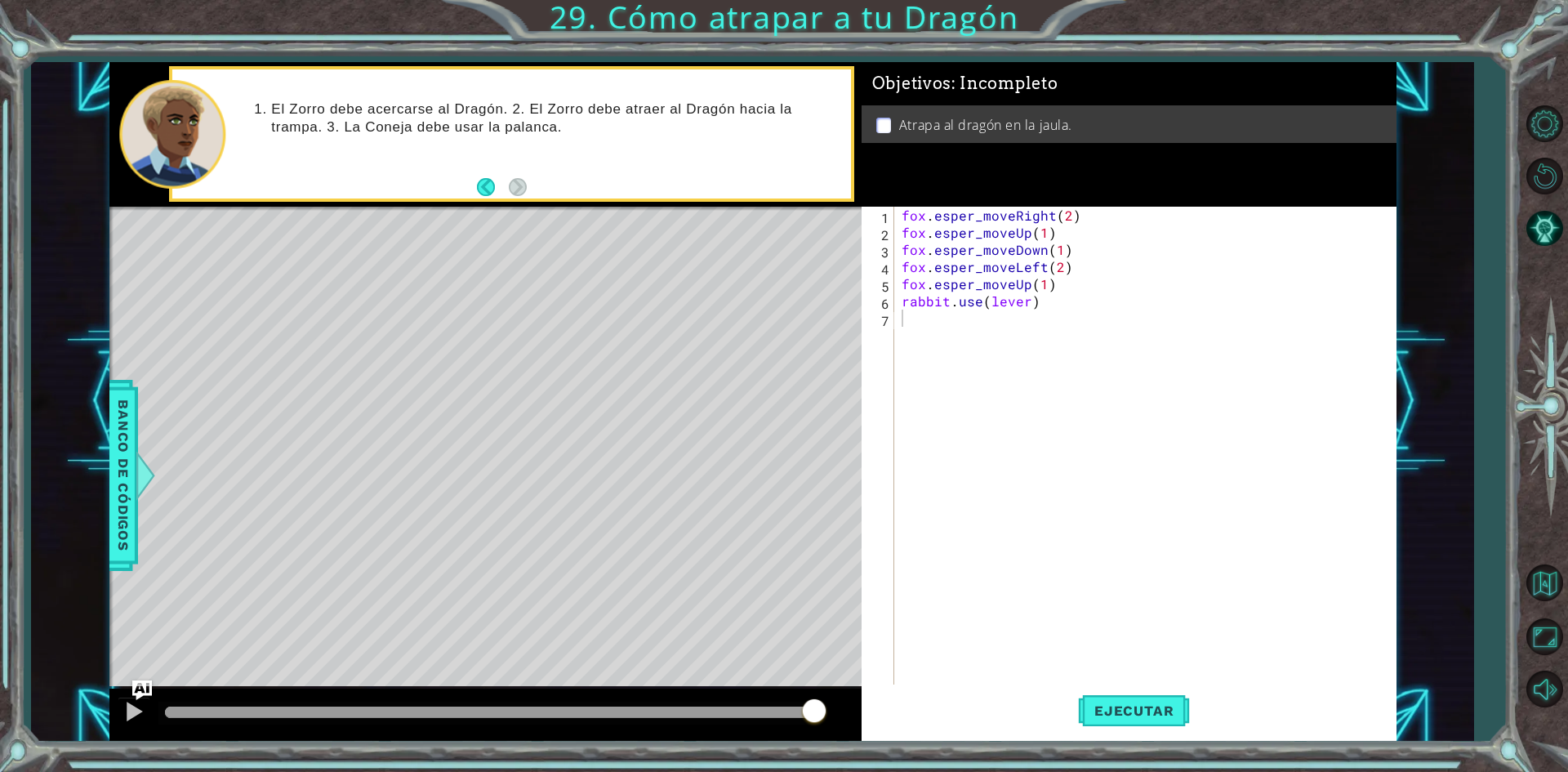
click at [1141, 740] on div "1 2 3 4 5 6 7 fox . esper_moveRight ( 2 ) fox . esper_moveUp ( 1 ) fox . esper_…" at bounding box center [1129, 474] width 535 height 534
click at [1124, 721] on button "Ejecutar" at bounding box center [1134, 711] width 112 height 53
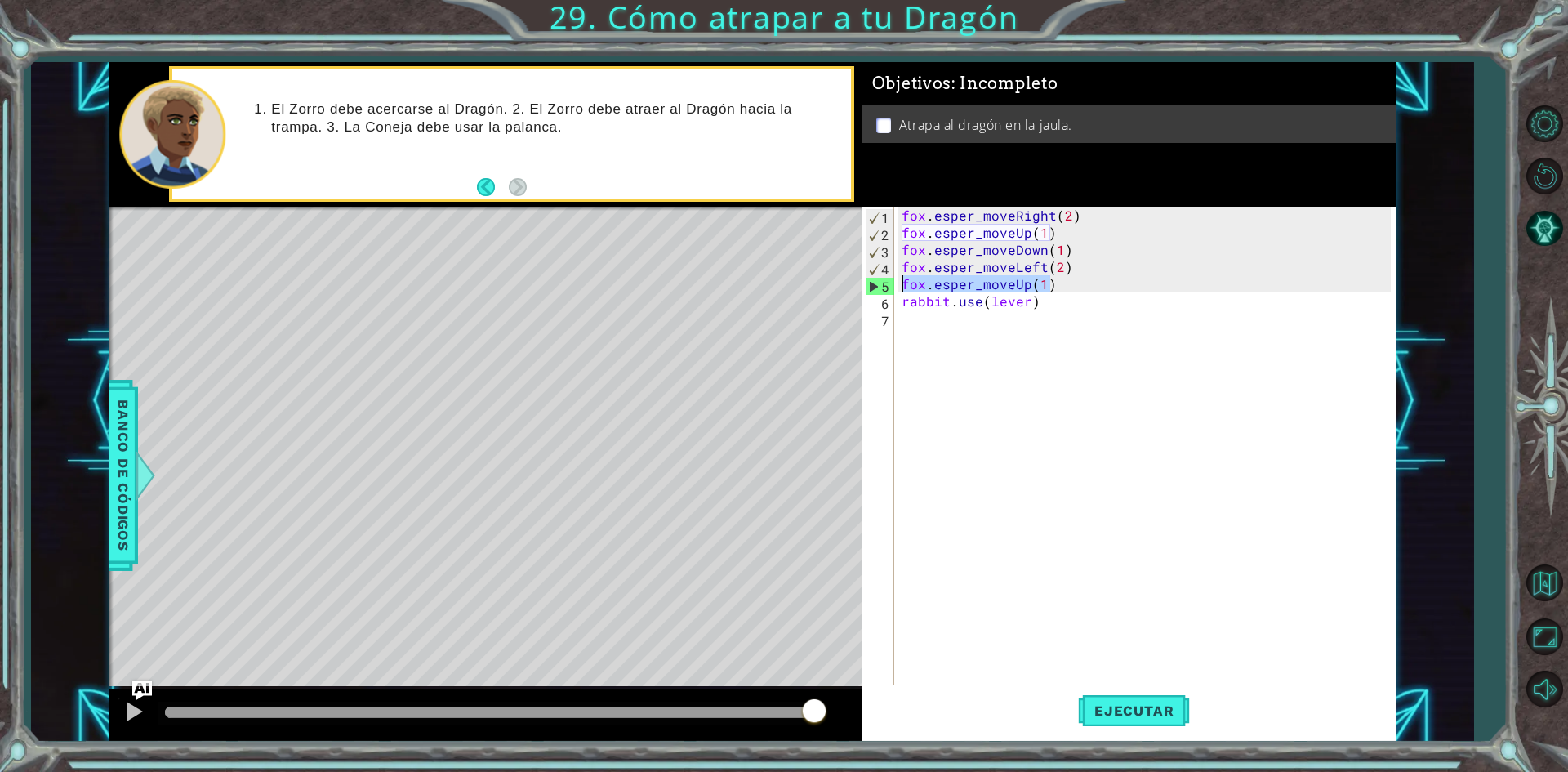
drag, startPoint x: 1077, startPoint y: 286, endPoint x: 885, endPoint y: 282, distance: 192.0
click at [885, 282] on div "1 2 3 4 5 6 7 fox . esper_moveRight ( 2 ) fox . esper_moveUp ( 1 ) fox . esper_…" at bounding box center [1126, 447] width 529 height 480
type textarea "fox.esper_moveUp(1)"
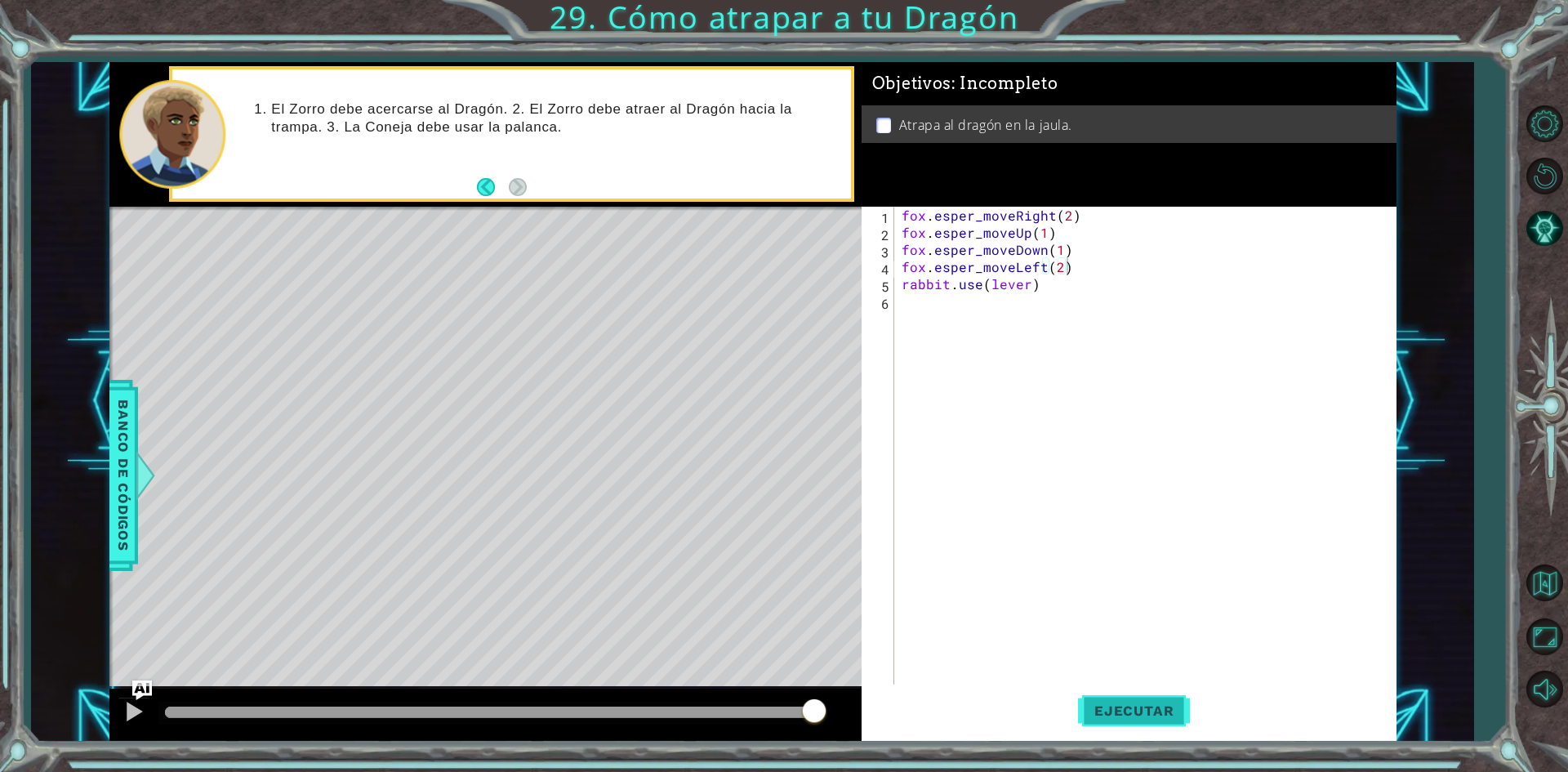
click at [1136, 723] on button "Ejecutar" at bounding box center [1134, 711] width 112 height 53
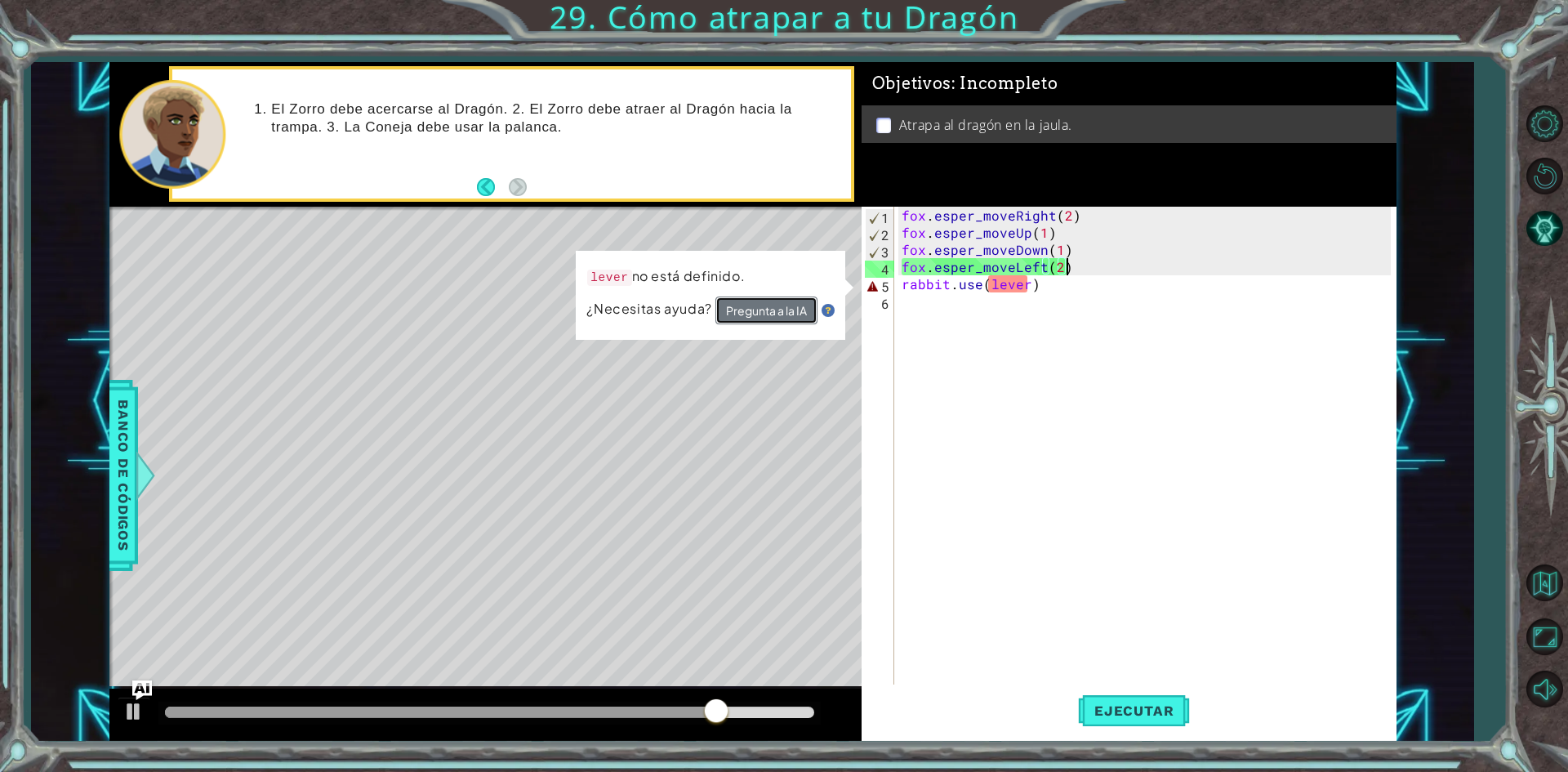
click at [791, 308] on button "Pregunta a la IA" at bounding box center [767, 310] width 102 height 28
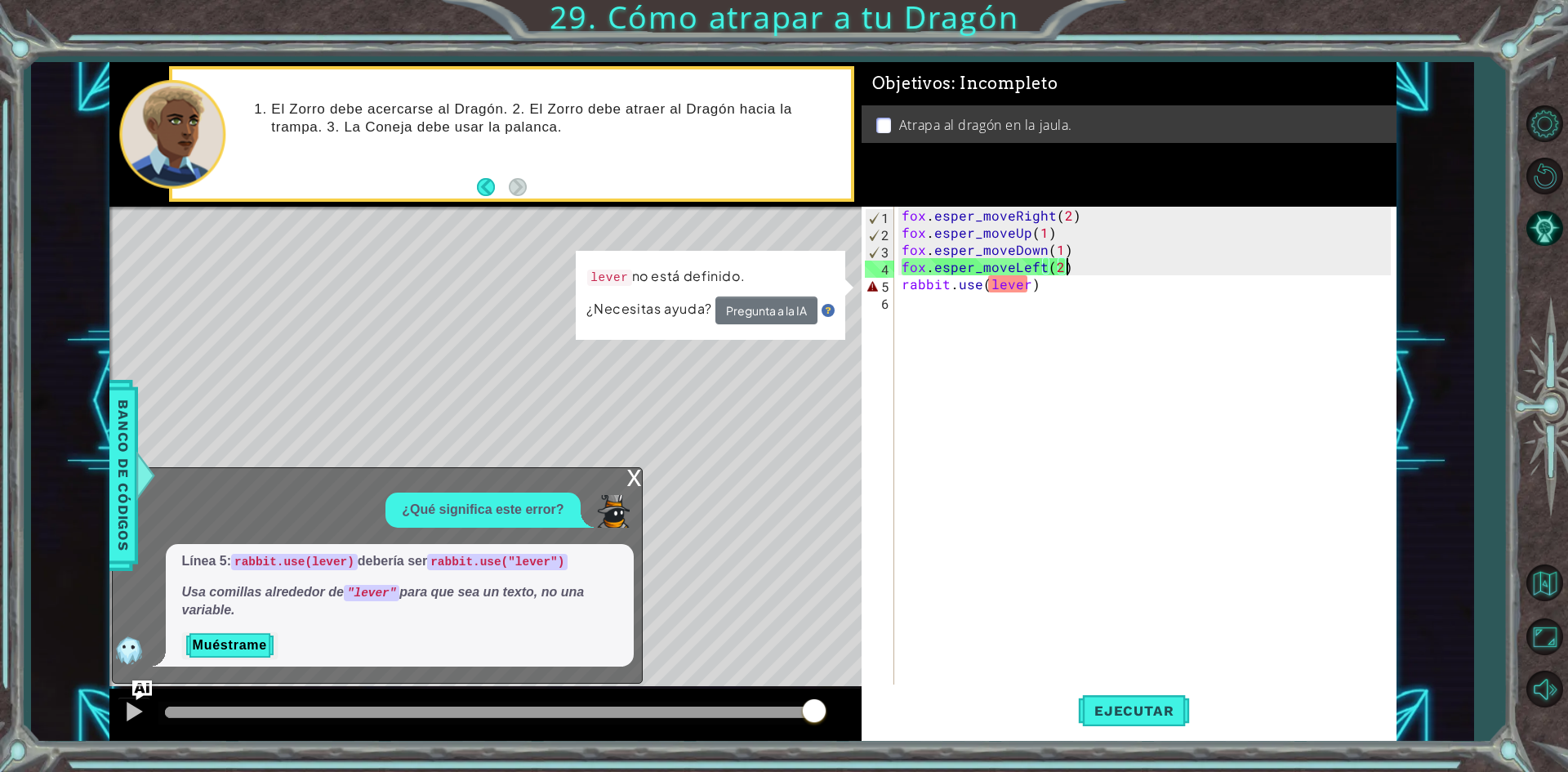
click at [991, 277] on div "fox . esper_moveRight ( 2 ) fox . esper_moveUp ( 1 ) fox . esper_moveDown ( 1 )…" at bounding box center [1148, 464] width 499 height 515
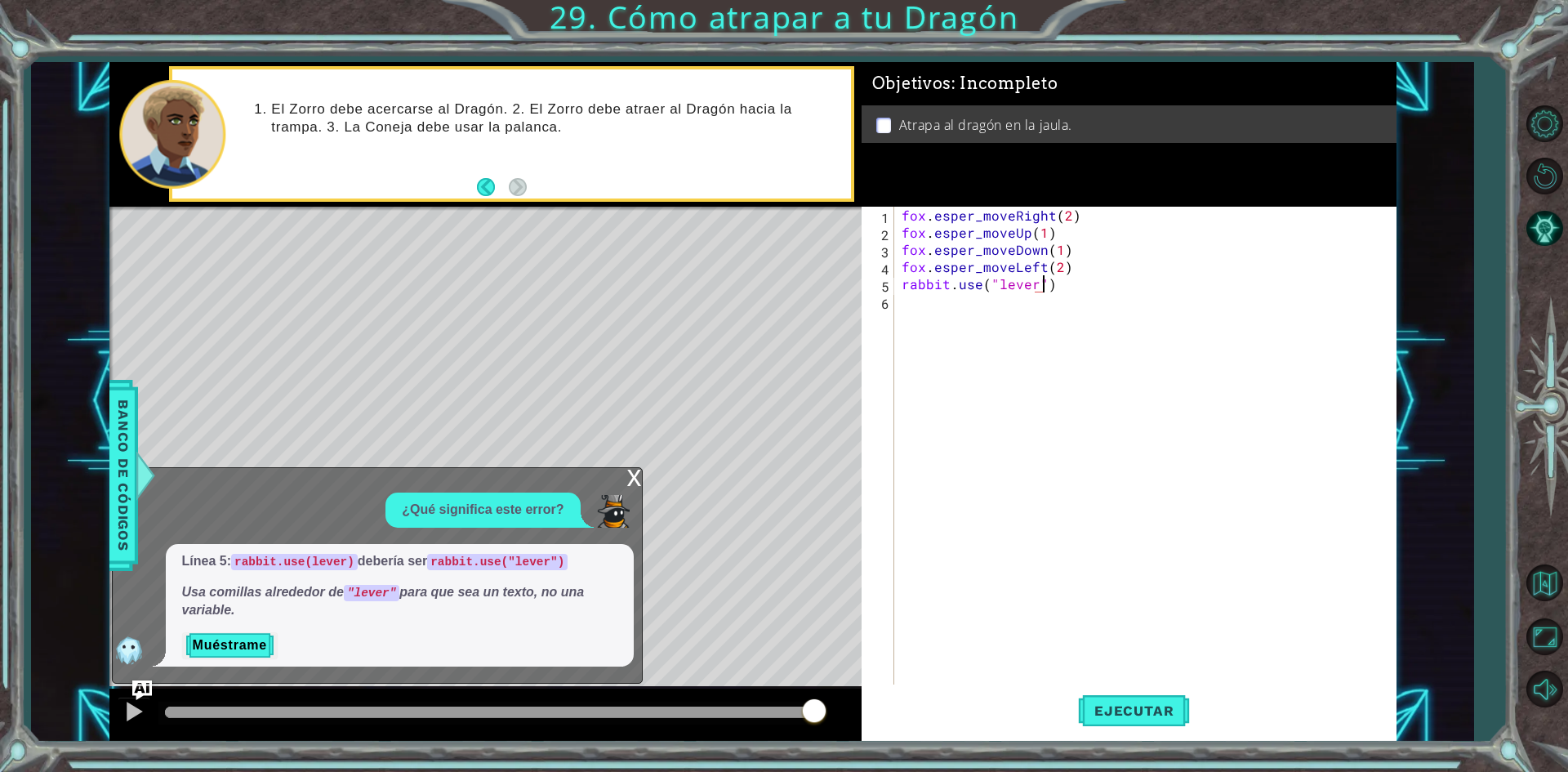
scroll to position [0, 8]
type textarea "rabbit.use("lever")"
click at [1126, 717] on span "Ejecutar" at bounding box center [1134, 710] width 112 height 16
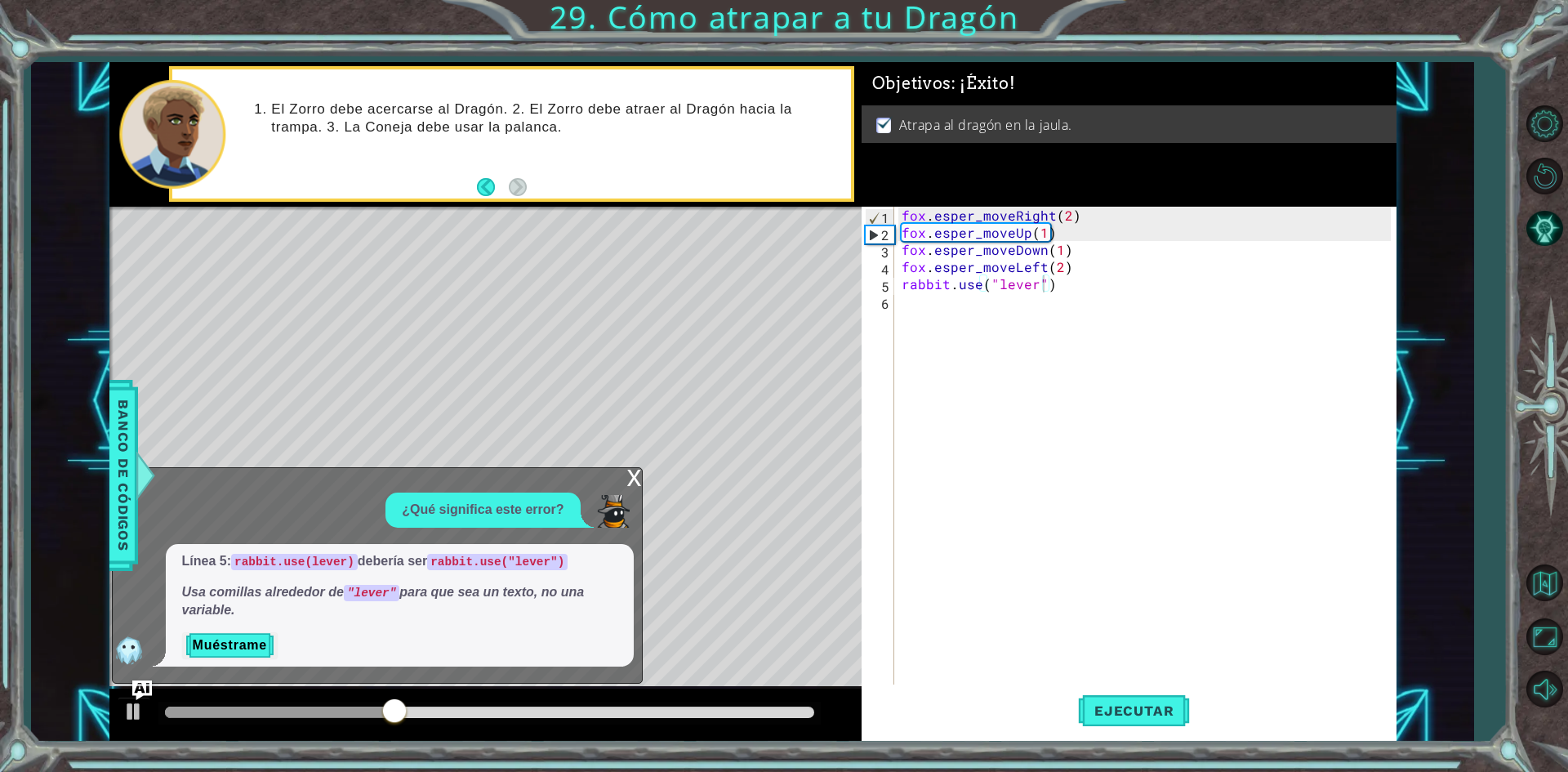
click at [644, 472] on div "Level Map" at bounding box center [487, 448] width 754 height 481
click at [633, 482] on div "x" at bounding box center [634, 475] width 15 height 16
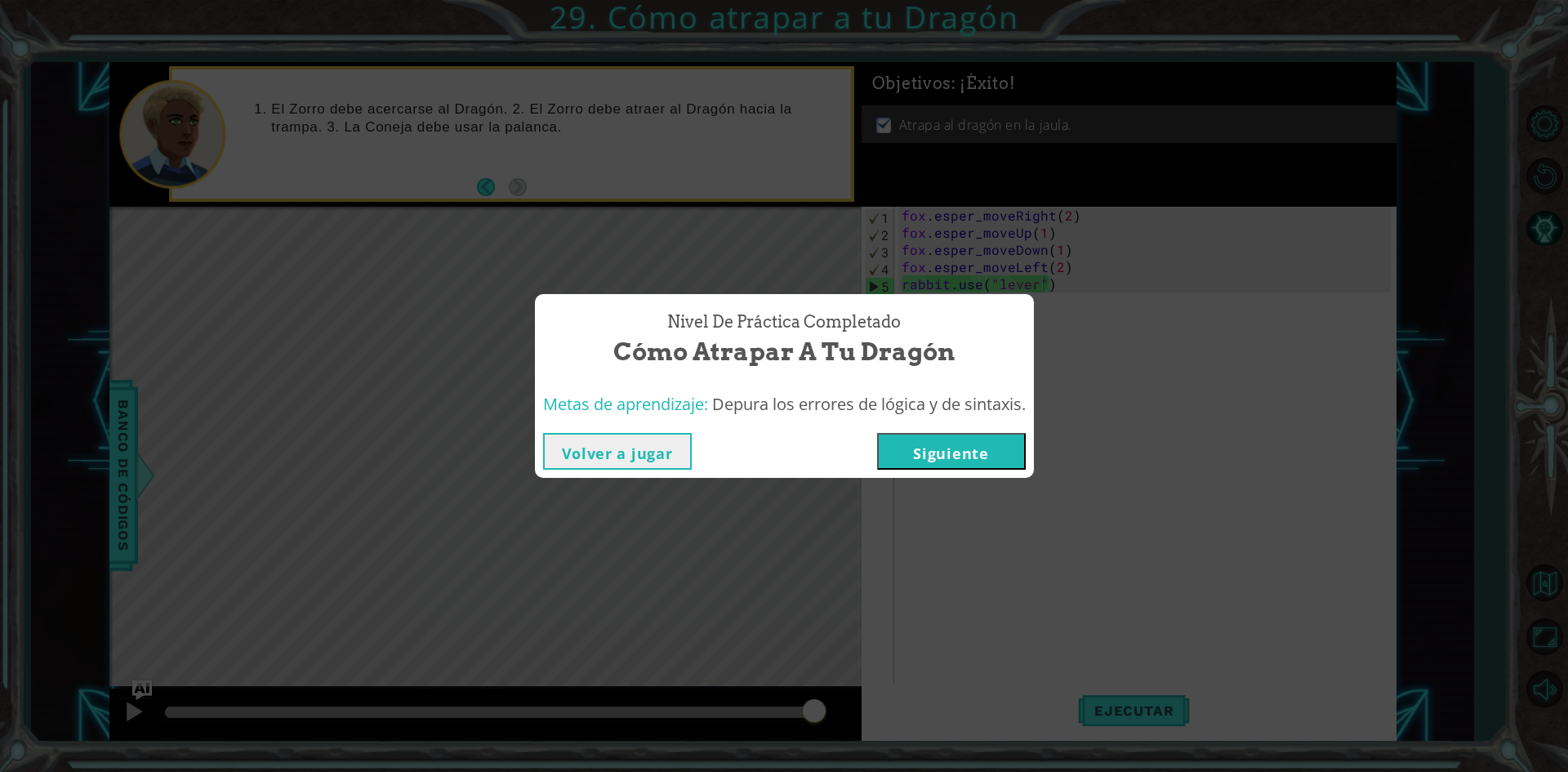
click at [962, 448] on button "Siguiente" at bounding box center [951, 451] width 148 height 37
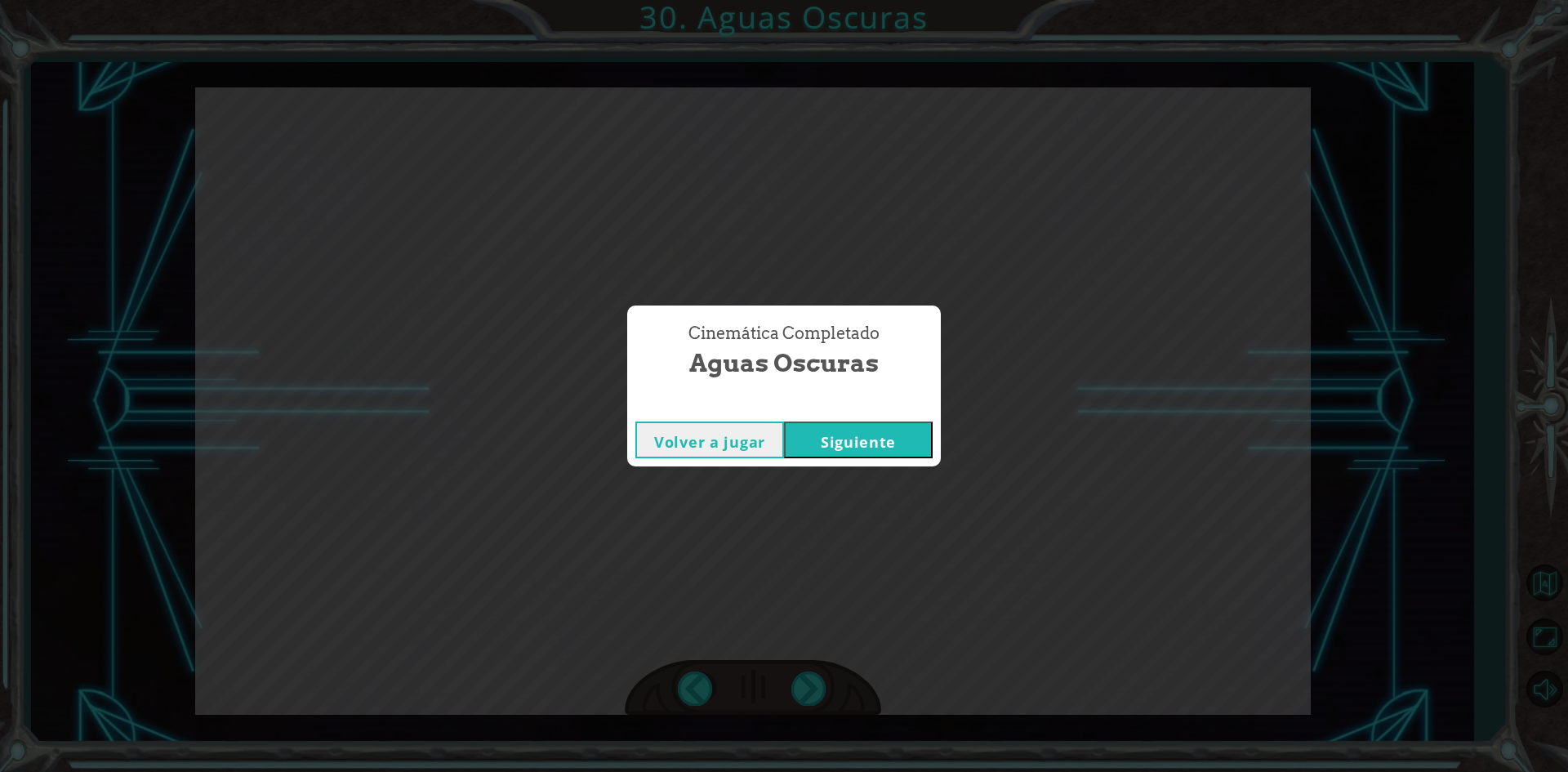
click at [851, 449] on button "Siguiente" at bounding box center [858, 440] width 148 height 37
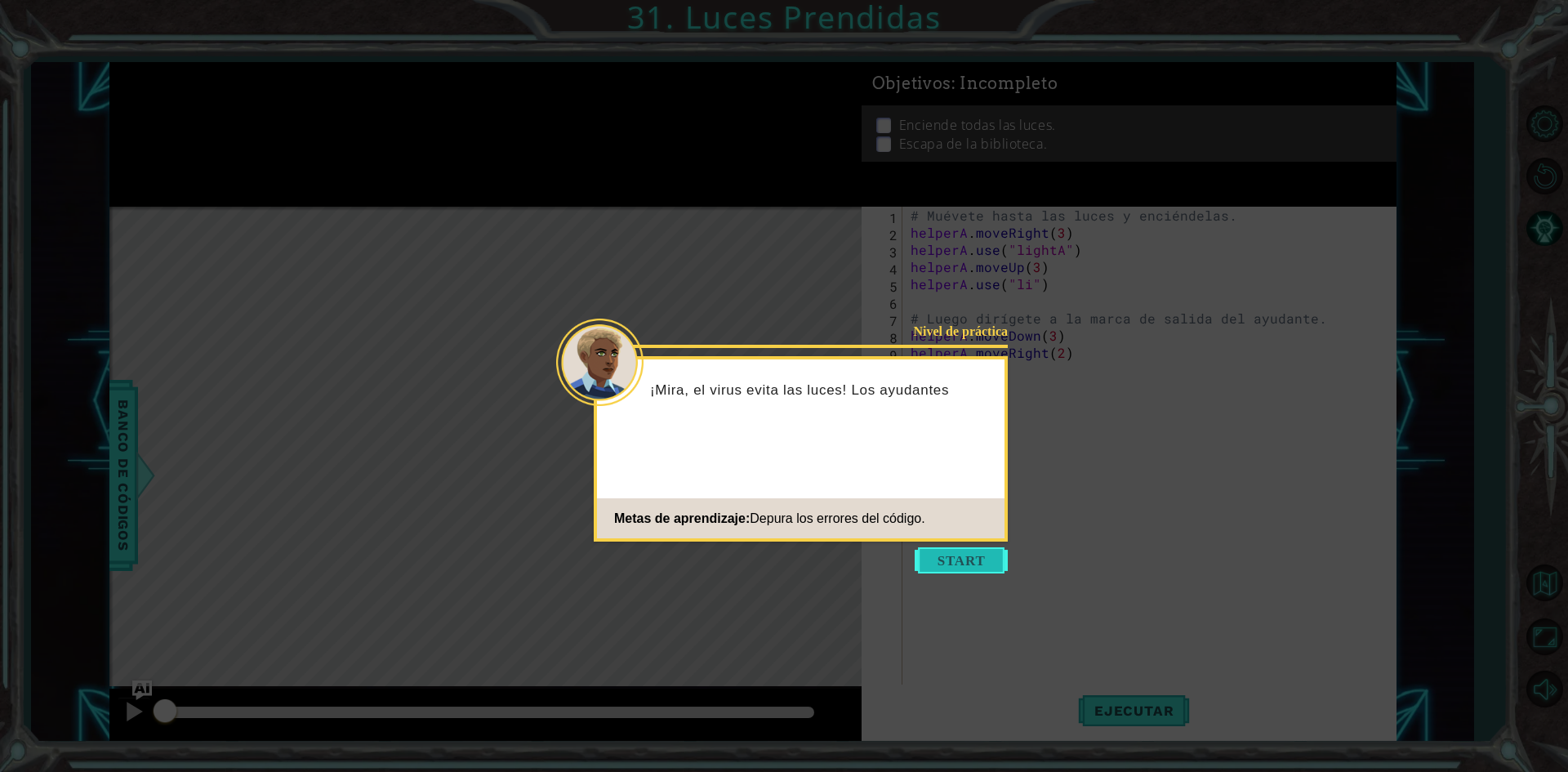
click at [987, 552] on button "Start" at bounding box center [960, 560] width 93 height 26
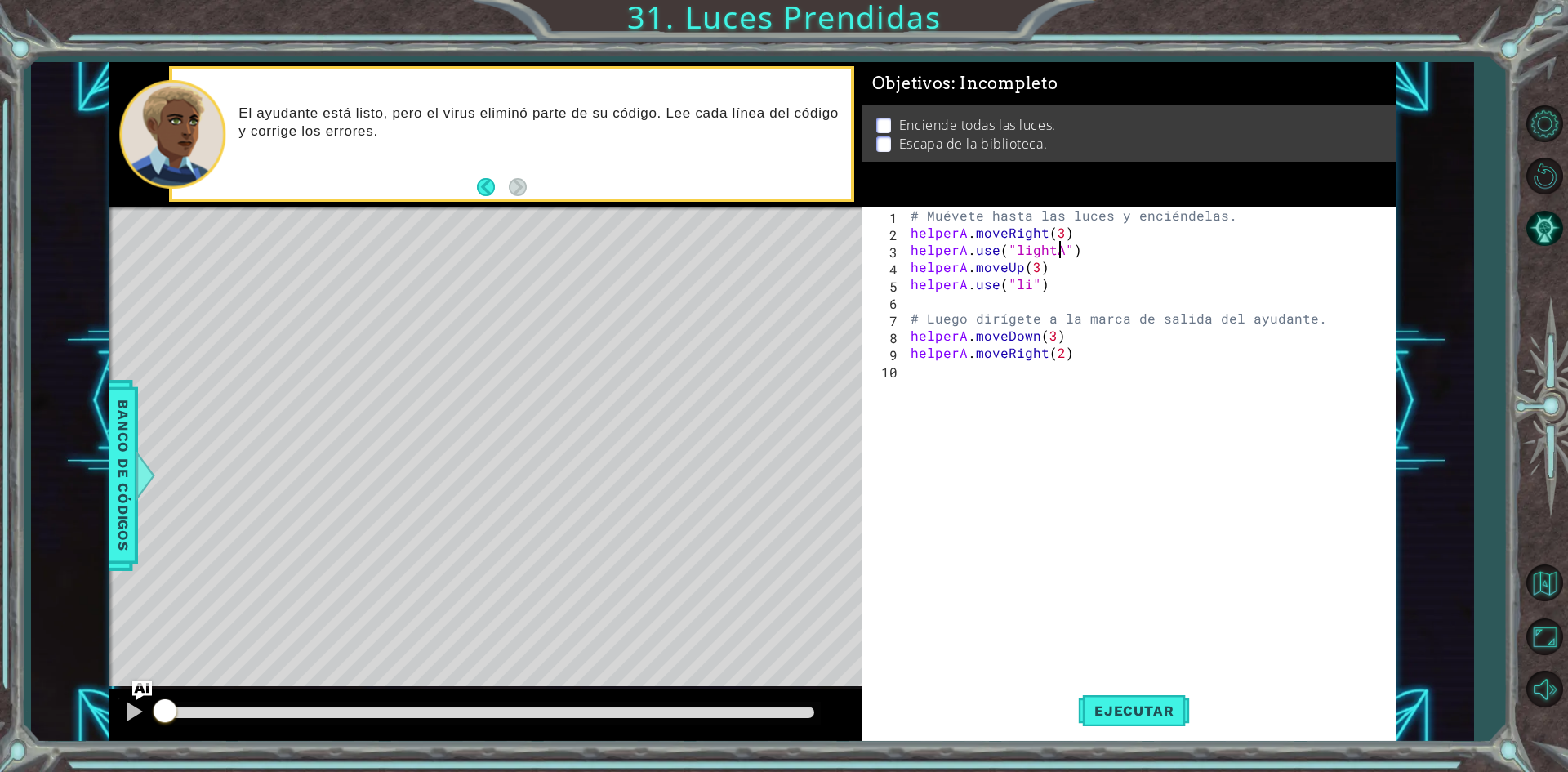
click at [1058, 254] on div "# Muévete hasta las luces y enciéndelas. helperA . moveRight ( 3 ) helperA . us…" at bounding box center [1153, 464] width 492 height 515
click at [1070, 272] on div ""light A" Toca enter" at bounding box center [1147, 289] width 308 height 59
click at [1094, 717] on span "Ejecutar" at bounding box center [1134, 710] width 112 height 16
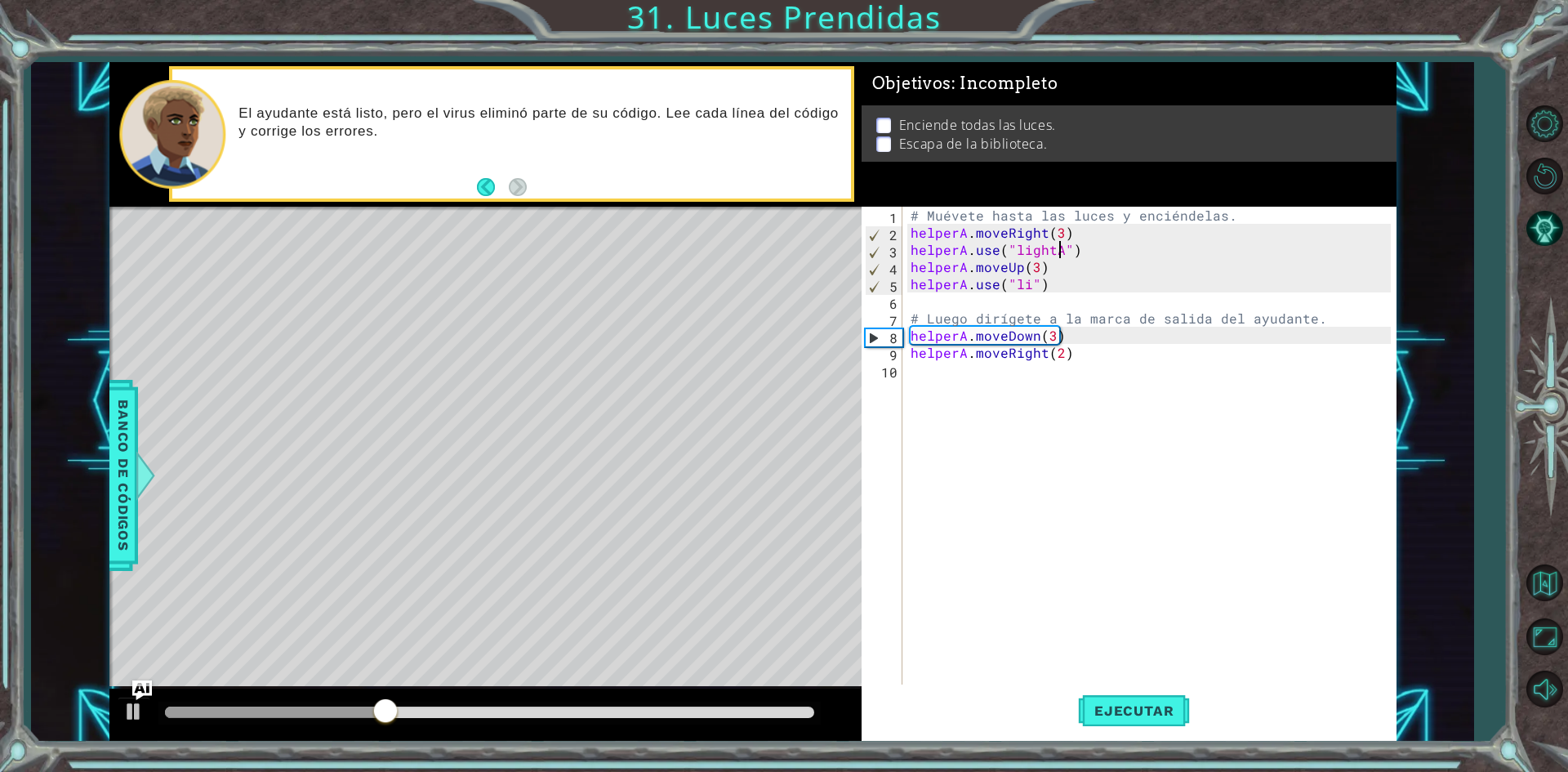
click at [1028, 287] on div "# Muévete hasta las luces y enciéndelas. helperA . moveRight ( 3 ) helperA . us…" at bounding box center [1153, 464] width 492 height 515
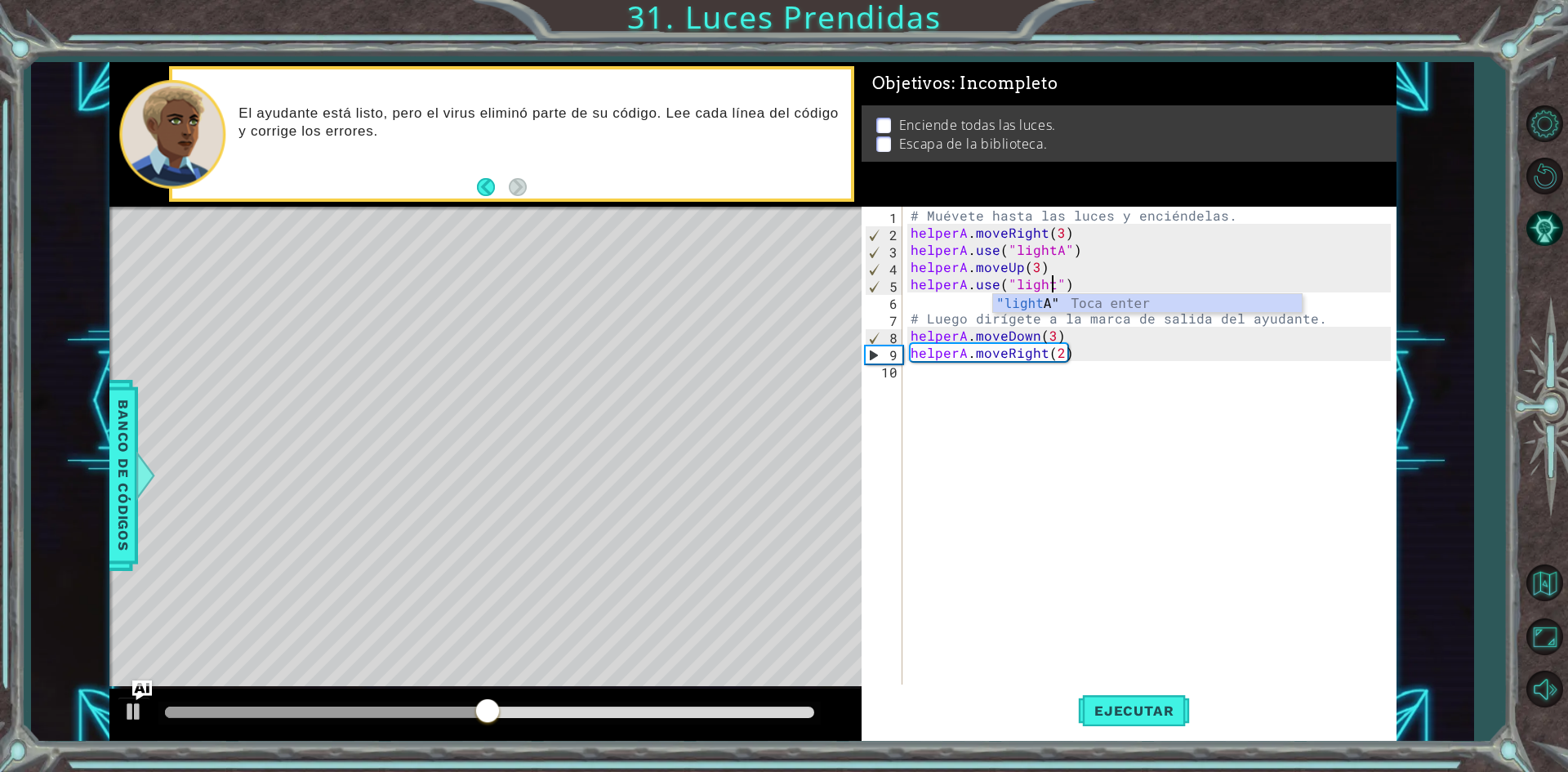
scroll to position [0, 9]
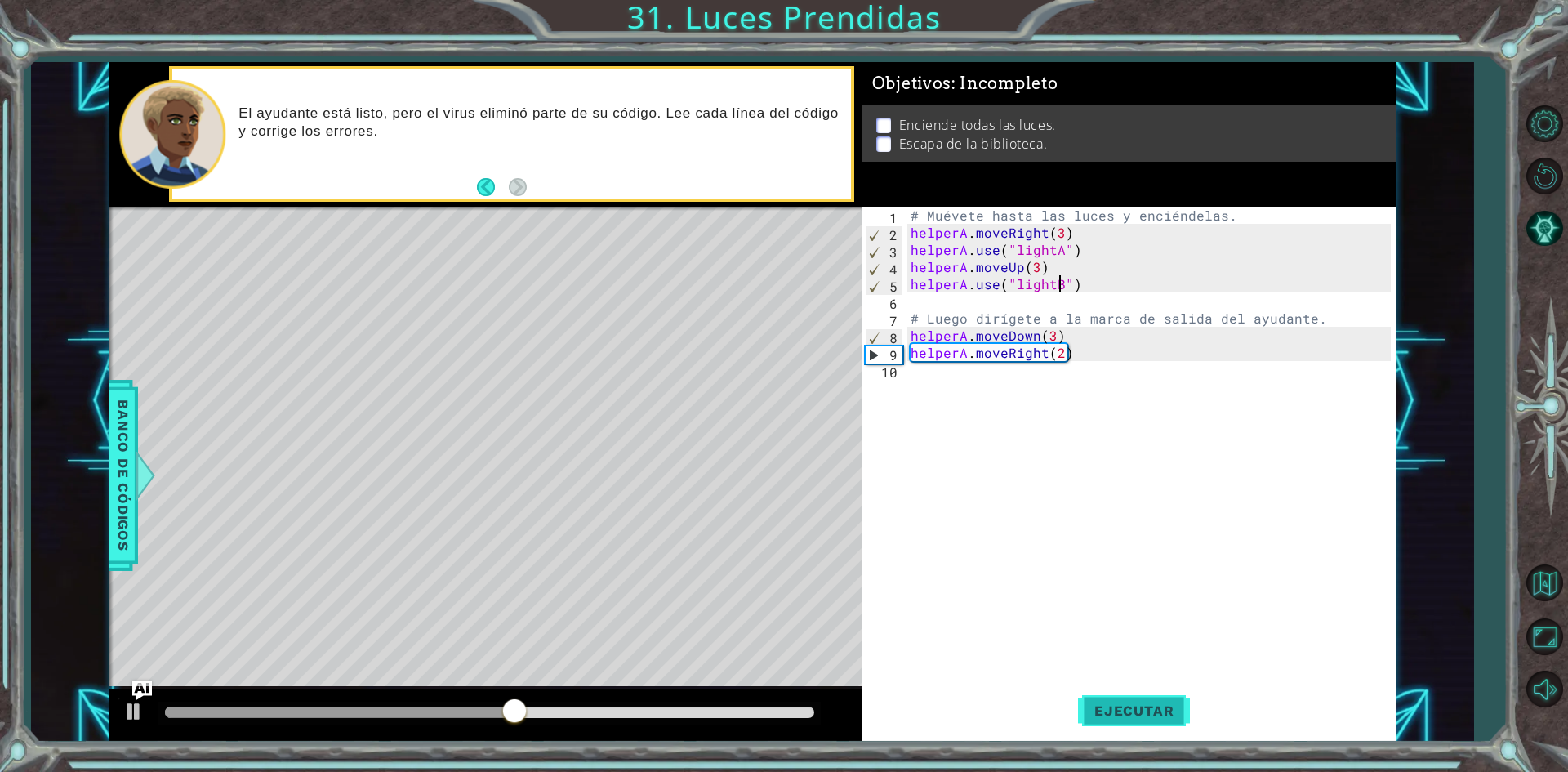
click at [1160, 714] on span "Ejecutar" at bounding box center [1134, 710] width 112 height 16
click at [1053, 339] on div "# Muévete hasta las luces y enciéndelas. helperA . moveRight ( 3 ) helperA . us…" at bounding box center [1153, 464] width 492 height 515
type textarea "helperA.moveDown(1)"
click at [1115, 698] on button "Ejecutar" at bounding box center [1134, 711] width 112 height 53
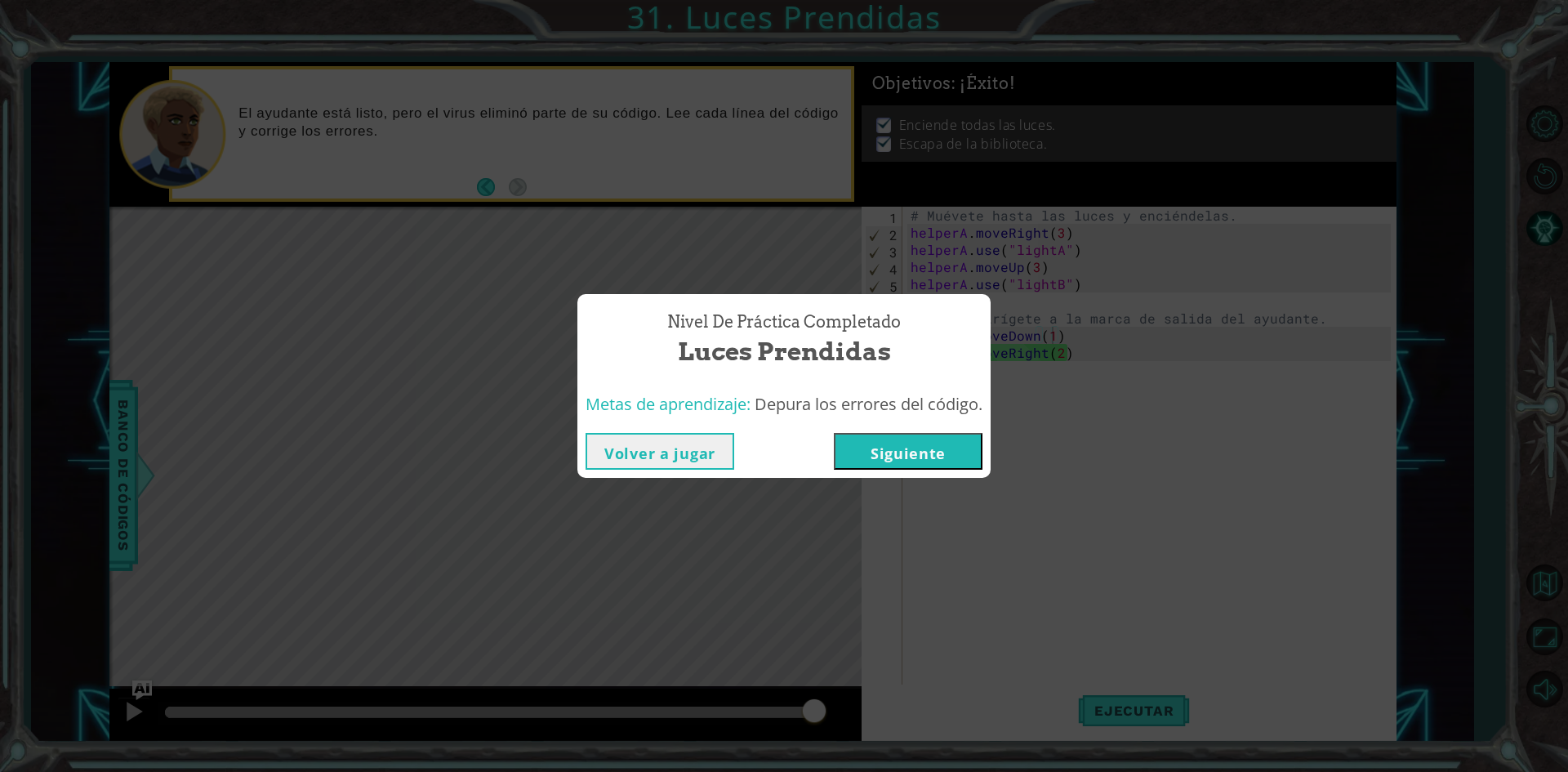
click at [943, 443] on button "Siguiente" at bounding box center [908, 451] width 148 height 37
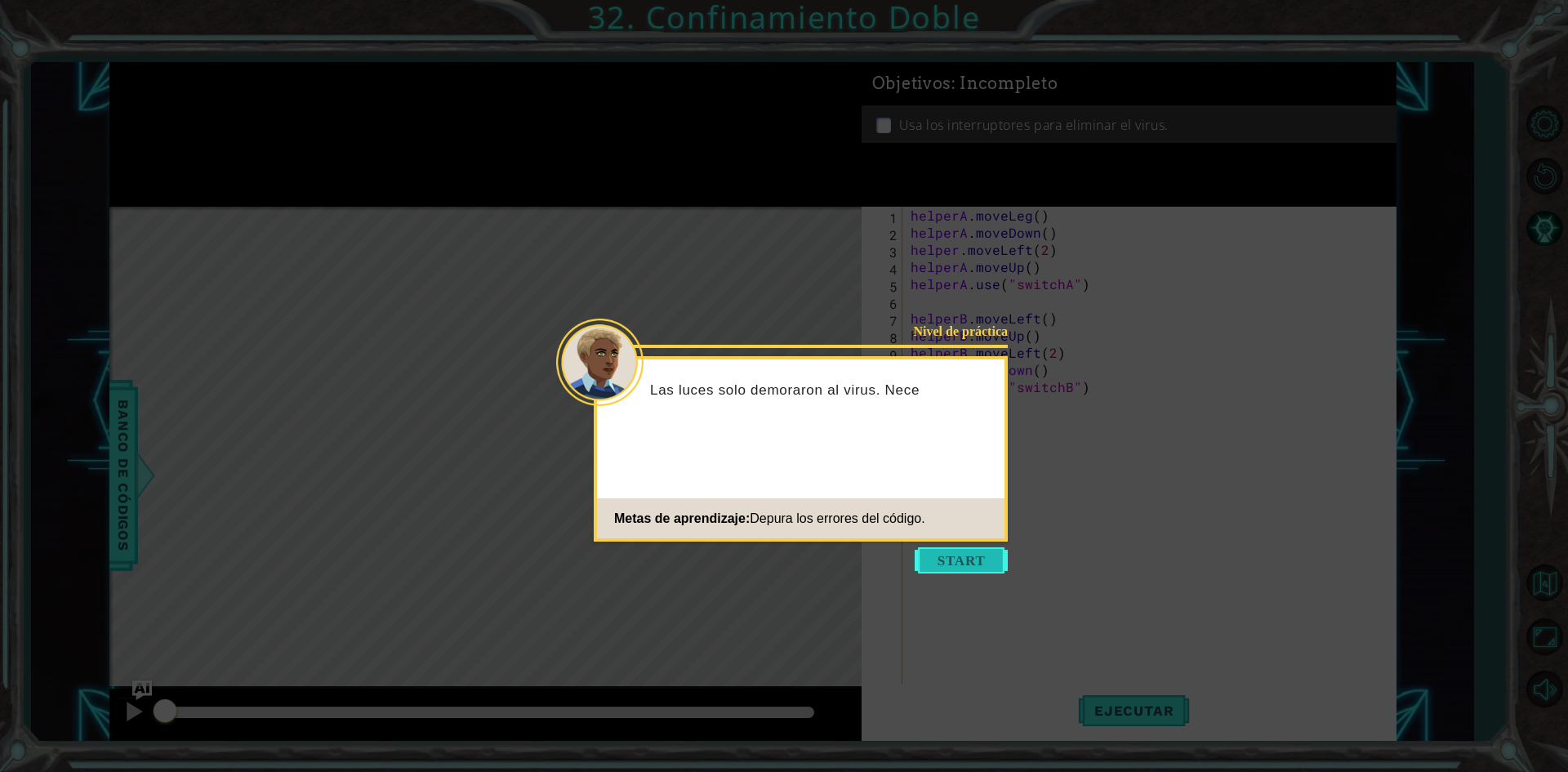
click at [944, 562] on button "Start" at bounding box center [960, 560] width 93 height 26
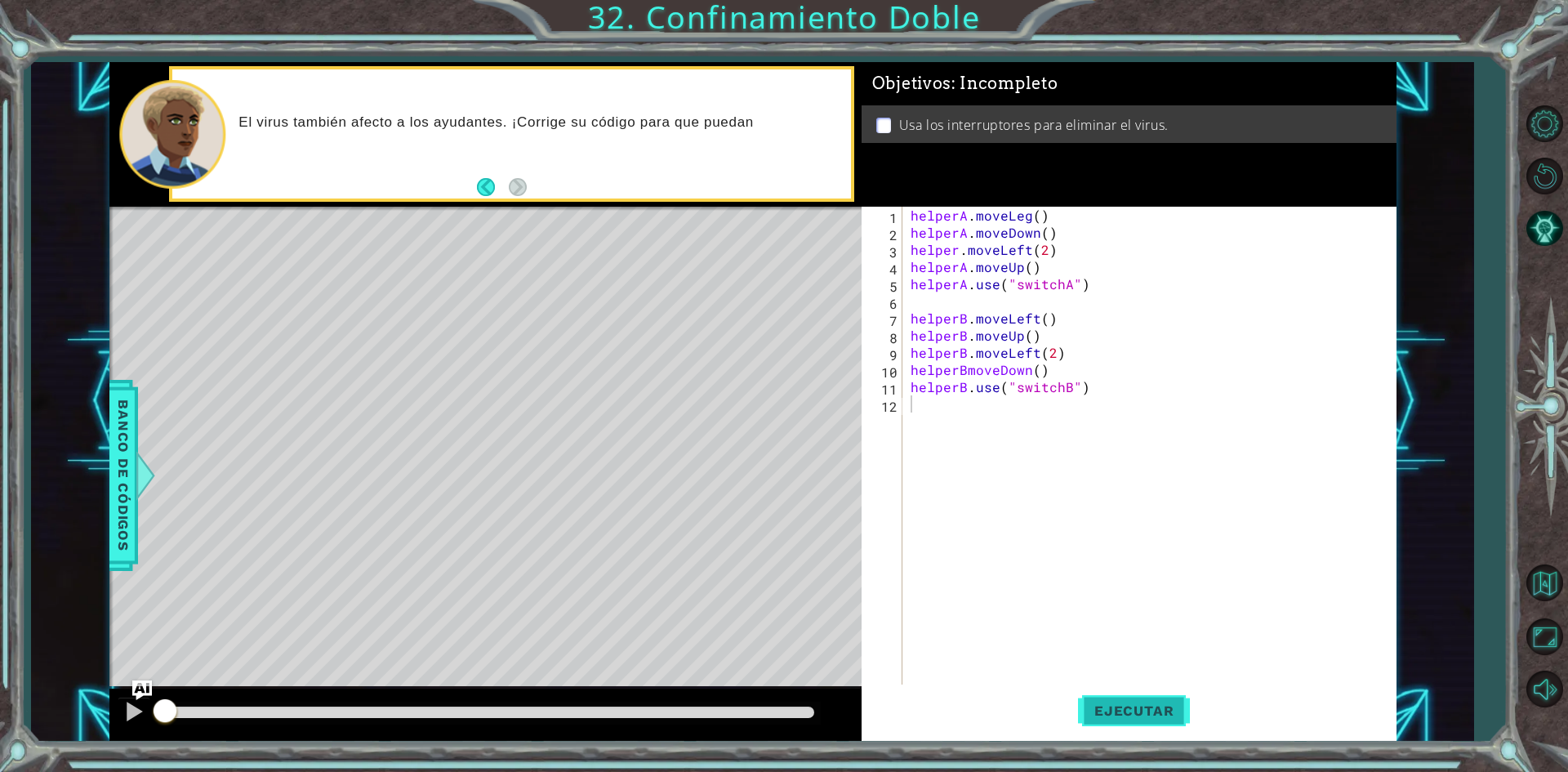
click at [1127, 722] on button "Ejecutar" at bounding box center [1134, 711] width 112 height 53
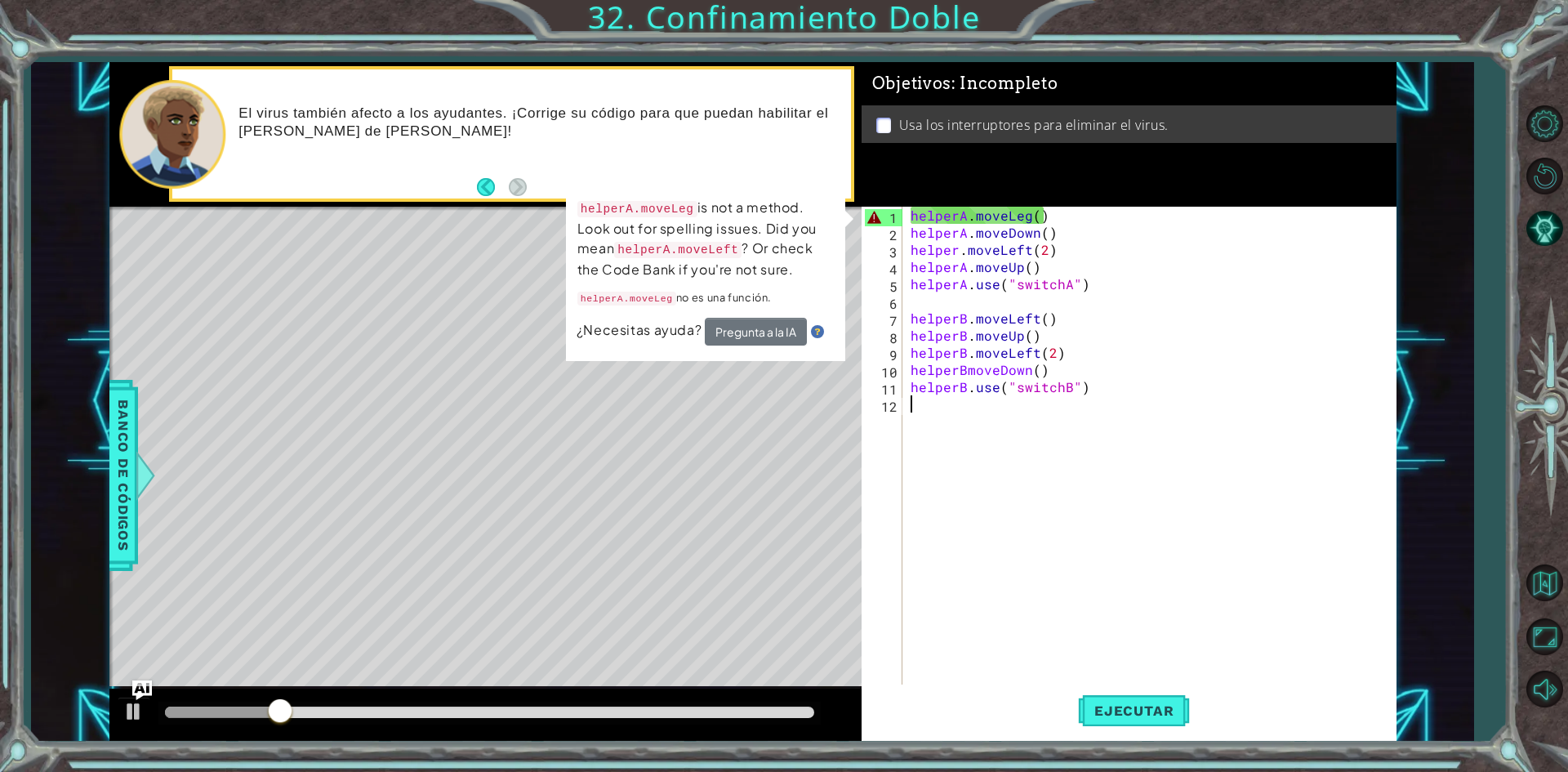
click at [1029, 220] on div "helperA . moveLeg ( ) helperA . moveDown ( ) helper . moveLeft ( 2 ) helperA . …" at bounding box center [1153, 464] width 492 height 515
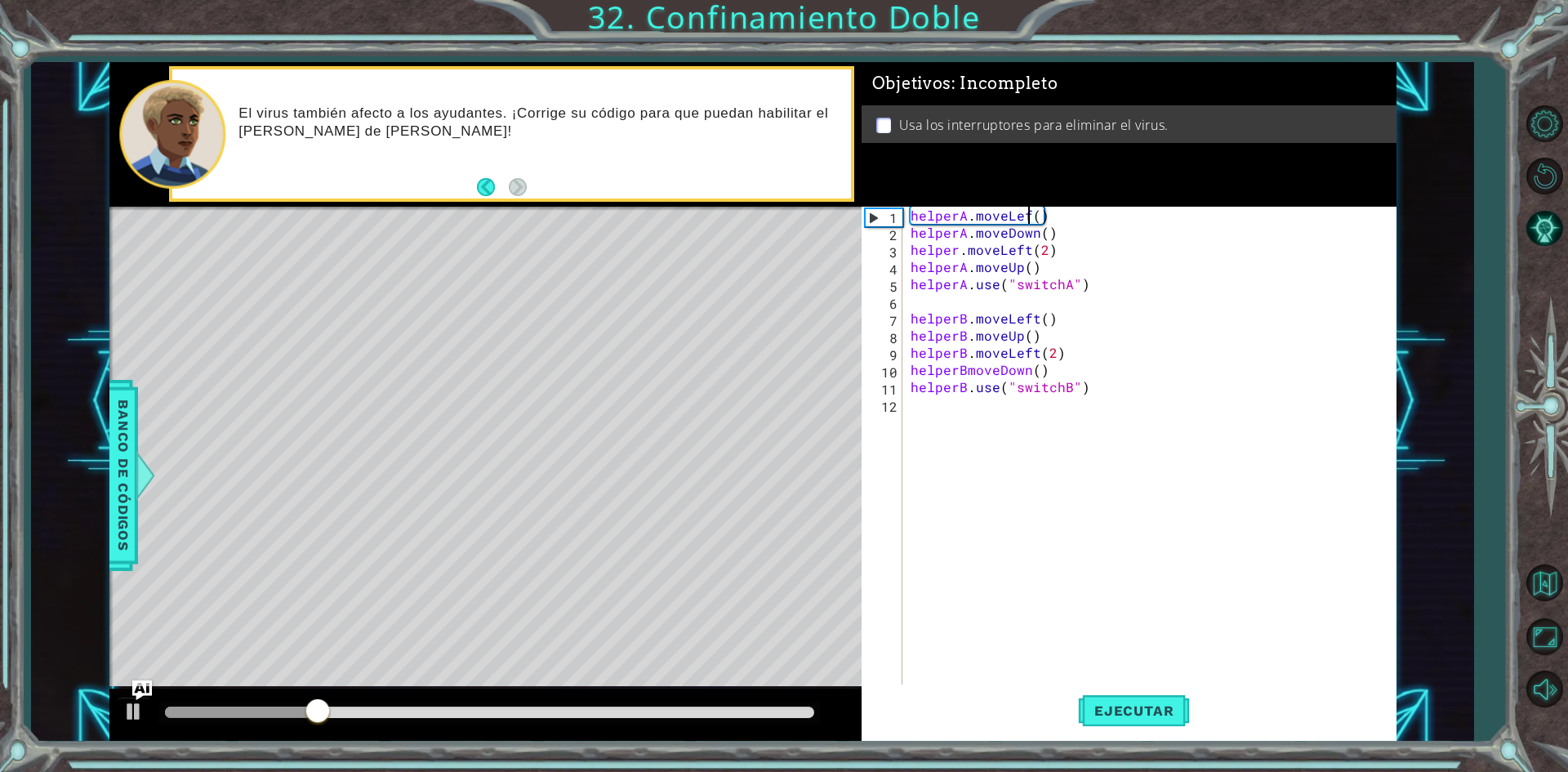
scroll to position [0, 8]
click at [1126, 712] on span "Ejecutar" at bounding box center [1134, 710] width 112 height 16
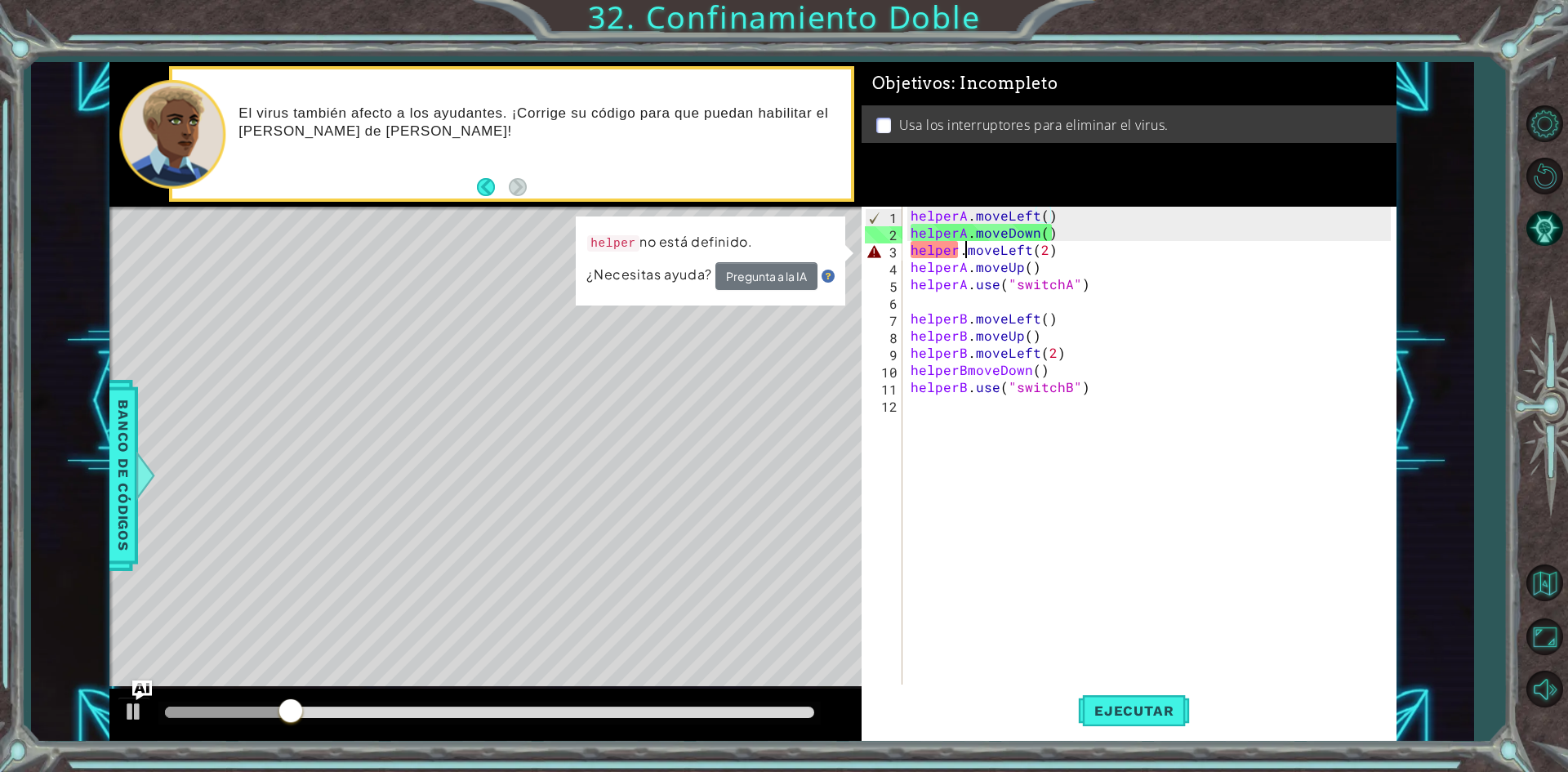
click at [964, 251] on div "helperA . moveLeft ( ) helperA . moveDown ( ) helper . moveLeft ( 2 ) helperA .…" at bounding box center [1153, 464] width 492 height 515
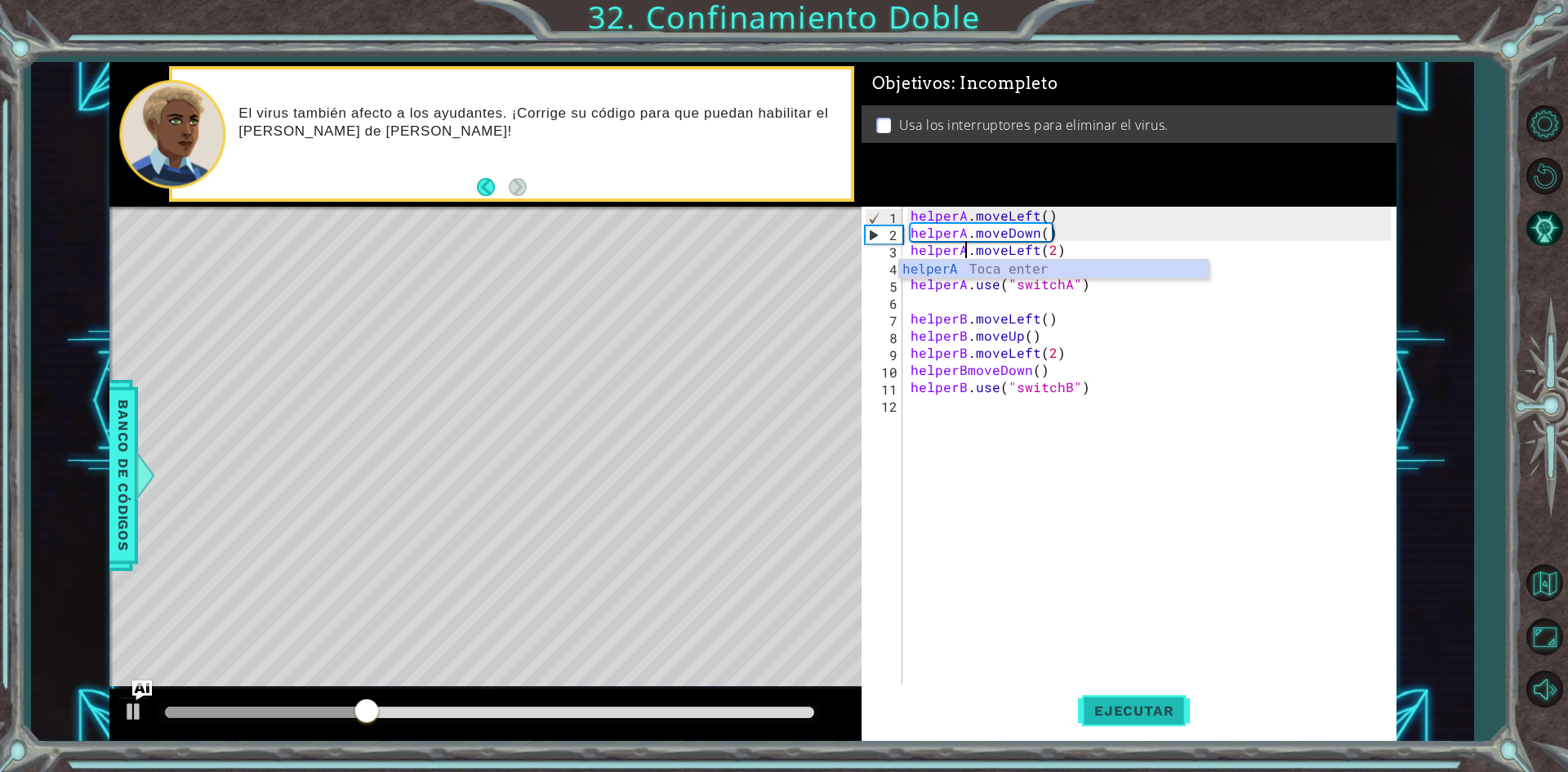
click at [1155, 719] on span "Ejecutar" at bounding box center [1134, 710] width 112 height 16
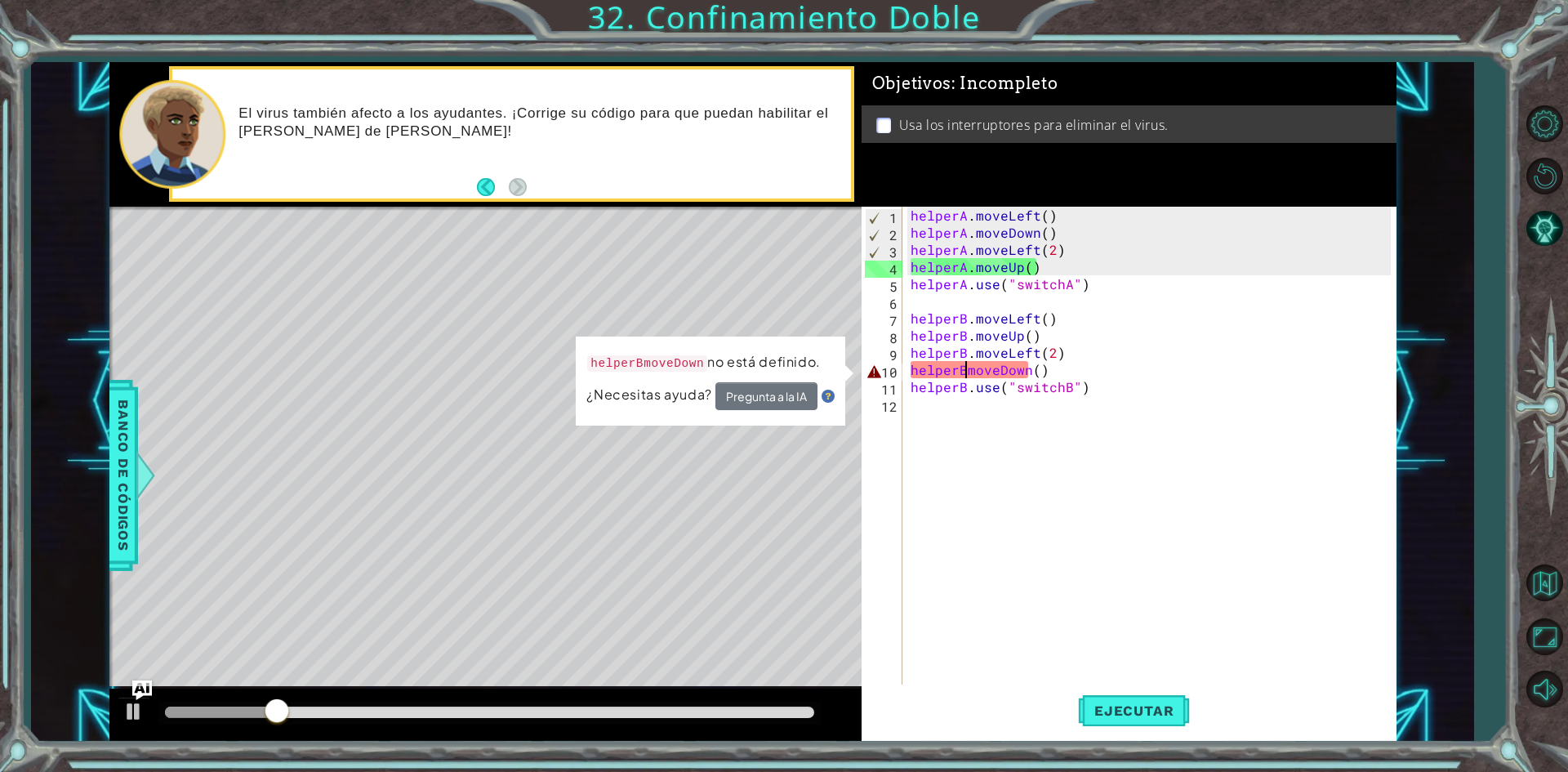
click at [967, 367] on div "helperA . moveLeft ( ) helperA . moveDown ( ) helperA . moveLeft ( 2 ) helperA …" at bounding box center [1153, 464] width 492 height 515
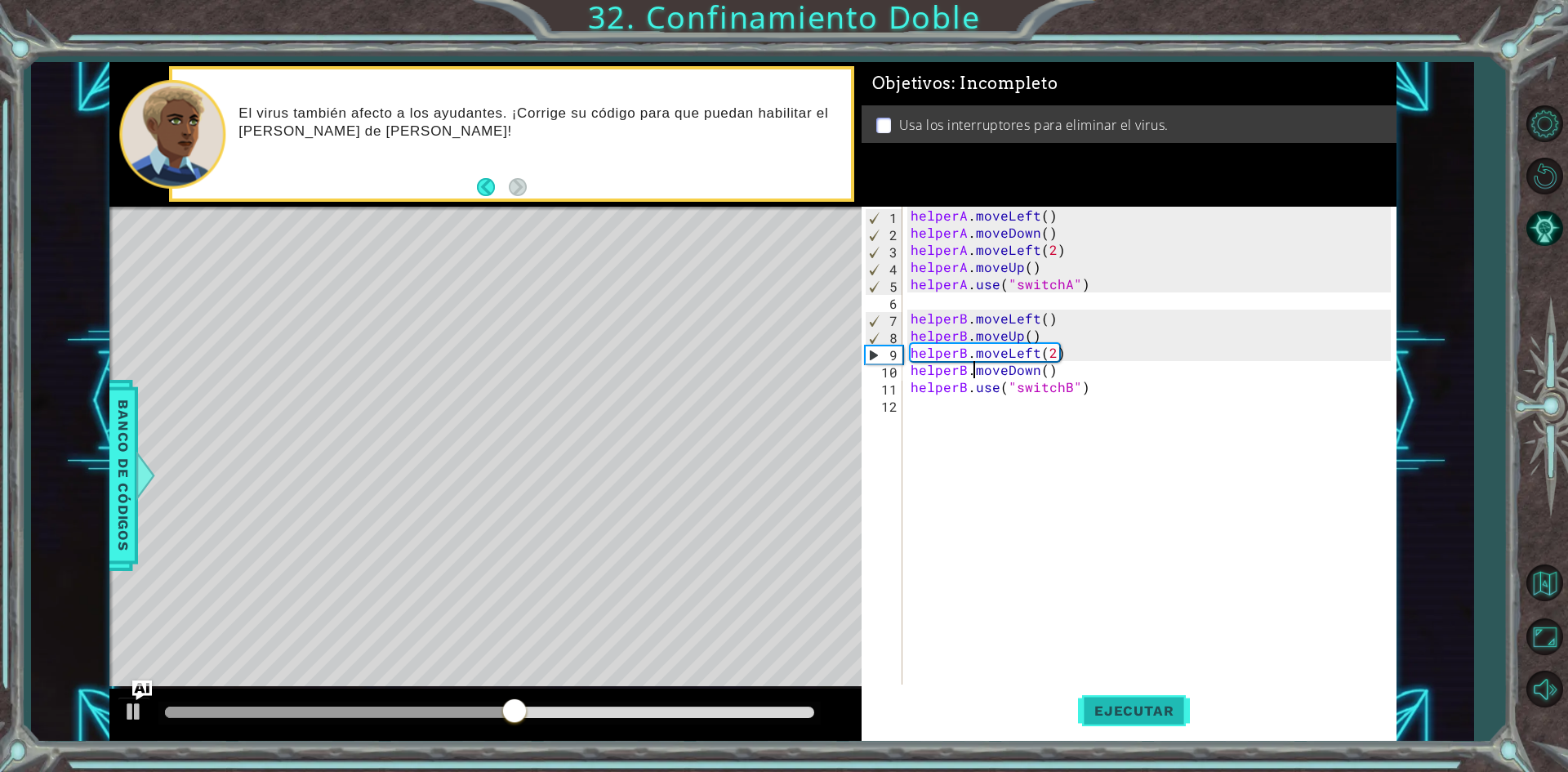
type textarea "helperB.moveDown()"
click at [1138, 723] on button "Ejecutar" at bounding box center [1134, 711] width 112 height 53
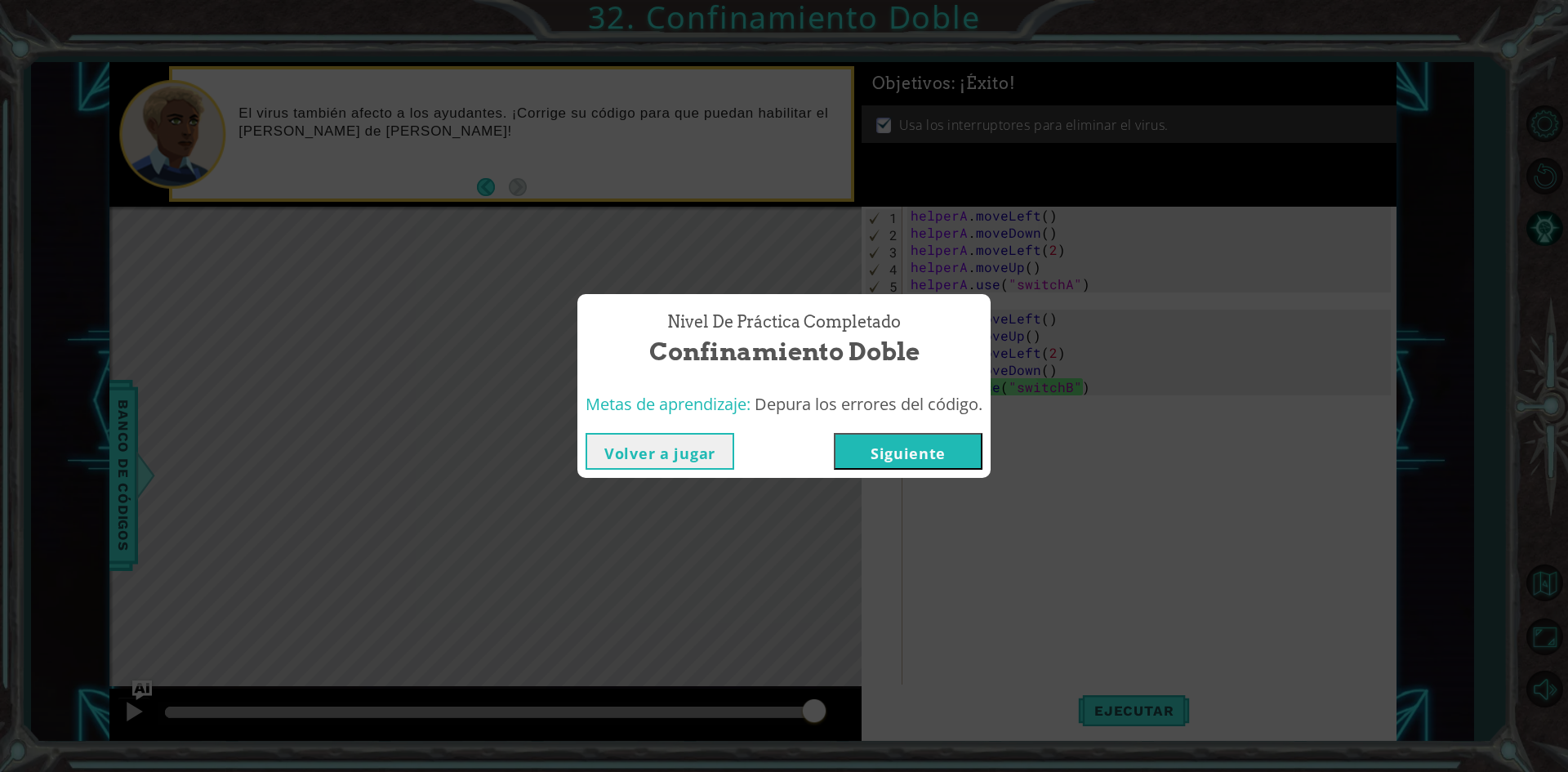
click at [885, 463] on button "Siguiente" at bounding box center [908, 451] width 148 height 37
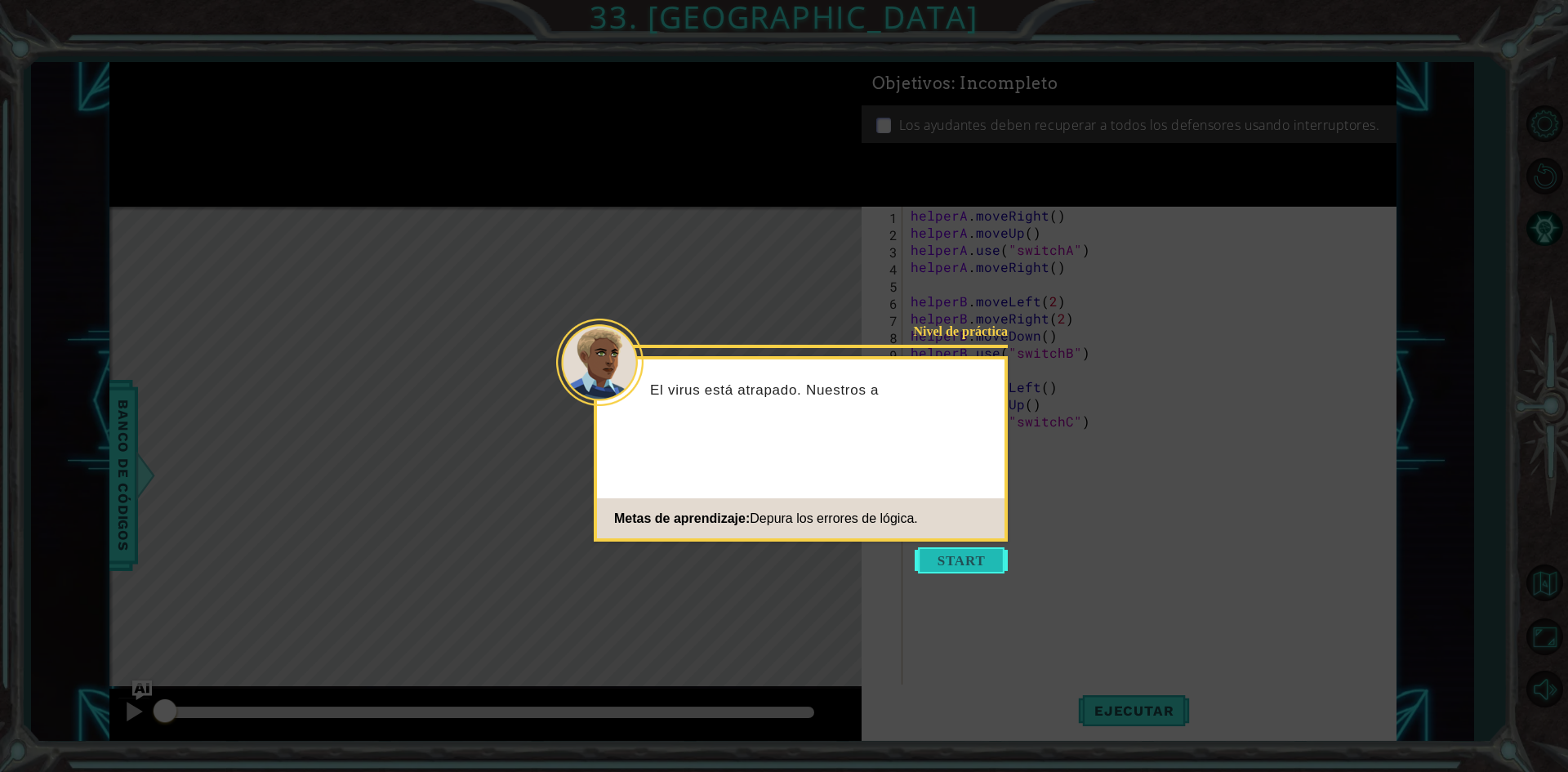
click at [967, 559] on button "Start" at bounding box center [960, 560] width 93 height 26
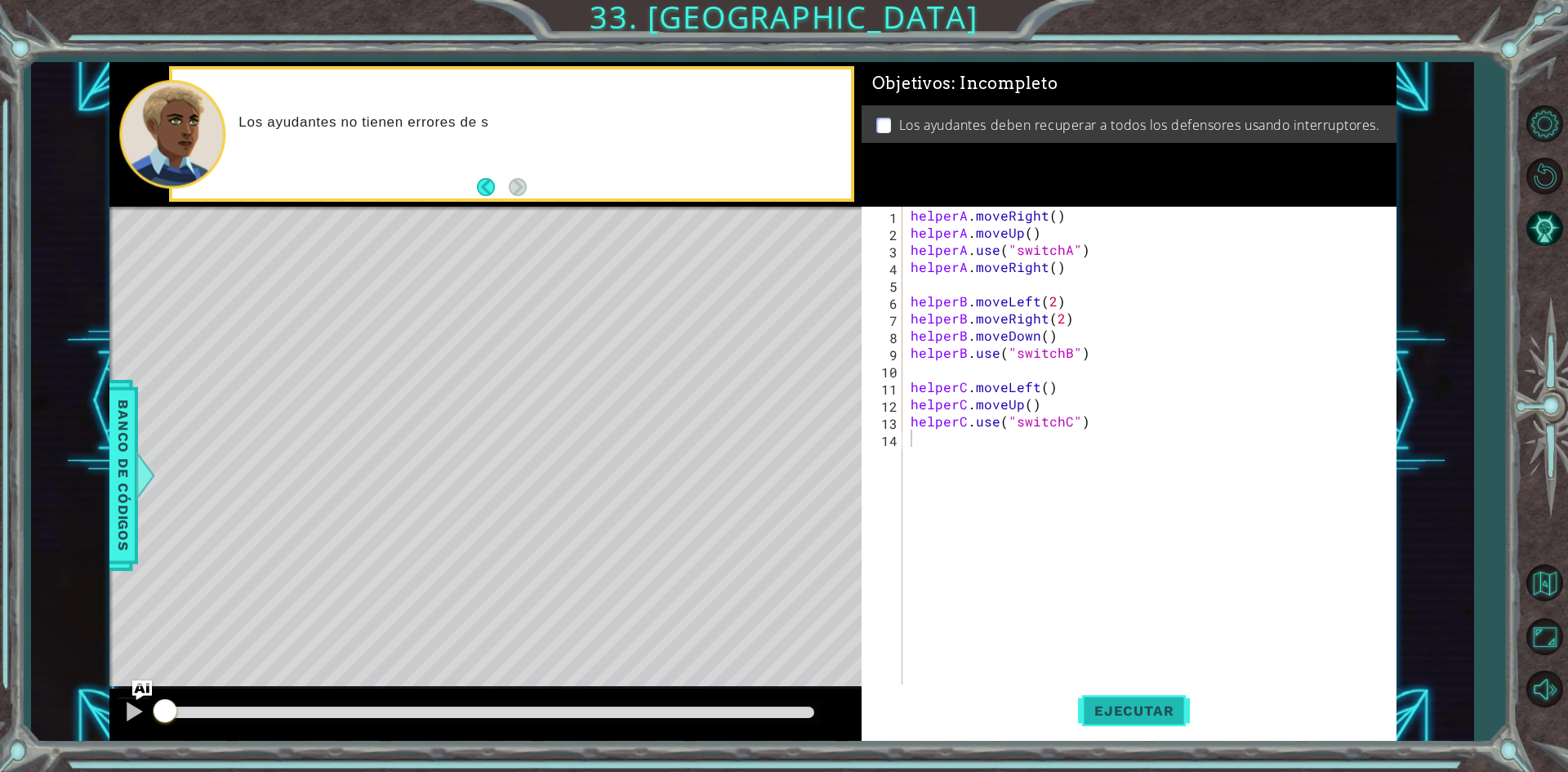
click at [1172, 717] on span "Ejecutar" at bounding box center [1134, 710] width 112 height 16
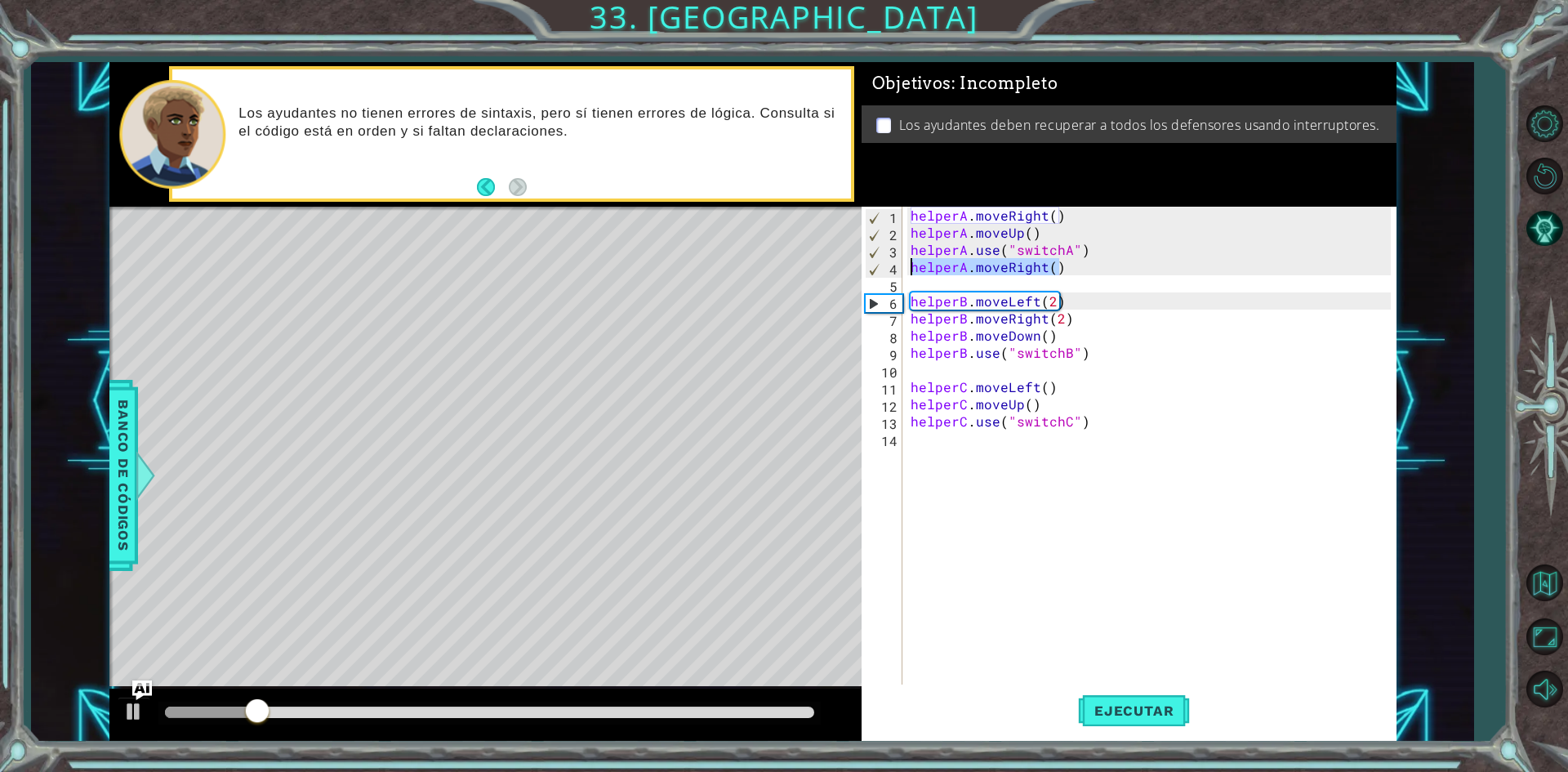
drag, startPoint x: 1084, startPoint y: 267, endPoint x: 913, endPoint y: 262, distance: 171.1
click at [913, 262] on div "helperA . moveRight ( ) helperA . moveUp ( ) helperA . use ( "switchA" ) helper…" at bounding box center [1153, 464] width 492 height 515
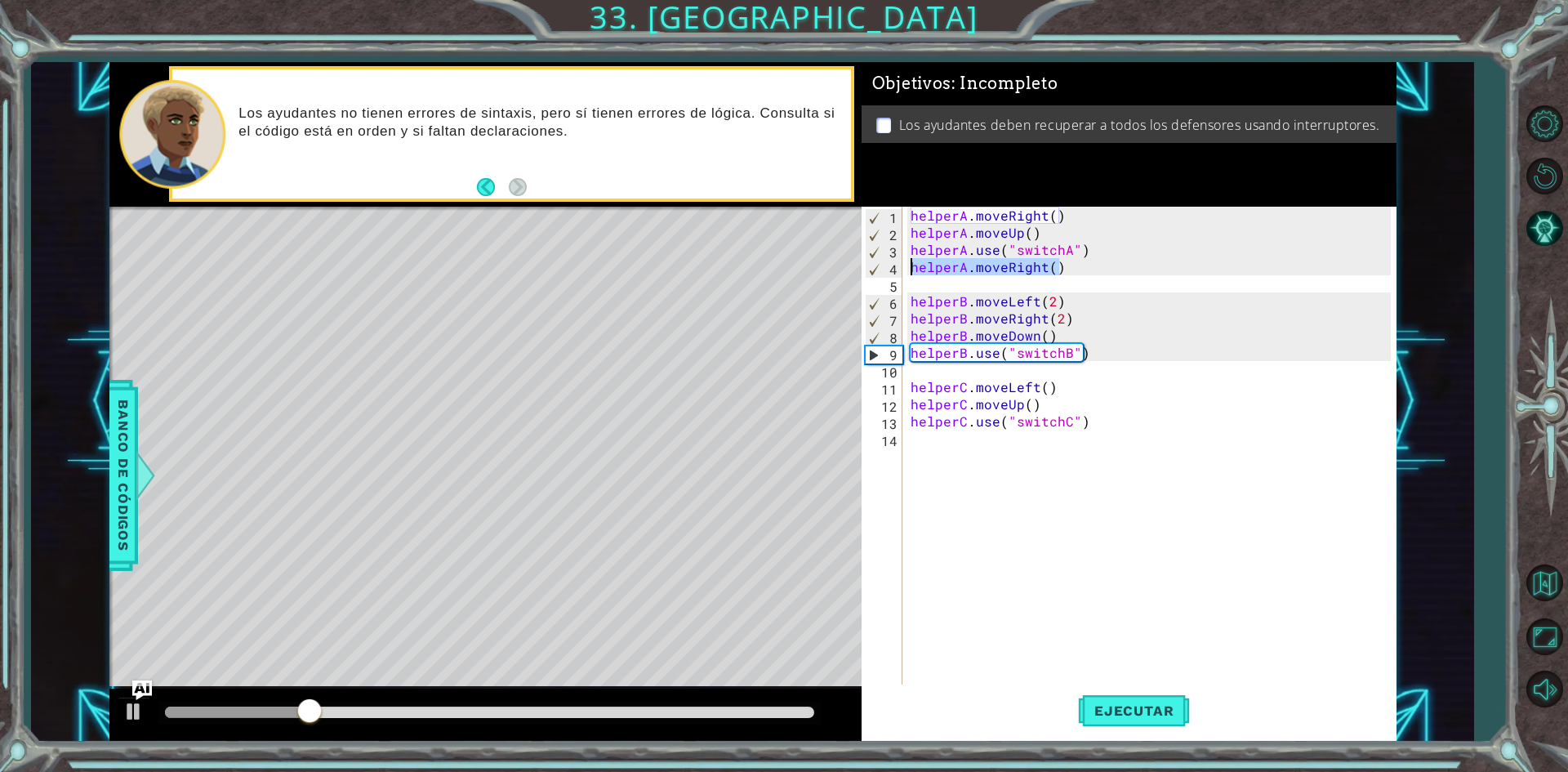
click at [1137, 251] on div "helperA . moveRight ( ) helperA . moveUp ( ) helperA . use ( "switchA" ) helper…" at bounding box center [1153, 464] width 492 height 515
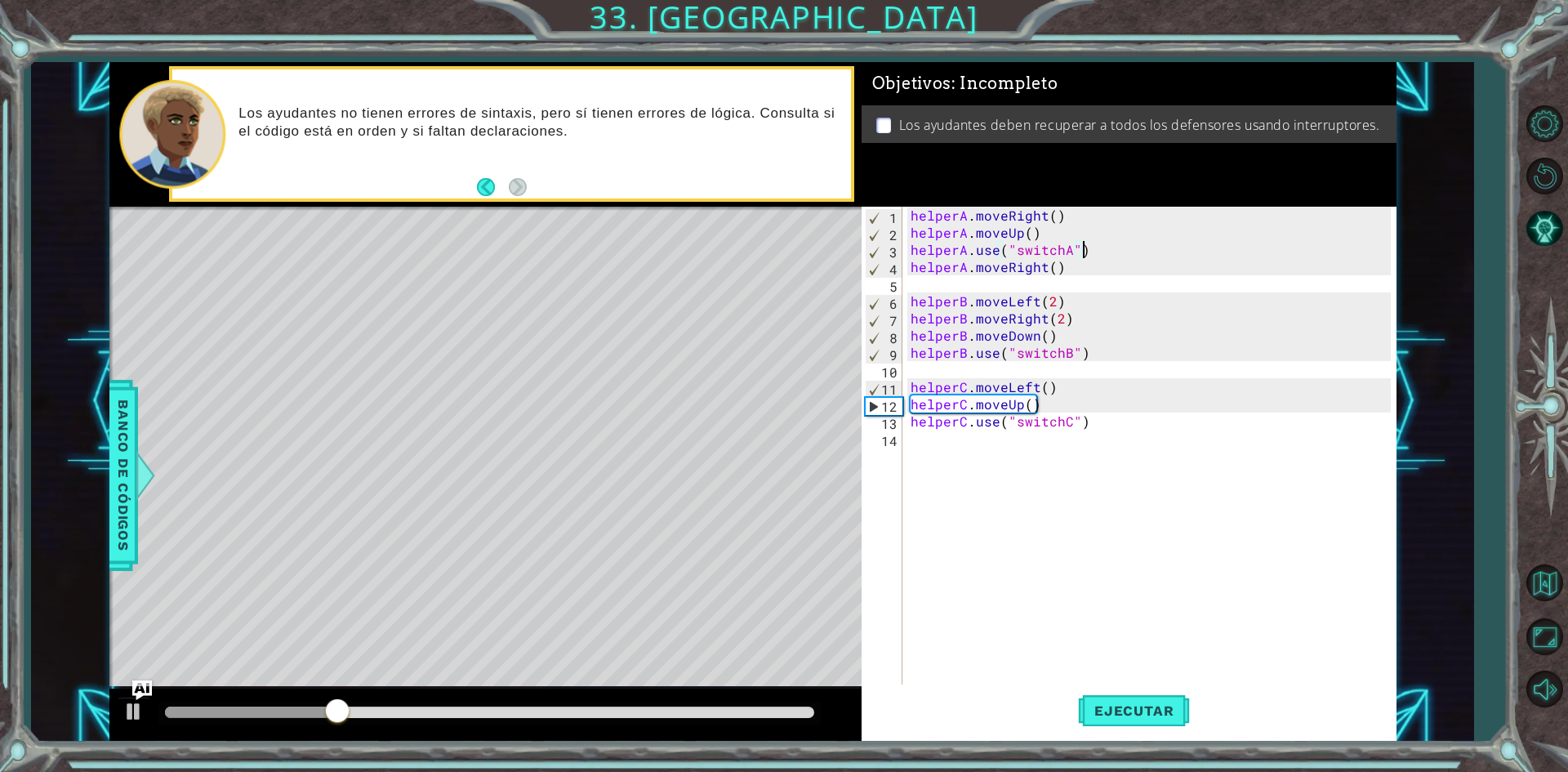
paste textarea "helperA.moveRight()"
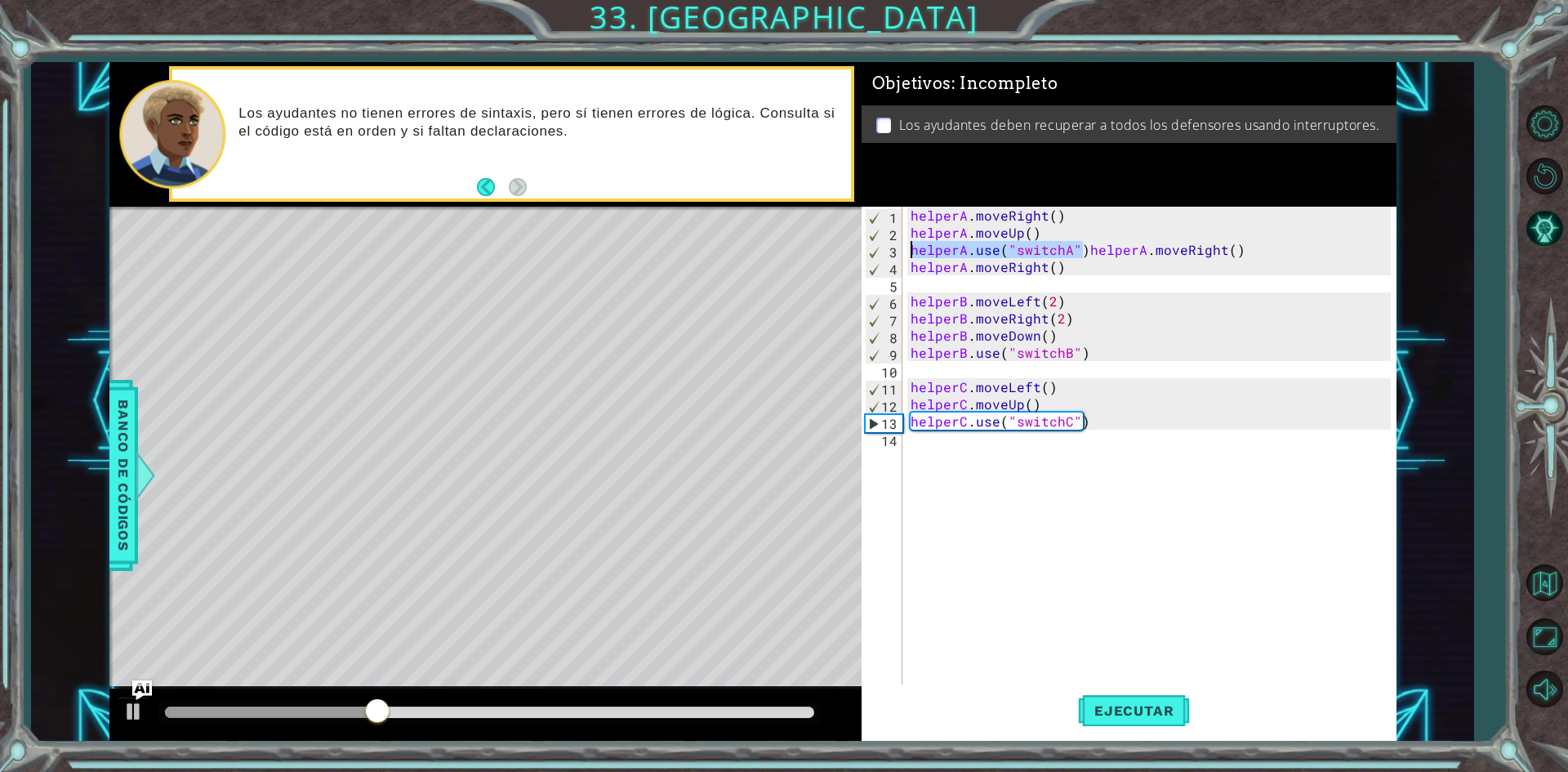
drag, startPoint x: 1083, startPoint y: 251, endPoint x: 909, endPoint y: 256, distance: 174.1
click at [909, 256] on div "helperA . moveRight ( ) helperA . moveUp ( ) helperA . use ( "switchA" ) helper…" at bounding box center [1153, 464] width 492 height 515
type textarea "helperA.moveRight()"
drag, startPoint x: 1105, startPoint y: 273, endPoint x: 904, endPoint y: 270, distance: 201.0
click at [904, 270] on div "helperA.moveRight() 1 2 3 4 5 6 7 8 9 10 11 12 13 14 helperA . moveRight ( ) he…" at bounding box center [1126, 447] width 529 height 480
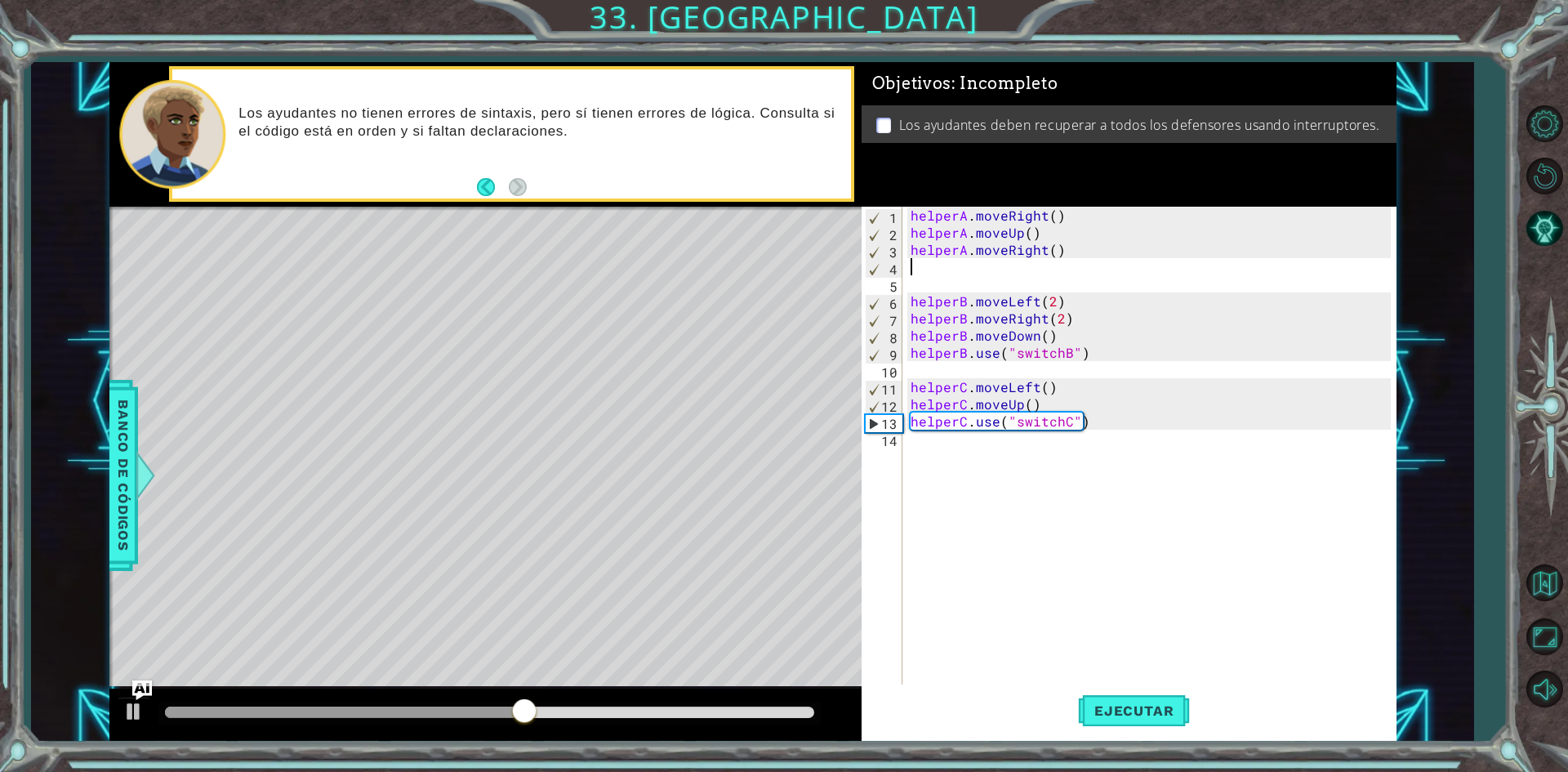
paste textarea "helperA.use("switchA")"
click at [1102, 707] on span "Ejecutar" at bounding box center [1134, 710] width 112 height 16
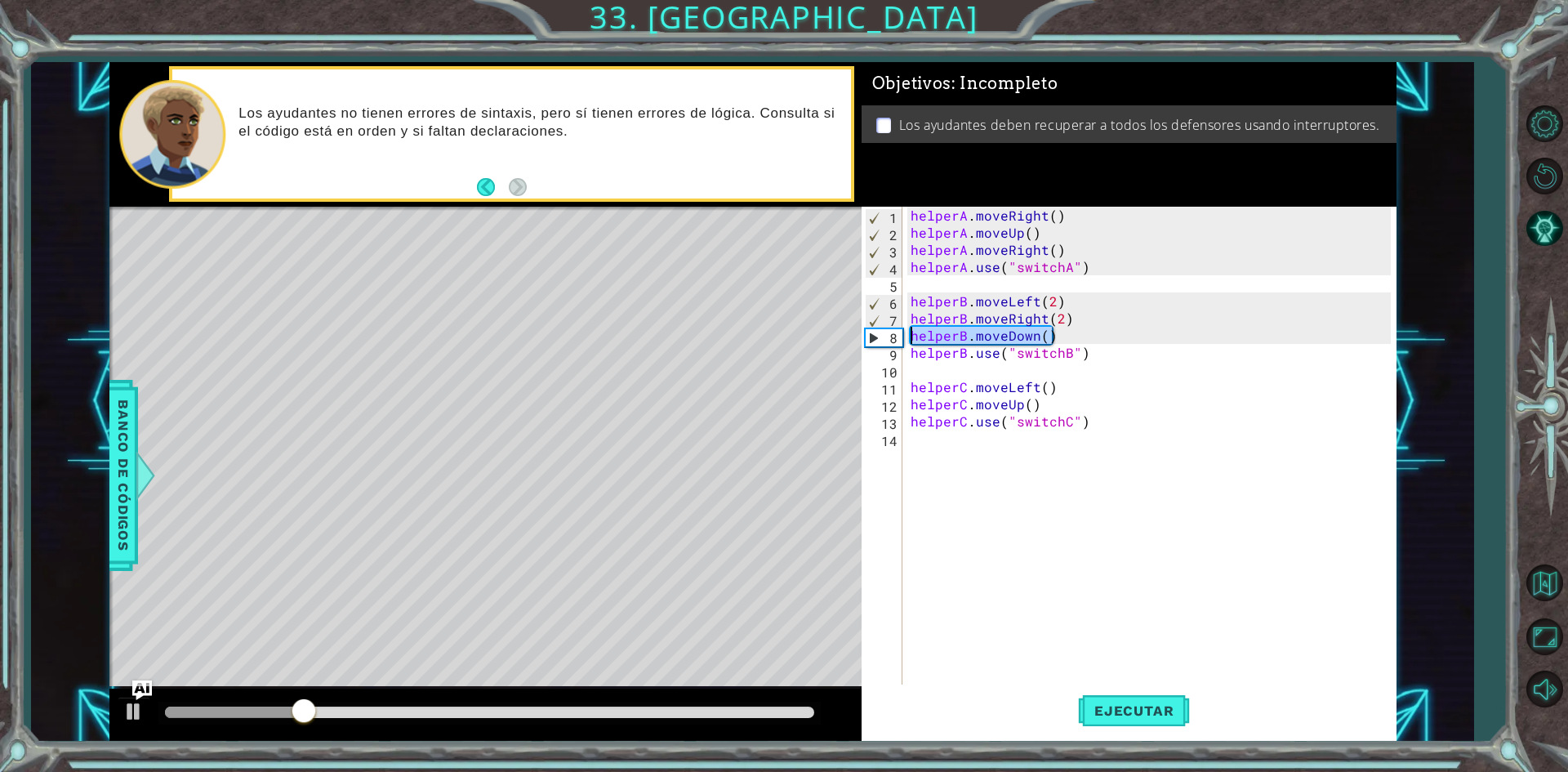
drag, startPoint x: 1079, startPoint y: 328, endPoint x: 901, endPoint y: 335, distance: 178.1
click at [901, 335] on div "helperA.use("switchA") 1 2 3 4 5 6 7 8 9 10 11 12 13 14 helperA . moveRight ( )…" at bounding box center [1126, 447] width 529 height 480
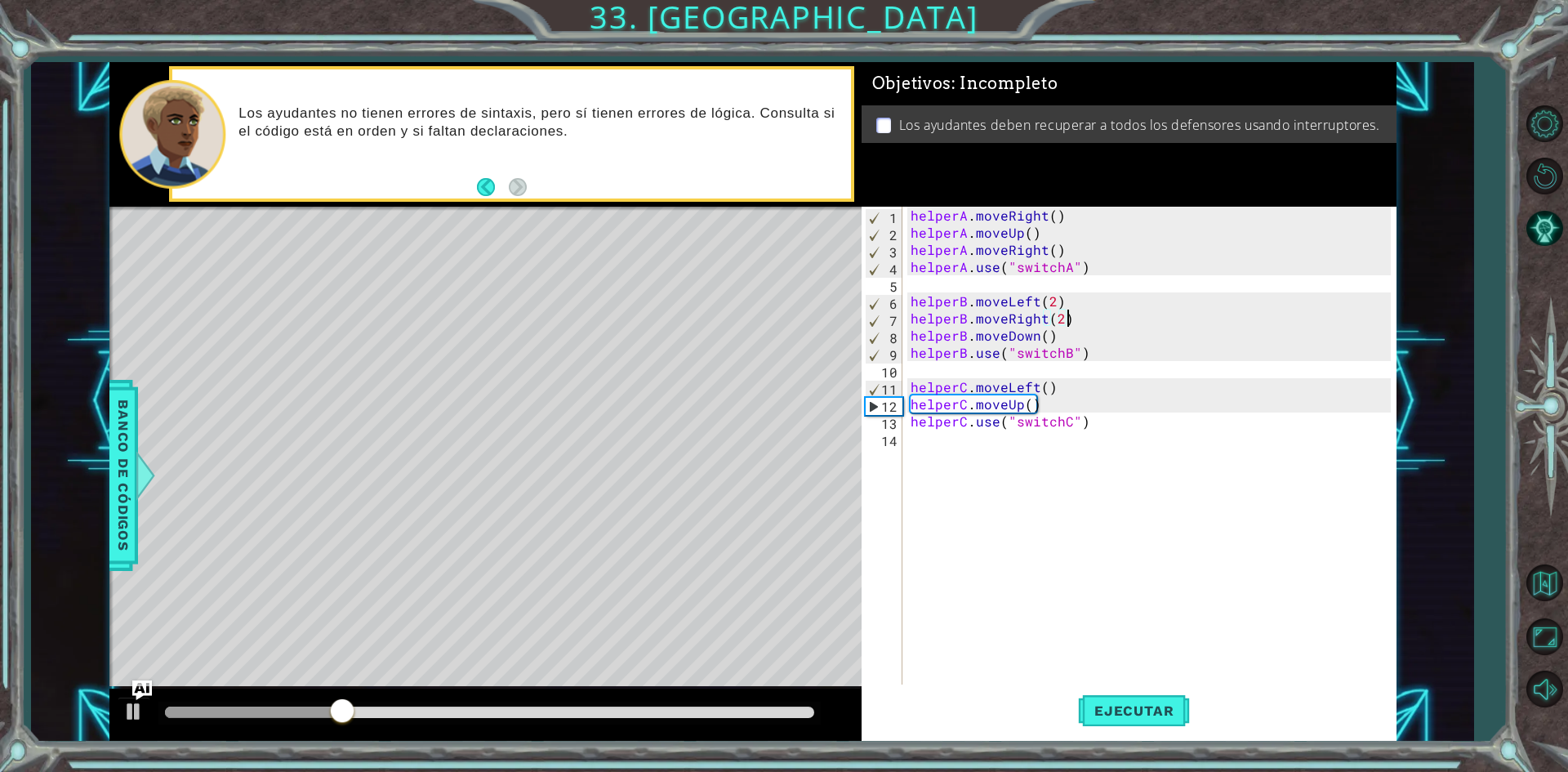
click at [1106, 318] on div "helperA . moveRight ( ) helperA . moveUp ( ) helperA . moveRight ( ) helperA . …" at bounding box center [1153, 464] width 492 height 515
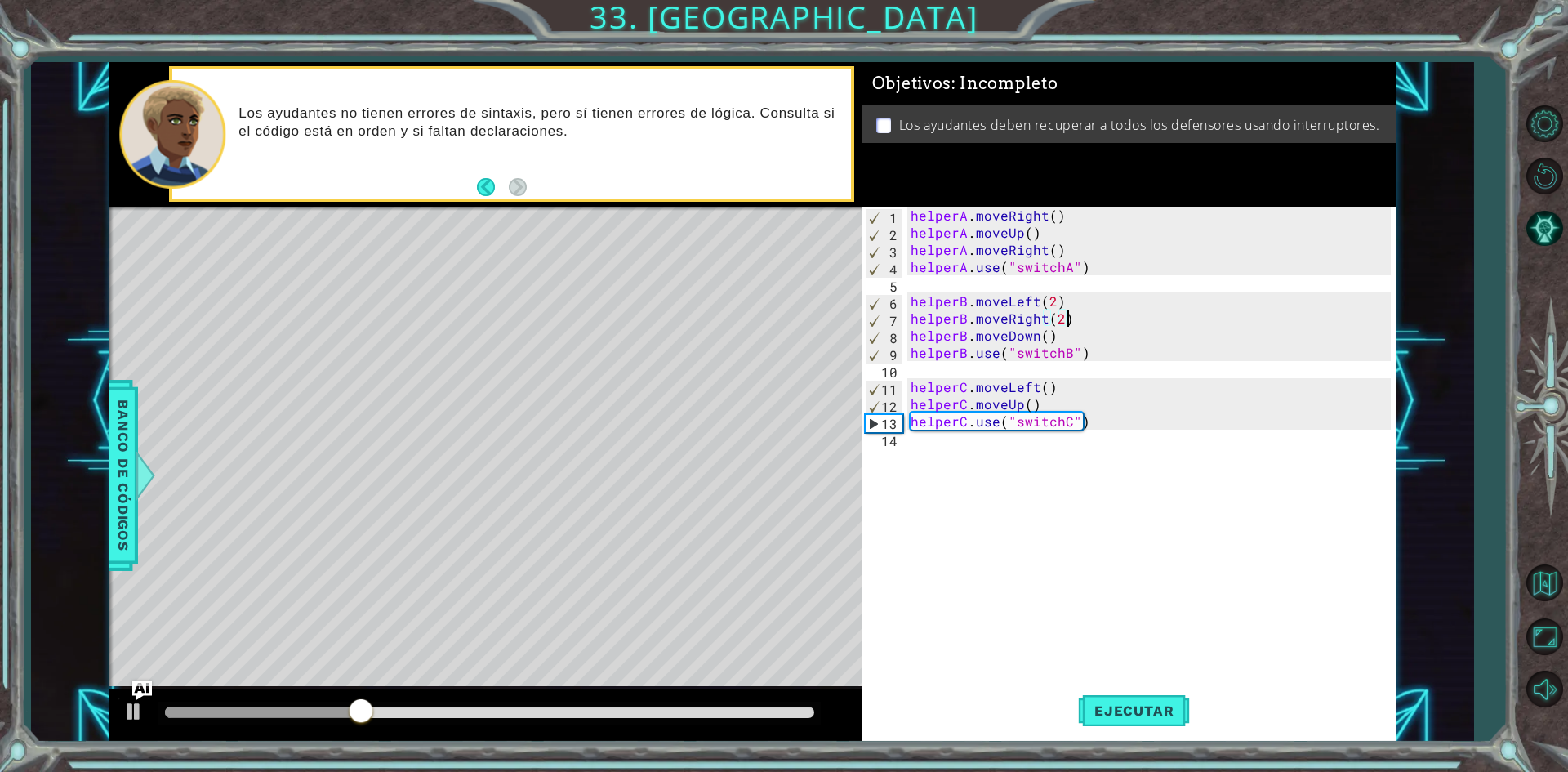
paste textarea "helperB.moveDown()"
drag, startPoint x: 1064, startPoint y: 315, endPoint x: 911, endPoint y: 322, distance: 153.2
click at [911, 322] on div "helperA . moveRight ( ) helperA . moveUp ( ) helperA . moveRight ( ) helperA . …" at bounding box center [1153, 464] width 492 height 515
drag, startPoint x: 1056, startPoint y: 349, endPoint x: 1064, endPoint y: 337, distance: 14.4
click at [1057, 347] on div "helperA . moveRight ( ) helperA . moveUp ( ) helperA . moveRight ( ) helperA . …" at bounding box center [1153, 464] width 492 height 515
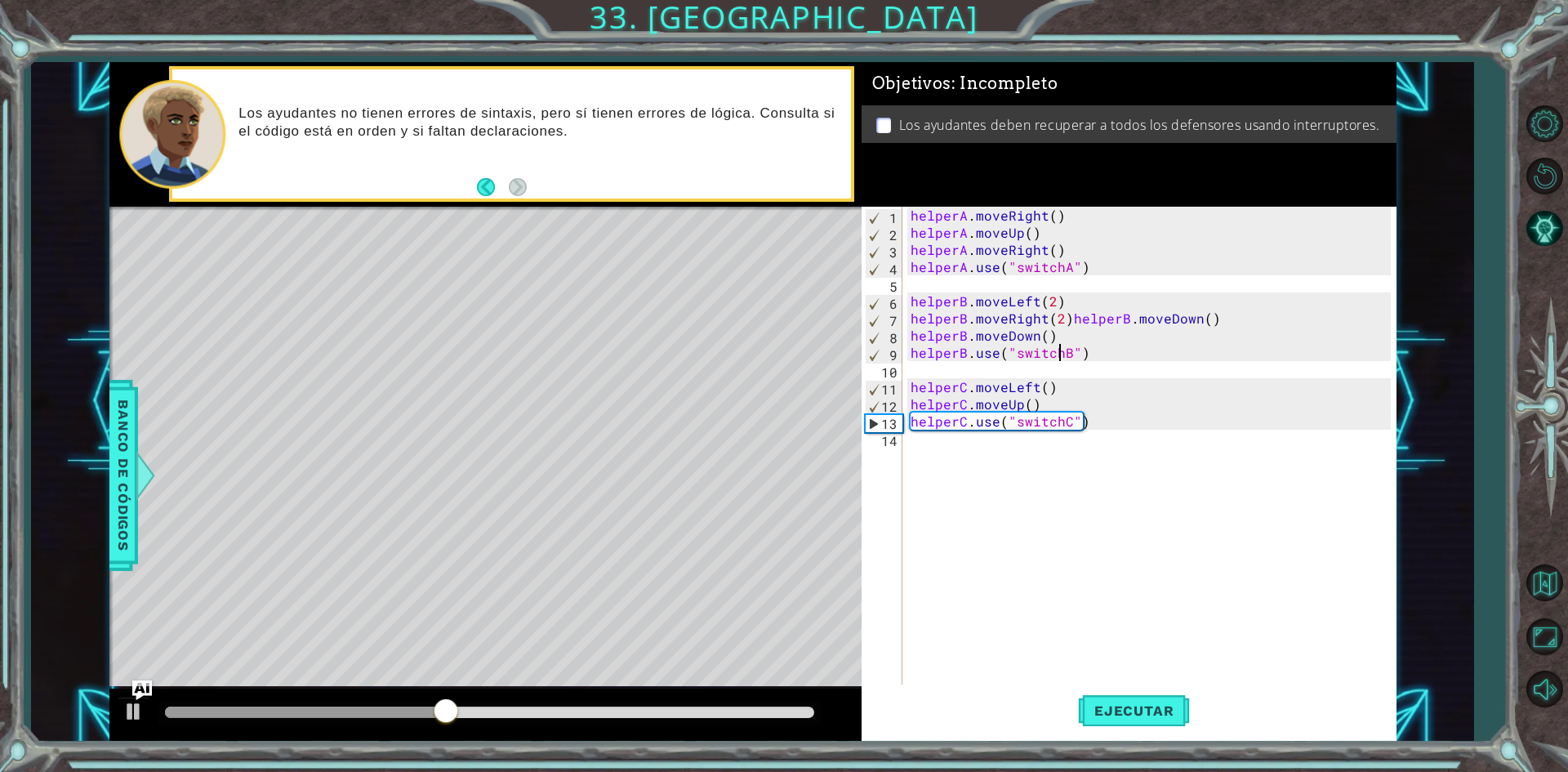
click at [1065, 336] on div "helperA . moveRight ( ) helperA . moveUp ( ) helperA . moveRight ( ) helperA . …" at bounding box center [1153, 464] width 492 height 515
paste textarea "helperB.moveRight(2)"
drag, startPoint x: 1050, startPoint y: 329, endPoint x: 913, endPoint y: 332, distance: 137.0
click at [913, 332] on div "helperA . moveRight ( ) helperA . moveUp ( ) helperA . moveRight ( ) helperA . …" at bounding box center [1153, 464] width 492 height 515
drag, startPoint x: 1065, startPoint y: 324, endPoint x: 910, endPoint y: 317, distance: 155.2
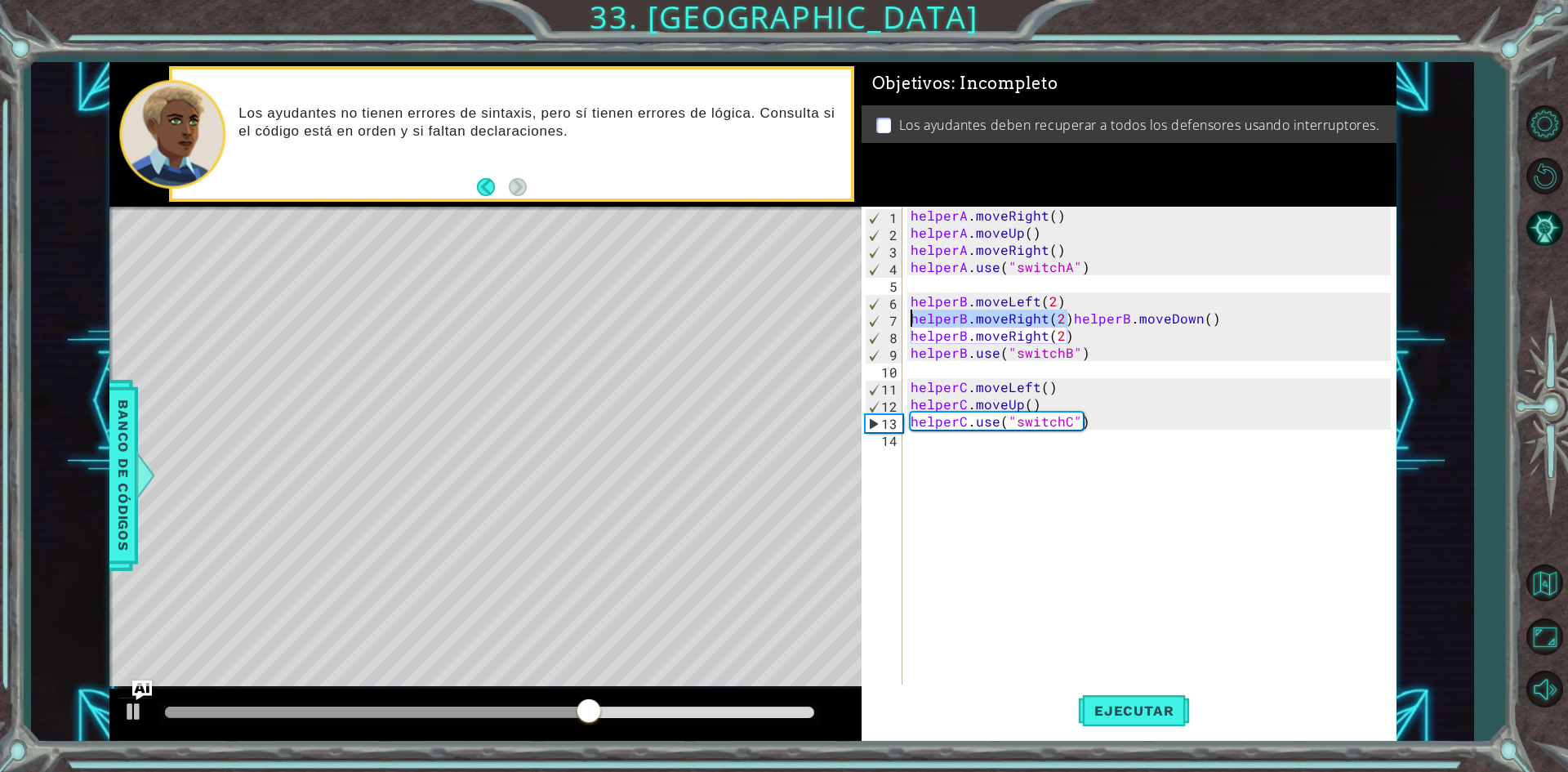
click at [910, 317] on div "helperA . moveRight ( ) helperA . moveUp ( ) helperA . moveRight ( ) helperA . …" at bounding box center [1153, 464] width 492 height 515
click at [1137, 691] on button "Ejecutar" at bounding box center [1134, 711] width 112 height 53
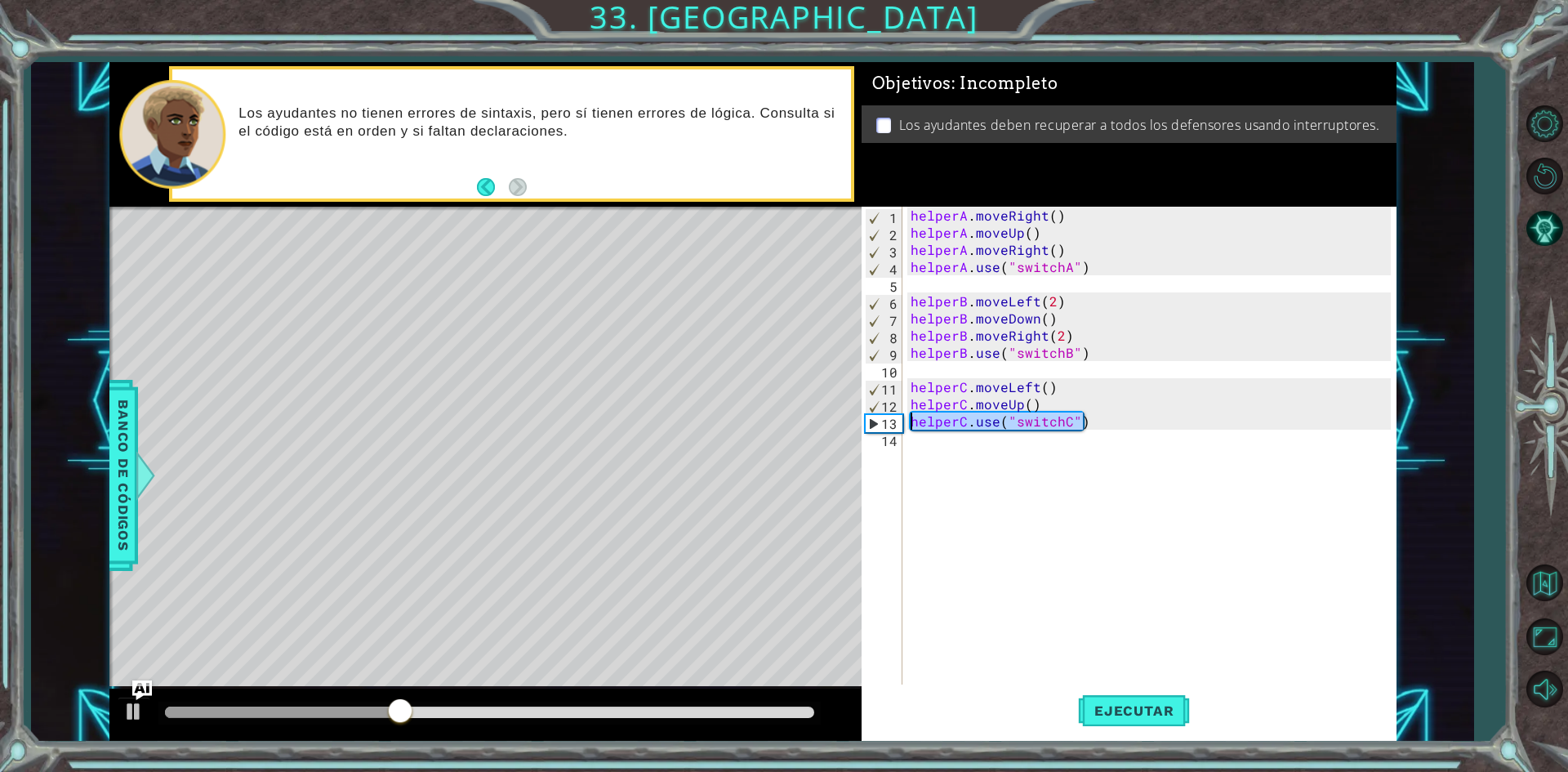
drag, startPoint x: 1111, startPoint y: 426, endPoint x: 903, endPoint y: 416, distance: 208.2
click at [903, 416] on div "helperB.moveDown() 1 2 3 4 5 6 7 8 9 10 11 12 13 14 helperA . moveRight ( ) hel…" at bounding box center [1126, 447] width 529 height 480
type textarea "helperC.use("switchC")"
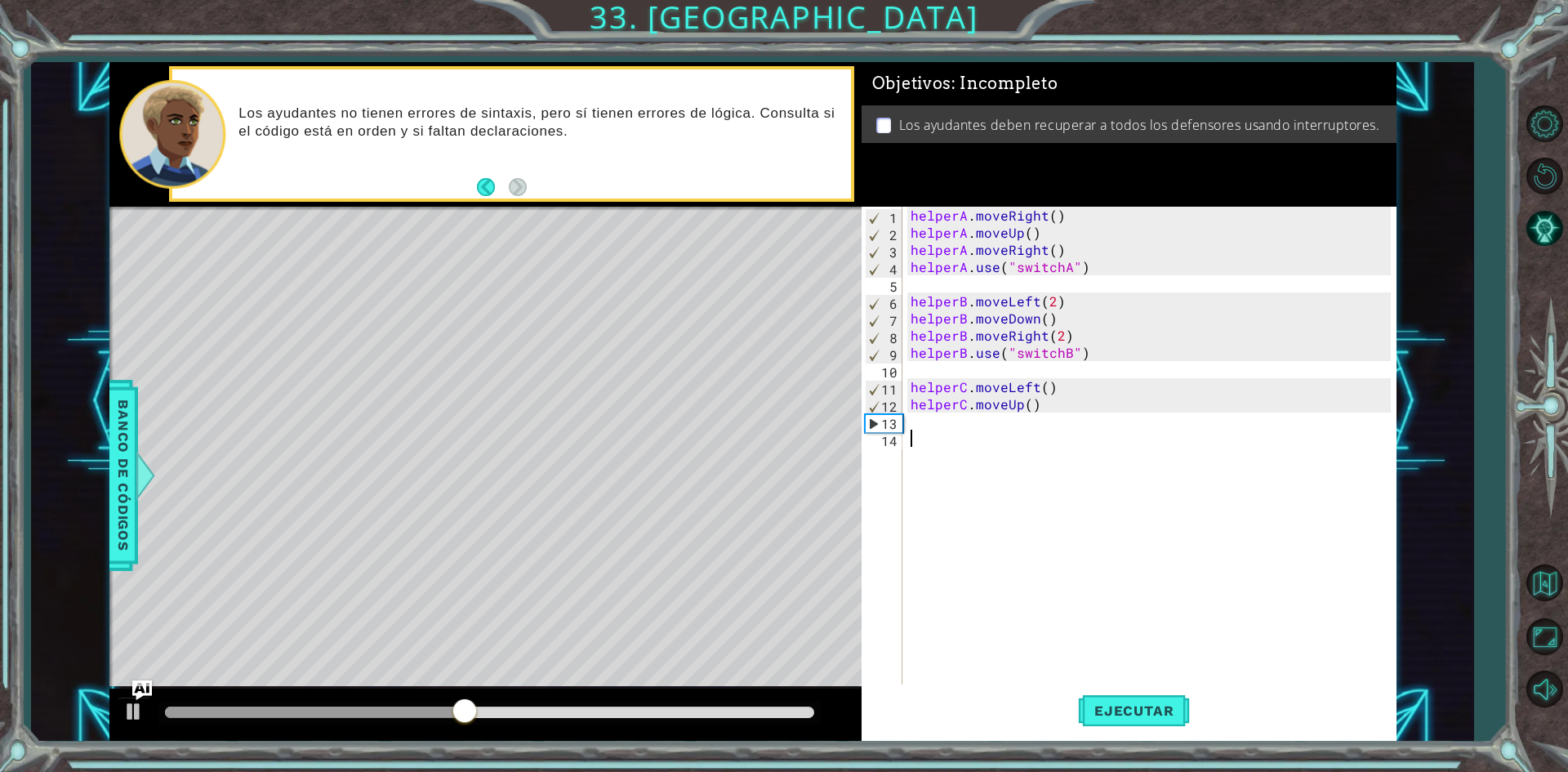
click at [940, 445] on div "helperA . moveRight ( ) helperA . moveUp ( ) helperA . moveRight ( ) helperA . …" at bounding box center [1153, 464] width 492 height 515
paste textarea "helperC.use("switchC")"
type textarea "helperC.use("switchC")"
click at [929, 417] on div "helperA . moveRight ( ) helperA . moveUp ( ) helperA . moveRight ( ) helperA . …" at bounding box center [1153, 464] width 492 height 515
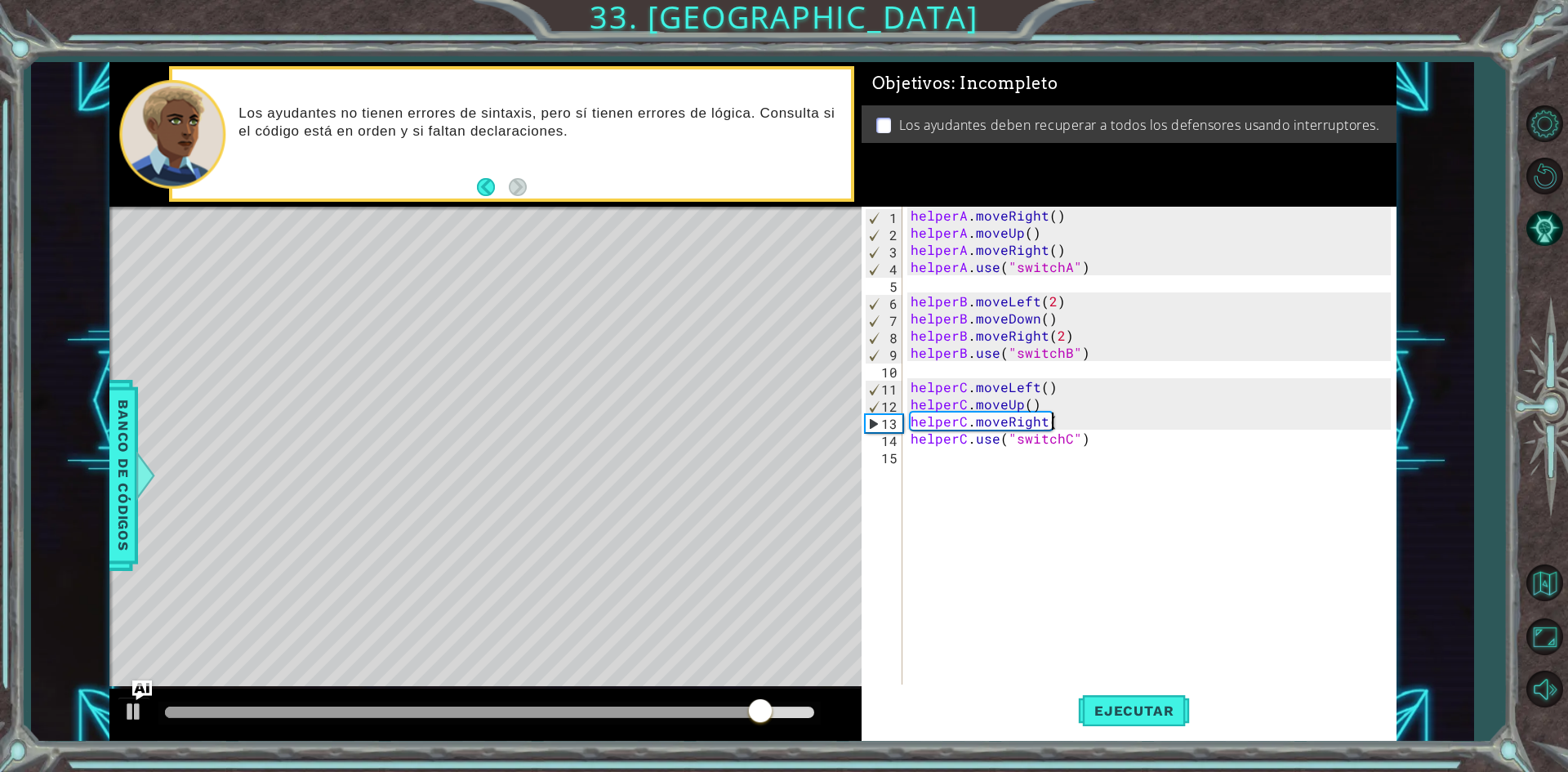
scroll to position [0, 8]
type textarea "helperC.moveRight()"
click at [1128, 695] on button "Ejecutar" at bounding box center [1134, 711] width 112 height 53
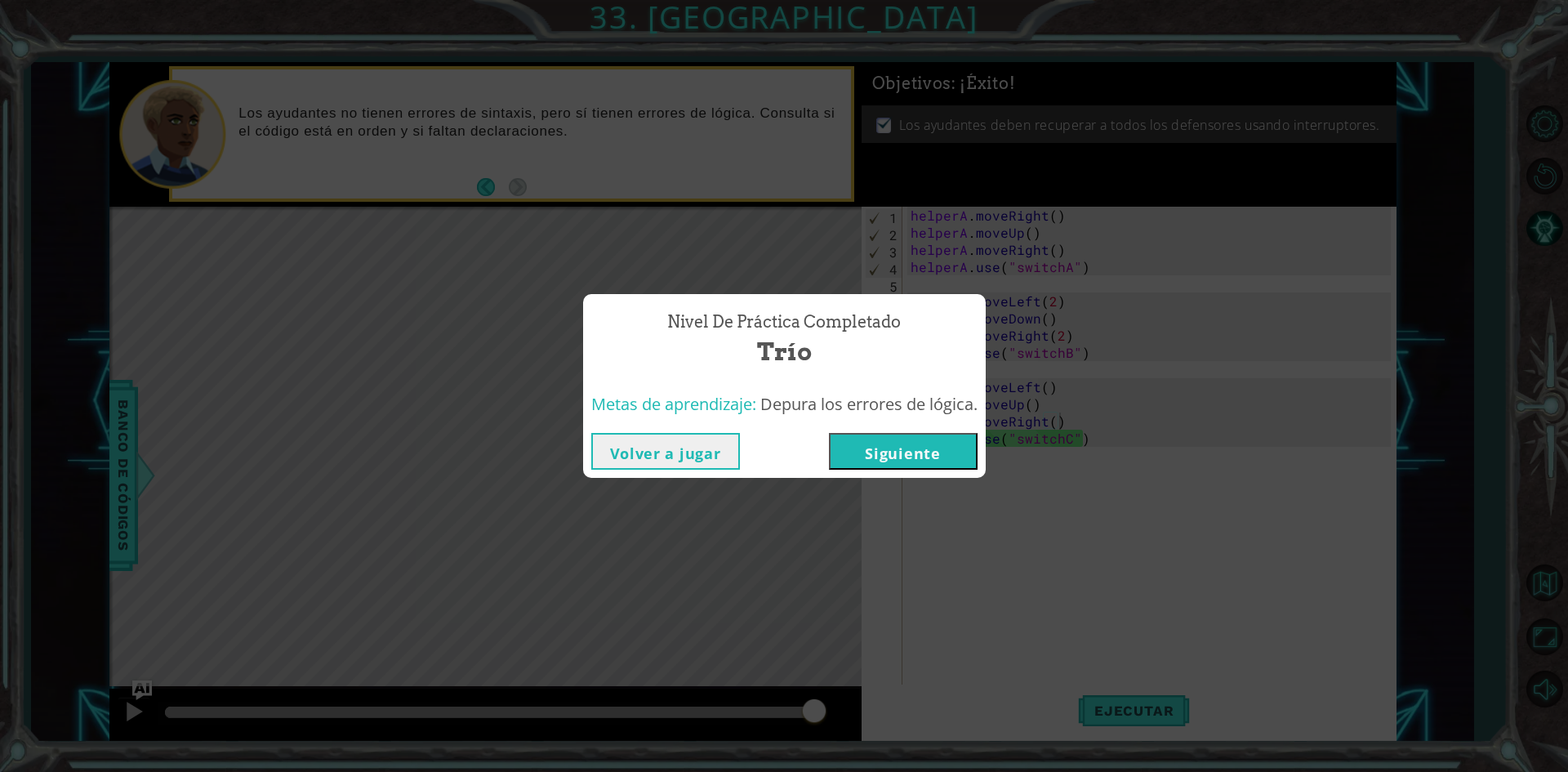
click at [948, 447] on button "Siguiente" at bounding box center [903, 451] width 148 height 37
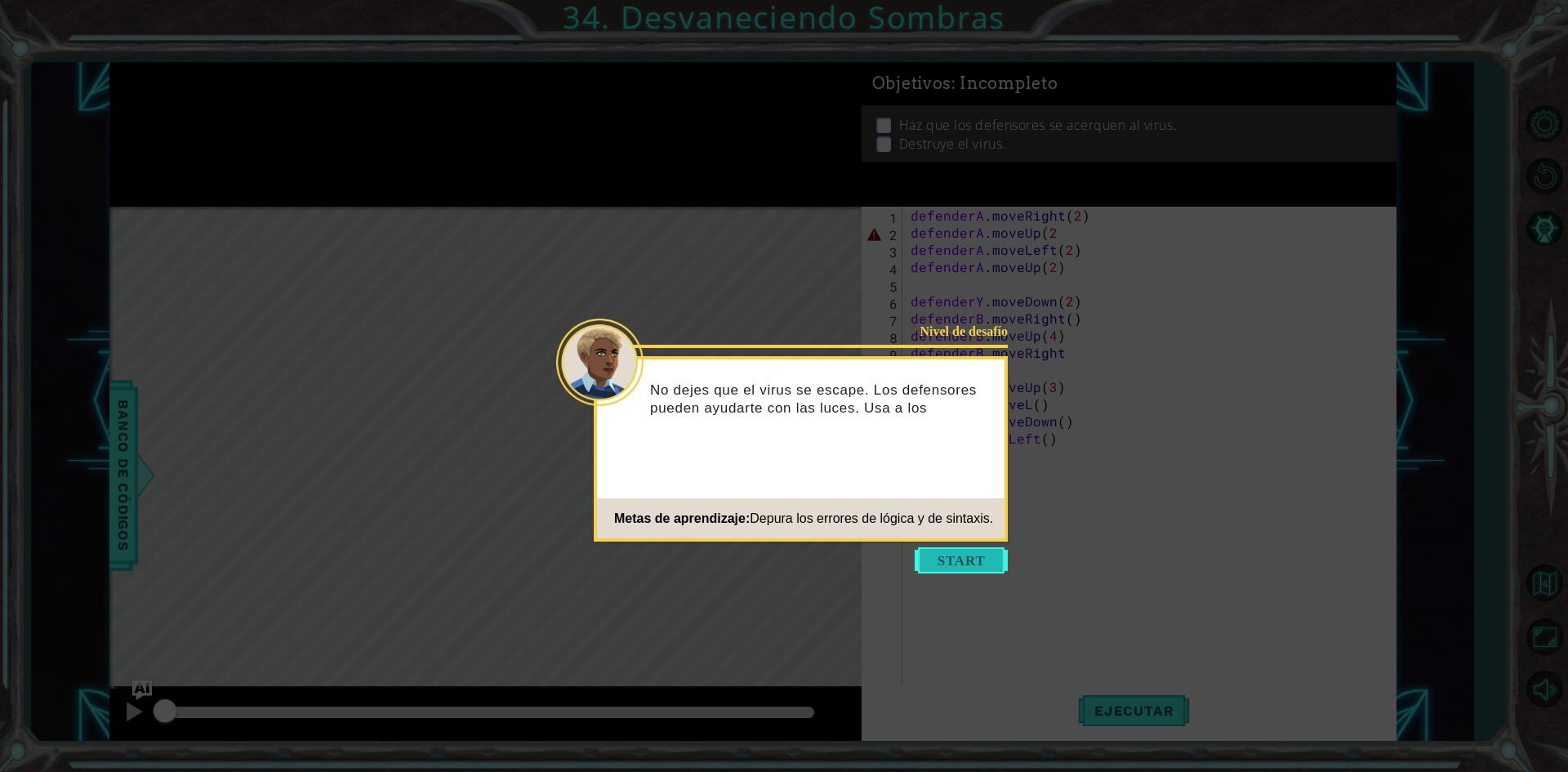
click at [946, 562] on button "Start" at bounding box center [960, 560] width 93 height 26
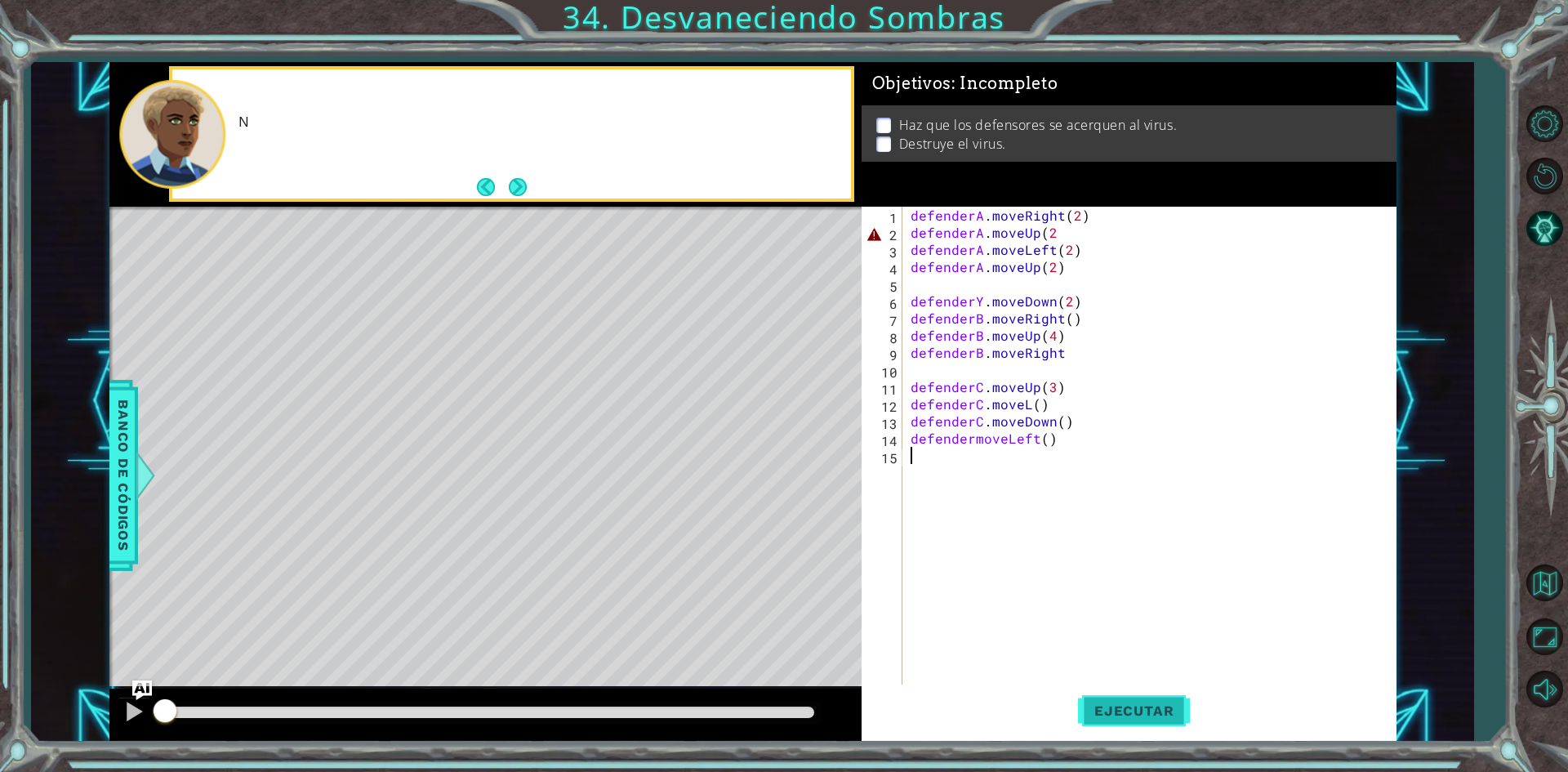
click at [1131, 694] on button "Ejecutar" at bounding box center [1134, 711] width 112 height 53
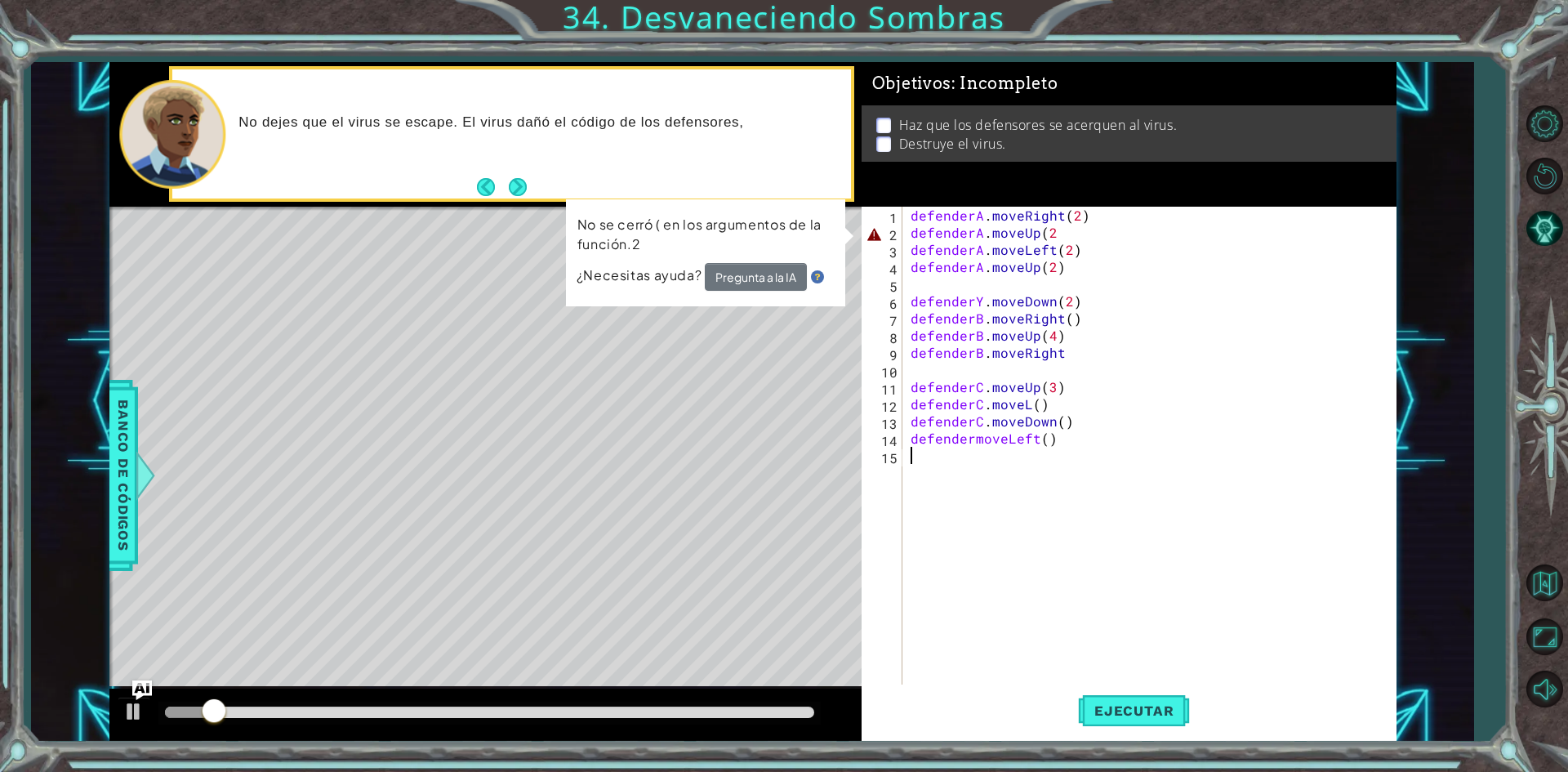
click at [1058, 236] on div "defenderA . moveRight ( 2 ) defenderA . moveUp ( 2 defenderA . moveLeft ( 2 ) d…" at bounding box center [1153, 464] width 492 height 515
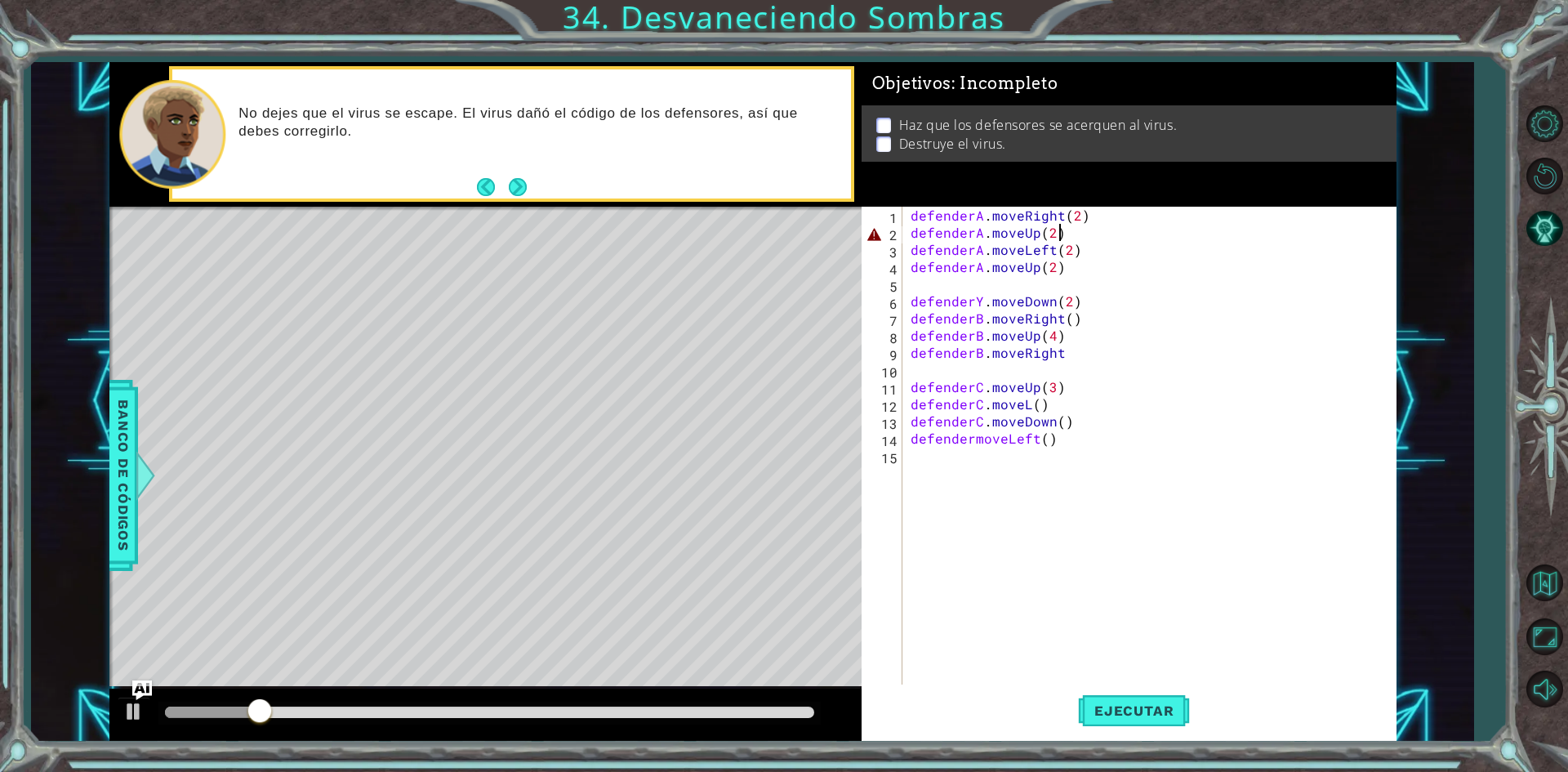
scroll to position [0, 8]
click at [1110, 698] on button "Ejecutar" at bounding box center [1134, 711] width 112 height 53
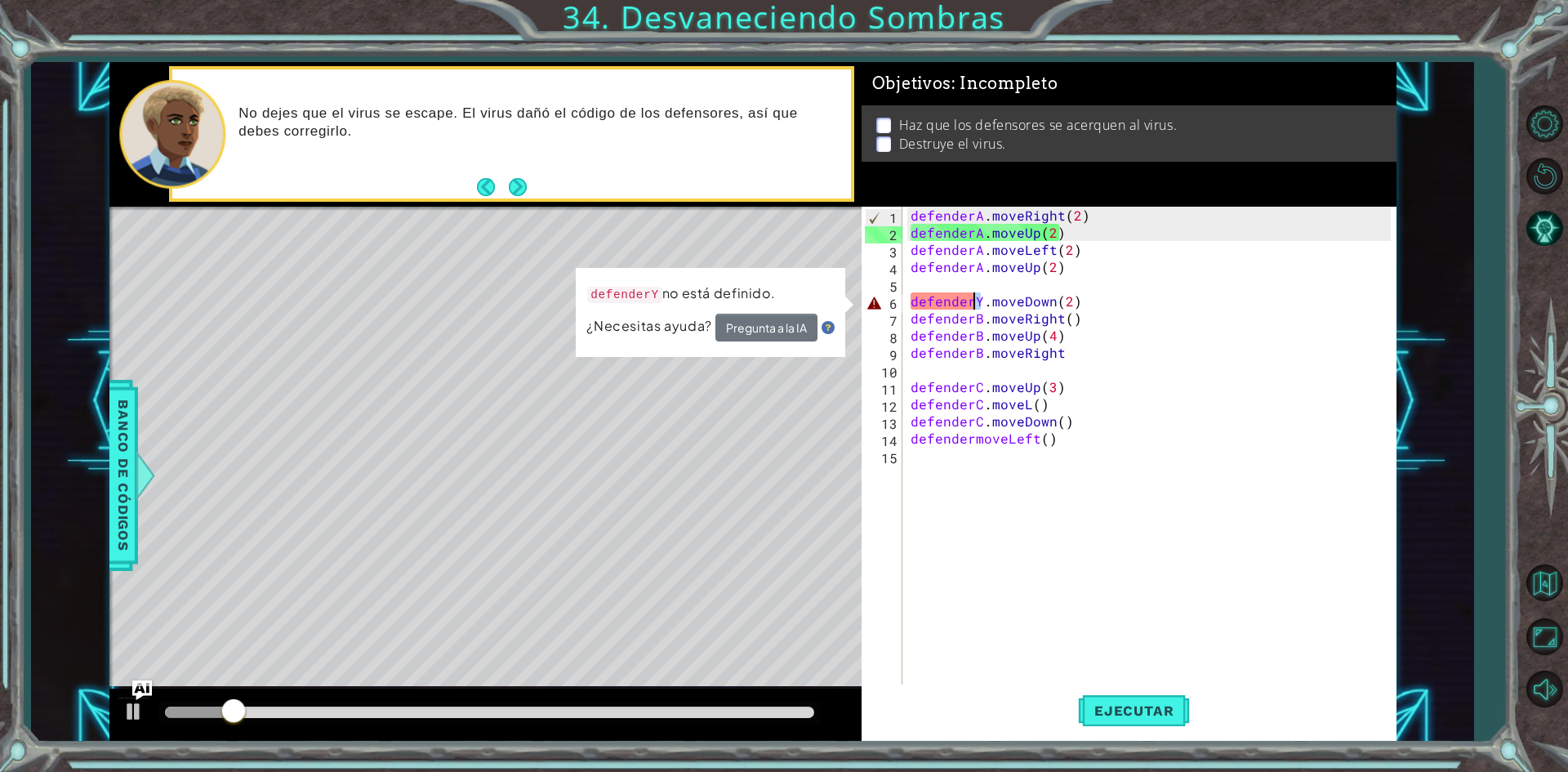
drag, startPoint x: 981, startPoint y: 304, endPoint x: 971, endPoint y: 304, distance: 10.0
click at [971, 304] on div "defenderA . moveRight ( 2 ) defenderA . moveUp ( 2 ) defenderA . moveLeft ( 2 )…" at bounding box center [1153, 464] width 492 height 515
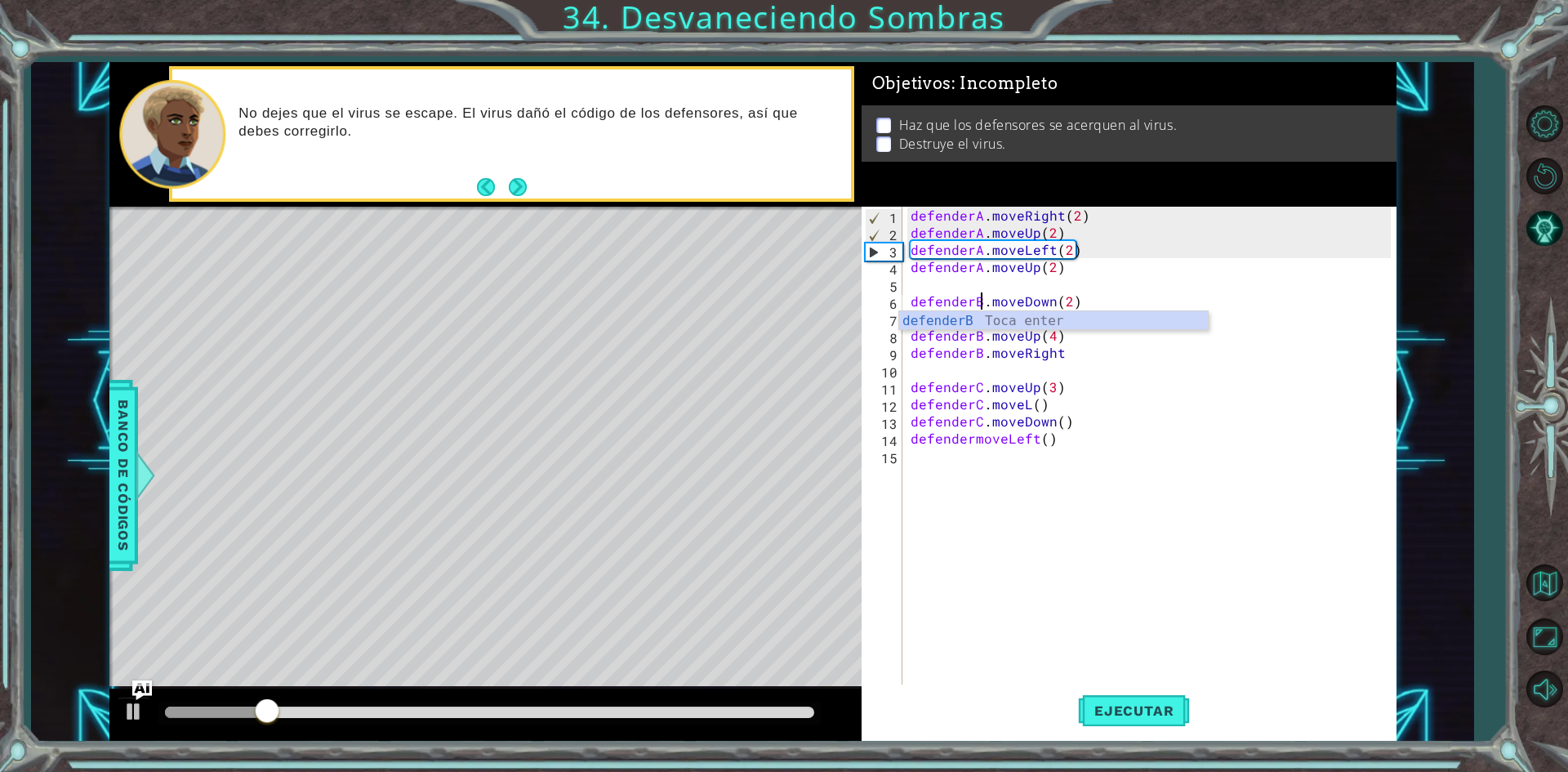
scroll to position [0, 4]
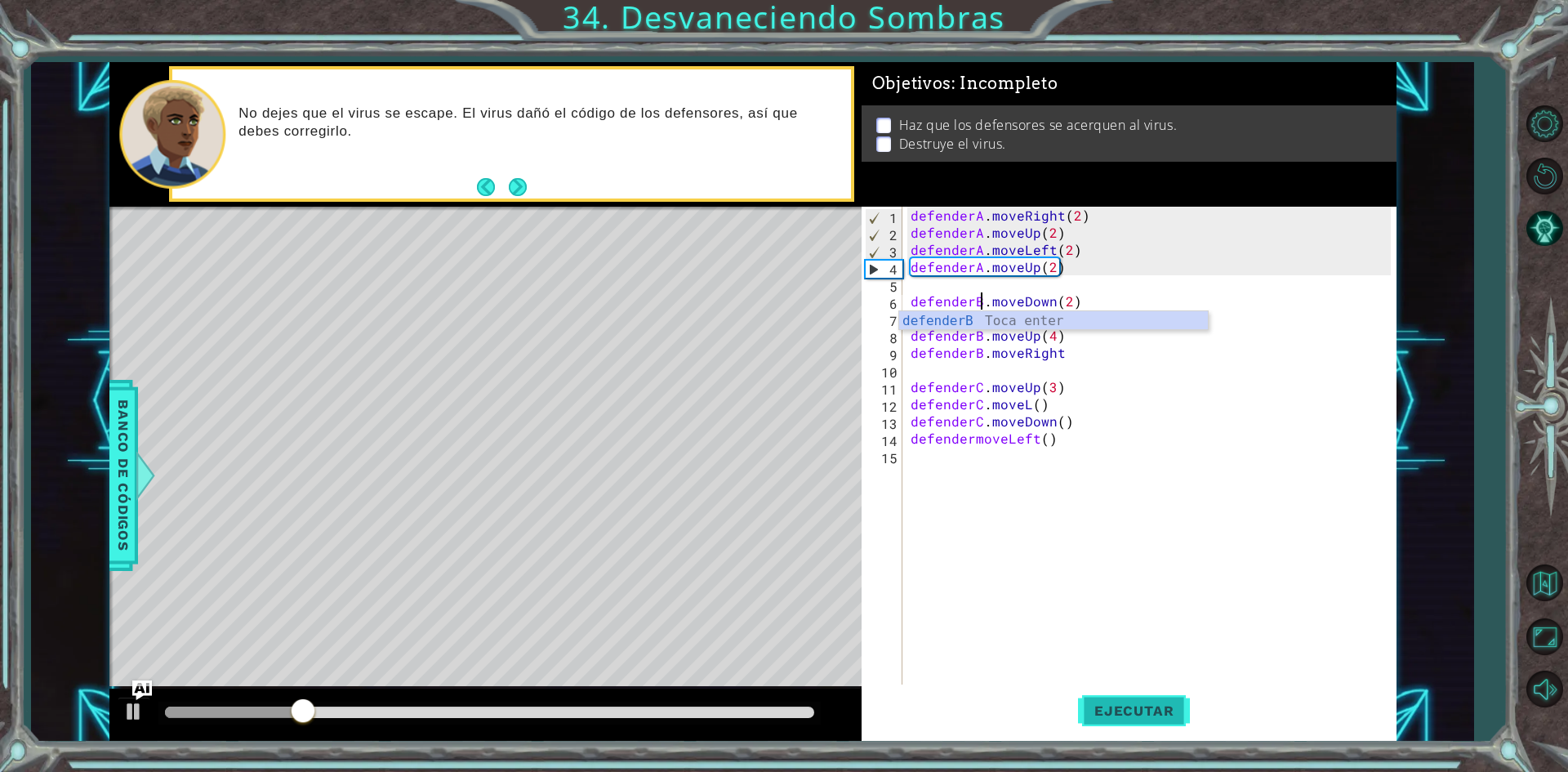
click at [1149, 709] on span "Ejecutar" at bounding box center [1134, 710] width 112 height 16
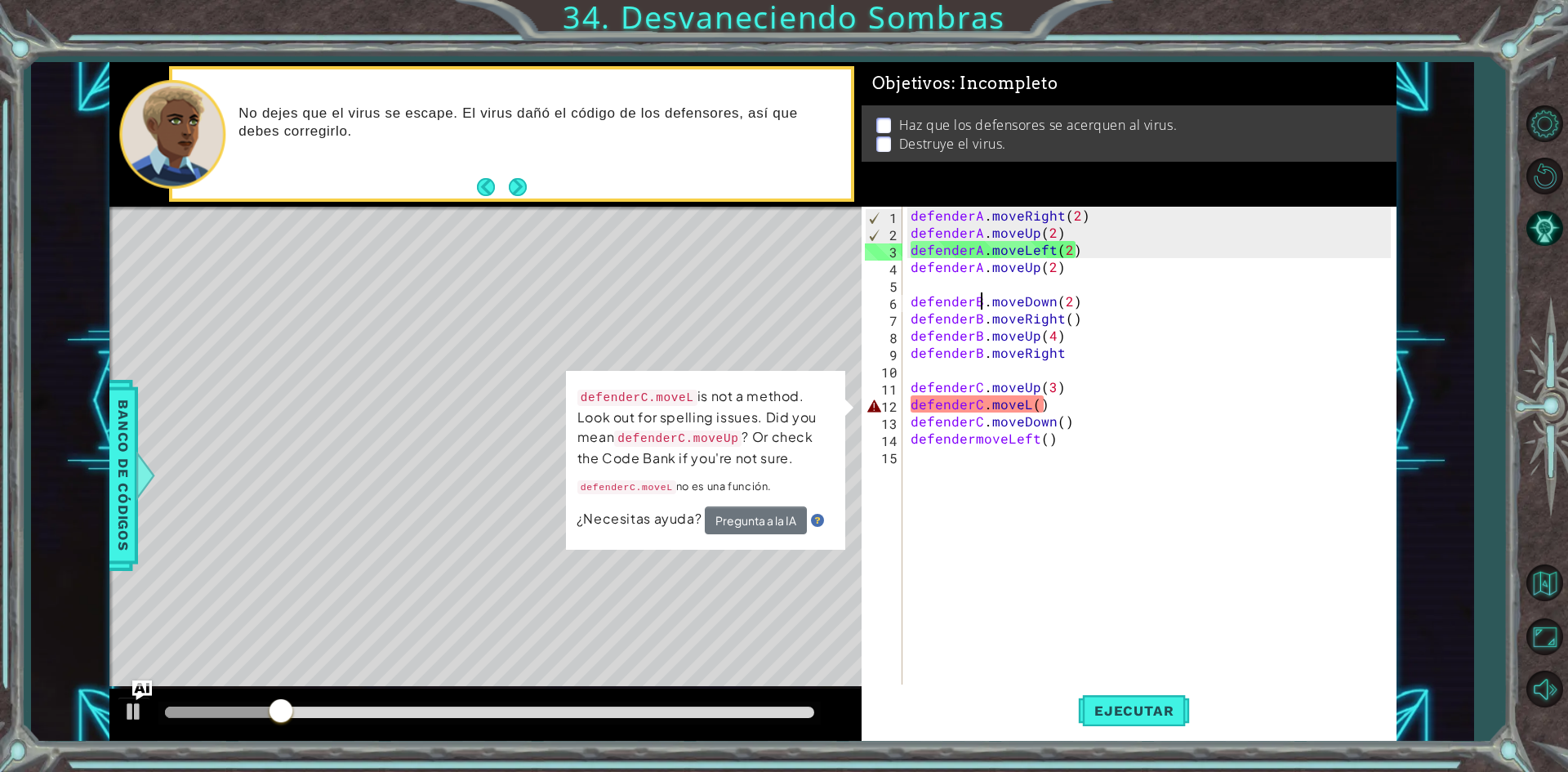
click at [1029, 408] on div "defenderA . moveRight ( 2 ) defenderA . moveUp ( 2 ) defenderA . moveLeft ( 2 )…" at bounding box center [1153, 464] width 492 height 515
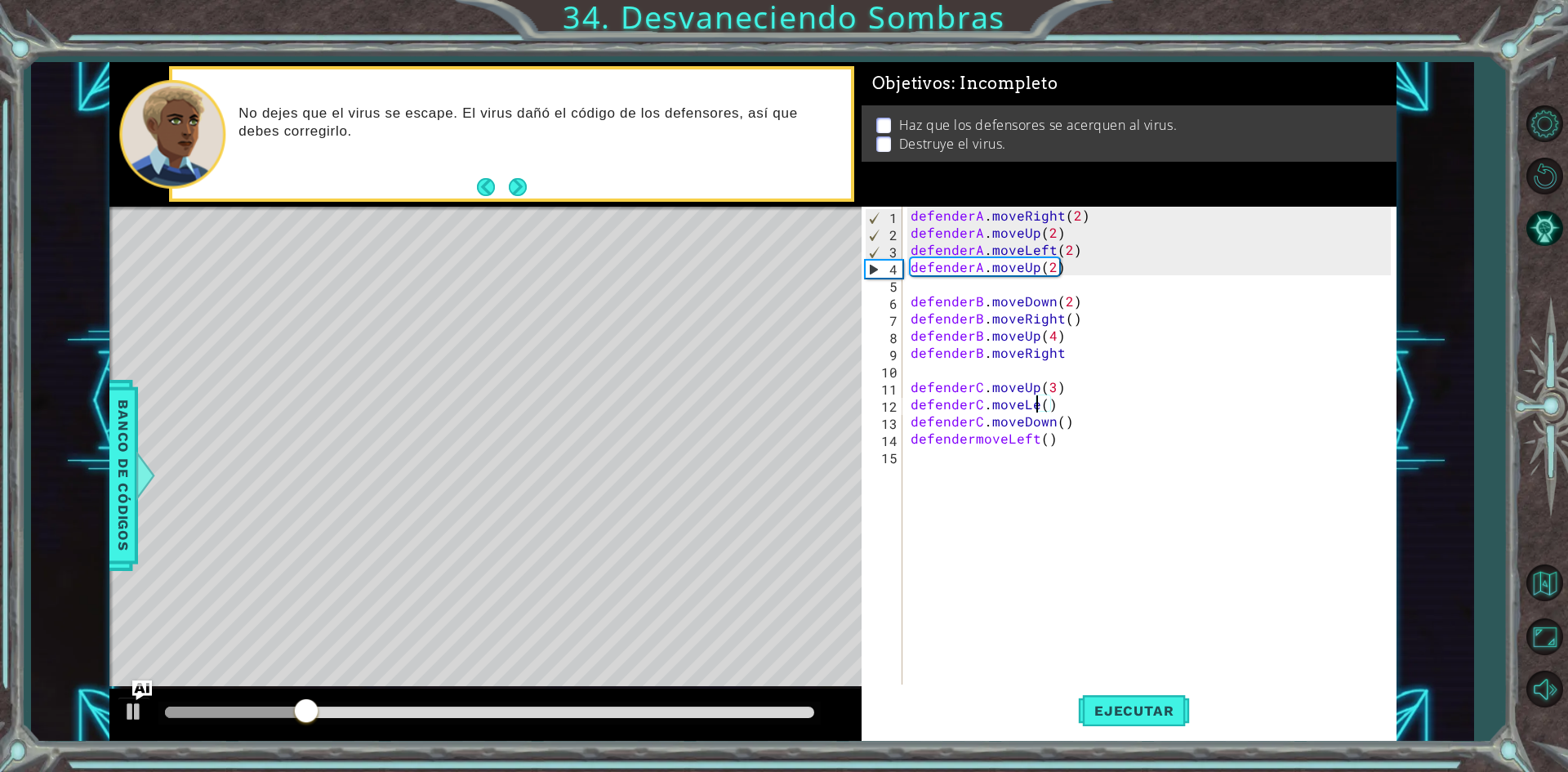
scroll to position [0, 8]
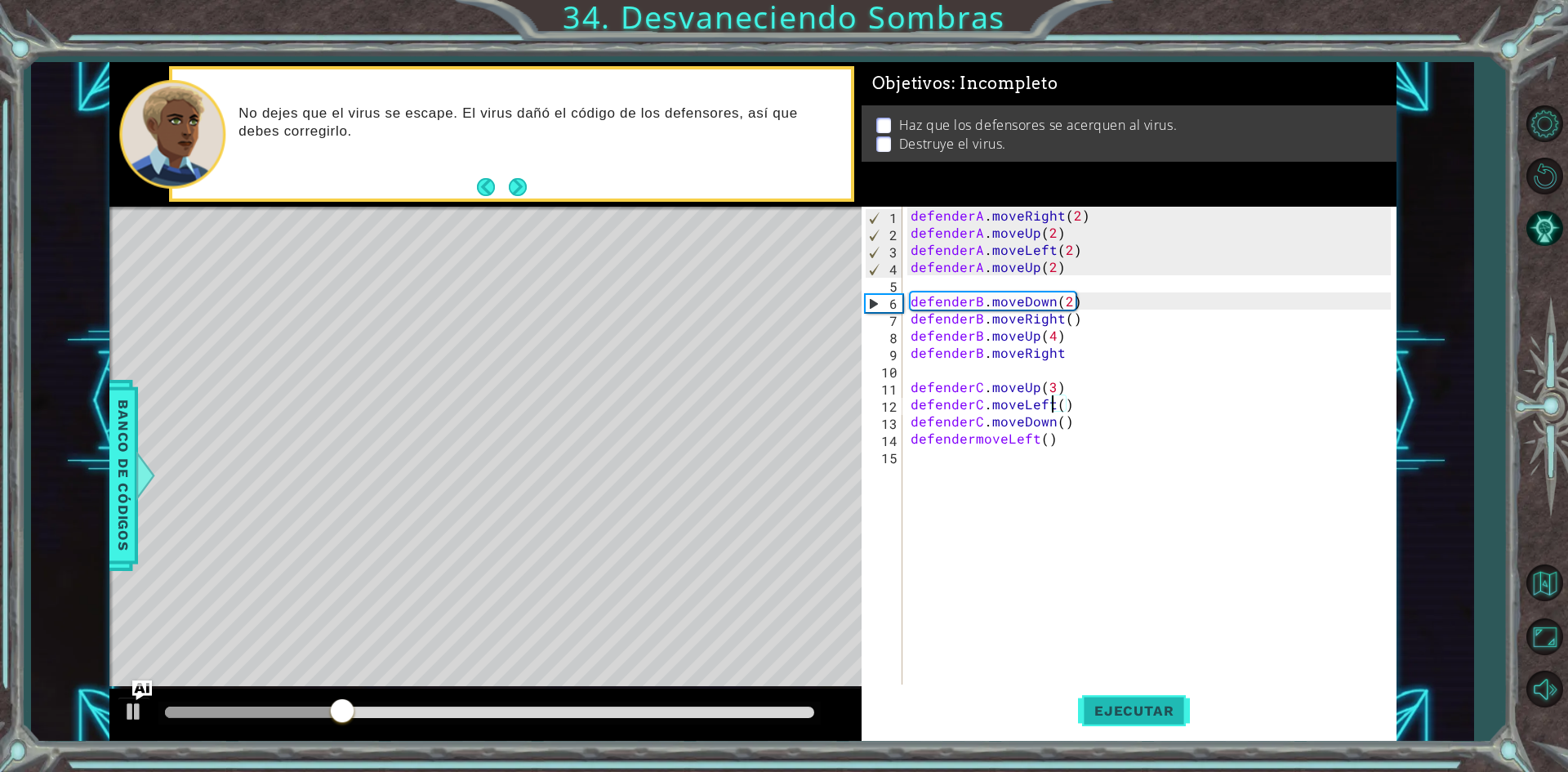
click at [1108, 707] on span "Ejecutar" at bounding box center [1134, 710] width 112 height 16
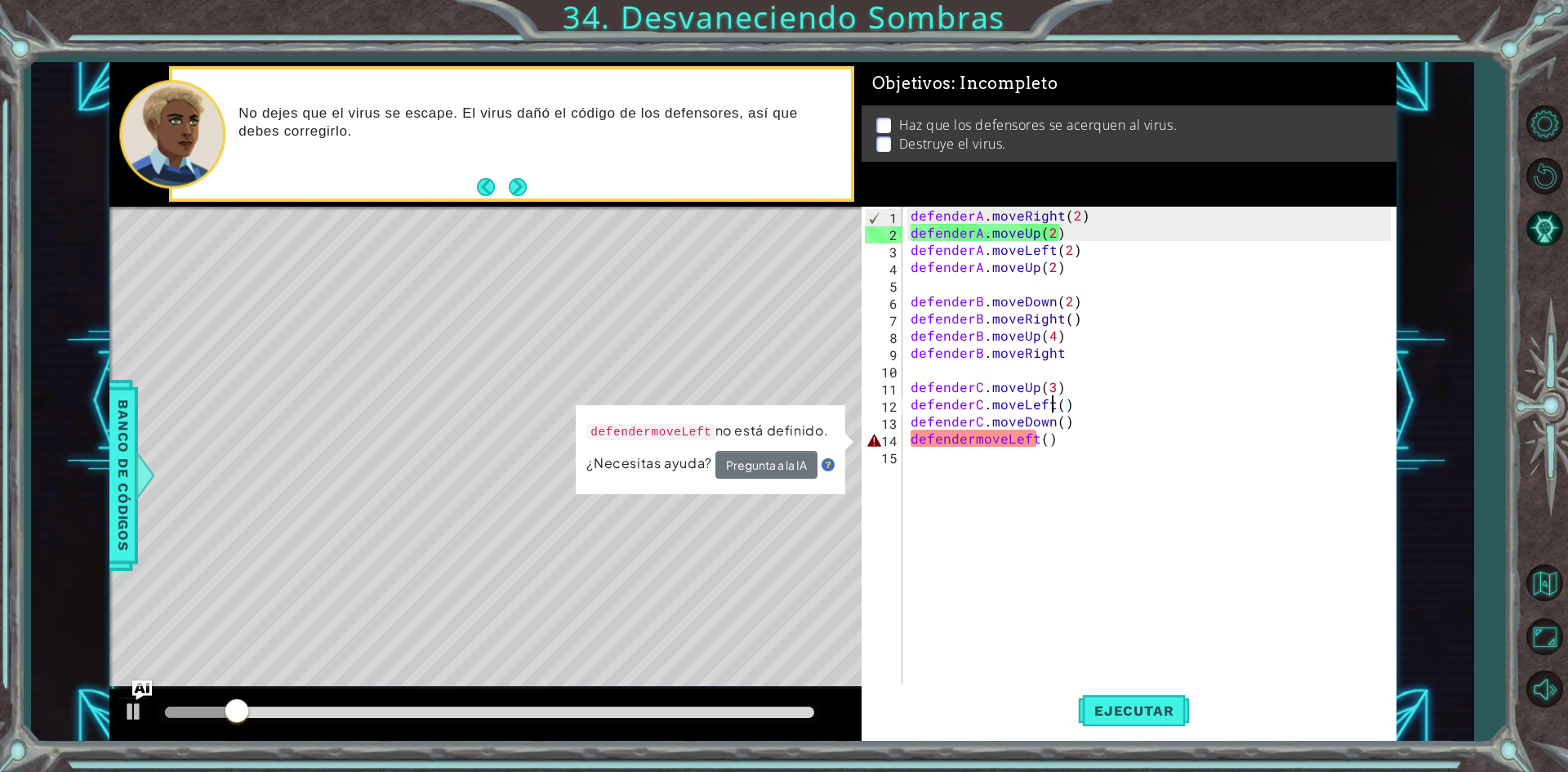
click at [975, 446] on div "defenderA . moveRight ( 2 ) defenderA . moveUp ( 2 ) defenderA . moveLeft ( 2 )…" at bounding box center [1153, 464] width 492 height 515
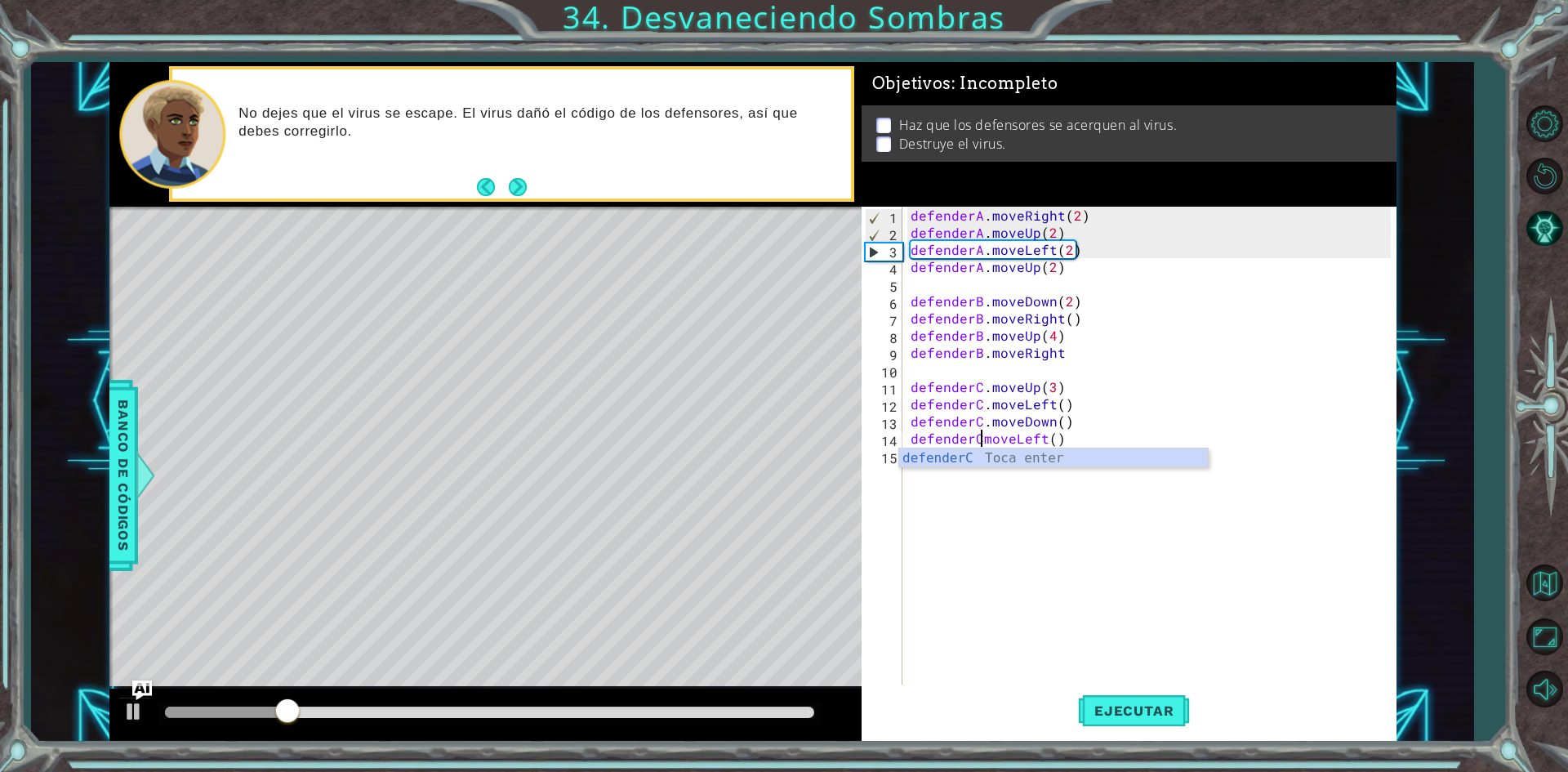
scroll to position [0, 5]
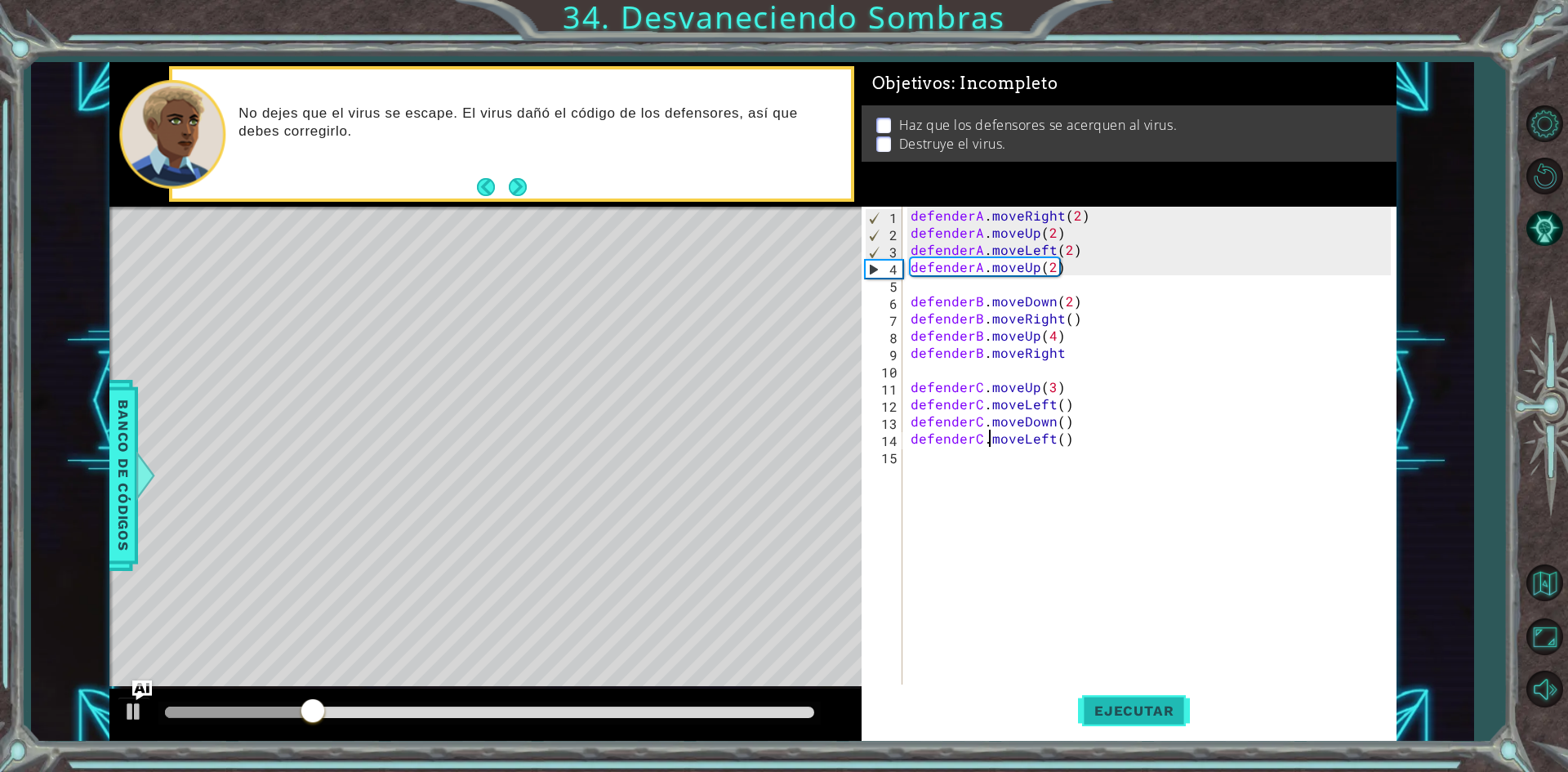
click at [1129, 711] on span "Ejecutar" at bounding box center [1134, 710] width 112 height 16
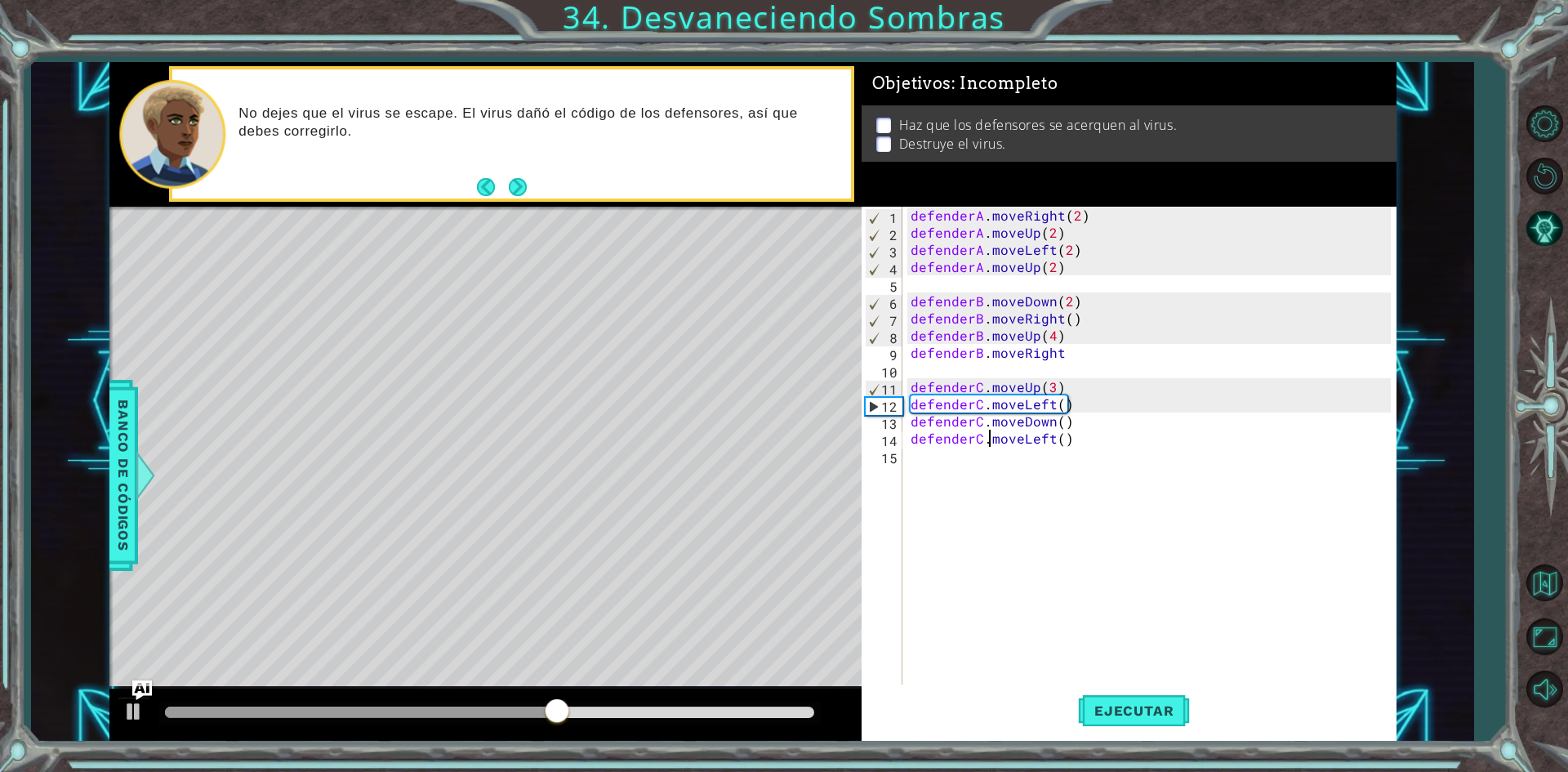
click at [1083, 350] on div "defenderA . moveRight ( 2 ) defenderA . moveUp ( 2 ) defenderA . moveLeft ( 2 )…" at bounding box center [1153, 464] width 492 height 515
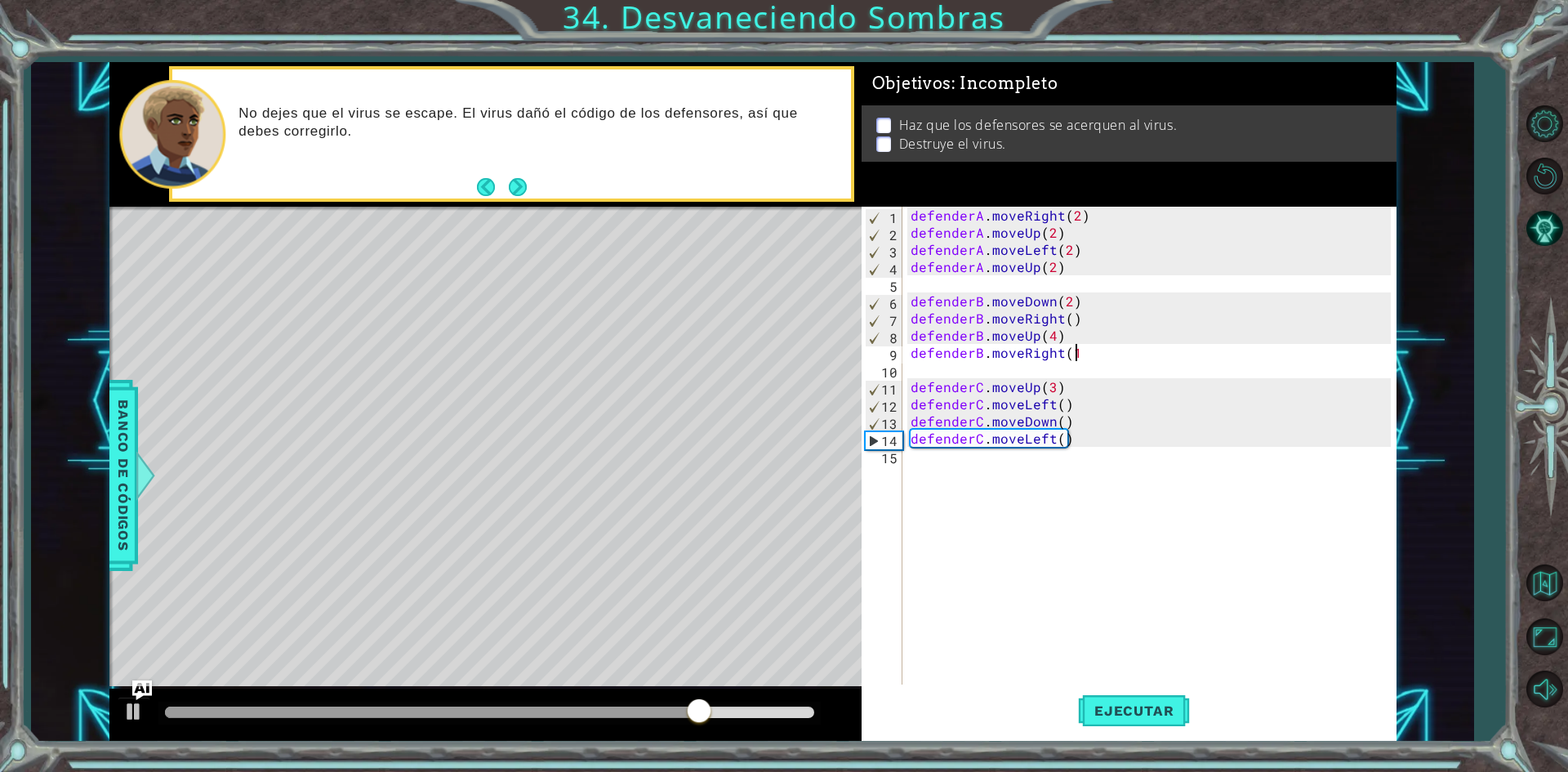
scroll to position [0, 10]
type textarea "defenderB.moveRight(1)"
click at [1105, 690] on button "Ejecutar" at bounding box center [1134, 711] width 112 height 53
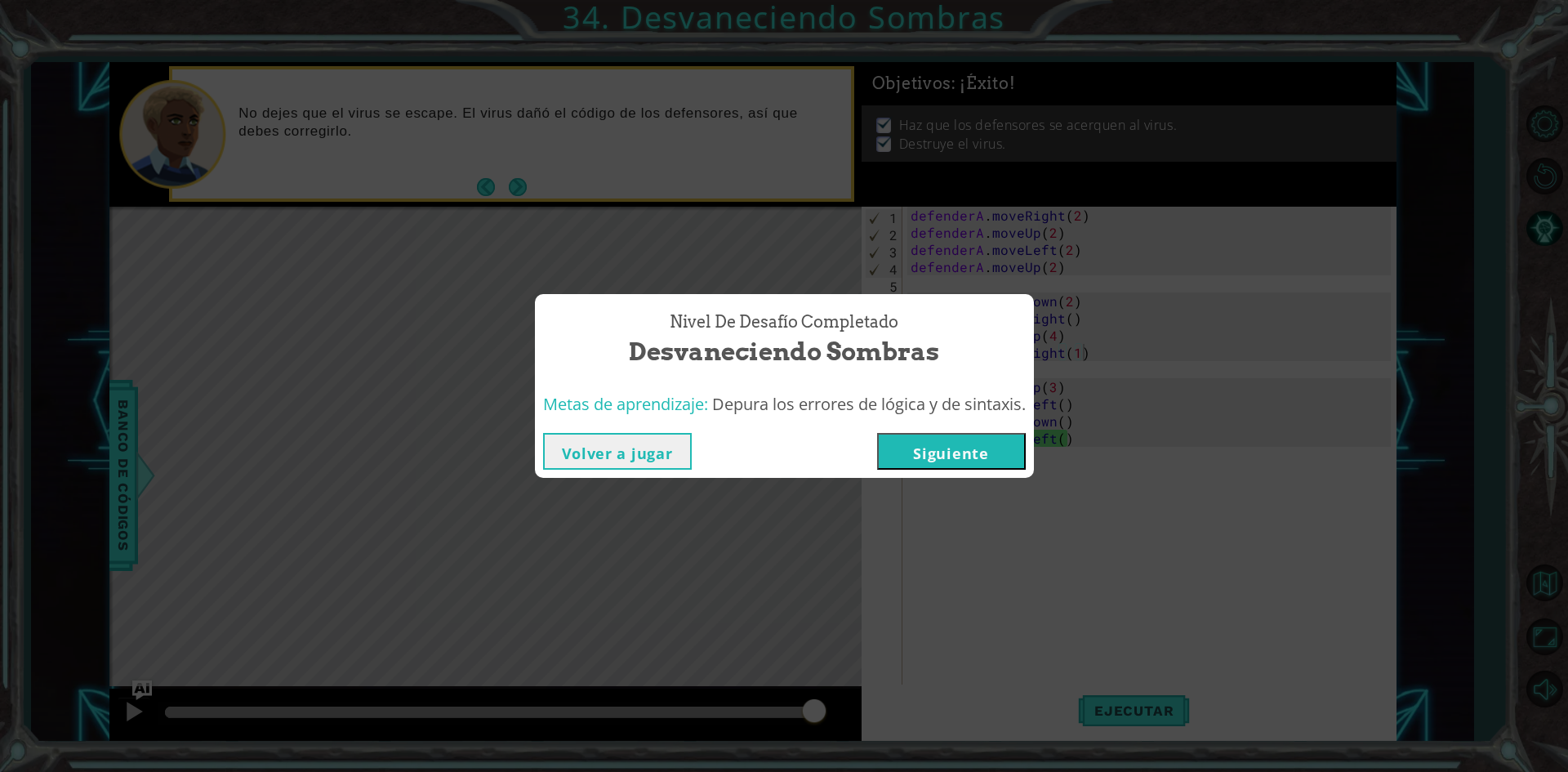
click at [976, 464] on button "Siguiente" at bounding box center [951, 451] width 148 height 37
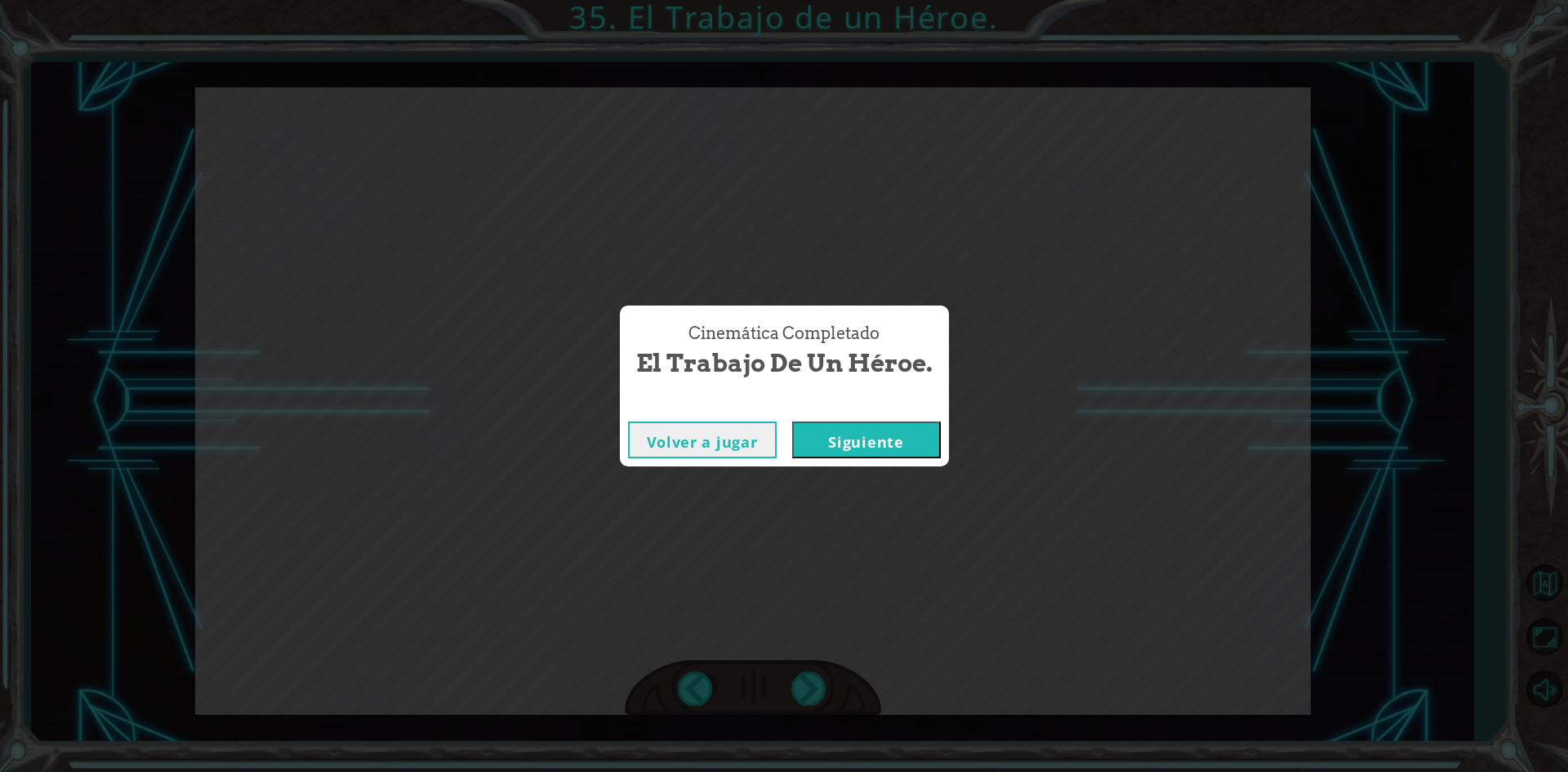
click at [841, 433] on button "Siguiente" at bounding box center [866, 440] width 148 height 37
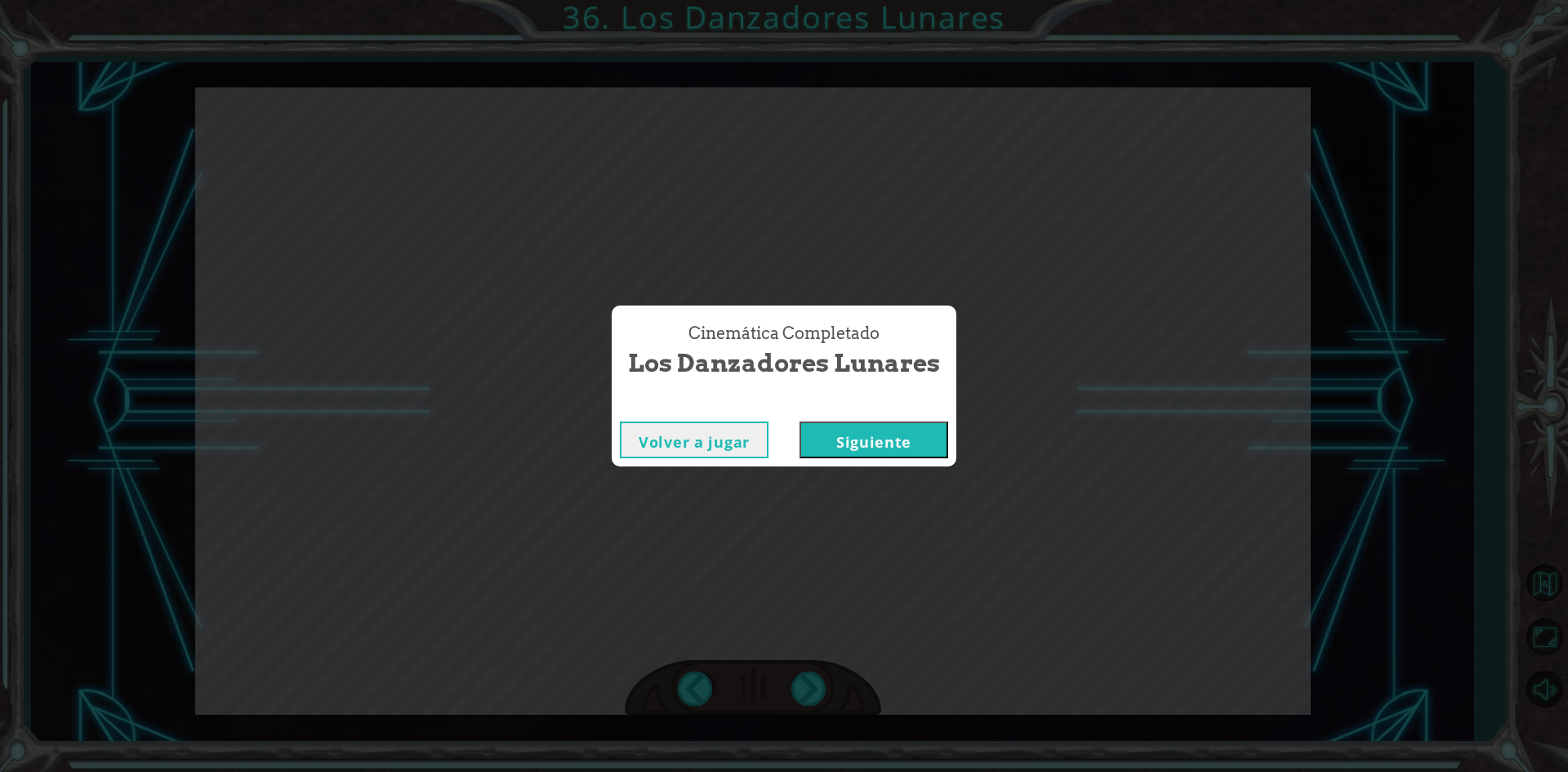
click at [844, 433] on button "Siguiente" at bounding box center [873, 440] width 148 height 37
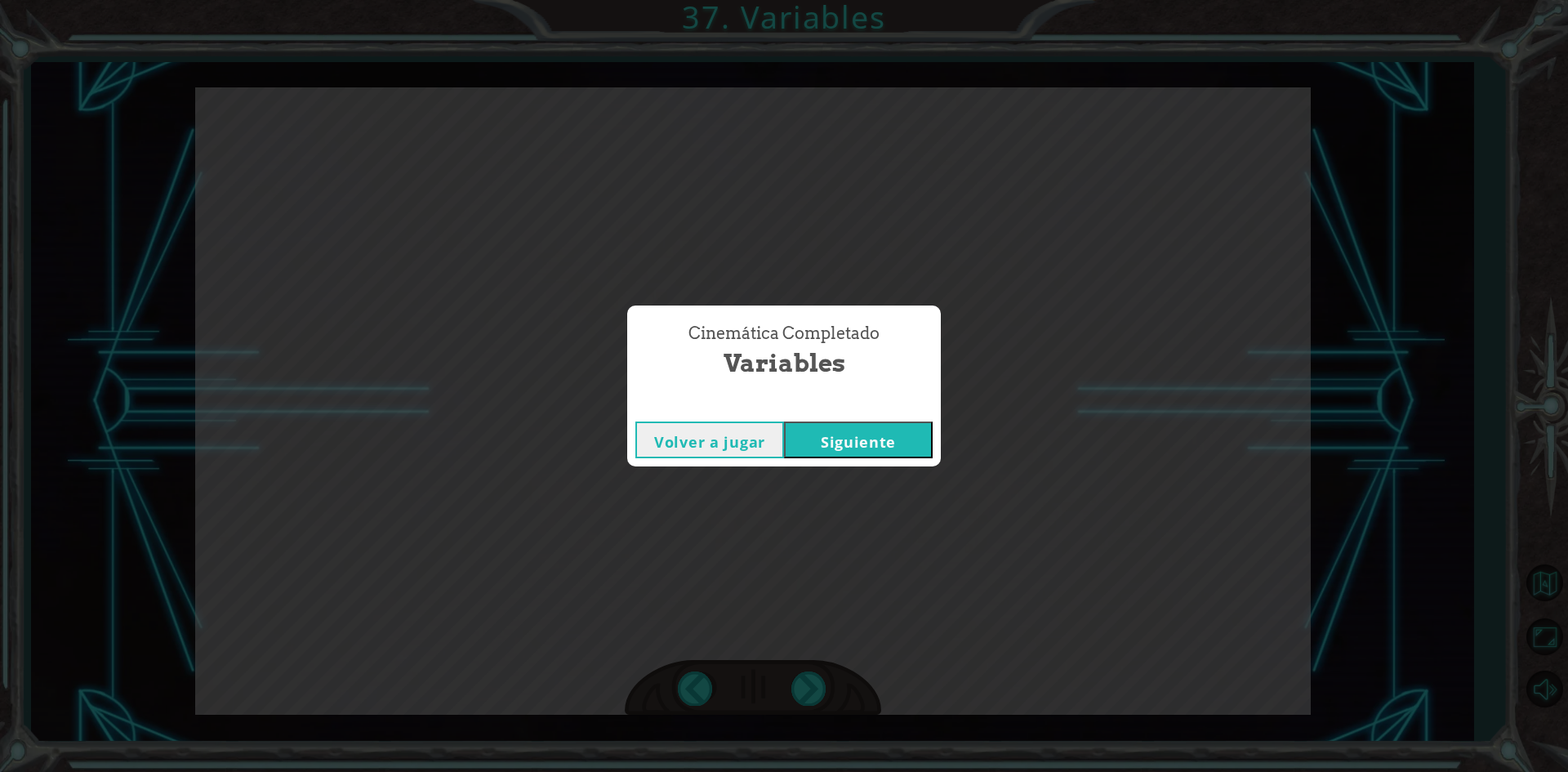
click at [849, 433] on button "Siguiente" at bounding box center [858, 440] width 148 height 37
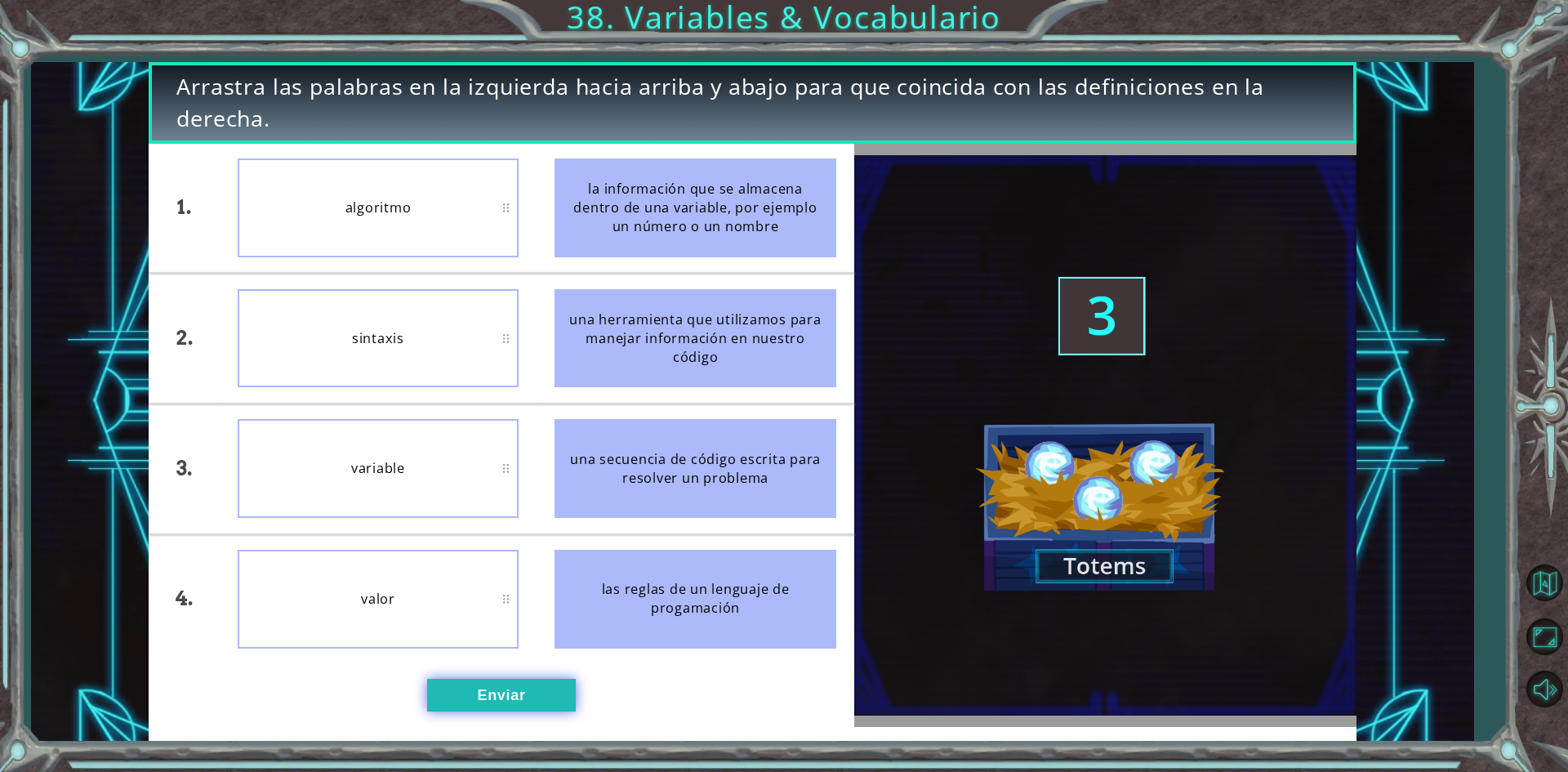
click at [480, 689] on button "Enviar" at bounding box center [501, 695] width 148 height 33
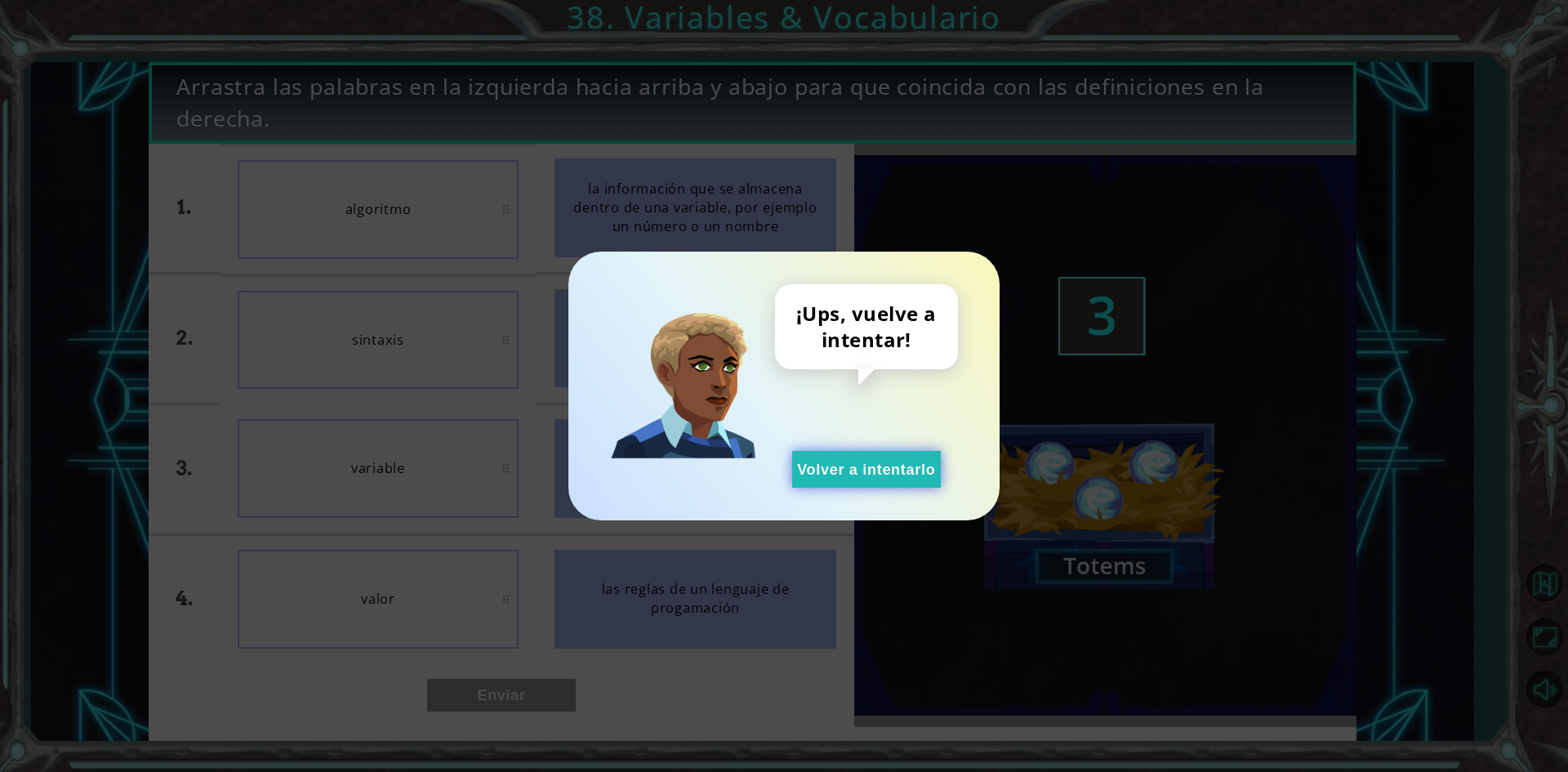
click at [798, 461] on button "Volver a intentarlo" at bounding box center [866, 469] width 148 height 37
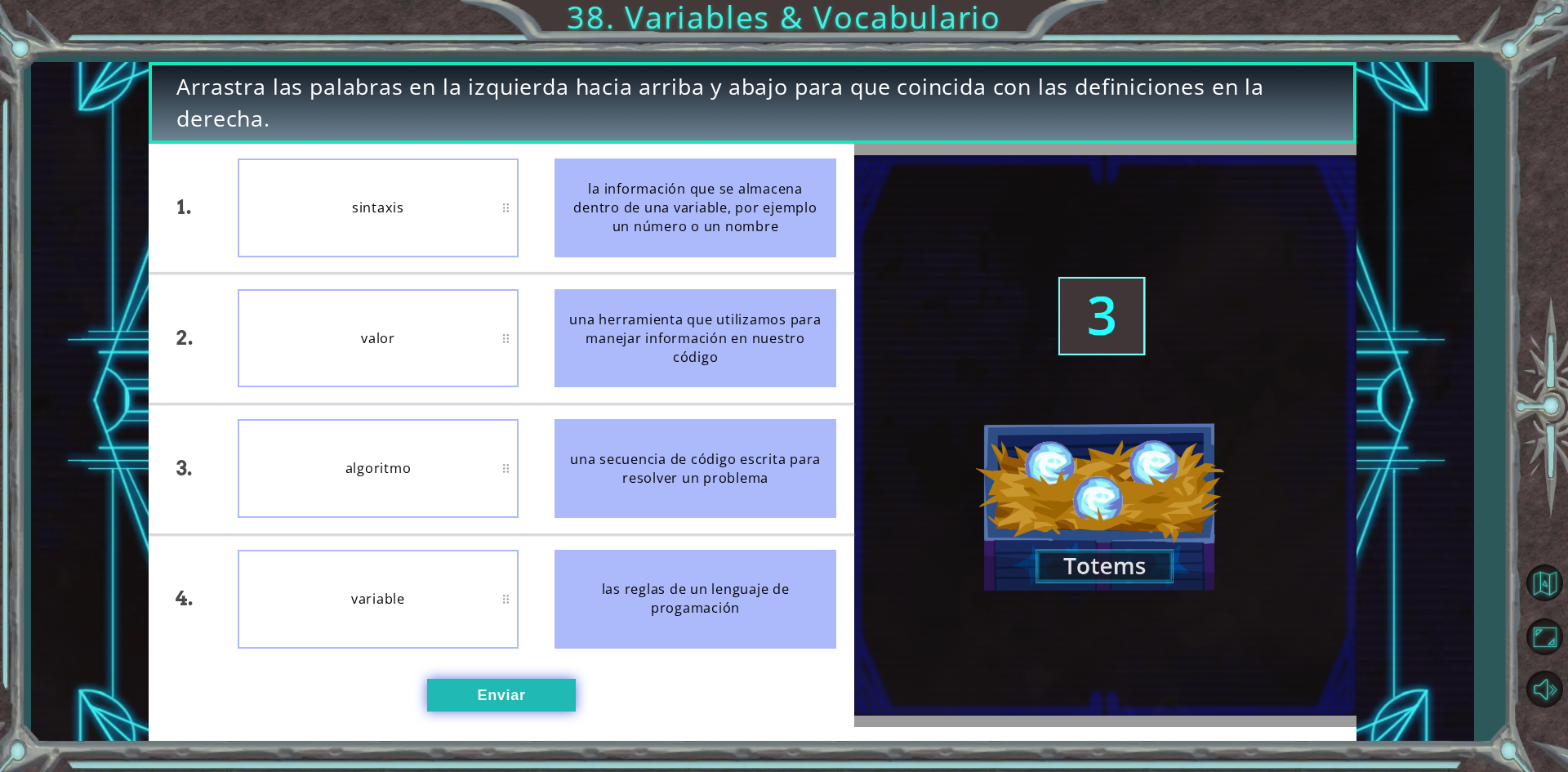
click at [494, 687] on button "Enviar" at bounding box center [501, 695] width 148 height 33
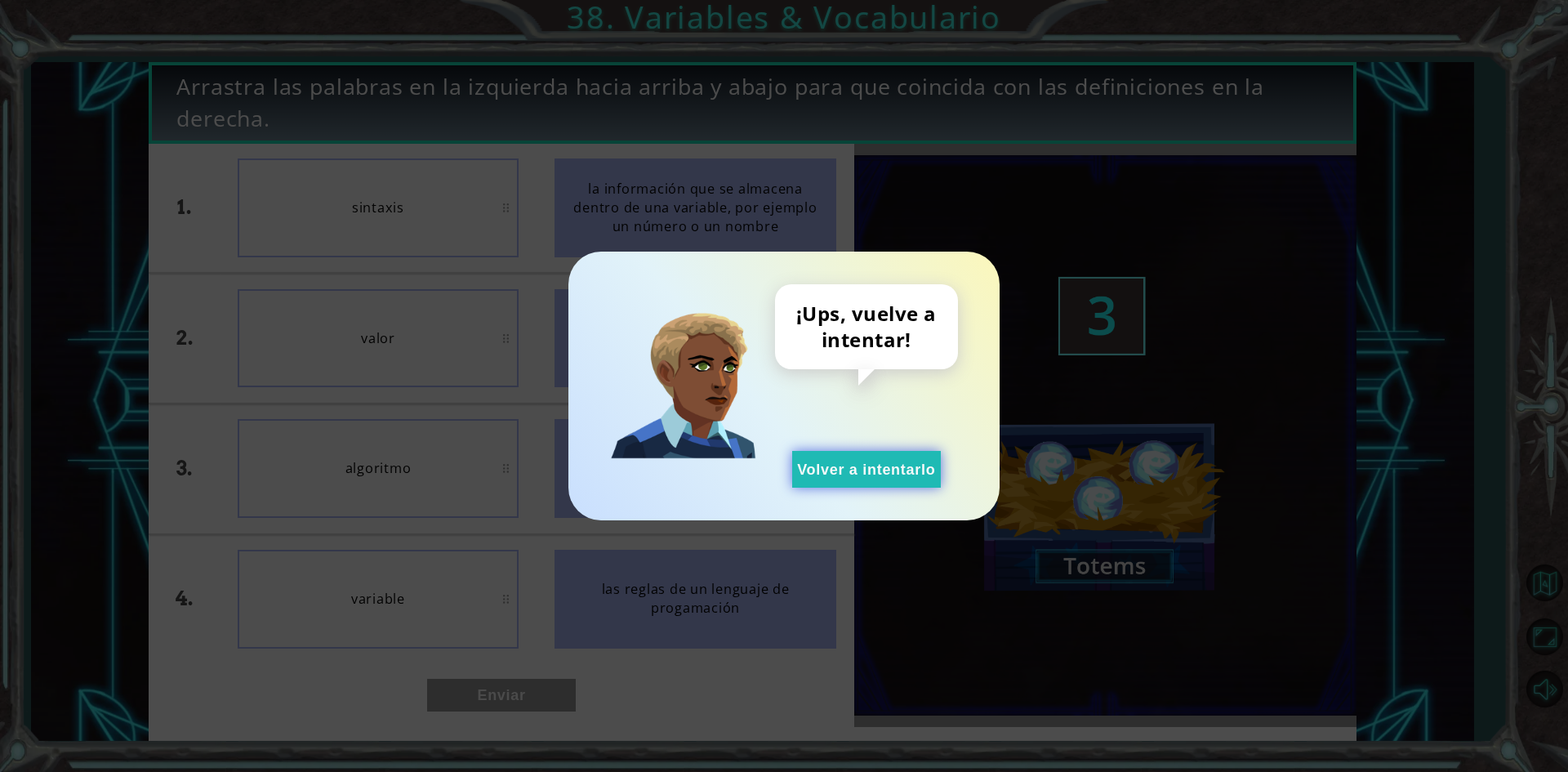
click at [833, 478] on button "Volver a intentarlo" at bounding box center [866, 469] width 148 height 37
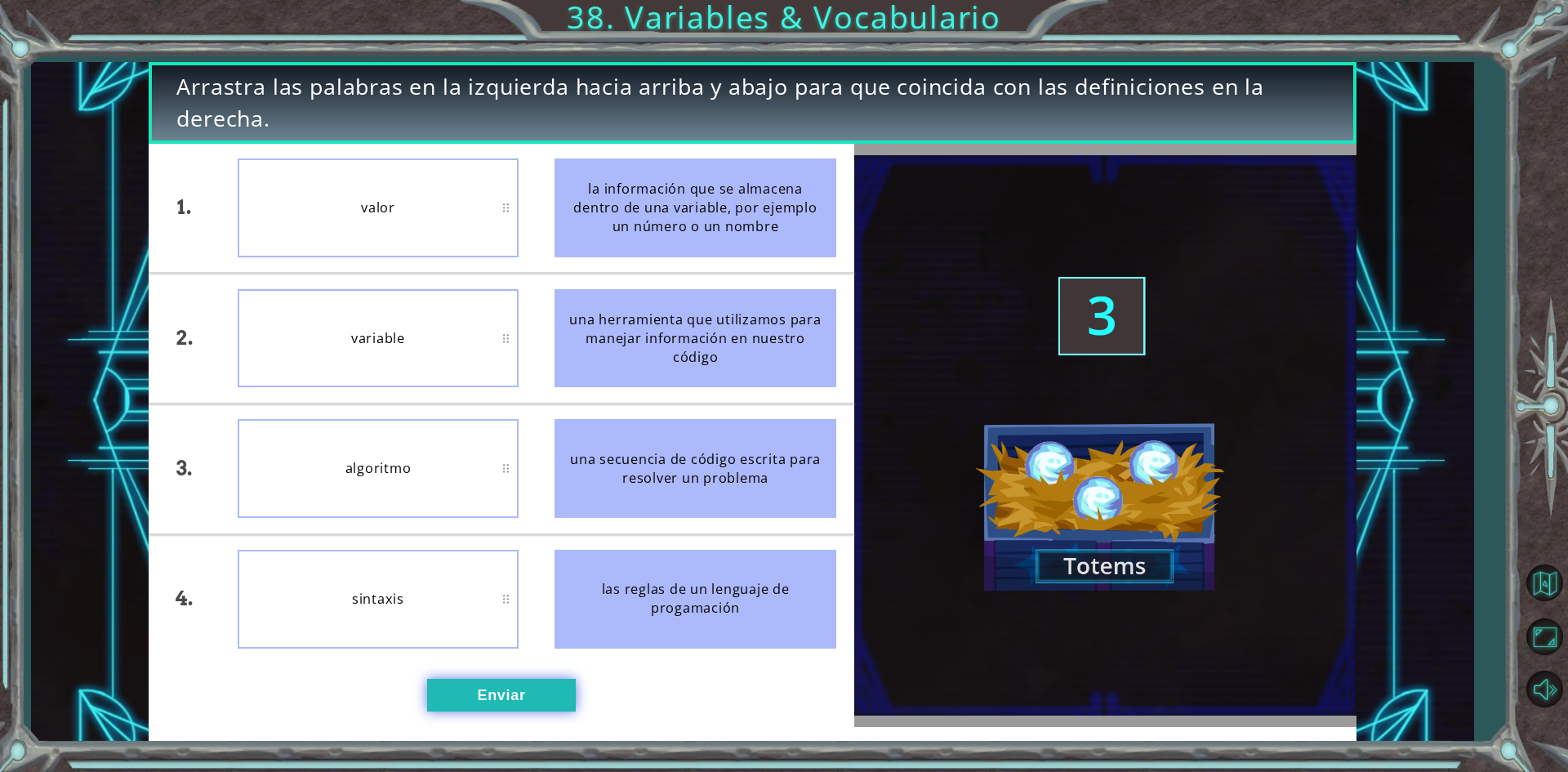
click at [536, 699] on button "Enviar" at bounding box center [501, 695] width 148 height 33
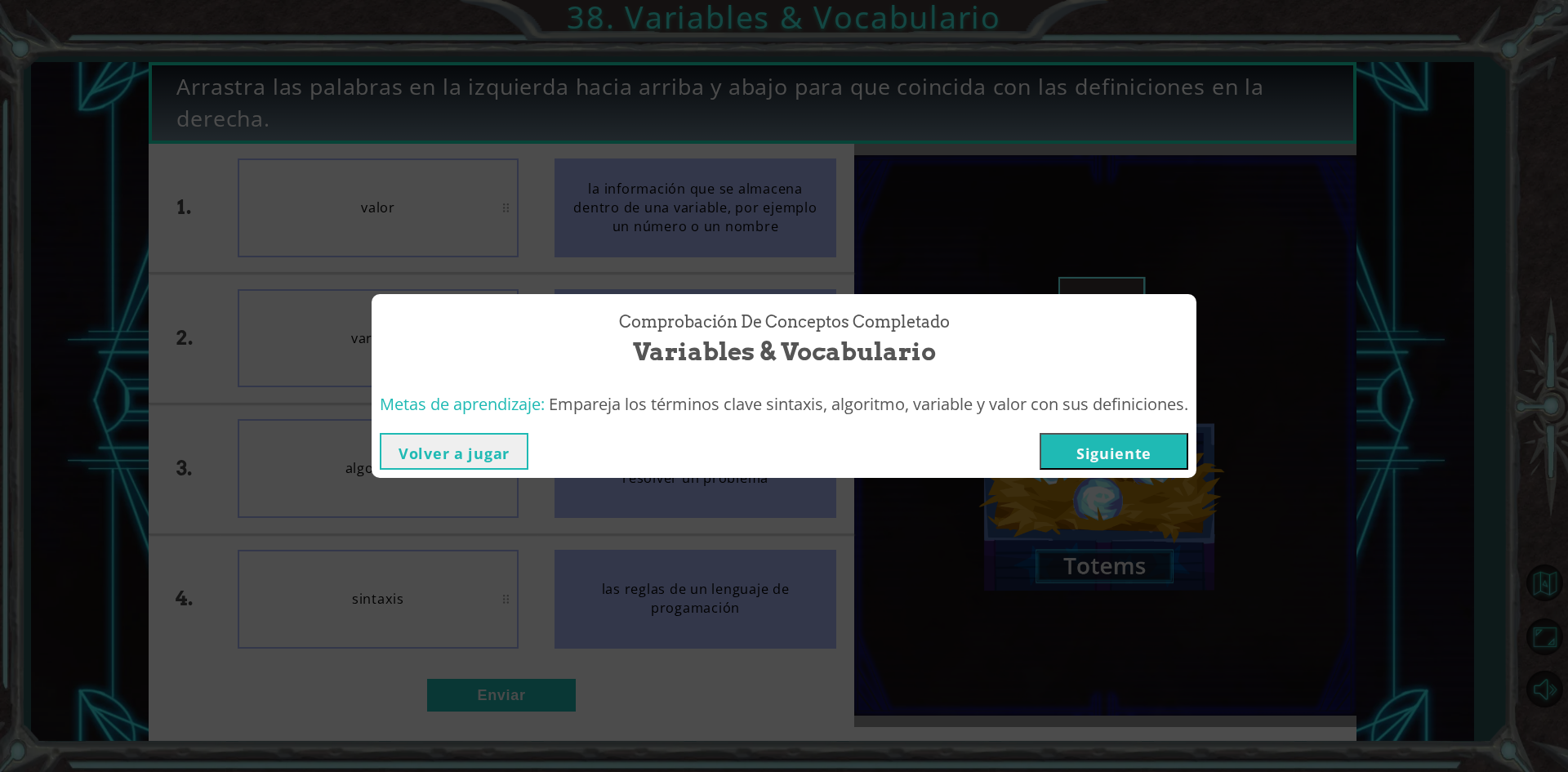
click at [1098, 465] on button "Siguiente" at bounding box center [1114, 451] width 148 height 37
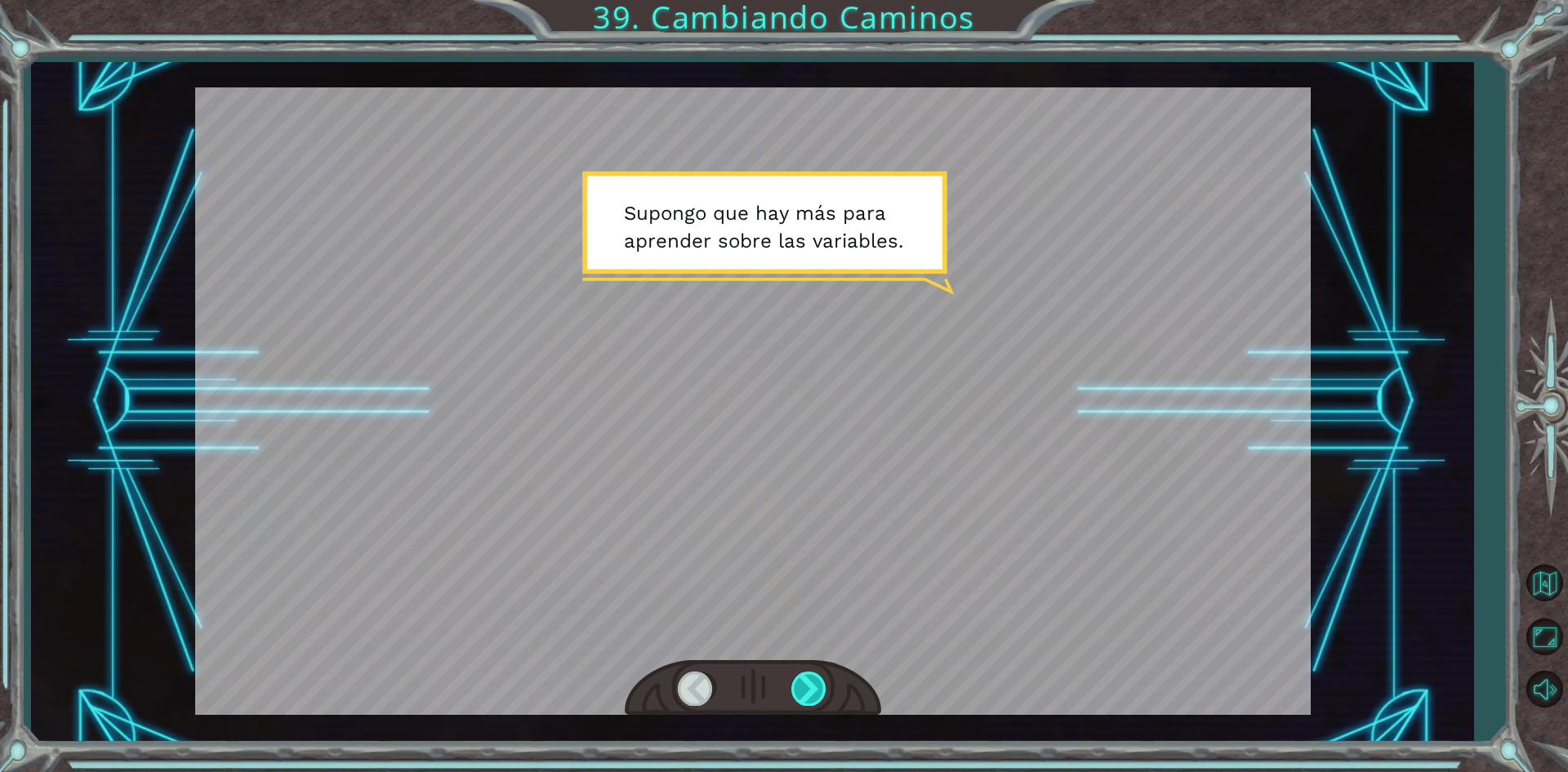
click at [816, 681] on div at bounding box center [810, 688] width 37 height 34
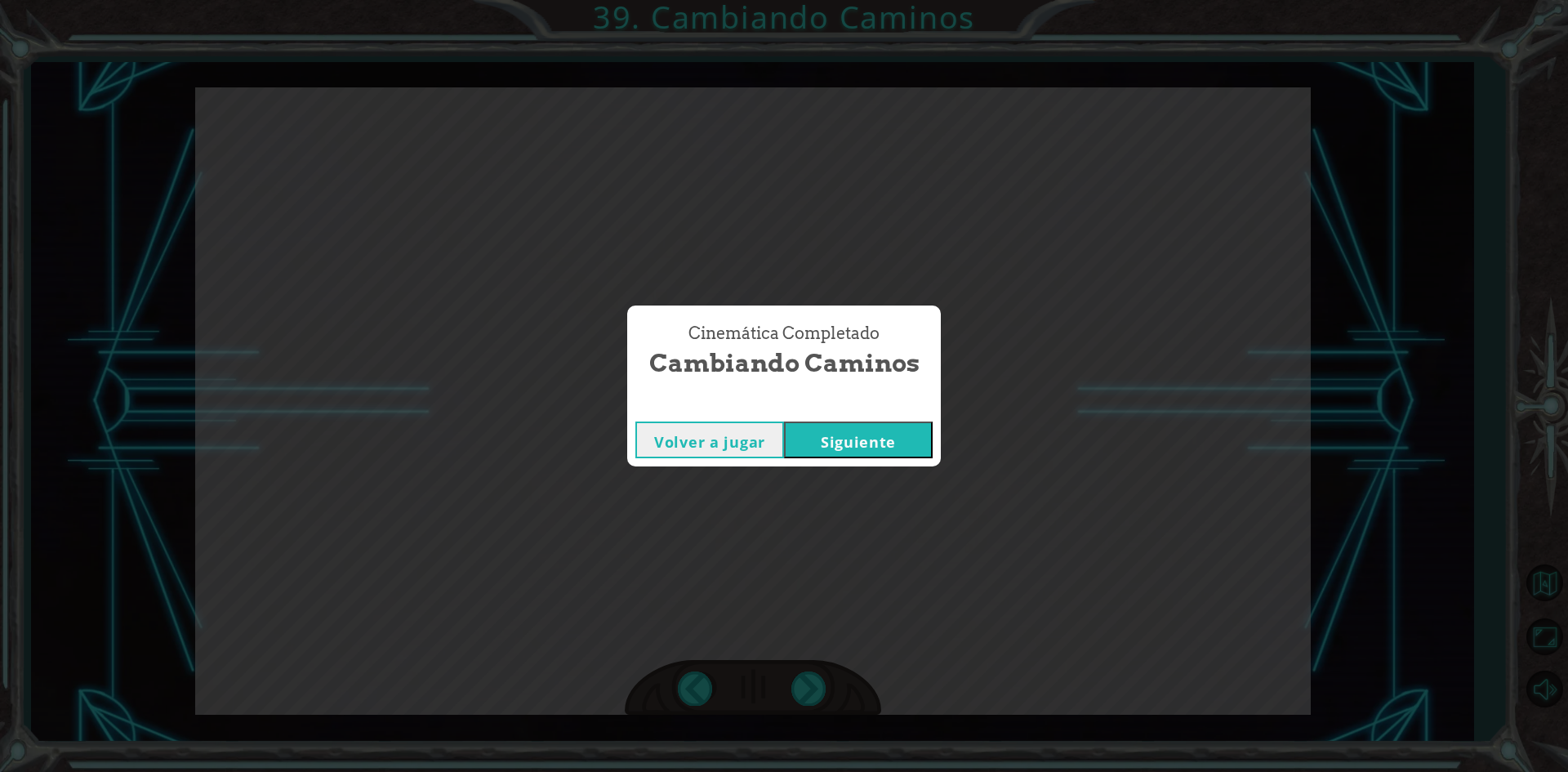
click at [902, 441] on button "Siguiente" at bounding box center [858, 440] width 148 height 37
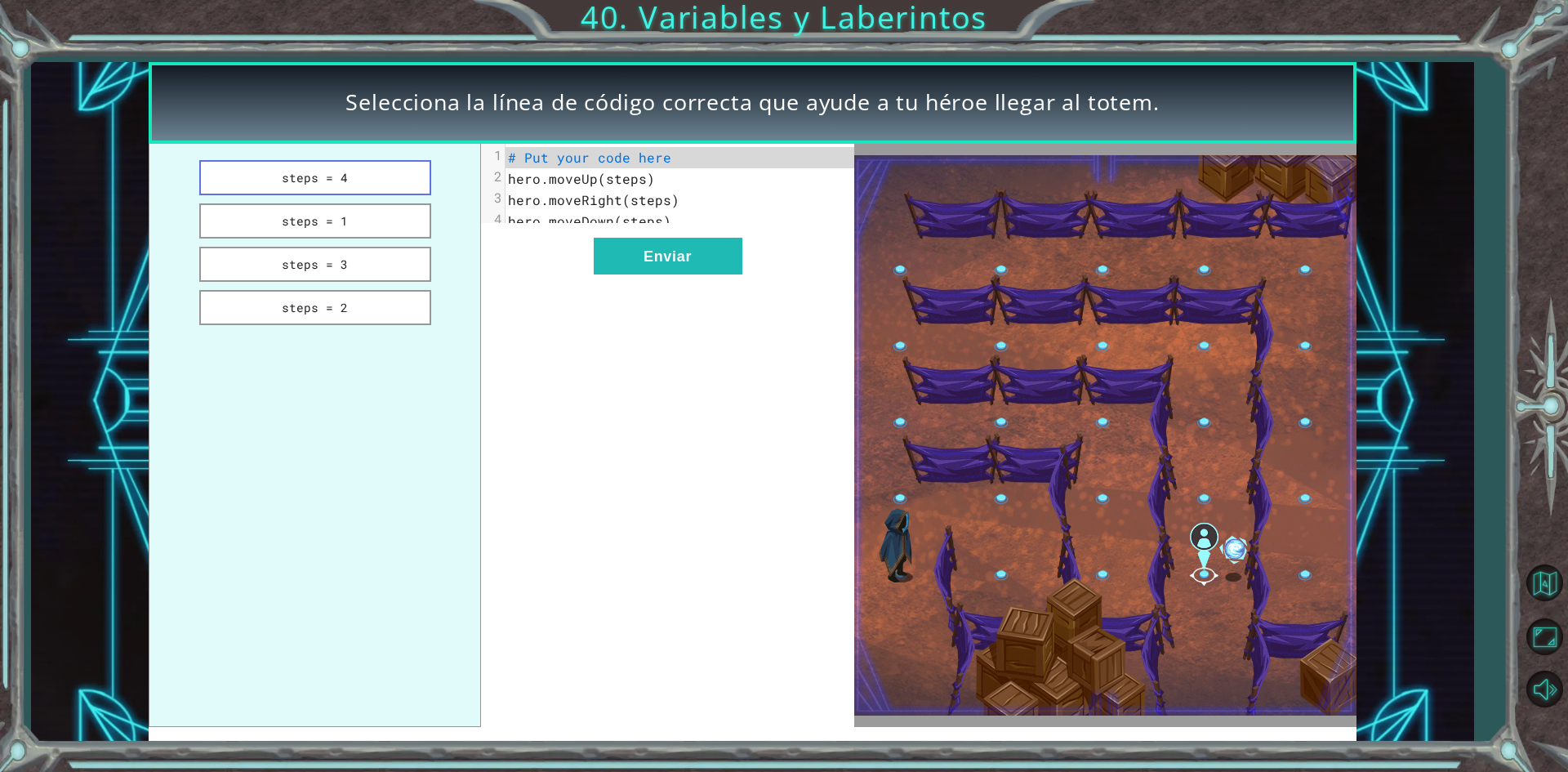
click at [371, 186] on button "steps = 4" at bounding box center [315, 178] width 232 height 35
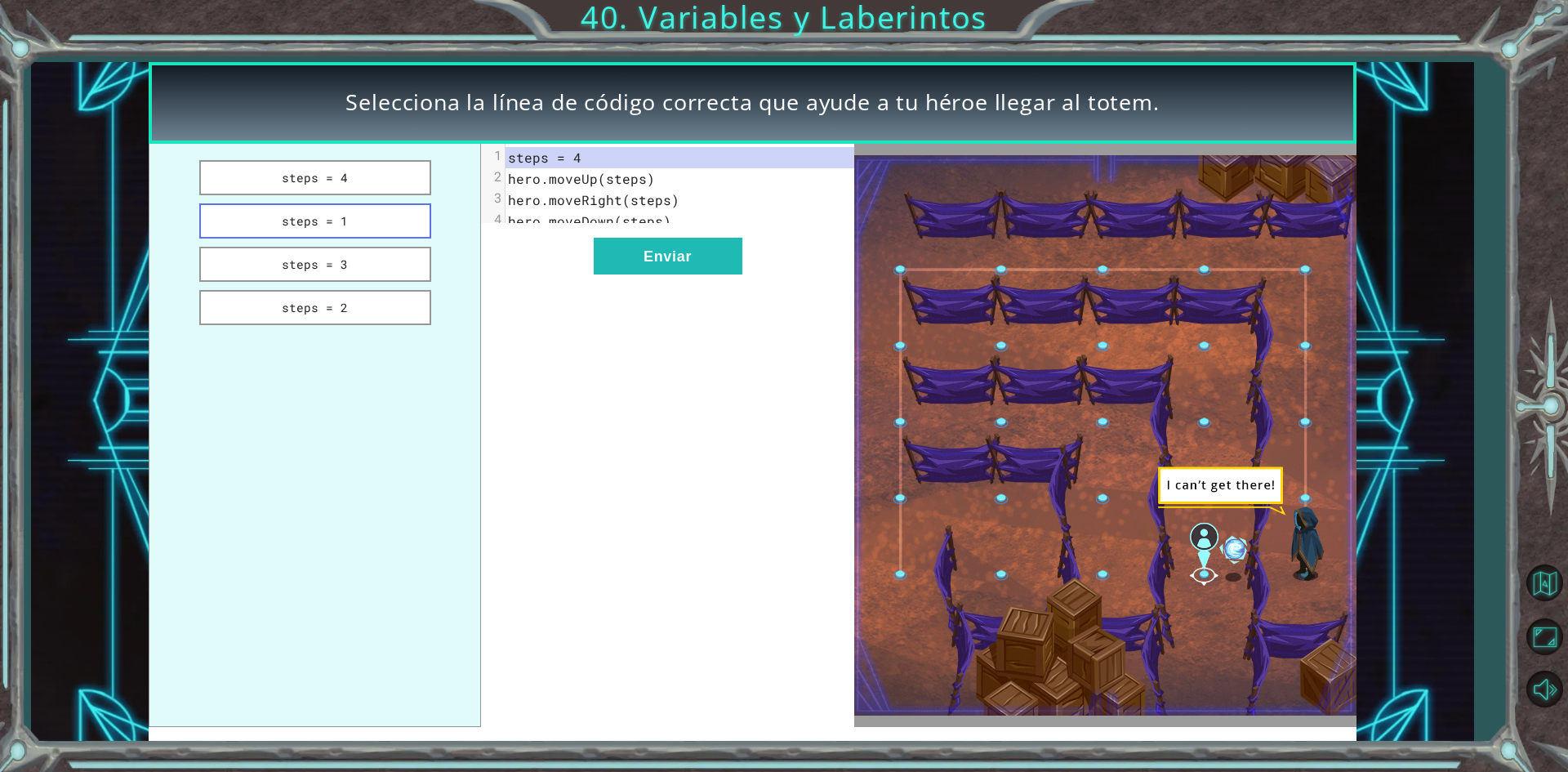
click at [370, 222] on button "steps = 1" at bounding box center [315, 221] width 232 height 35
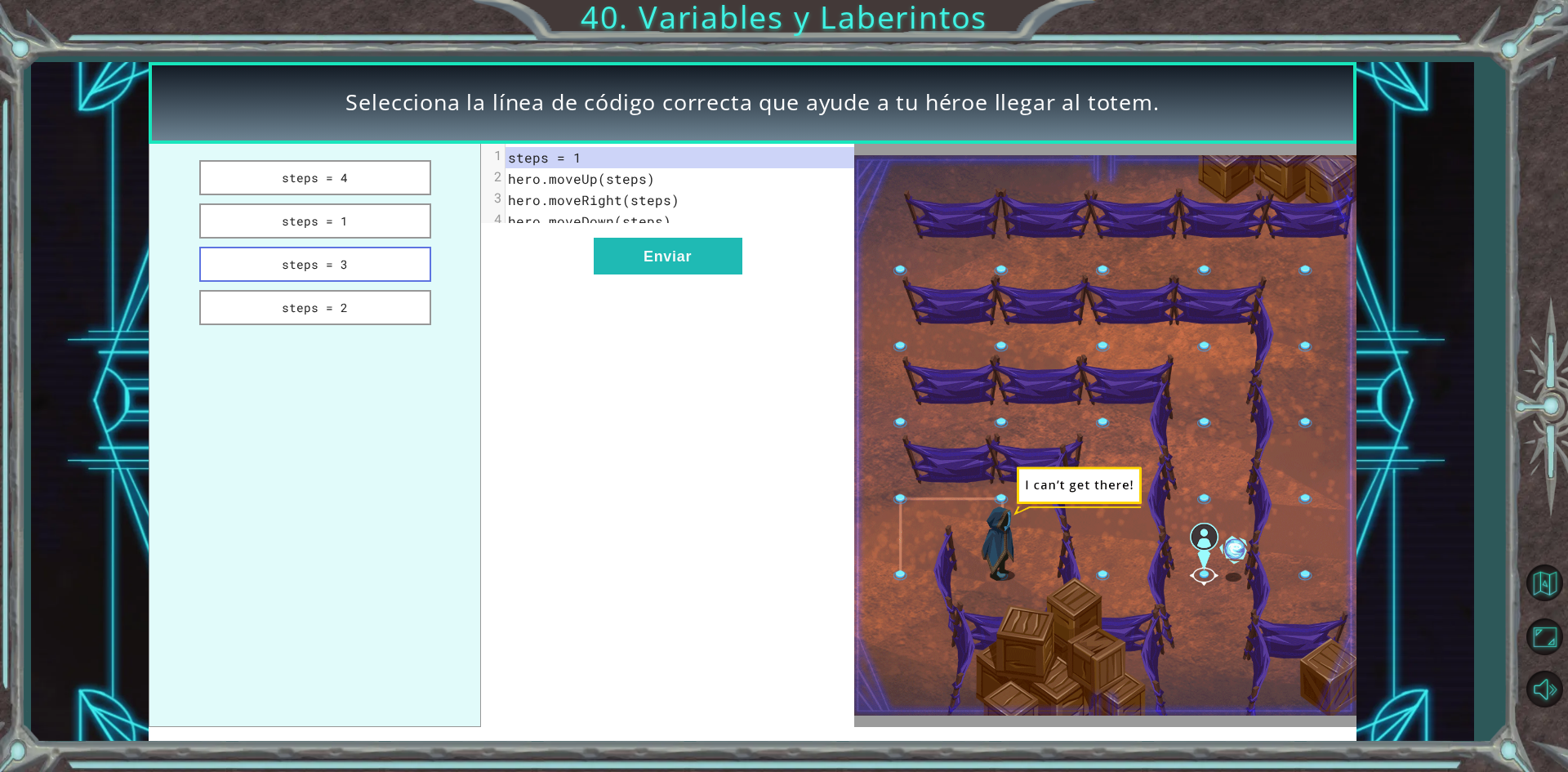
click at [376, 251] on button "steps = 3" at bounding box center [315, 264] width 232 height 35
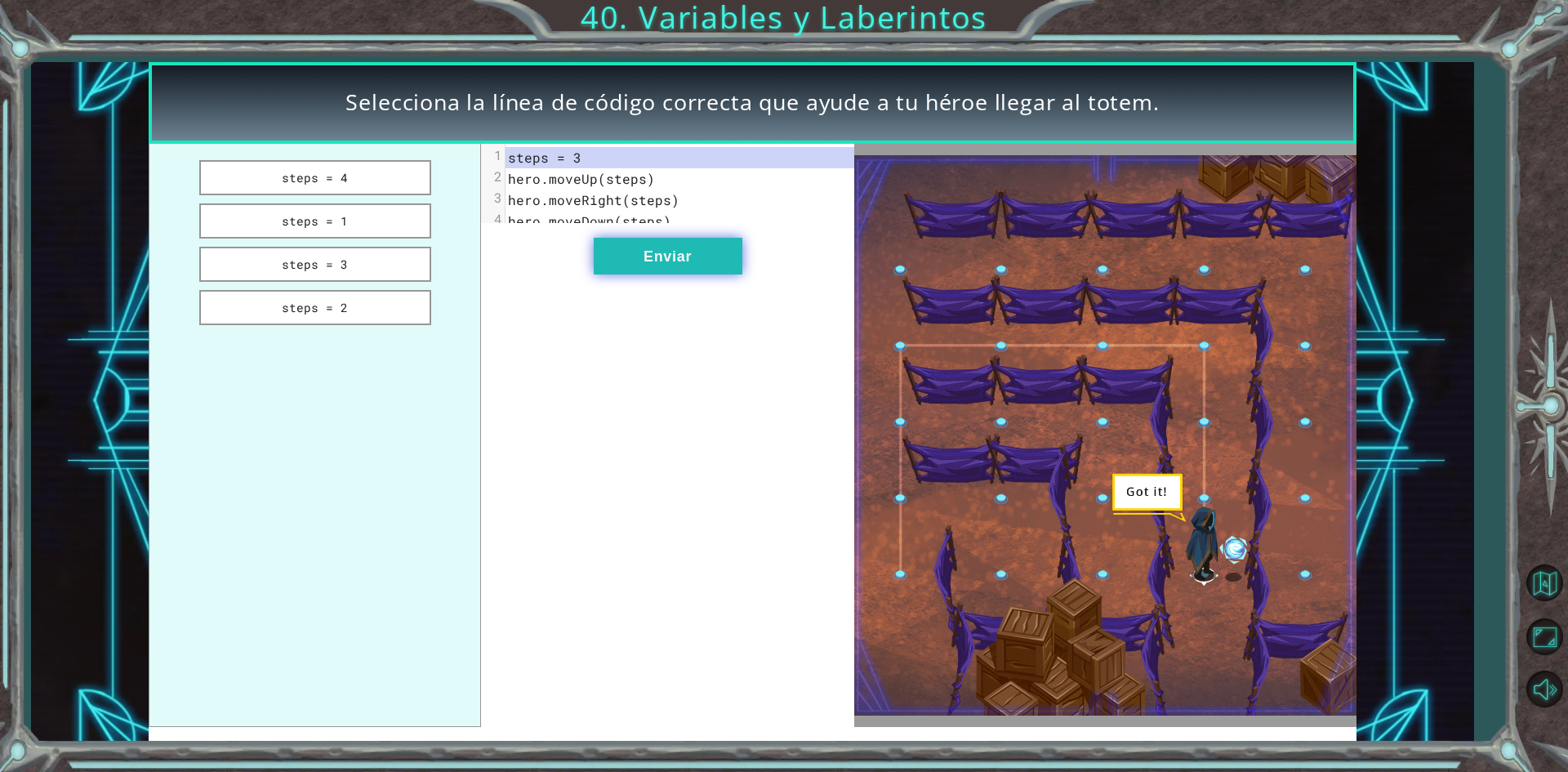
click at [638, 269] on button "Enviar" at bounding box center [667, 256] width 148 height 37
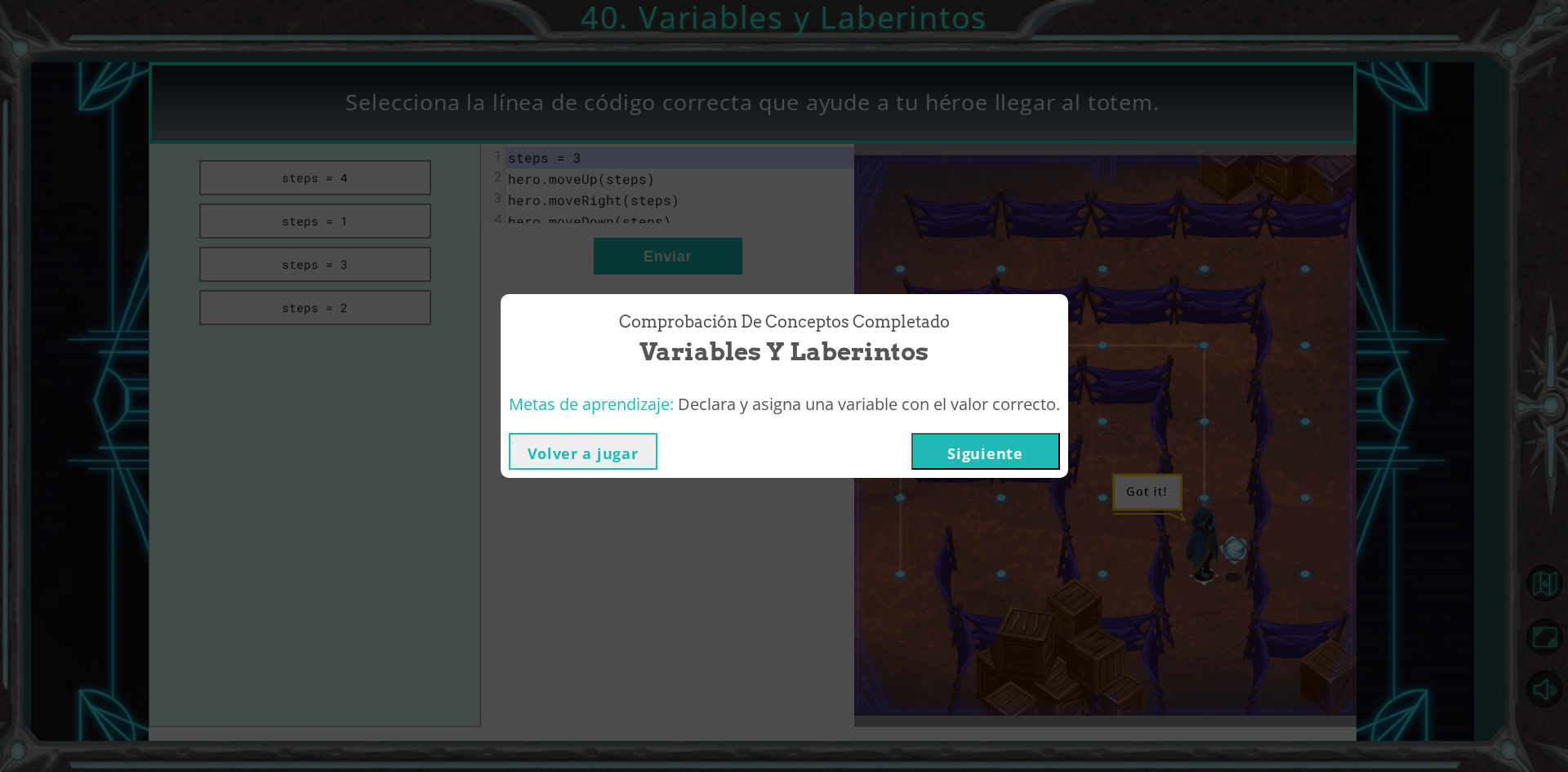
click at [964, 453] on button "Siguiente" at bounding box center [986, 451] width 148 height 37
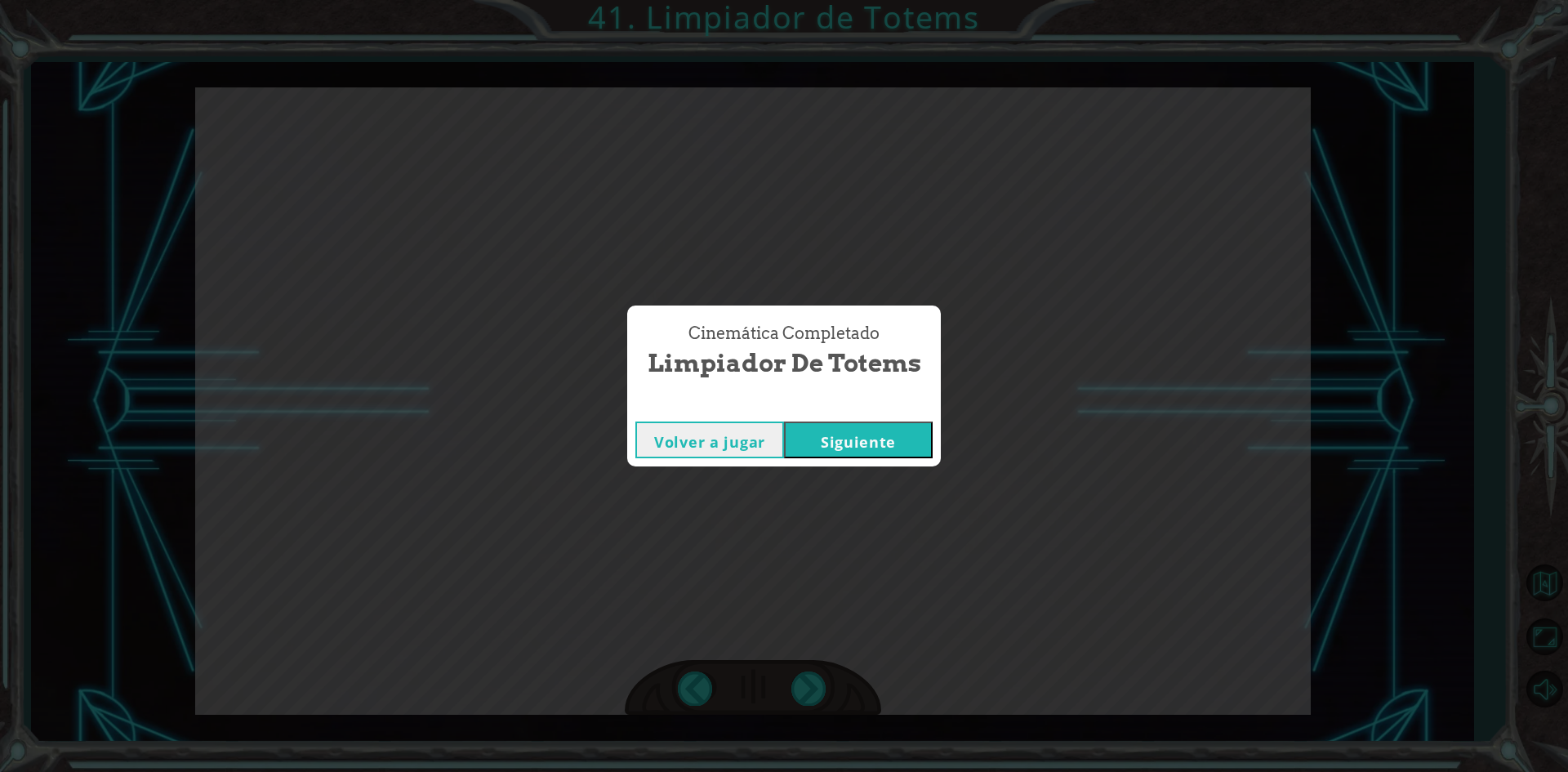
click at [893, 438] on button "Siguiente" at bounding box center [858, 440] width 148 height 37
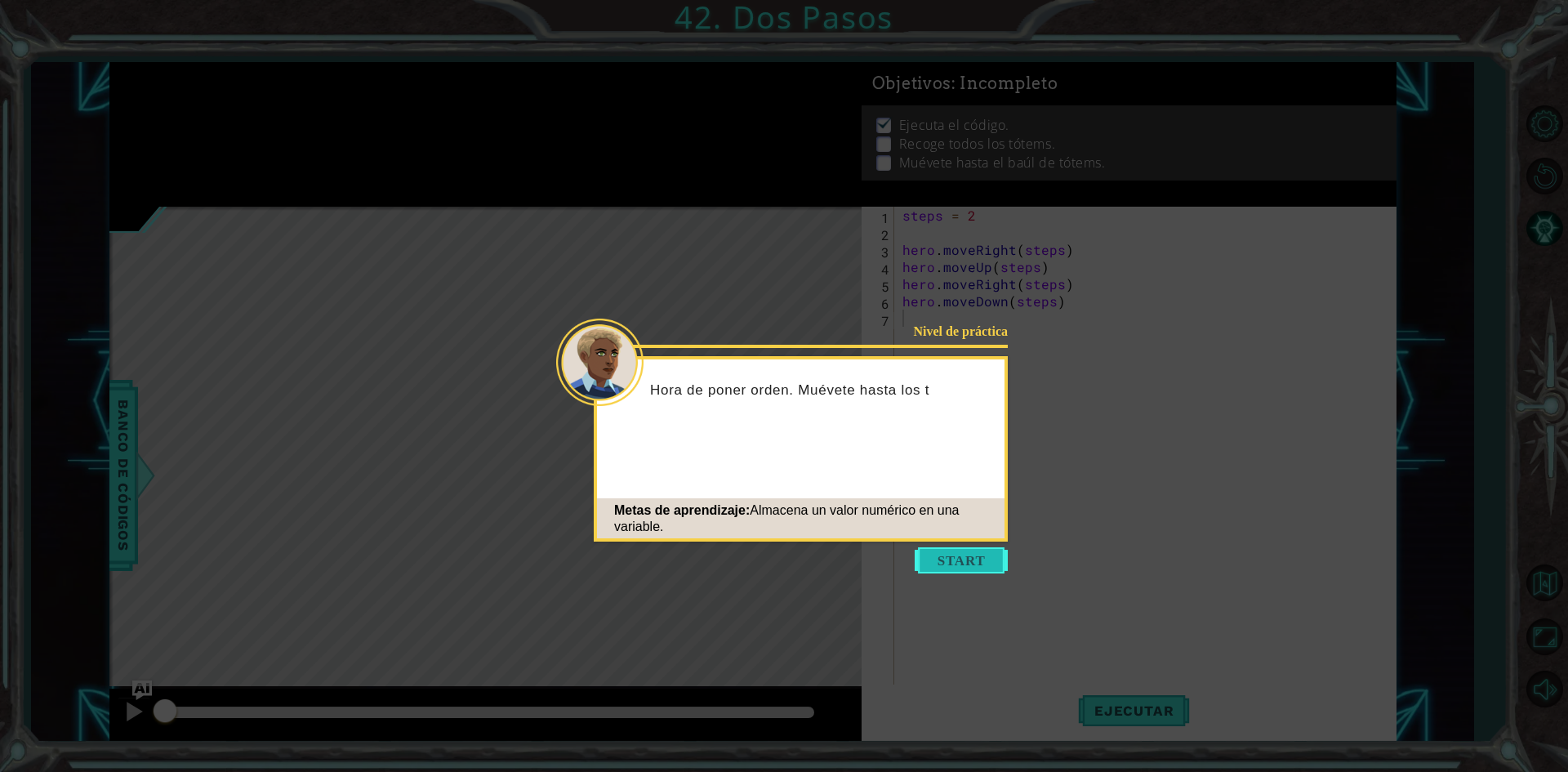
click at [969, 553] on button "Start" at bounding box center [960, 560] width 93 height 26
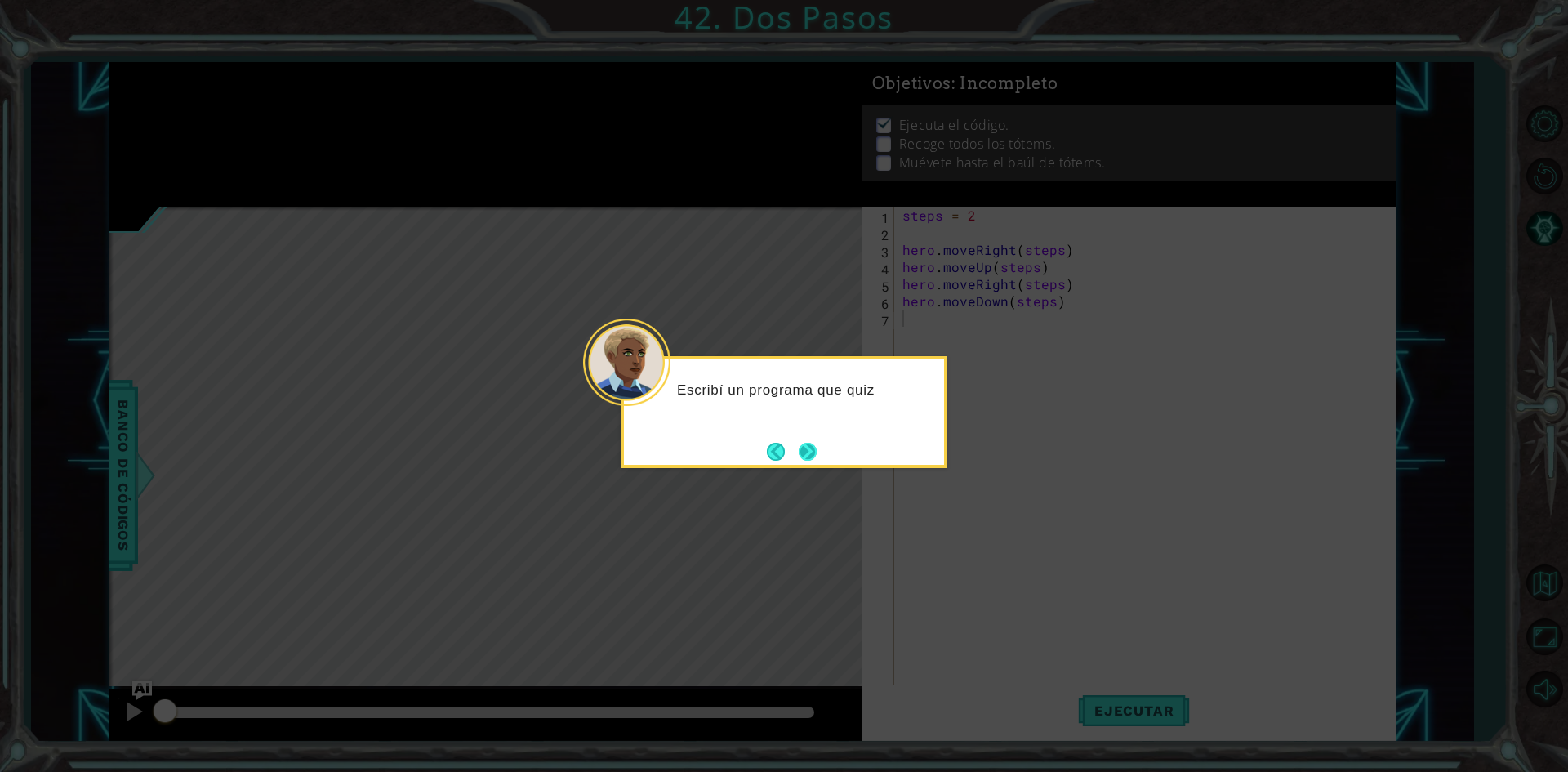
click at [808, 443] on button "Next" at bounding box center [807, 451] width 18 height 18
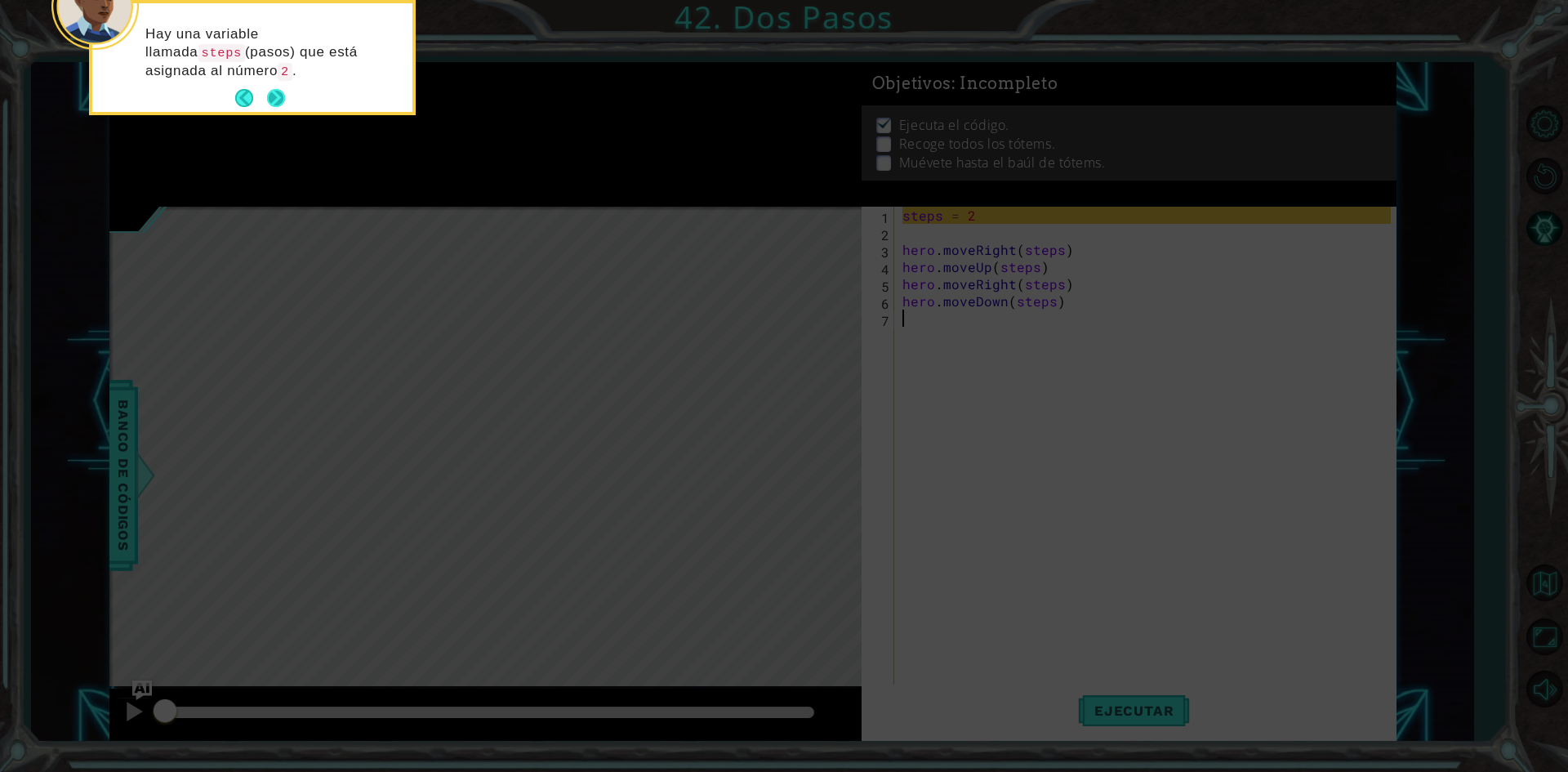
click at [281, 94] on button "Next" at bounding box center [276, 97] width 18 height 18
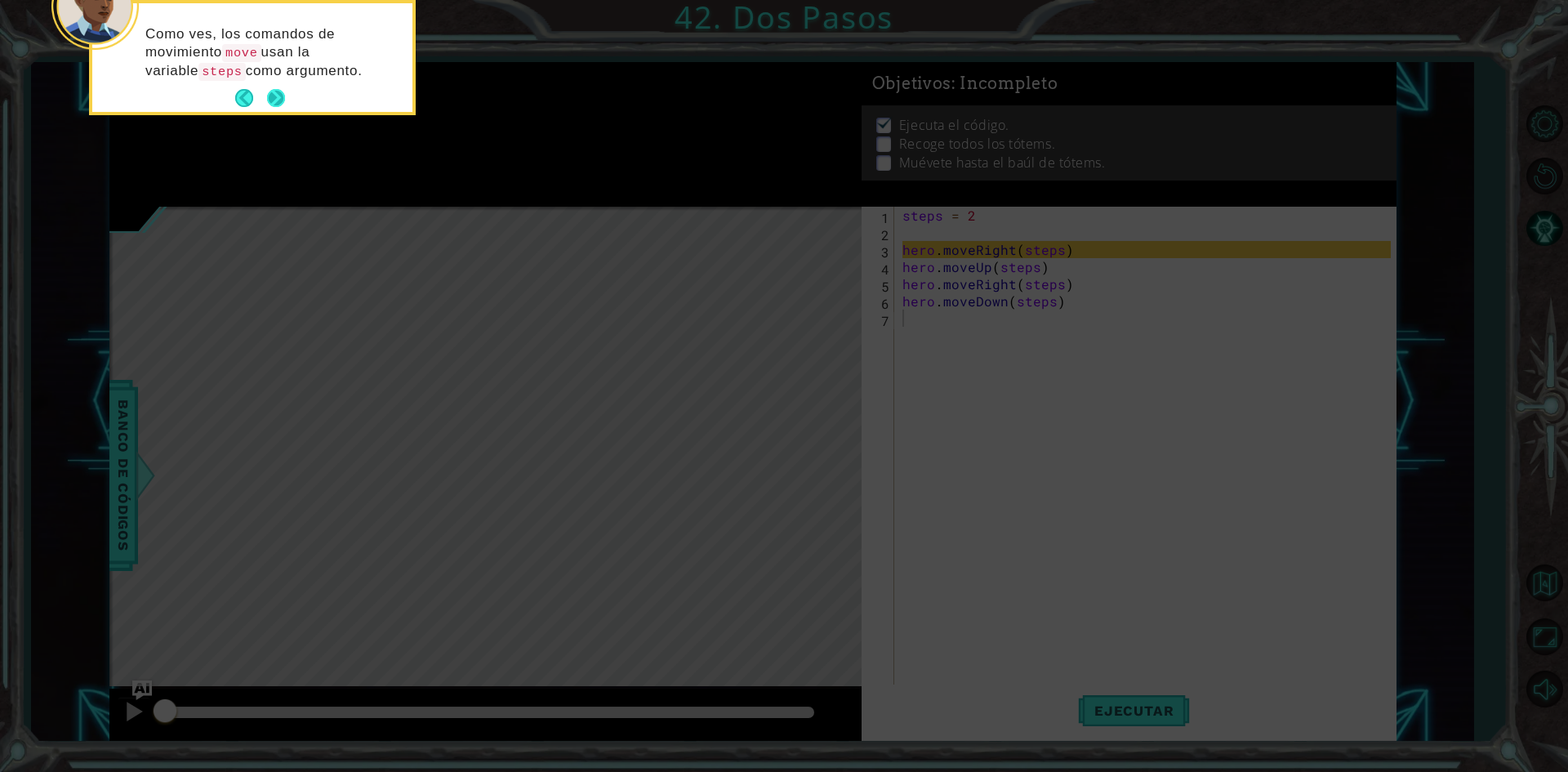
click at [278, 103] on button "Next" at bounding box center [276, 97] width 18 height 18
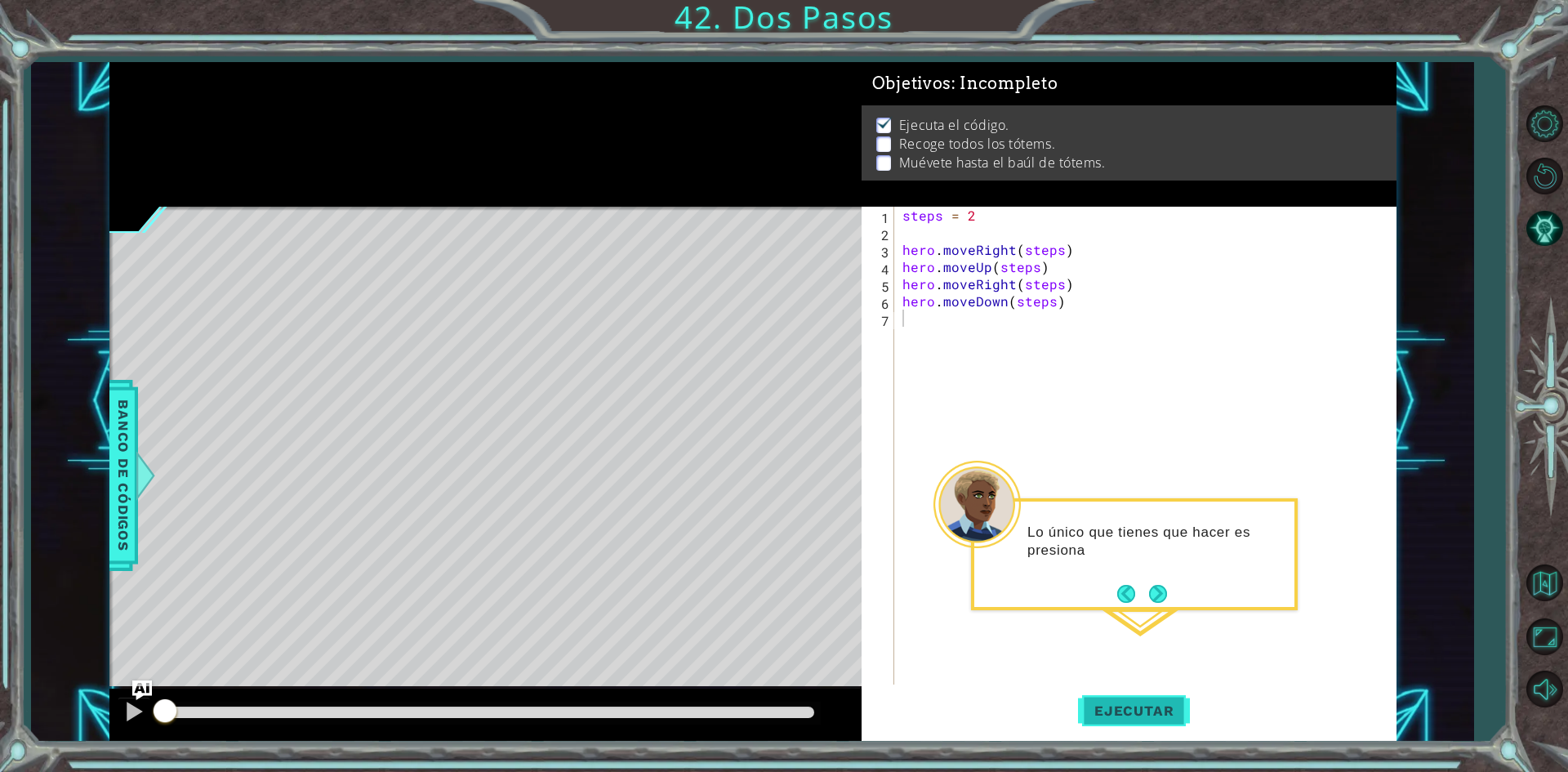
click at [1124, 697] on button "Ejecutar" at bounding box center [1134, 711] width 112 height 53
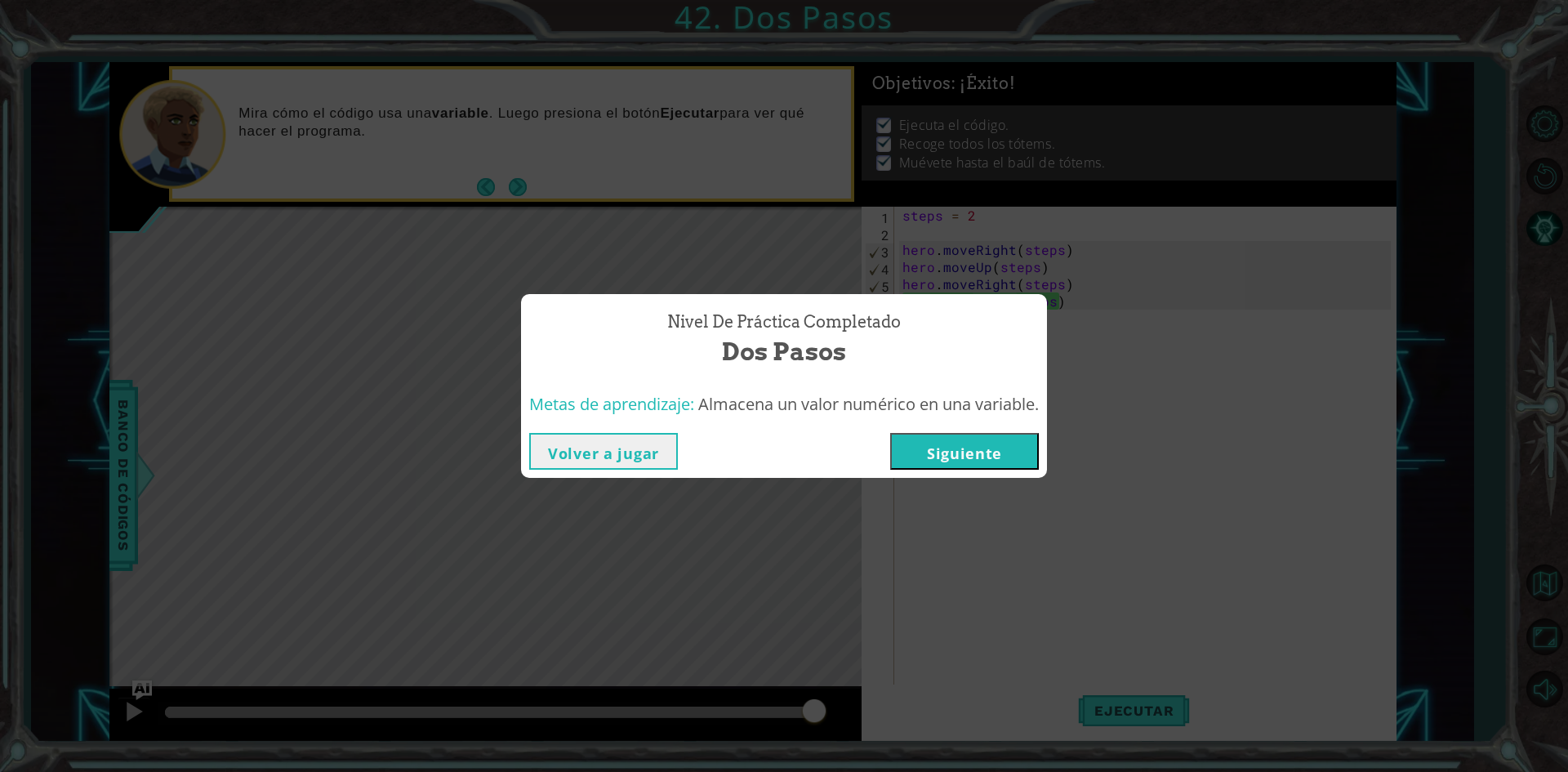
click at [999, 448] on button "Siguiente" at bounding box center [964, 451] width 148 height 37
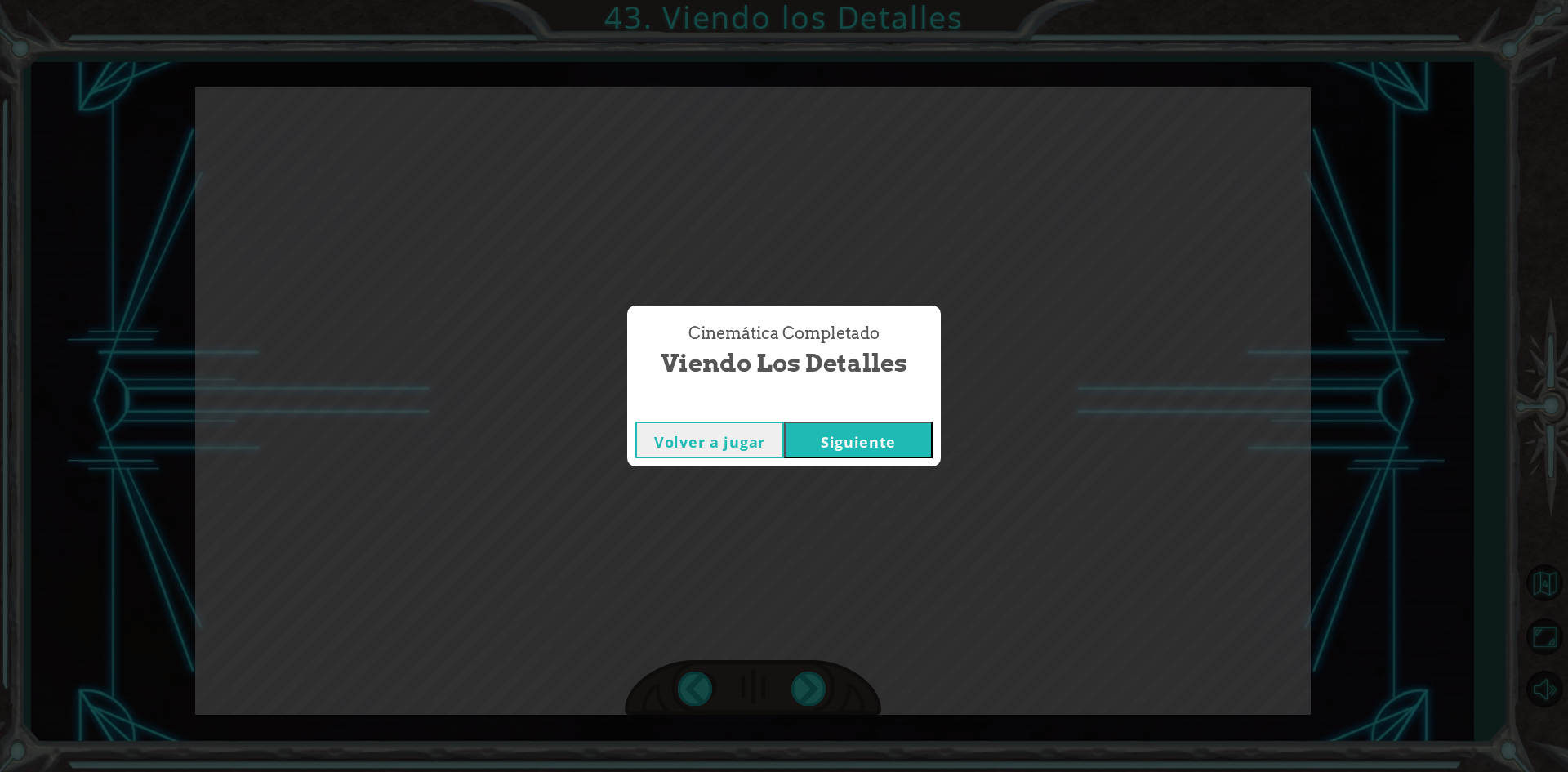
click at [912, 448] on button "Siguiente" at bounding box center [858, 440] width 148 height 37
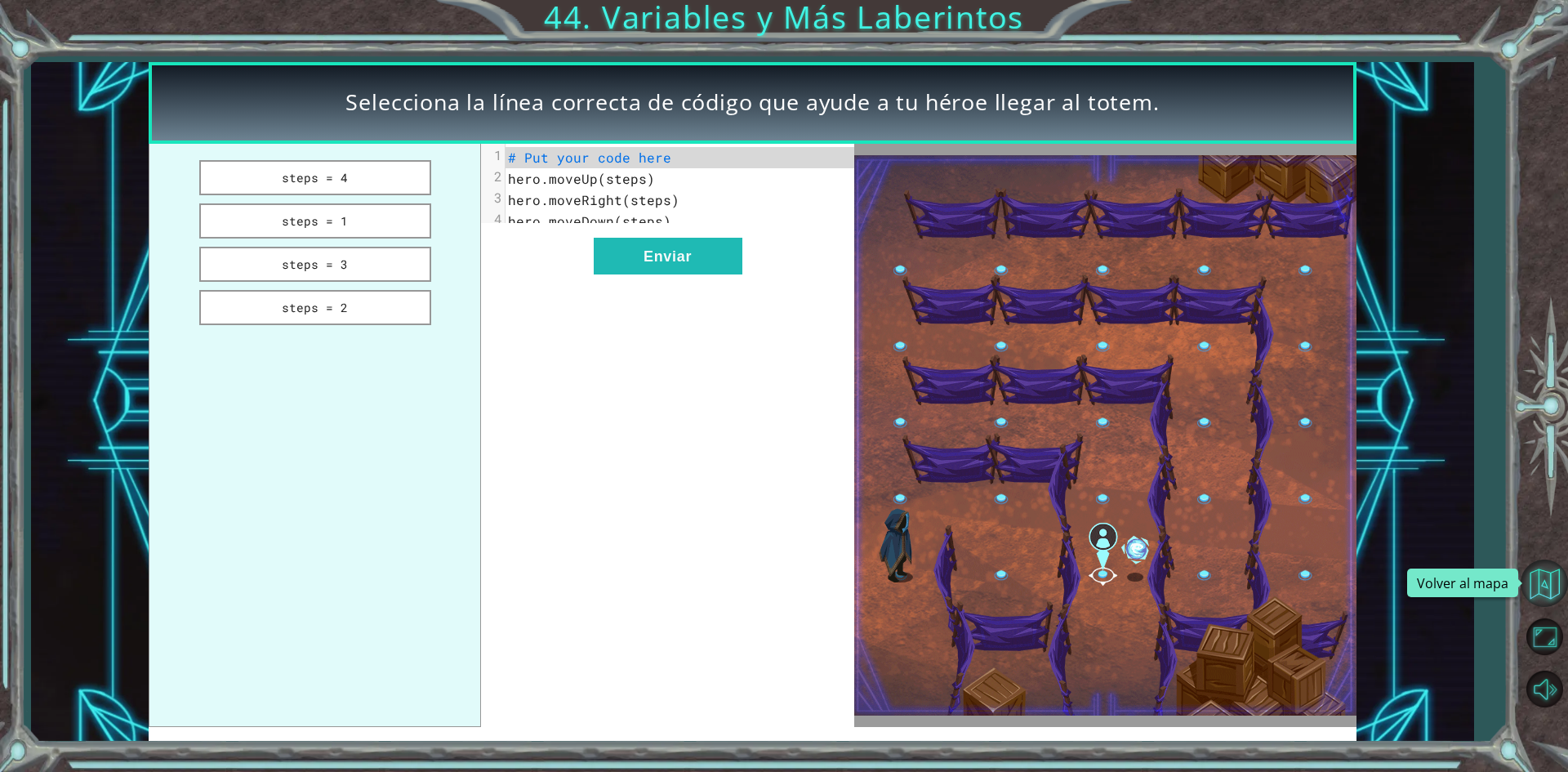
click at [1529, 593] on button "Volver al mapa" at bounding box center [1545, 583] width 48 height 48
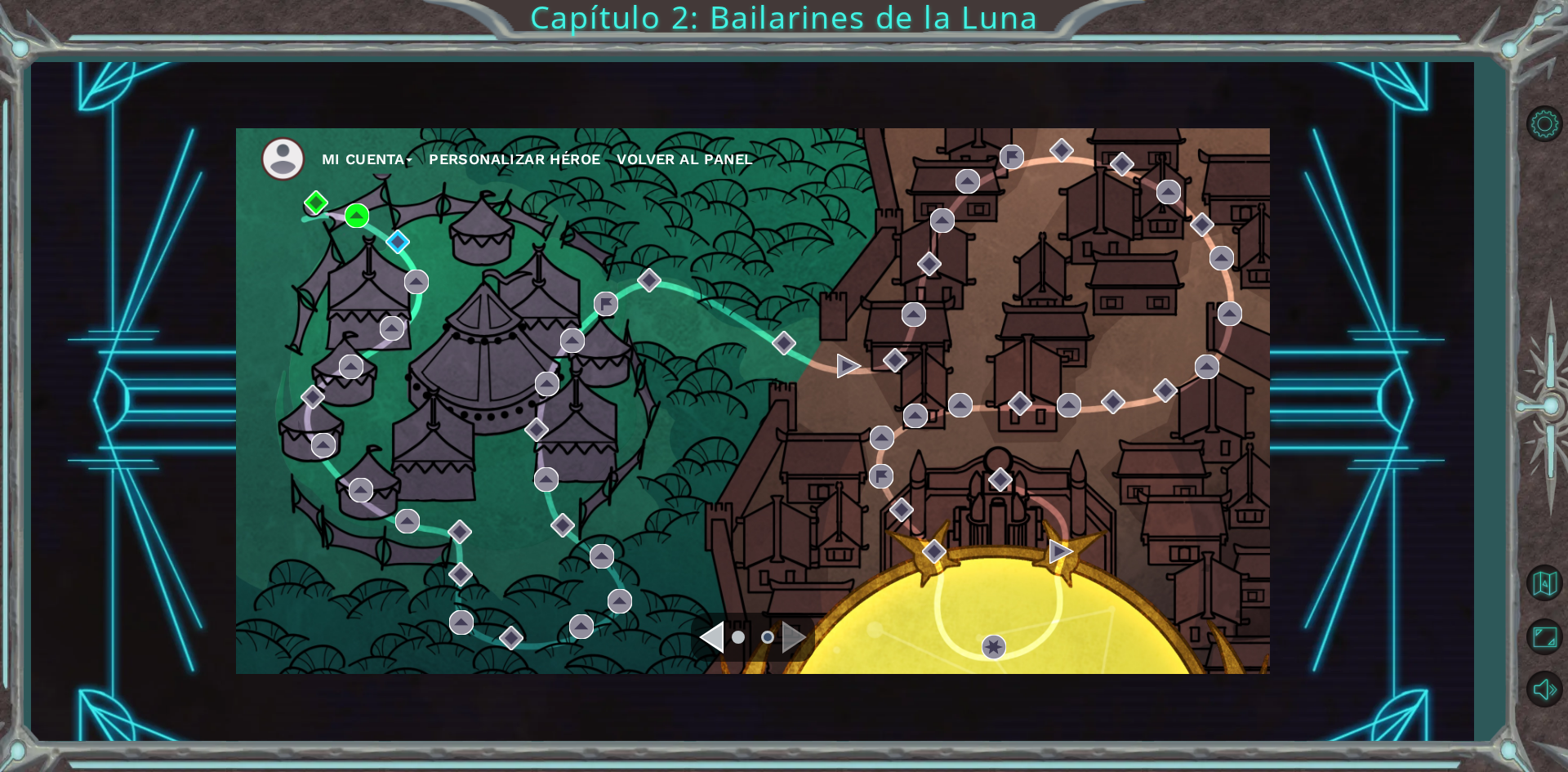
click at [717, 639] on div "Navigate to the previous page" at bounding box center [711, 637] width 24 height 33
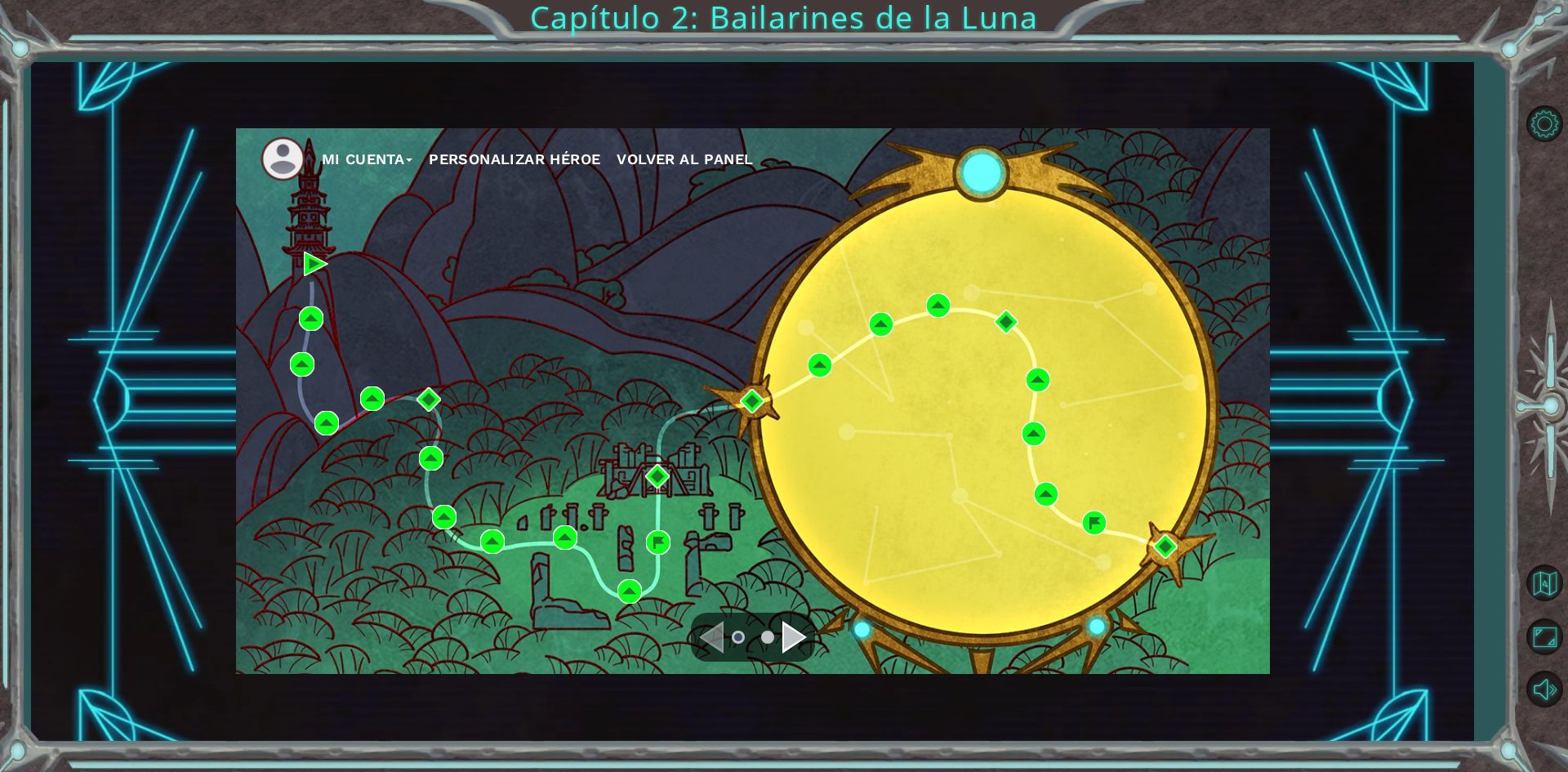
click at [785, 646] on div "Navigate to the next page" at bounding box center [794, 637] width 24 height 33
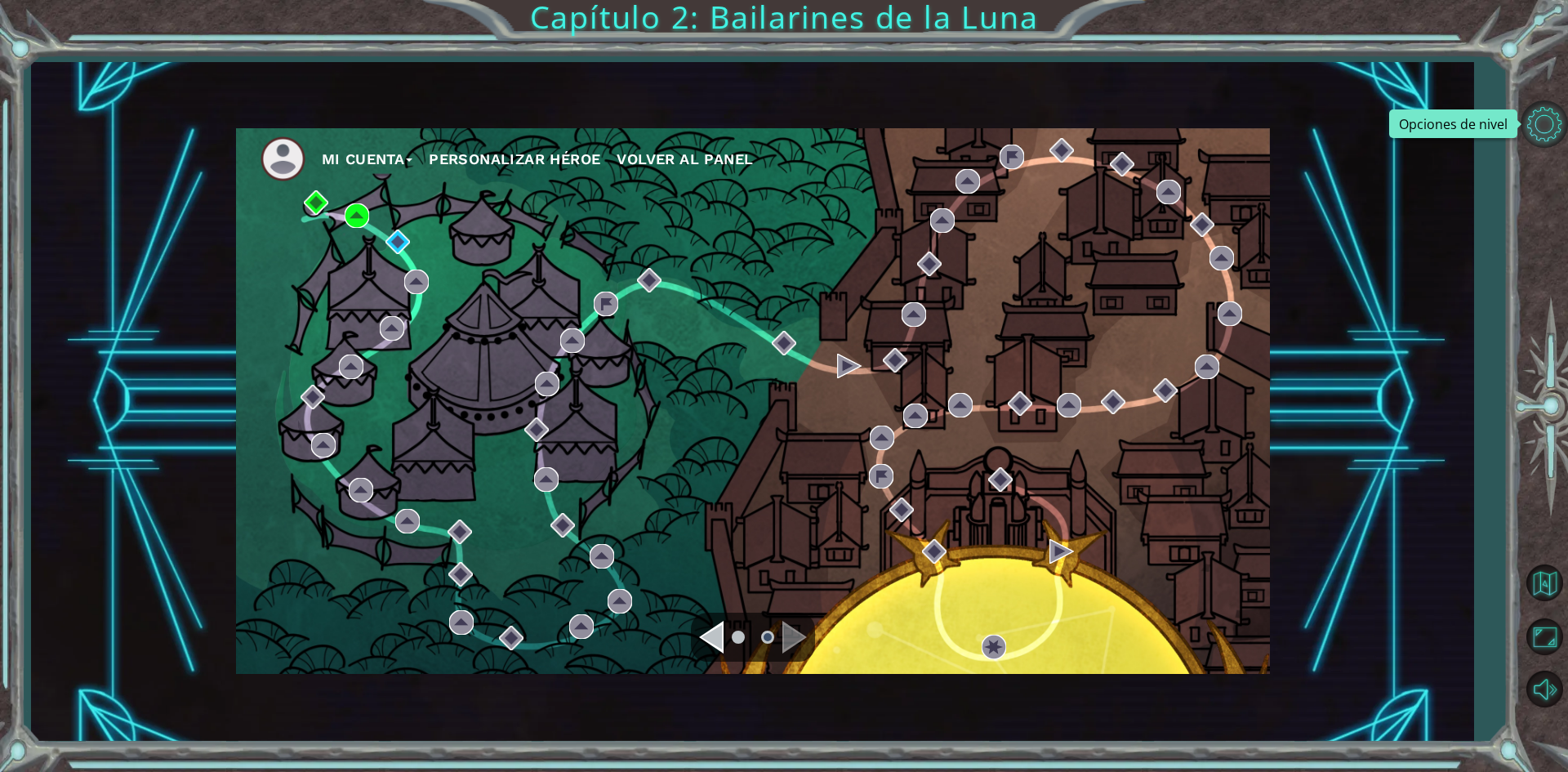
click at [1555, 133] on button "Opciones de nivel" at bounding box center [1545, 124] width 48 height 48
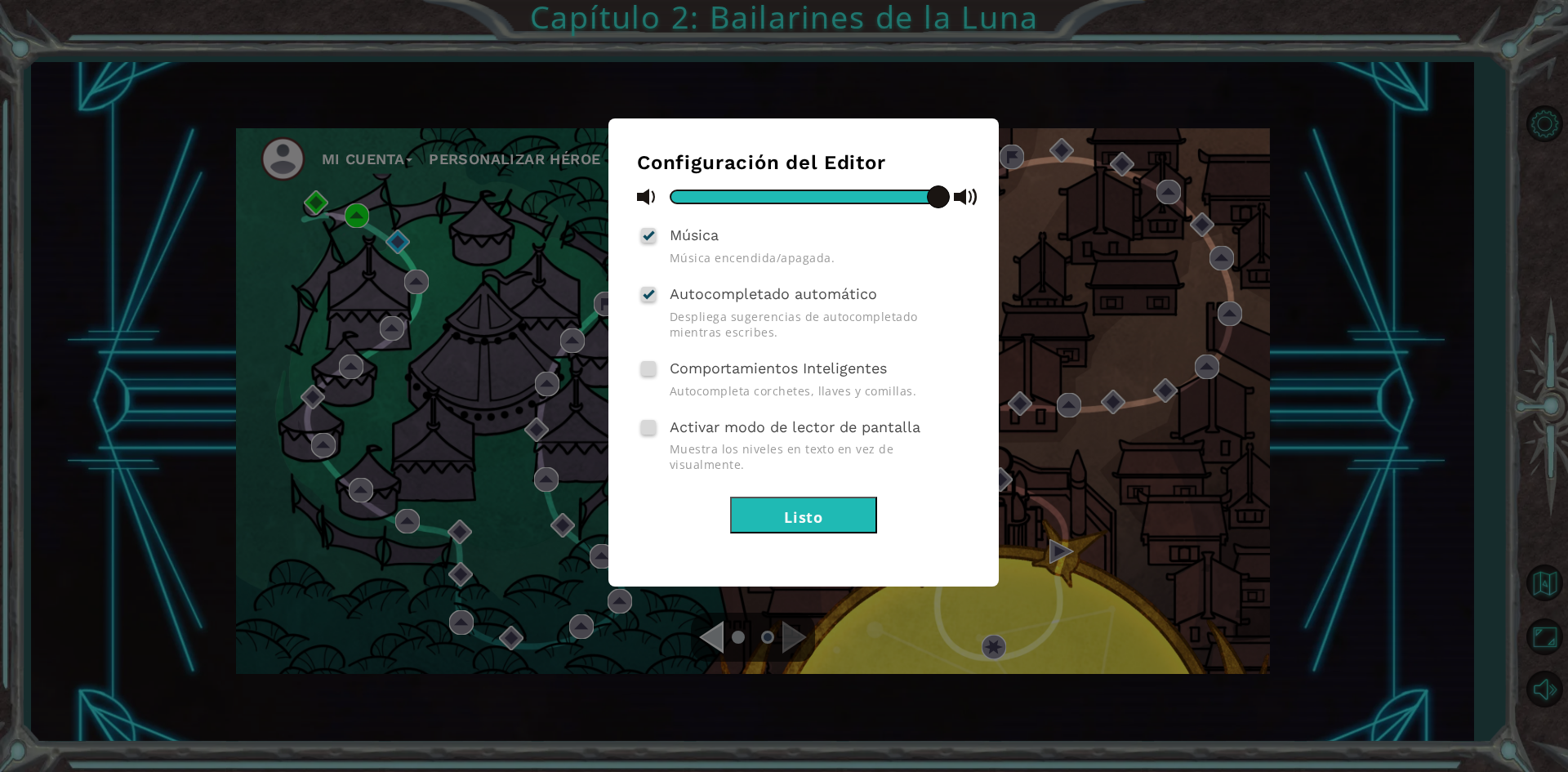
click at [844, 496] on button "Listo" at bounding box center [803, 515] width 147 height 37
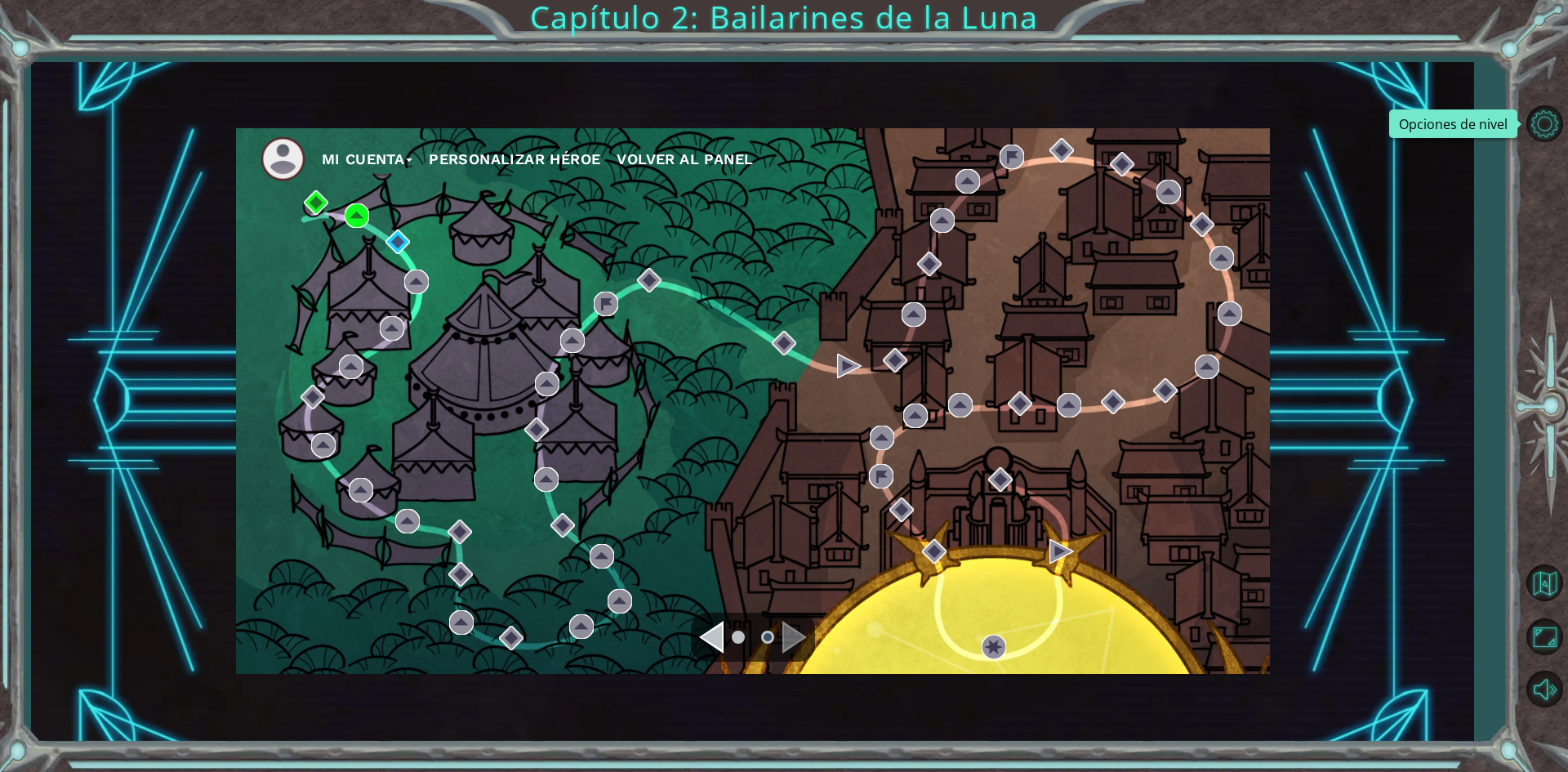
click at [379, 150] on button "Mi Cuenta" at bounding box center [367, 158] width 91 height 24
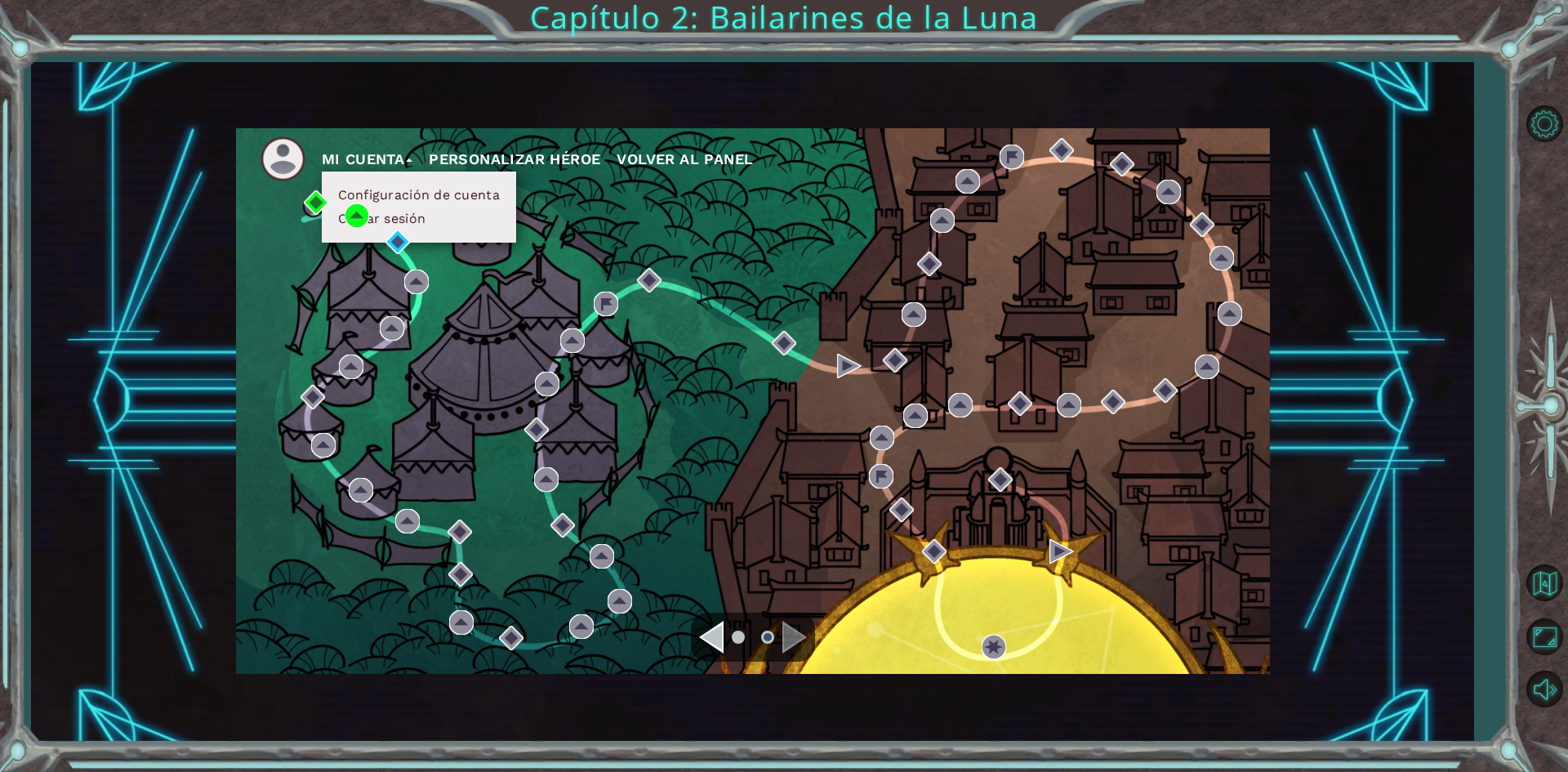
click at [457, 225] on li "Cerrar sesión" at bounding box center [419, 218] width 172 height 18
click at [404, 219] on button "Cerrar sesión" at bounding box center [382, 218] width 98 height 18
